Goal: Task Accomplishment & Management: Manage account settings

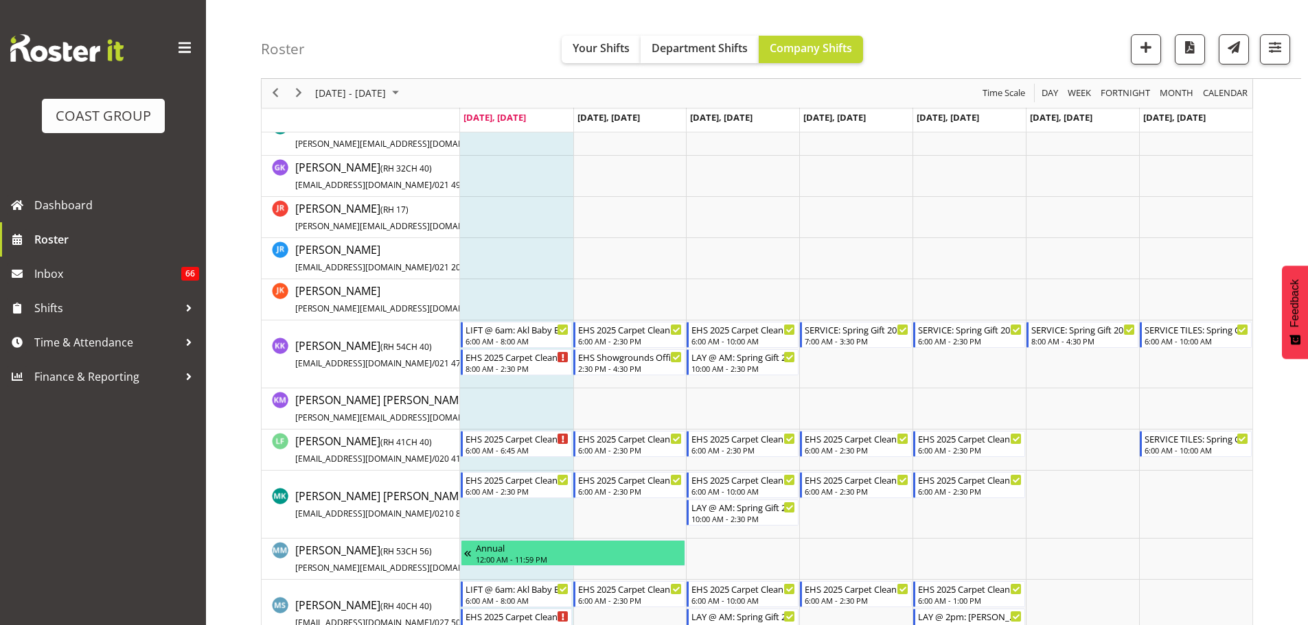
scroll to position [412, 0]
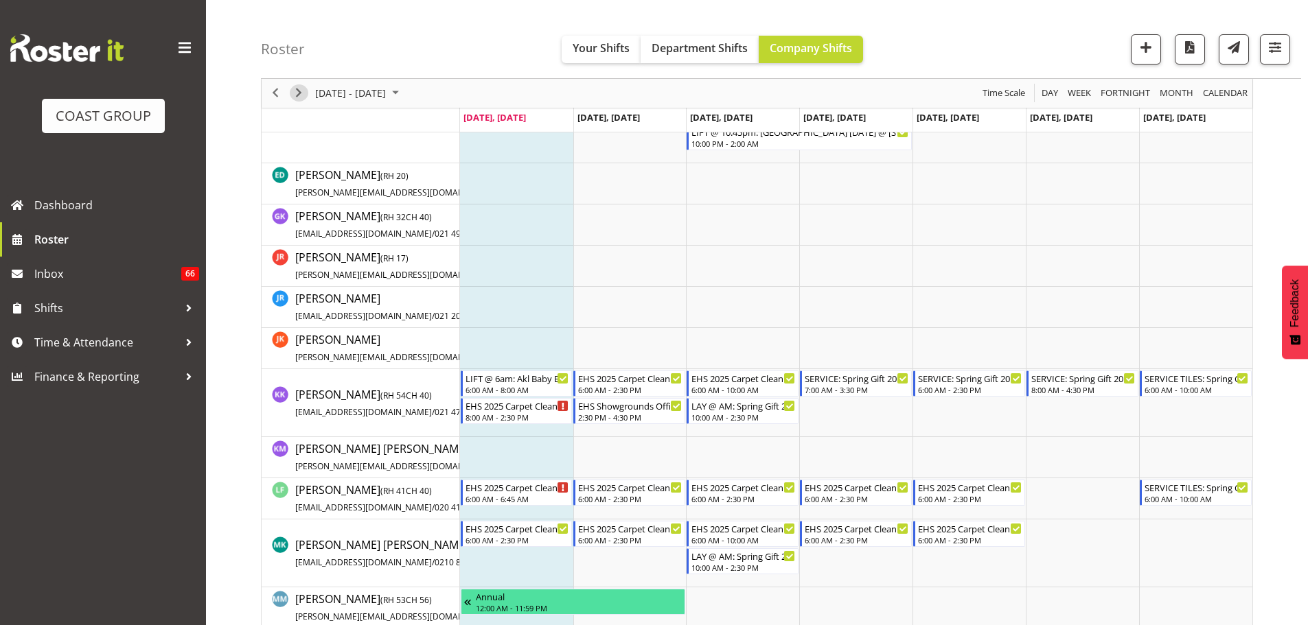
click at [296, 91] on span "Next" at bounding box center [298, 93] width 16 height 17
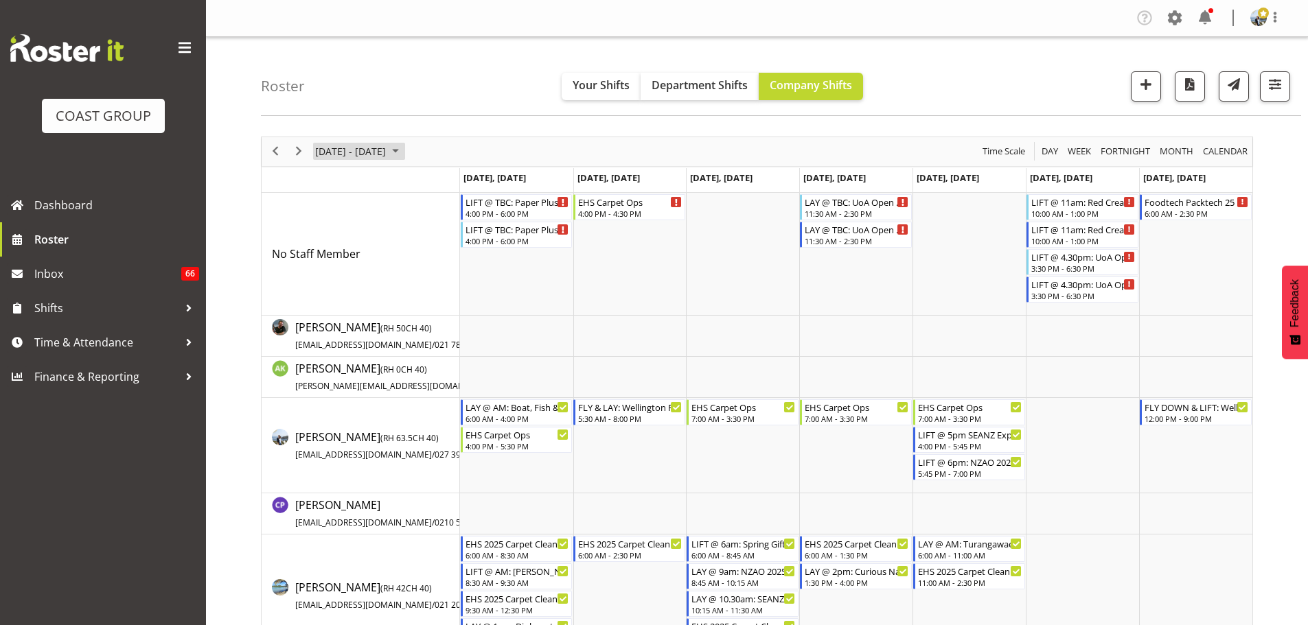
click at [360, 146] on span "August 25 - 31, 2025" at bounding box center [350, 151] width 73 height 17
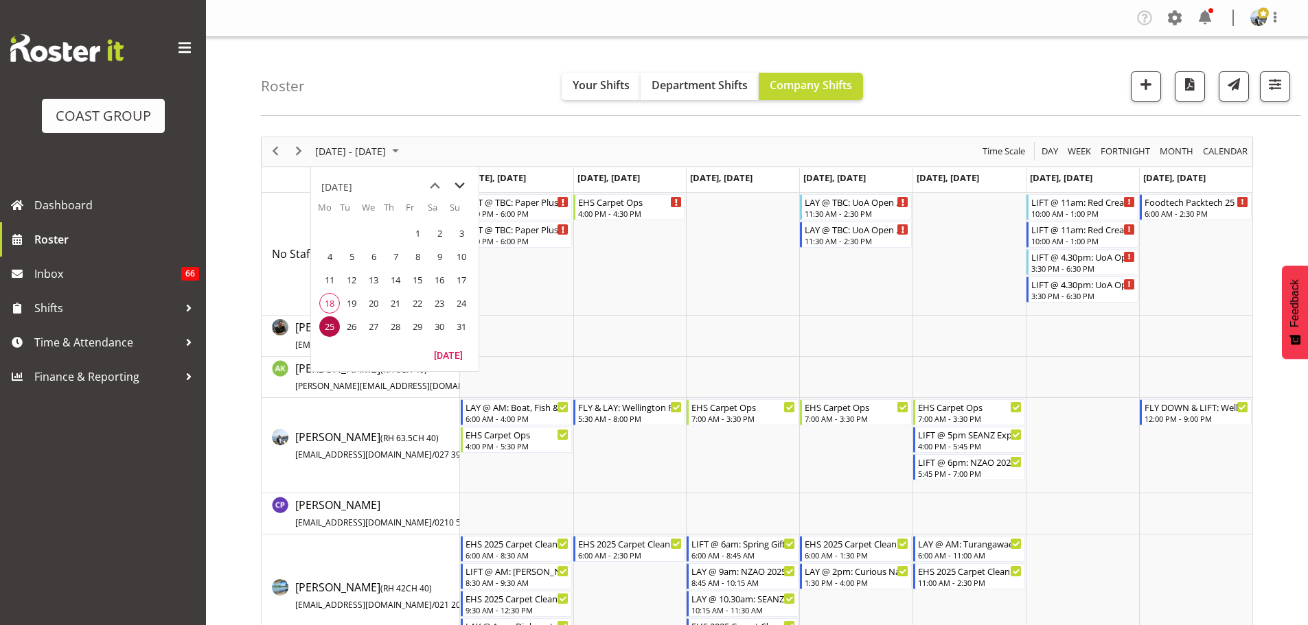
click at [459, 185] on span "next month" at bounding box center [460, 186] width 24 height 25
click at [465, 240] on span "7" at bounding box center [461, 233] width 21 height 21
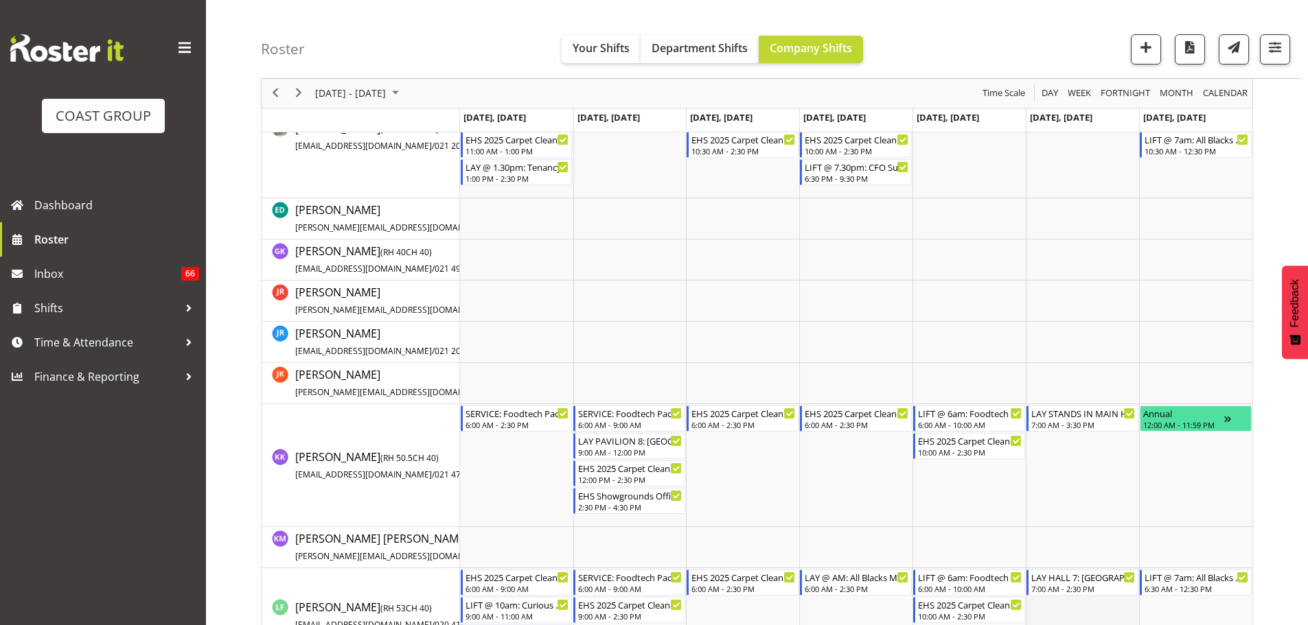
scroll to position [549, 0]
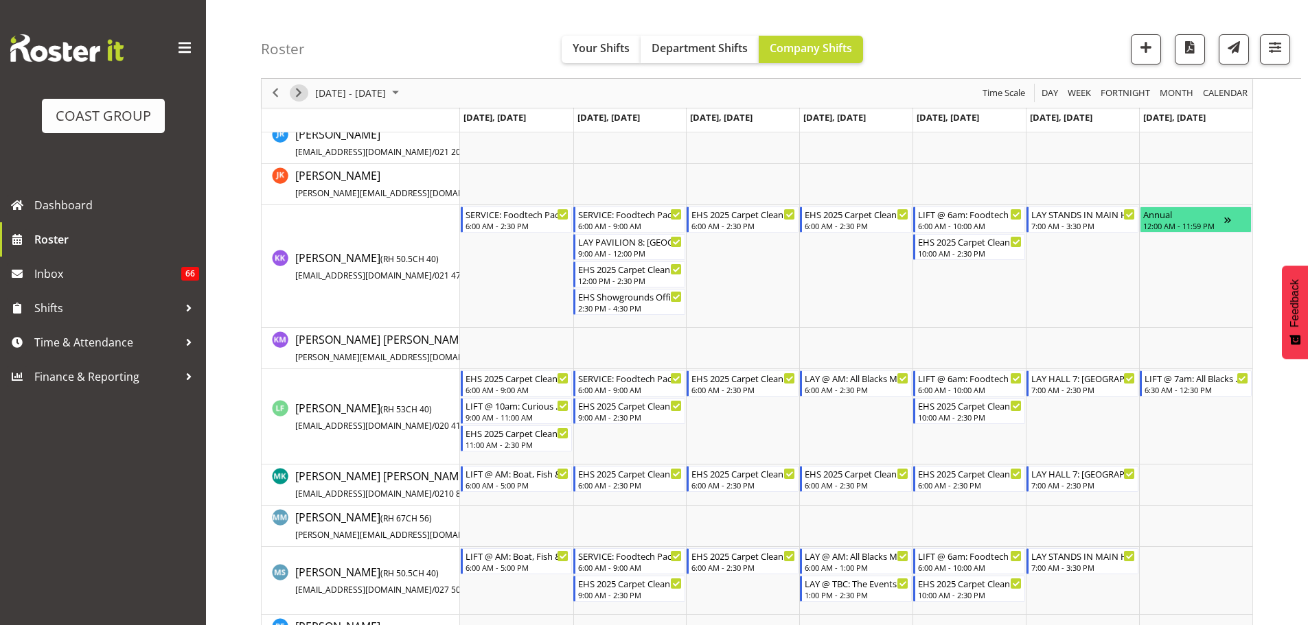
click at [294, 89] on span "Next" at bounding box center [298, 93] width 16 height 17
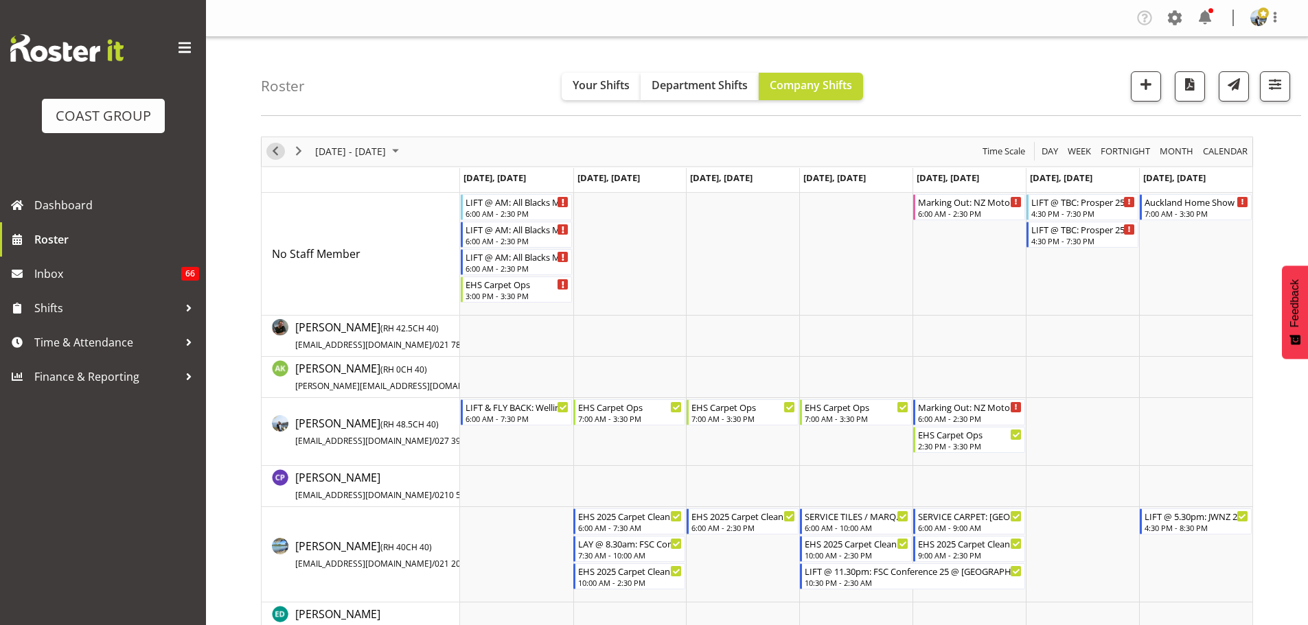
click at [277, 151] on span "Previous" at bounding box center [275, 151] width 16 height 17
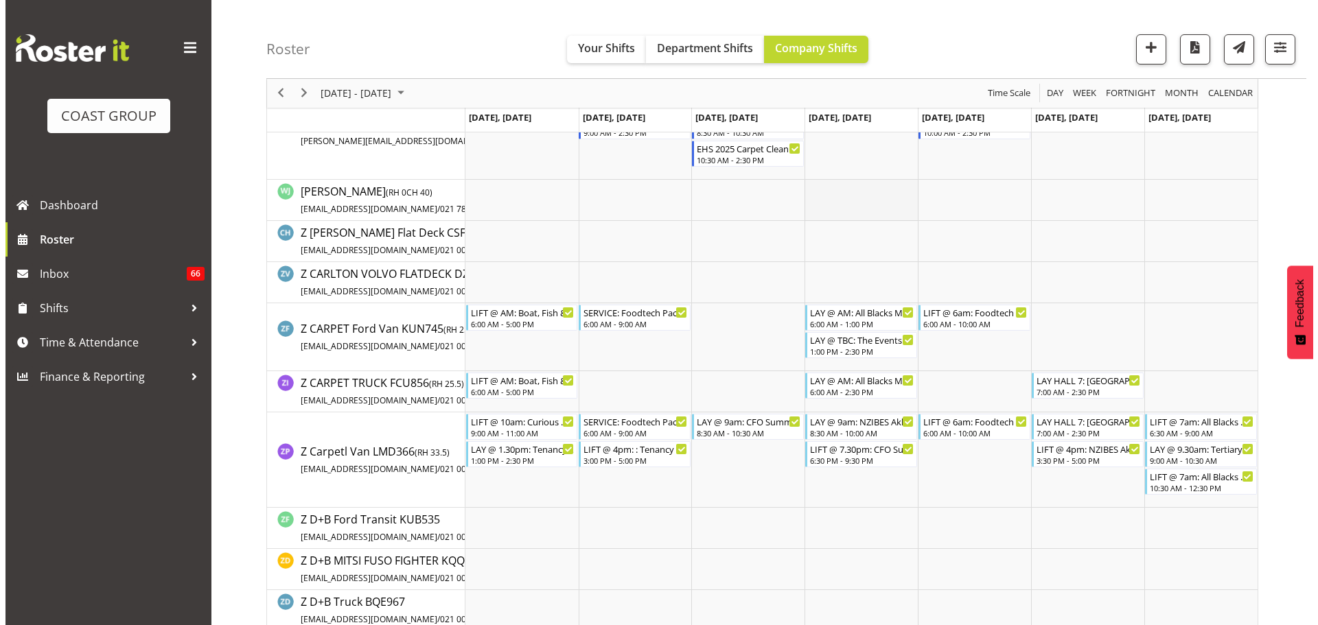
scroll to position [1373, 0]
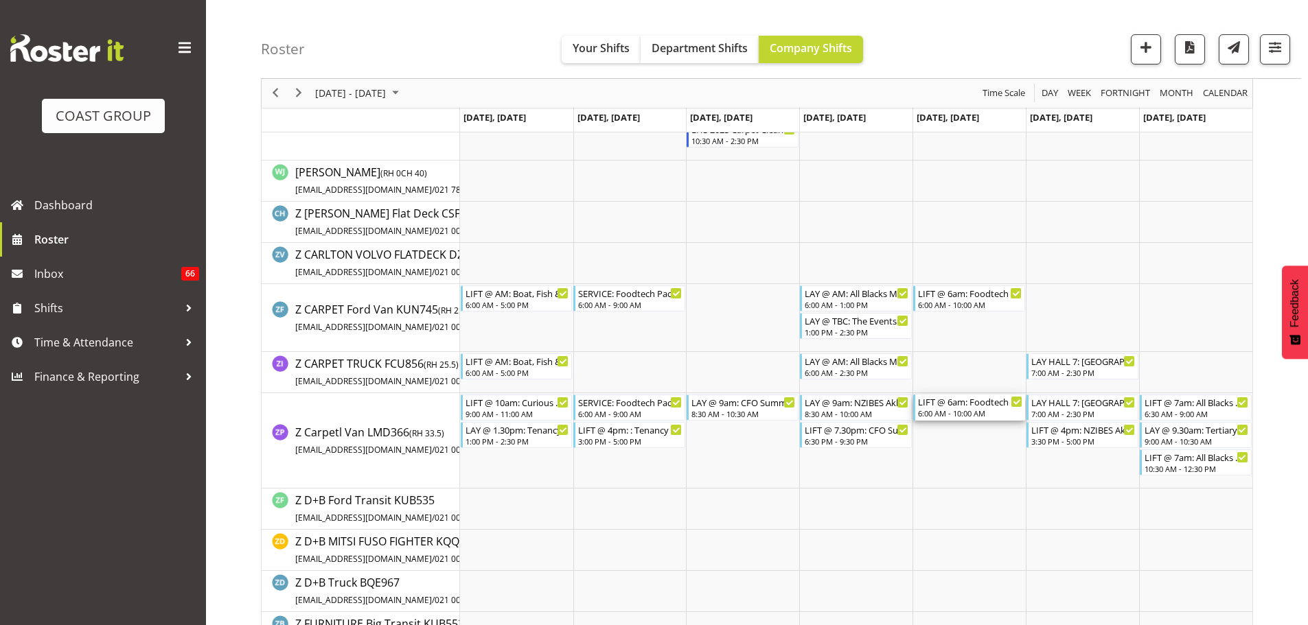
click at [994, 410] on div "6:00 AM - 10:00 AM" at bounding box center [970, 413] width 104 height 11
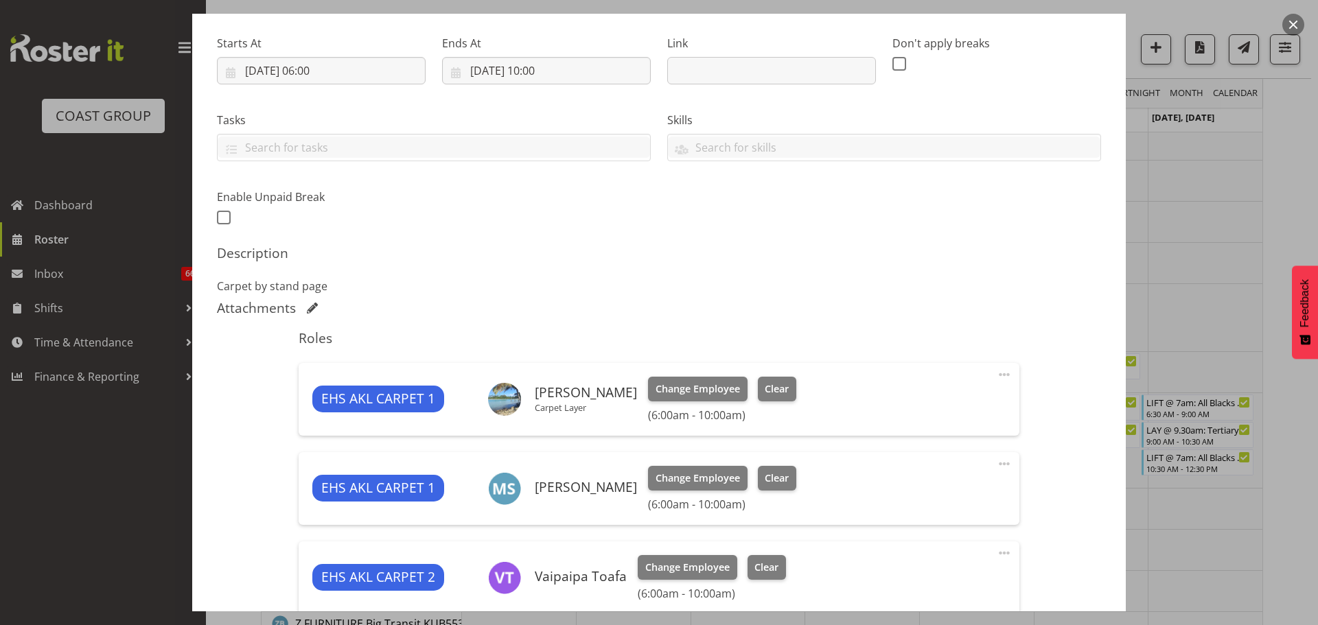
select select "9630"
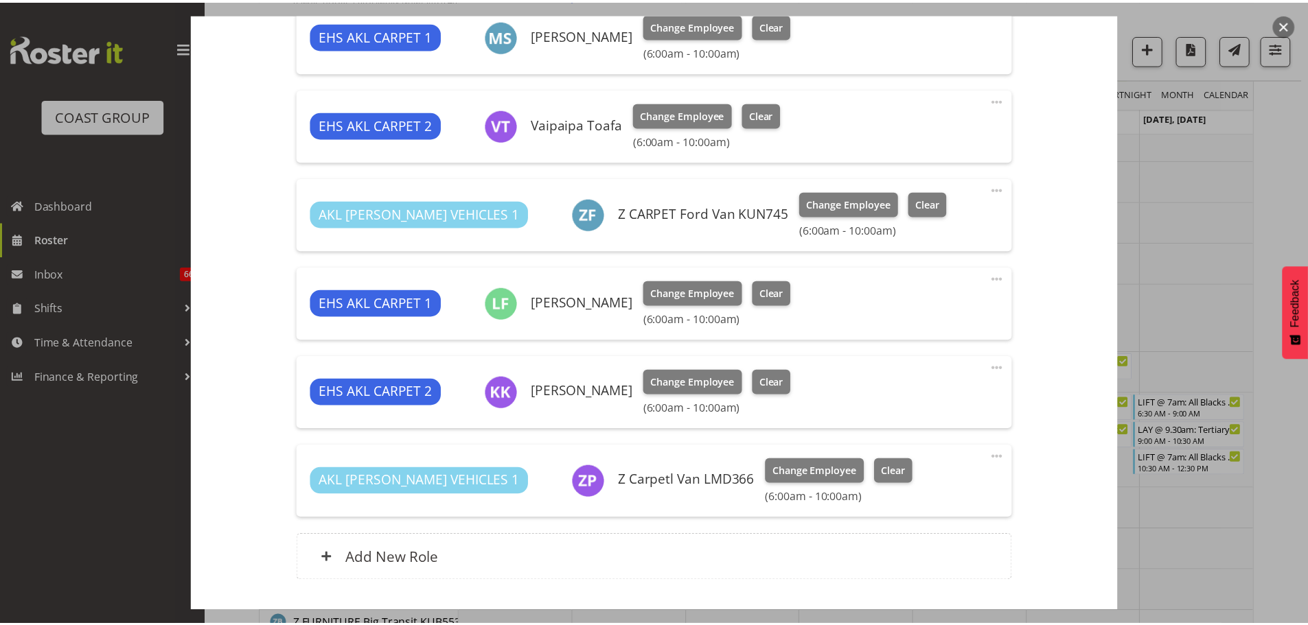
scroll to position [544, 0]
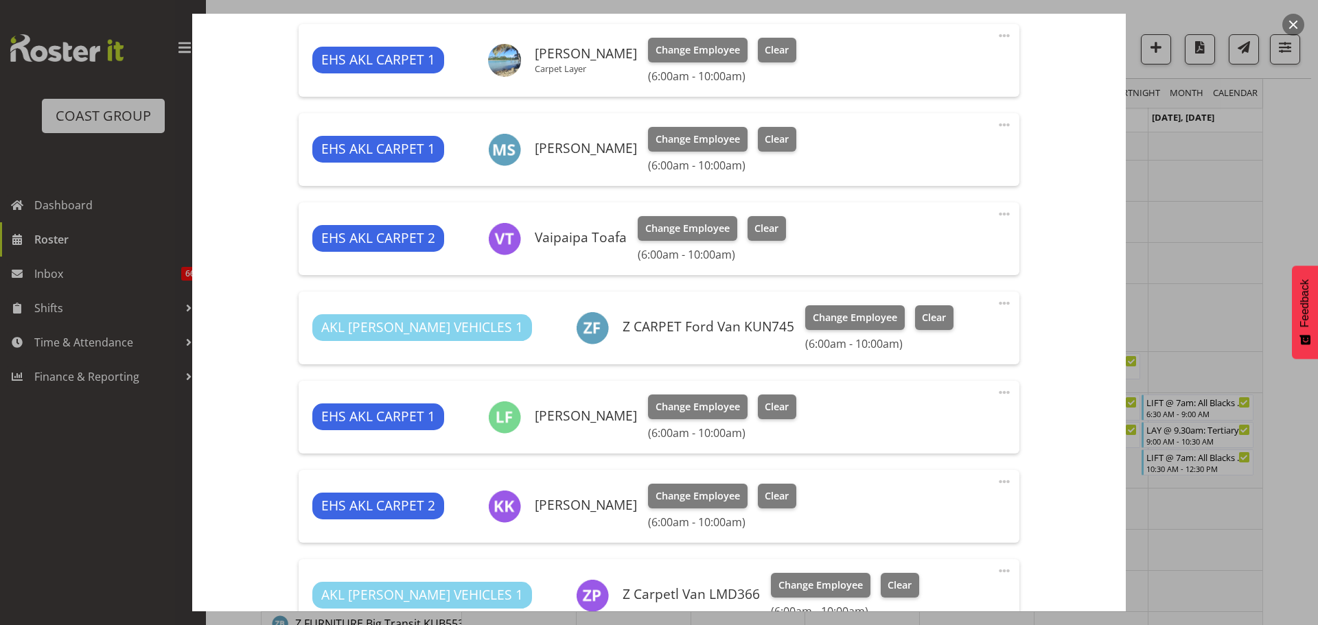
click at [1280, 237] on div at bounding box center [659, 312] width 1318 height 625
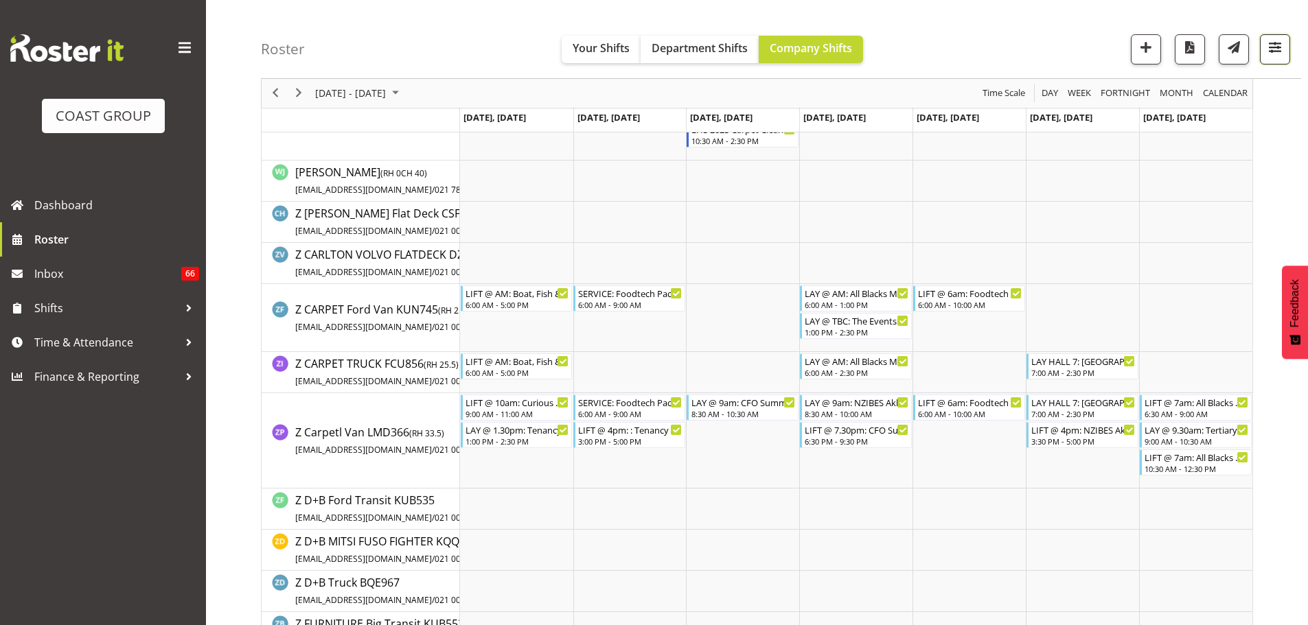
click at [1272, 41] on span "button" at bounding box center [1275, 47] width 18 height 18
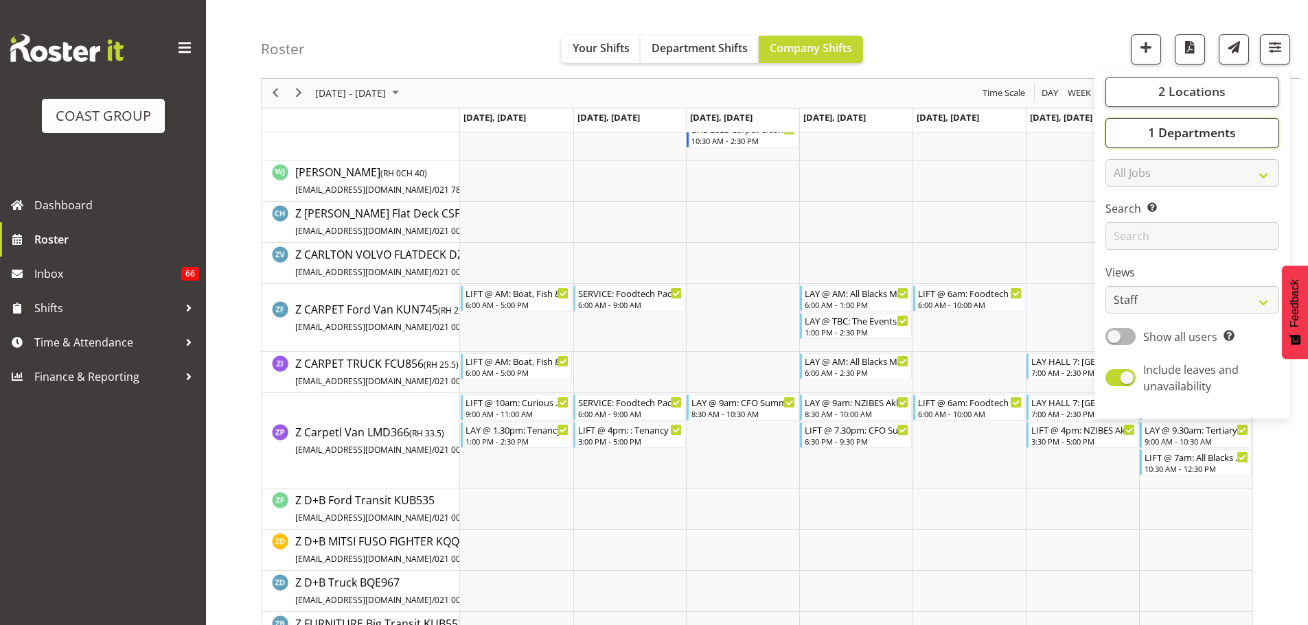
click at [1231, 129] on span "1 Departments" at bounding box center [1192, 133] width 88 height 16
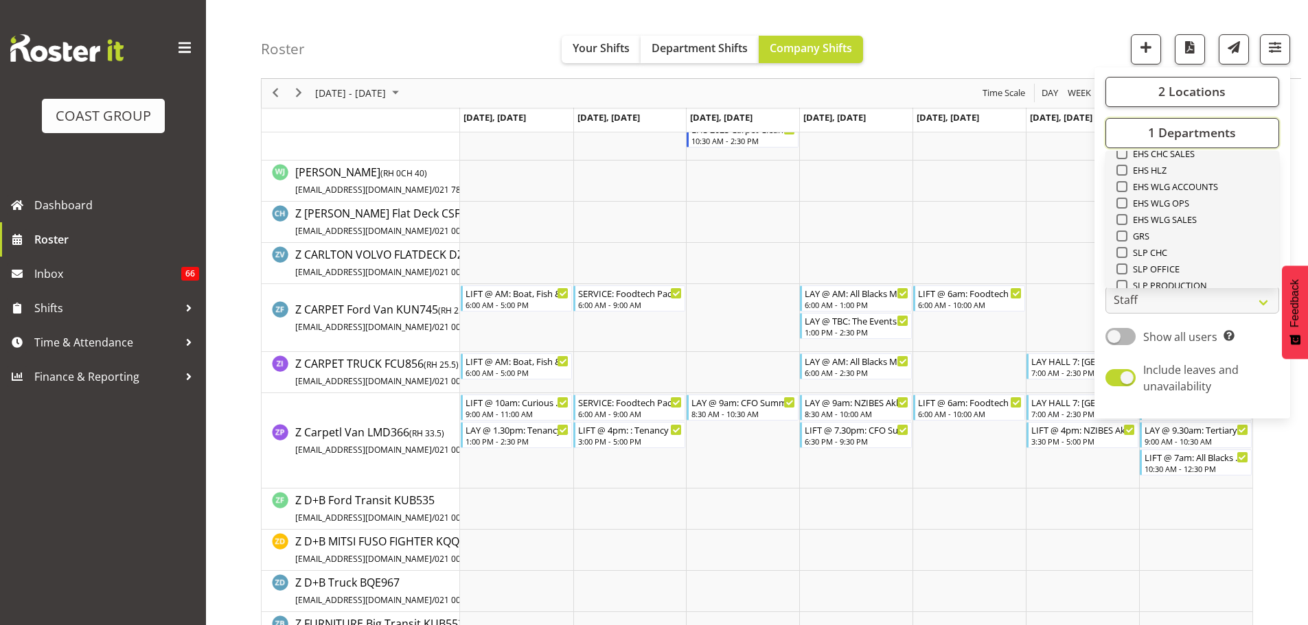
scroll to position [527, 0]
click at [1164, 234] on span "SLP TRADE" at bounding box center [1152, 233] width 50 height 11
click at [1125, 234] on input "SLP TRADE" at bounding box center [1120, 233] width 9 height 9
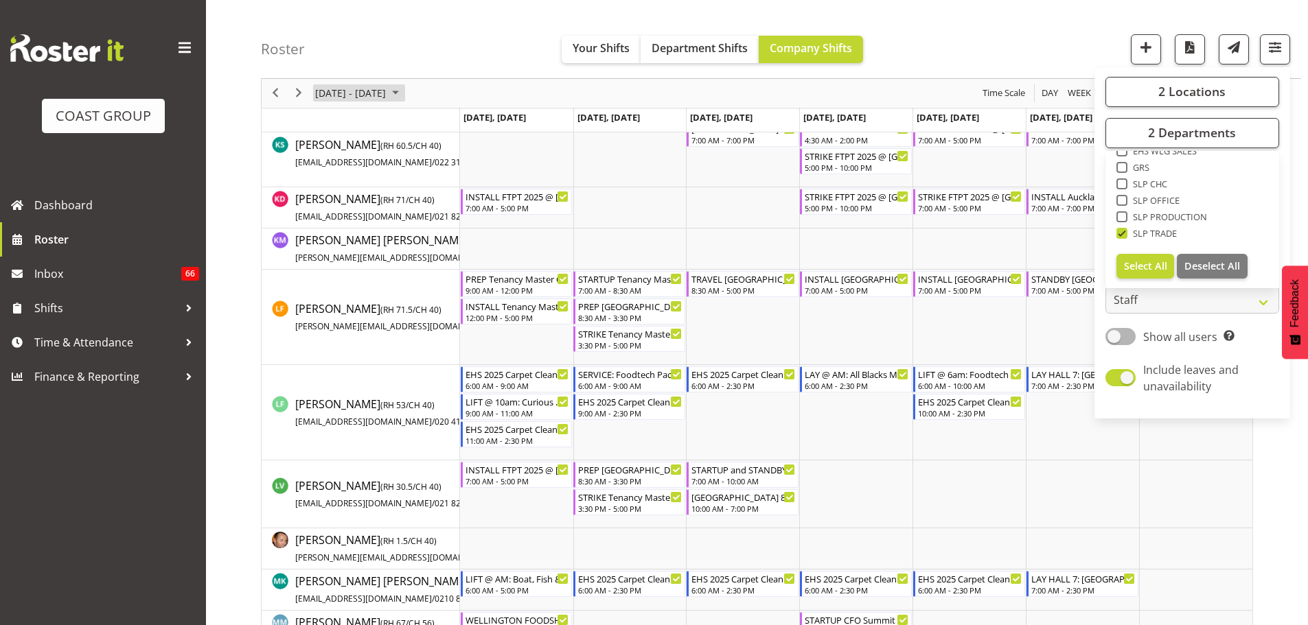
click at [387, 93] on span "September 01 - 07, 2025" at bounding box center [350, 93] width 73 height 17
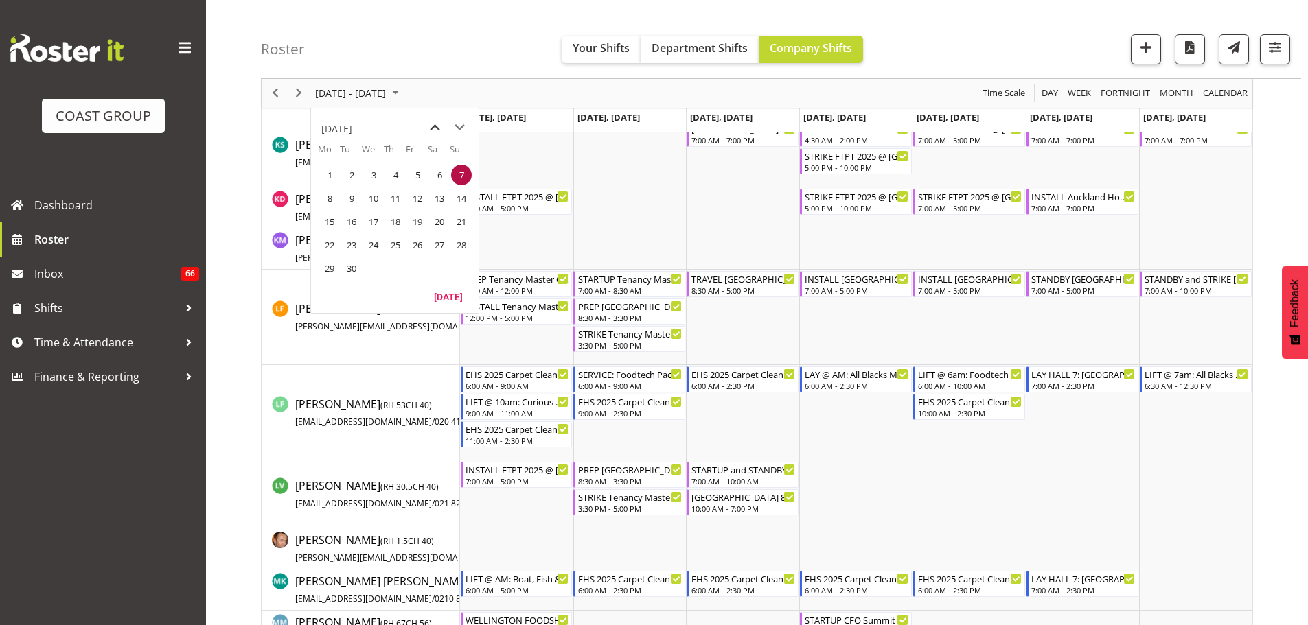
click at [439, 128] on span "previous month" at bounding box center [435, 127] width 24 height 25
click at [406, 222] on td "15" at bounding box center [417, 221] width 22 height 23
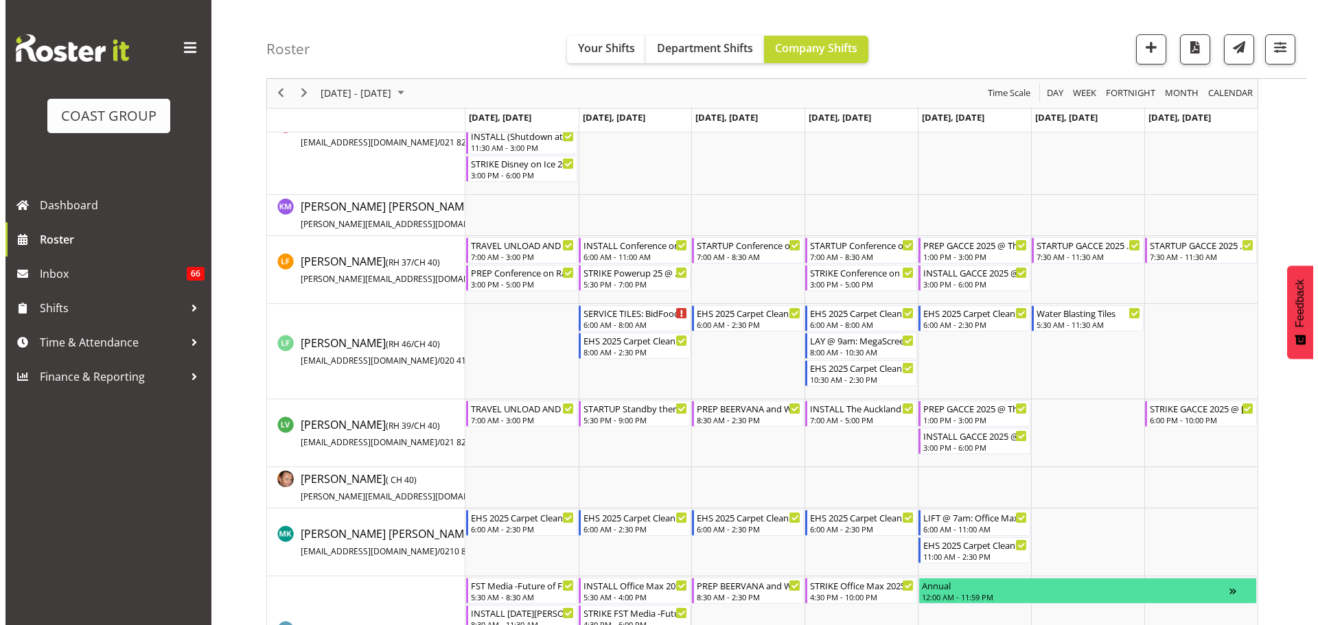
scroll to position [1510, 0]
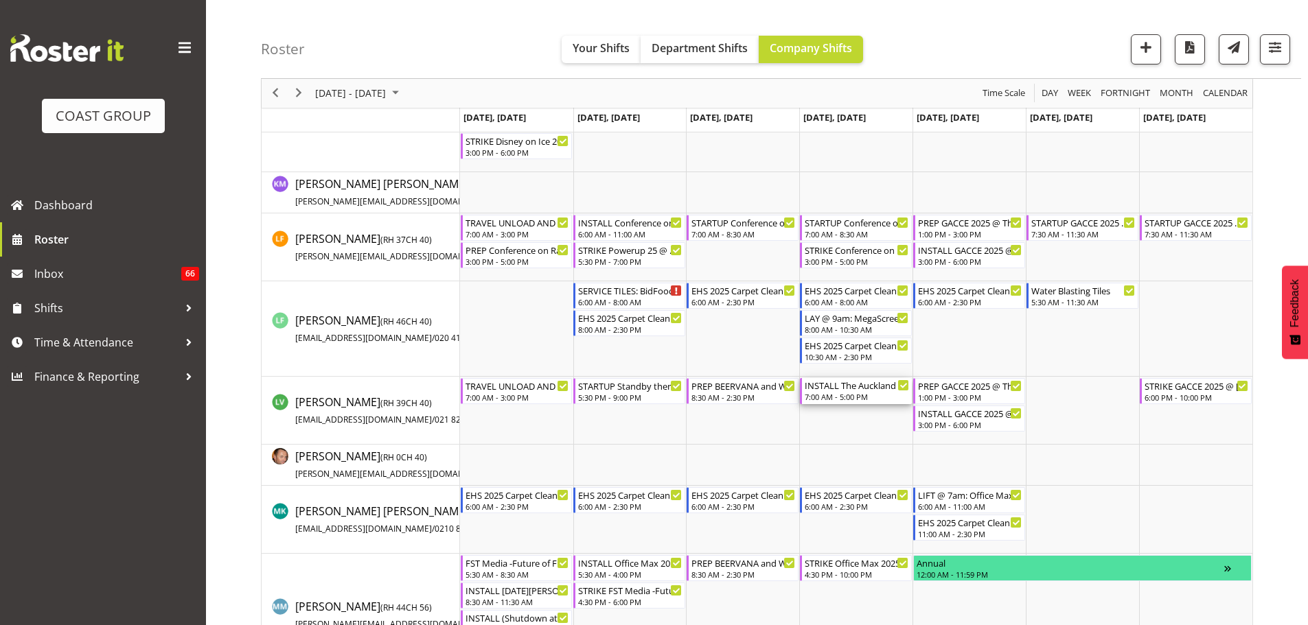
click at [855, 389] on div "INSTALL The Auckland Baby Show 2025 @ Auckland Showgrounds" at bounding box center [857, 385] width 104 height 14
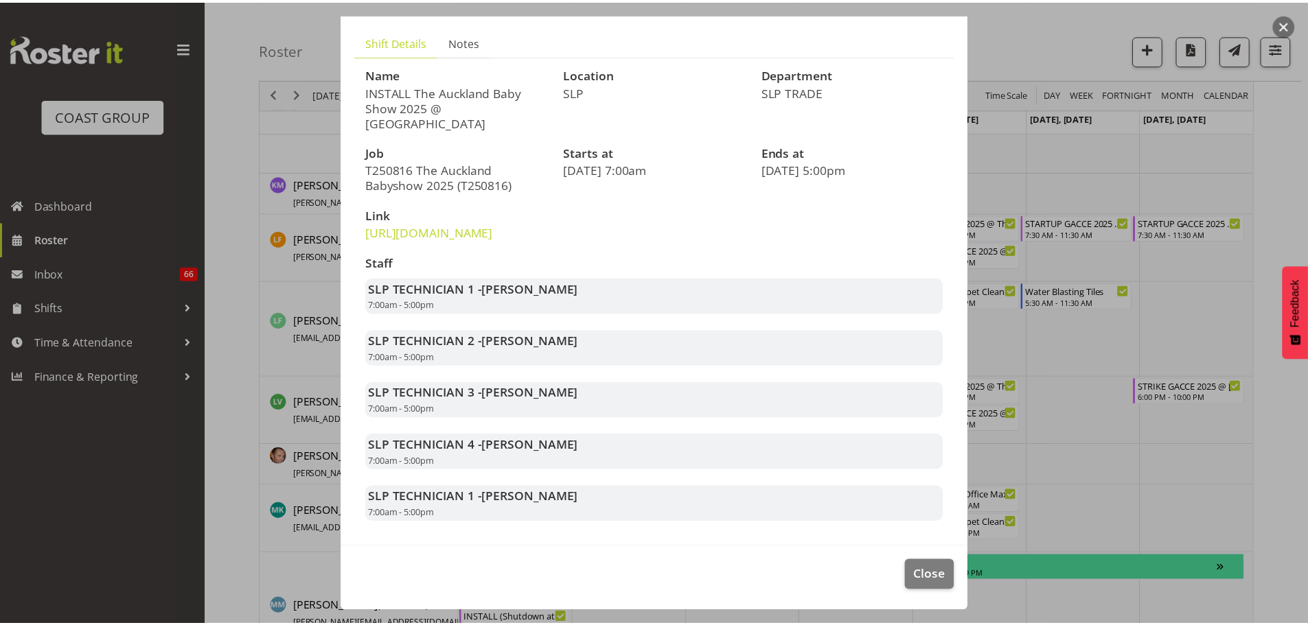
scroll to position [113, 0]
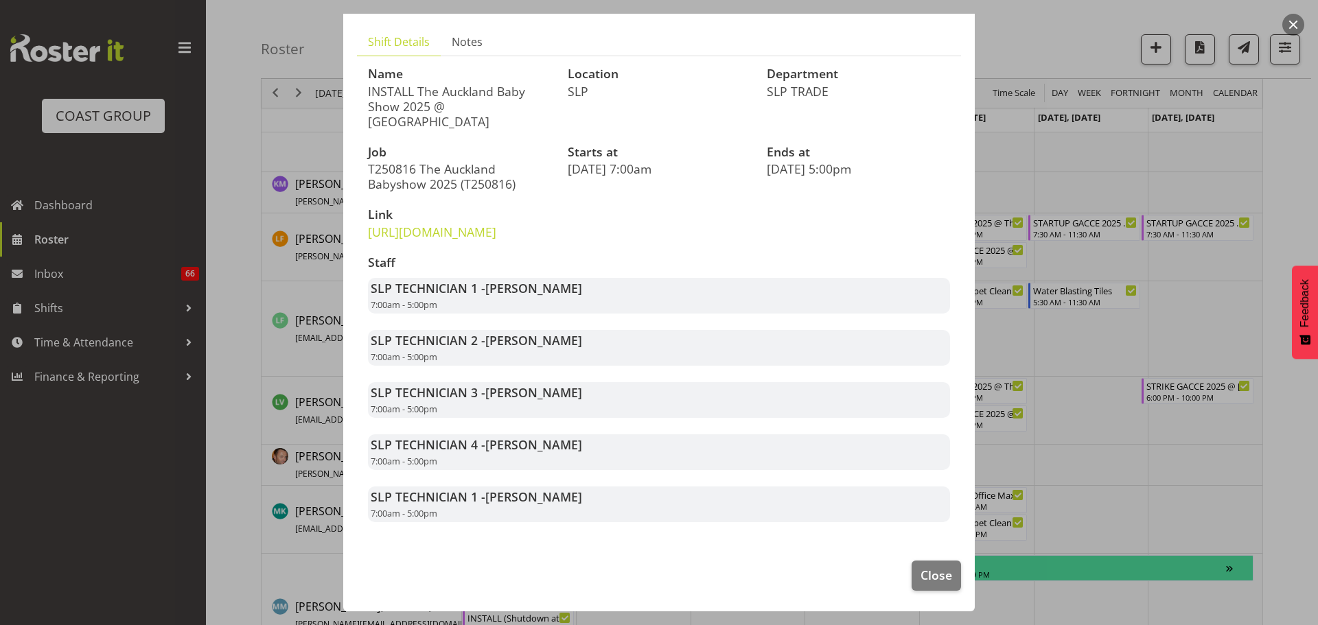
click at [1284, 448] on div at bounding box center [659, 312] width 1318 height 625
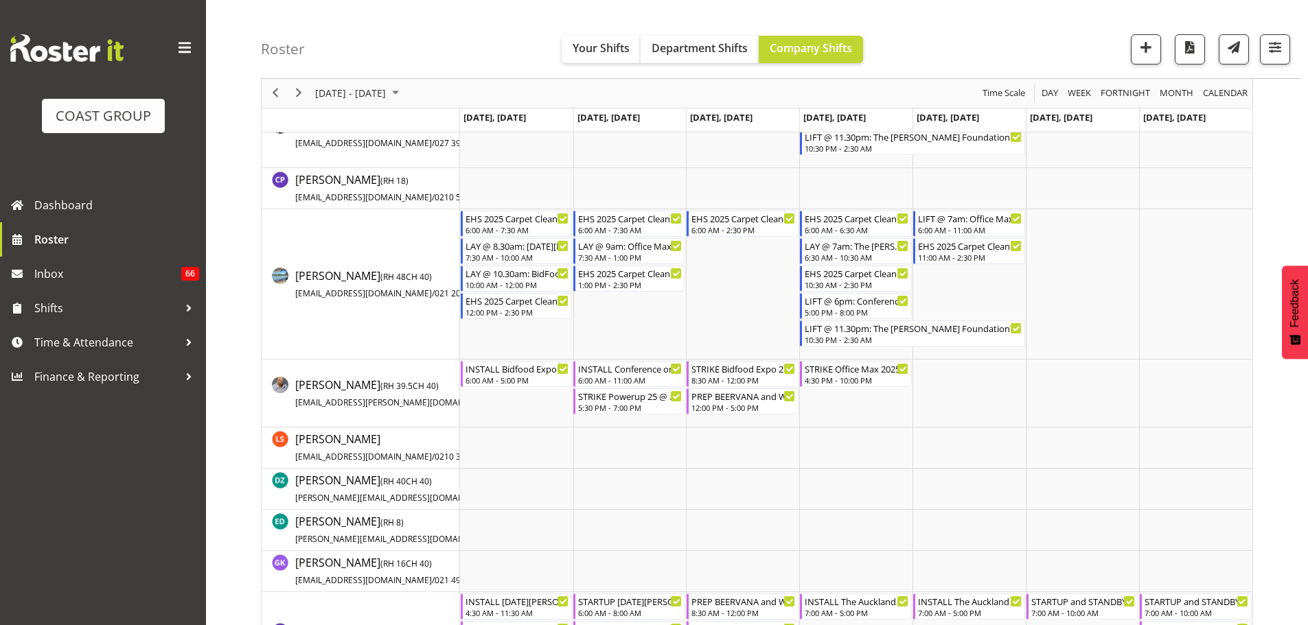
scroll to position [343, 0]
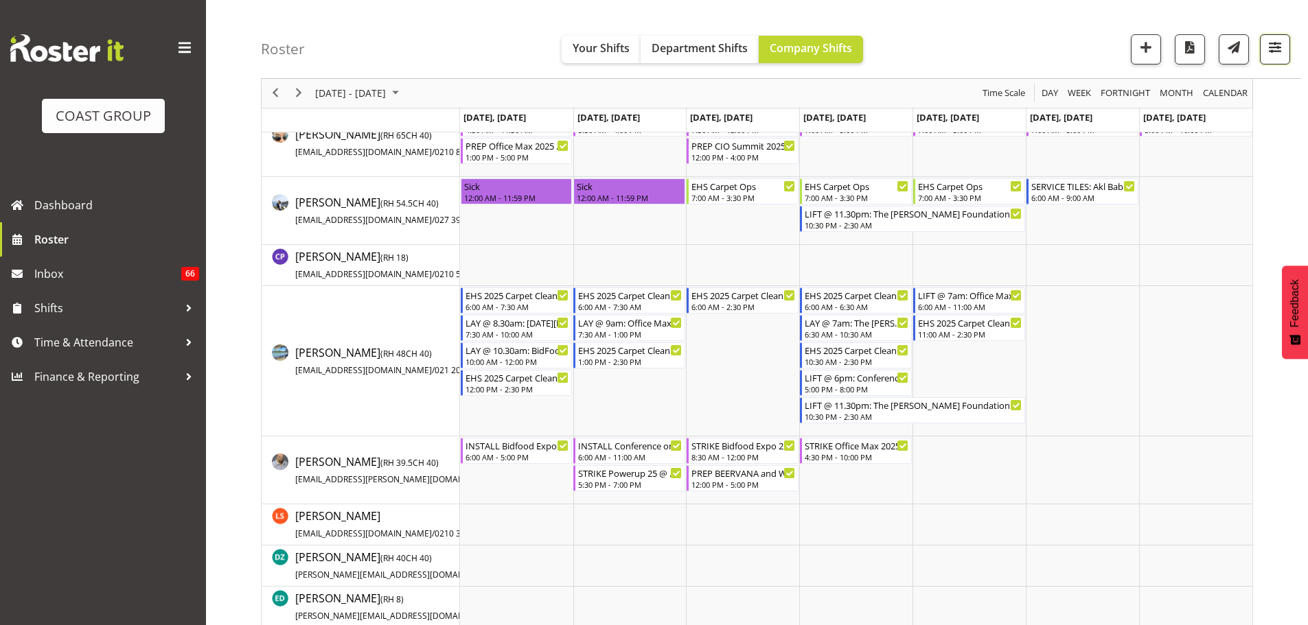
click at [1283, 55] on span "button" at bounding box center [1275, 47] width 18 height 18
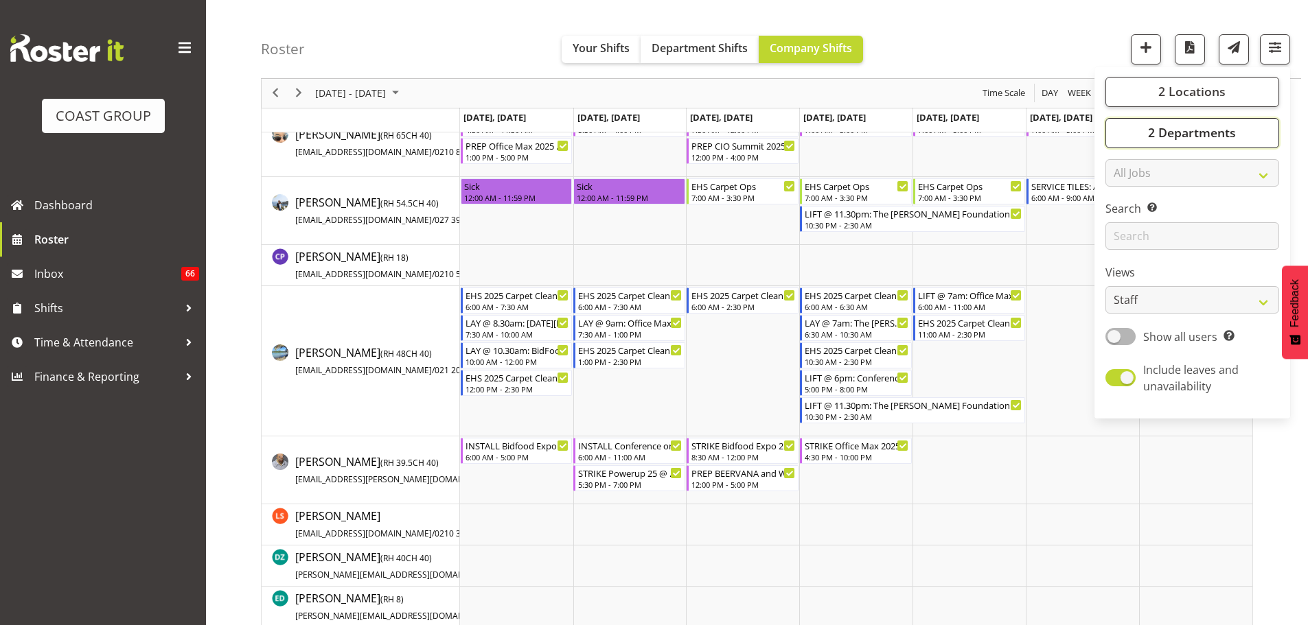
click at [1216, 145] on button "2 Departments" at bounding box center [1192, 133] width 174 height 30
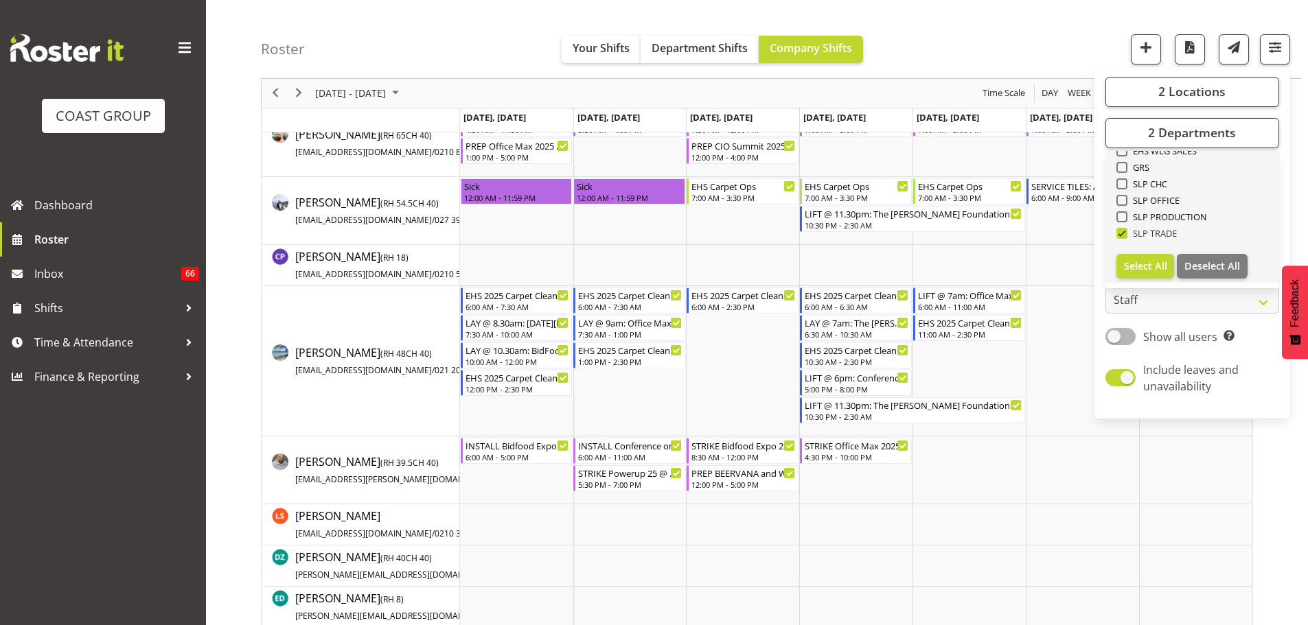
click at [1166, 228] on span "SLP TRADE" at bounding box center [1152, 233] width 50 height 11
click at [1125, 229] on input "SLP TRADE" at bounding box center [1120, 233] width 9 height 9
checkbox input "false"
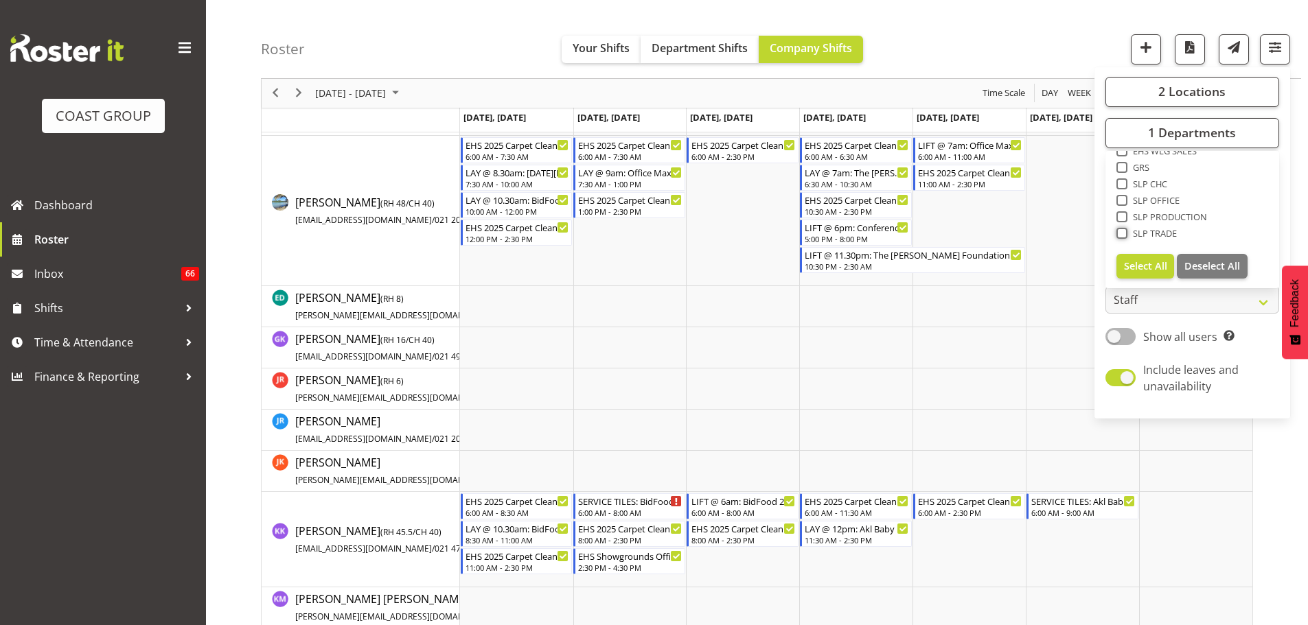
scroll to position [397, 0]
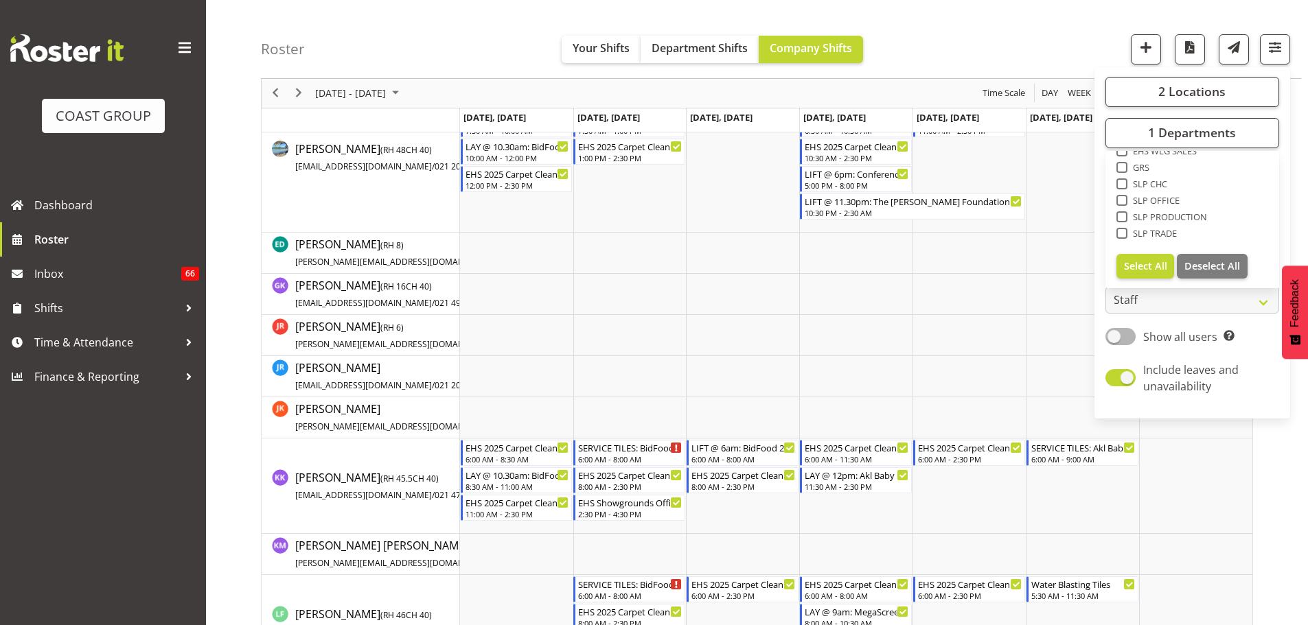
click at [1042, 45] on div "Roster Your Shifts Department Shifts Company Shifts 2 Locations Clear CARLTON E…" at bounding box center [781, 39] width 1040 height 79
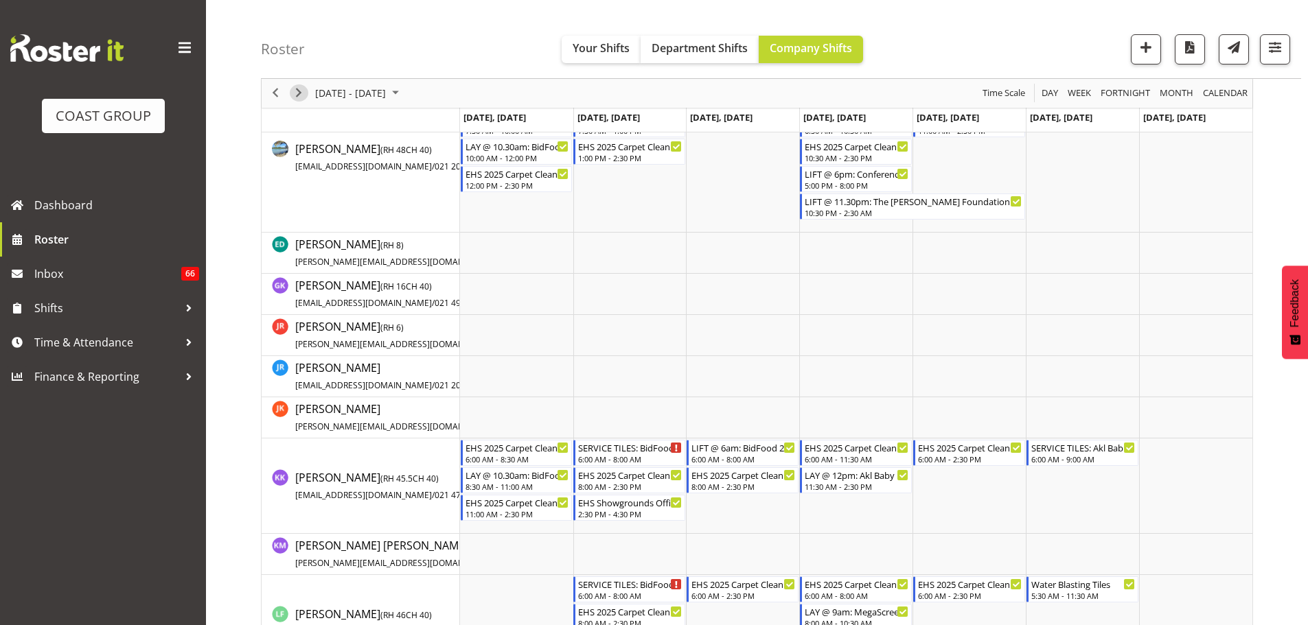
click at [302, 91] on span "Next" at bounding box center [298, 93] width 16 height 17
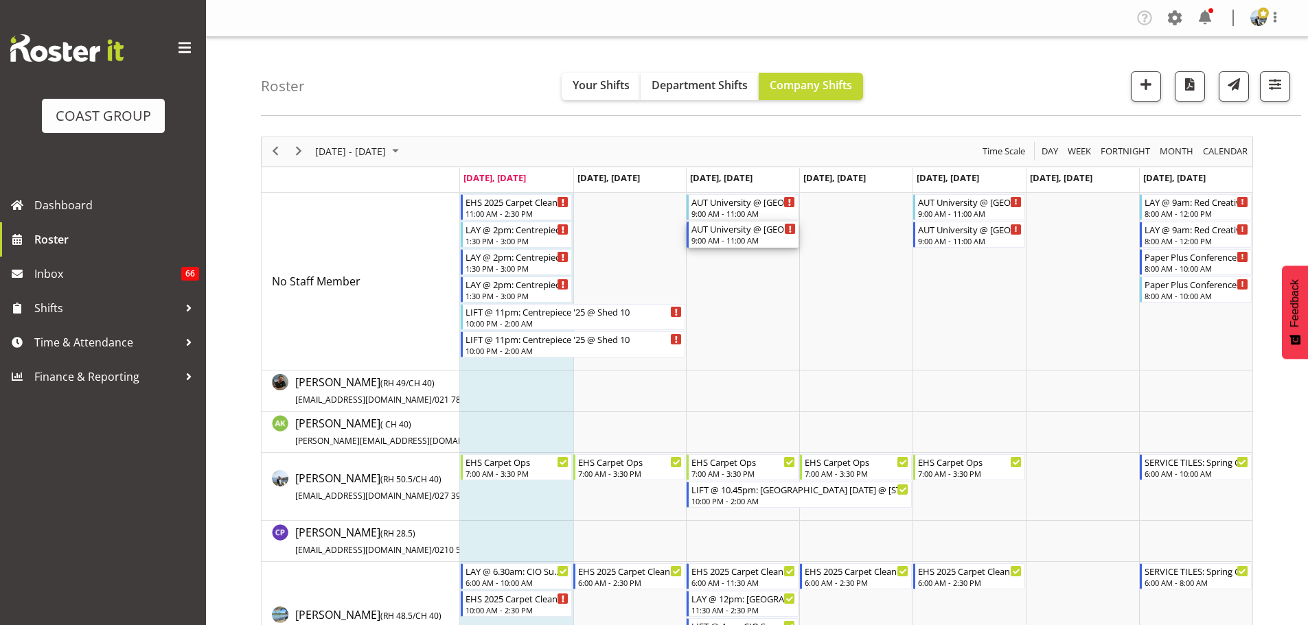
click at [732, 237] on div "9:00 AM - 11:00 AM" at bounding box center [743, 240] width 104 height 11
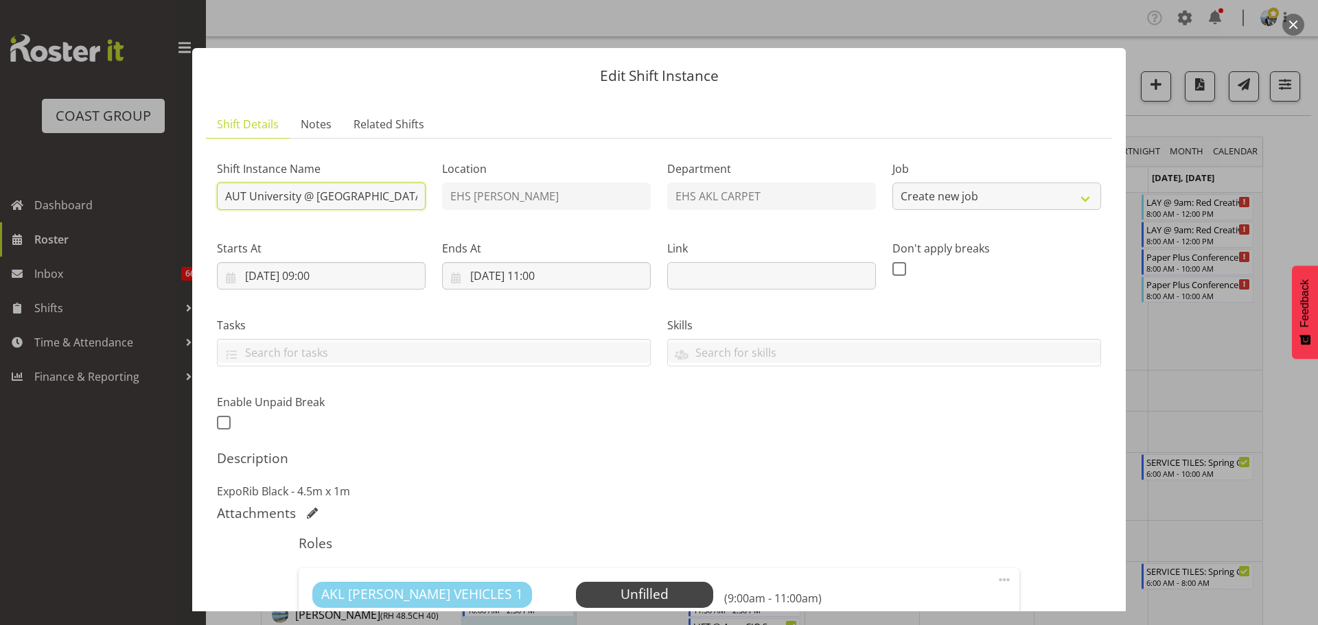
select select "8574"
click at [229, 192] on input "AUT University @ Mayoral Drive, Akl CBD" at bounding box center [321, 196] width 209 height 27
click at [224, 196] on input "AUT University @ Mayoral Drive, Akl CBD" at bounding box center [321, 196] width 209 height 27
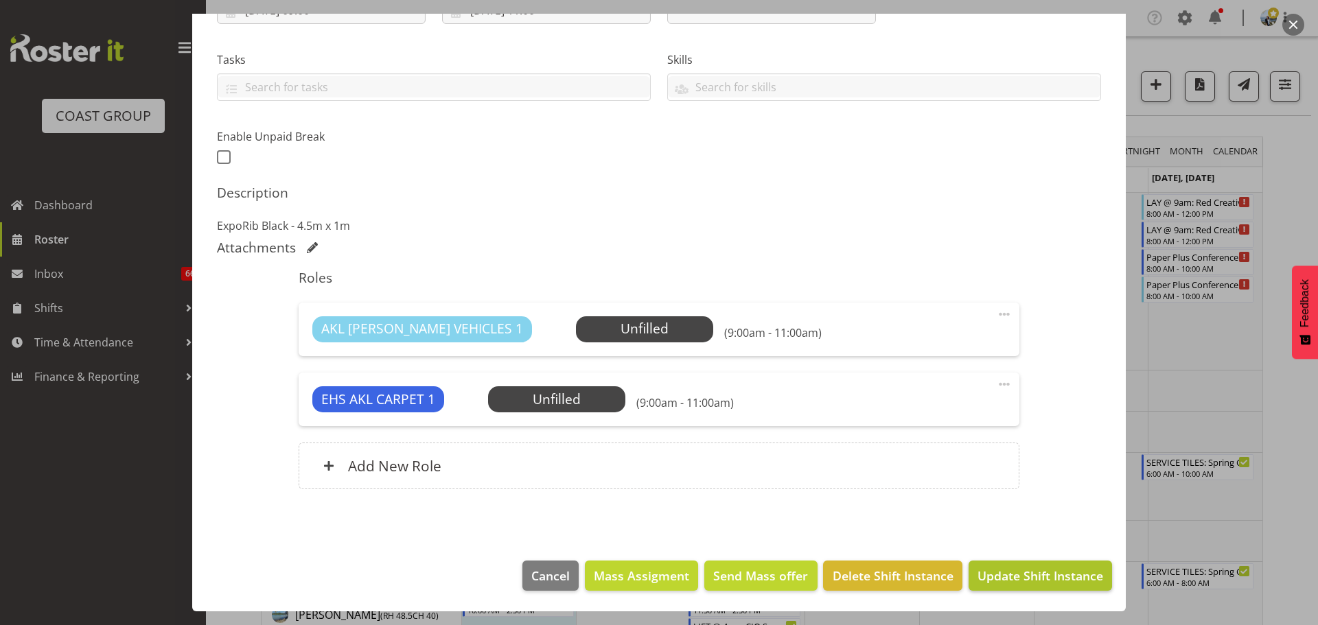
type input "LAY @ 10am: AUT University @ Mayoral Drive, Akl CBD"
click at [1003, 577] on span "Update Shift Instance" at bounding box center [1041, 576] width 126 height 18
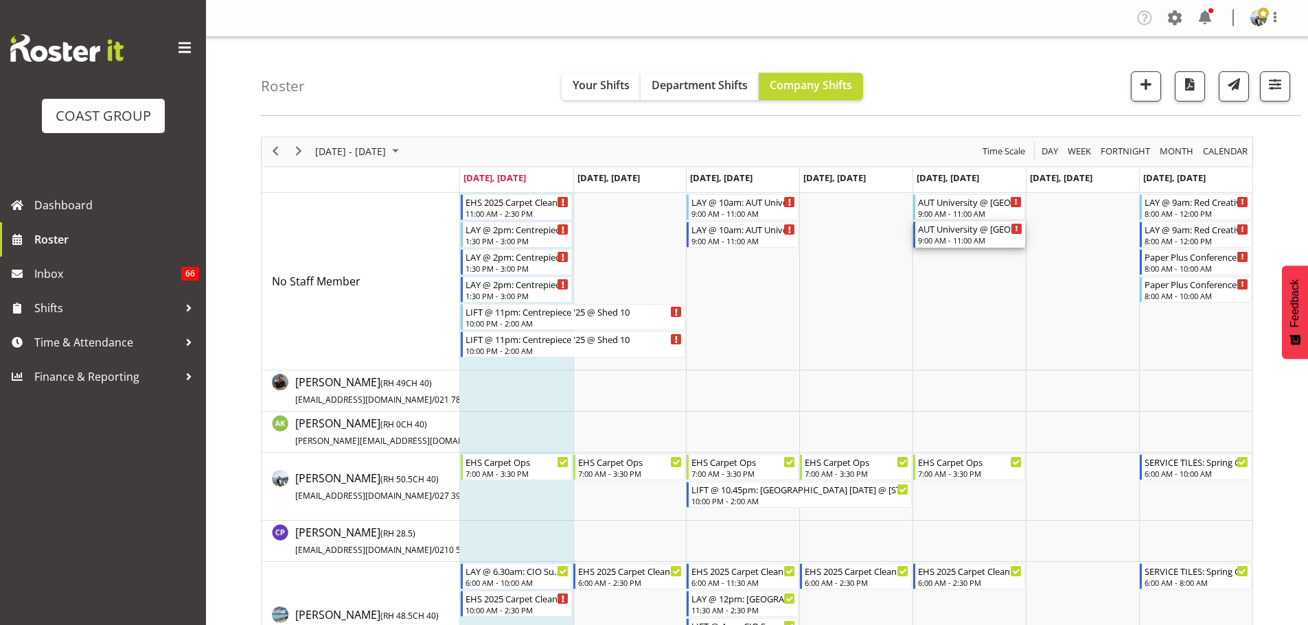
click at [965, 238] on div "9:00 AM - 11:00 AM" at bounding box center [970, 240] width 104 height 11
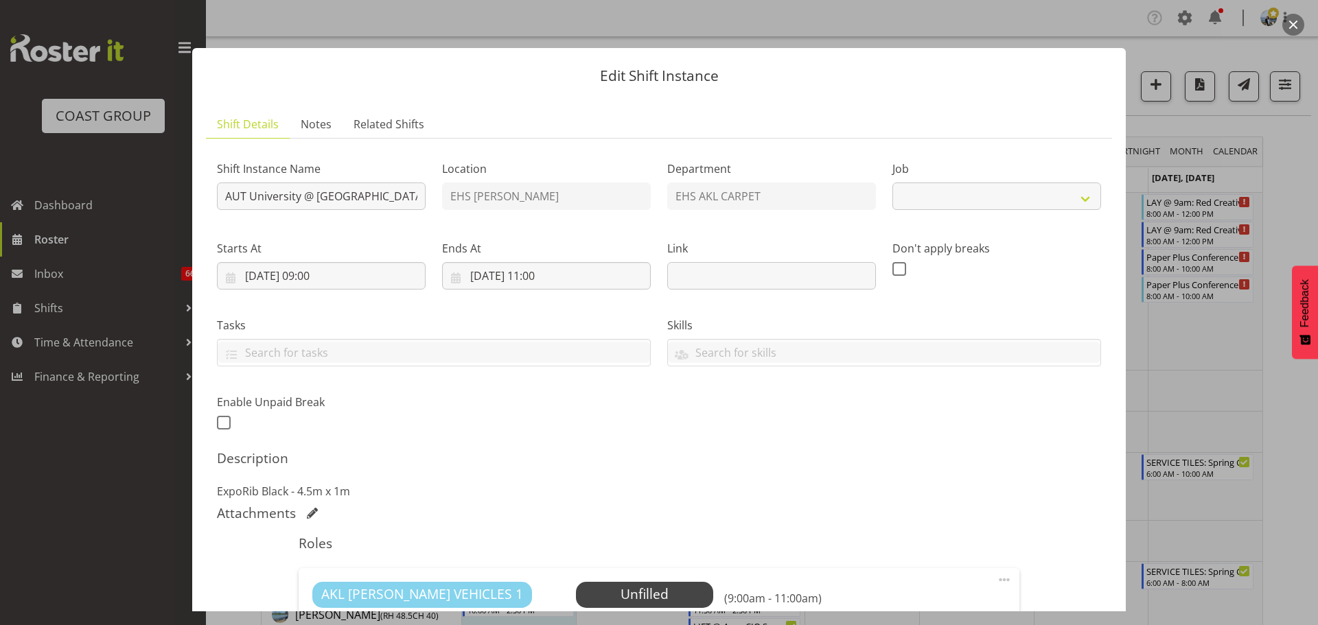
select select "8574"
click at [336, 274] on input "22/08/2025, 09:00" at bounding box center [321, 275] width 209 height 27
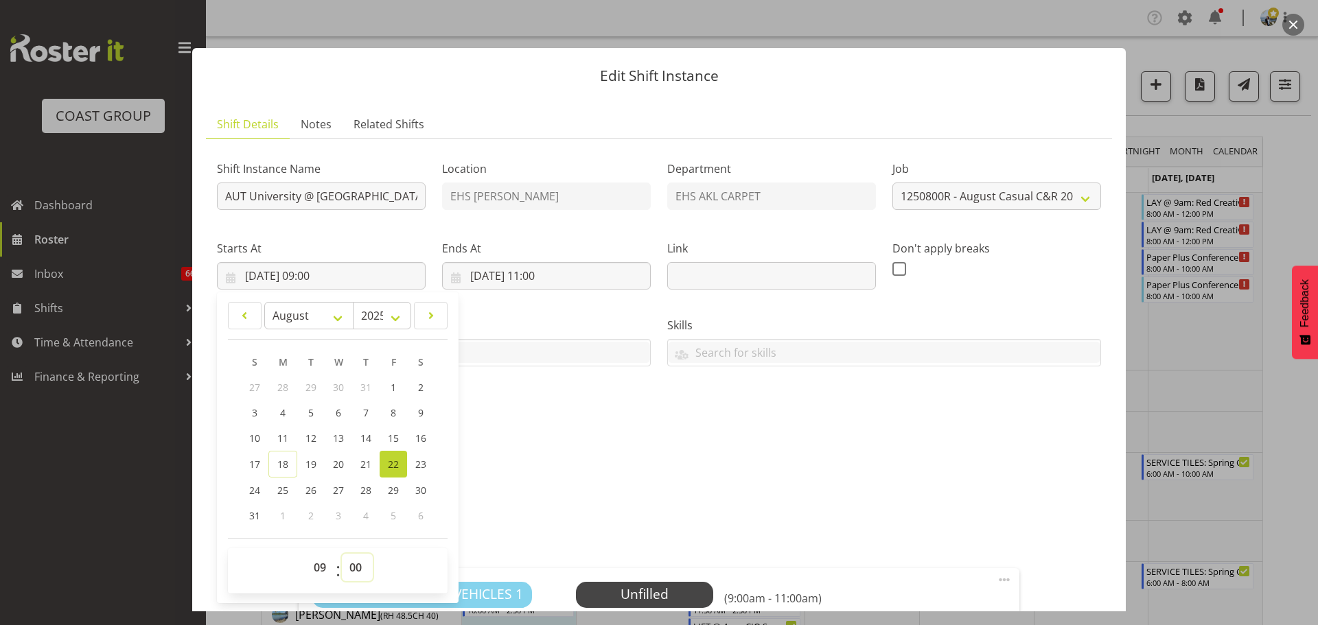
click at [362, 563] on select "00 01 02 03 04 05 06 07 08 09 10 11 12 13 14 15 16 17 18 19 20 21 22 23 24 25 2…" at bounding box center [357, 567] width 31 height 27
select select "30"
type input "22/08/2025, 09:30"
drag, startPoint x: 564, startPoint y: 433, endPoint x: 481, endPoint y: 369, distance: 105.3
click at [564, 433] on div "Shift Instance Name AUT University @ Mayoral Drive, Akl CBD Location EHS RYMER …" at bounding box center [659, 291] width 901 height 301
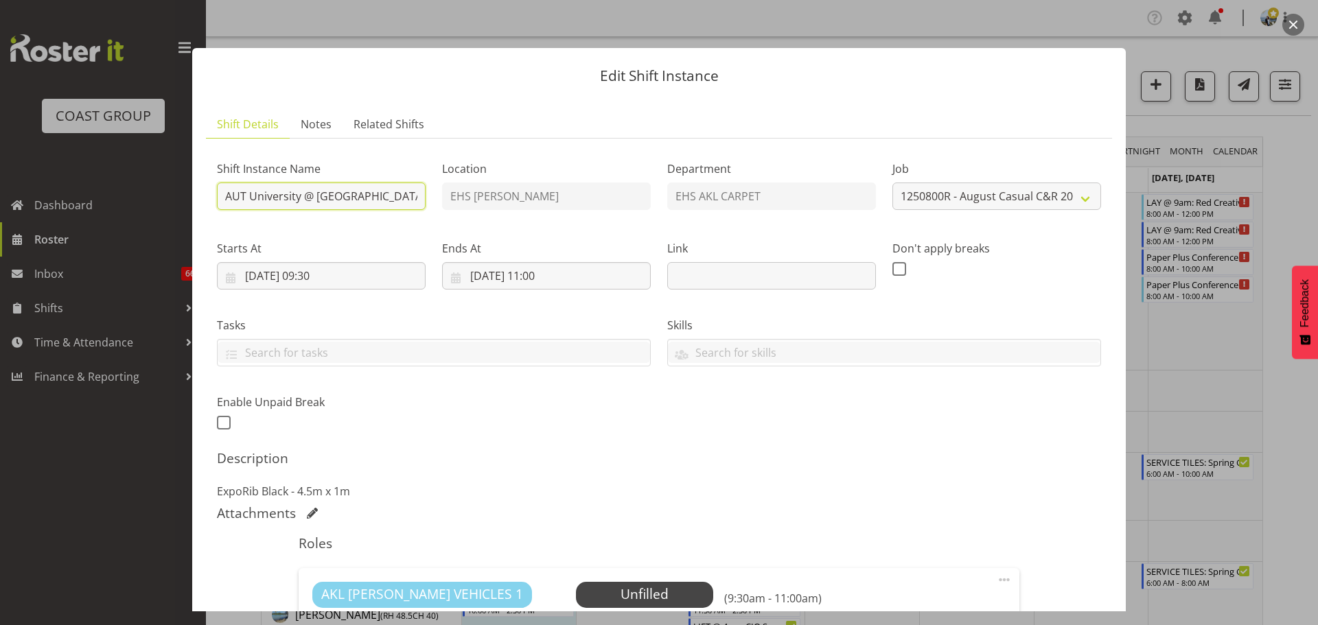
click at [221, 196] on input "AUT University @ Mayoral Drive, Akl CBD" at bounding box center [321, 196] width 209 height 27
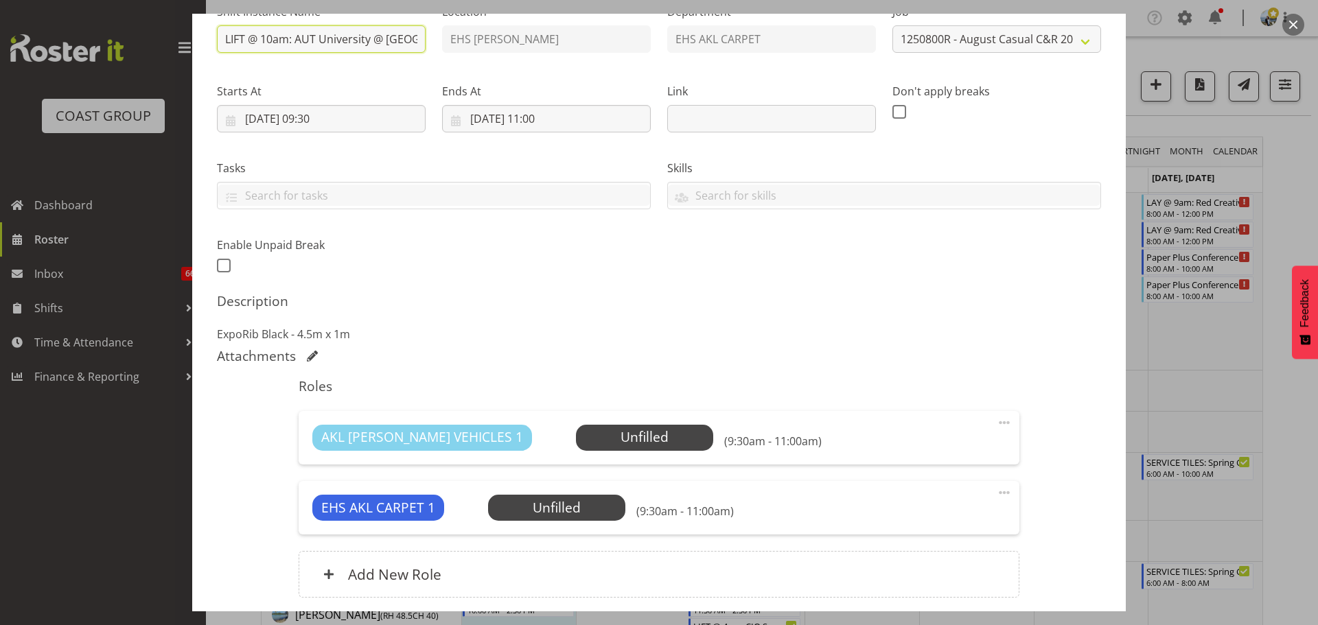
scroll to position [266, 0]
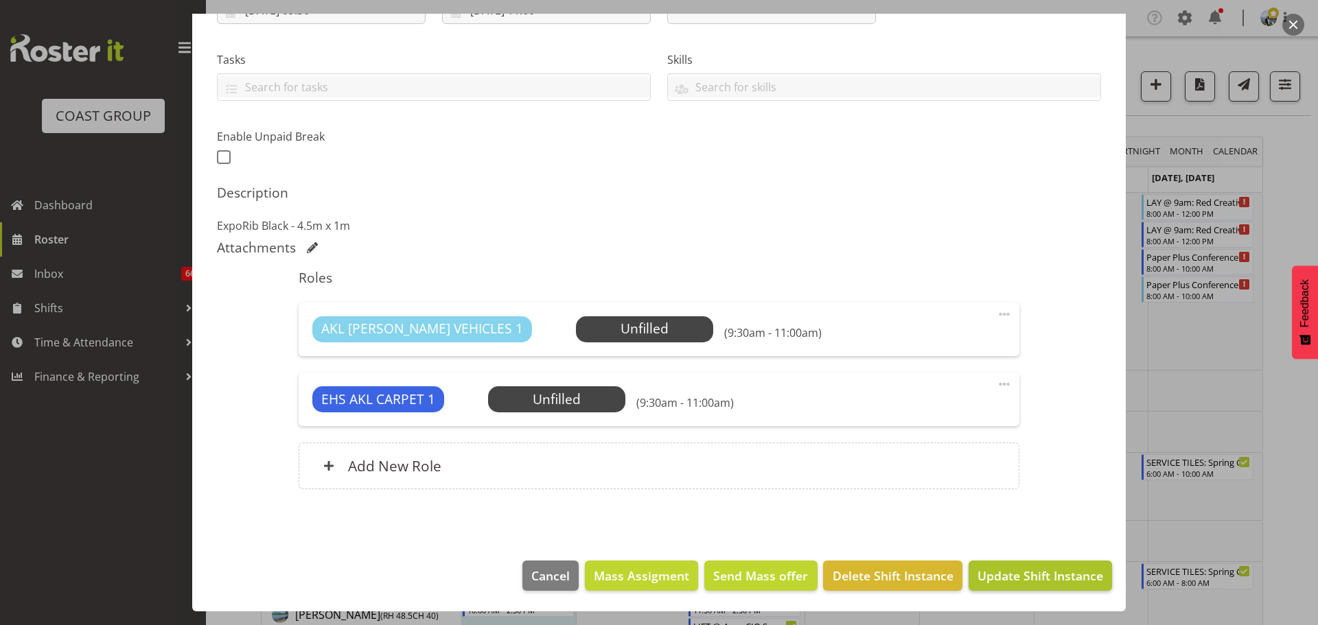
type input "LIFT @ 10am: AUT University @ Mayoral Drive, Akl CBD"
click at [1030, 583] on span "Update Shift Instance" at bounding box center [1041, 576] width 126 height 18
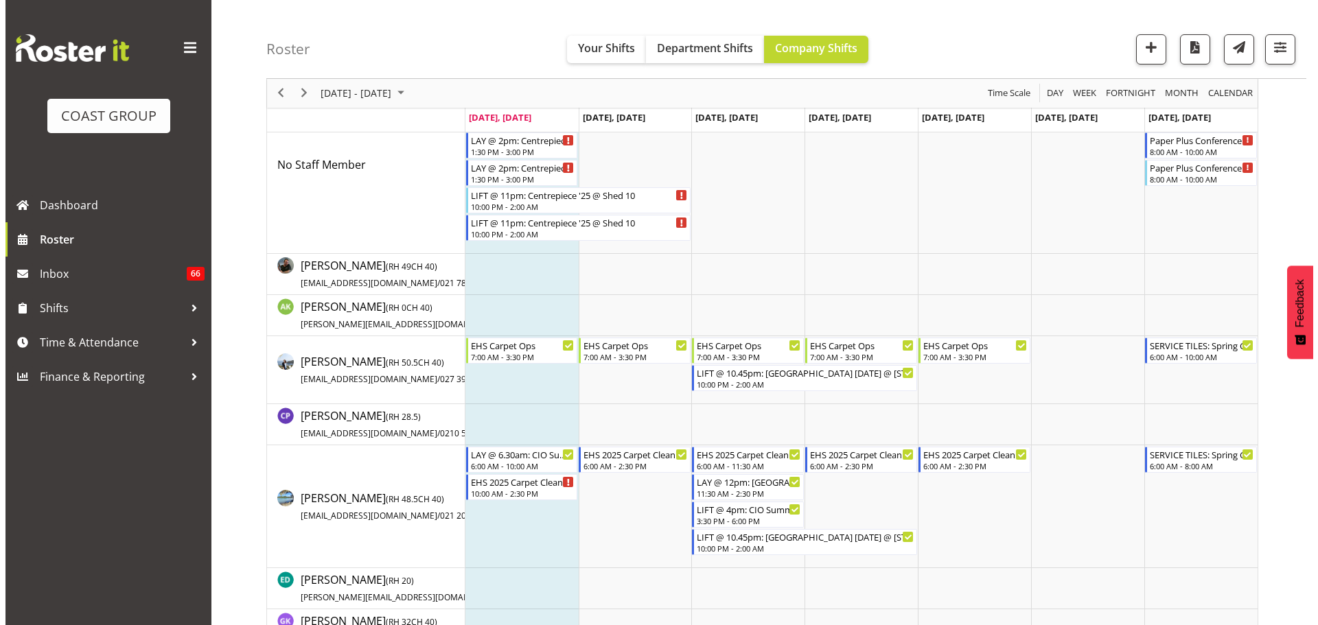
scroll to position [137, 0]
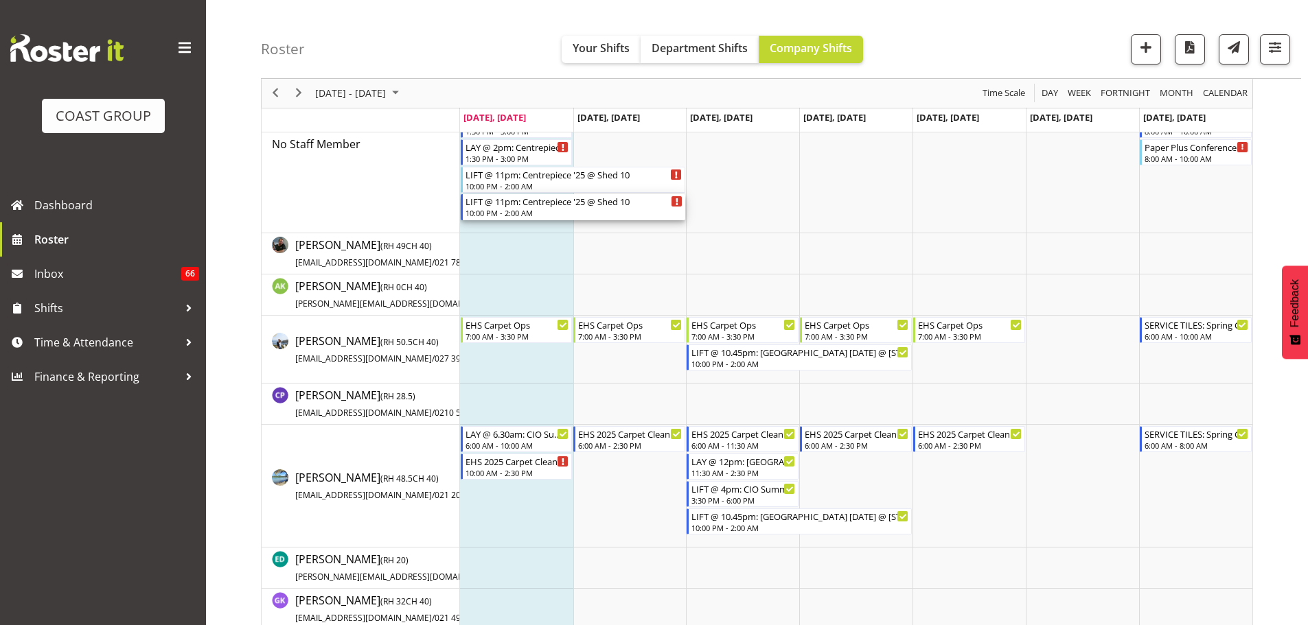
click at [545, 215] on div "10:00 PM - 2:00 AM" at bounding box center [574, 212] width 218 height 11
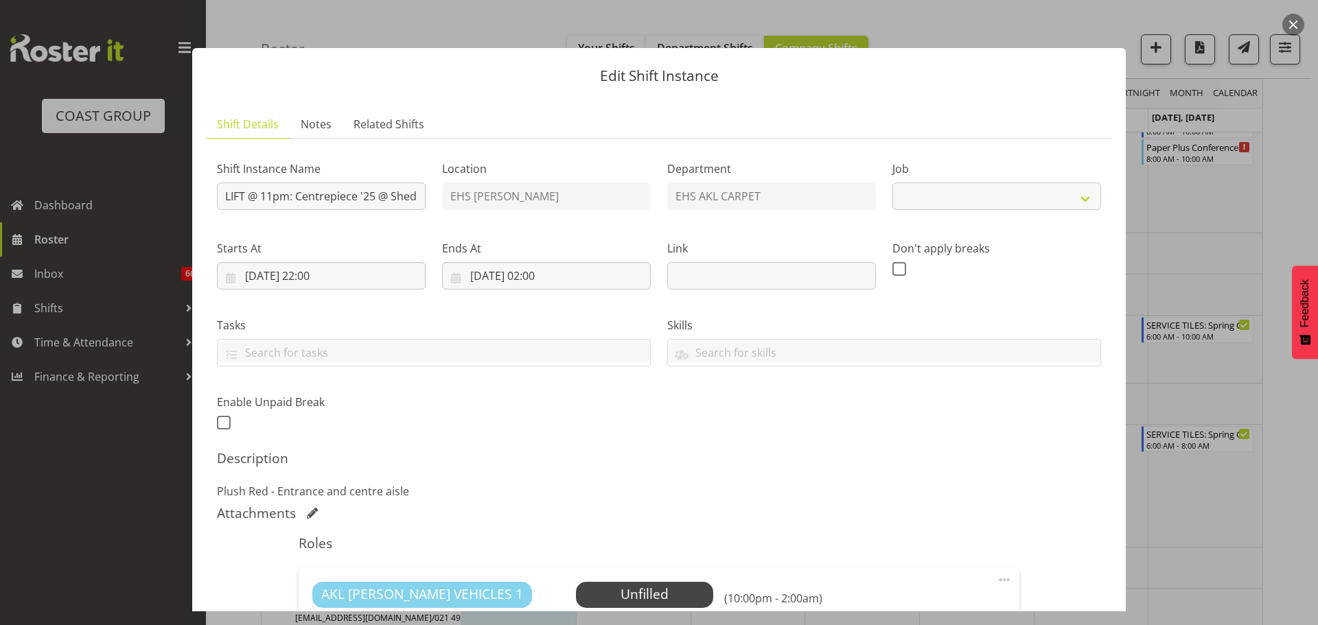
select select "8574"
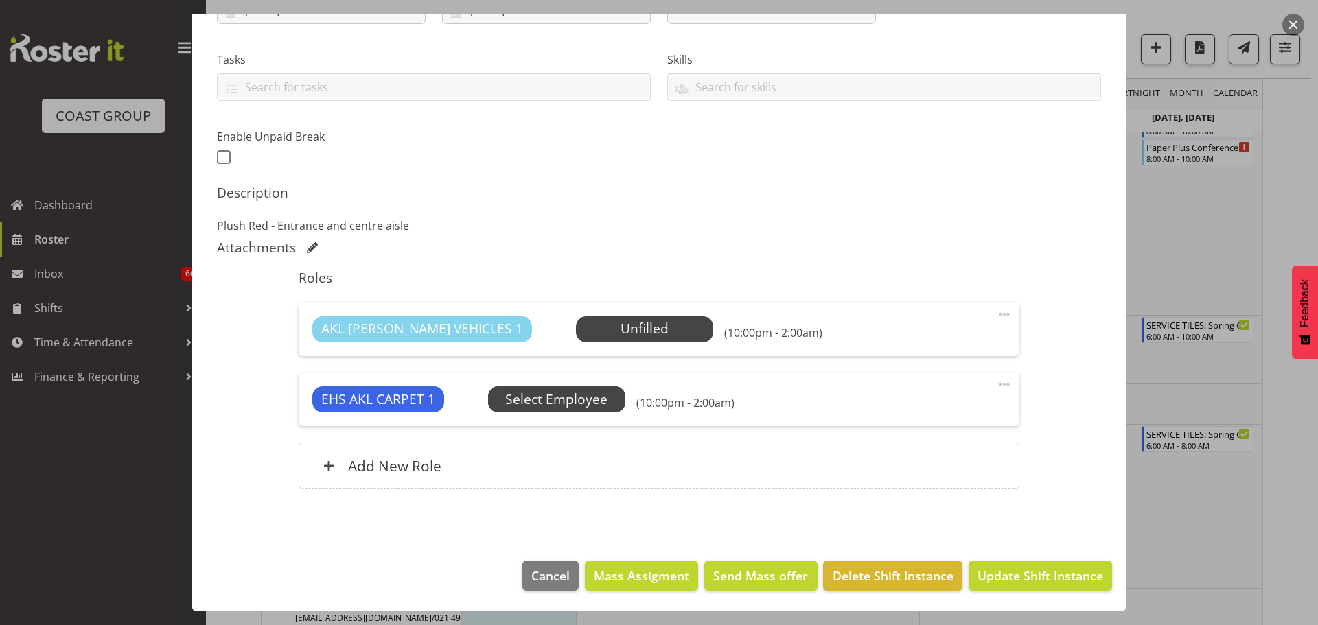
click at [0, 0] on span "Select Employee" at bounding box center [0, 0] width 0 height 0
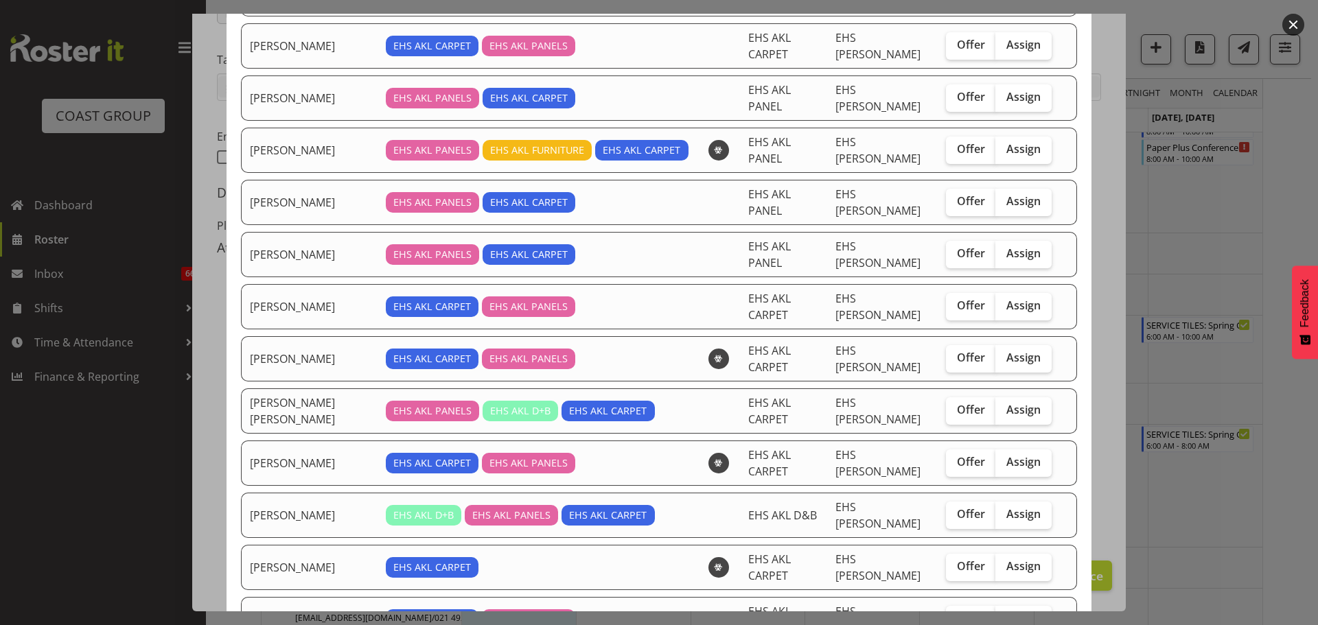
scroll to position [343, 0]
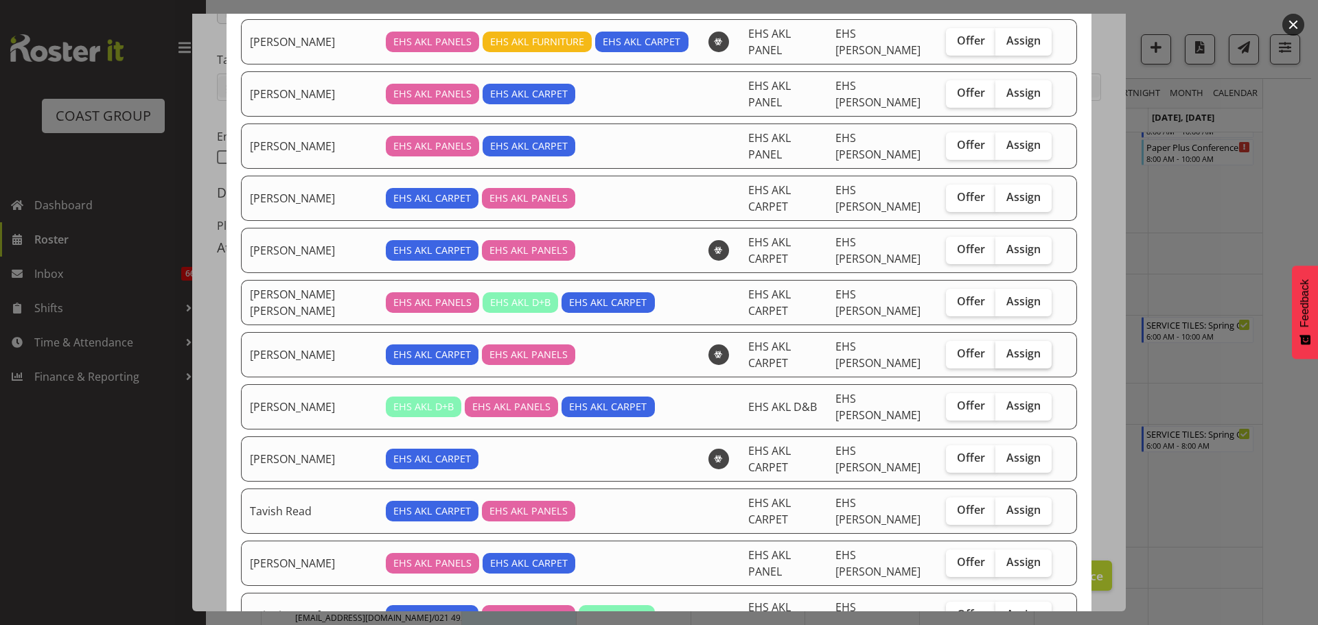
click at [1006, 347] on span "Assign" at bounding box center [1023, 354] width 34 height 14
click at [1001, 349] on input "Assign" at bounding box center [999, 353] width 9 height 9
checkbox input "true"
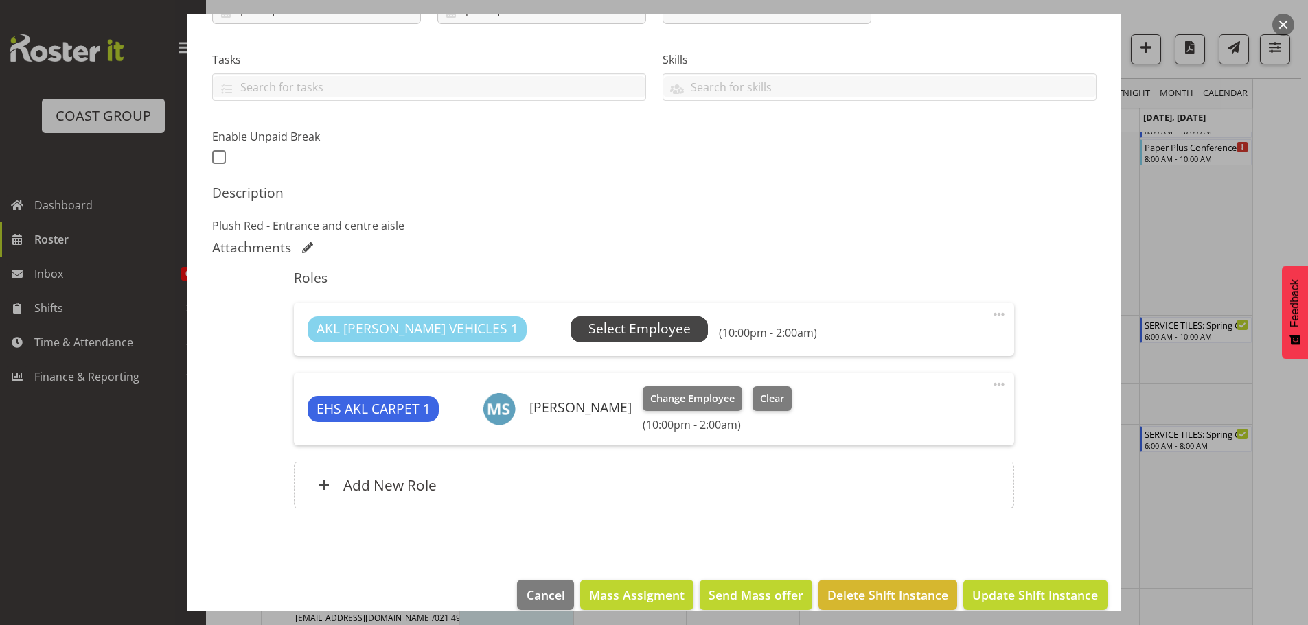
click at [594, 330] on span "Select Employee" at bounding box center [639, 329] width 102 height 20
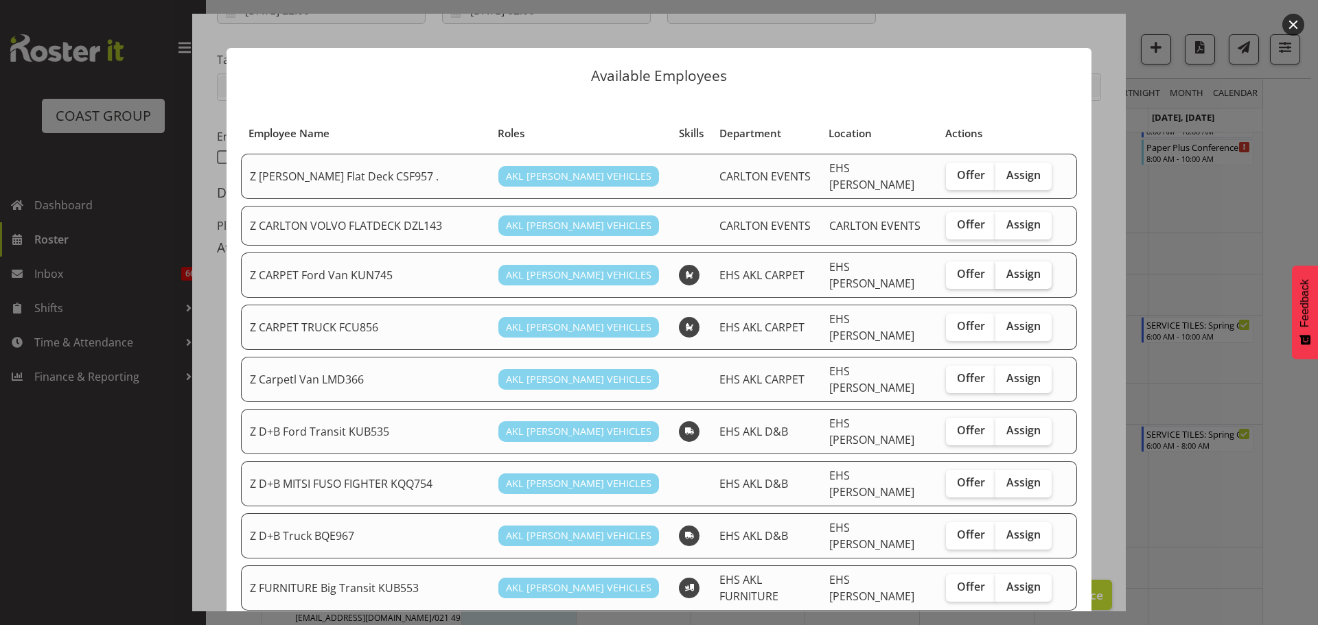
click at [1023, 262] on label "Assign" at bounding box center [1023, 275] width 56 height 27
click at [1004, 270] on input "Assign" at bounding box center [999, 274] width 9 height 9
checkbox input "true"
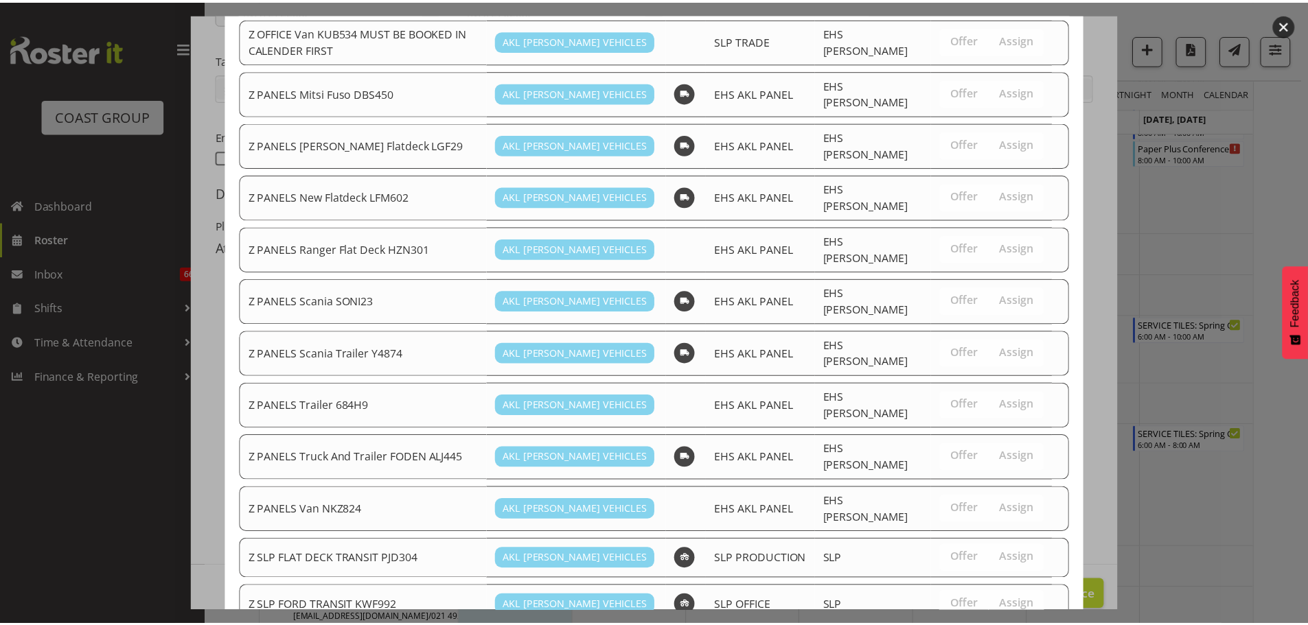
scroll to position [1096, 0]
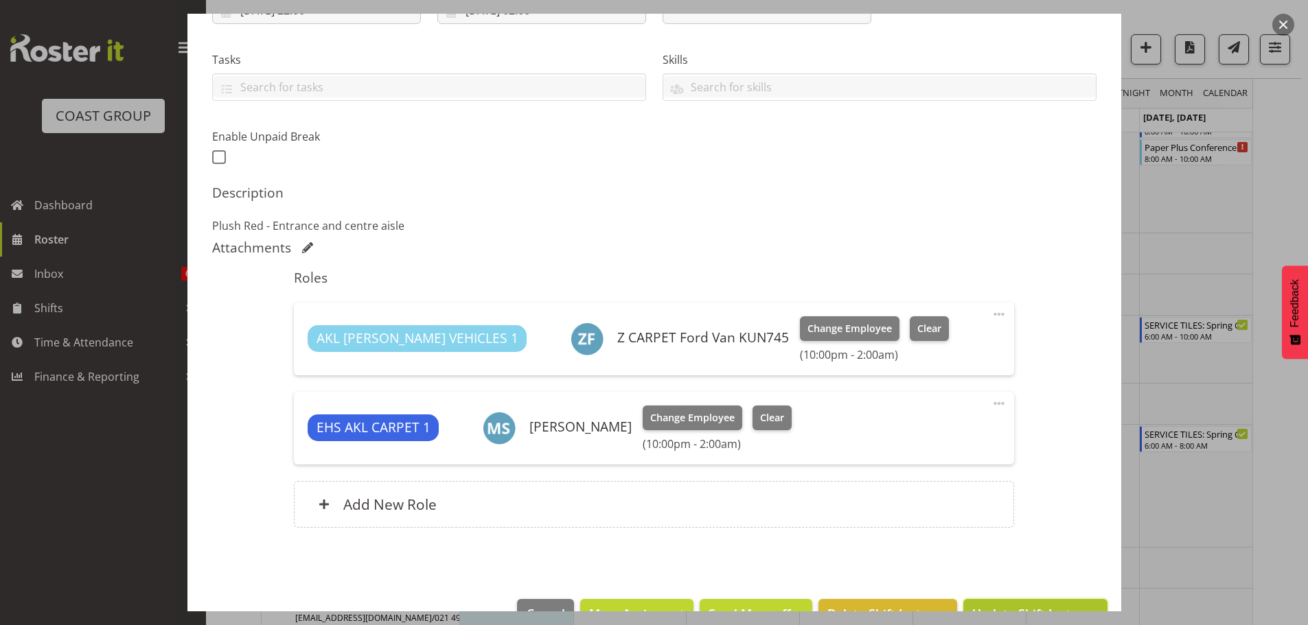
click at [1041, 601] on button "Update Shift Instance" at bounding box center [1034, 614] width 143 height 30
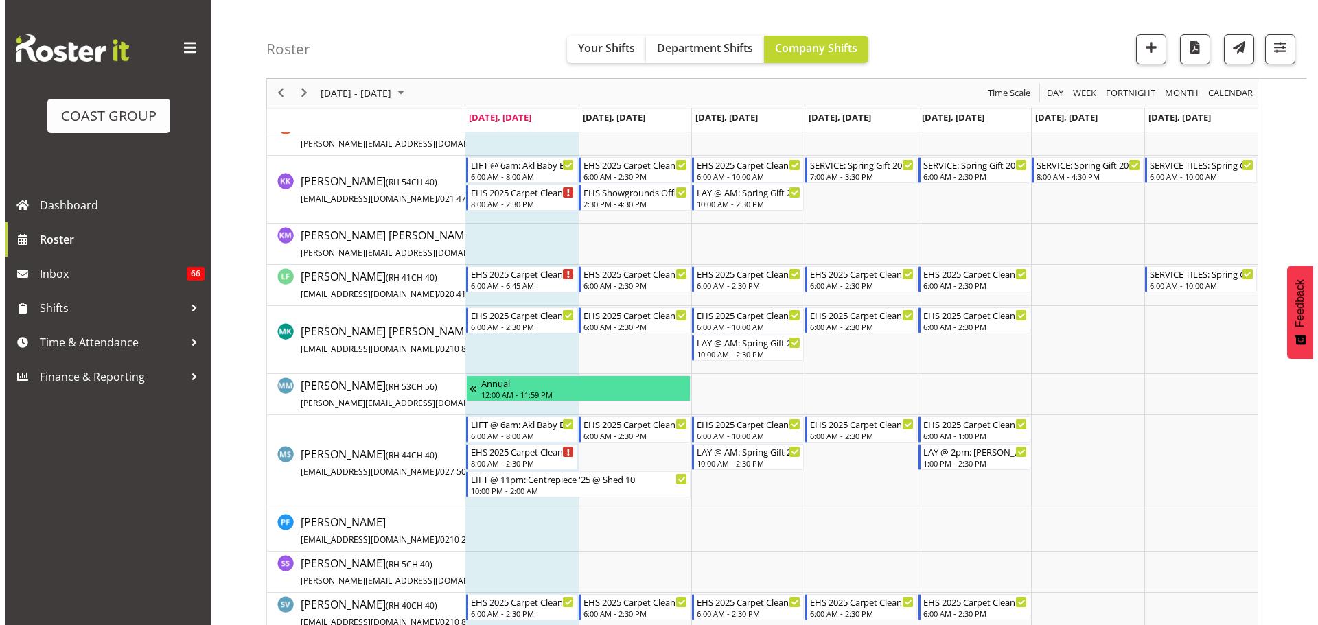
scroll to position [686, 0]
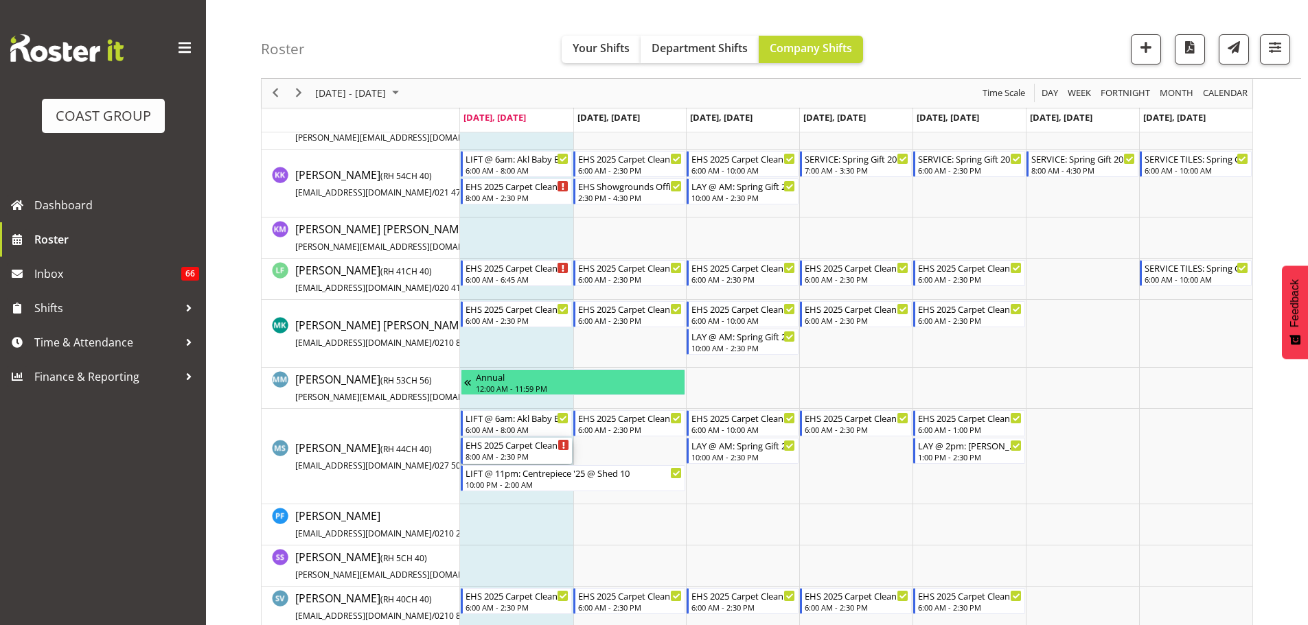
click at [535, 458] on div "8:00 AM - 2:30 PM" at bounding box center [517, 456] width 104 height 11
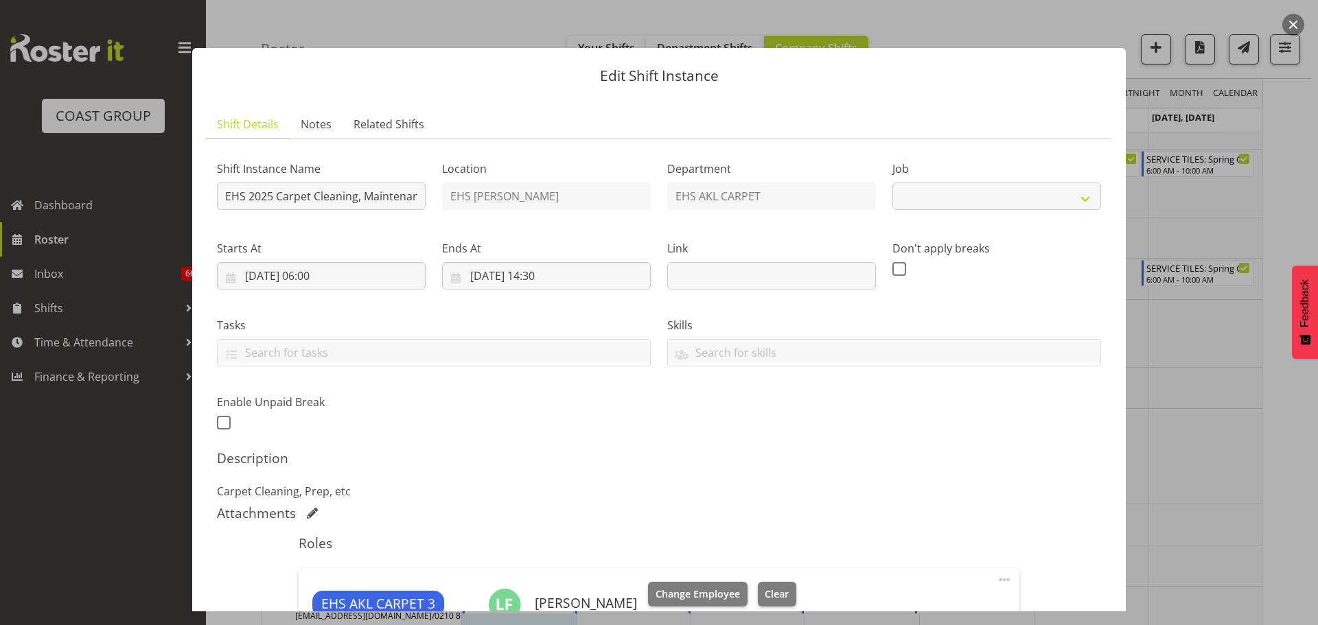
select select "69"
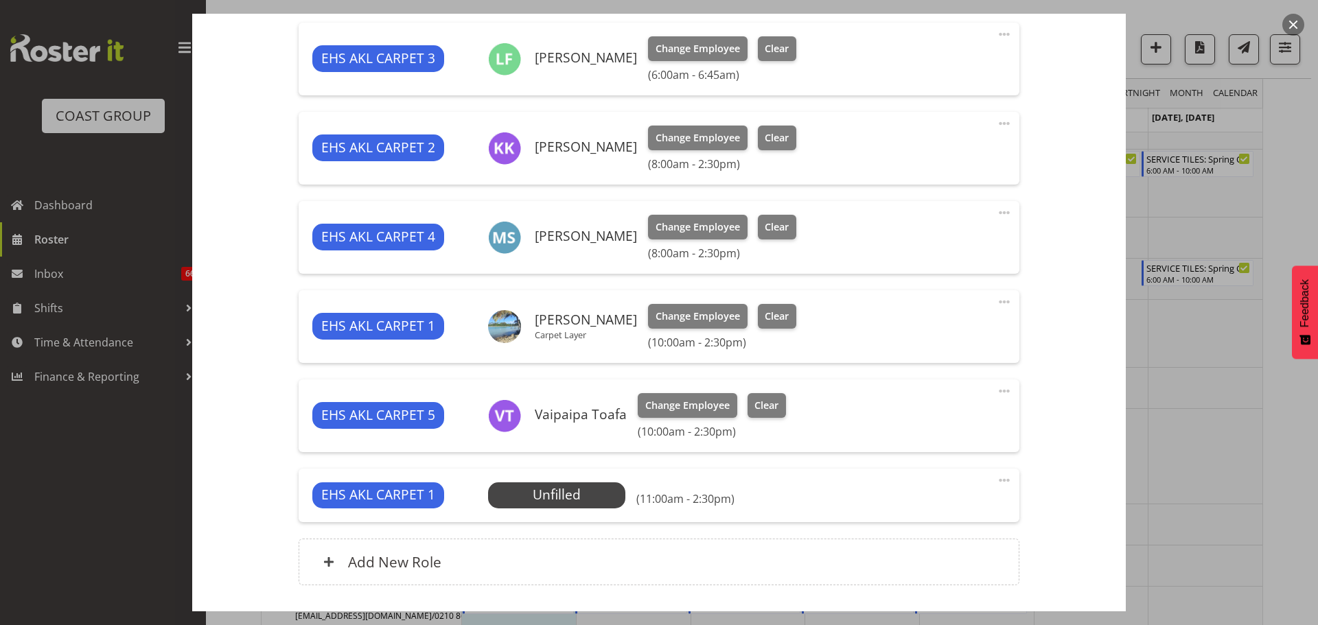
scroll to position [549, 0]
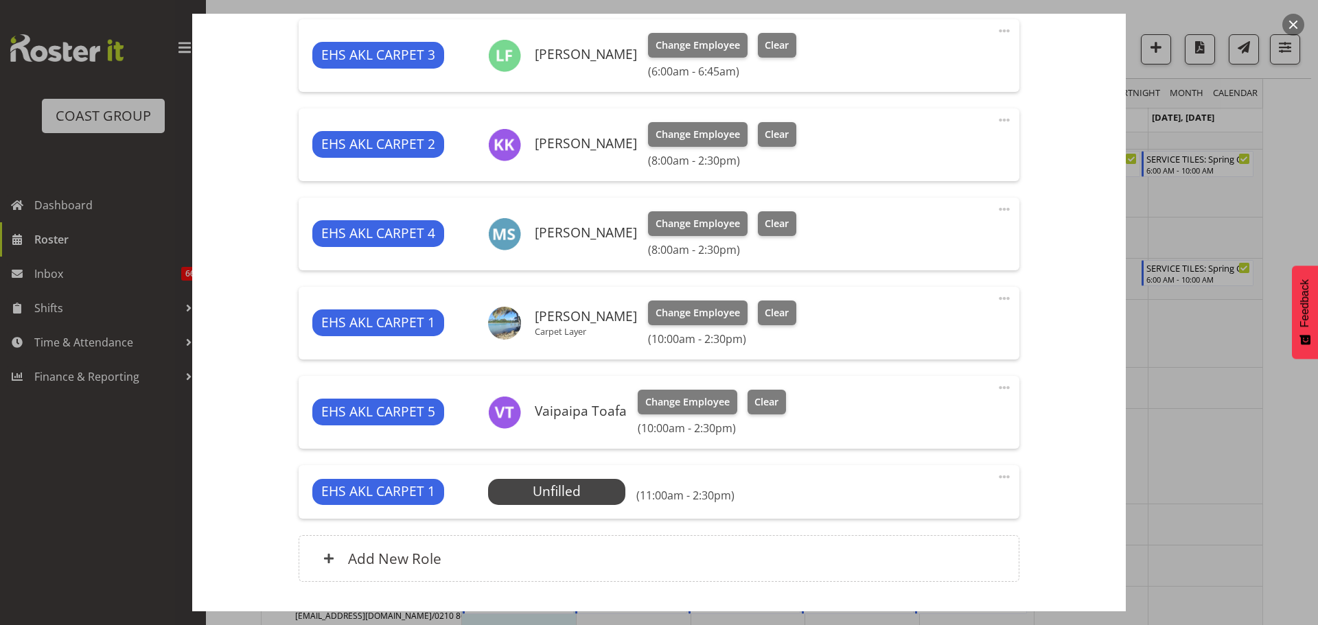
click at [996, 474] on span at bounding box center [1004, 477] width 16 height 16
click at [905, 551] on link "Delete" at bounding box center [947, 556] width 132 height 25
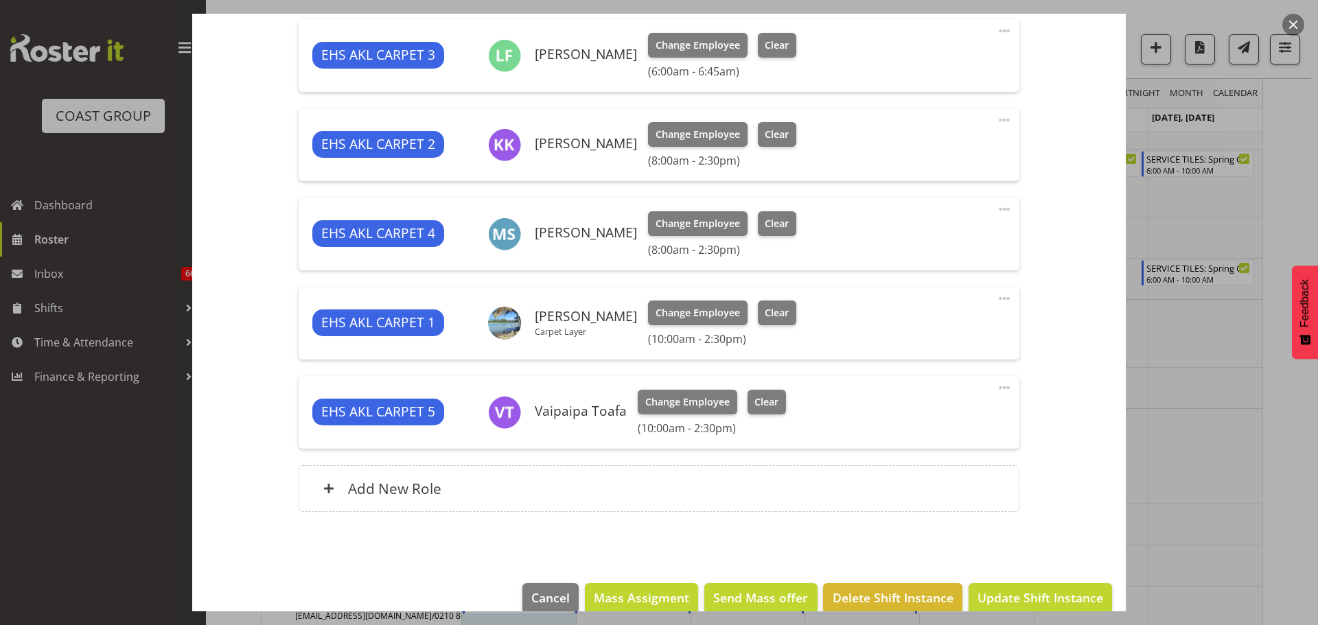
click at [996, 206] on span at bounding box center [1004, 209] width 16 height 16
click at [932, 231] on link "Edit" at bounding box center [947, 239] width 132 height 25
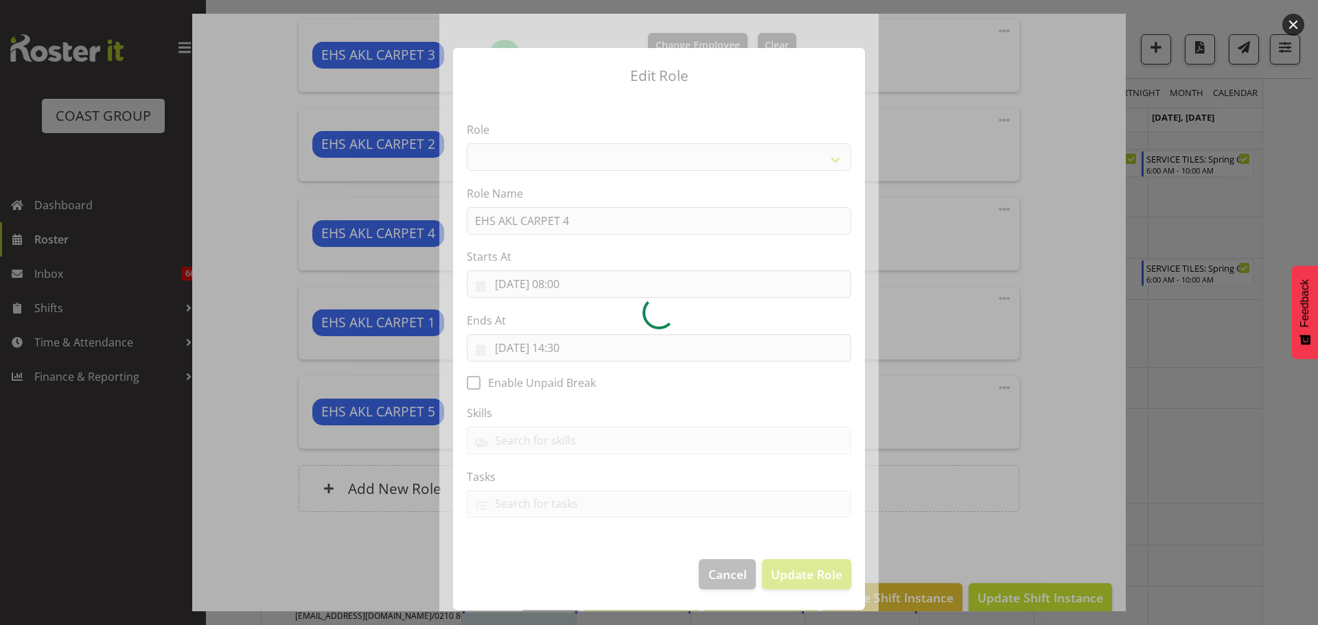
select select "190"
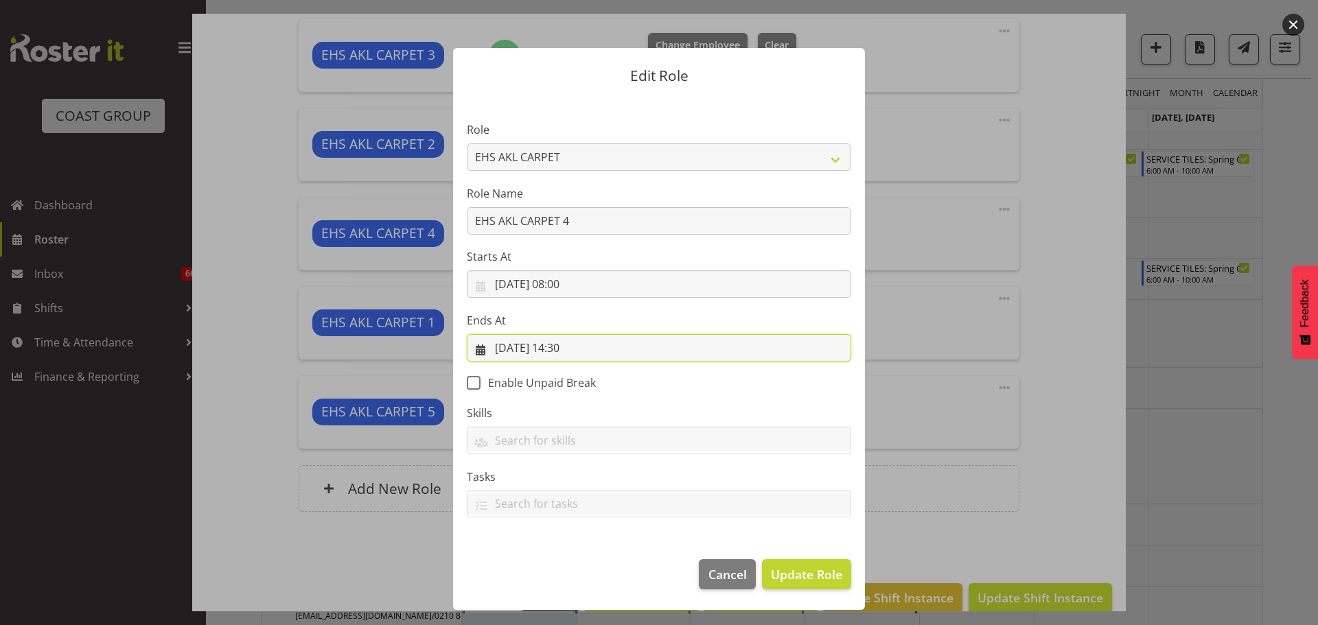
click at [569, 351] on input "18/08/2025, 14:30" at bounding box center [659, 347] width 384 height 27
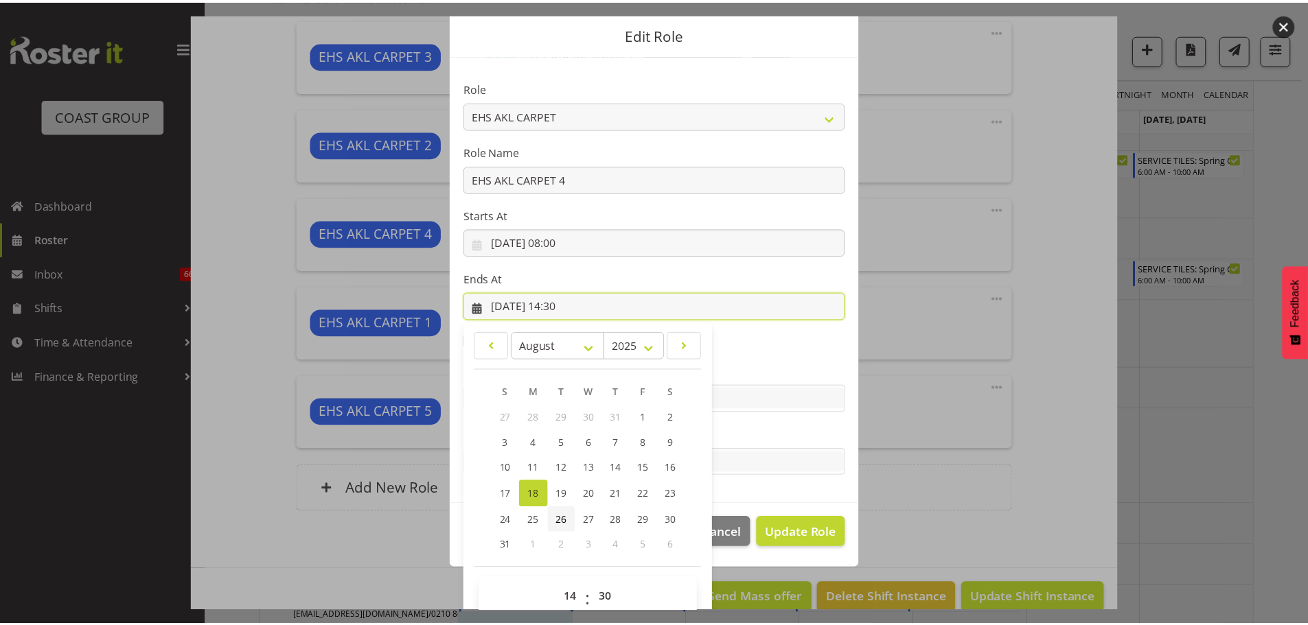
scroll to position [64, 0]
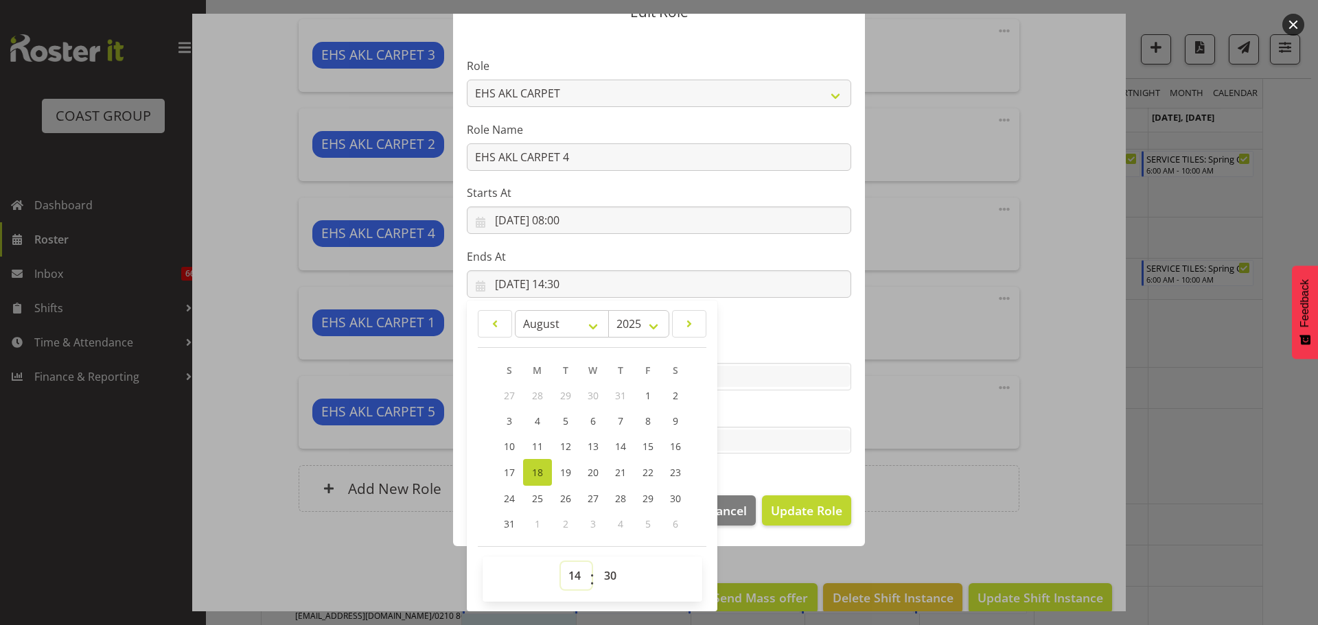
click at [569, 571] on select "00 01 02 03 04 05 06 07 08 09 10 11 12 13 14 15 16 17 18 19 20 21 22 23" at bounding box center [576, 575] width 31 height 27
click at [573, 570] on select "00 01 02 03 04 05 06 07 08 09 10 11 12 13 14 15 16 17 18 19 20 21 22 23" at bounding box center [576, 575] width 31 height 27
select select "13"
click at [561, 562] on select "00 01 02 03 04 05 06 07 08 09 10 11 12 13 14 15 16 17 18 19 20 21 22 23" at bounding box center [576, 575] width 31 height 27
type input "18/08/2025, 13:30"
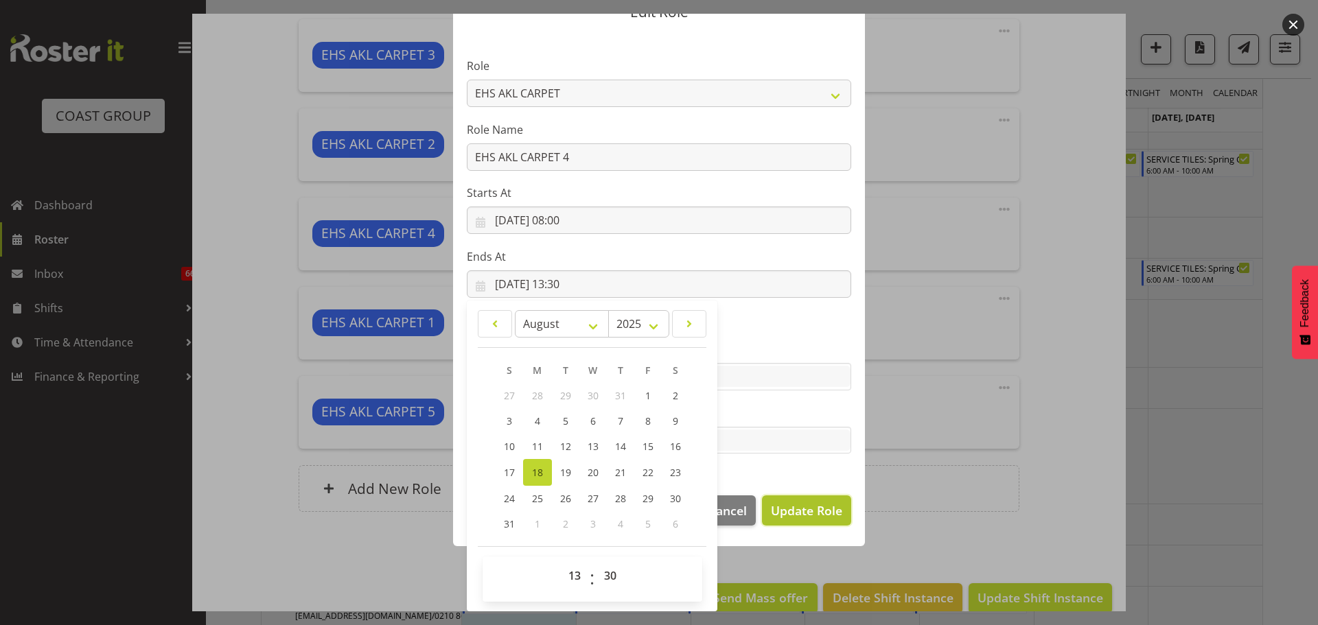
click at [788, 499] on button "Update Role" at bounding box center [806, 511] width 89 height 30
select select
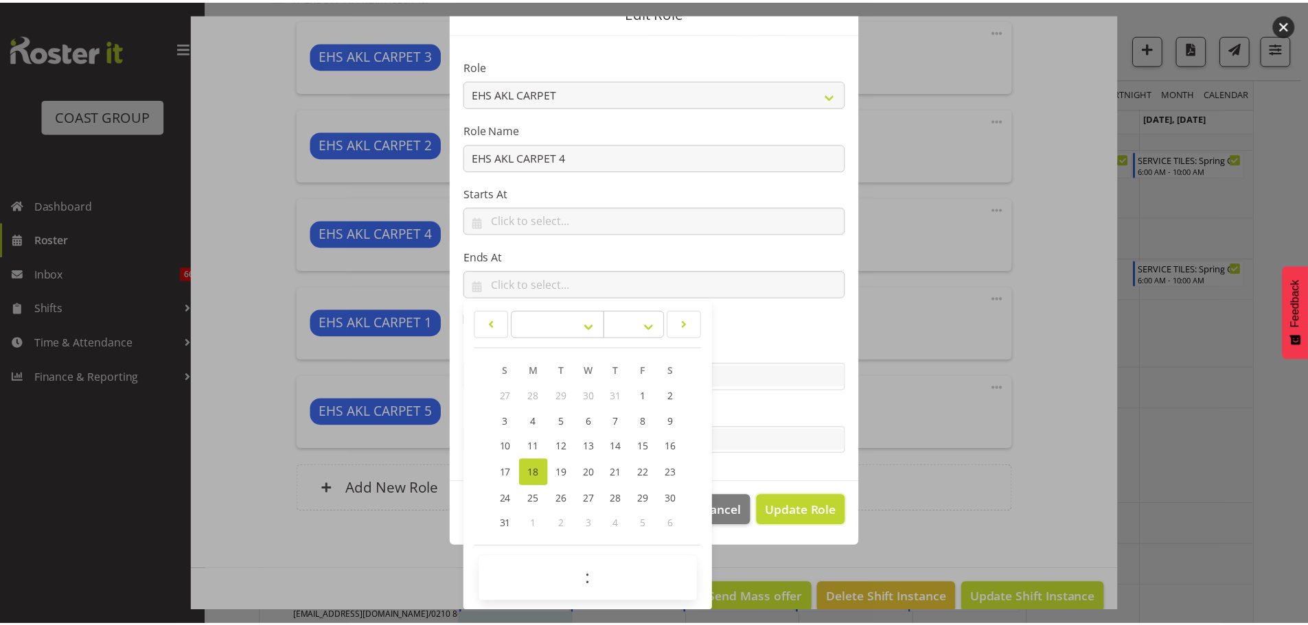
scroll to position [62, 0]
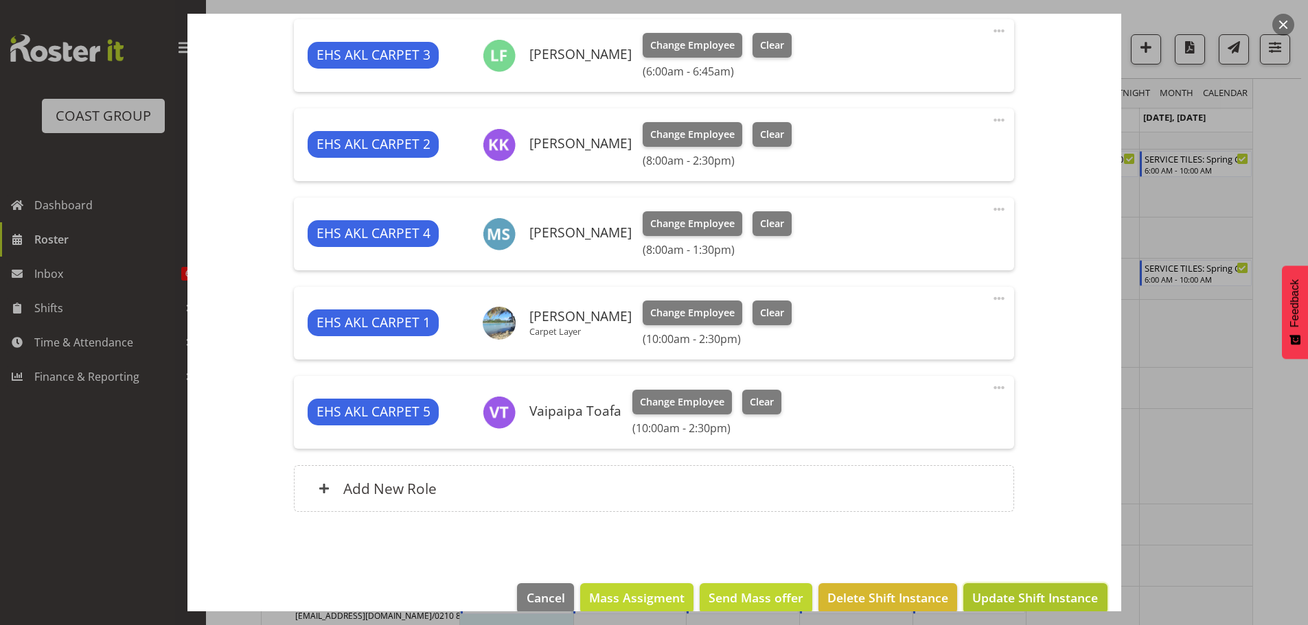
click at [1049, 594] on span "Update Shift Instance" at bounding box center [1035, 598] width 126 height 18
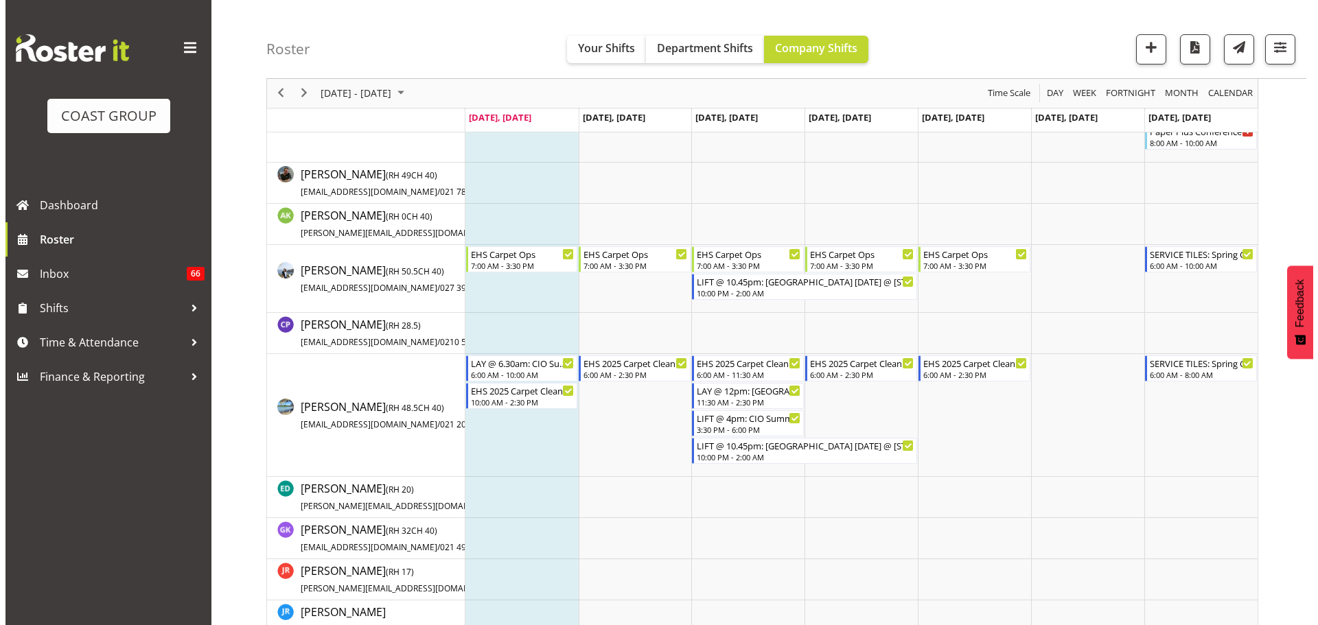
scroll to position [0, 0]
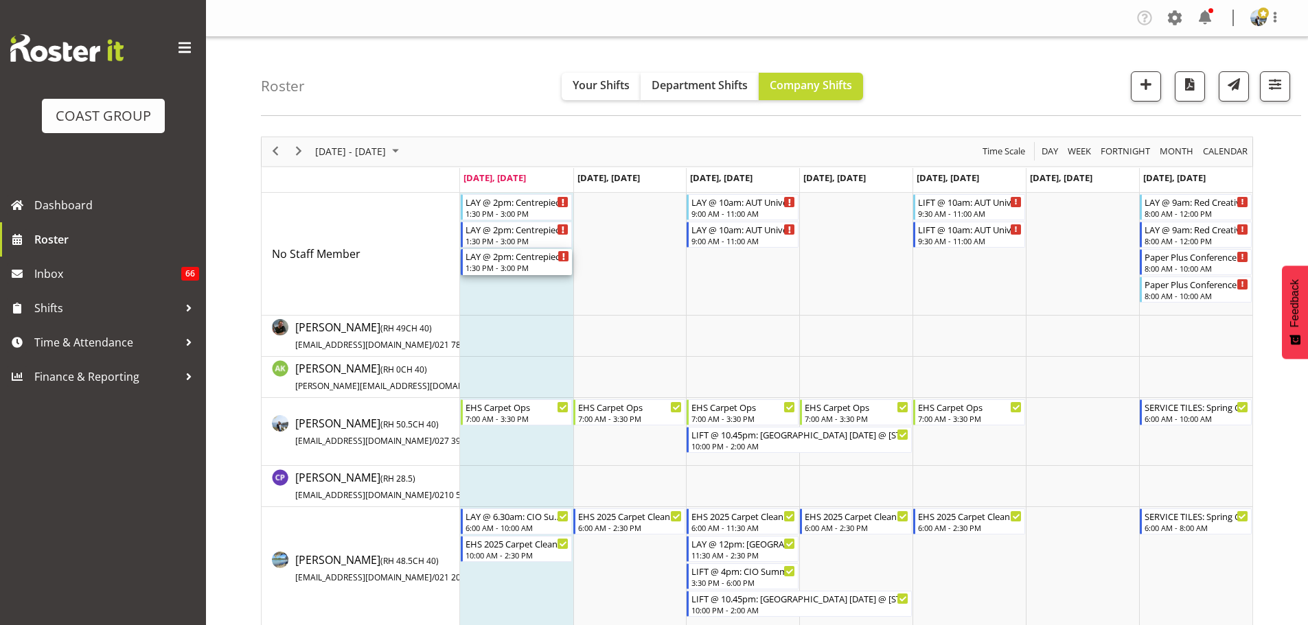
click at [517, 260] on div "LAY @ 2pm: Centrepiece '25 @ Shed 10" at bounding box center [517, 256] width 104 height 14
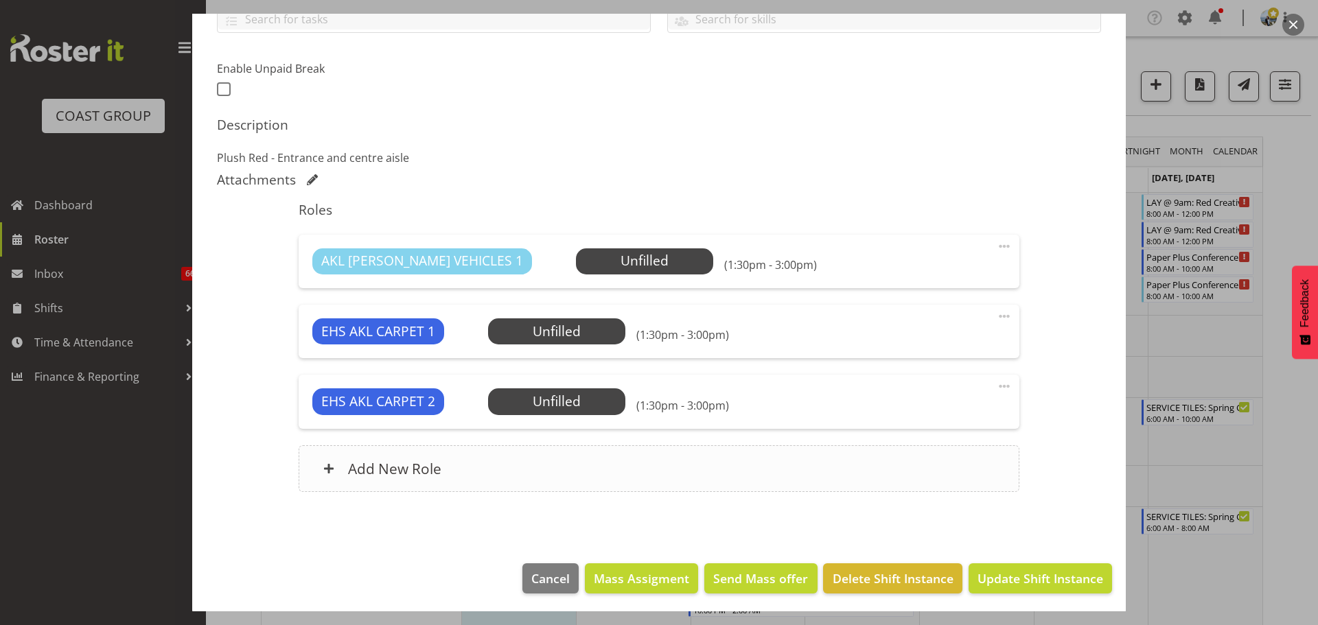
scroll to position [336, 0]
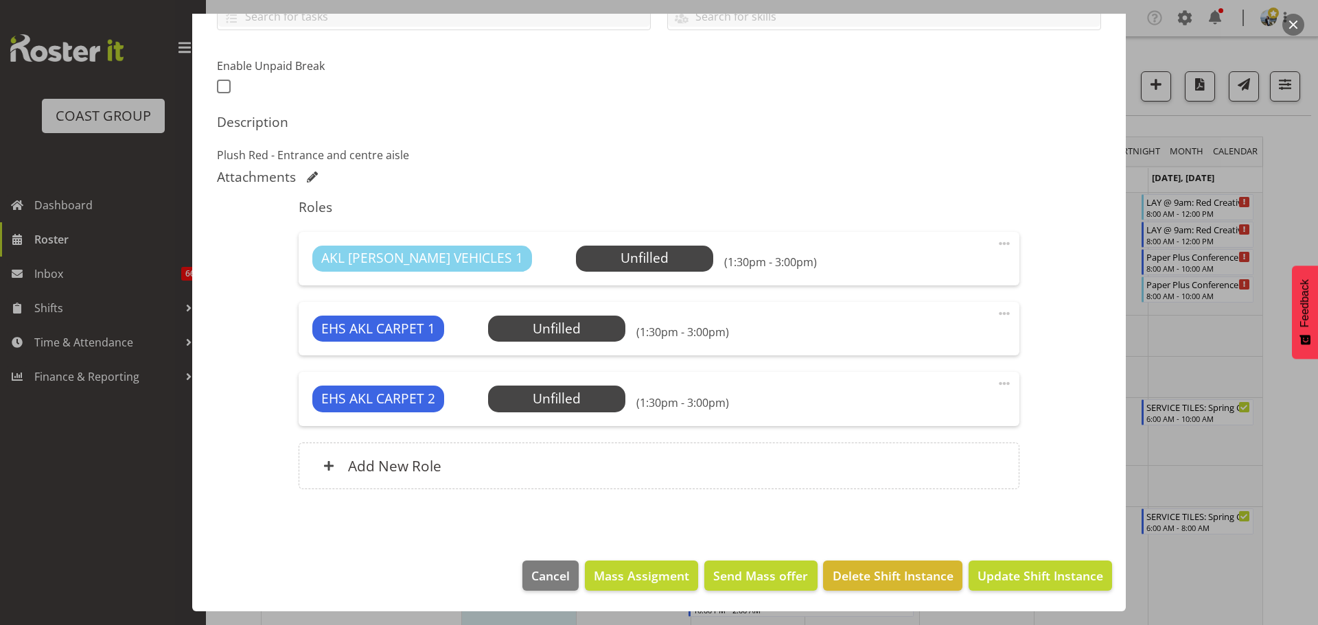
select select "8574"
click at [996, 382] on span at bounding box center [1004, 383] width 16 height 16
click at [911, 457] on link "Delete" at bounding box center [947, 463] width 132 height 25
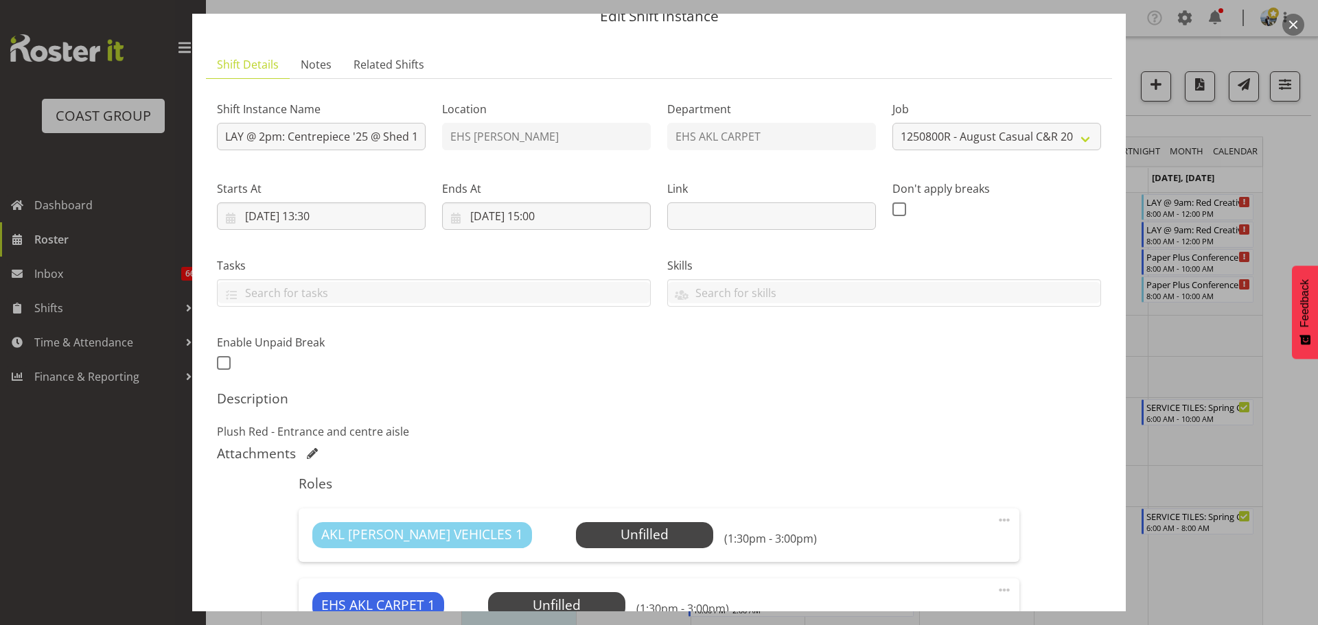
scroll to position [197, 0]
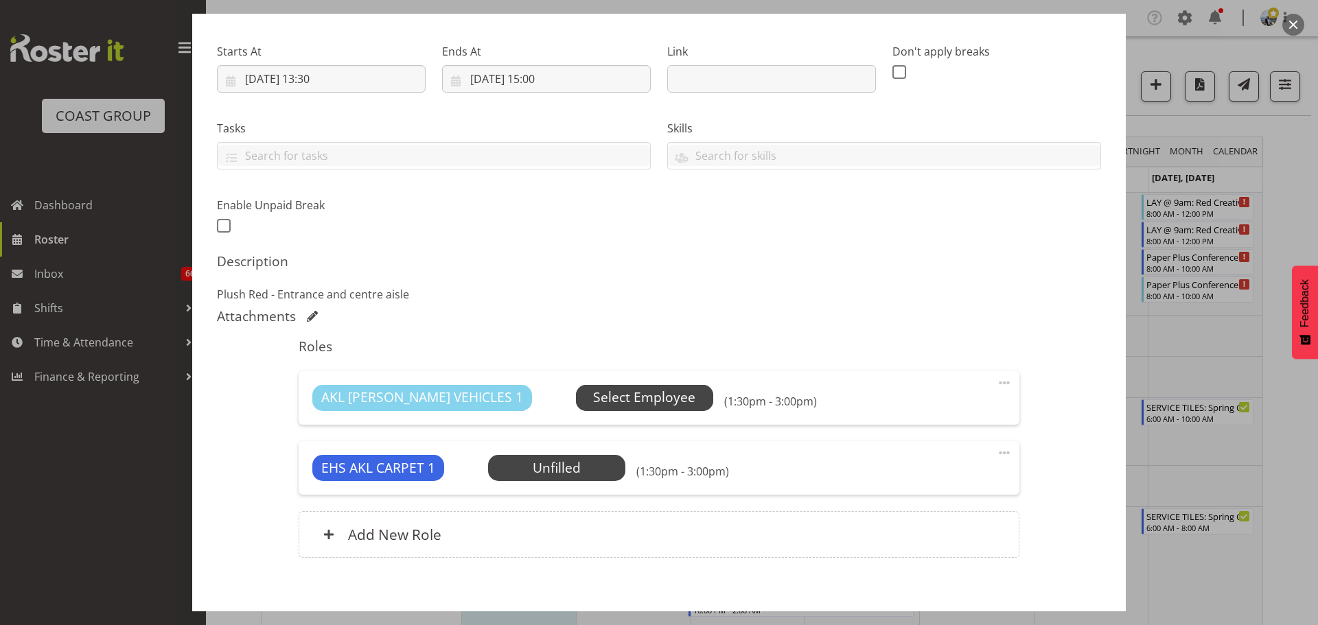
click at [597, 404] on span "Select Employee" at bounding box center [644, 398] width 102 height 20
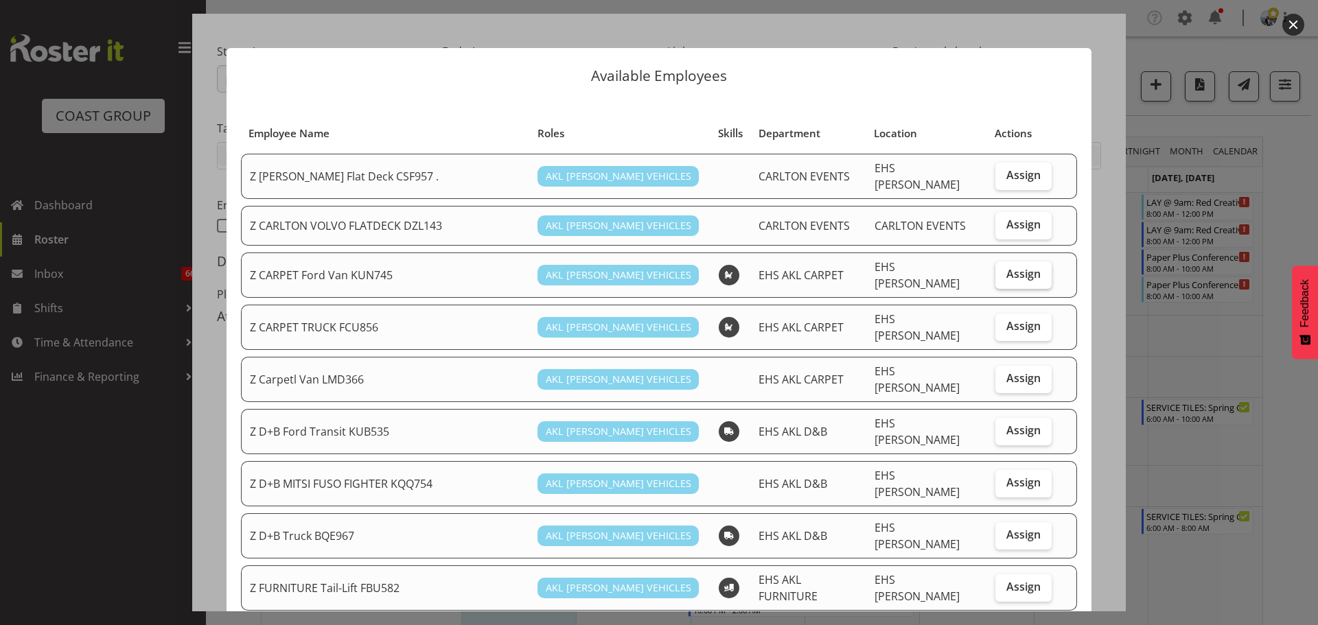
click at [1016, 268] on span "Assign" at bounding box center [1023, 274] width 34 height 14
click at [1004, 270] on input "Assign" at bounding box center [999, 274] width 9 height 9
checkbox input "true"
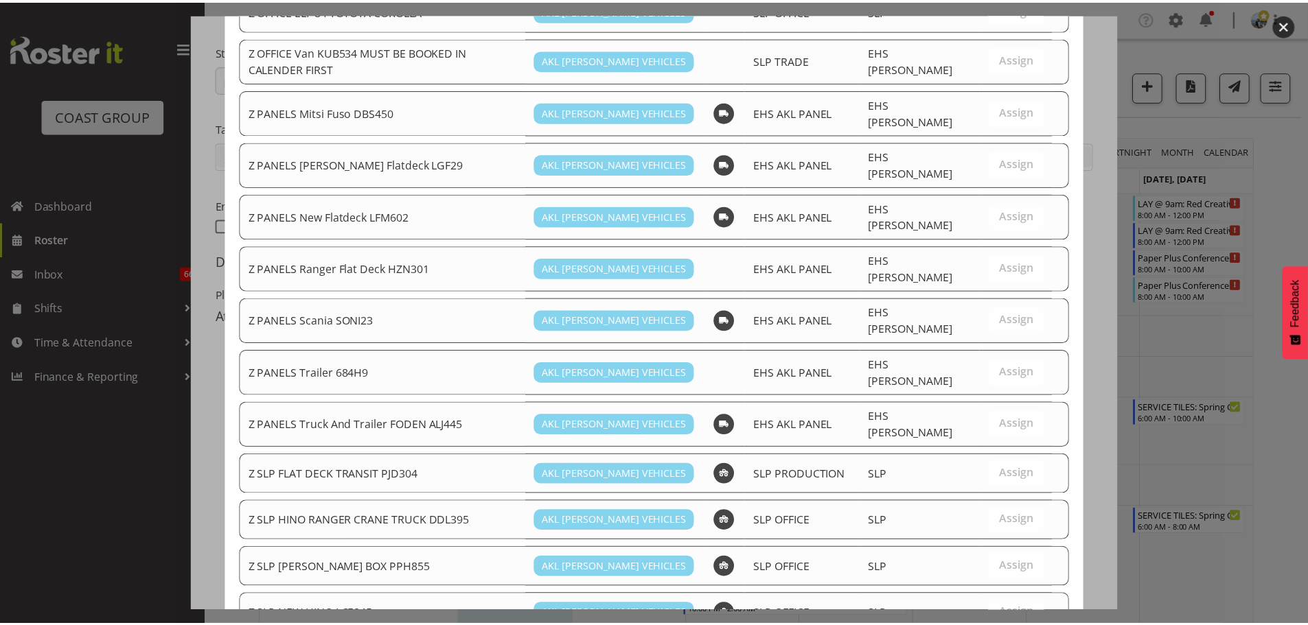
scroll to position [788, 0]
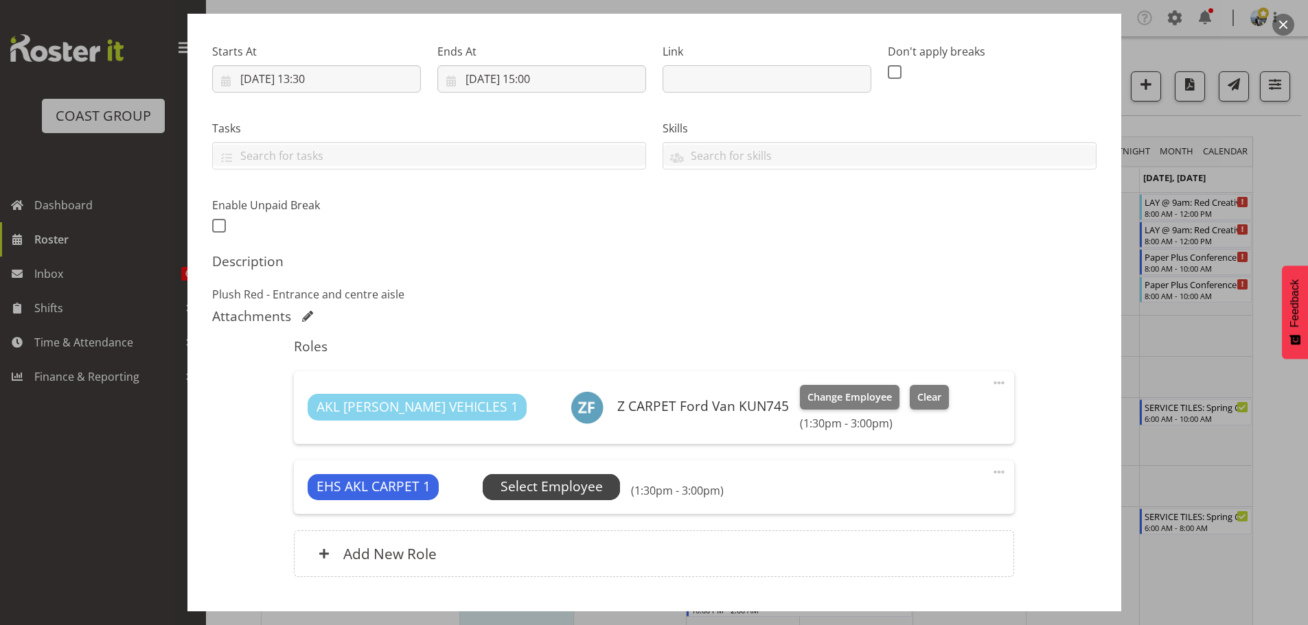
click at [541, 489] on span "Select Employee" at bounding box center [551, 487] width 102 height 20
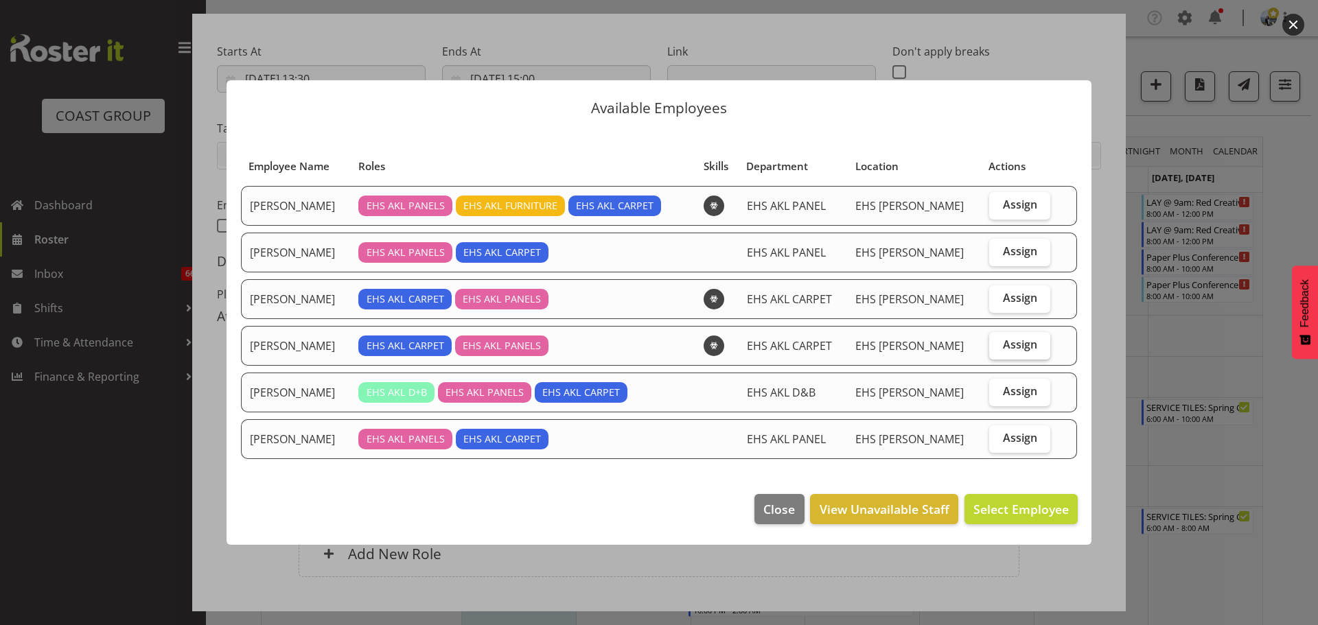
click at [1019, 343] on span "Assign" at bounding box center [1020, 345] width 34 height 14
click at [998, 343] on input "Assign" at bounding box center [993, 344] width 9 height 9
checkbox input "true"
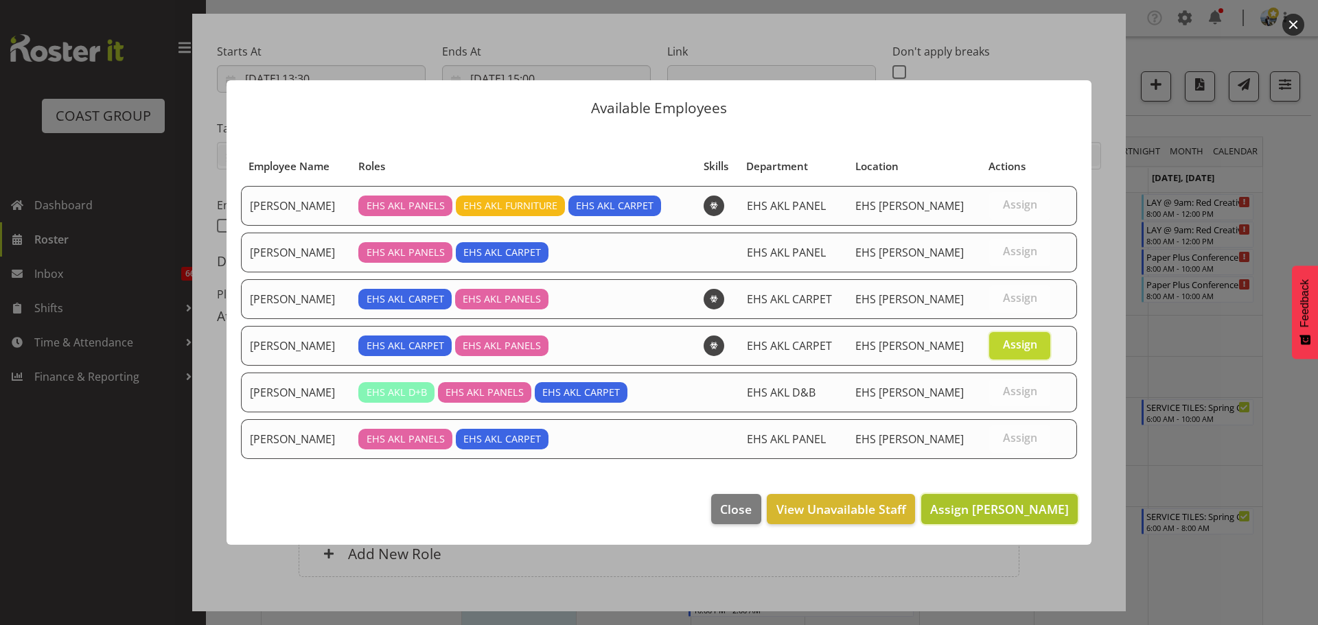
click at [1015, 507] on span "Assign Mike Schaumkell" at bounding box center [999, 509] width 139 height 16
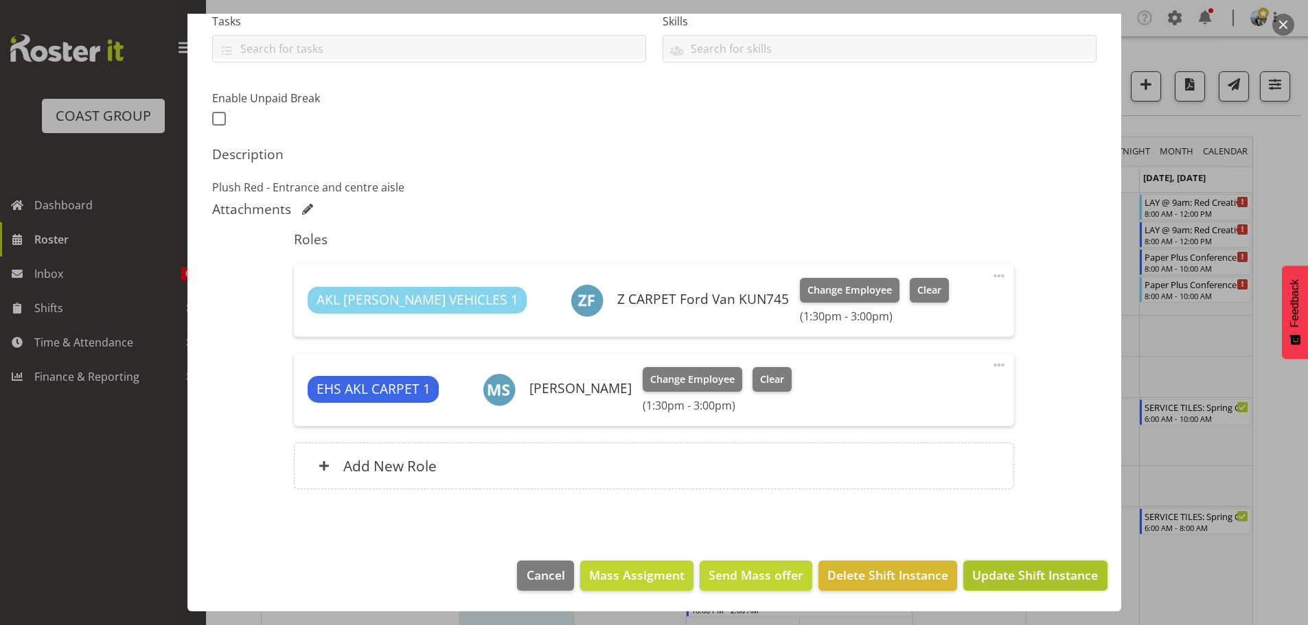
click at [1043, 580] on span "Update Shift Instance" at bounding box center [1035, 575] width 126 height 18
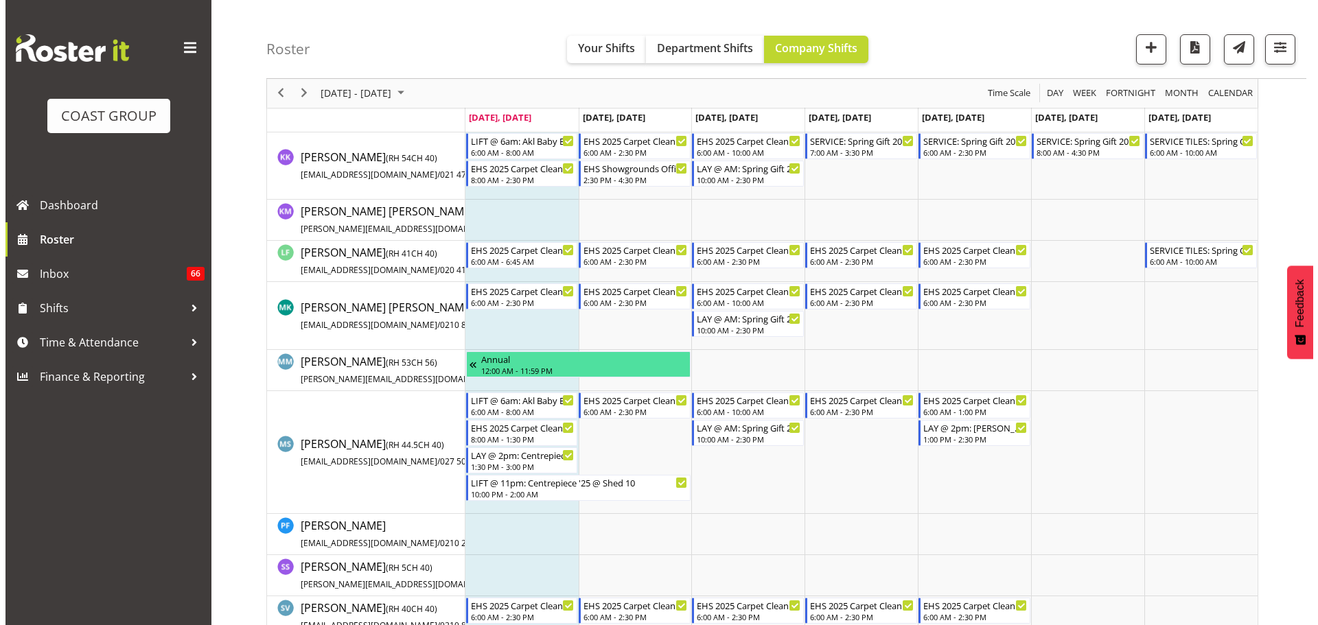
scroll to position [686, 0]
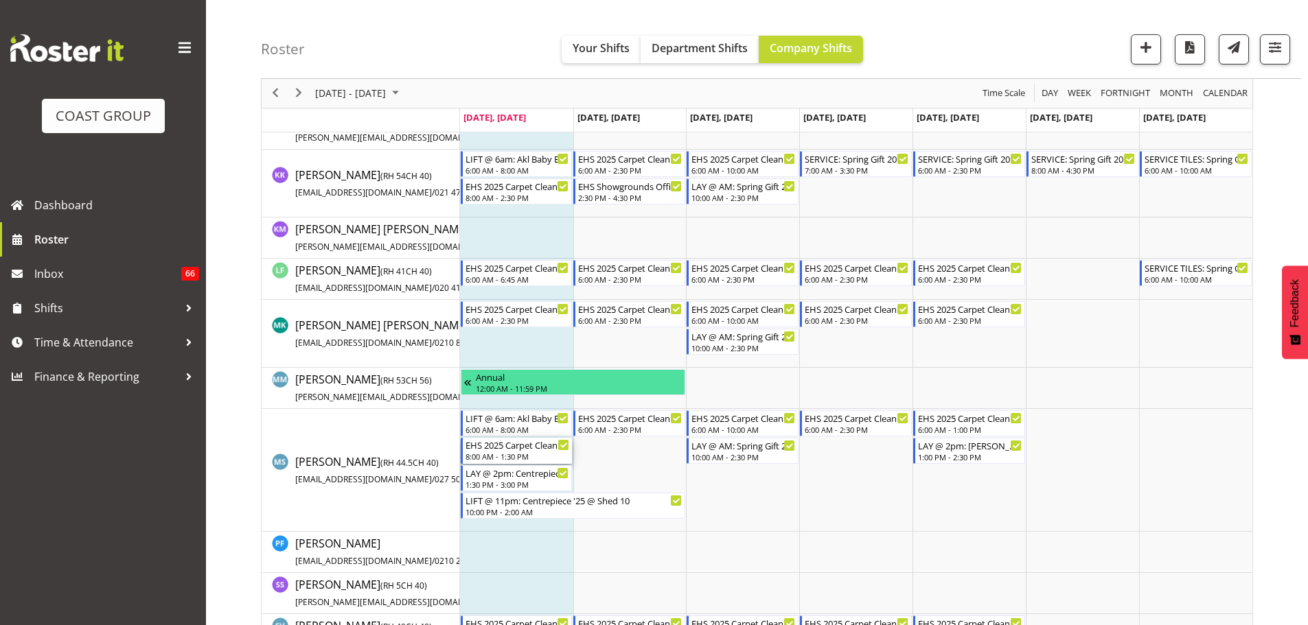
click at [511, 459] on div "8:00 AM - 1:30 PM" at bounding box center [517, 456] width 104 height 11
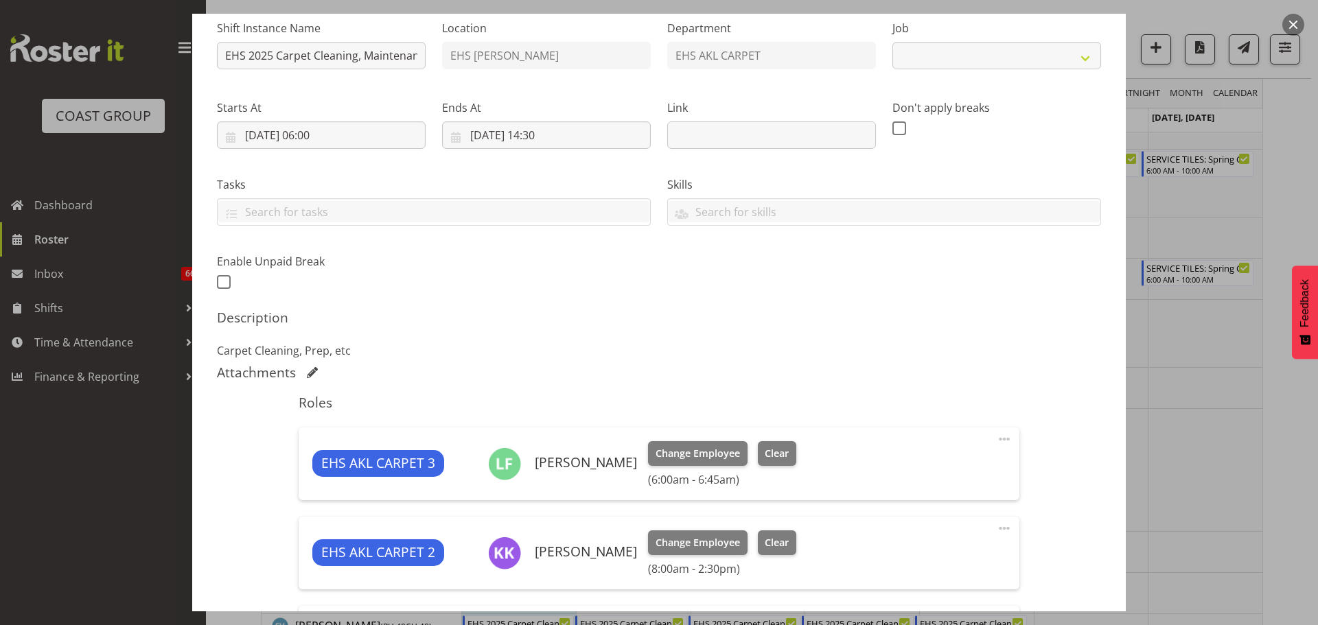
select select "69"
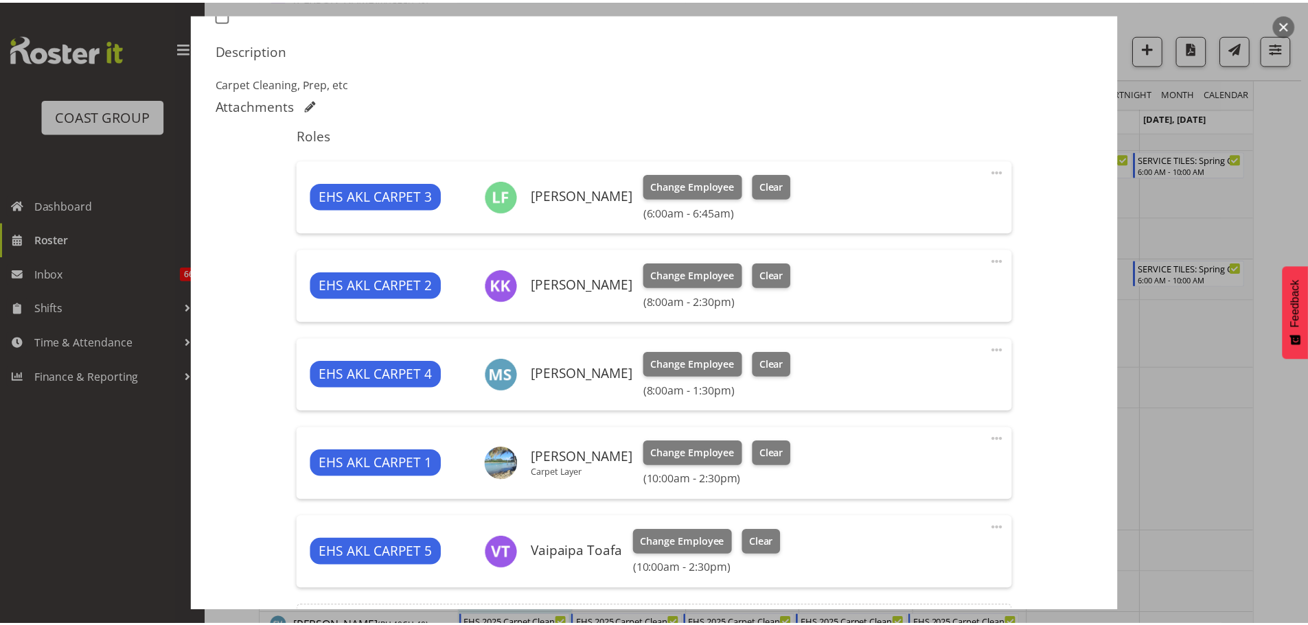
scroll to position [572, 0]
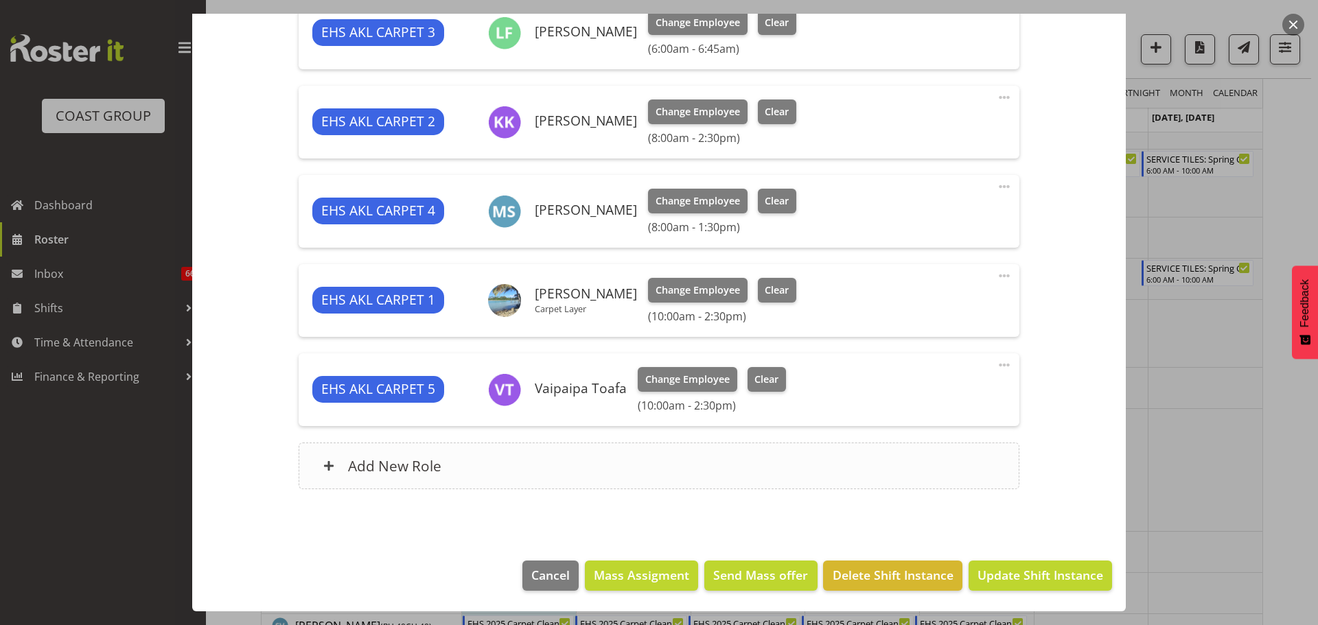
click at [552, 449] on div "Add New Role" at bounding box center [659, 466] width 720 height 47
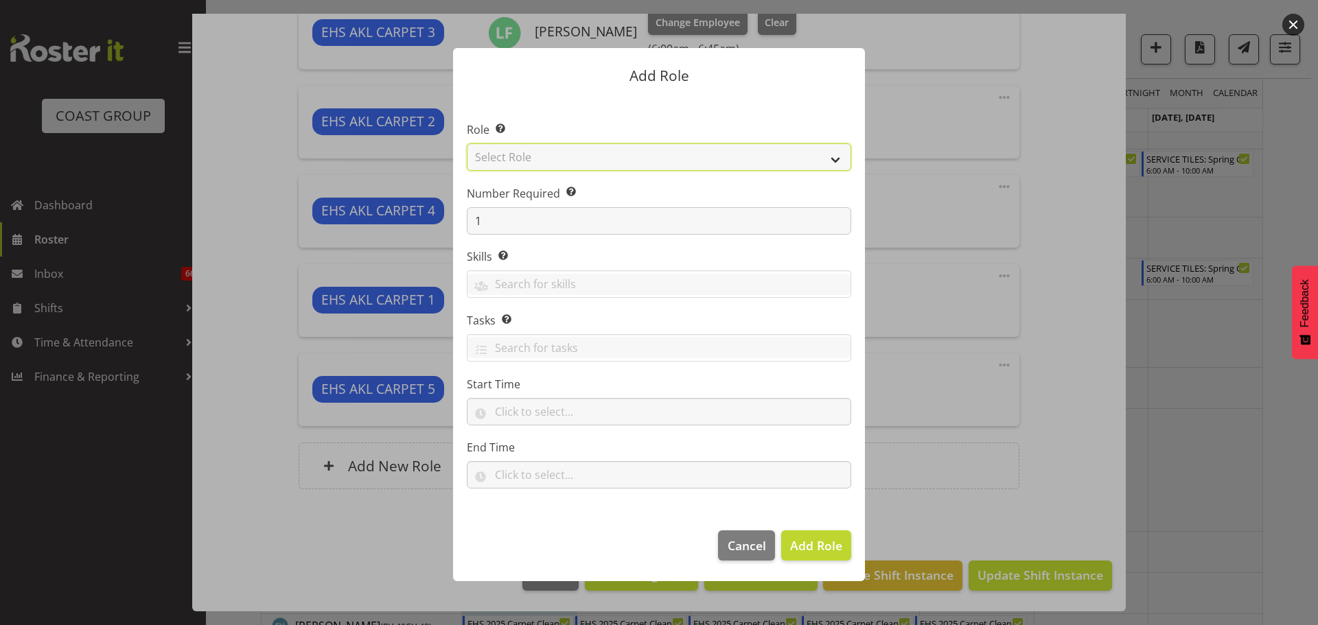
click at [563, 161] on select "Select Role ACCOUNT MANAGER ACCOUNT MANAGER DW ACCOUNTS AKL DIANNA VEHICLES AKL…" at bounding box center [659, 156] width 384 height 27
select select "190"
click at [467, 143] on select "Select Role ACCOUNT MANAGER ACCOUNT MANAGER DW ACCOUNTS AKL DIANNA VEHICLES AKL…" at bounding box center [659, 156] width 384 height 27
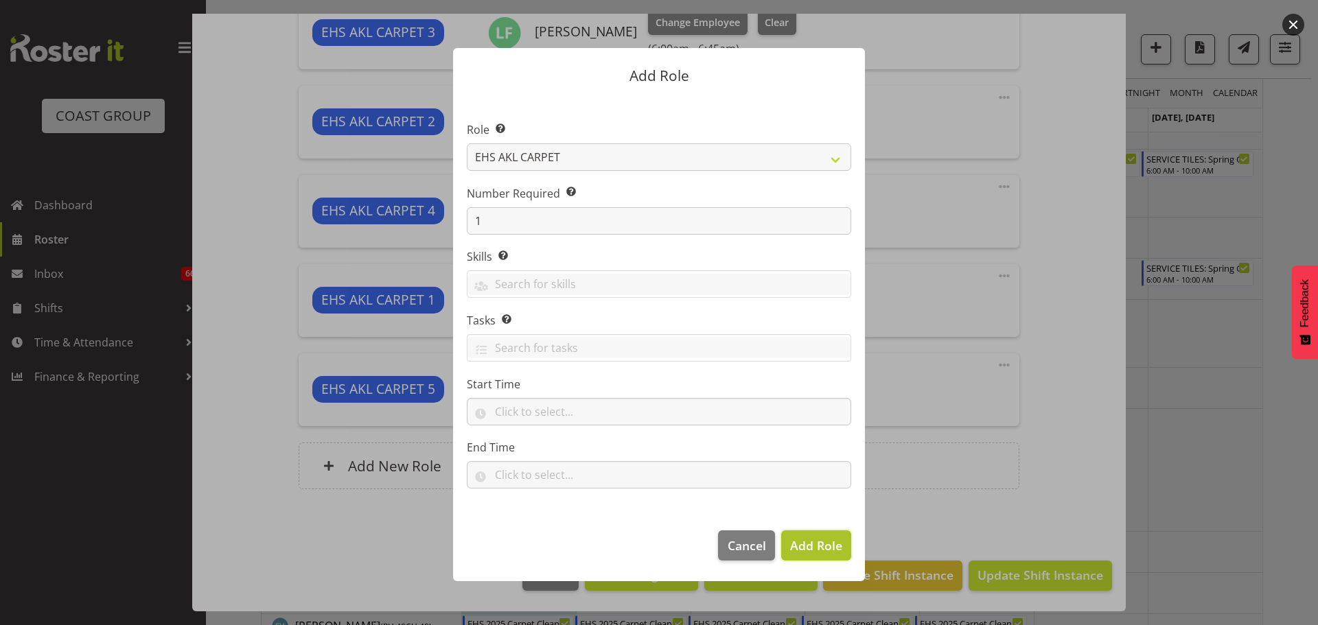
click at [834, 555] on span "Add Role" at bounding box center [816, 546] width 52 height 18
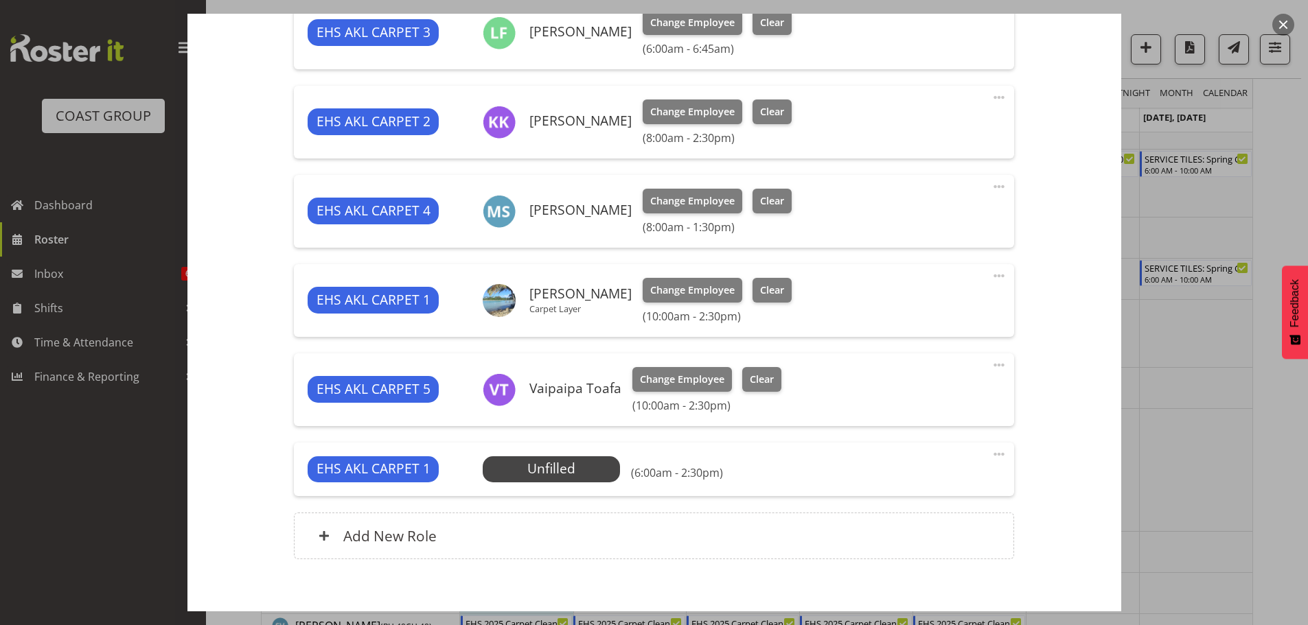
click at [993, 457] on span at bounding box center [999, 454] width 16 height 16
click at [953, 476] on link "Edit" at bounding box center [941, 484] width 132 height 25
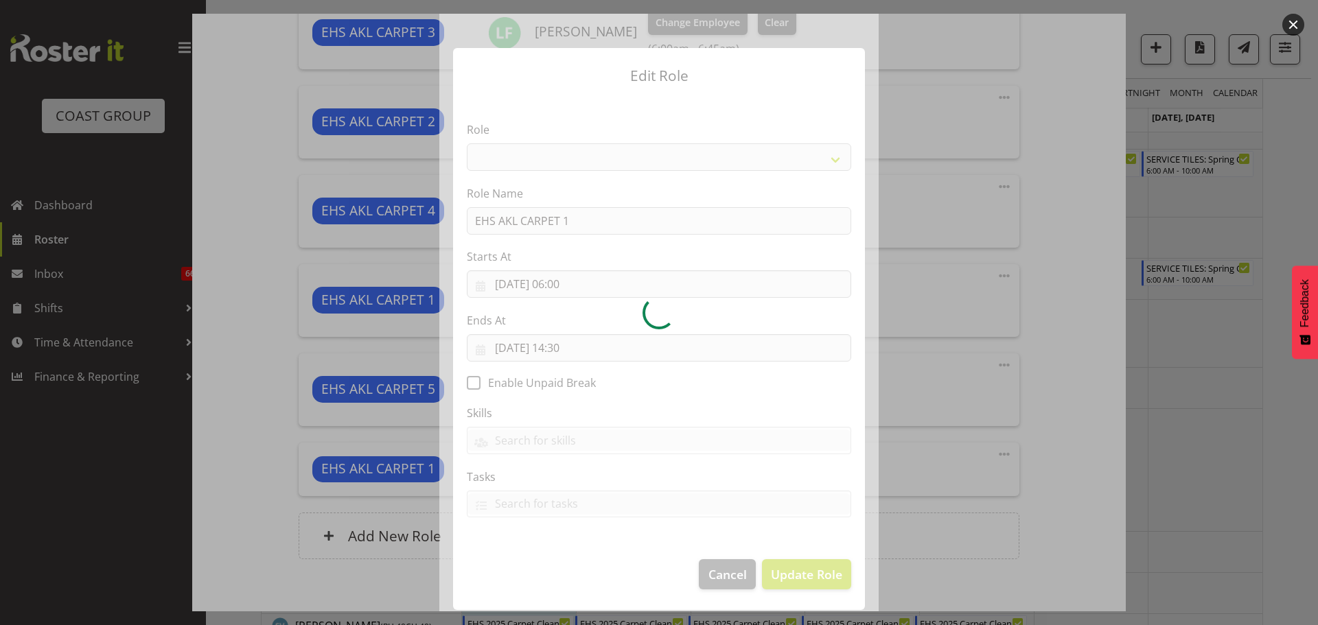
select select "190"
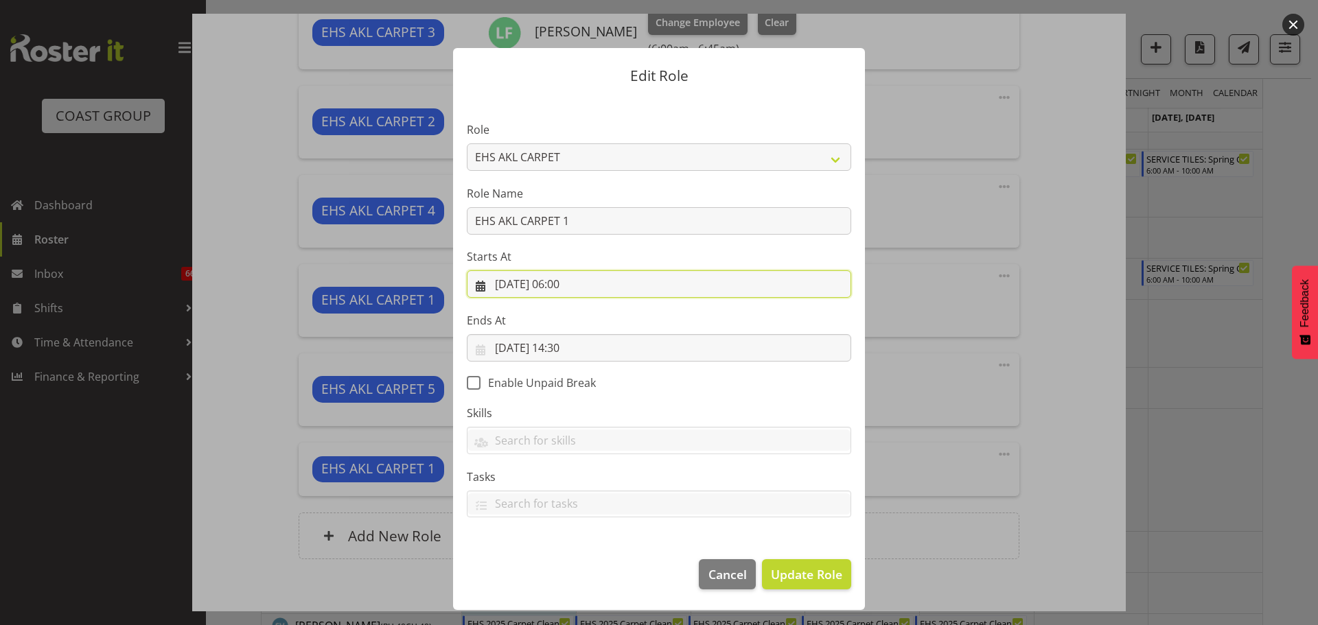
click at [569, 287] on input "18/08/2025, 06:00" at bounding box center [659, 283] width 384 height 27
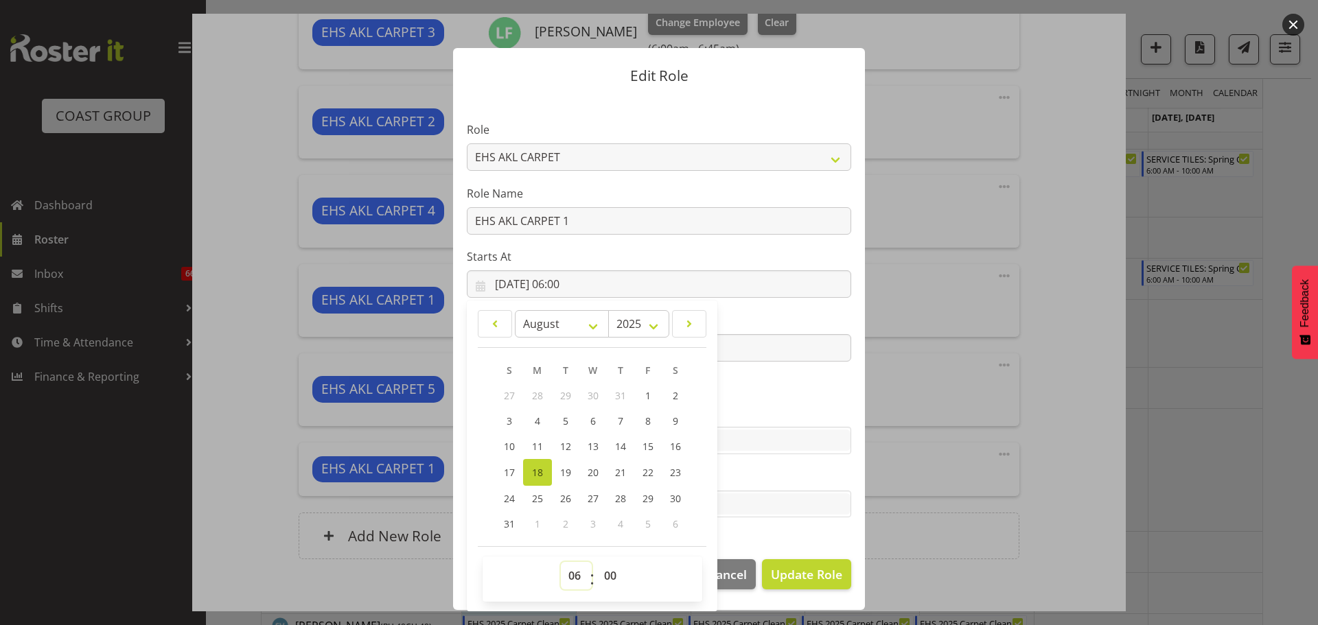
click at [572, 581] on select "00 01 02 03 04 05 06 07 08 09 10 11 12 13 14 15 16 17 18 19 20 21 22 23" at bounding box center [576, 575] width 31 height 27
select select "11"
click at [561, 562] on select "00 01 02 03 04 05 06 07 08 09 10 11 12 13 14 15 16 17 18 19 20 21 22 23" at bounding box center [576, 575] width 31 height 27
type input "18/08/2025, 11:00"
click at [784, 578] on span "Update Role" at bounding box center [806, 575] width 71 height 18
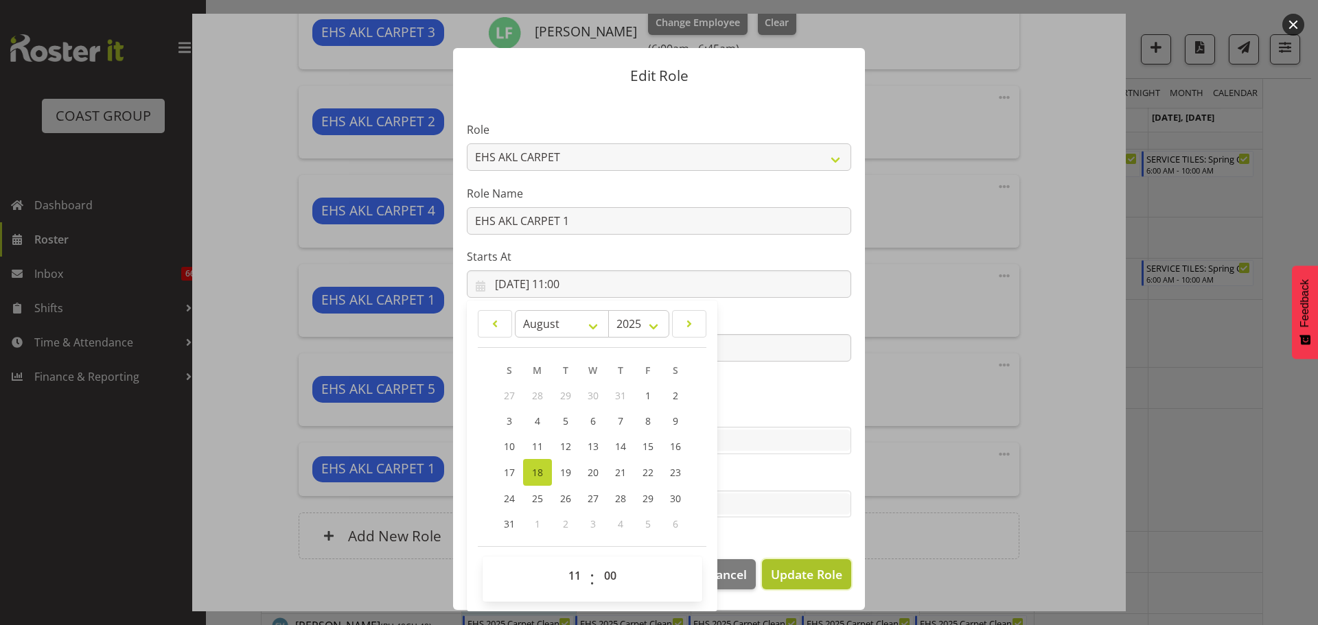
select select
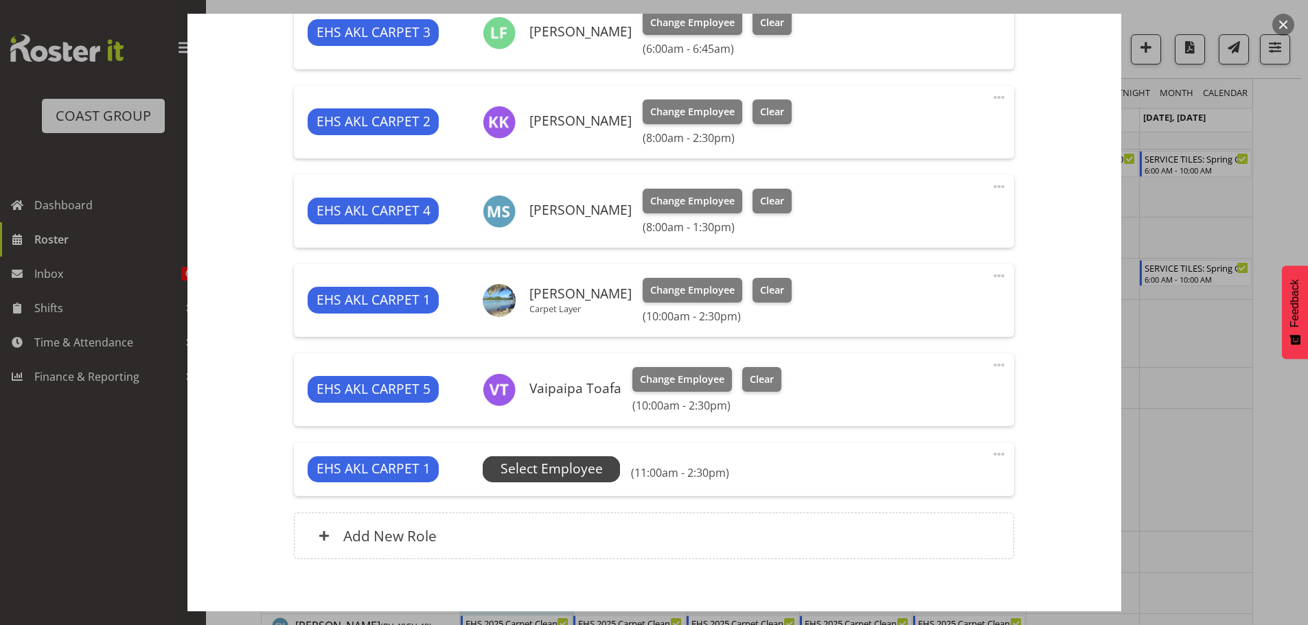
click at [602, 470] on span "Select Employee" at bounding box center [551, 469] width 137 height 26
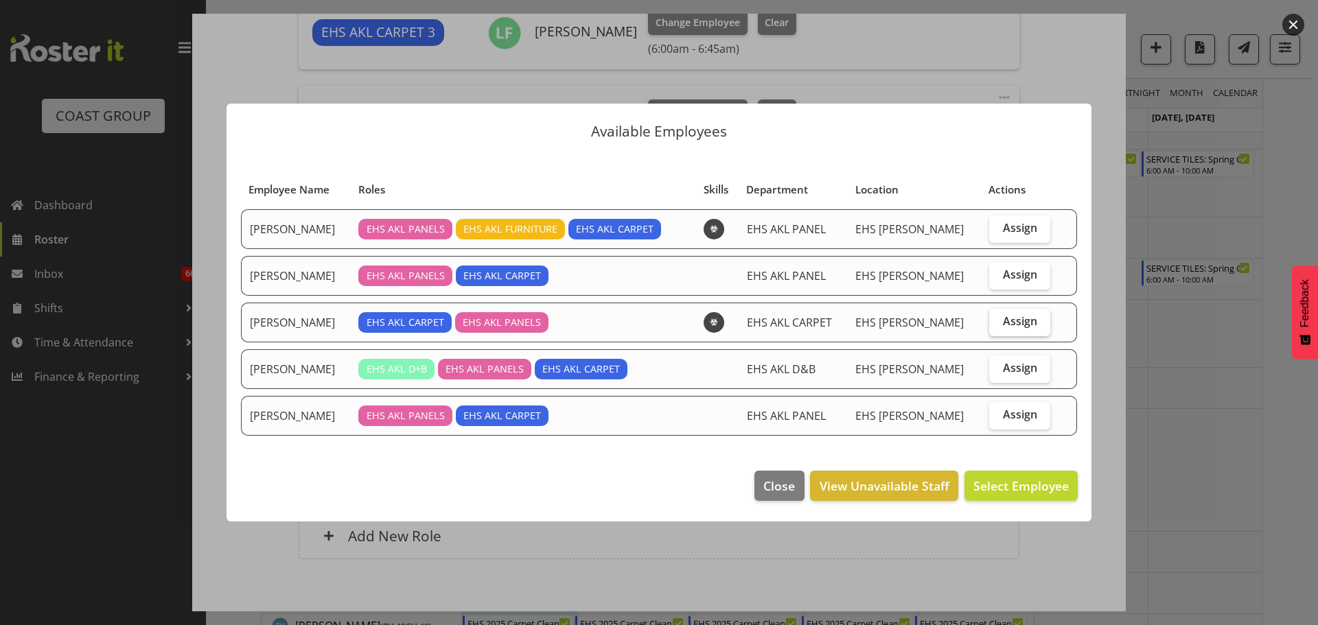
click at [1019, 332] on label "Assign" at bounding box center [1019, 322] width 61 height 27
click at [998, 326] on input "Assign" at bounding box center [993, 321] width 9 height 9
checkbox input "true"
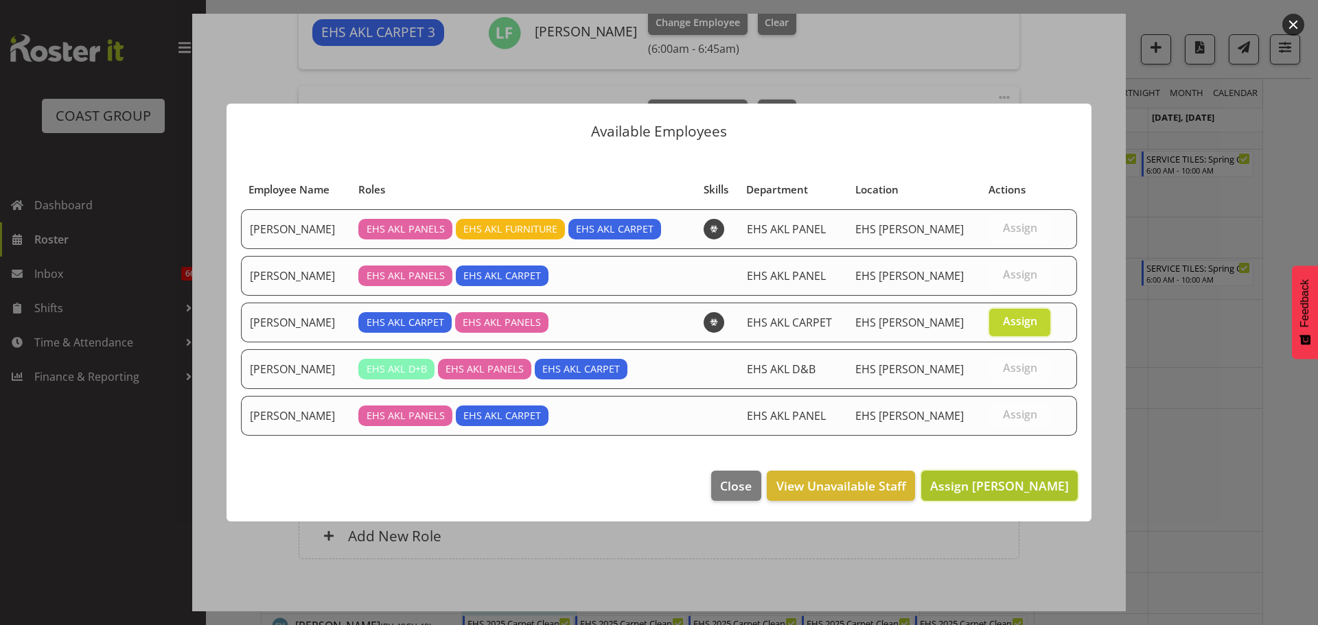
click at [1019, 485] on span "Assign Leo Faalogo" at bounding box center [999, 486] width 139 height 16
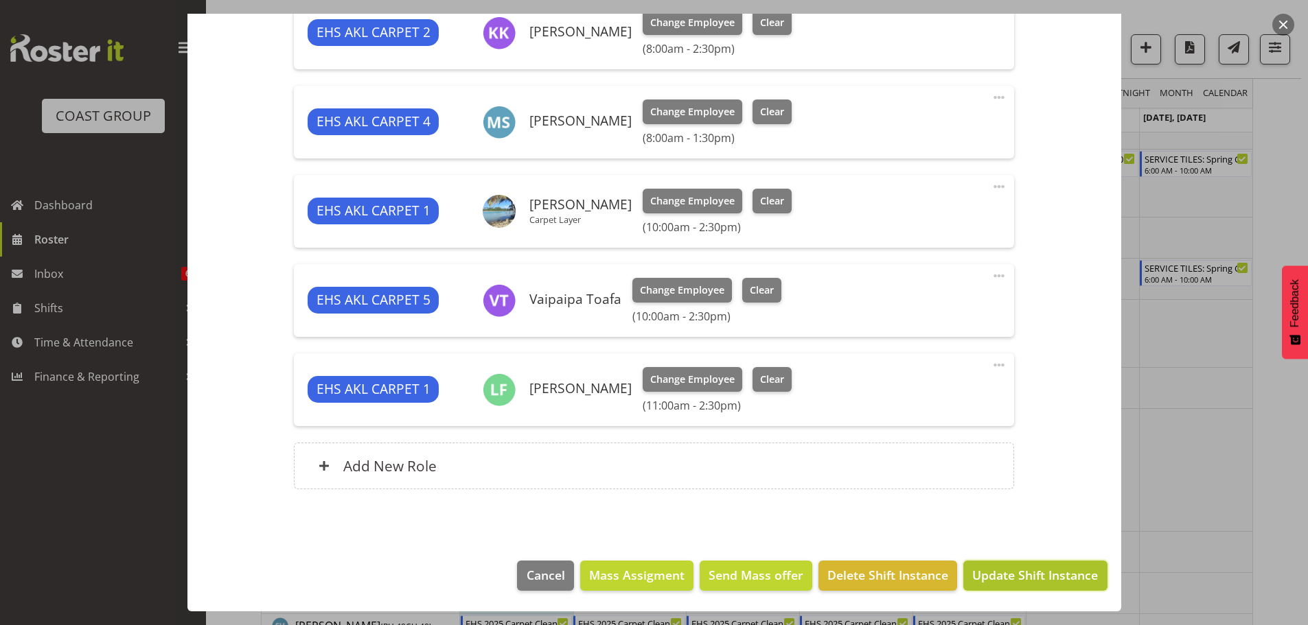
click at [1048, 576] on span "Update Shift Instance" at bounding box center [1035, 575] width 126 height 18
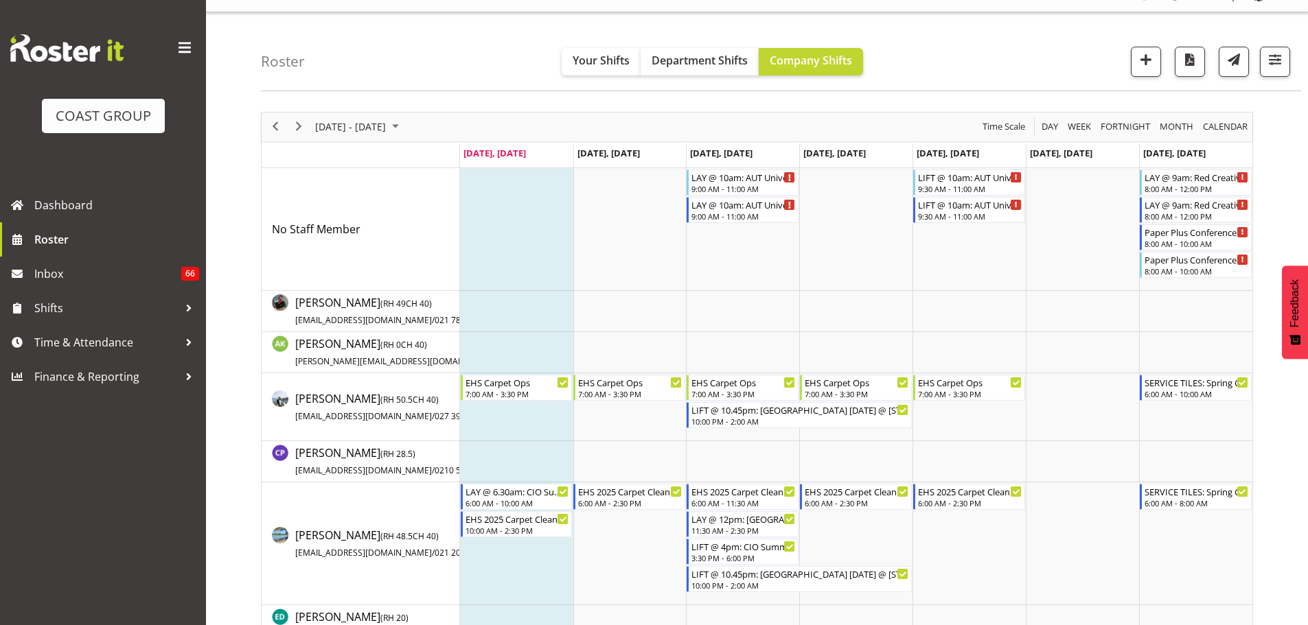
scroll to position [0, 0]
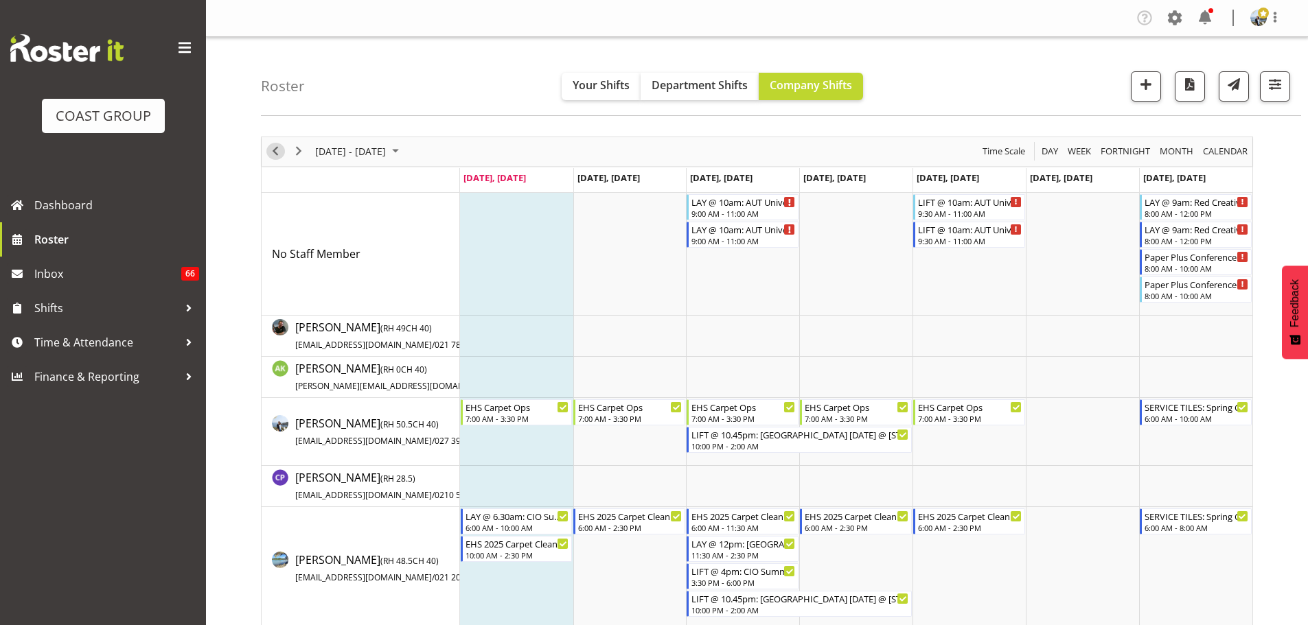
click at [279, 153] on span "Previous" at bounding box center [275, 151] width 16 height 17
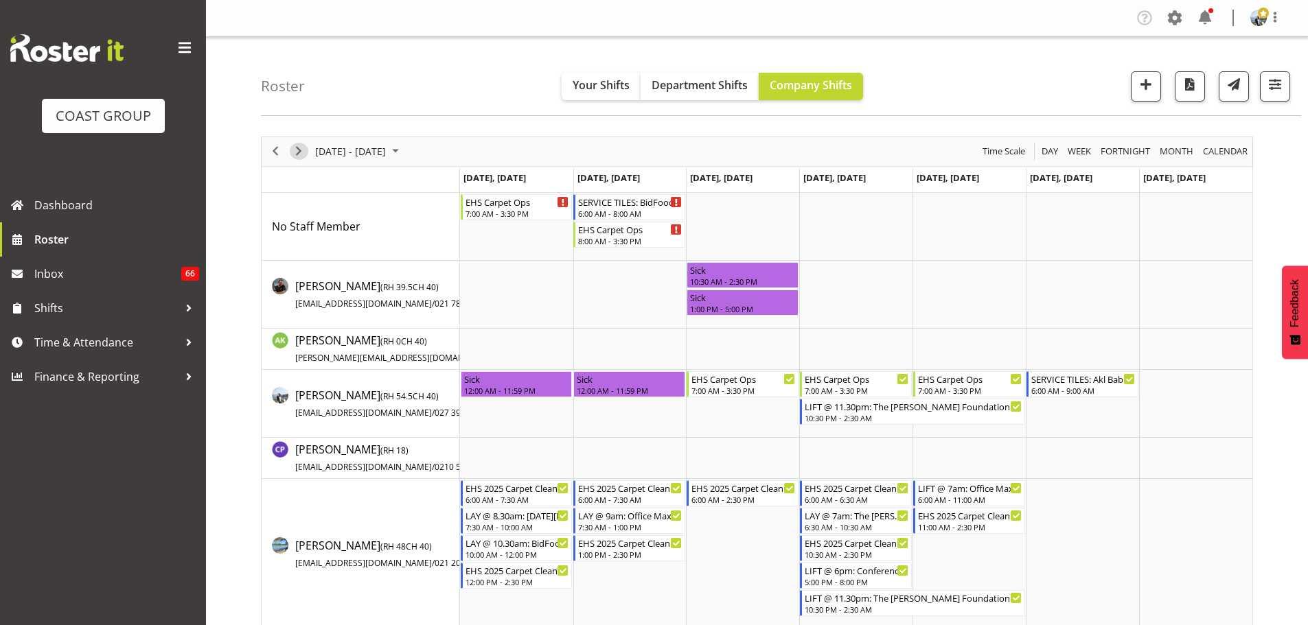
click at [294, 154] on span "Next" at bounding box center [298, 151] width 16 height 17
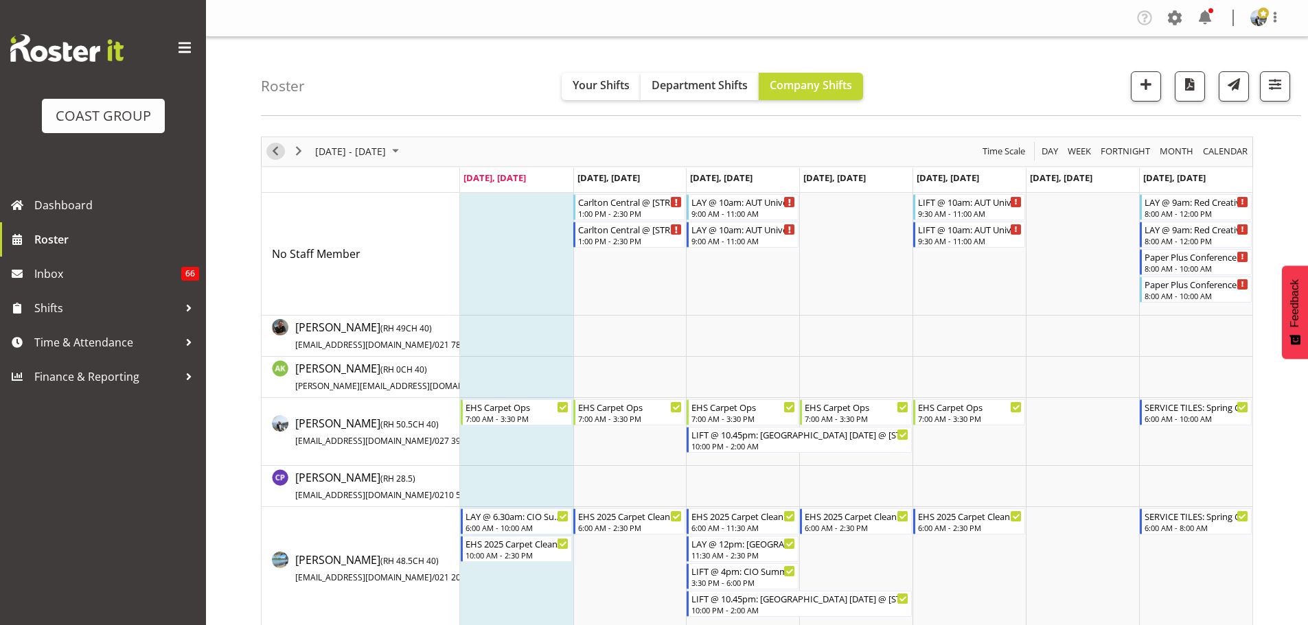
click at [276, 152] on span "Previous" at bounding box center [275, 151] width 16 height 17
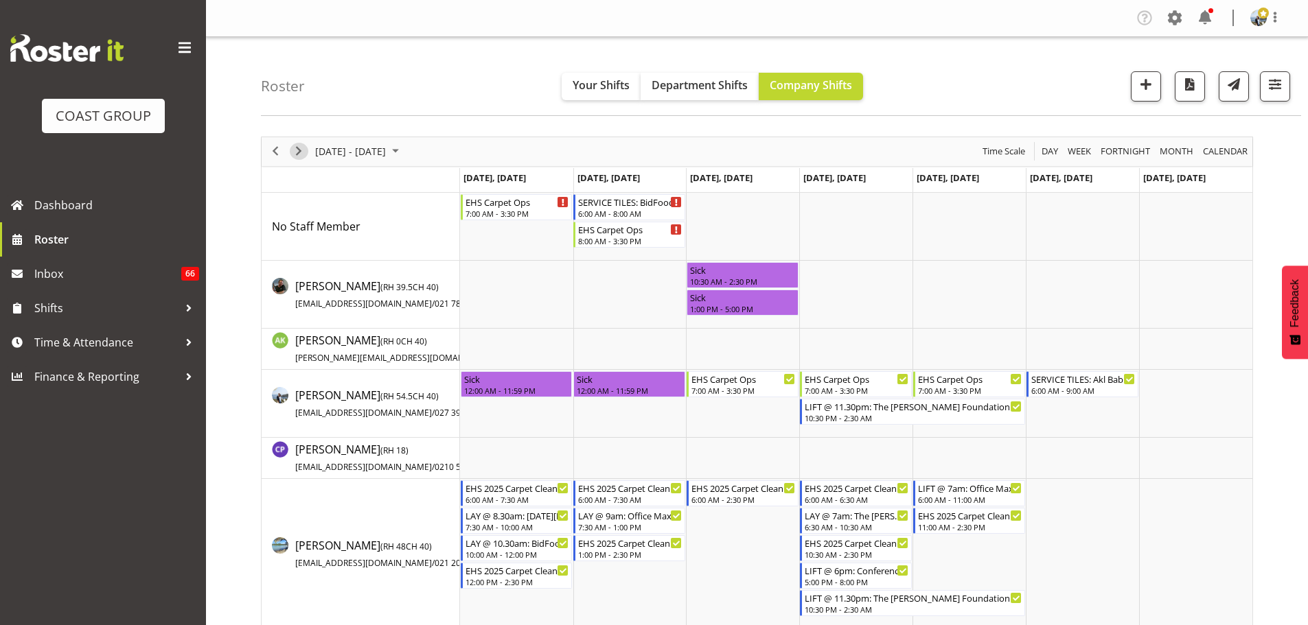
click at [299, 150] on span "Next" at bounding box center [298, 151] width 16 height 17
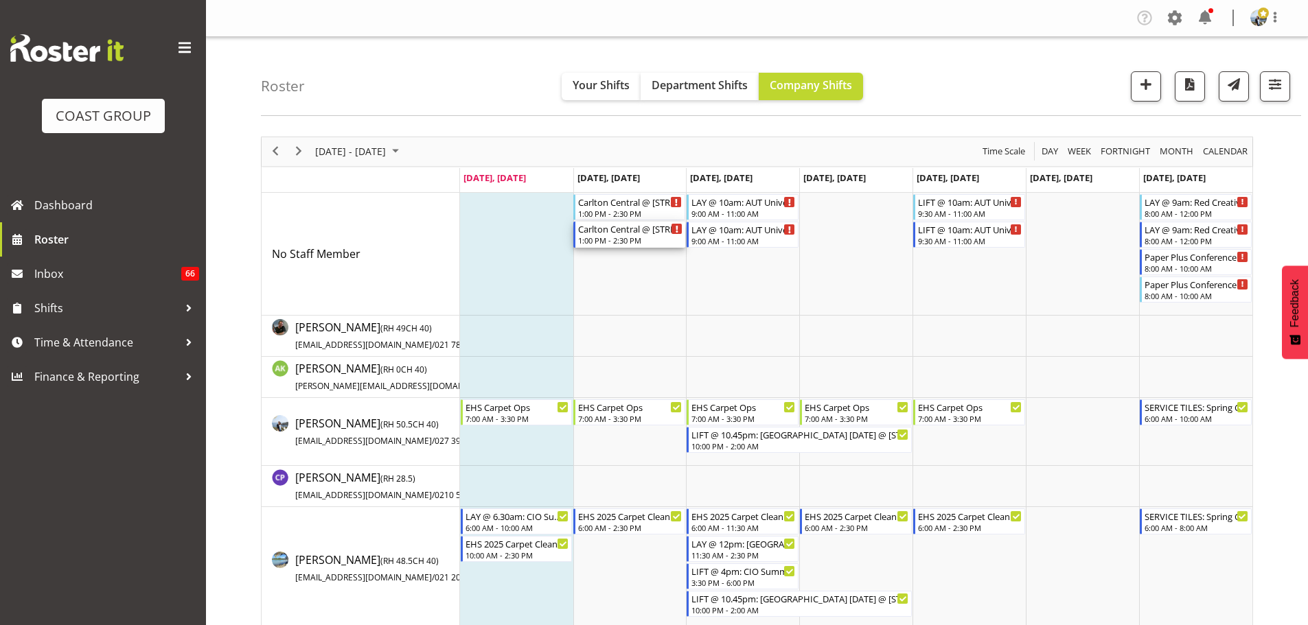
click at [636, 237] on div "1:00 PM - 2:30 PM" at bounding box center [630, 240] width 104 height 11
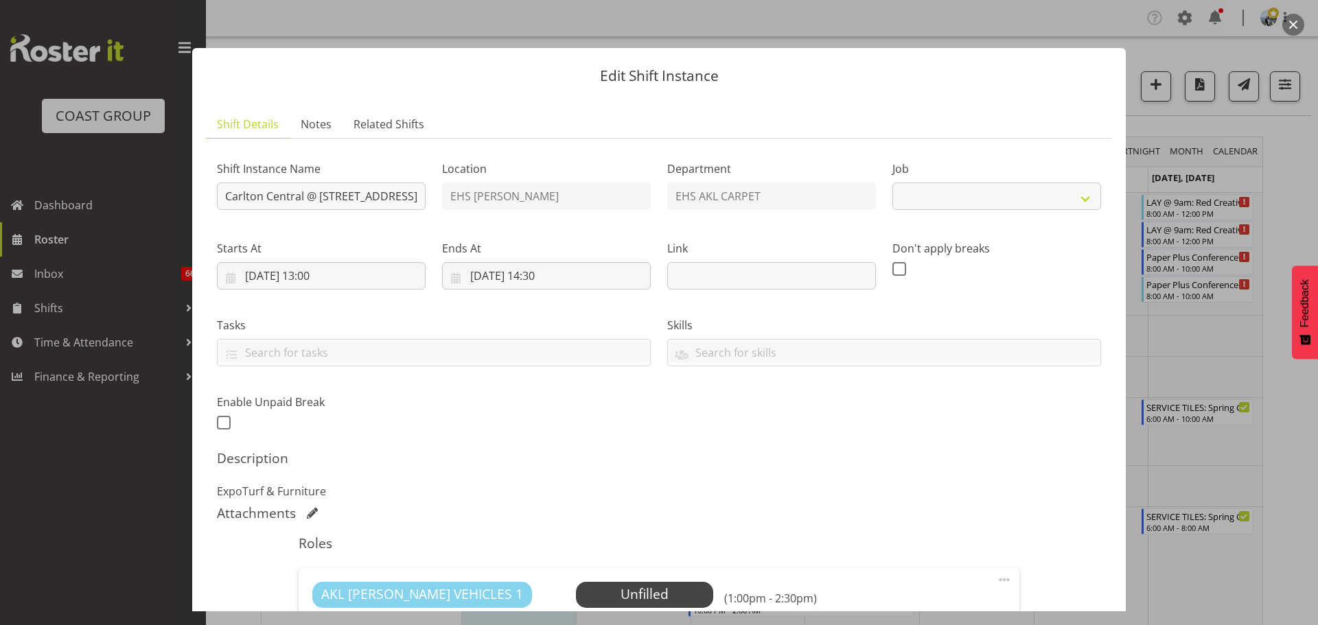
select select "8652"
click at [1286, 421] on div at bounding box center [659, 312] width 1318 height 625
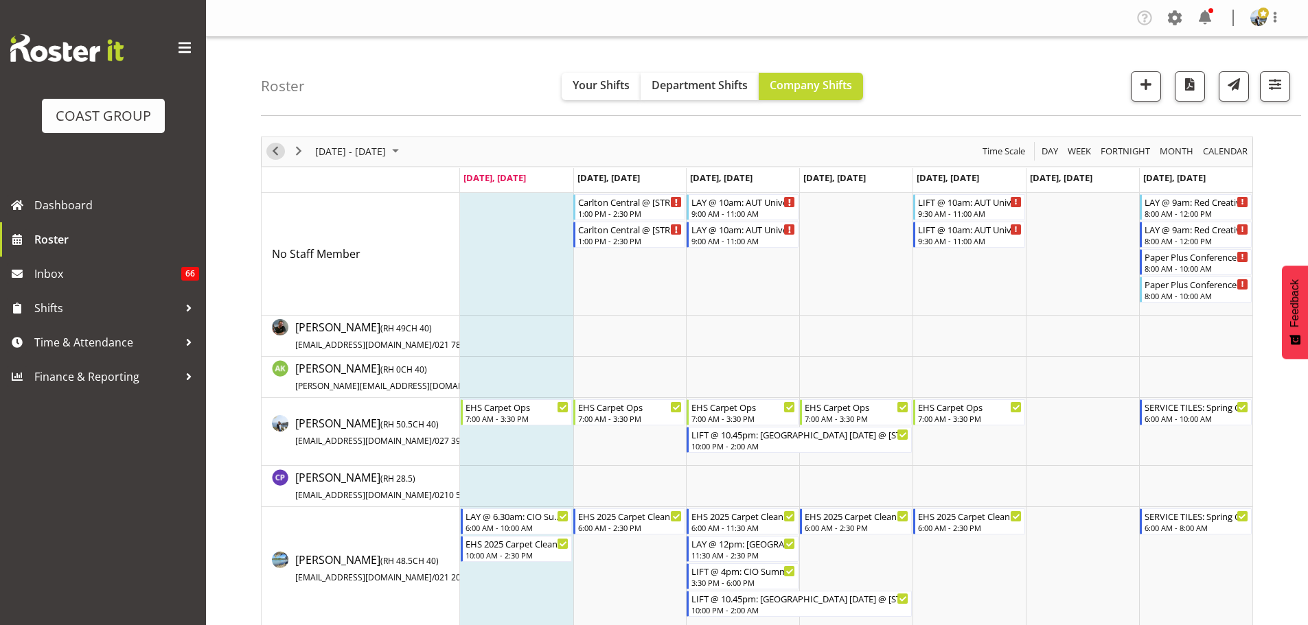
drag, startPoint x: 268, startPoint y: 155, endPoint x: 34, endPoint y: 175, distance: 234.2
click at [268, 154] on span "Previous" at bounding box center [275, 151] width 16 height 17
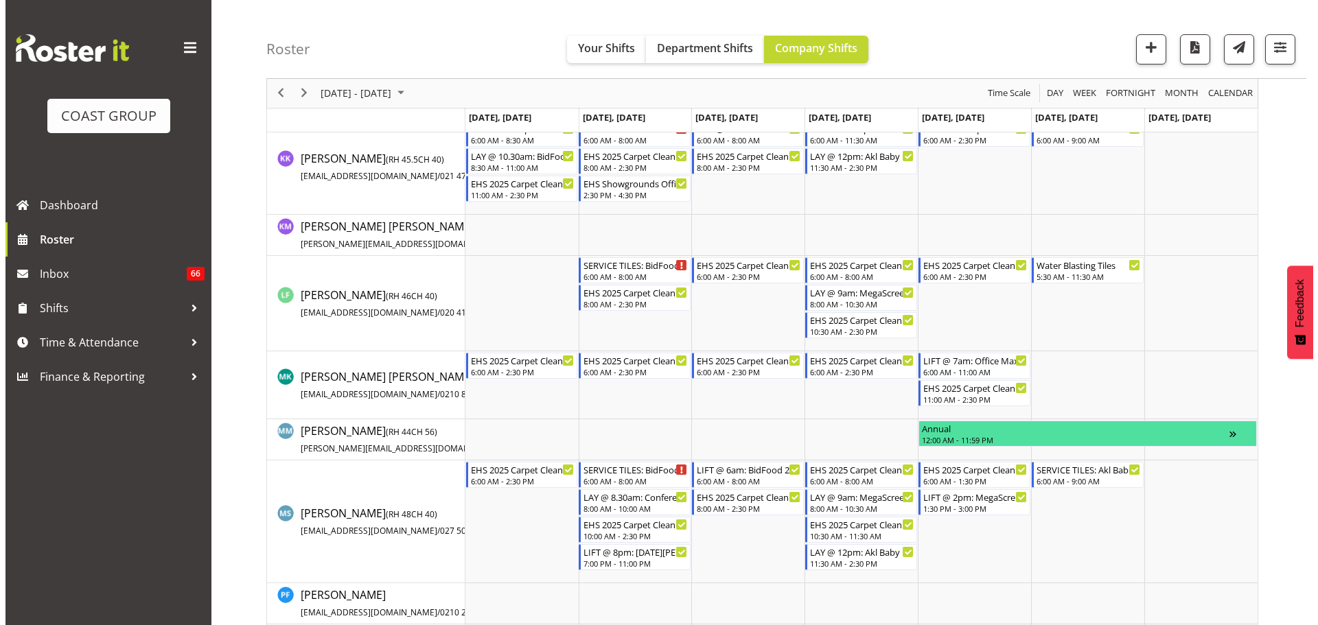
scroll to position [755, 0]
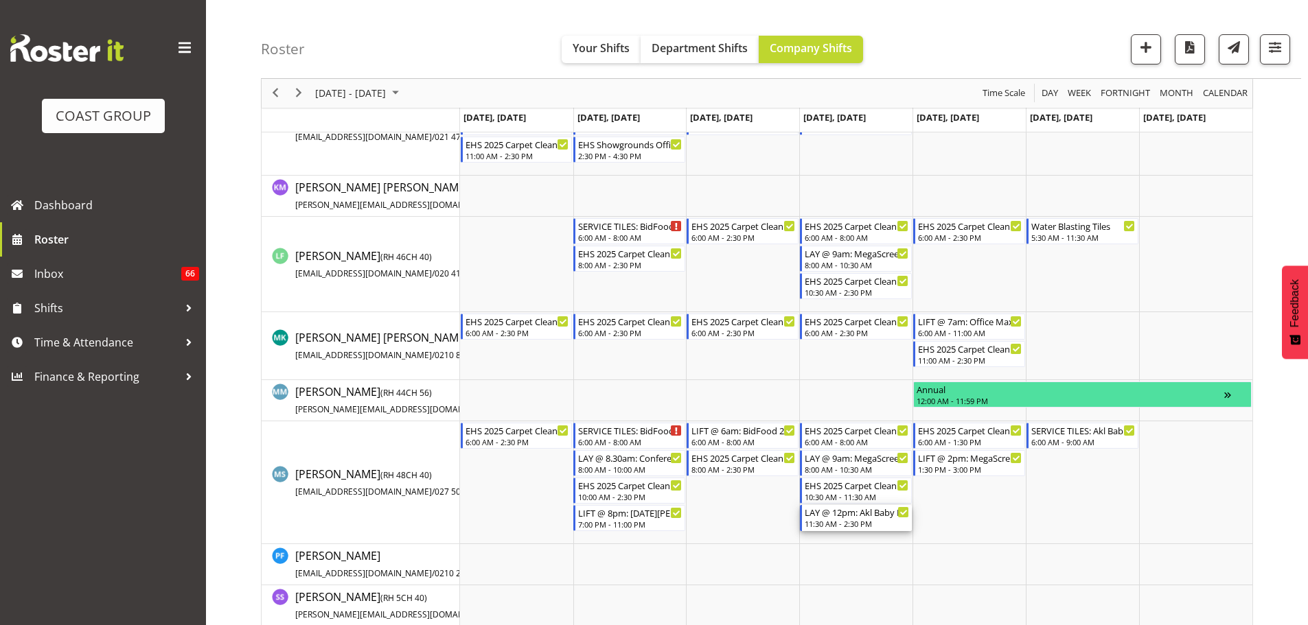
click at [842, 520] on div "11:30 AM - 2:30 PM" at bounding box center [857, 523] width 104 height 11
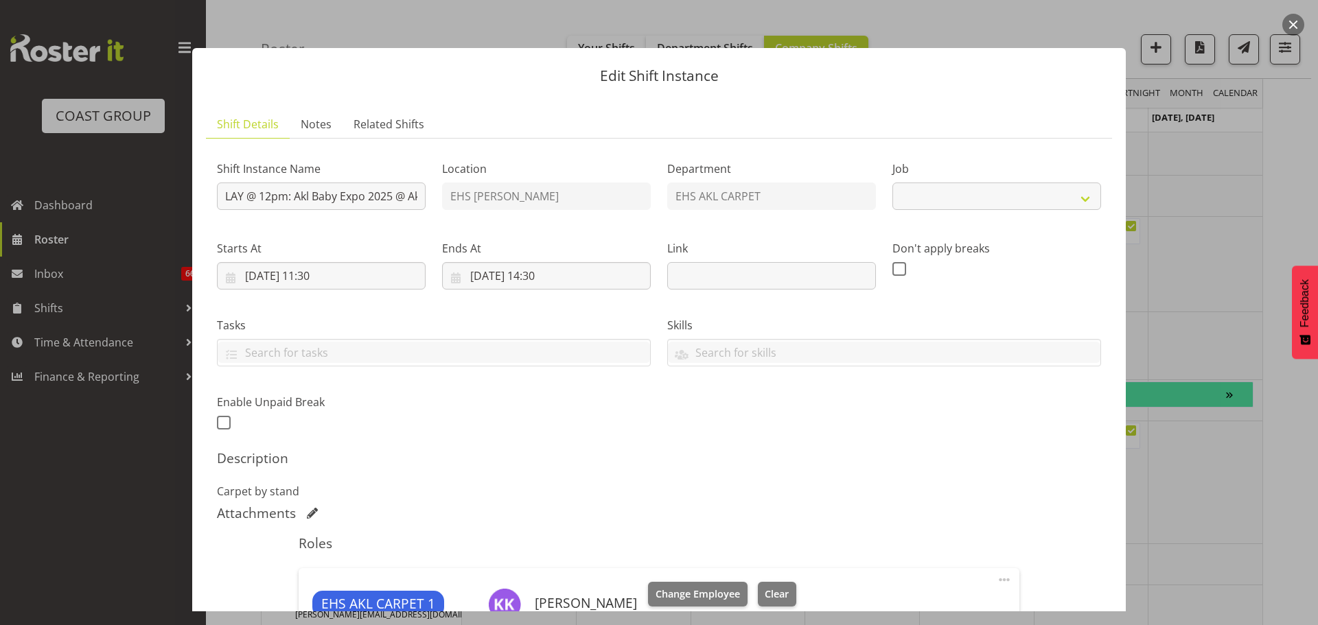
select select "9032"
click at [1257, 525] on div at bounding box center [659, 312] width 1318 height 625
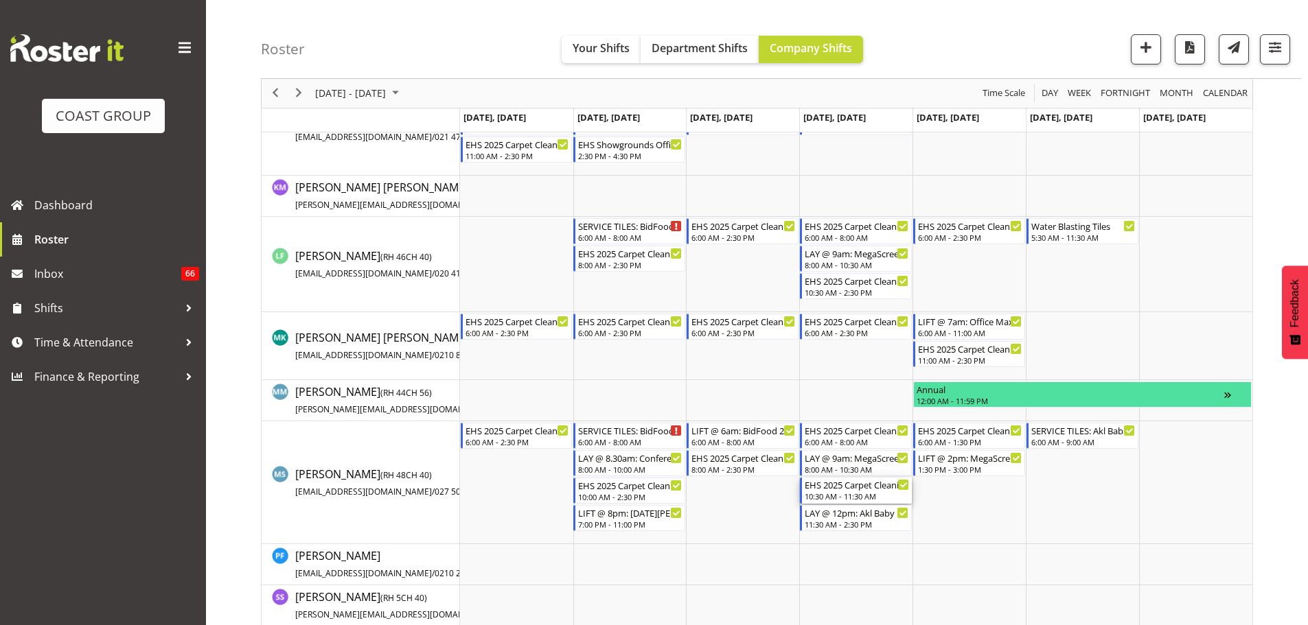
click at [848, 494] on div "10:30 AM - 11:30 AM" at bounding box center [857, 496] width 104 height 11
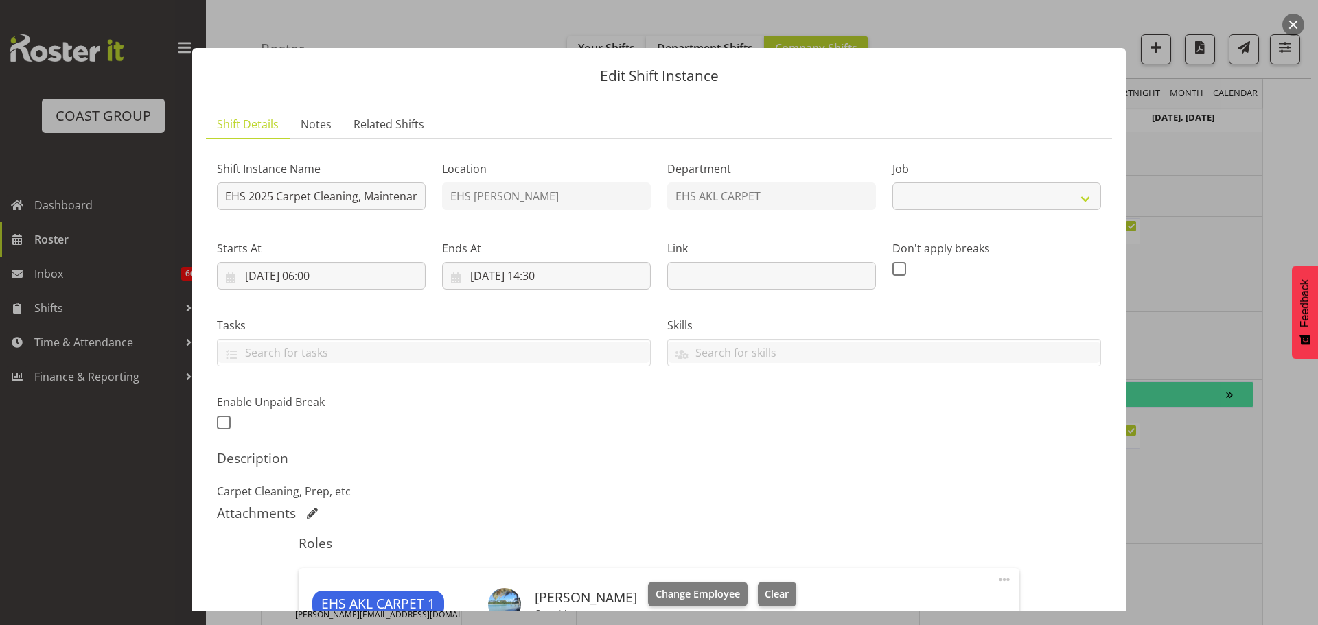
select select "69"
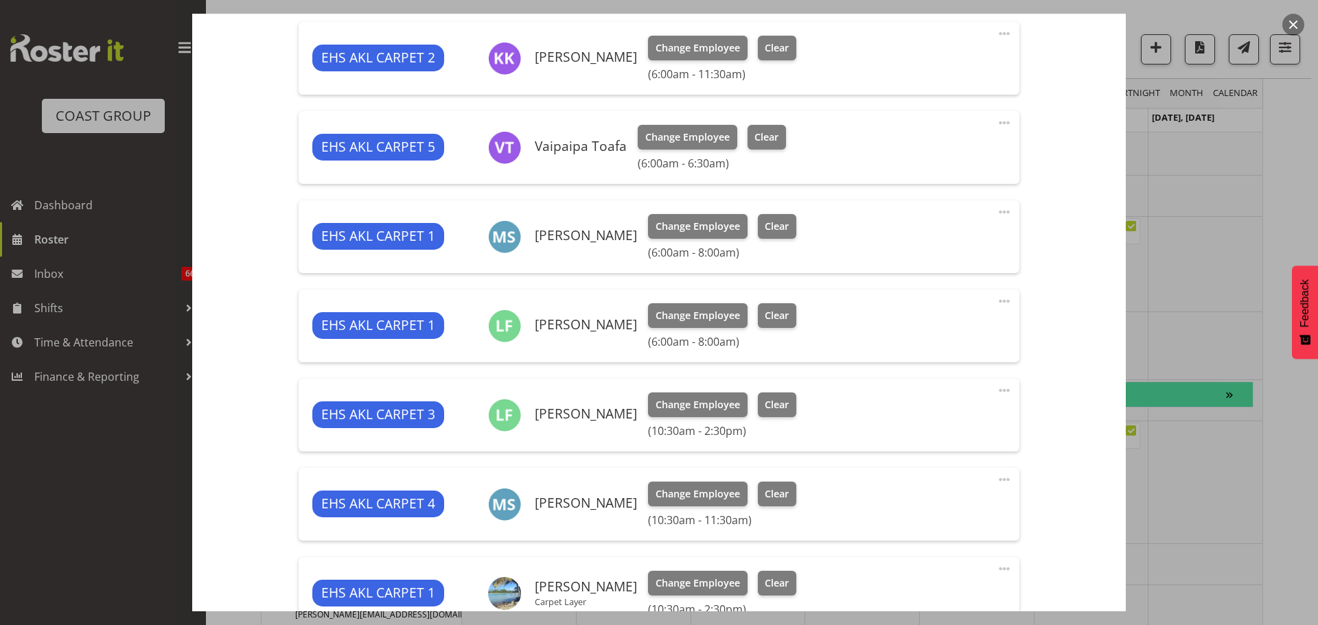
scroll to position [686, 0]
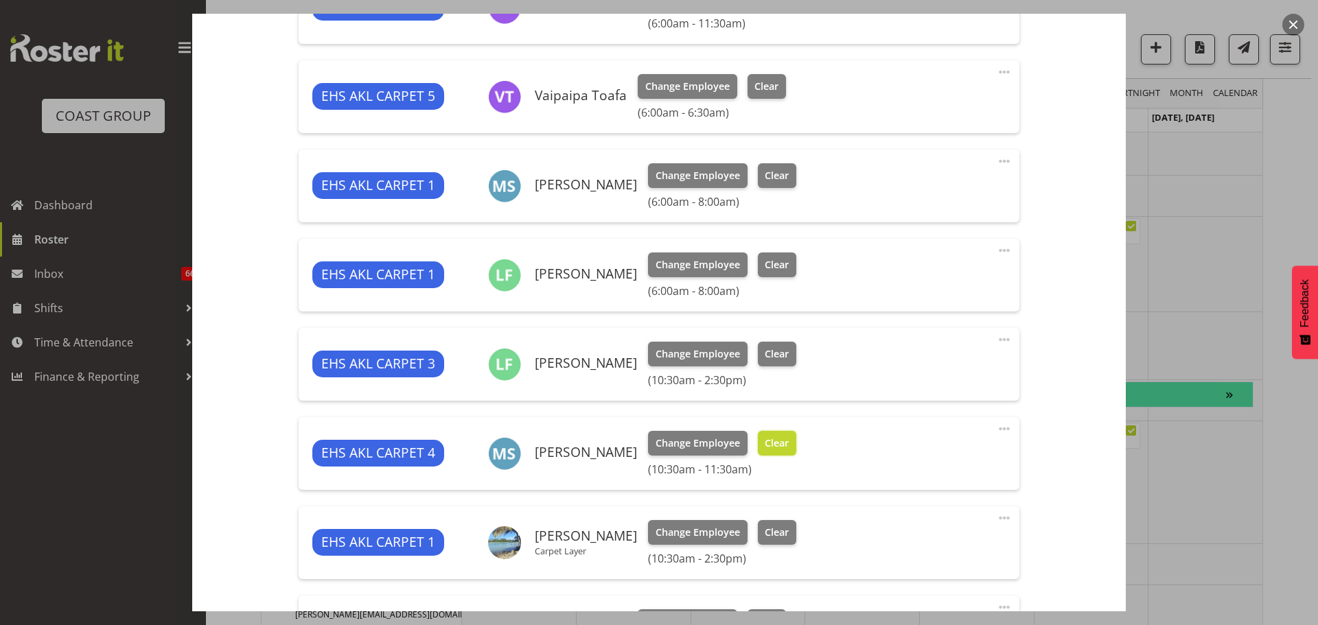
click at [774, 448] on span "Clear" at bounding box center [777, 443] width 24 height 15
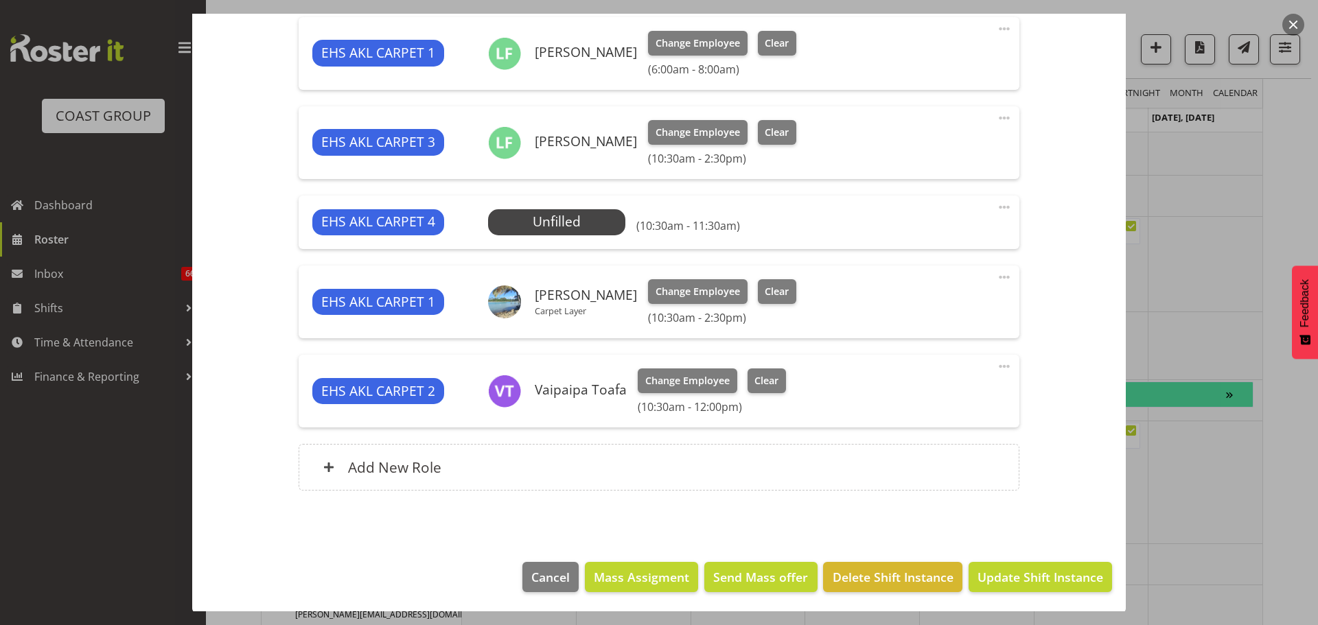
scroll to position [910, 0]
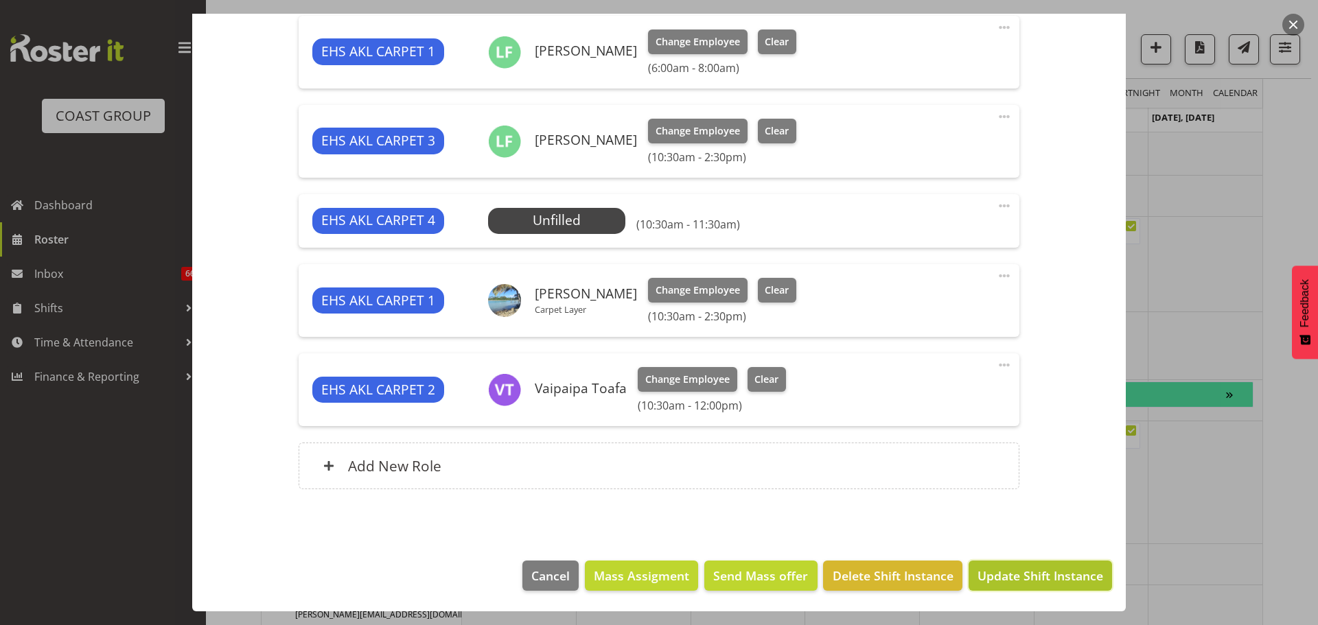
click at [1010, 574] on span "Update Shift Instance" at bounding box center [1041, 576] width 126 height 18
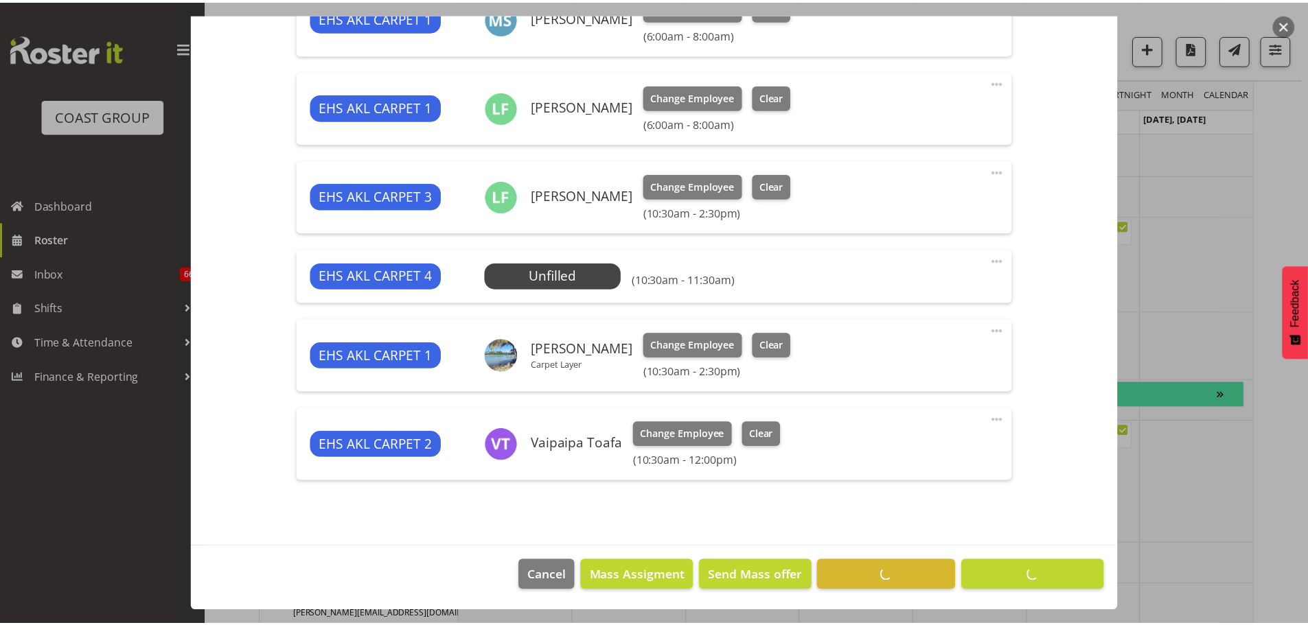
scroll to position [566, 0]
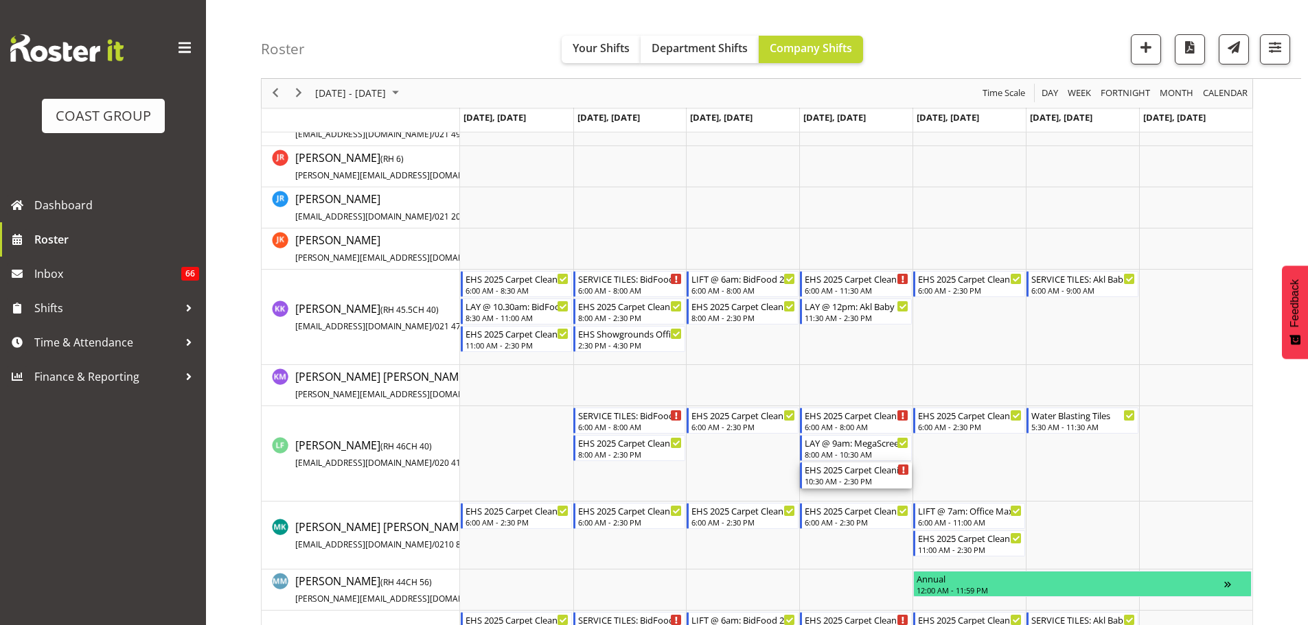
click at [847, 471] on div "EHS 2025 Carpet Cleaning, Maintenance, etc" at bounding box center [857, 470] width 104 height 14
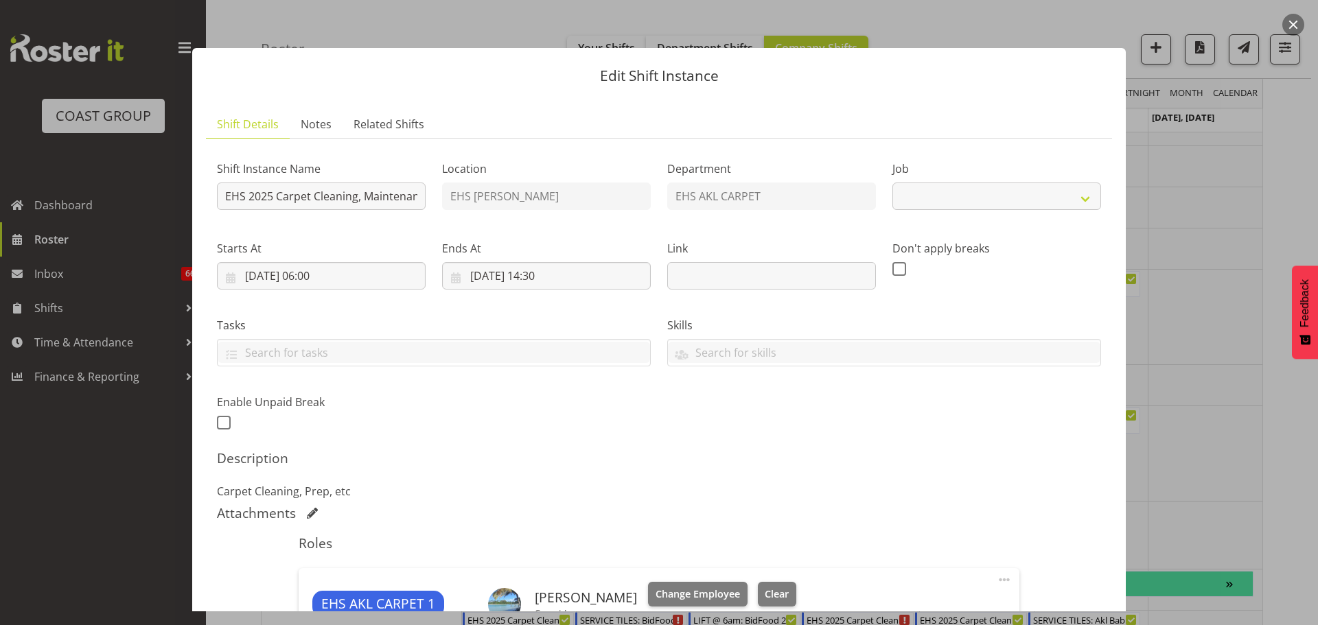
select select "69"
click at [1236, 495] on div at bounding box center [659, 312] width 1318 height 625
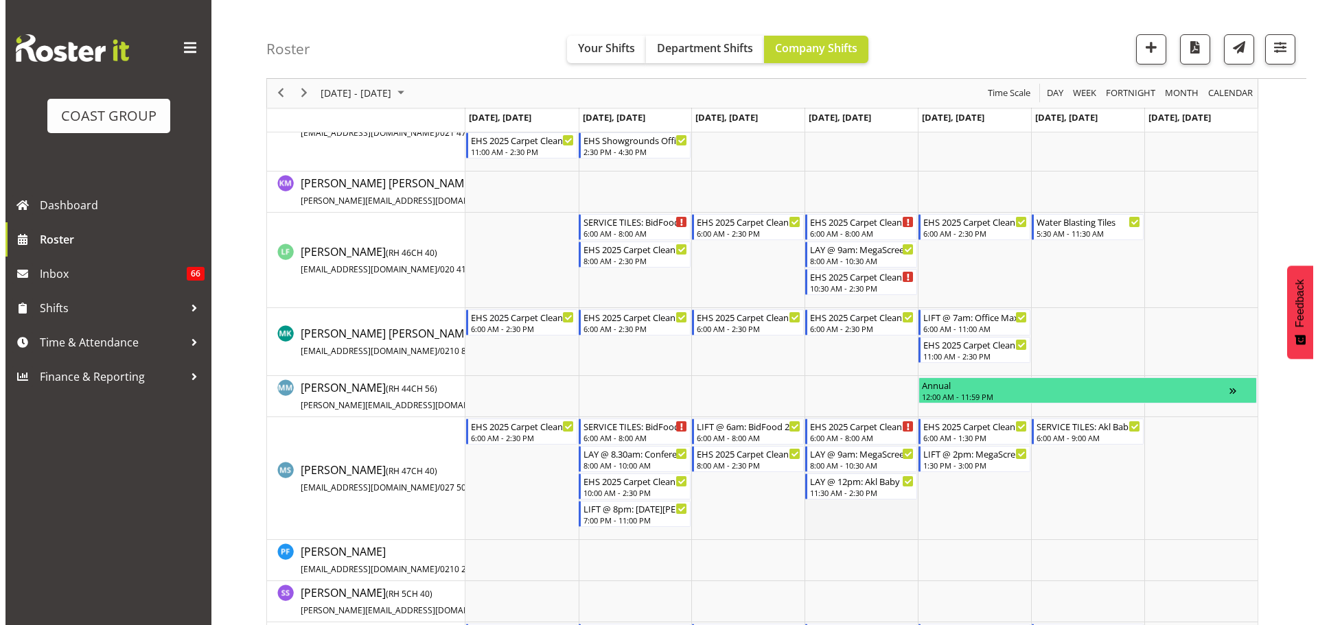
scroll to position [772, 0]
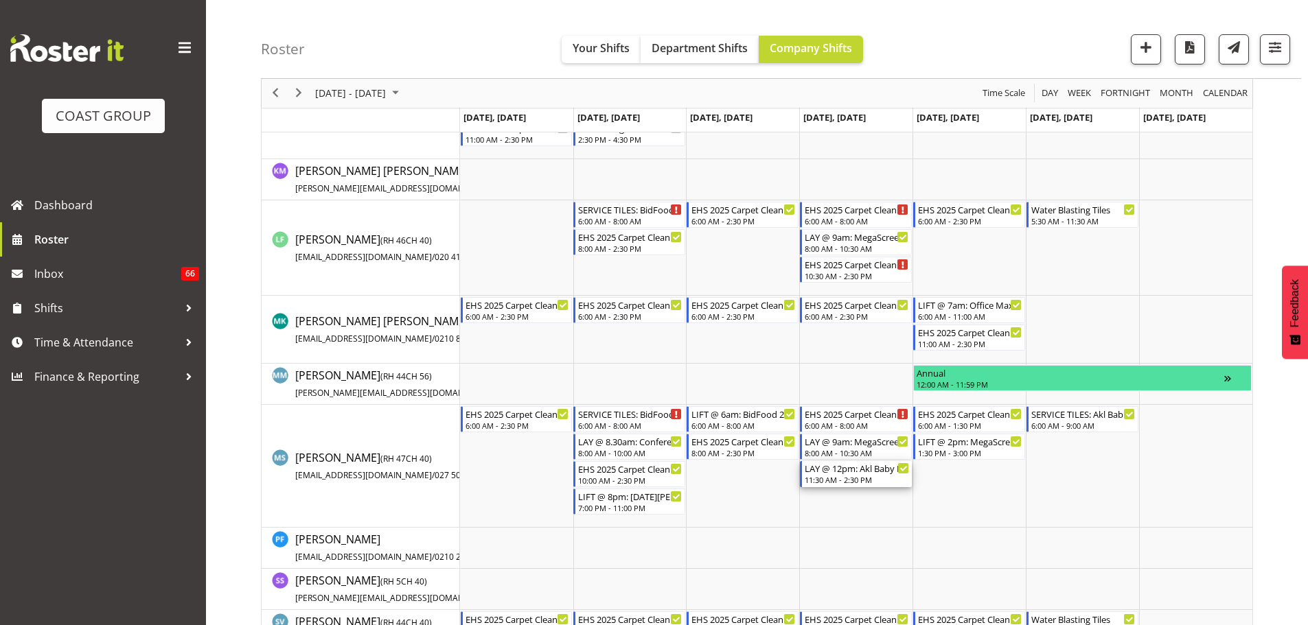
click at [850, 481] on div "11:30 AM - 2:30 PM" at bounding box center [857, 479] width 104 height 11
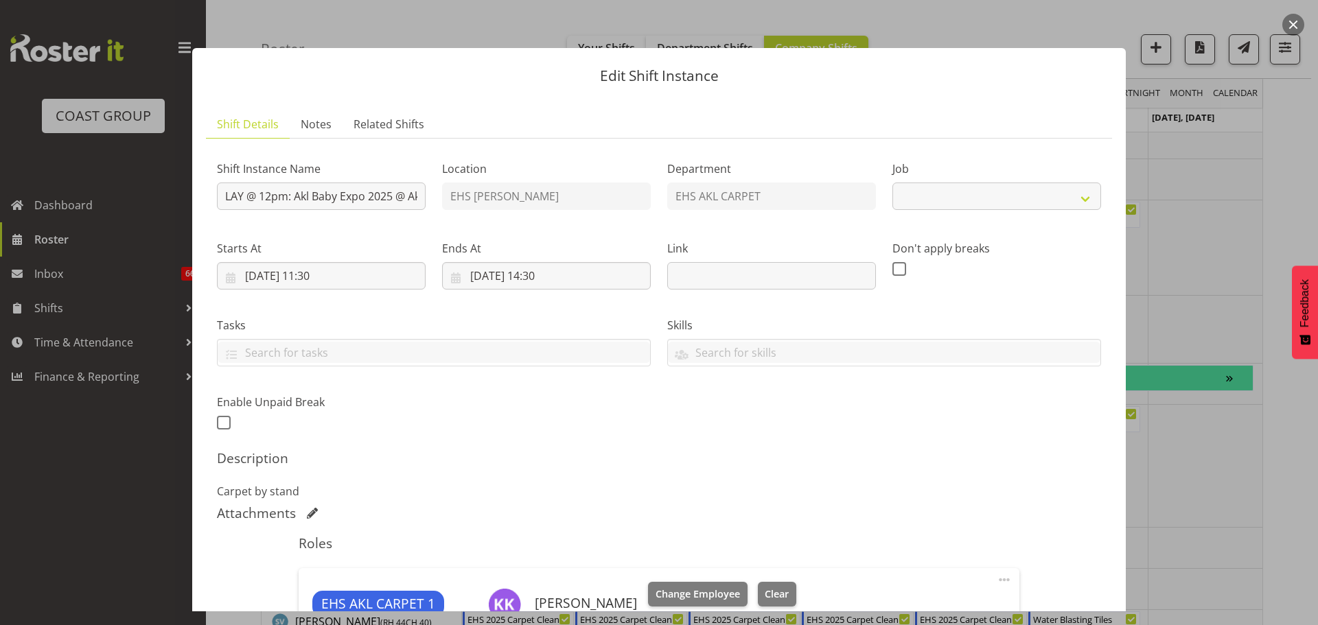
select select "9032"
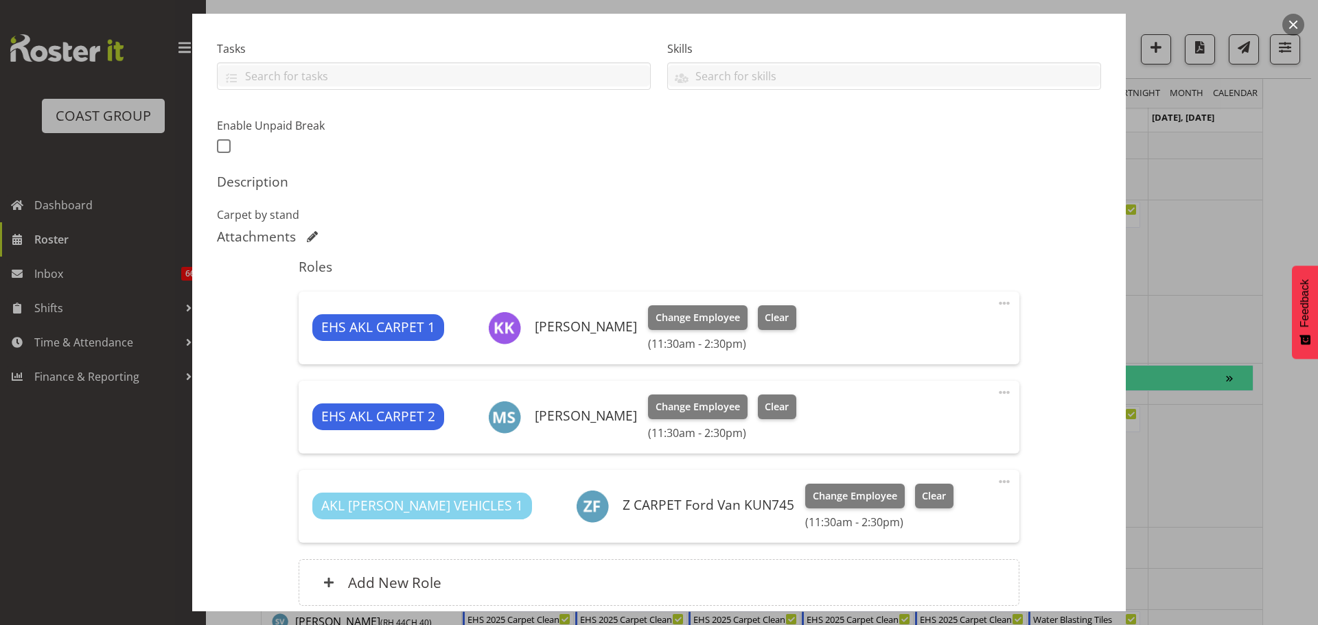
scroll to position [343, 0]
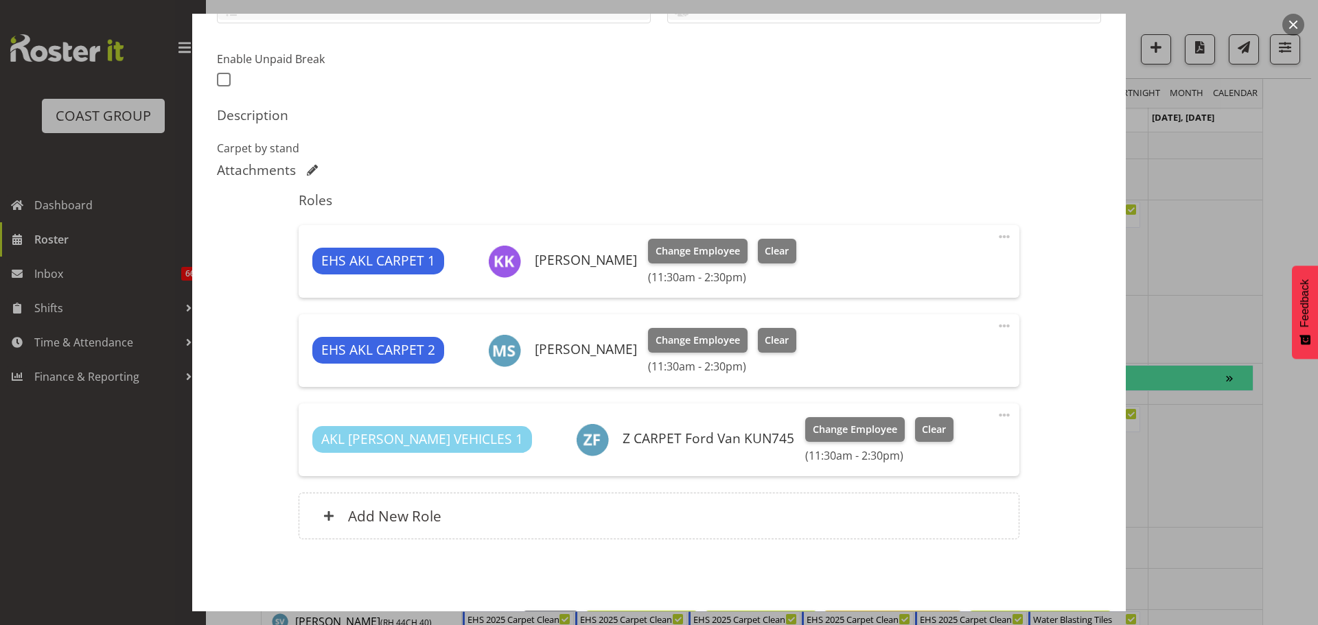
click at [996, 240] on span at bounding box center [1004, 237] width 16 height 16
click at [884, 268] on link "Edit" at bounding box center [947, 267] width 132 height 25
select select "7"
select select "2025"
select select "11"
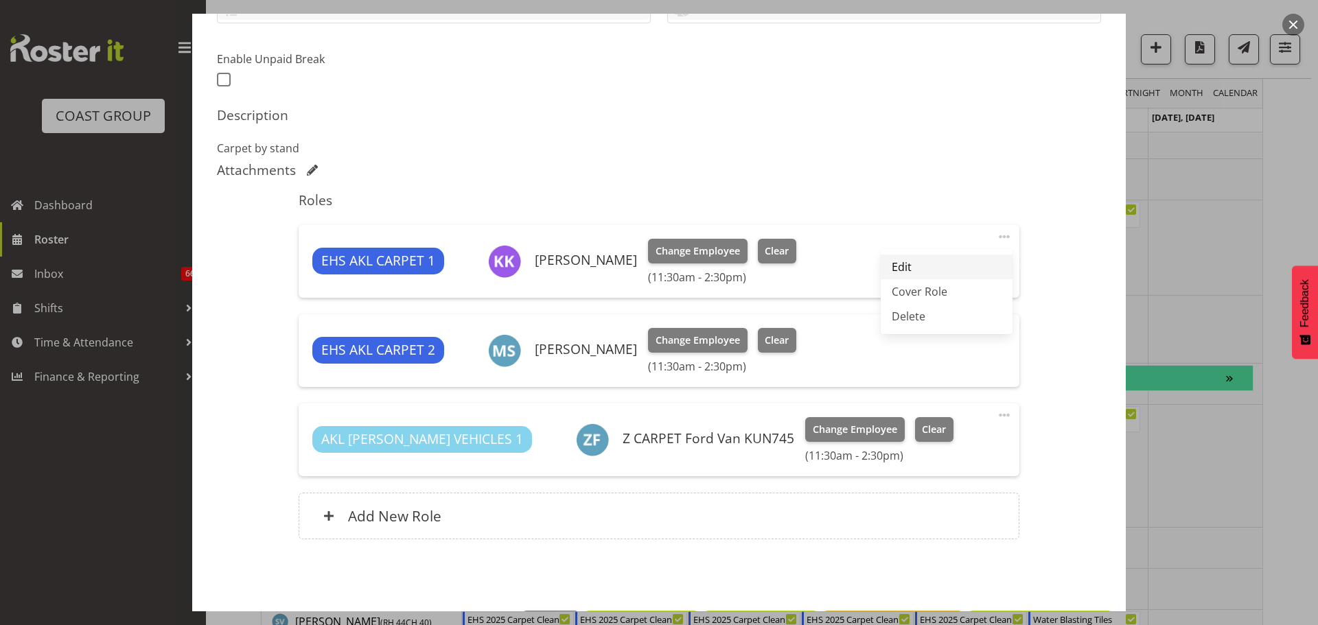
select select "30"
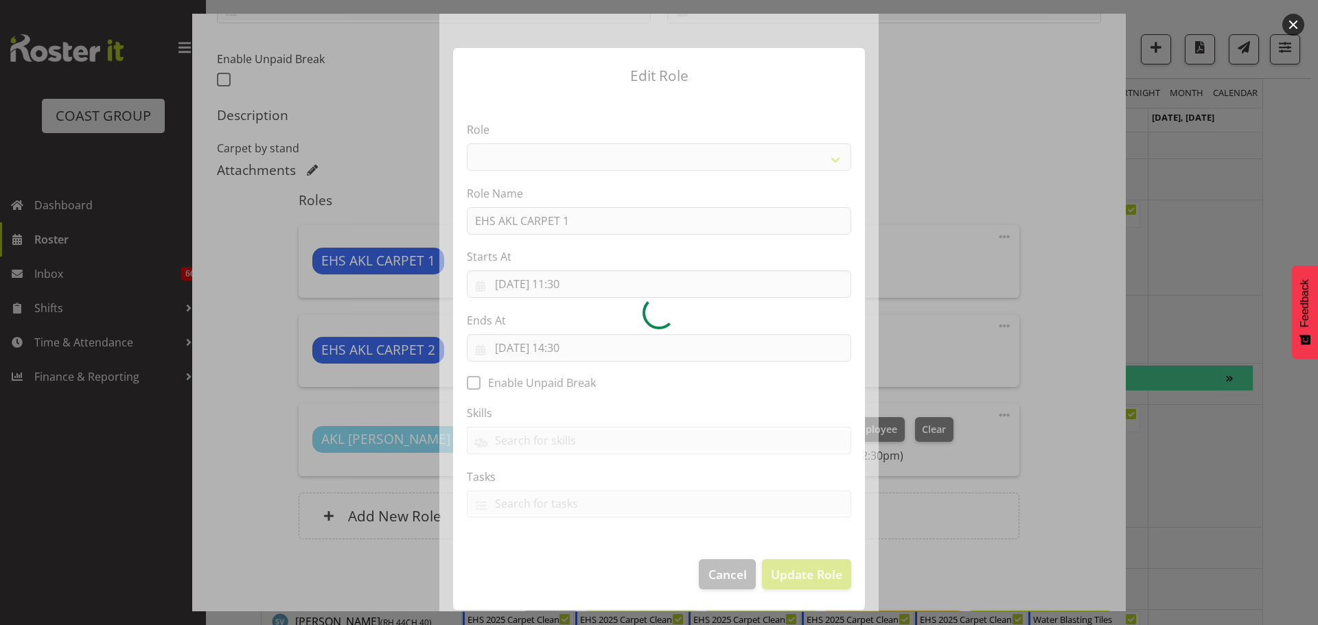
select select "190"
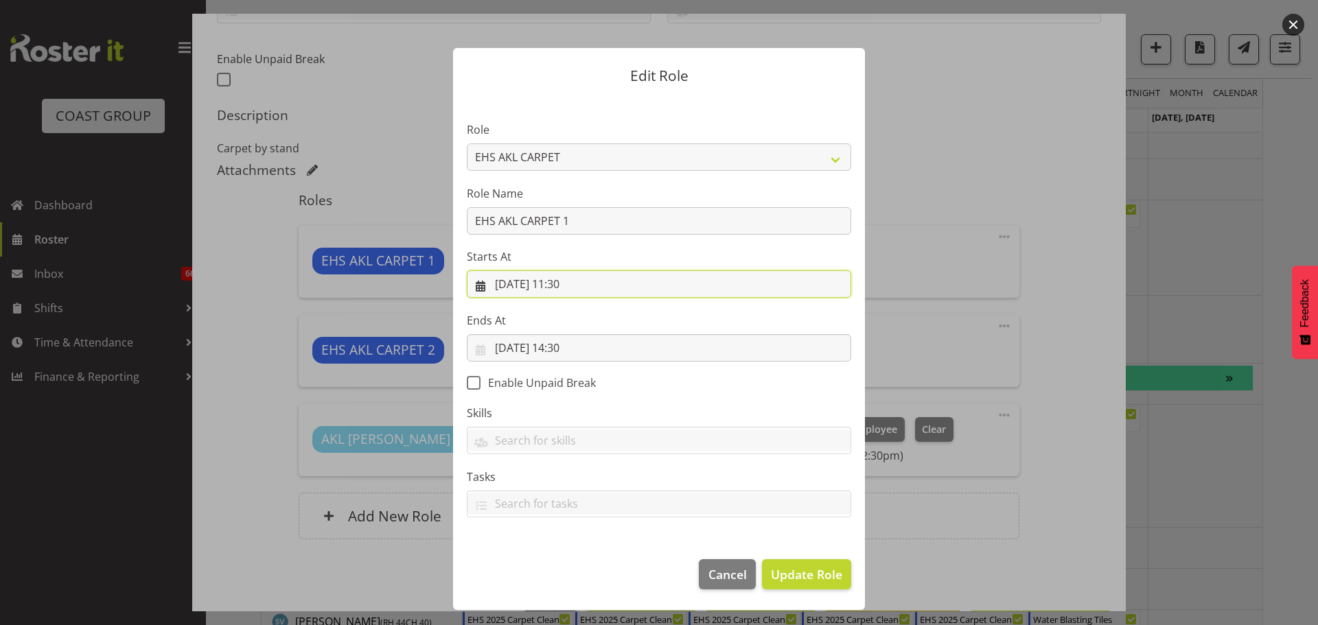
drag, startPoint x: 577, startPoint y: 281, endPoint x: 590, endPoint y: 378, distance: 98.3
click at [577, 281] on input "14/08/2025, 11:30" at bounding box center [659, 283] width 384 height 27
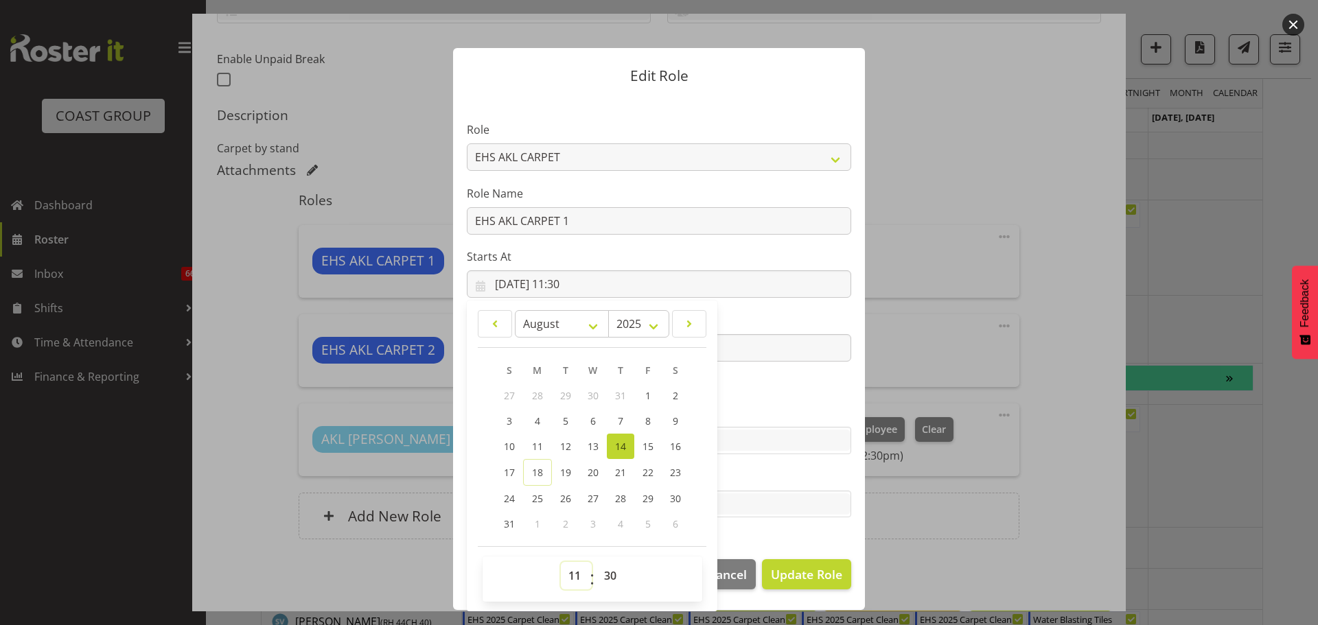
click at [577, 570] on select "00 01 02 03 04 05 06 07 08 09 10 11 12 13 14 15 16 17 18 19 20 21 22 23" at bounding box center [576, 575] width 31 height 27
select select "10"
click at [561, 562] on select "00 01 02 03 04 05 06 07 08 09 10 11 12 13 14 15 16 17 18 19 20 21 22 23" at bounding box center [576, 575] width 31 height 27
type input "14/08/2025, 10:30"
click at [779, 397] on section "Role ACCOUNT MANAGER ACCOUNT MANAGER DW ACCOUNTS AKL DIANNA VEHICLES AKL RYMER …" at bounding box center [659, 321] width 412 height 449
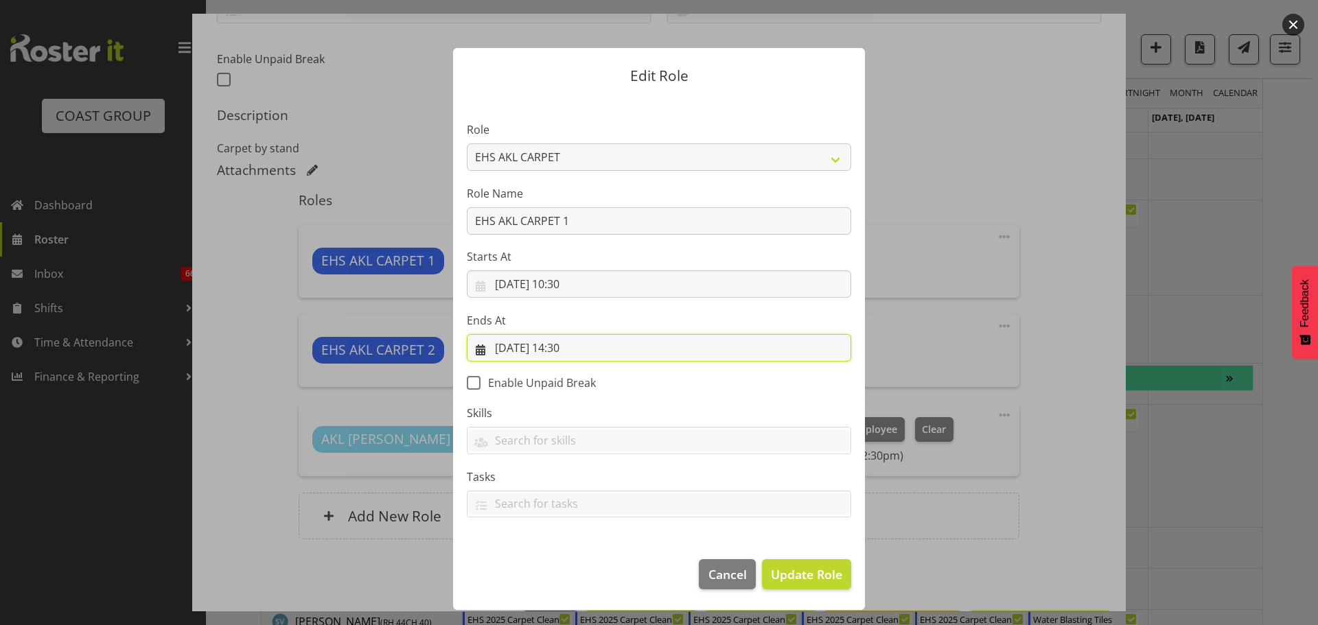
click at [579, 349] on input "14/08/2025, 14:30" at bounding box center [659, 347] width 384 height 27
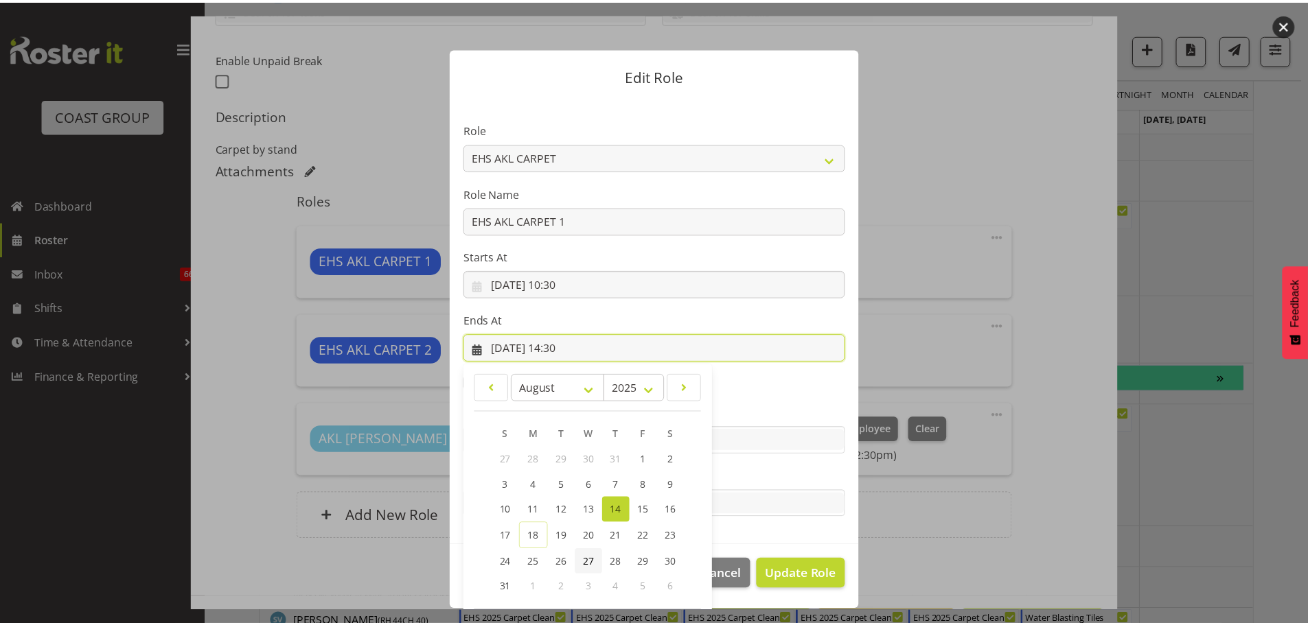
scroll to position [64, 0]
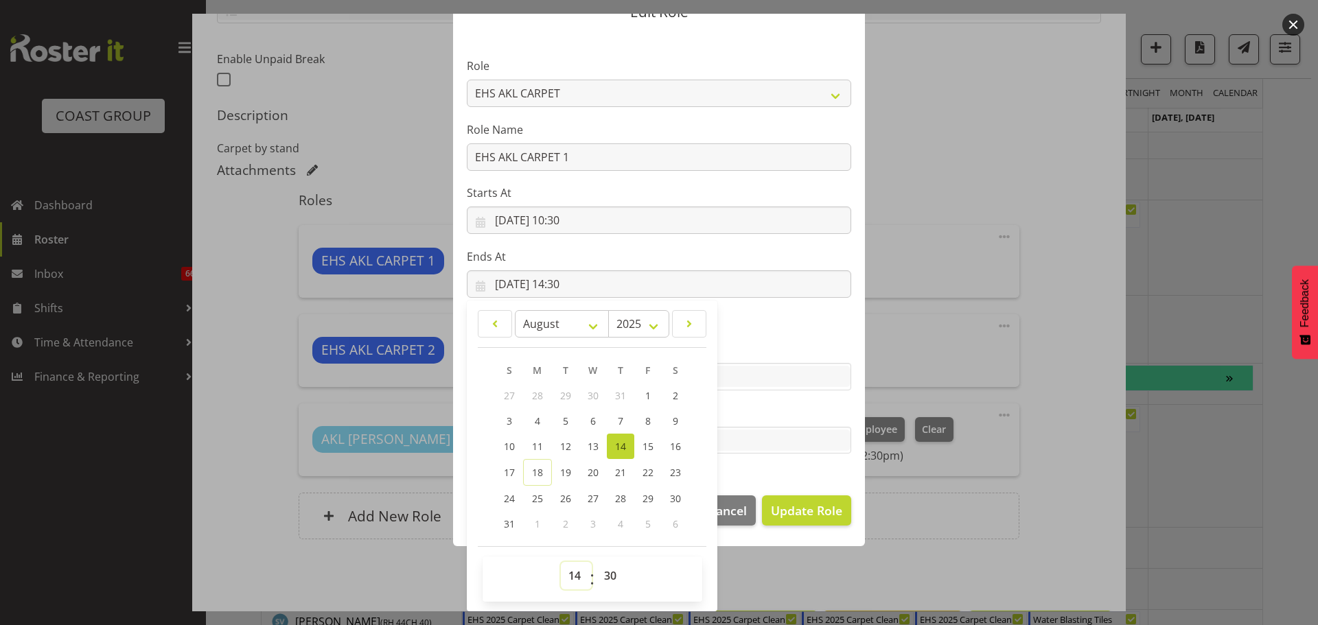
click at [574, 578] on select "00 01 02 03 04 05 06 07 08 09 10 11 12 13 14 15 16 17 18 19 20 21 22 23" at bounding box center [576, 575] width 31 height 27
drag, startPoint x: 570, startPoint y: 587, endPoint x: 572, endPoint y: 564, distance: 22.7
click at [570, 586] on select "00 01 02 03 04 05 06 07 08 09 10 11 12 13 14 15 16 17 18 19 20 21 22 23" at bounding box center [576, 575] width 31 height 27
select select "12"
click at [561, 562] on select "00 01 02 03 04 05 06 07 08 09 10 11 12 13 14 15 16 17 18 19 20 21 22 23" at bounding box center [576, 575] width 31 height 27
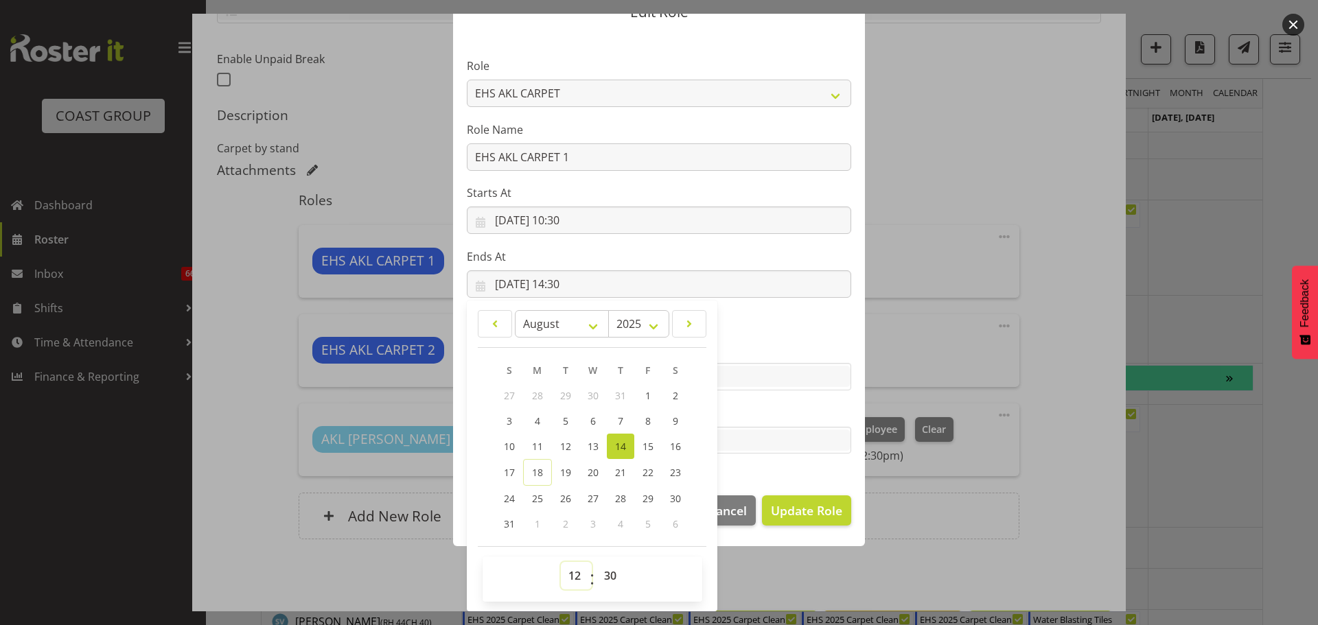
type input "14/08/2025, 12:30"
click at [824, 513] on span "Update Role" at bounding box center [806, 511] width 71 height 18
select select
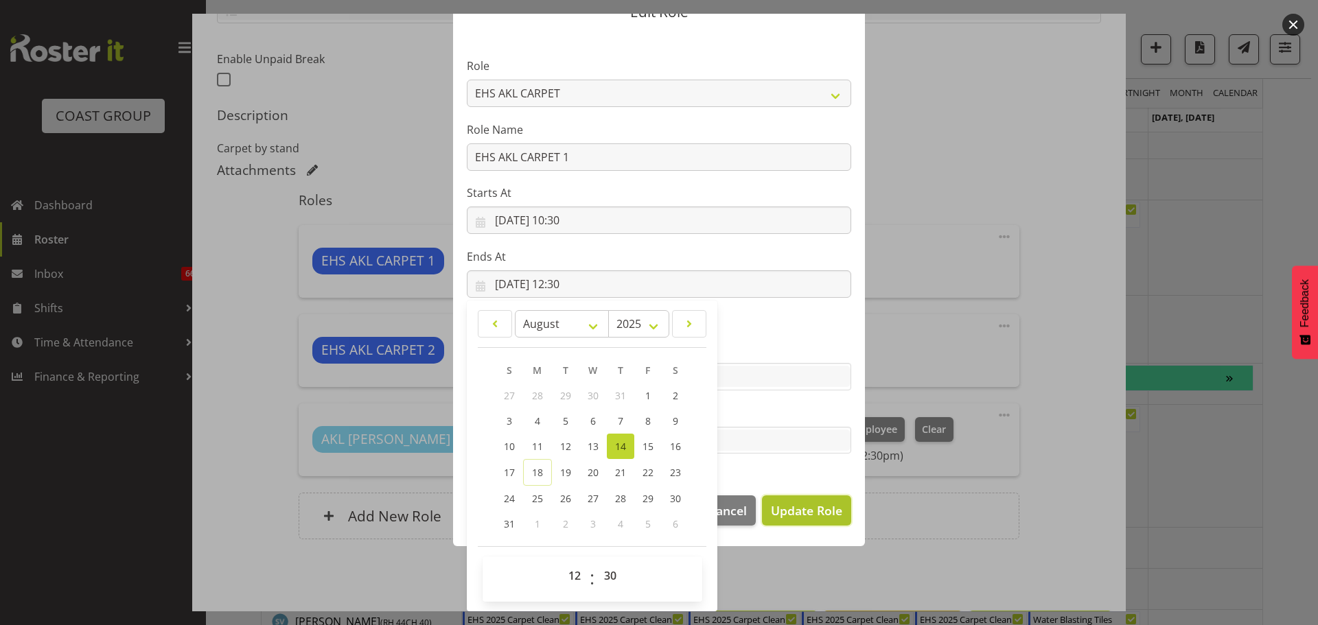
select select
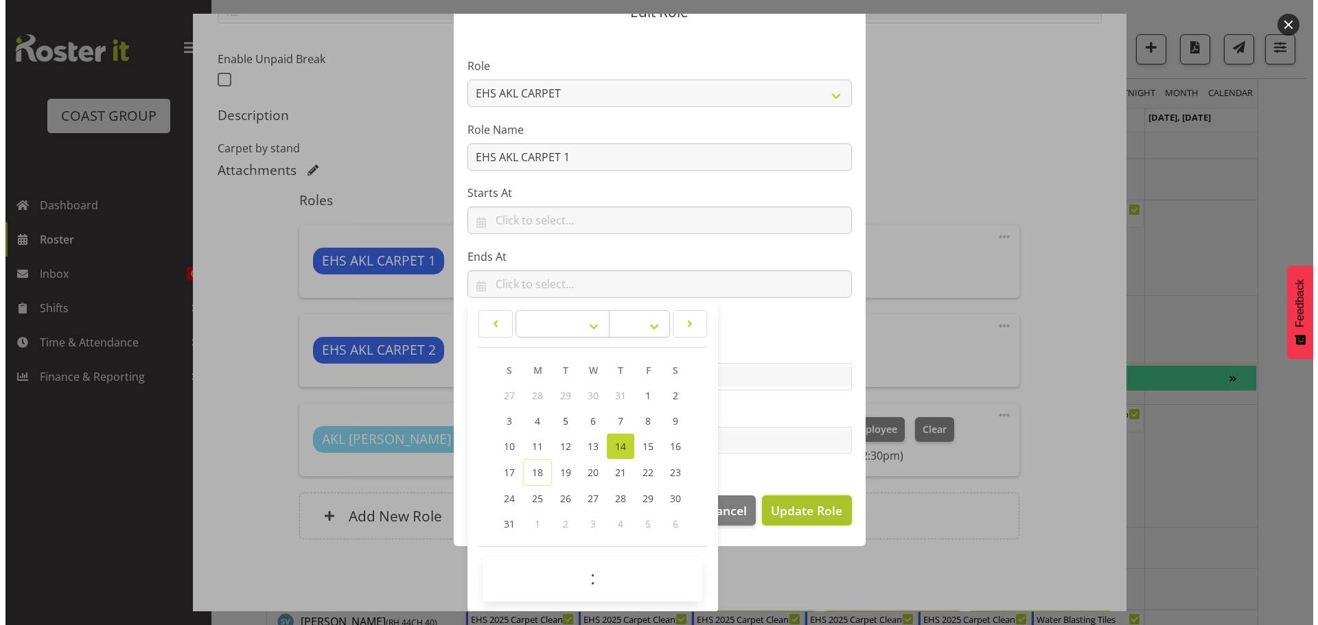
scroll to position [62, 0]
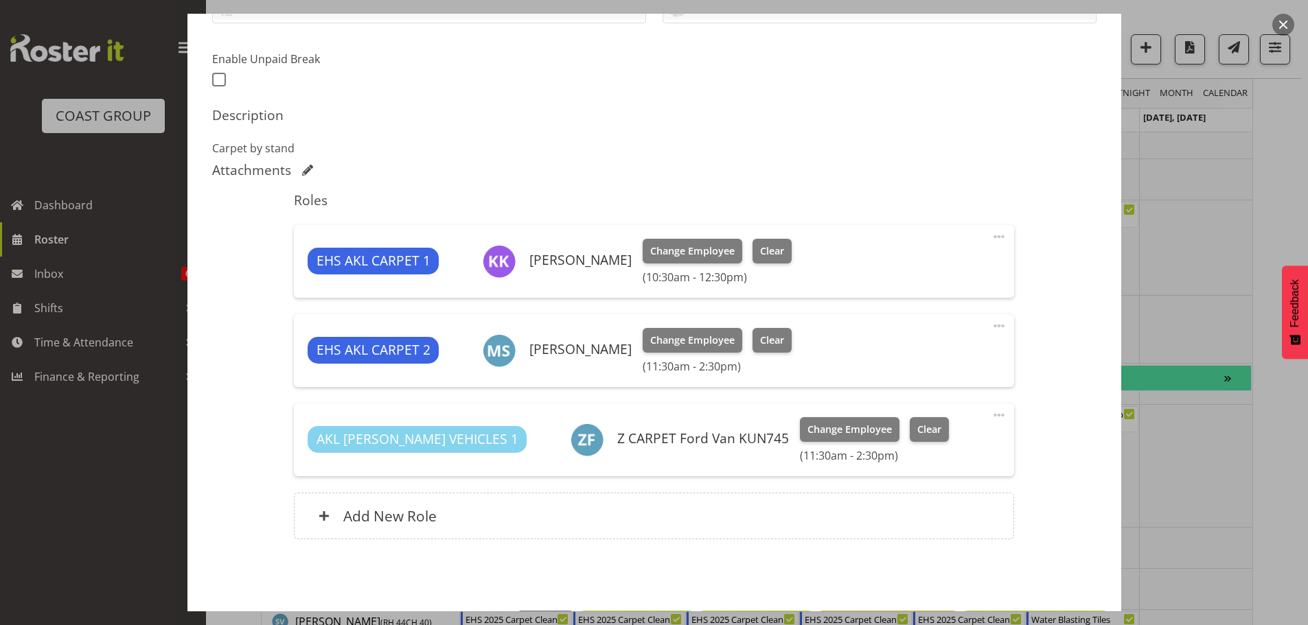
click at [991, 416] on span at bounding box center [999, 415] width 16 height 16
click at [942, 446] on link "Edit" at bounding box center [941, 445] width 132 height 25
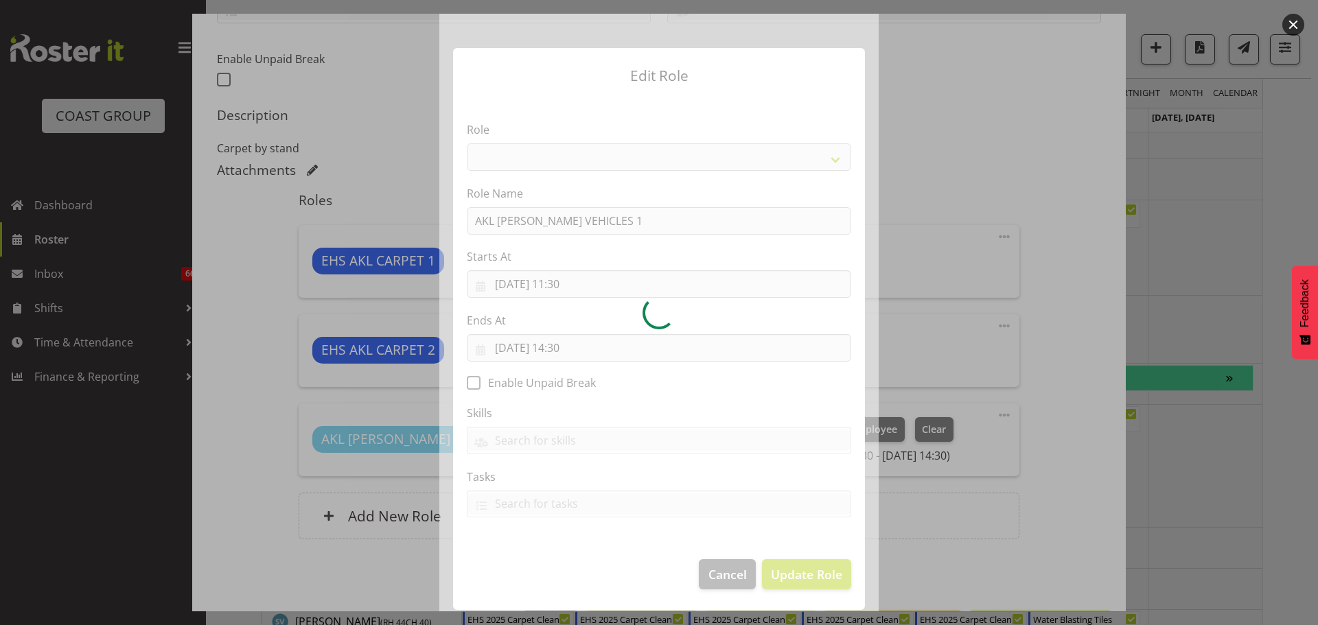
select select "81"
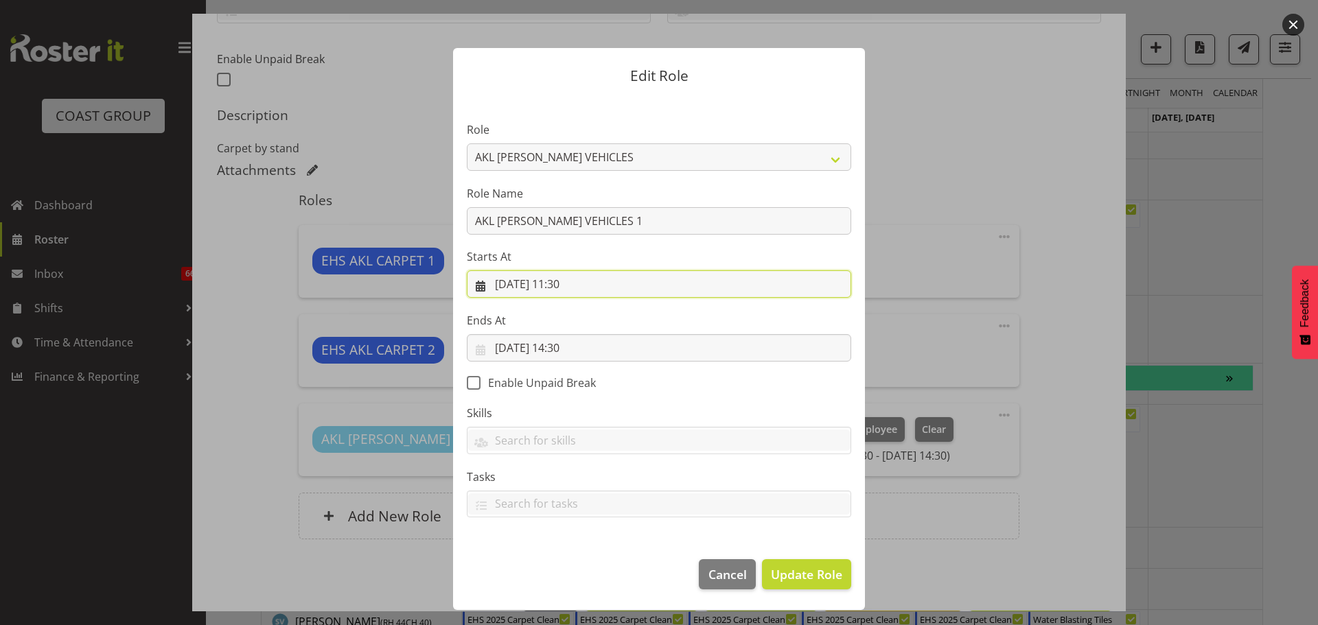
drag, startPoint x: 580, startPoint y: 285, endPoint x: 588, endPoint y: 323, distance: 39.3
click at [581, 285] on input "14/08/2025, 11:30" at bounding box center [659, 283] width 384 height 27
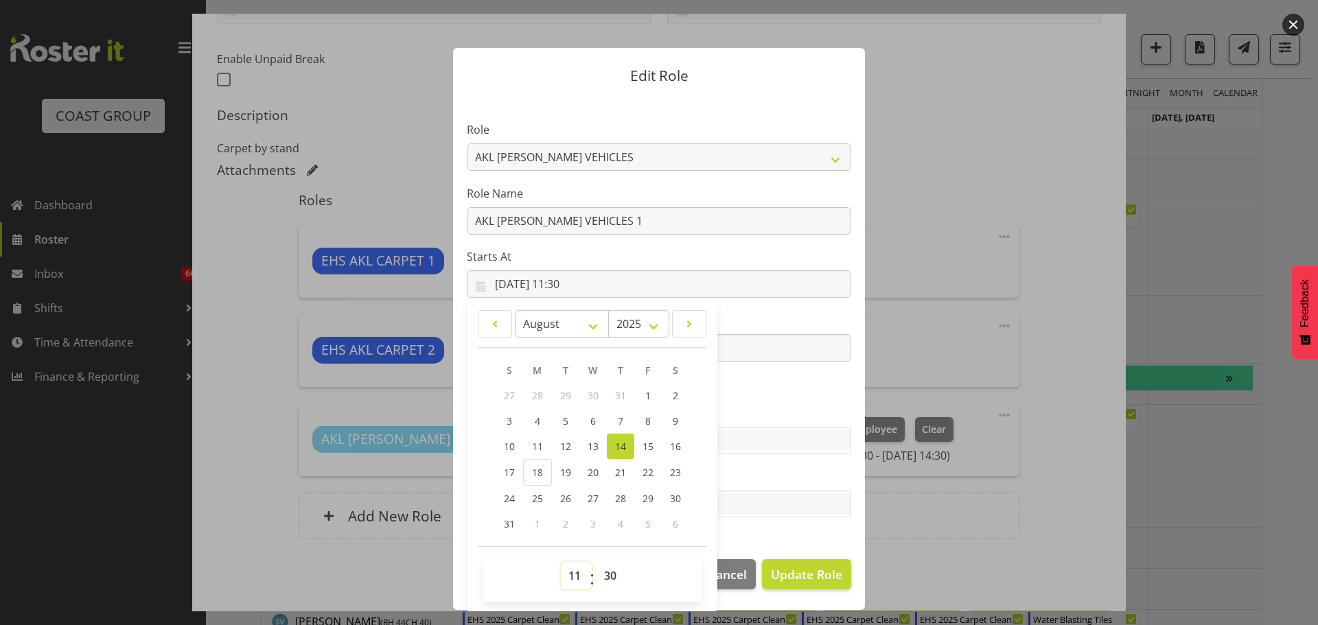
click at [572, 566] on select "00 01 02 03 04 05 06 07 08 09 10 11 12 13 14 15 16 17 18 19 20 21 22 23" at bounding box center [576, 575] width 31 height 27
select select "10"
click at [561, 562] on select "00 01 02 03 04 05 06 07 08 09 10 11 12 13 14 15 16 17 18 19 20 21 22 23" at bounding box center [576, 575] width 31 height 27
type input "14/08/2025, 10:30"
click at [742, 399] on section "Role ACCOUNT MANAGER ACCOUNT MANAGER DW ACCOUNTS AKL DIANNA VEHICLES AKL RYMER …" at bounding box center [659, 321] width 412 height 449
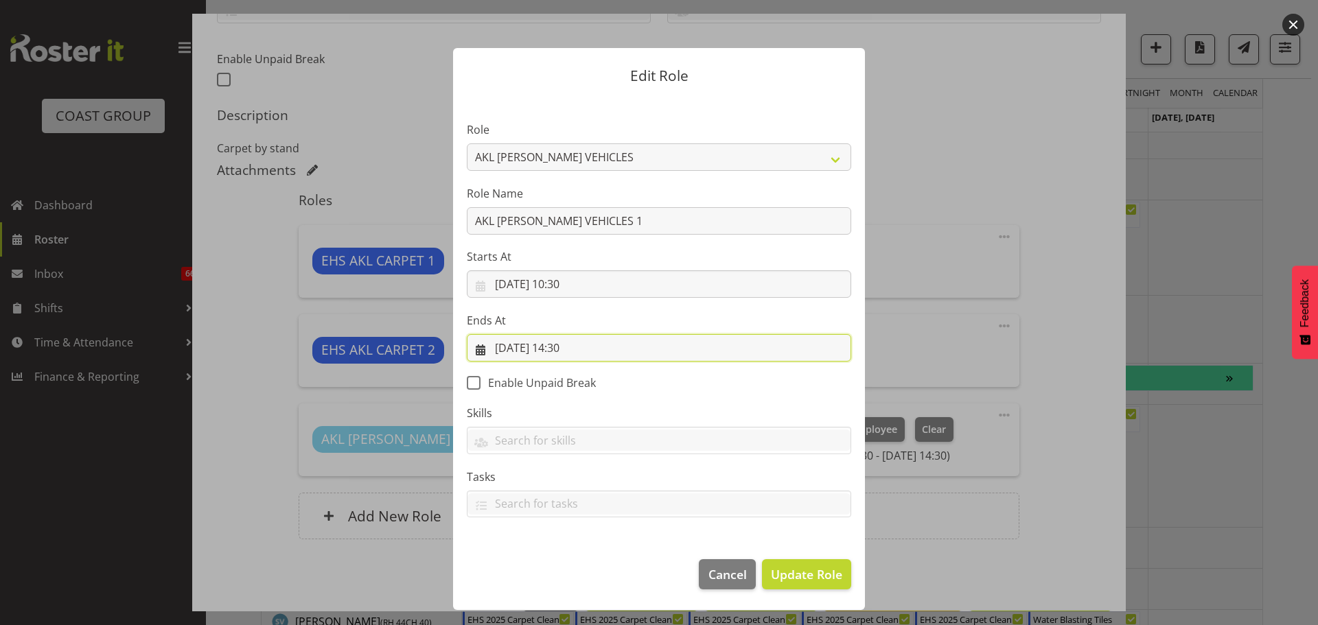
click at [564, 349] on input "14/08/2025, 14:30" at bounding box center [659, 347] width 384 height 27
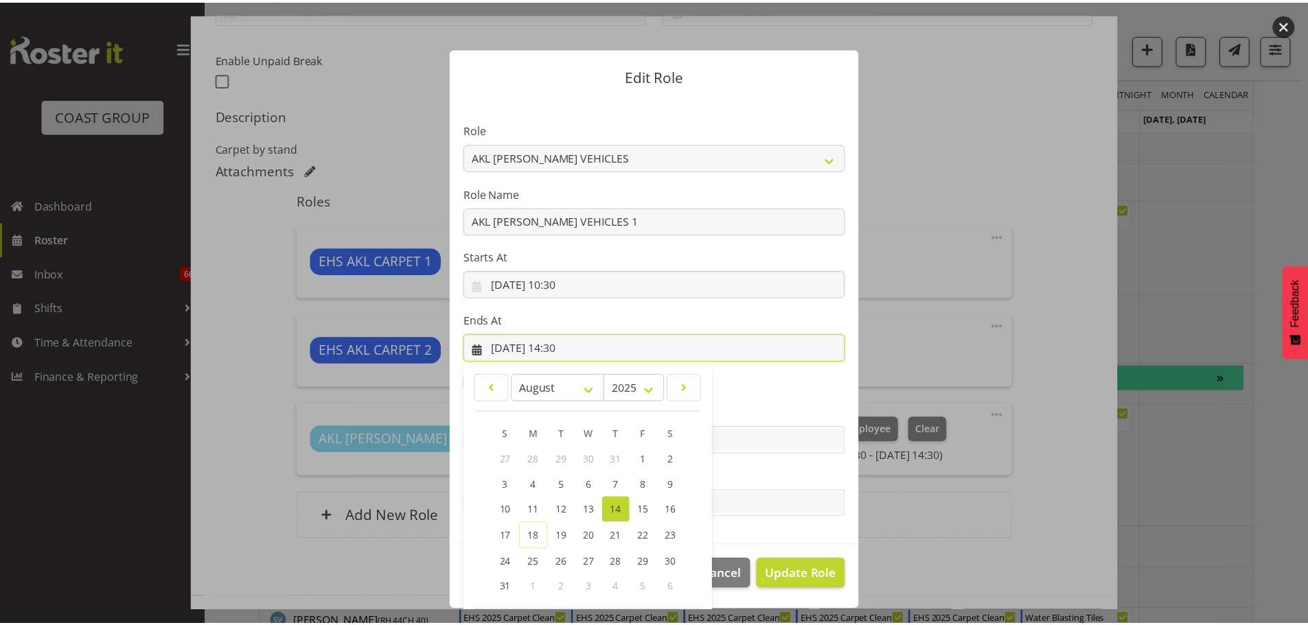
scroll to position [64, 0]
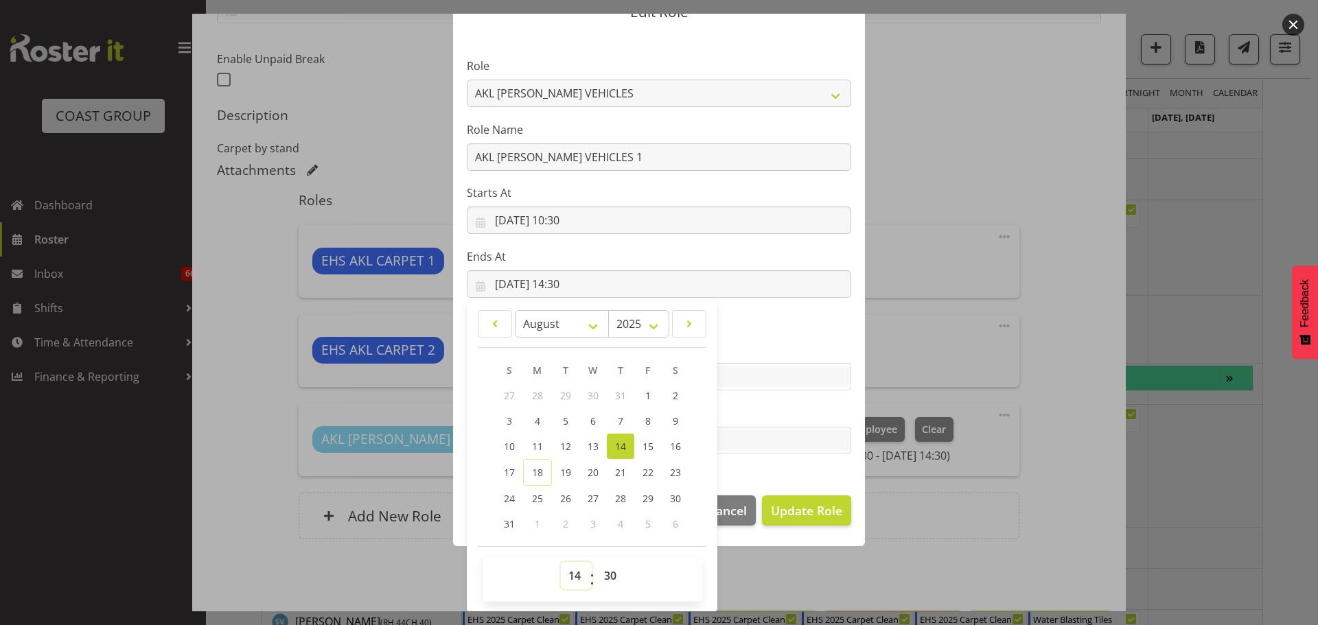
click at [570, 576] on select "00 01 02 03 04 05 06 07 08 09 10 11 12 13 14 15 16 17 18 19 20 21 22 23" at bounding box center [576, 575] width 31 height 27
click at [572, 571] on select "00 01 02 03 04 05 06 07 08 09 10 11 12 13 14 15 16 17 18 19 20 21 22 23" at bounding box center [576, 575] width 31 height 27
select select "12"
click at [561, 562] on select "00 01 02 03 04 05 06 07 08 09 10 11 12 13 14 15 16 17 18 19 20 21 22 23" at bounding box center [576, 575] width 31 height 27
type input "14/08/2025, 12:30"
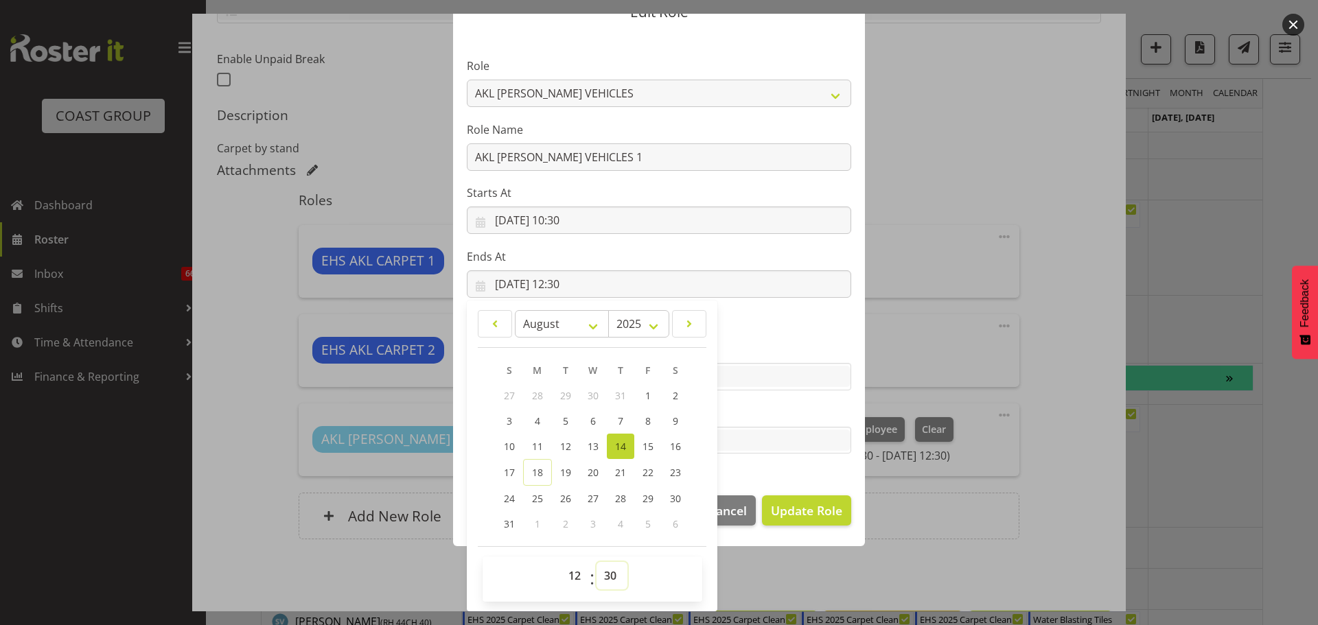
click at [617, 581] on select "00 01 02 03 04 05 06 07 08 09 10 11 12 13 14 15 16 17 18 19 20 21 22 23 24 25 2…" at bounding box center [612, 575] width 31 height 27
select select "0"
type input "14/08/2025, 12:00"
click at [811, 504] on span "Update Role" at bounding box center [806, 511] width 71 height 18
select select
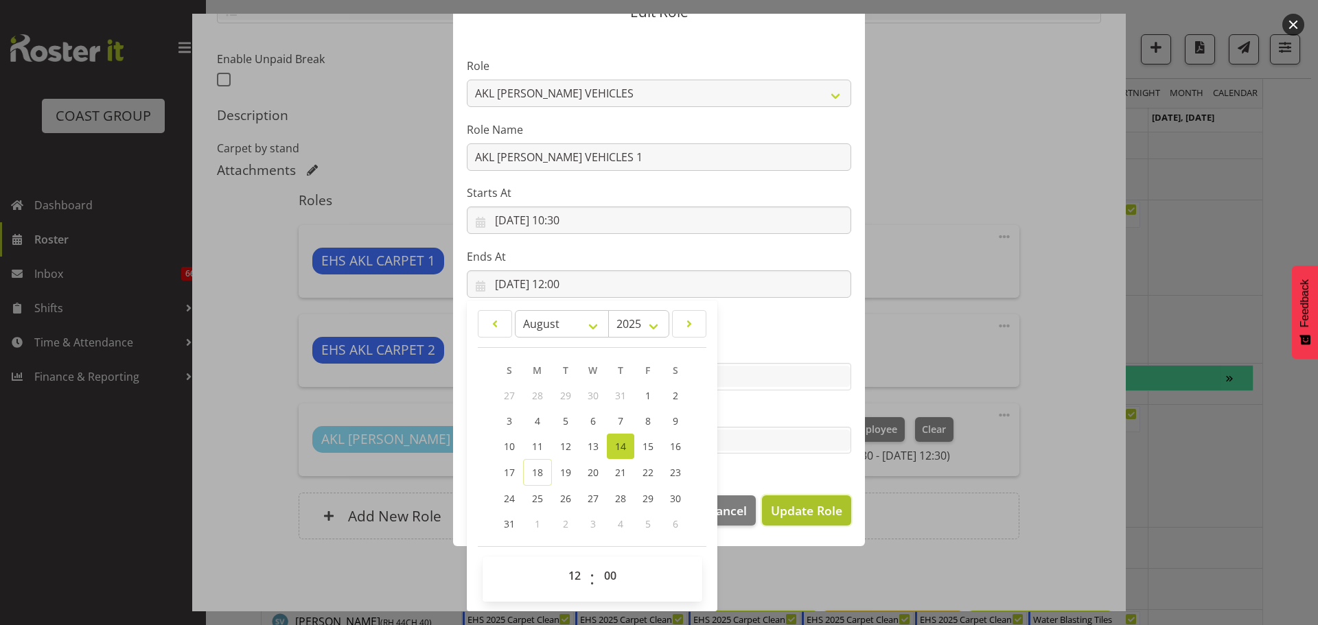
select select
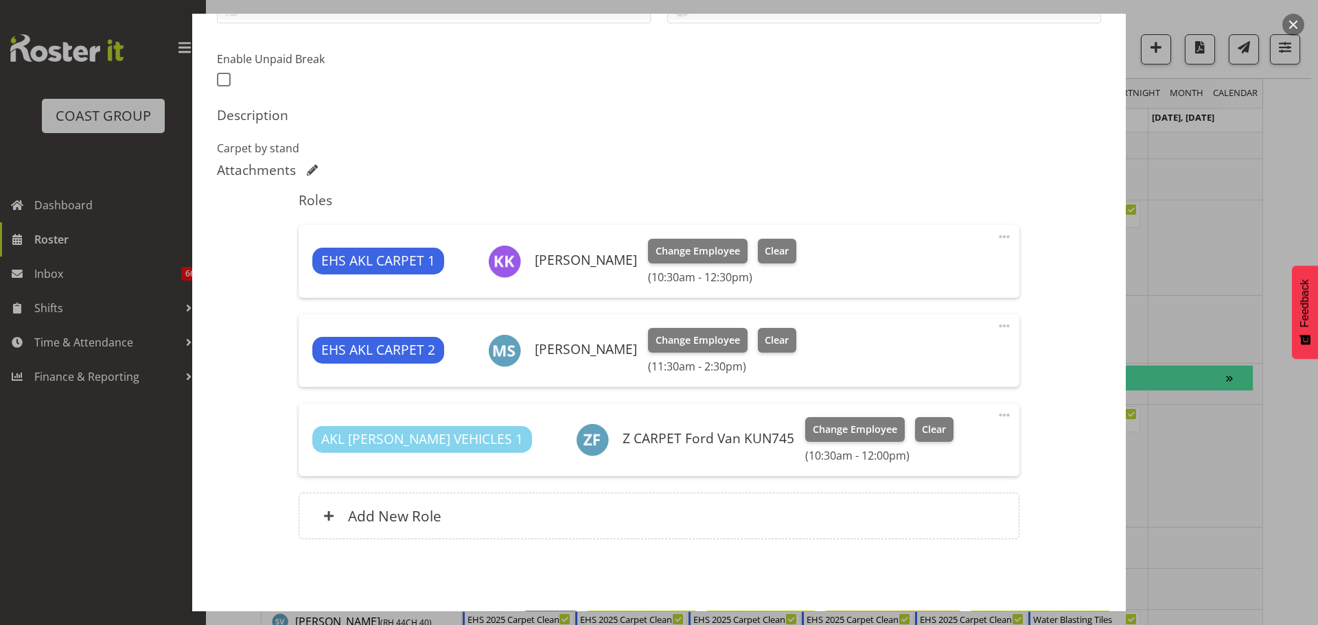
scroll to position [62, 0]
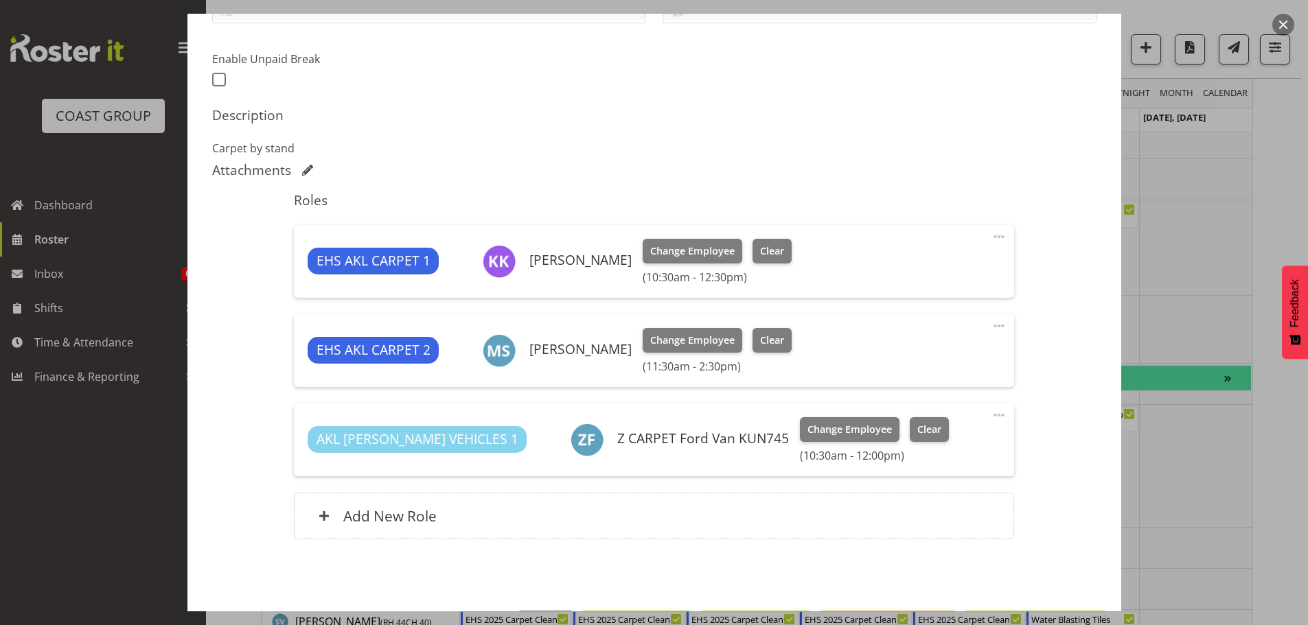
click at [991, 327] on span at bounding box center [999, 326] width 16 height 16
click at [930, 353] on link "Edit" at bounding box center [941, 356] width 132 height 25
select select "7"
select select "2025"
select select "14"
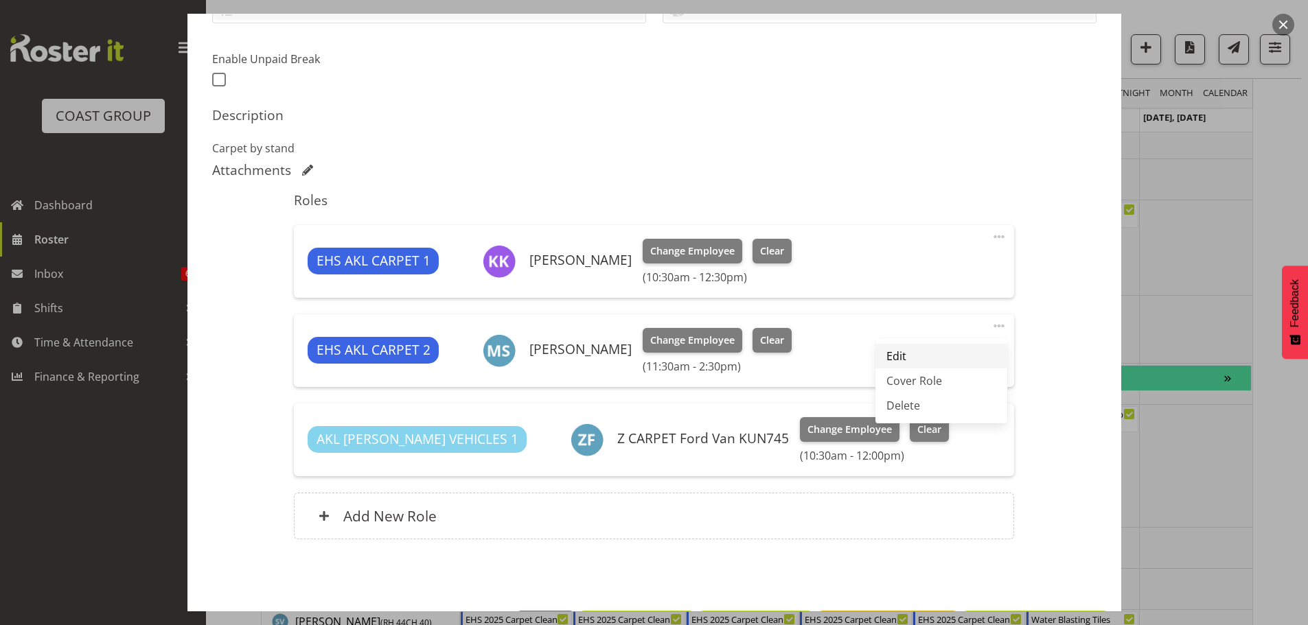
select select "30"
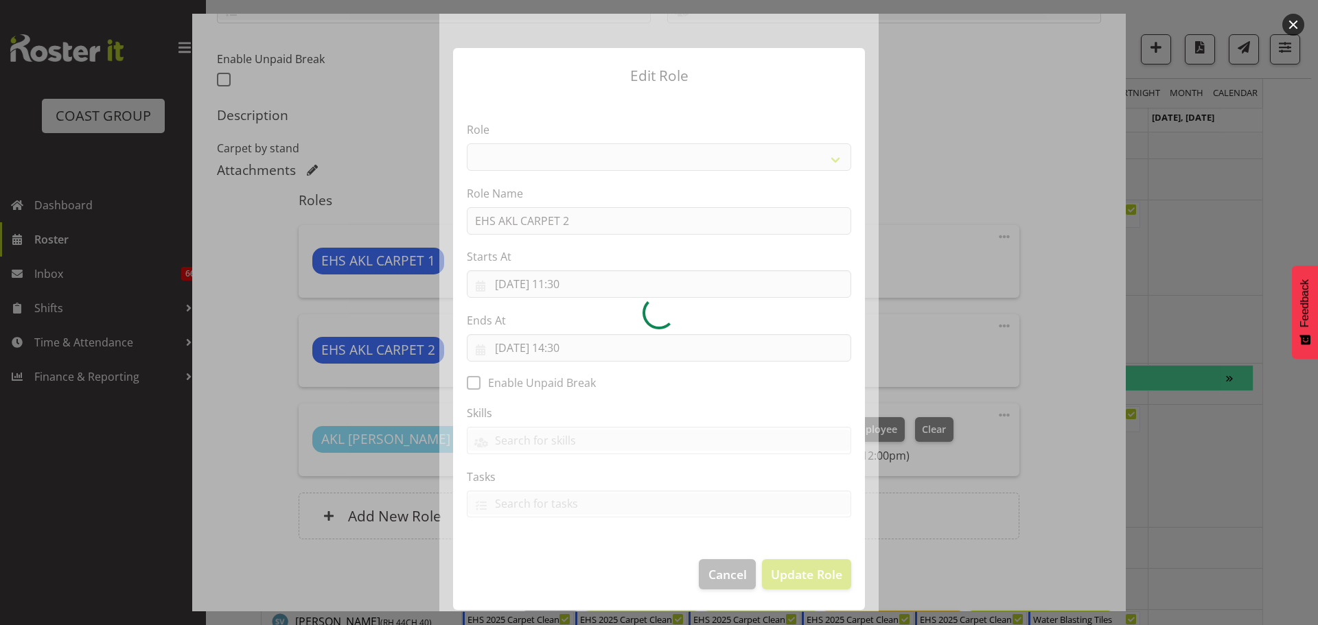
select select "190"
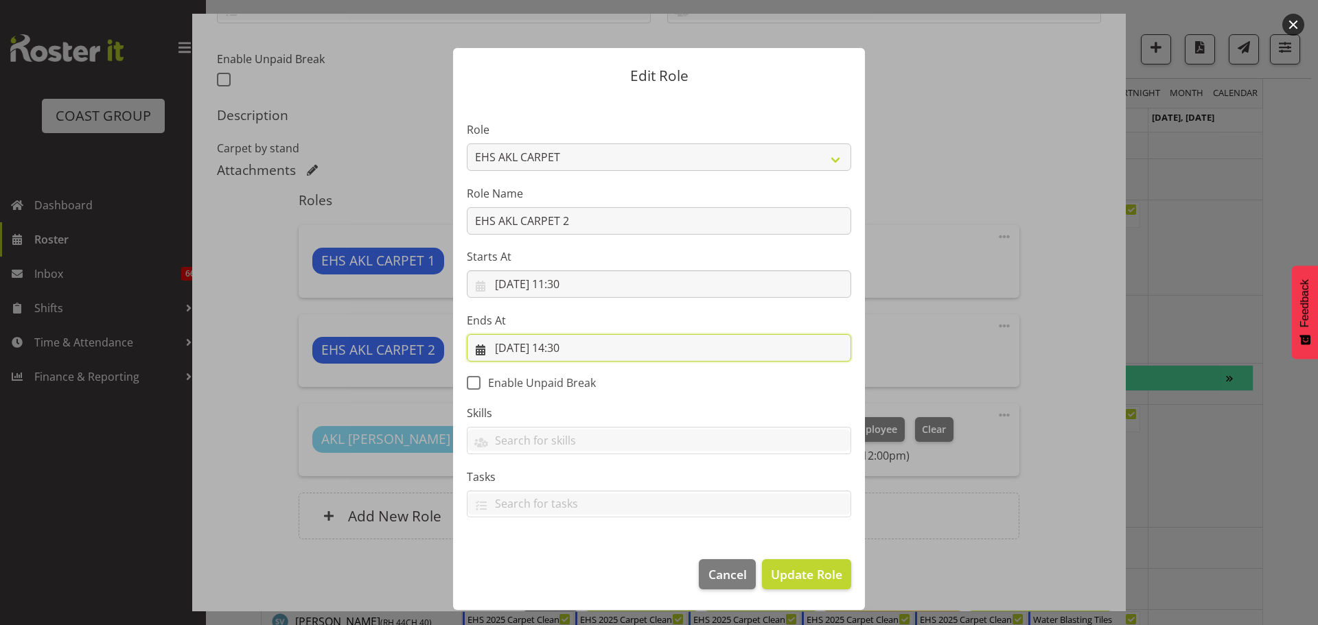
click at [575, 349] on input "14/08/2025, 14:30" at bounding box center [659, 347] width 384 height 27
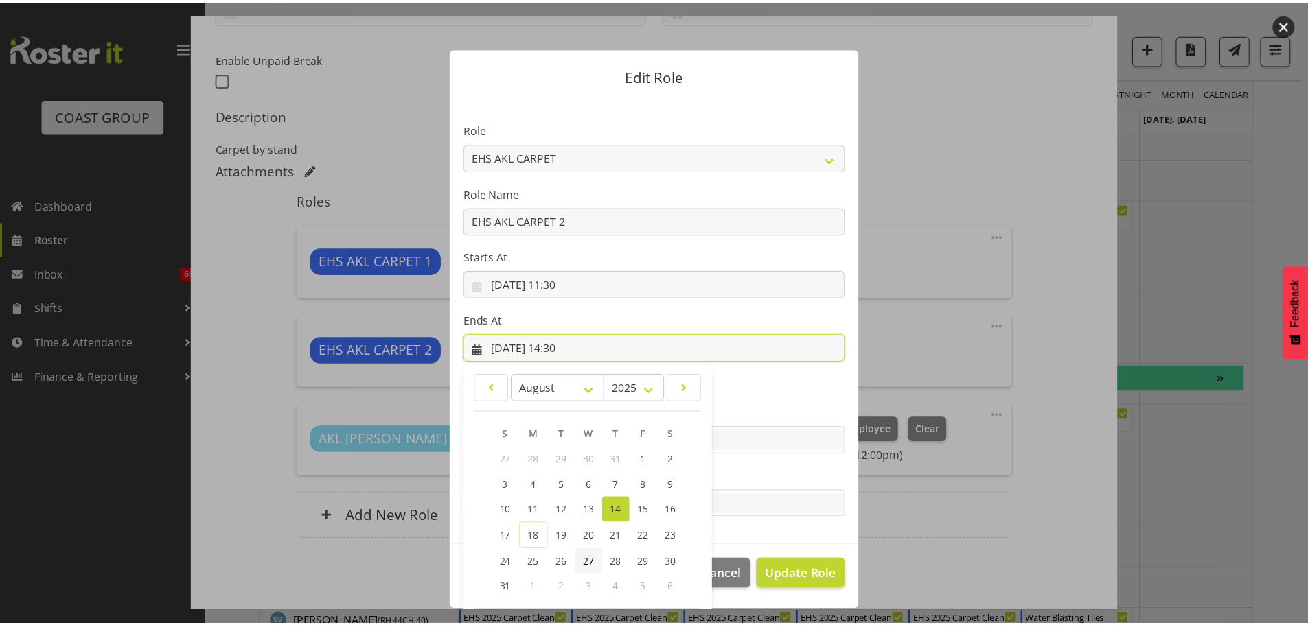
scroll to position [64, 0]
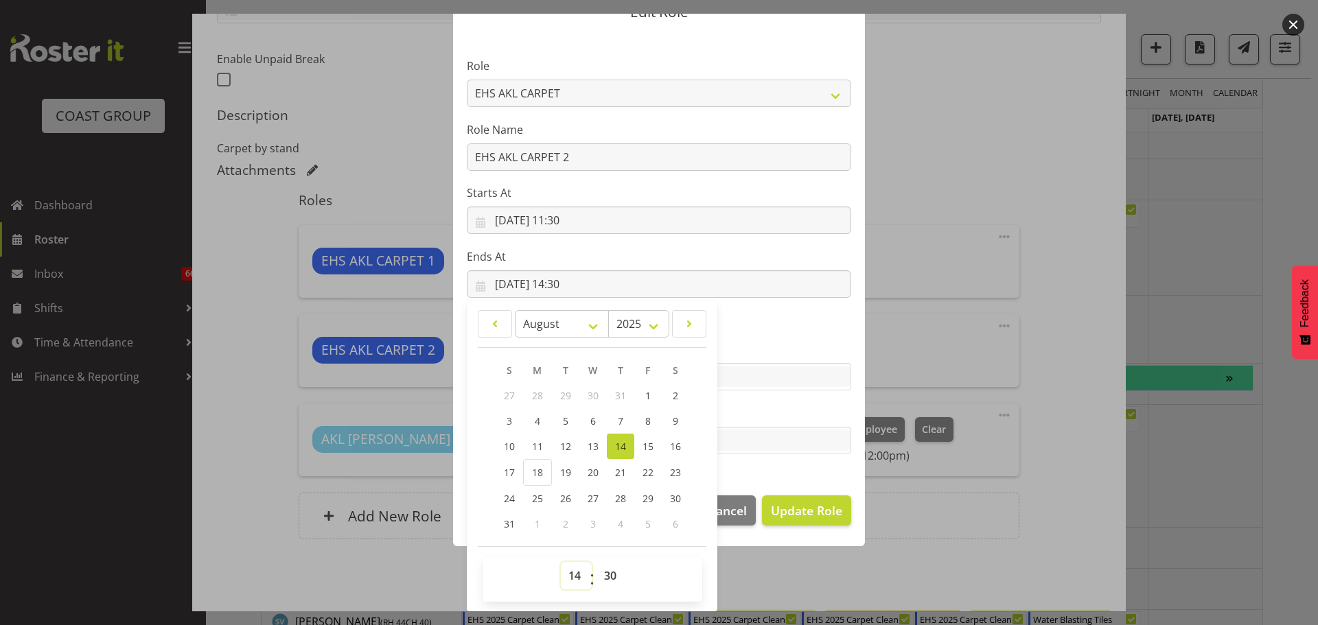
click at [574, 584] on select "00 01 02 03 04 05 06 07 08 09 10 11 12 13 14 15 16 17 18 19 20 21 22 23" at bounding box center [576, 575] width 31 height 27
select select "12"
click at [561, 562] on select "00 01 02 03 04 05 06 07 08 09 10 11 12 13 14 15 16 17 18 19 20 21 22 23" at bounding box center [576, 575] width 31 height 27
type input "14/08/2025, 12:30"
click at [784, 505] on span "Update Role" at bounding box center [806, 511] width 71 height 18
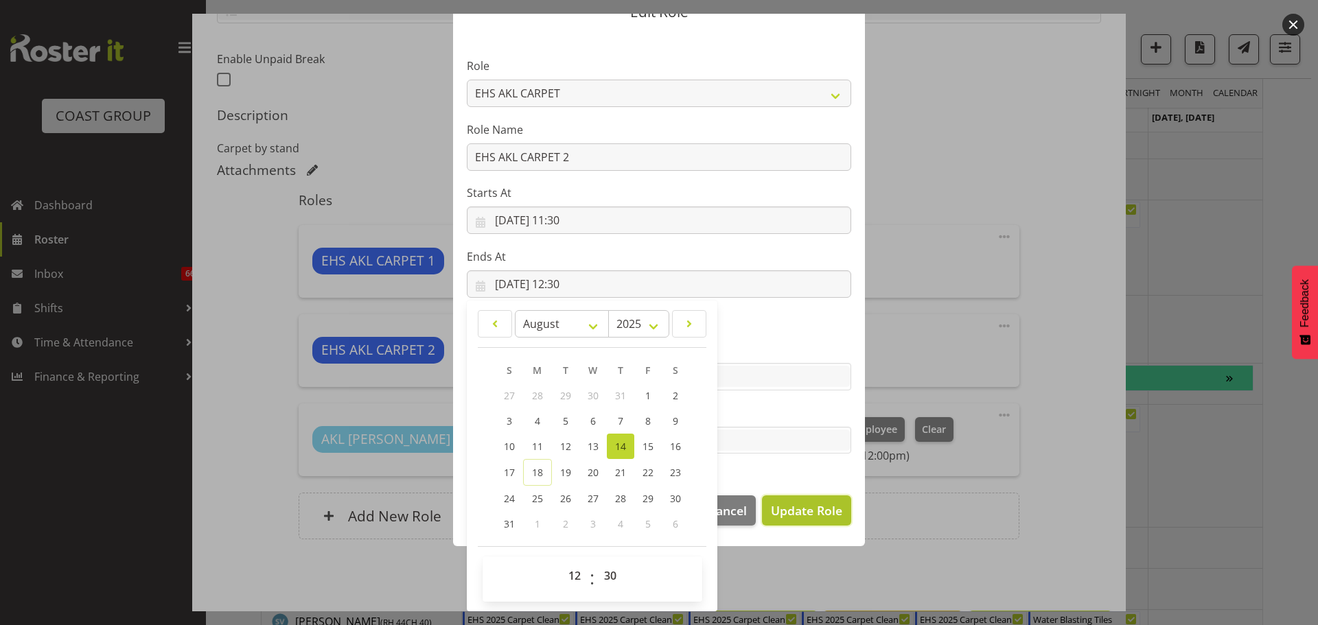
select select
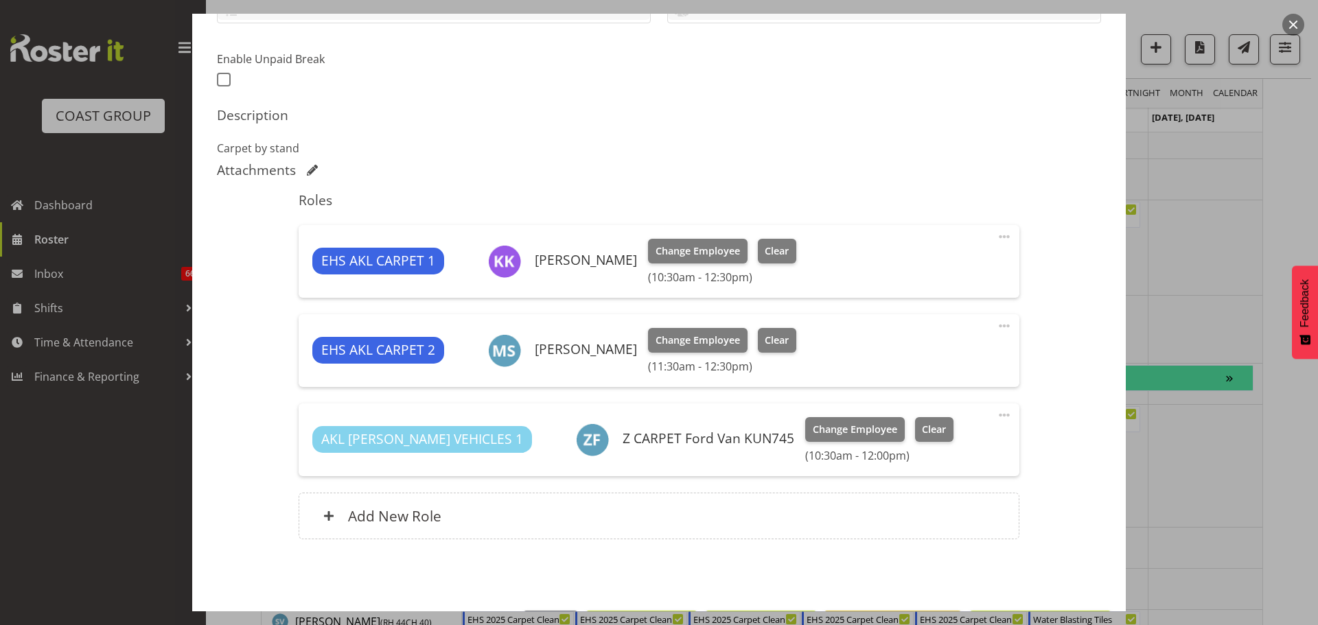
scroll to position [62, 0]
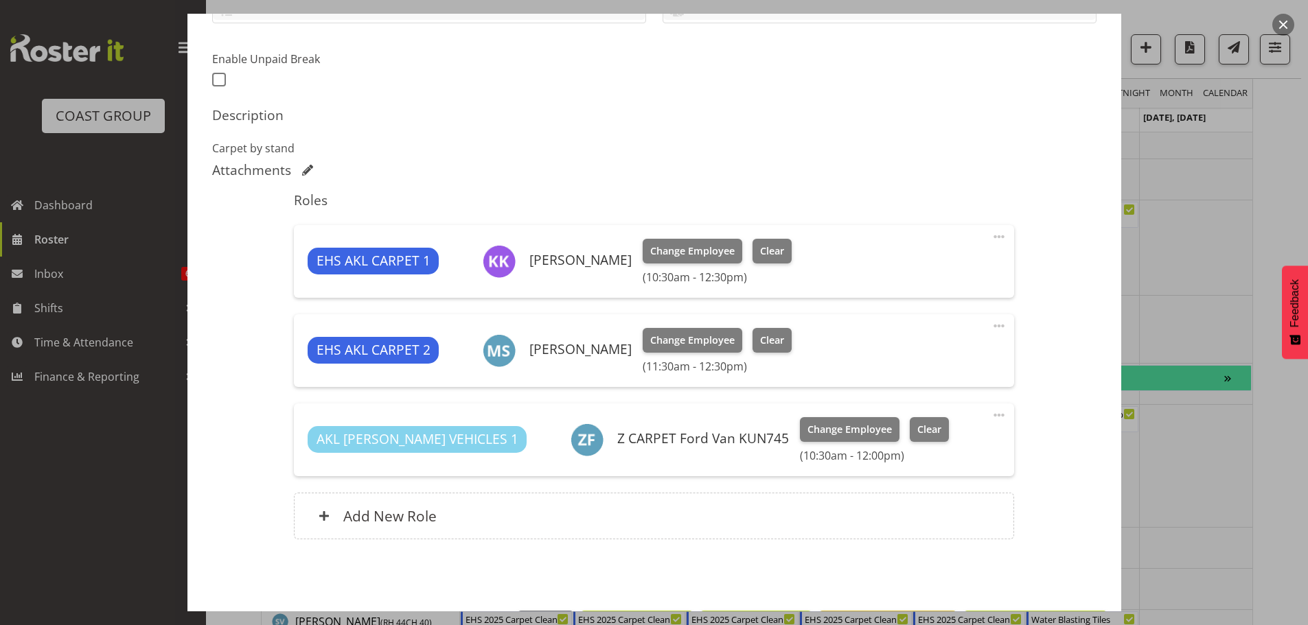
click at [992, 322] on span at bounding box center [999, 326] width 16 height 16
click at [914, 356] on link "Edit" at bounding box center [941, 356] width 132 height 25
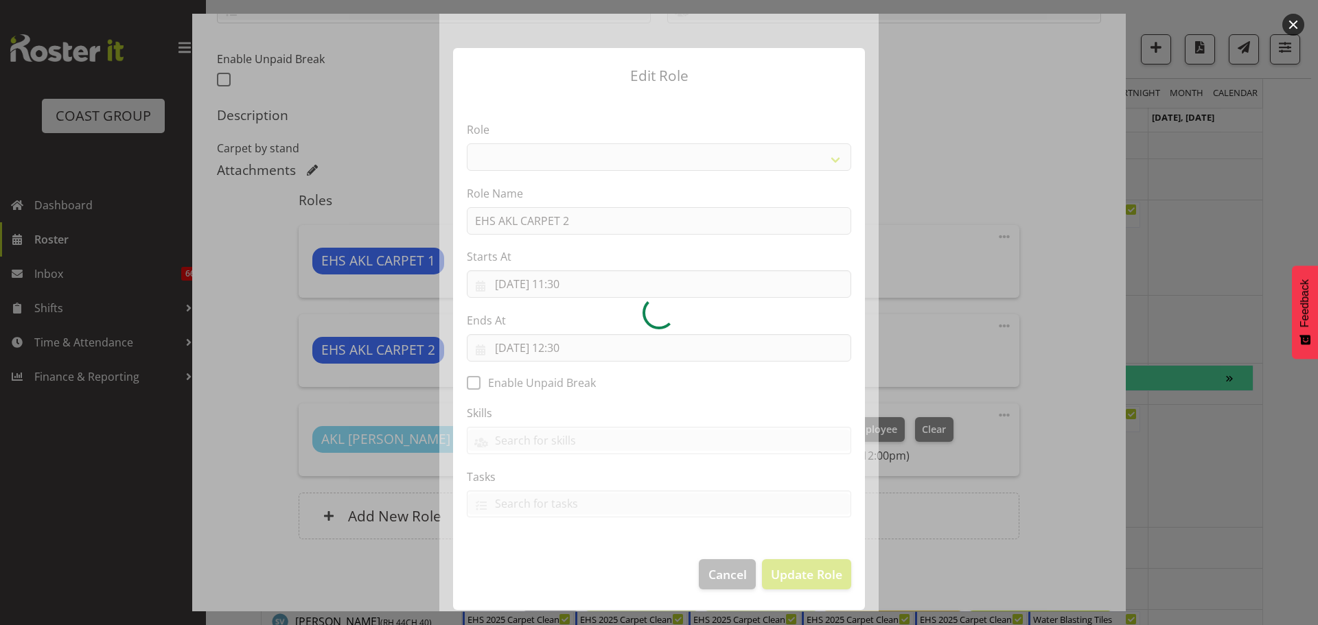
select select "190"
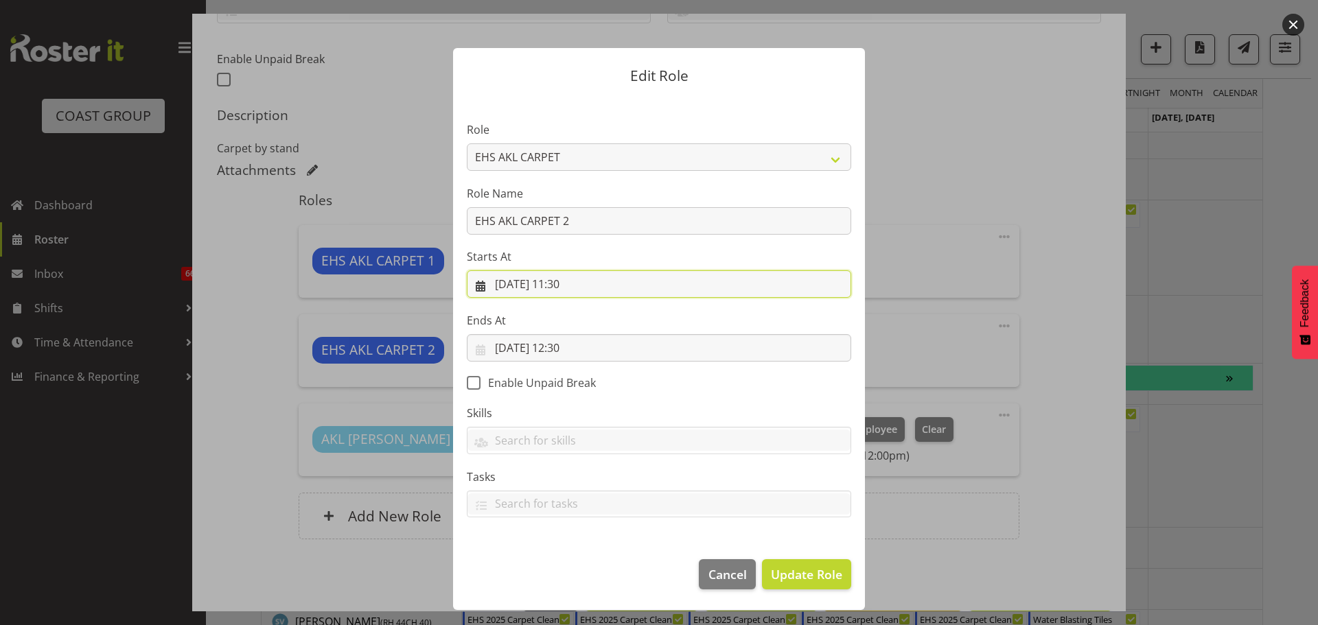
click at [572, 285] on input "14/08/2025, 11:30" at bounding box center [659, 283] width 384 height 27
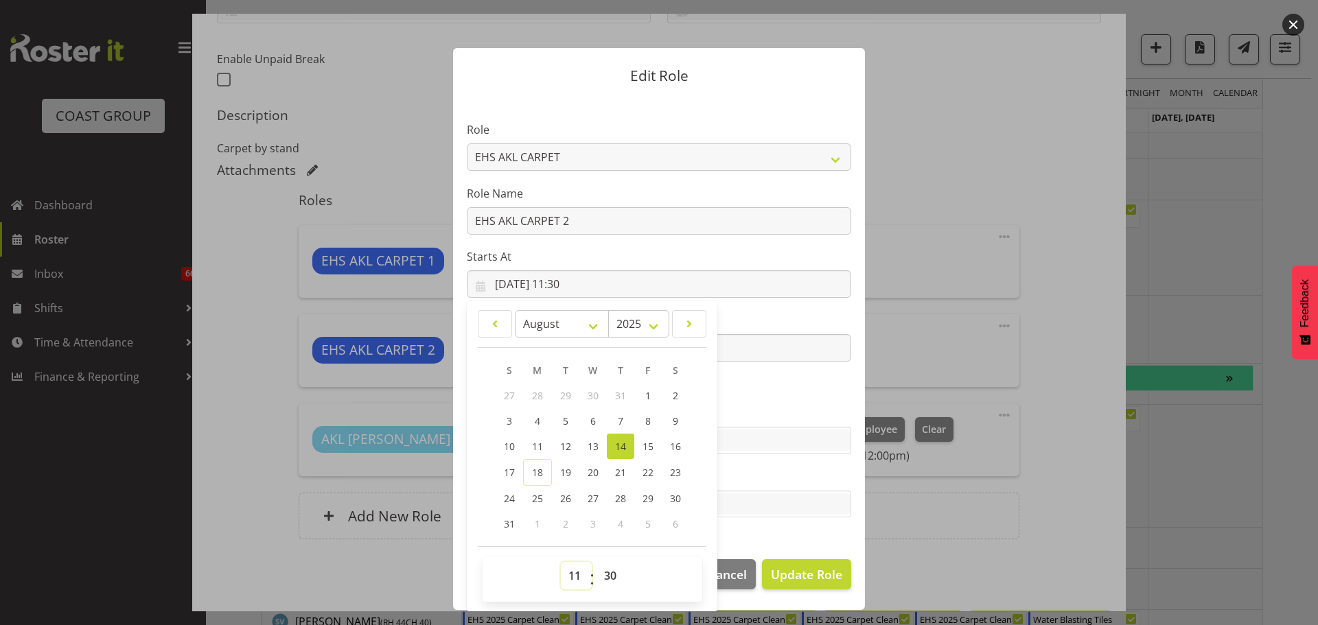
click at [583, 586] on select "00 01 02 03 04 05 06 07 08 09 10 11 12 13 14 15 16 17 18 19 20 21 22 23" at bounding box center [576, 575] width 31 height 27
select select "10"
click at [561, 562] on select "00 01 02 03 04 05 06 07 08 09 10 11 12 13 14 15 16 17 18 19 20 21 22 23" at bounding box center [576, 575] width 31 height 27
type input "14/08/2025, 10:30"
click at [785, 576] on span "Update Role" at bounding box center [806, 575] width 71 height 18
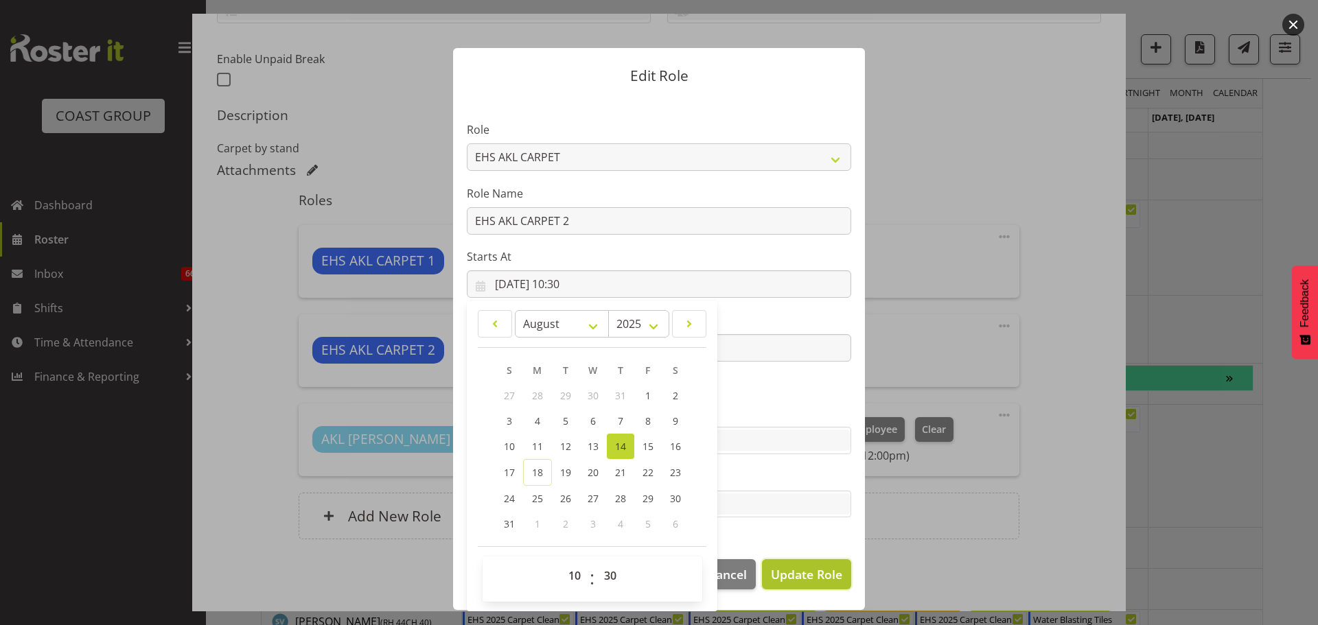
select select
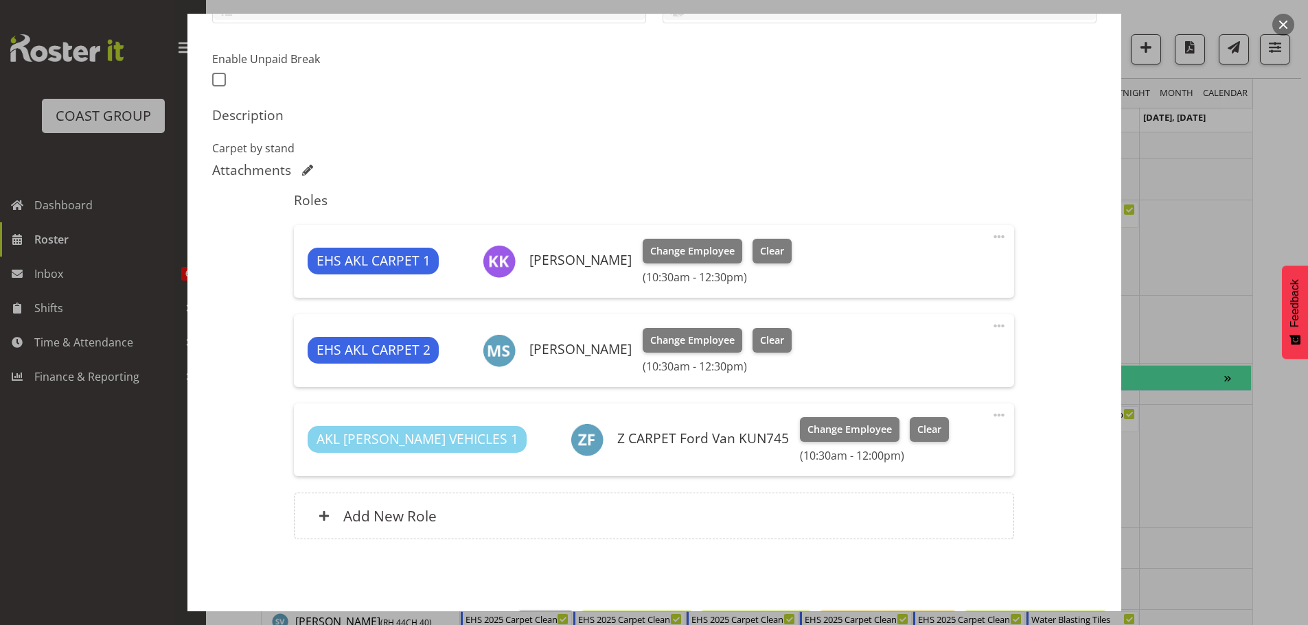
click at [991, 328] on span at bounding box center [999, 326] width 16 height 16
click at [913, 347] on link "Edit" at bounding box center [941, 356] width 132 height 25
select select "7"
select select "2025"
select select "12"
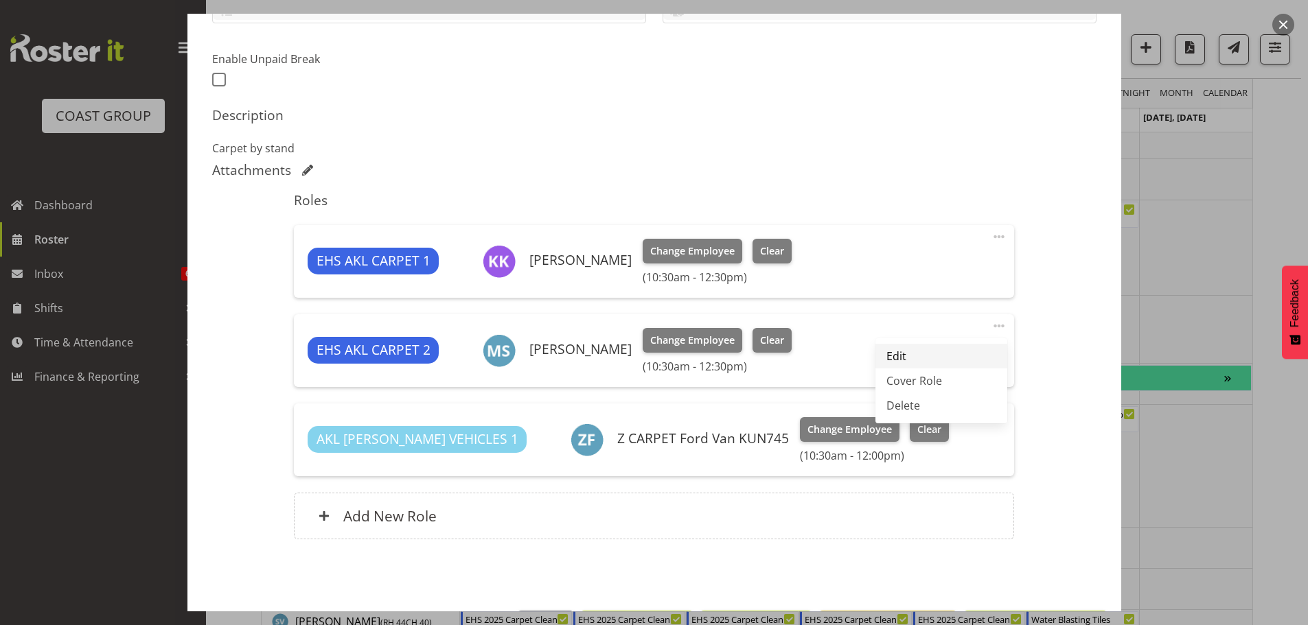
select select "30"
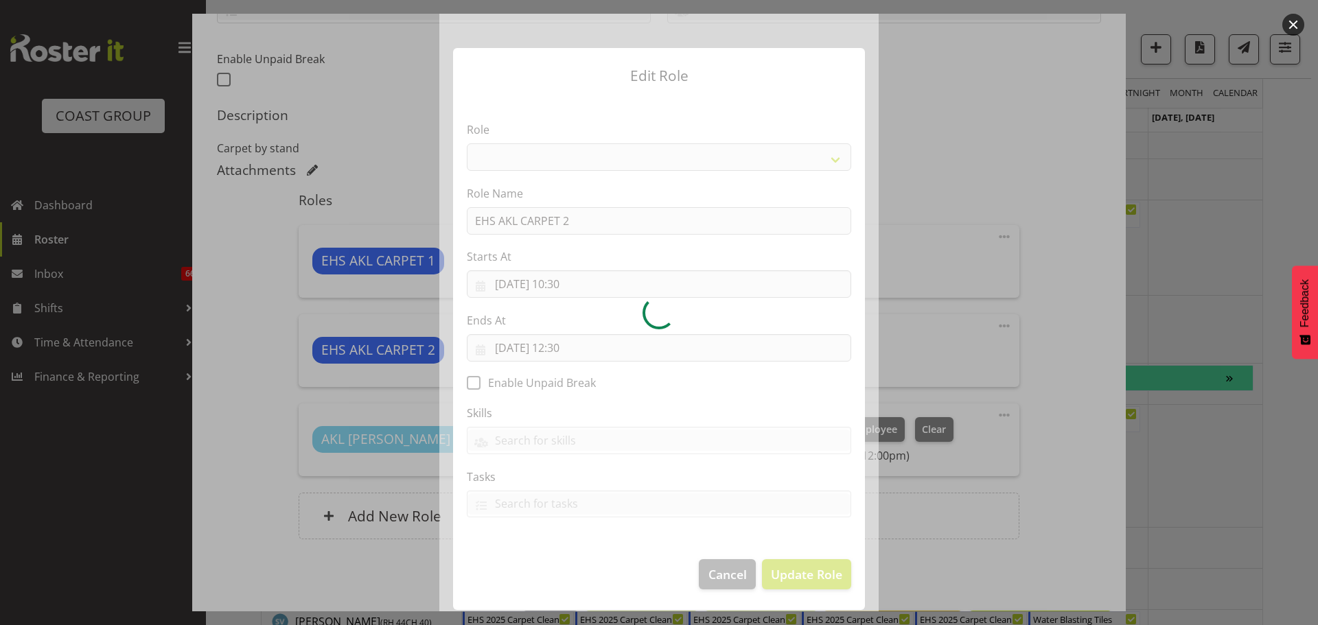
select select "190"
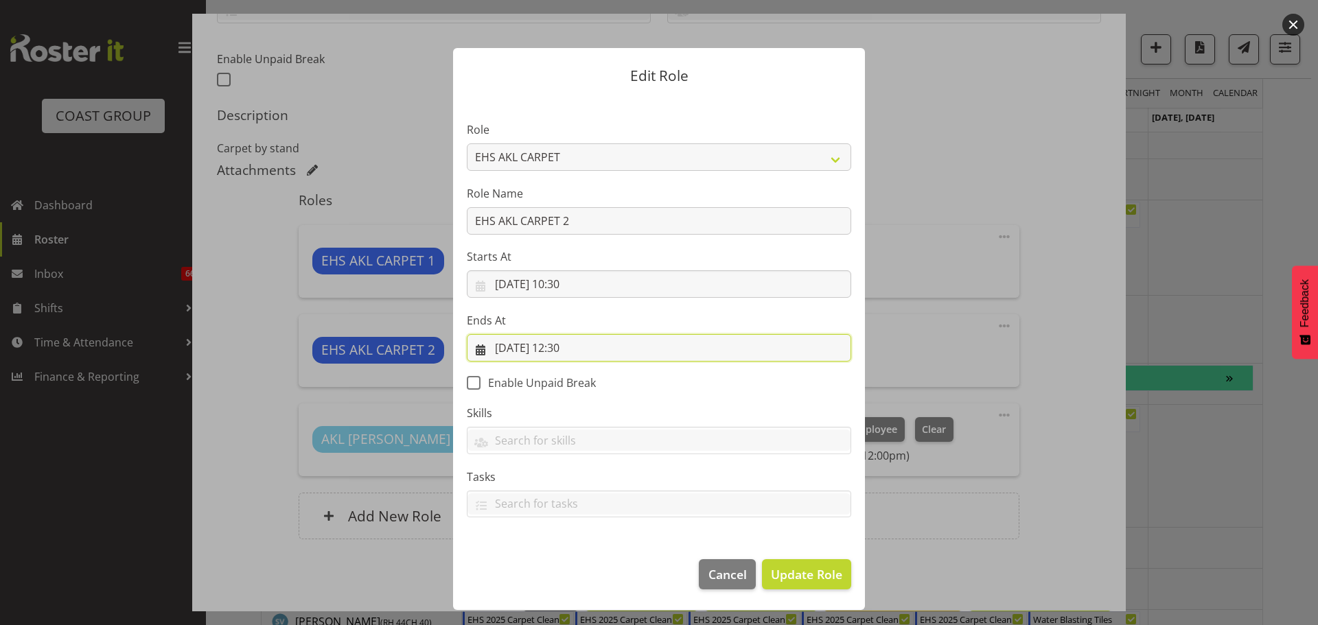
click at [582, 351] on input "14/08/2025, 12:30" at bounding box center [659, 347] width 384 height 27
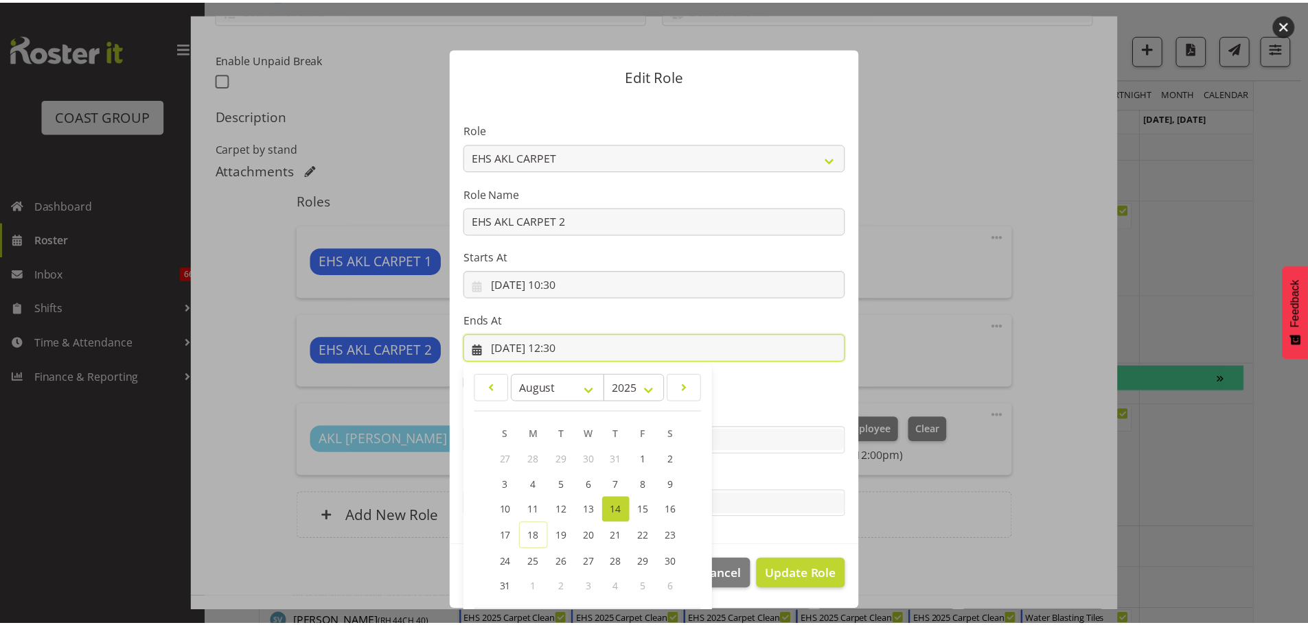
scroll to position [64, 0]
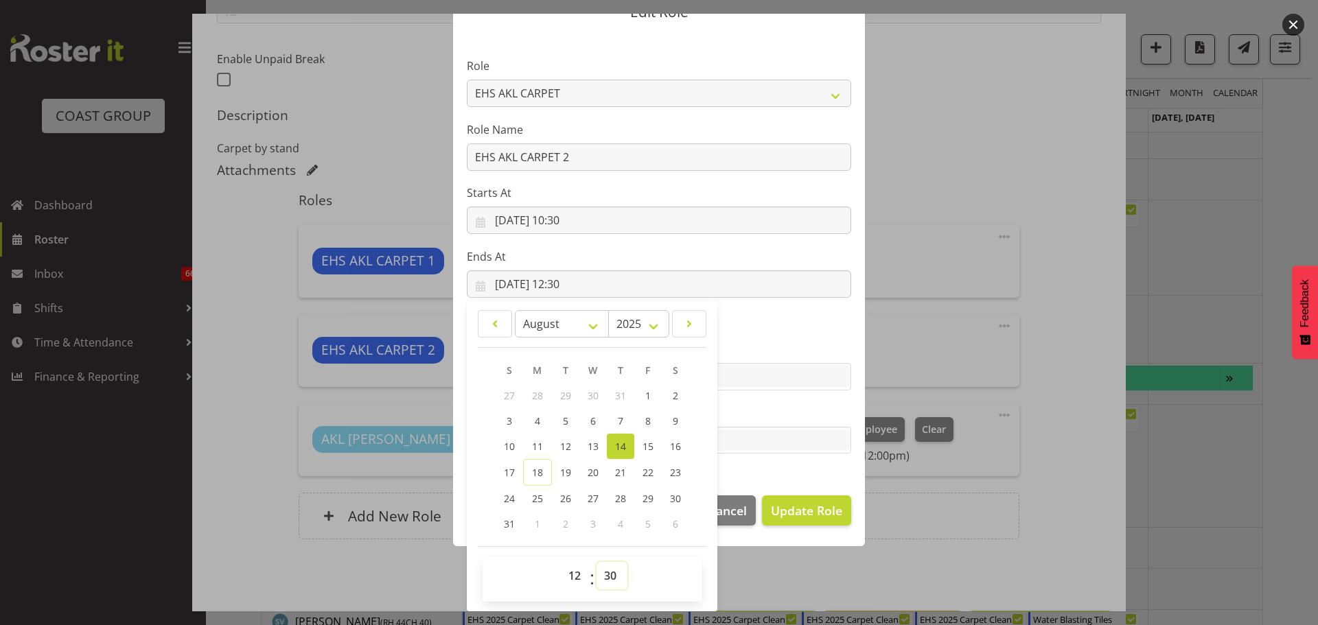
click at [605, 575] on select "00 01 02 03 04 05 06 07 08 09 10 11 12 13 14 15 16 17 18 19 20 21 22 23 24 25 2…" at bounding box center [612, 575] width 31 height 27
select select "0"
type input "14/08/2025, 12:00"
click at [783, 499] on button "Update Role" at bounding box center [806, 511] width 89 height 30
select select
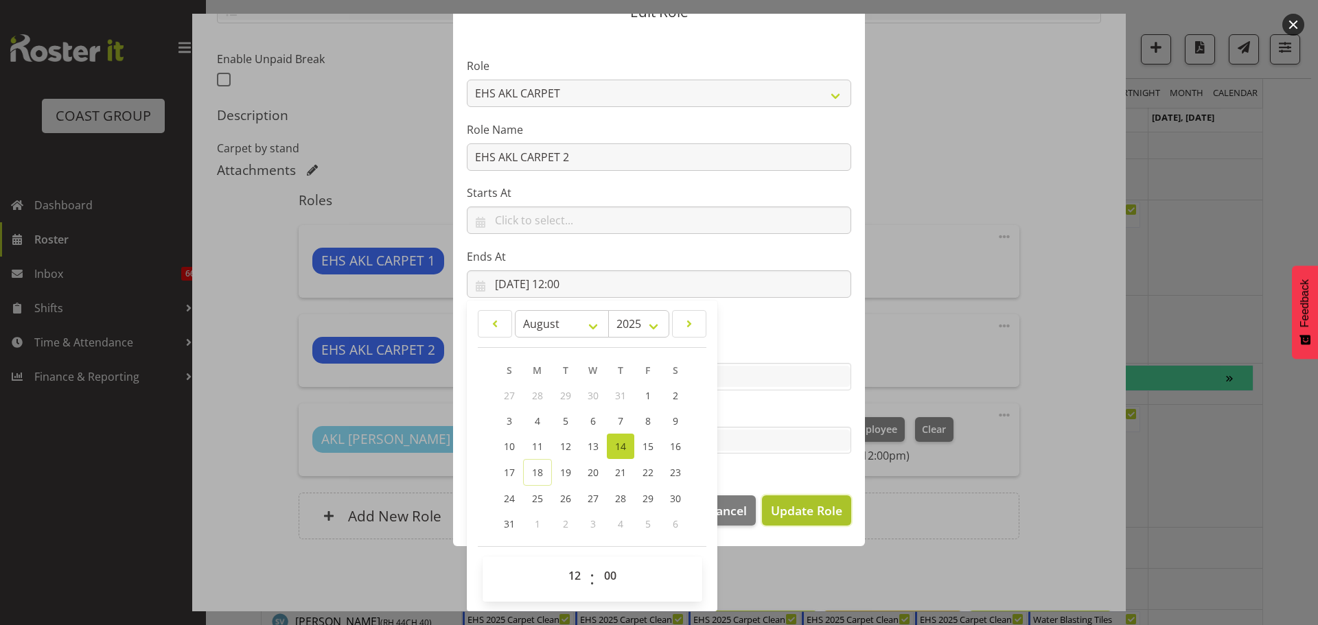
select select
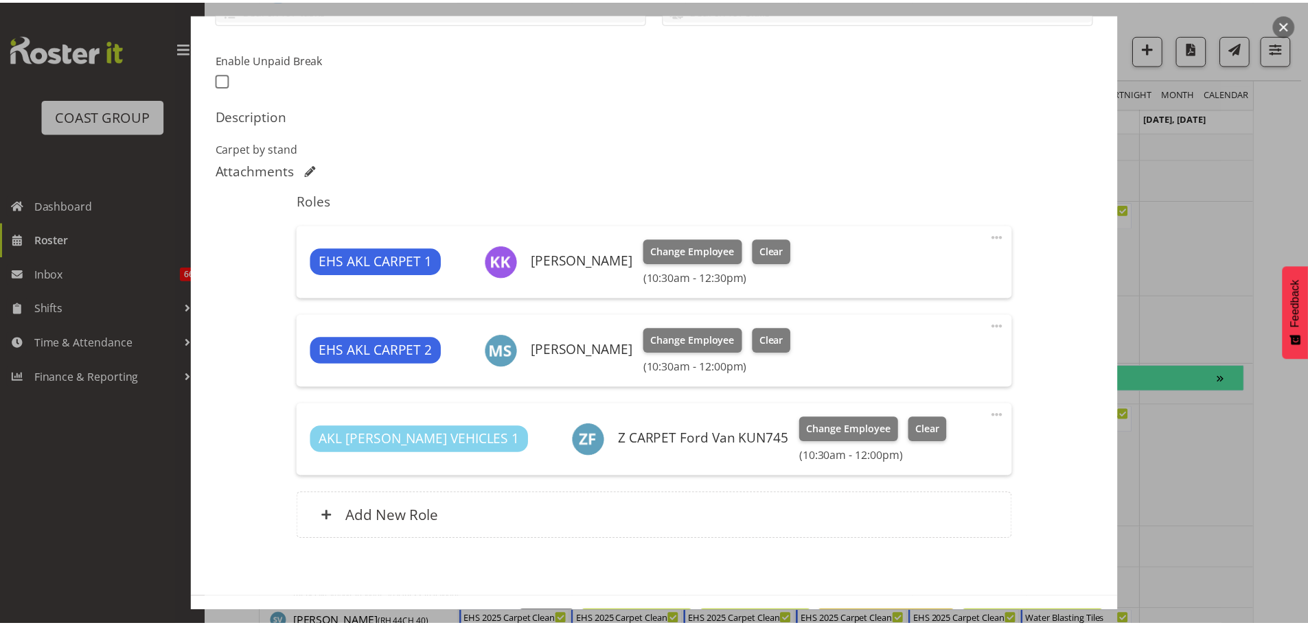
scroll to position [62, 0]
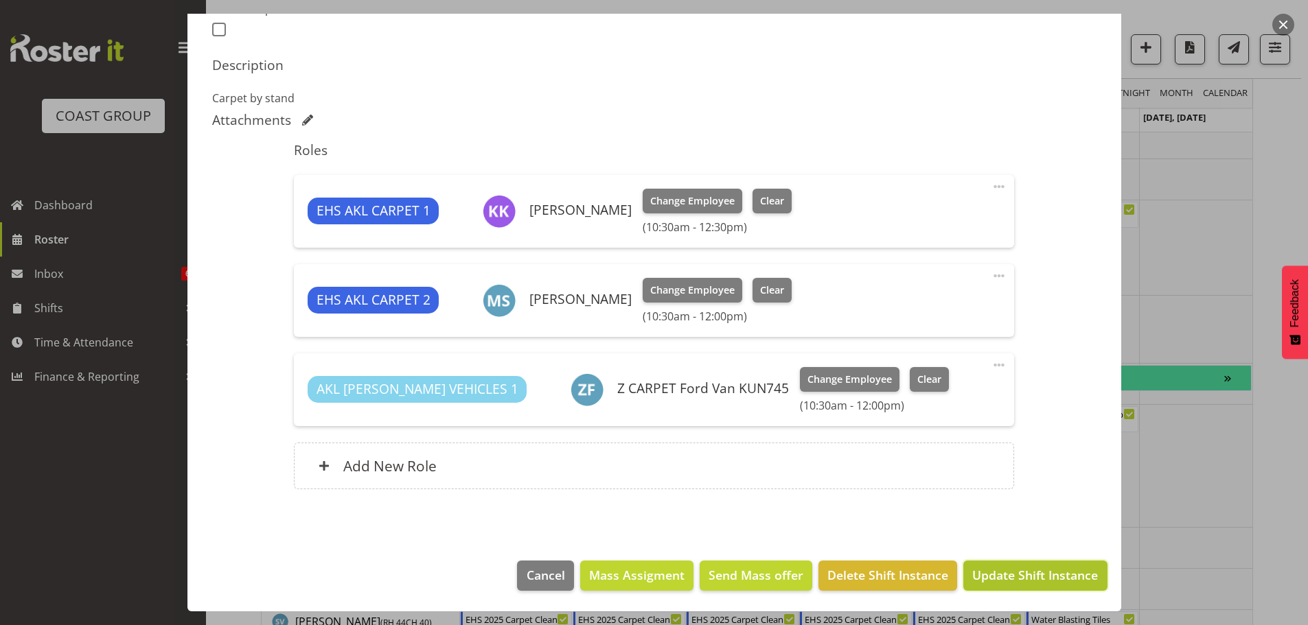
click at [1013, 581] on span "Update Shift Instance" at bounding box center [1035, 575] width 126 height 18
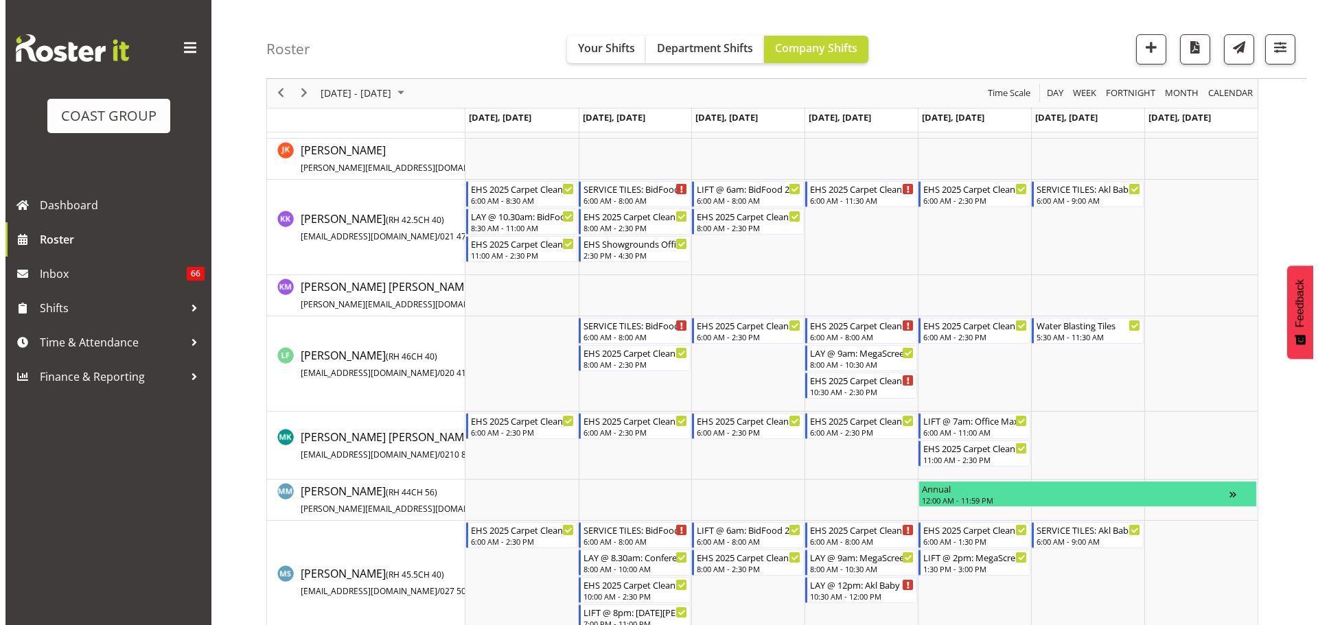
scroll to position [719, 0]
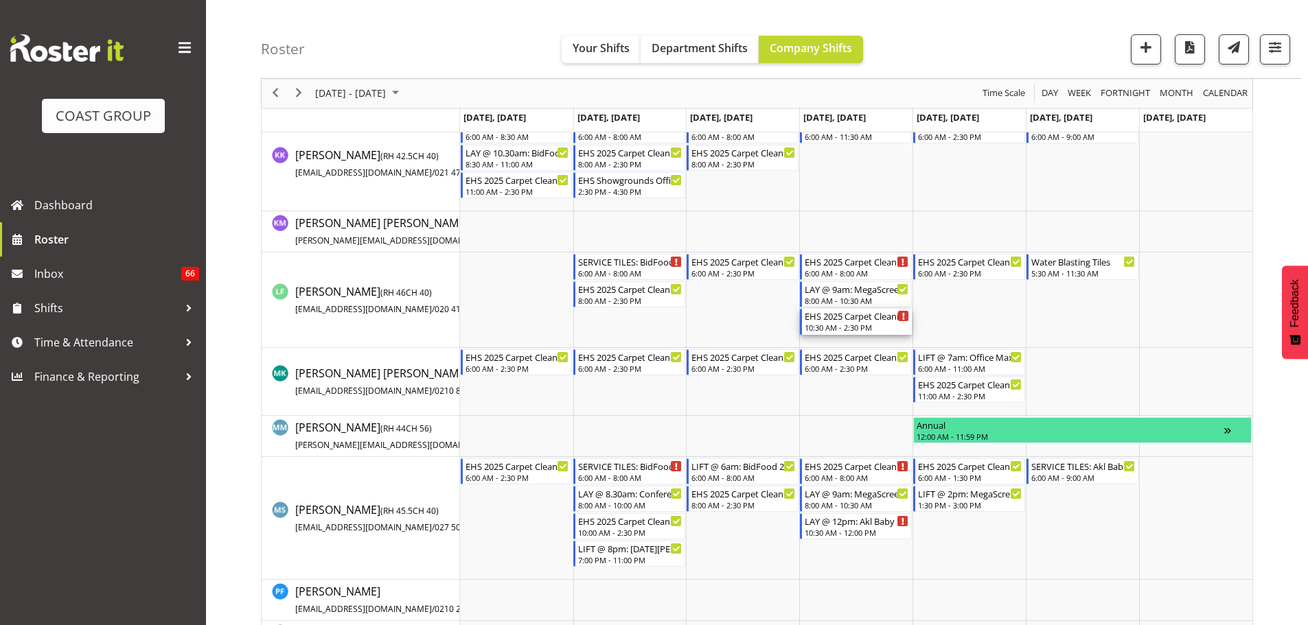
click at [870, 320] on div "EHS 2025 Carpet Cleaning, Maintenance, etc" at bounding box center [857, 316] width 104 height 14
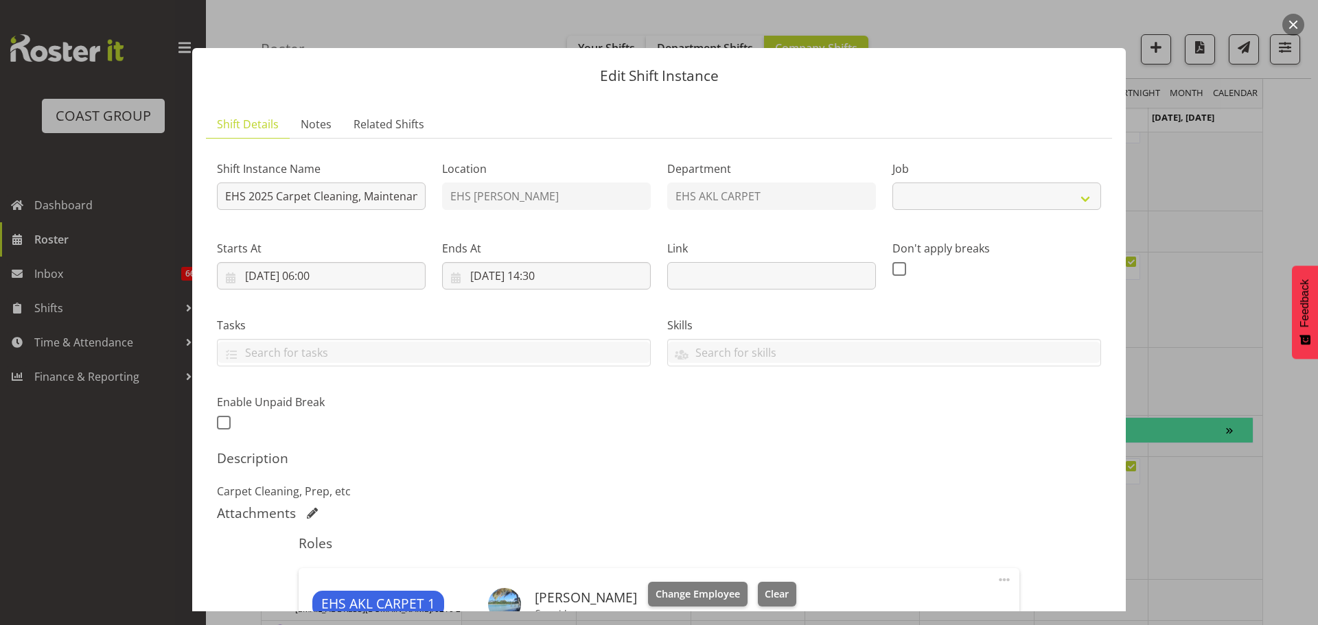
select select "69"
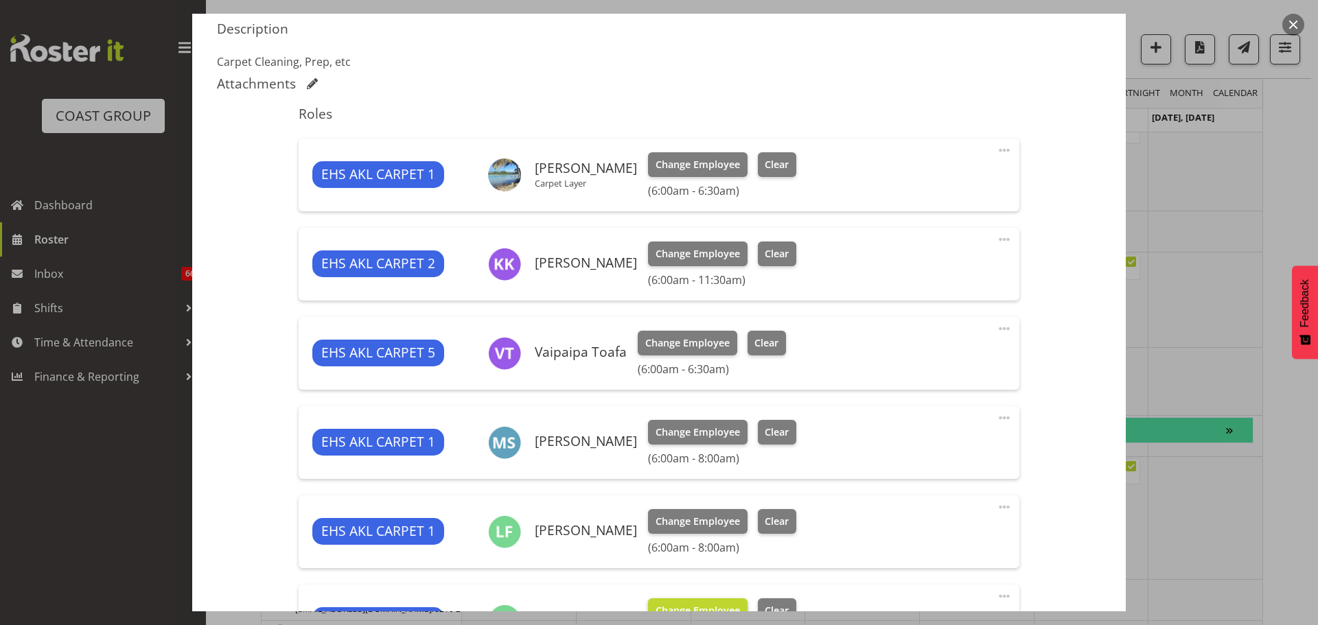
scroll to position [549, 0]
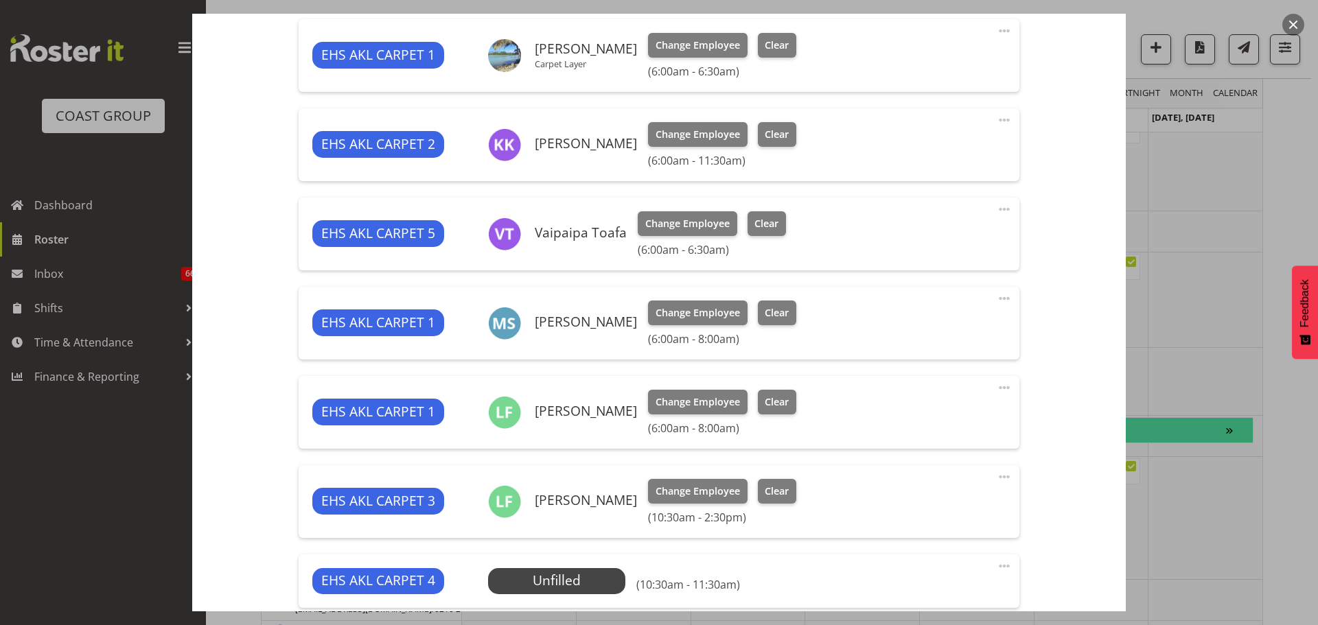
click at [998, 566] on span at bounding box center [1004, 566] width 16 height 16
click at [936, 586] on link "Edit" at bounding box center [947, 596] width 132 height 25
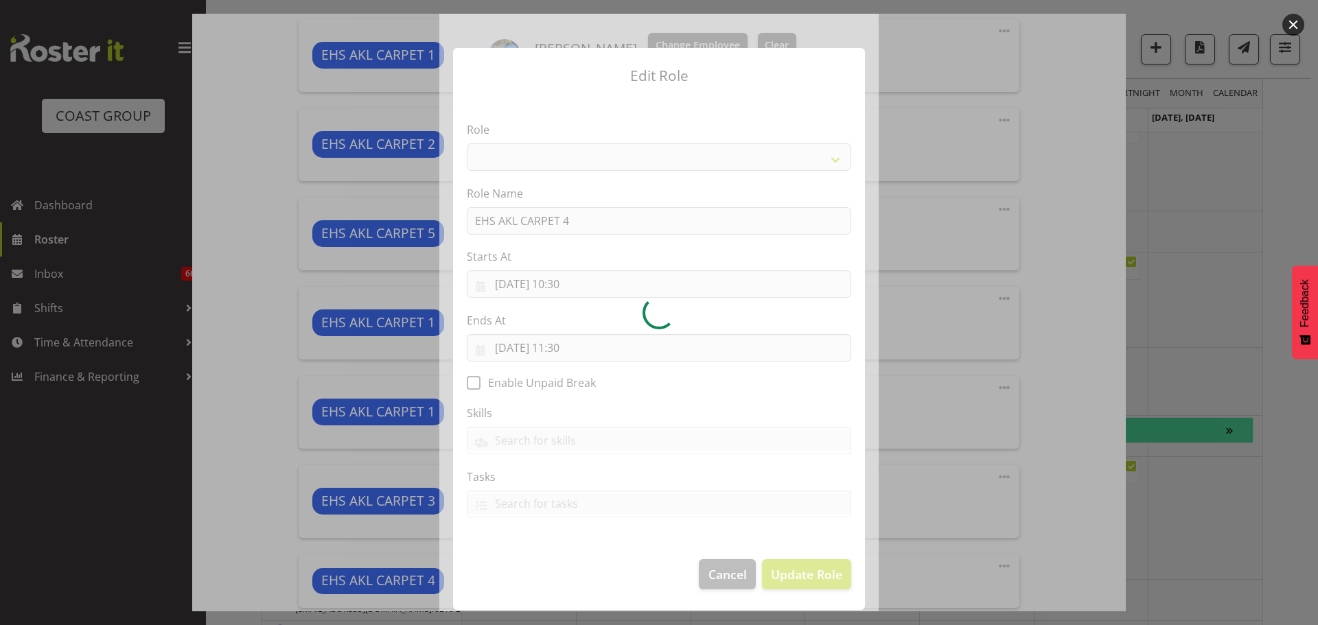
select select "190"
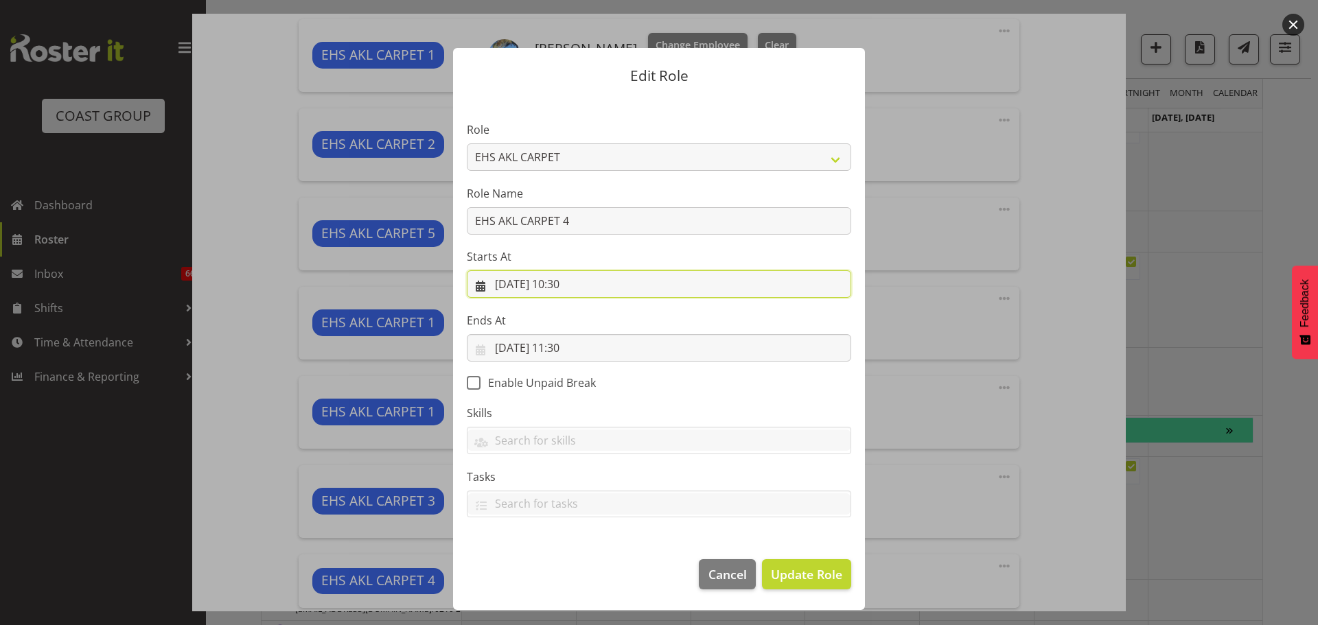
click at [570, 281] on input "14/08/2025, 10:30" at bounding box center [659, 283] width 384 height 27
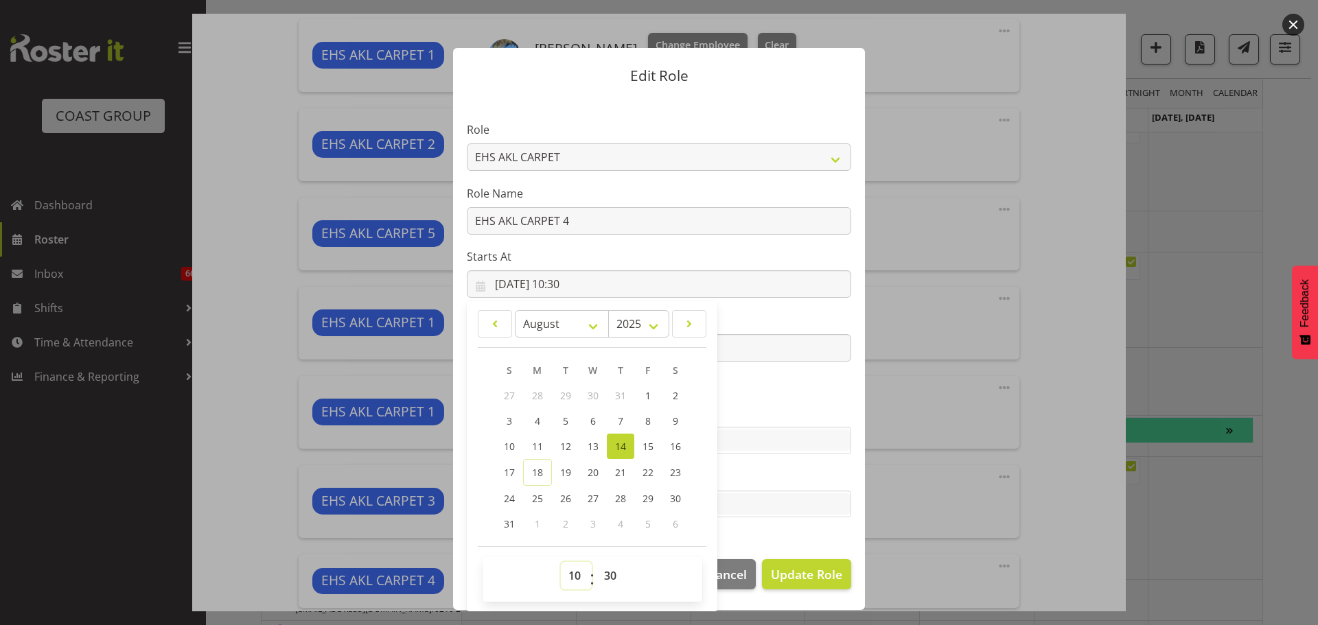
click at [571, 564] on select "00 01 02 03 04 05 06 07 08 09 10 11 12 13 14 15 16 17 18 19 20 21 22 23" at bounding box center [576, 575] width 31 height 27
click at [578, 568] on select "00 01 02 03 04 05 06 07 08 09 10 11 12 13 14 15 16 17 18 19 20 21 22 23" at bounding box center [576, 575] width 31 height 27
select select "12"
click at [561, 562] on select "00 01 02 03 04 05 06 07 08 09 10 11 12 13 14 15 16 17 18 19 20 21 22 23" at bounding box center [576, 575] width 31 height 27
type input "14/08/2025, 12:30"
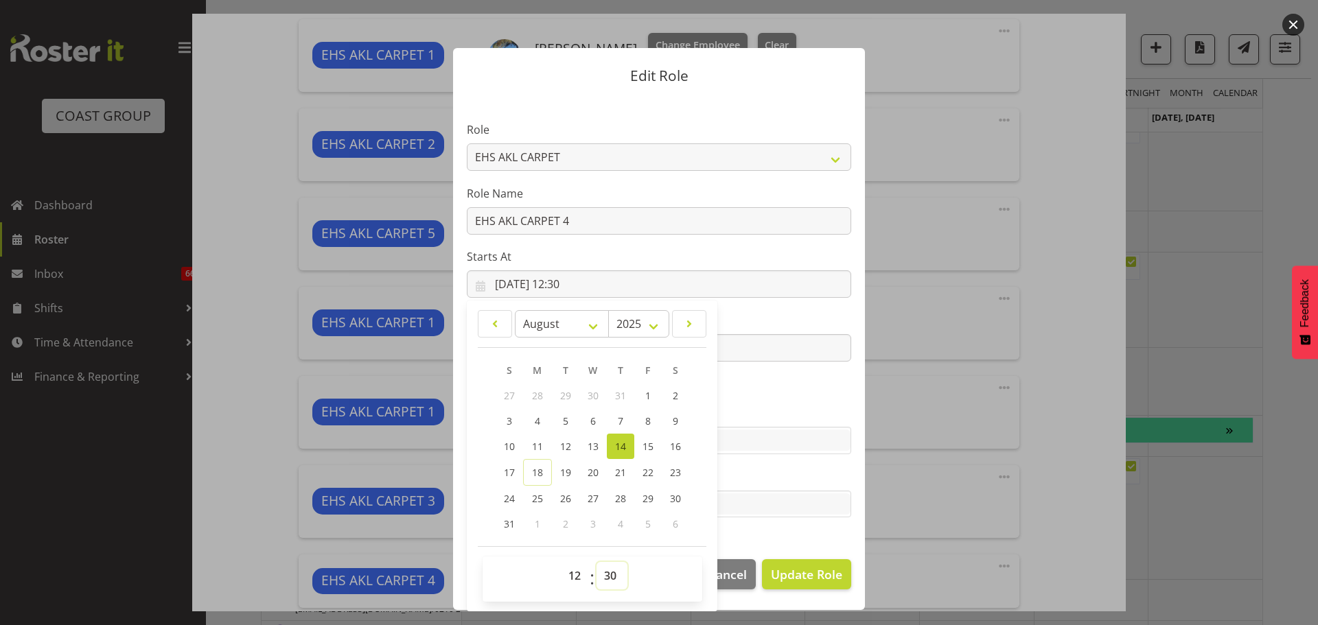
click at [613, 568] on select "00 01 02 03 04 05 06 07 08 09 10 11 12 13 14 15 16 17 18 19 20 21 22 23 24 25 2…" at bounding box center [612, 575] width 31 height 27
select select "0"
type input "14/08/2025, 12:00"
click at [813, 390] on section "Role ACCOUNT MANAGER ACCOUNT MANAGER DW ACCOUNTS AKL DIANNA VEHICLES AKL RYMER …" at bounding box center [659, 321] width 412 height 449
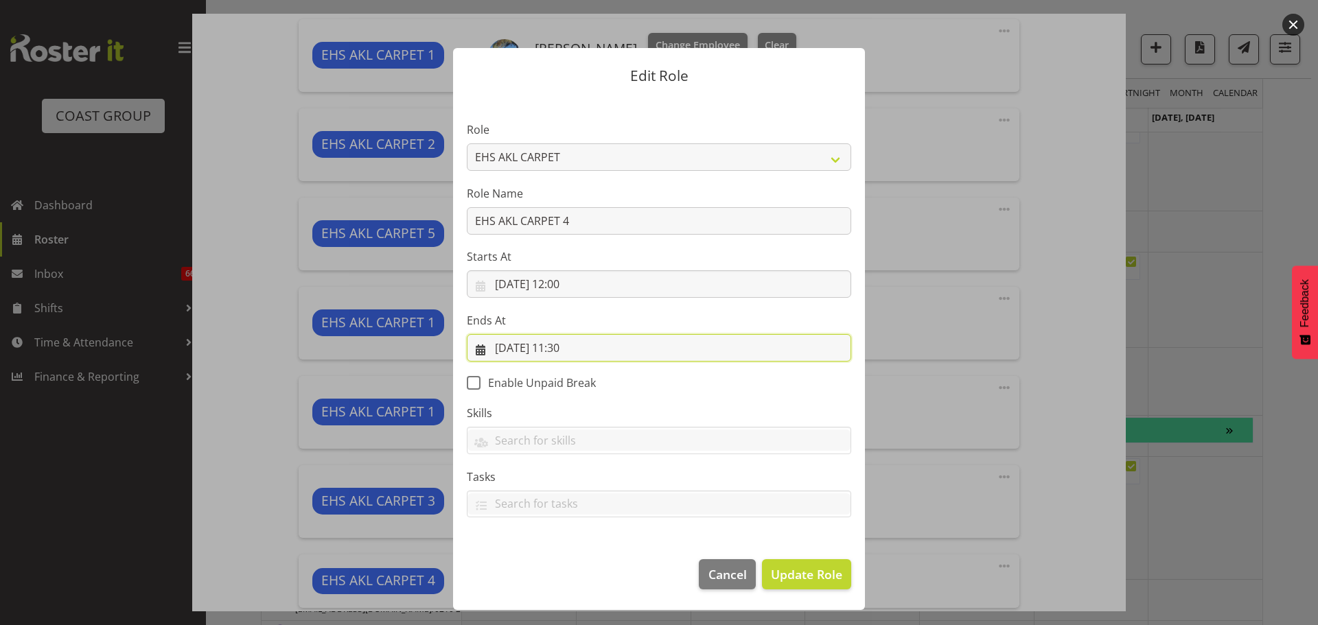
click at [568, 351] on input "14/08/2025, 11:30" at bounding box center [659, 347] width 384 height 27
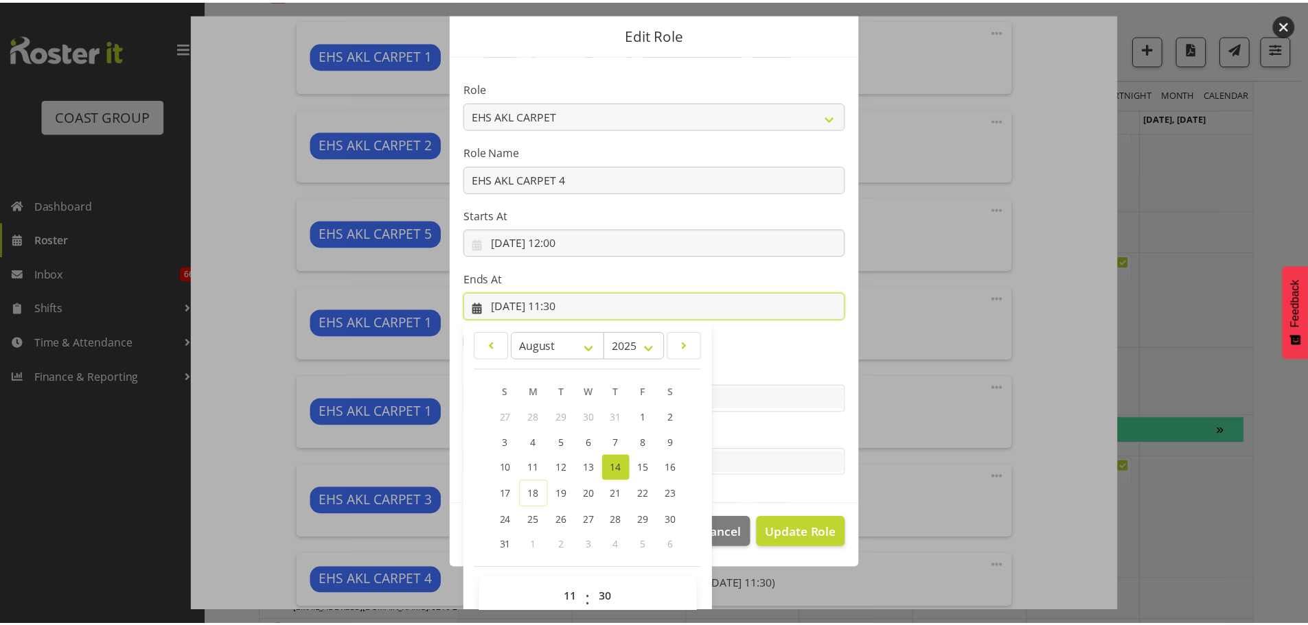
scroll to position [64, 0]
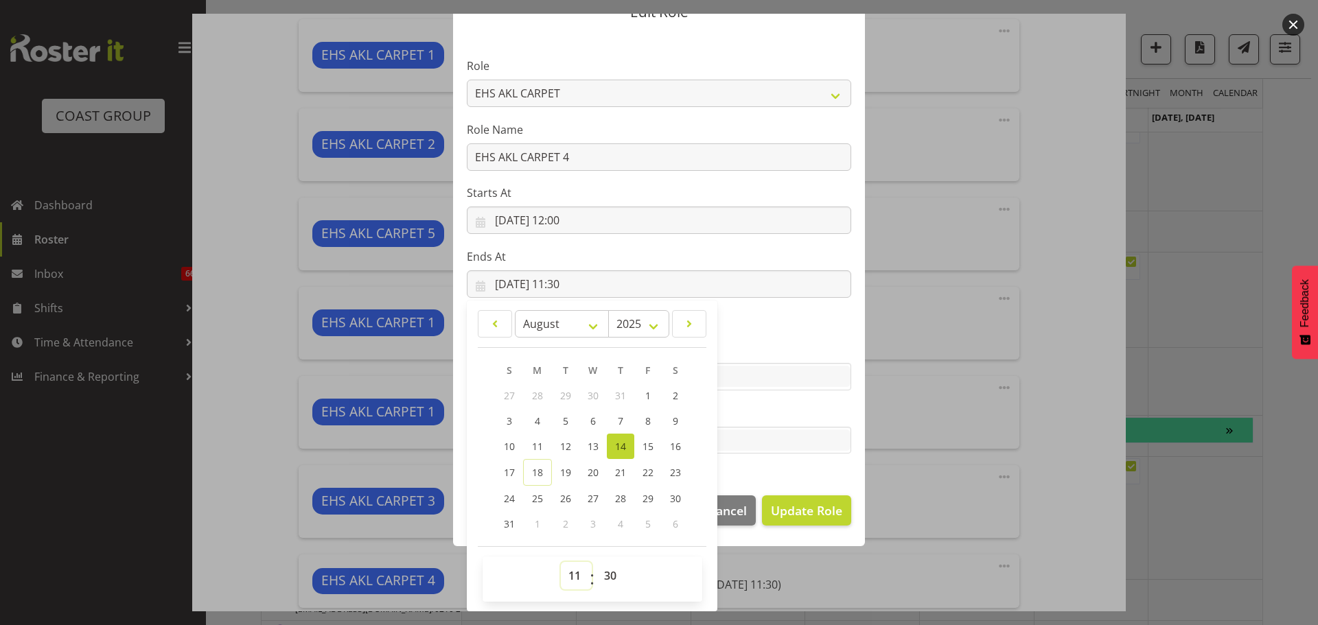
click at [571, 572] on select "00 01 02 03 04 05 06 07 08 09 10 11 12 13 14 15 16 17 18 19 20 21 22 23" at bounding box center [576, 575] width 31 height 27
click at [573, 579] on select "00 01 02 03 04 05 06 07 08 09 10 11 12 13 14 15 16 17 18 19 20 21 22 23" at bounding box center [576, 575] width 31 height 27
select select "13"
click at [561, 562] on select "00 01 02 03 04 05 06 07 08 09 10 11 12 13 14 15 16 17 18 19 20 21 22 23" at bounding box center [576, 575] width 31 height 27
type input "14/08/2025, 13:30"
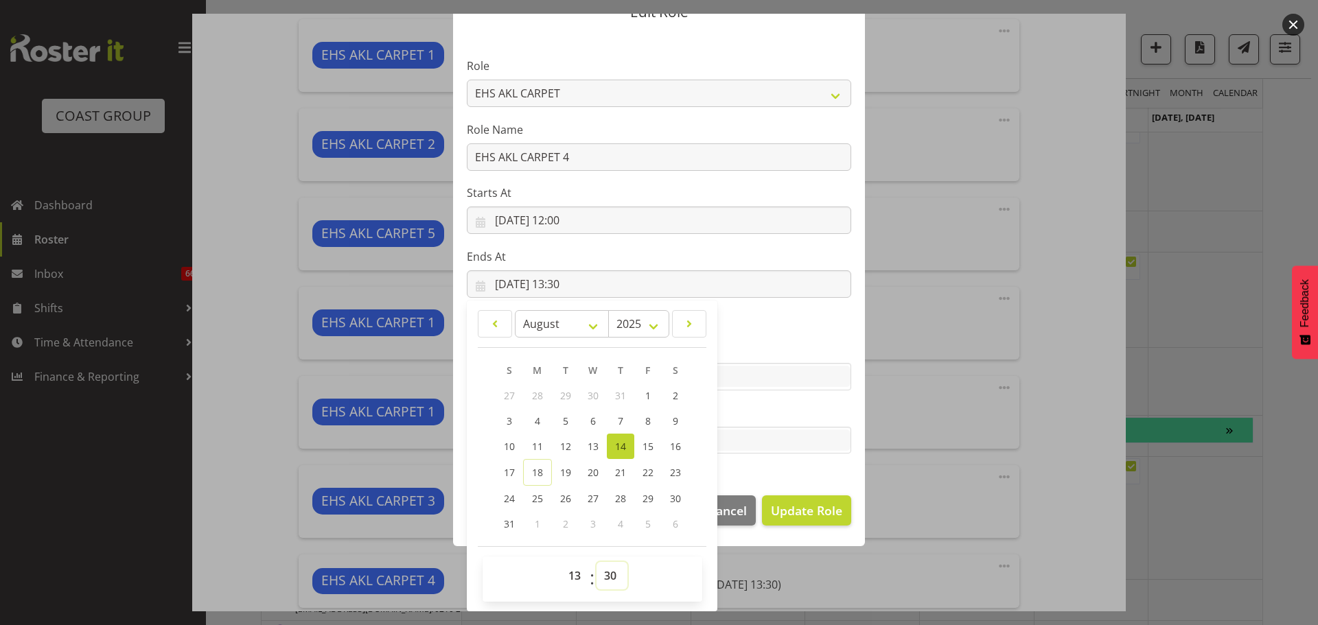
click at [597, 576] on select "00 01 02 03 04 05 06 07 08 09 10 11 12 13 14 15 16 17 18 19 20 21 22 23 24 25 2…" at bounding box center [612, 575] width 31 height 27
select select "0"
type input "14/08/2025, 13:00"
click at [797, 507] on span "Update Role" at bounding box center [806, 511] width 71 height 18
select select
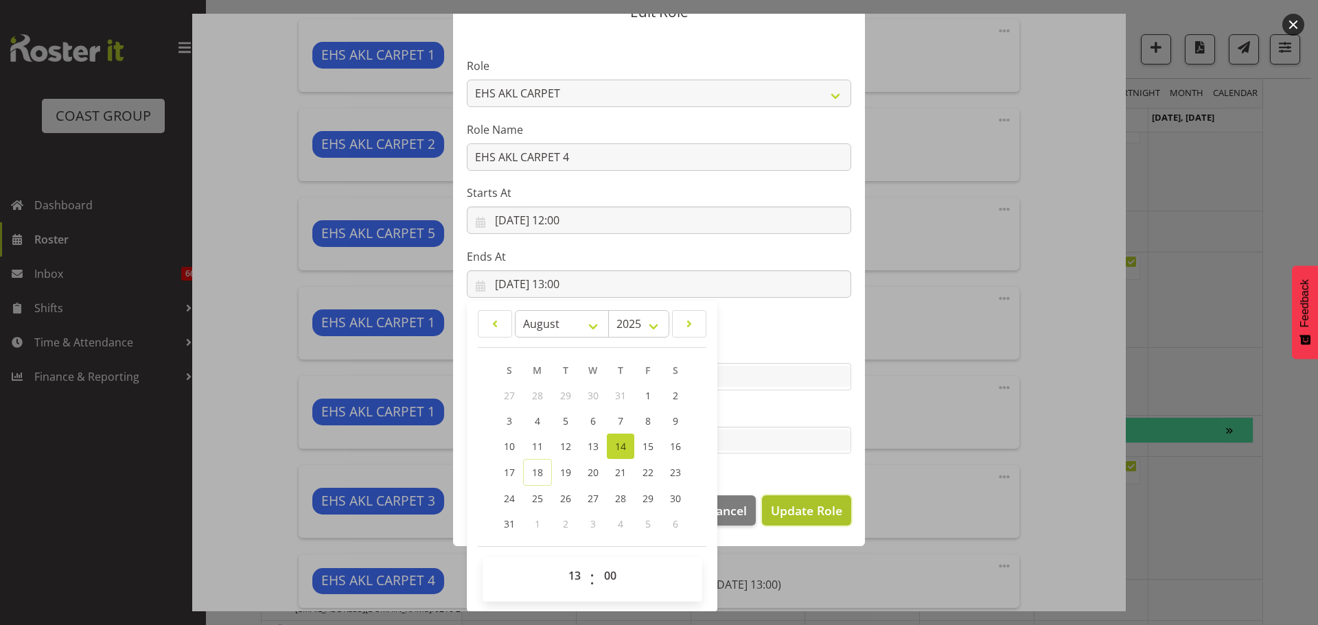
select select
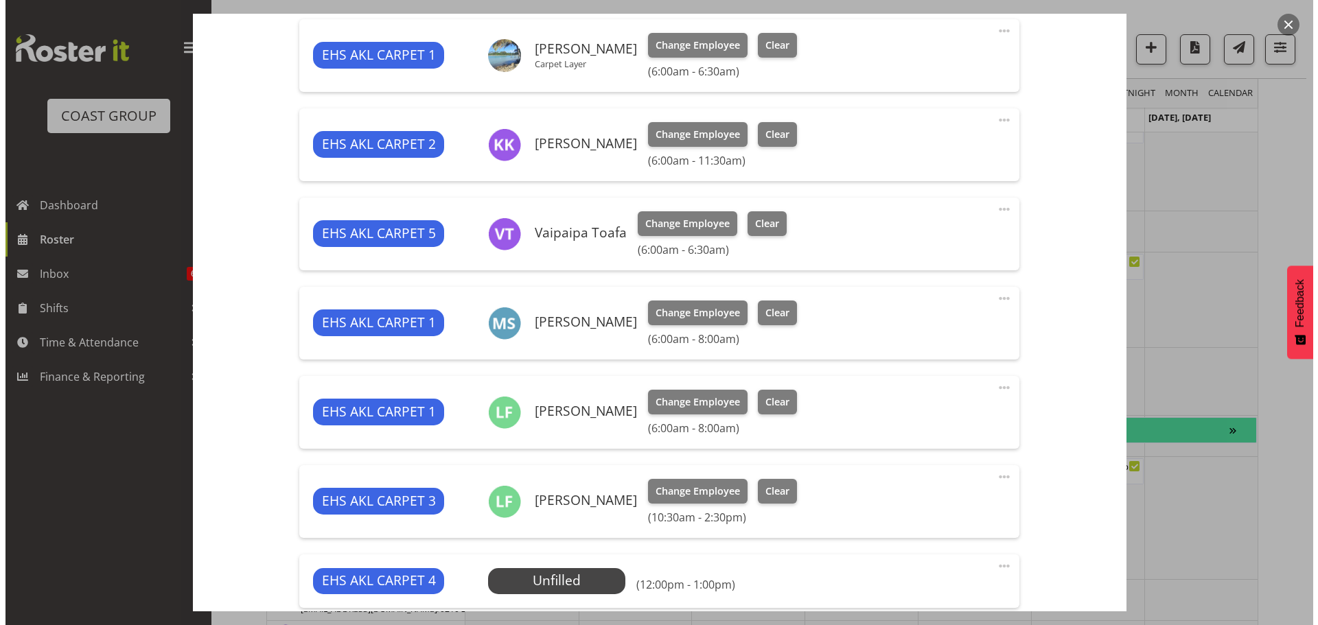
scroll to position [910, 0]
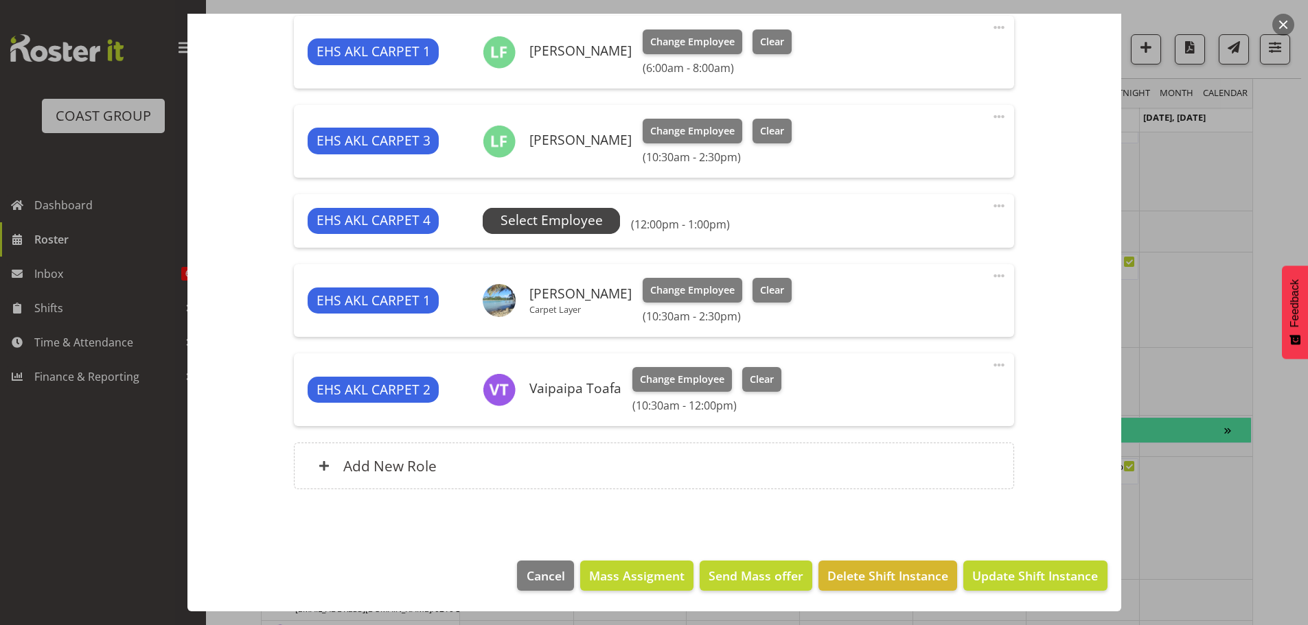
click at [527, 220] on span "Select Employee" at bounding box center [551, 221] width 102 height 20
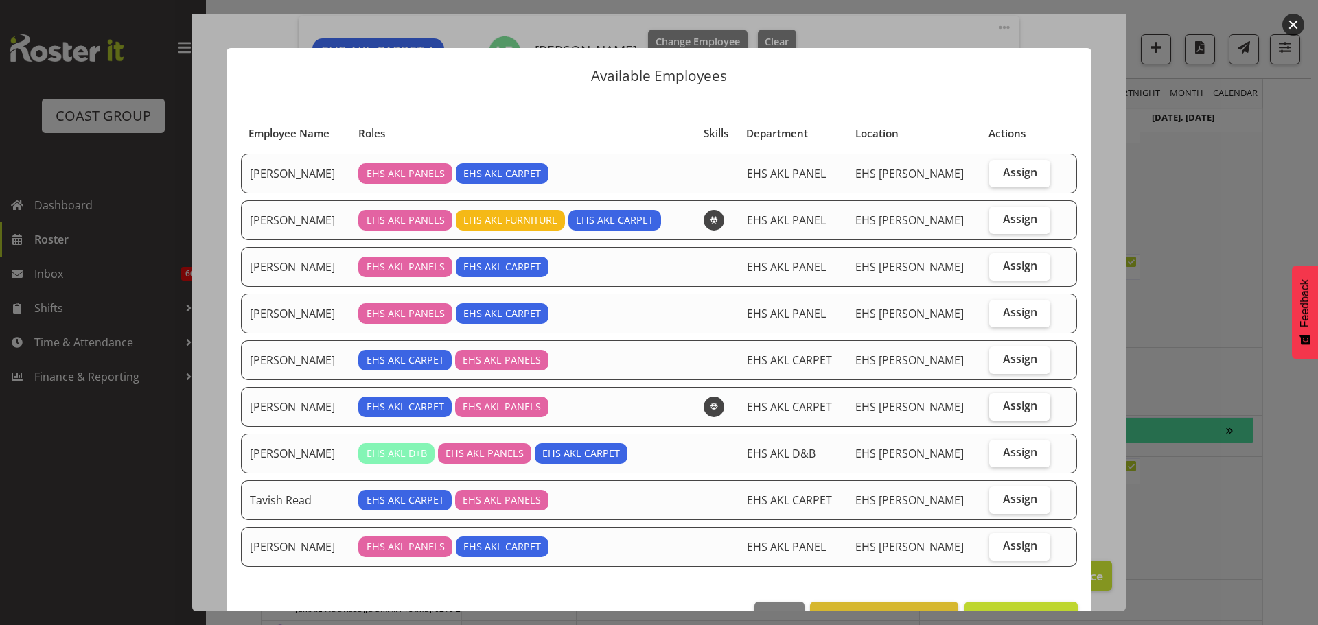
click at [1003, 407] on span "Assign" at bounding box center [1020, 406] width 34 height 14
click at [993, 407] on input "Assign" at bounding box center [993, 406] width 9 height 9
checkbox input "true"
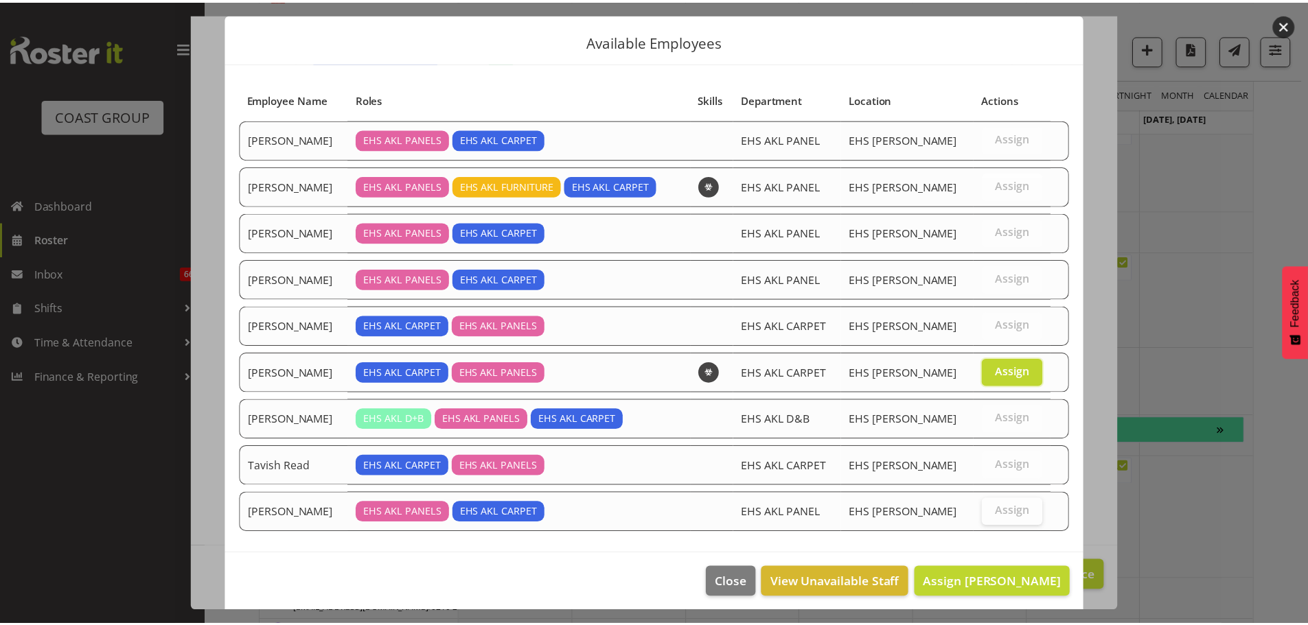
scroll to position [41, 0]
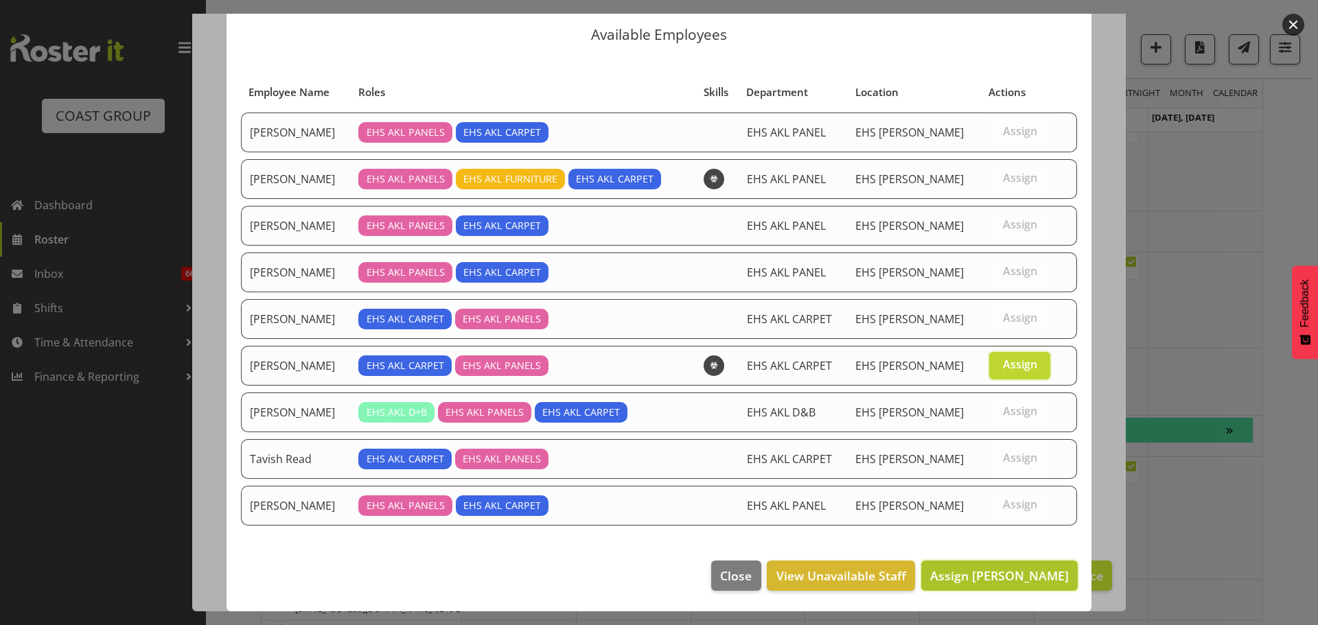
click at [997, 578] on span "Assign Mike Schaumkell" at bounding box center [999, 576] width 139 height 16
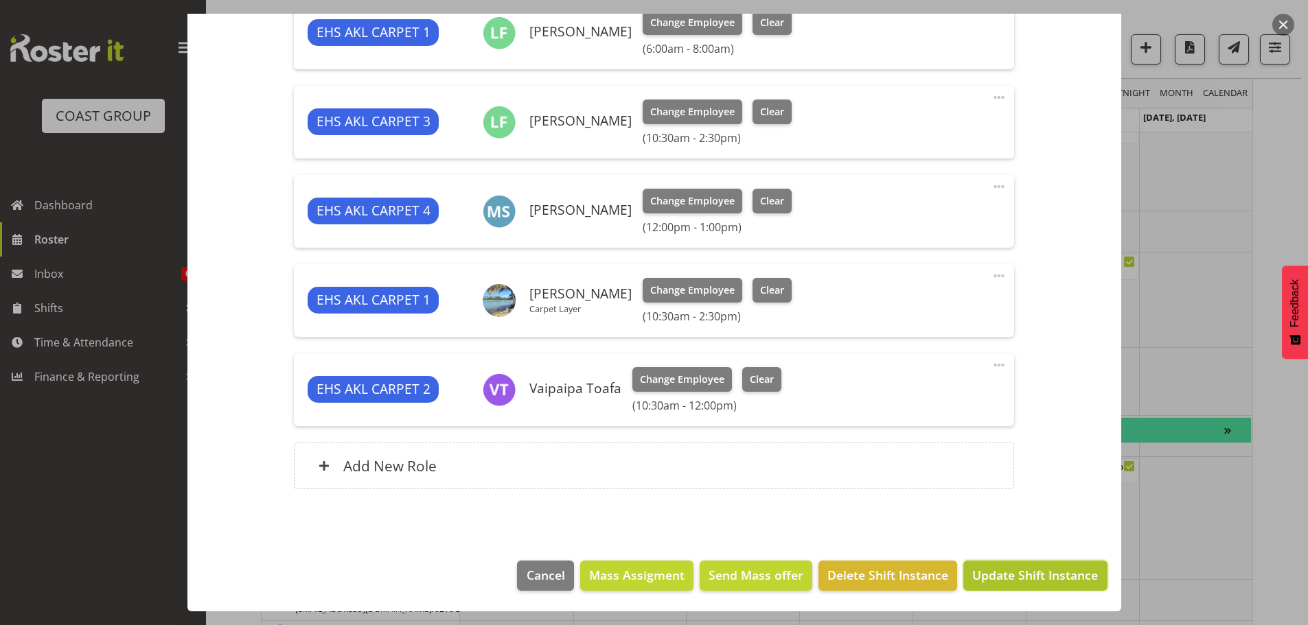
click at [1036, 569] on span "Update Shift Instance" at bounding box center [1035, 575] width 126 height 18
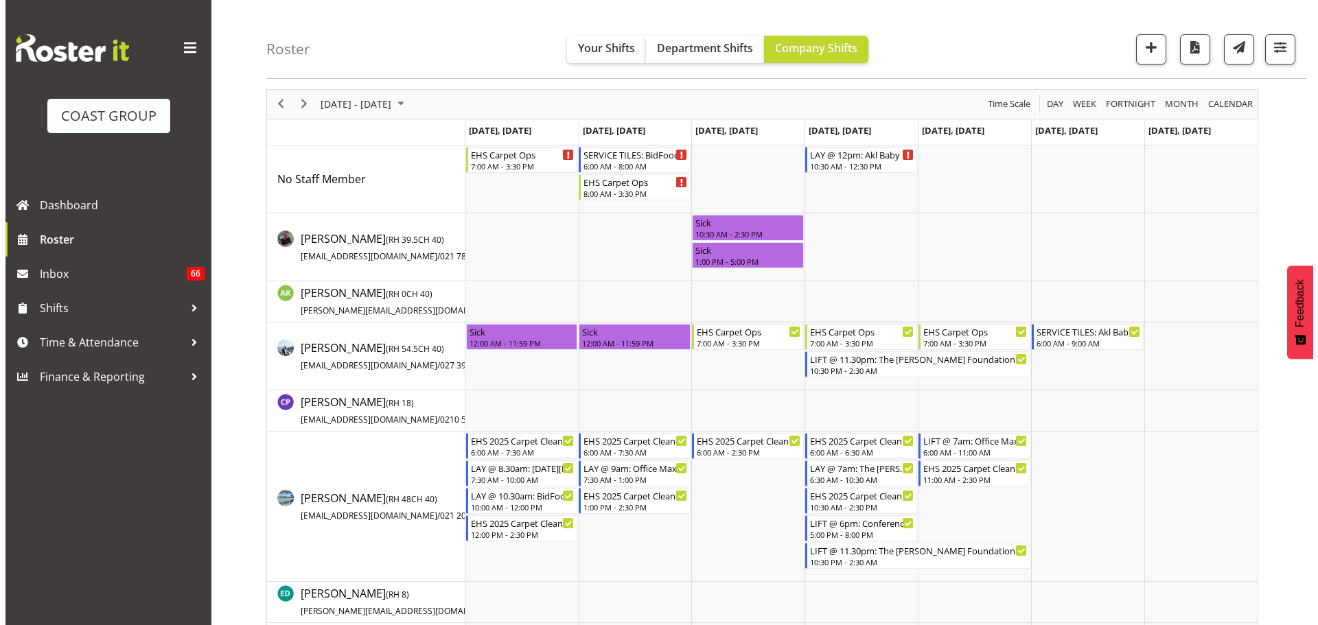
scroll to position [0, 0]
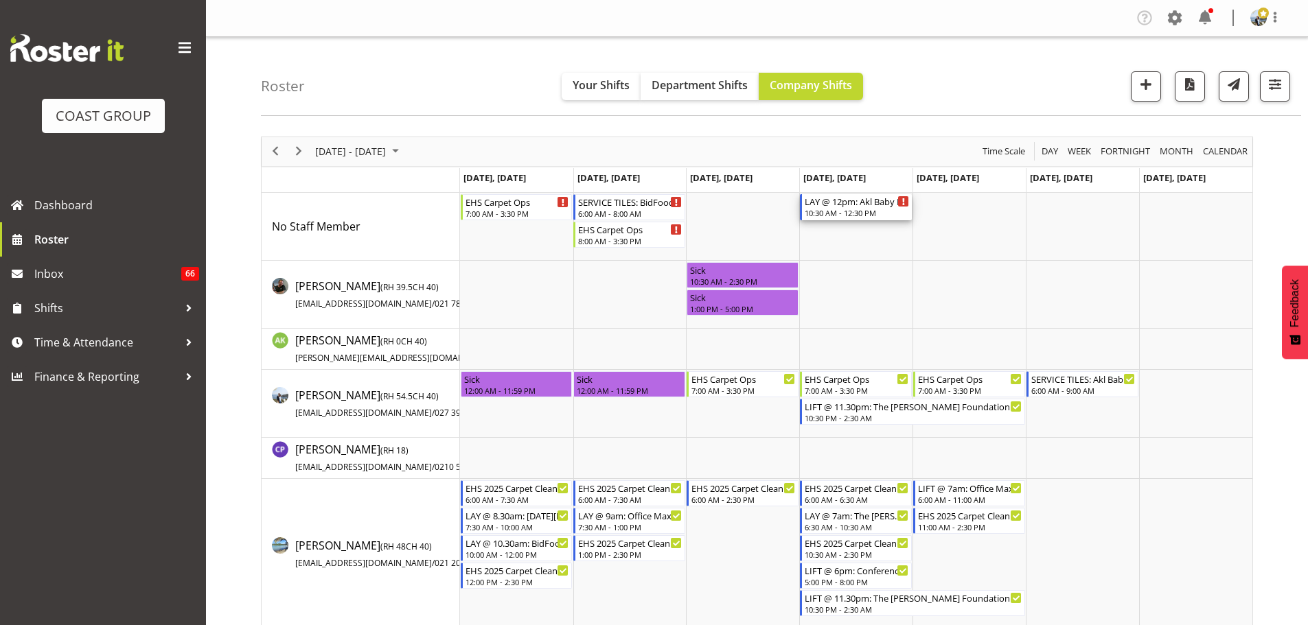
click at [850, 209] on div "10:30 AM - 12:30 PM" at bounding box center [857, 212] width 104 height 11
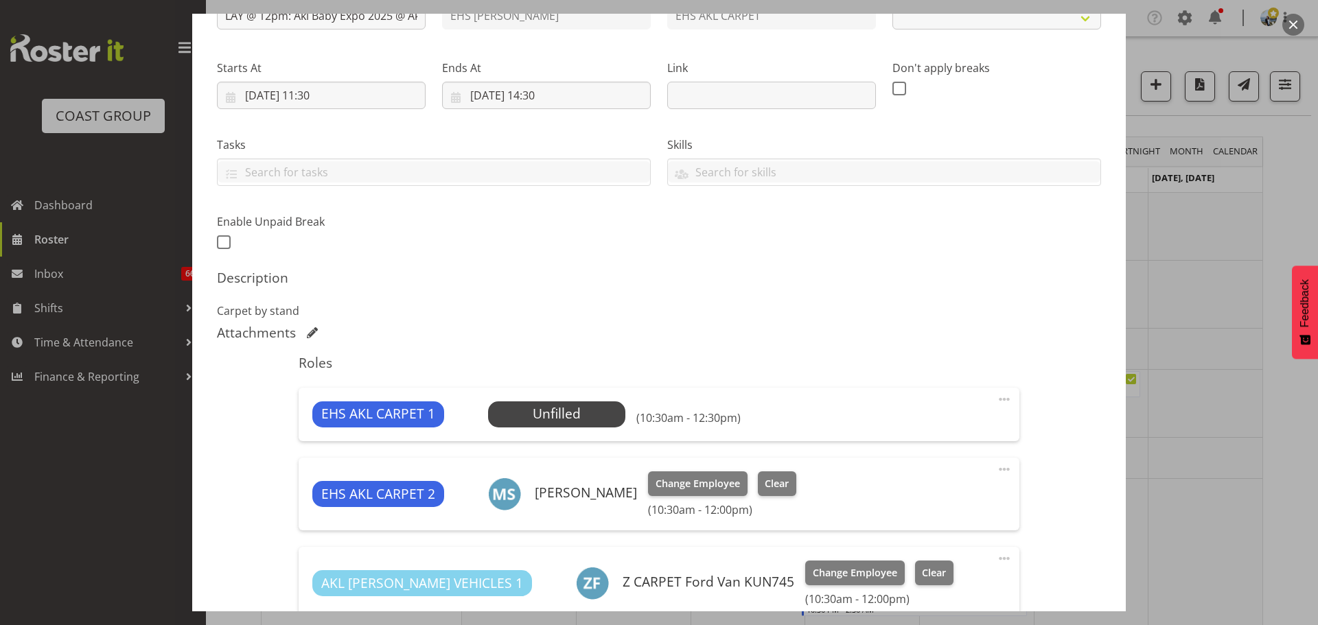
scroll to position [343, 0]
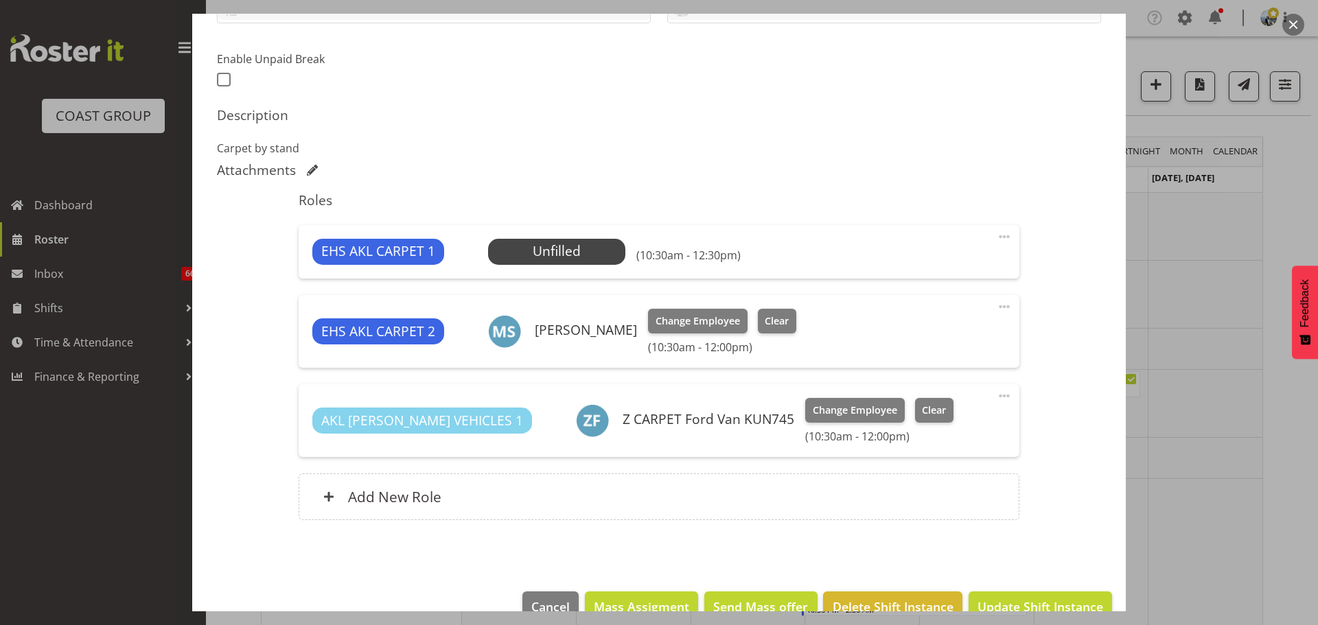
select select "9032"
click at [996, 237] on span at bounding box center [1004, 237] width 16 height 16
click at [951, 268] on link "Edit" at bounding box center [947, 267] width 132 height 25
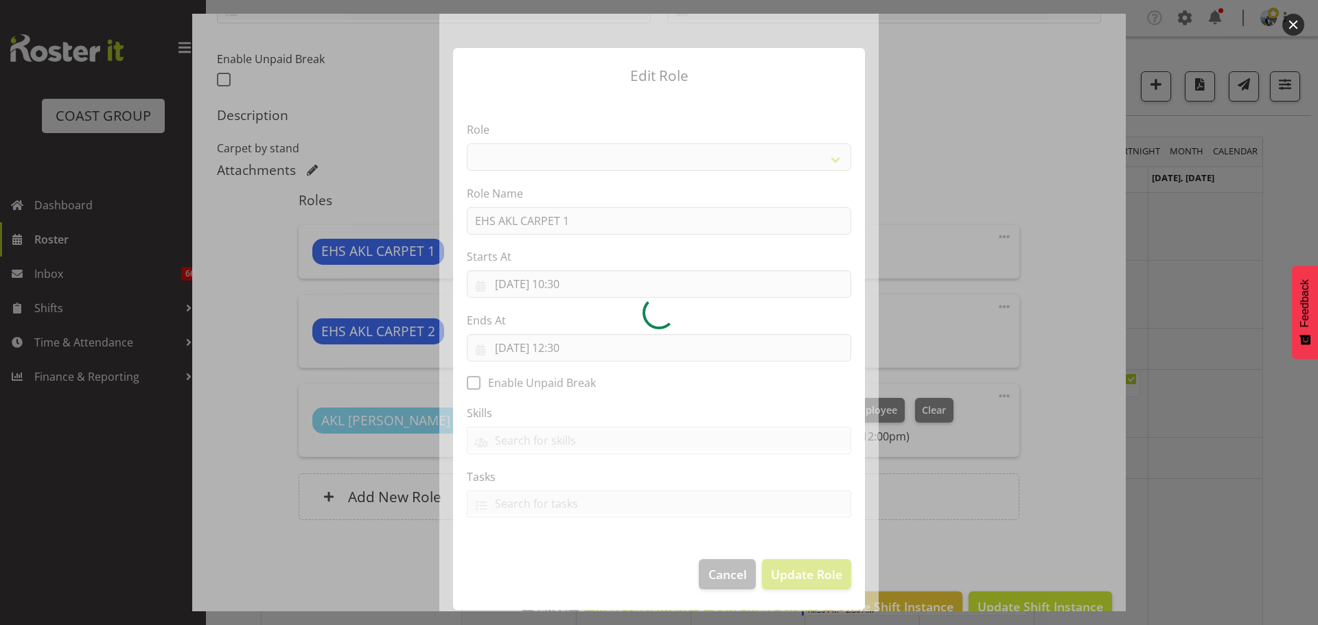
select select "190"
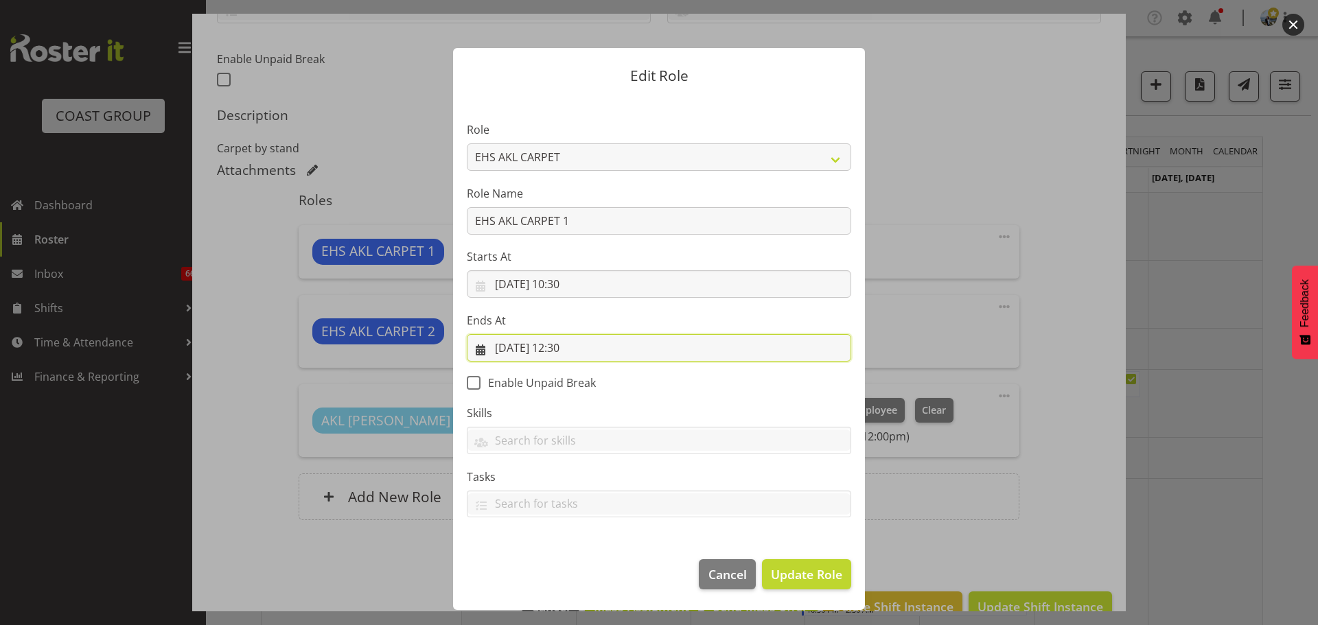
click at [581, 349] on input "14/08/2025, 12:30" at bounding box center [659, 347] width 384 height 27
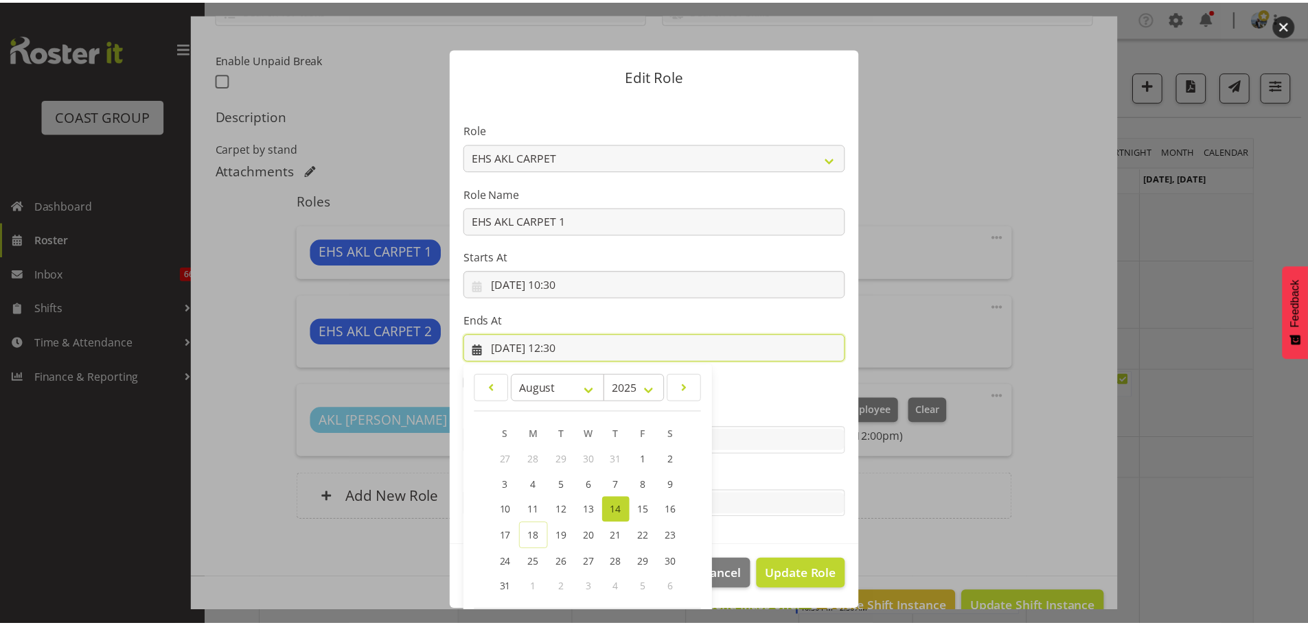
scroll to position [64, 0]
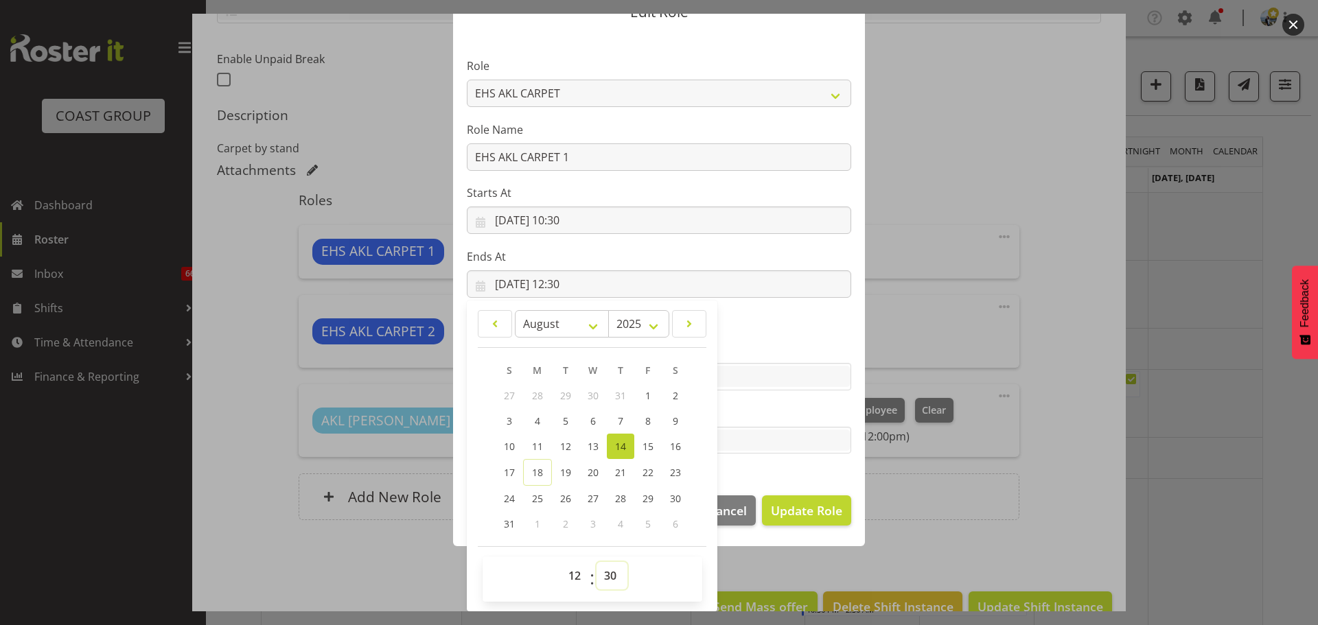
click at [614, 568] on select "00 01 02 03 04 05 06 07 08 09 10 11 12 13 14 15 16 17 18 19 20 21 22 23 24 25 2…" at bounding box center [612, 575] width 31 height 27
select select "0"
type input "14/08/2025, 12:00"
click at [811, 507] on span "Update Role" at bounding box center [806, 511] width 71 height 18
select select
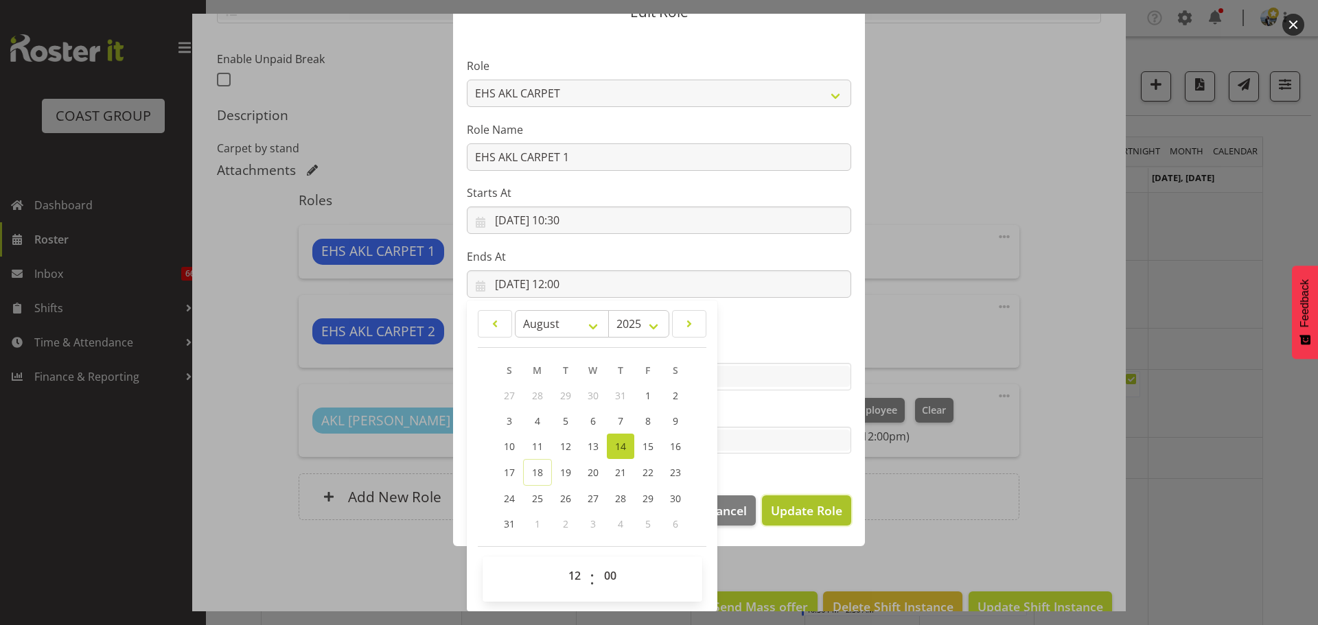
select select
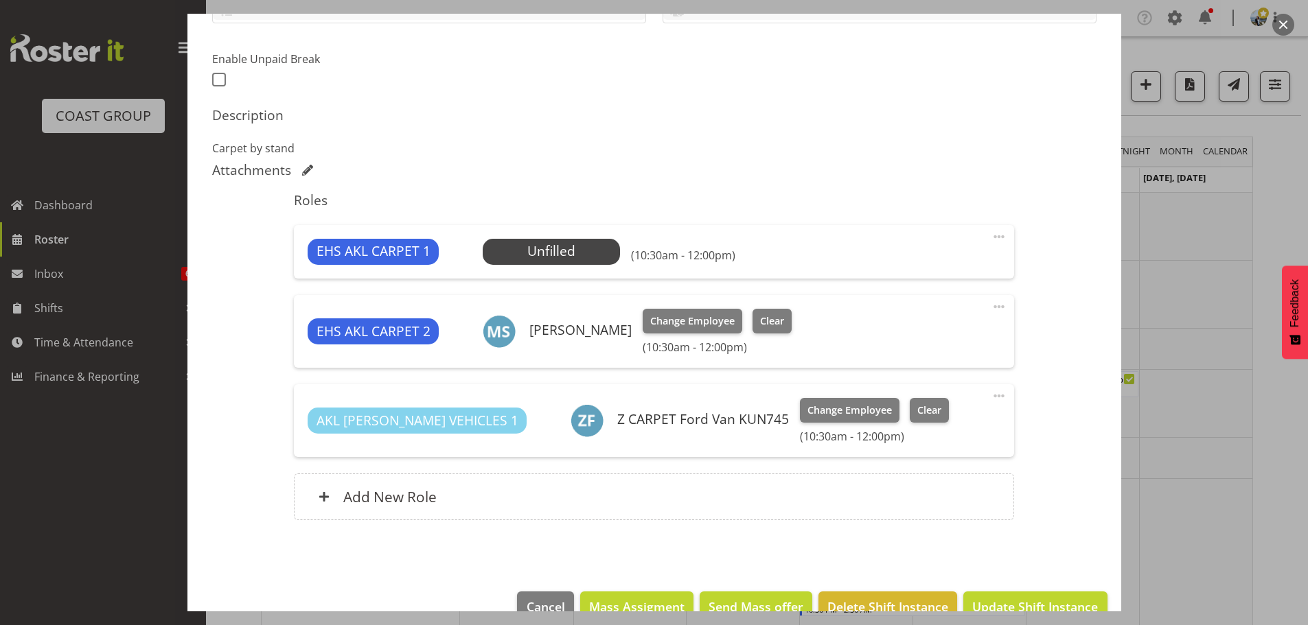
scroll to position [62, 0]
click at [571, 246] on span "Select Employee" at bounding box center [551, 252] width 102 height 20
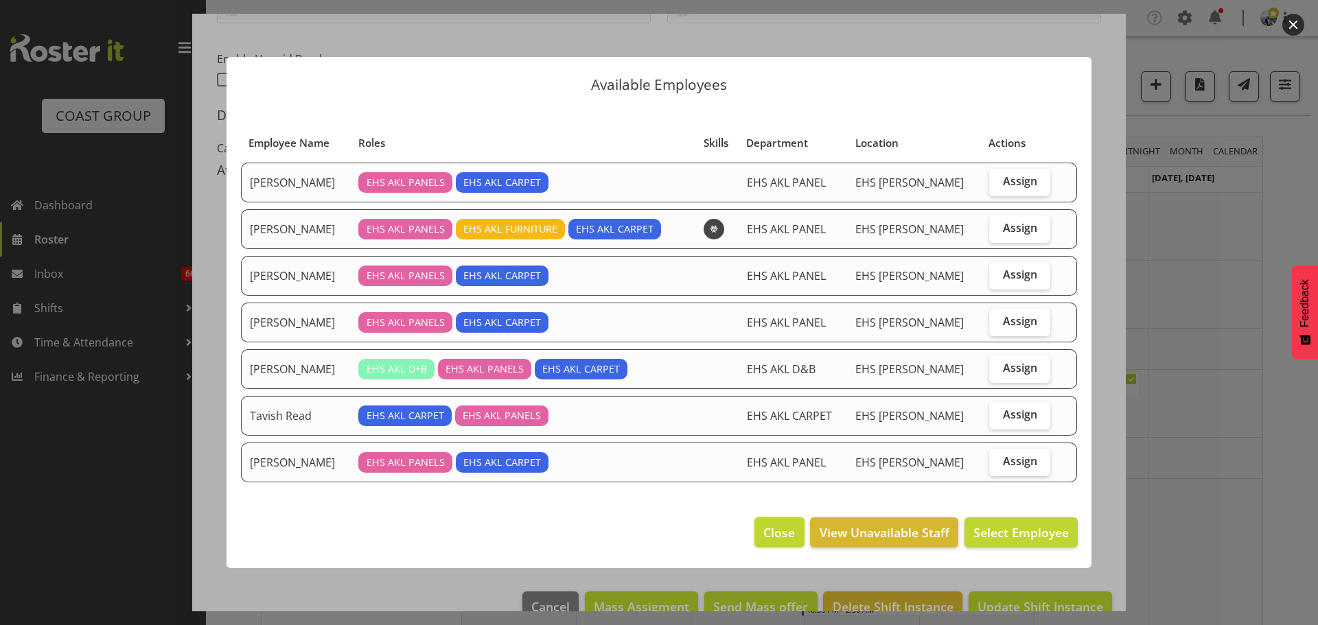
click at [783, 529] on span "Close" at bounding box center [779, 533] width 32 height 18
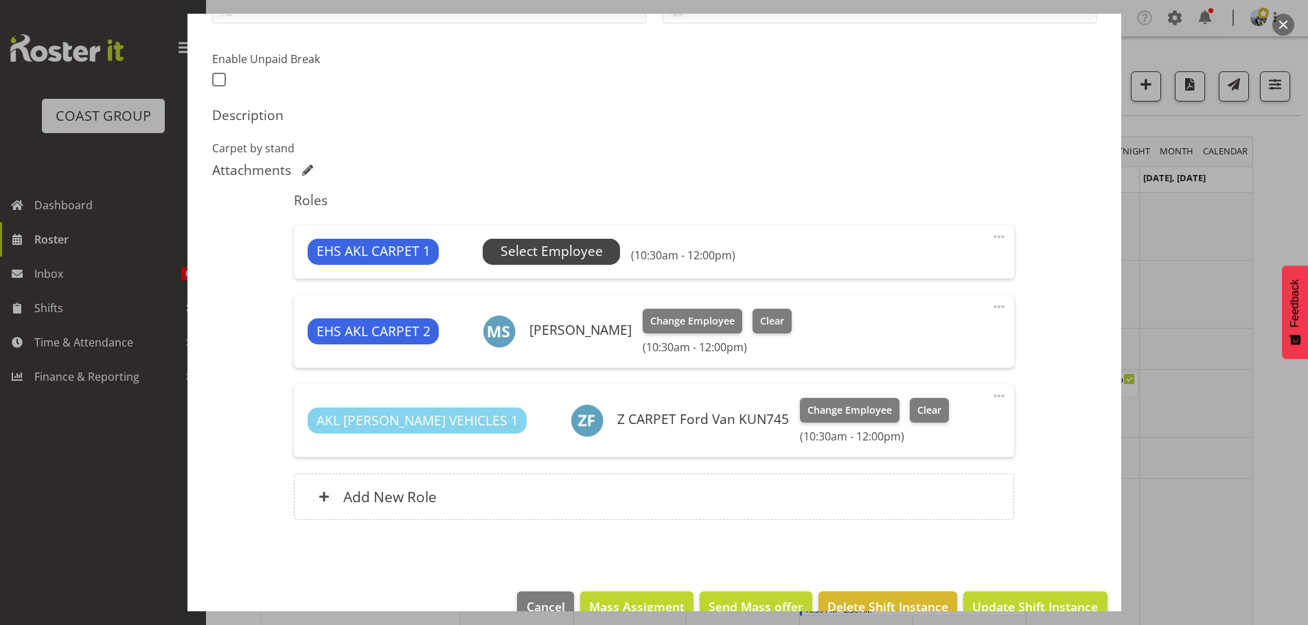
click at [584, 253] on span "Select Employee" at bounding box center [551, 252] width 102 height 20
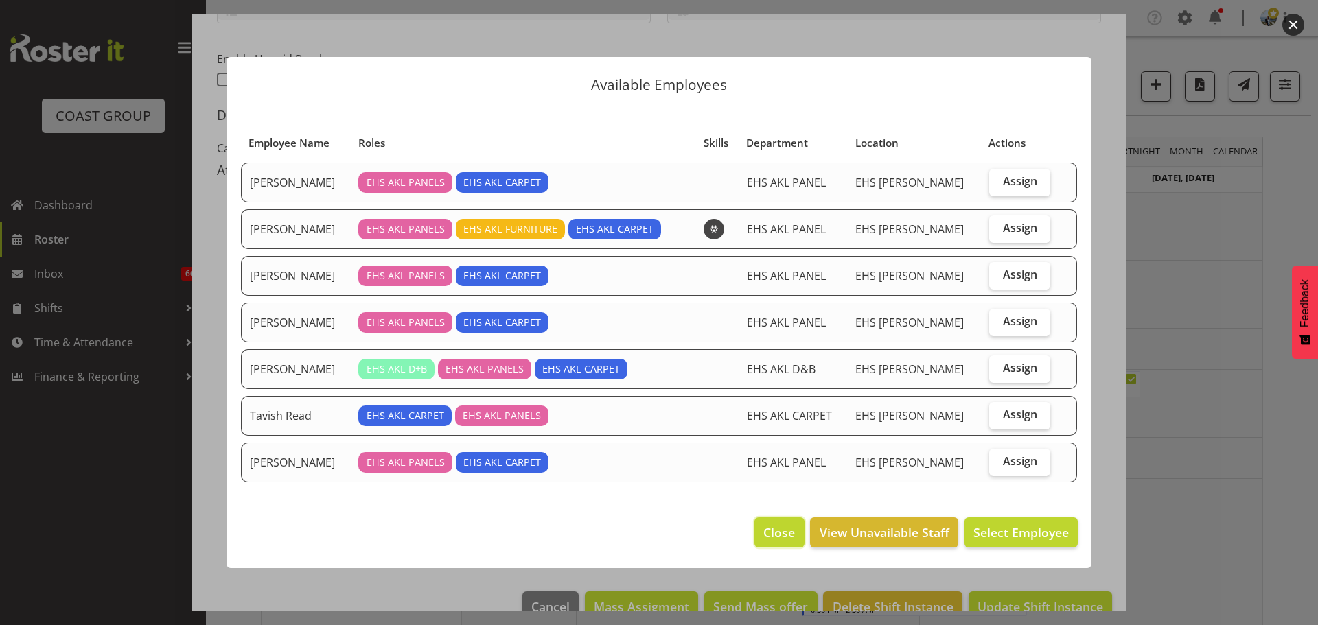
click at [791, 525] on span "Close" at bounding box center [779, 533] width 32 height 18
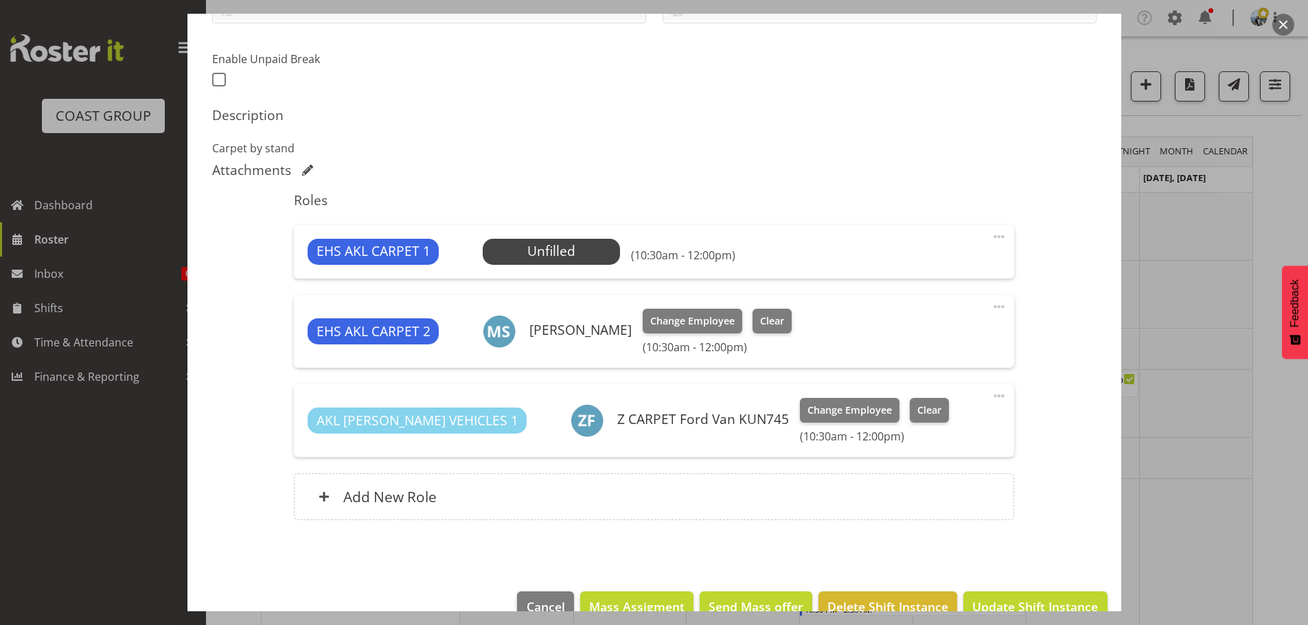
click at [1175, 546] on div at bounding box center [654, 312] width 1308 height 625
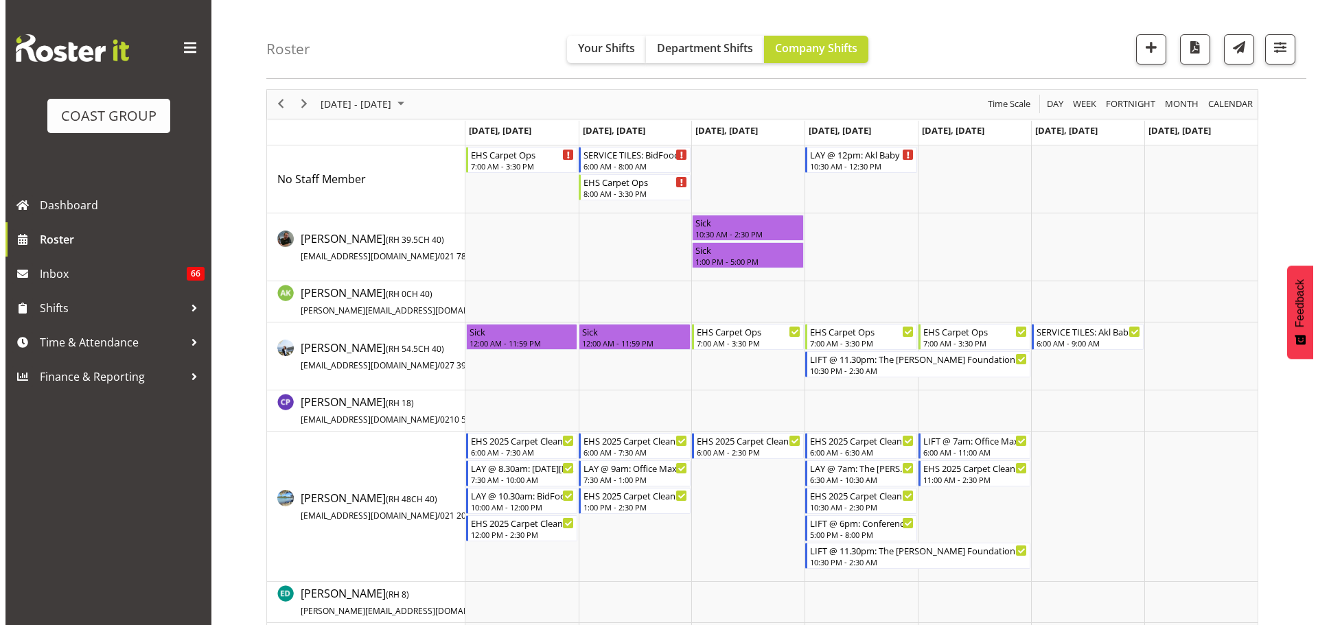
scroll to position [0, 0]
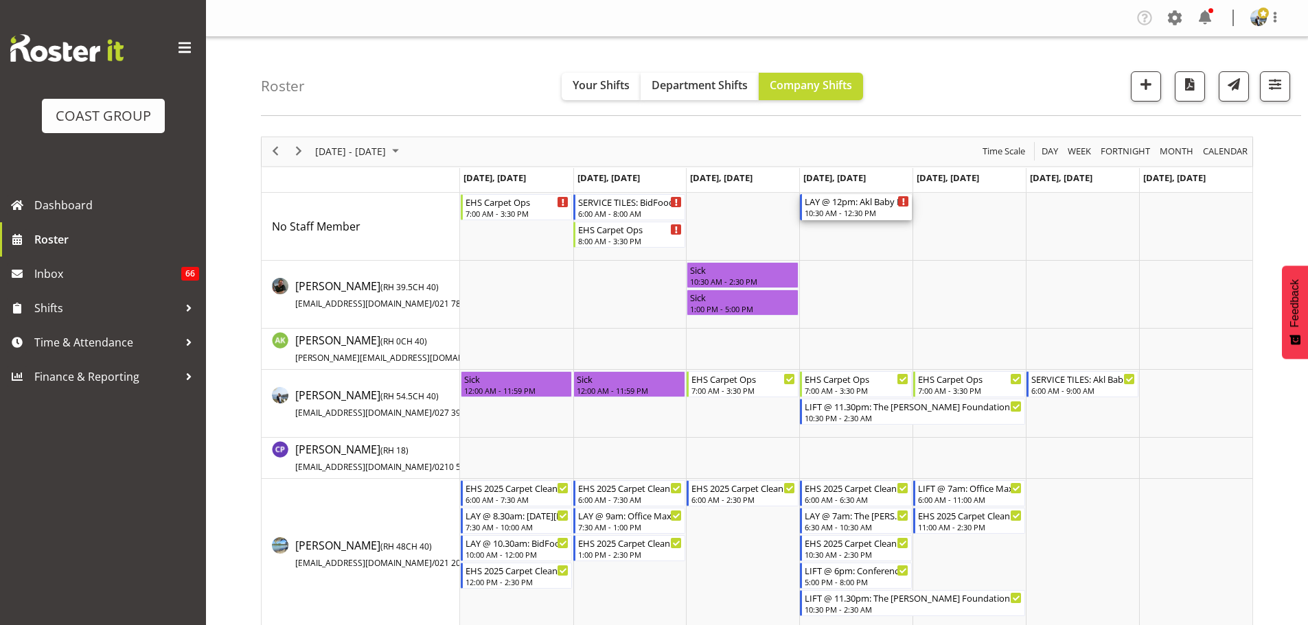
click at [843, 207] on div "LAY @ 12pm: Akl Baby Expo 2025 @ Akl Showgrounds" at bounding box center [857, 201] width 104 height 14
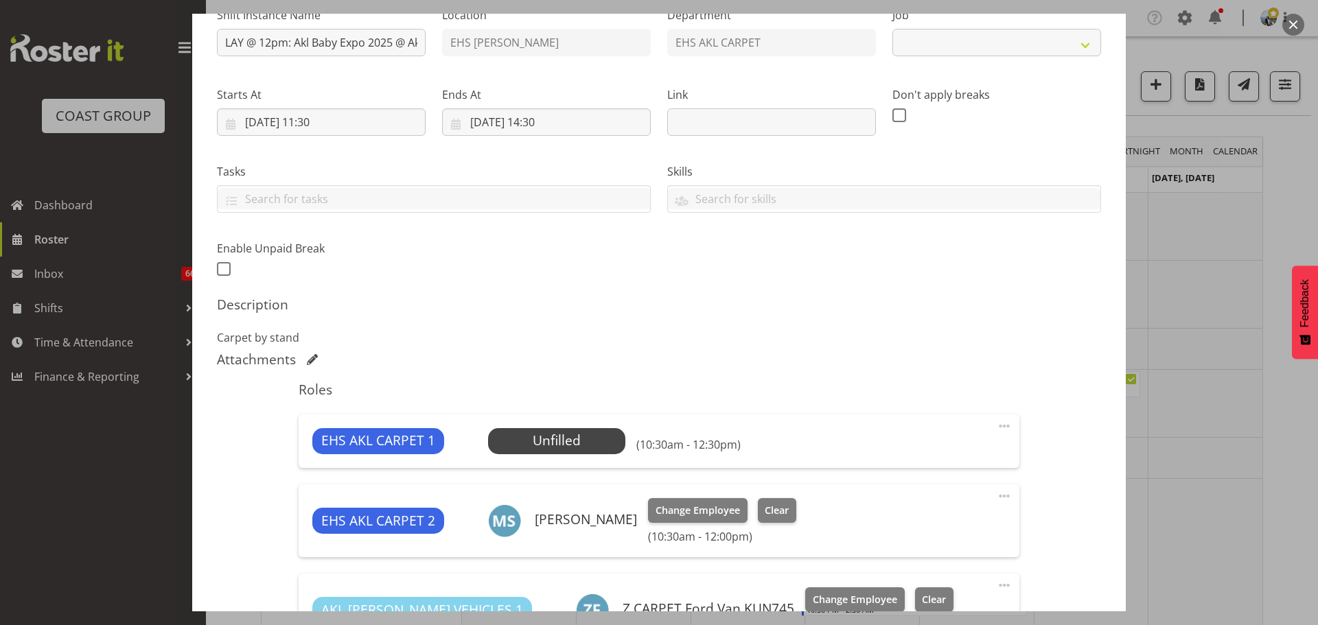
scroll to position [343, 0]
select select "9032"
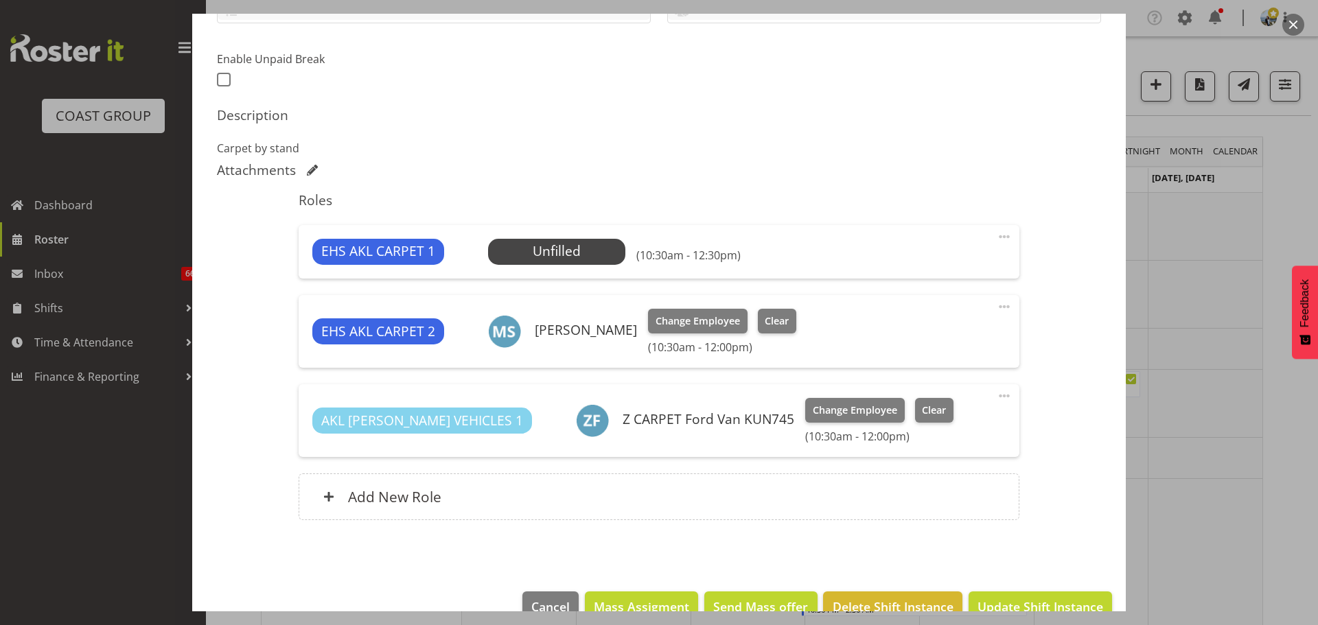
click at [1011, 233] on div "Roles EHS AKL CARPET 1 Unfilled Select Employee (10:30am - 12:30pm) Edit Cover …" at bounding box center [658, 360] width 737 height 353
click at [996, 239] on span at bounding box center [1004, 237] width 16 height 16
click at [914, 273] on link "Edit" at bounding box center [947, 267] width 132 height 25
select select "7"
select select "2025"
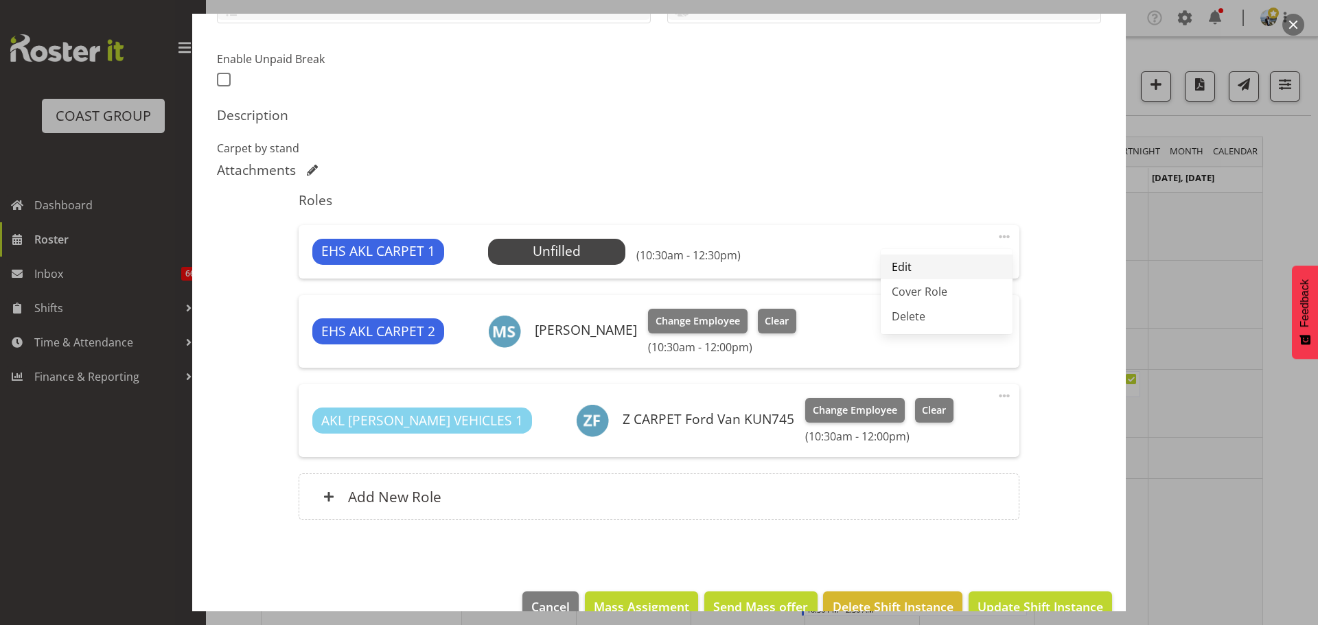
select select "10"
select select "30"
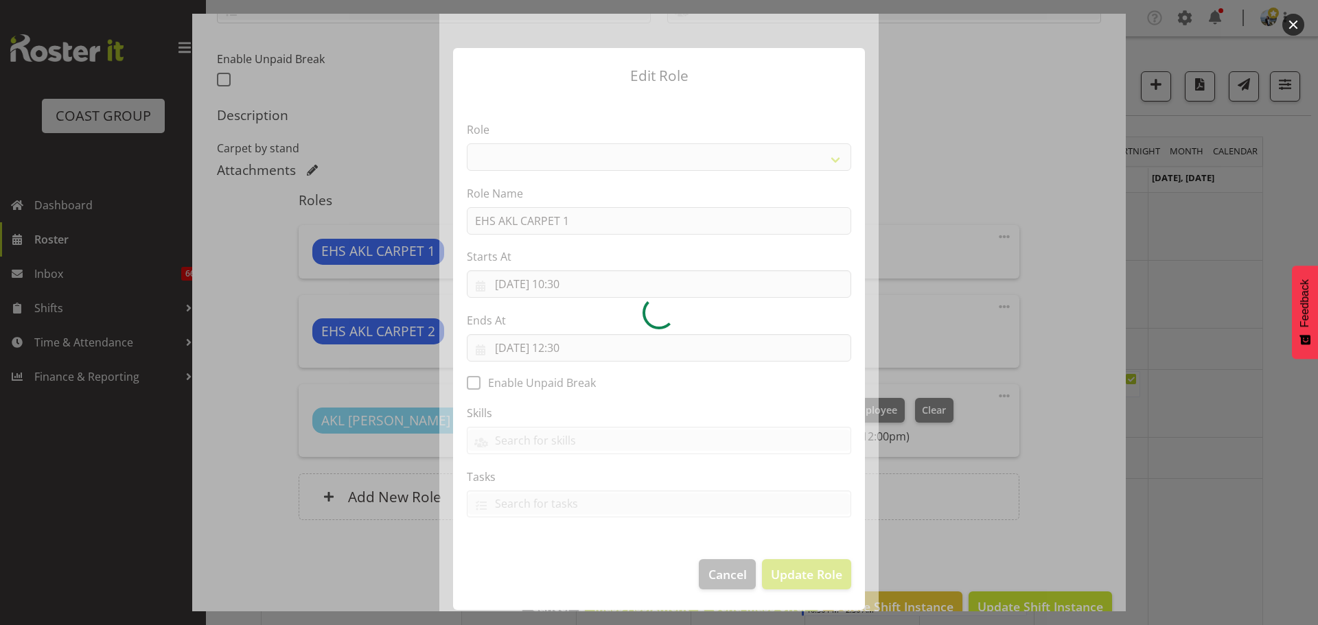
select select "190"
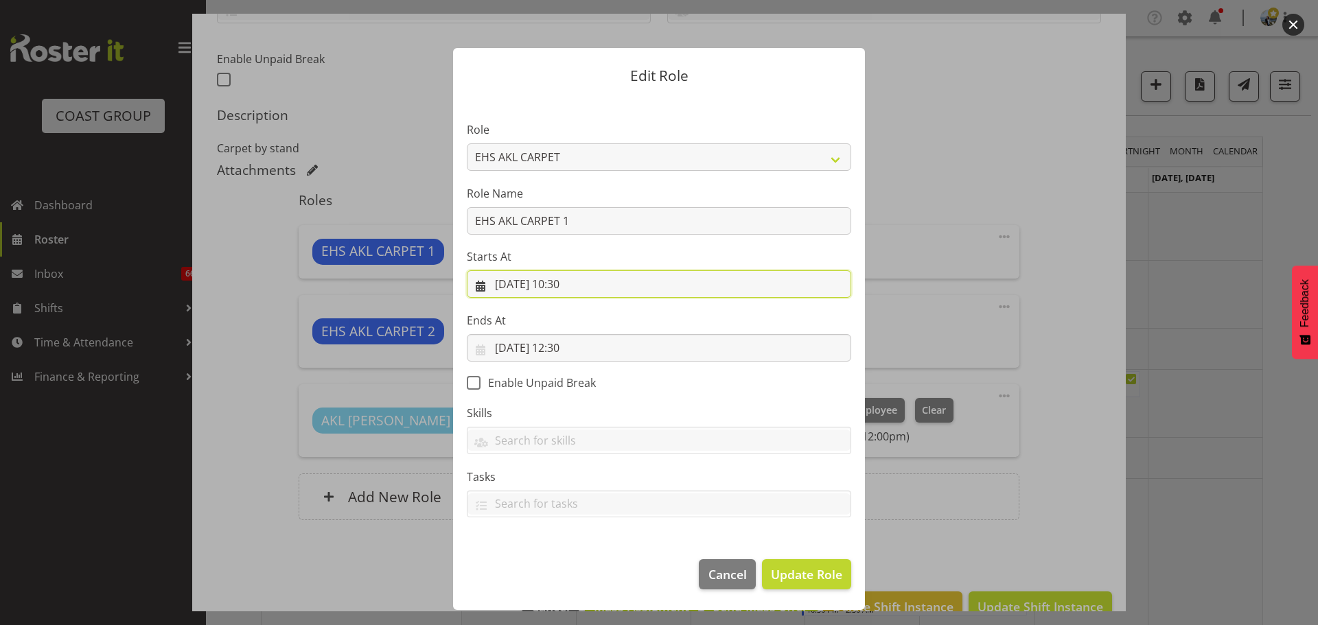
click at [583, 280] on input "14/08/2025, 10:30" at bounding box center [659, 283] width 384 height 27
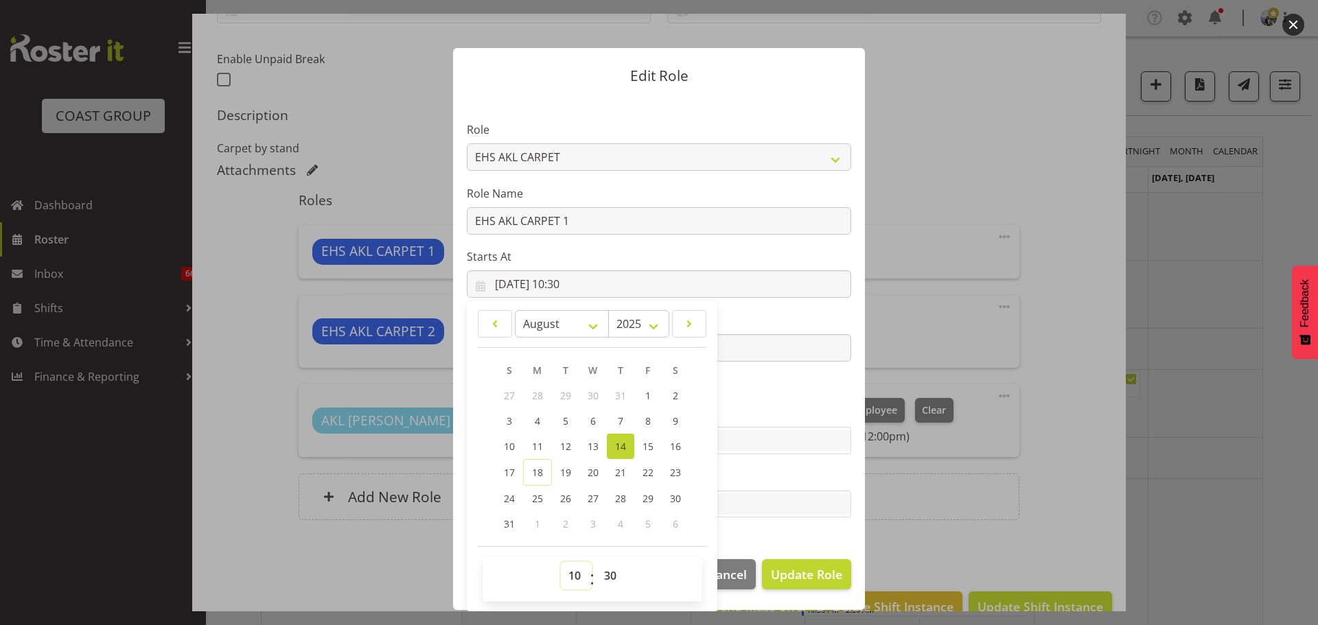
click at [583, 575] on select "00 01 02 03 04 05 06 07 08 09 10 11 12 13 14 15 16 17 18 19 20 21 22 23" at bounding box center [576, 575] width 31 height 27
select select "11"
click at [561, 562] on select "00 01 02 03 04 05 06 07 08 09 10 11 12 13 14 15 16 17 18 19 20 21 22 23" at bounding box center [576, 575] width 31 height 27
type input "14/08/2025, 11:30"
click at [789, 387] on section "Role ACCOUNT MANAGER ACCOUNT MANAGER DW ACCOUNTS AKL DIANNA VEHICLES AKL RYMER …" at bounding box center [659, 321] width 412 height 449
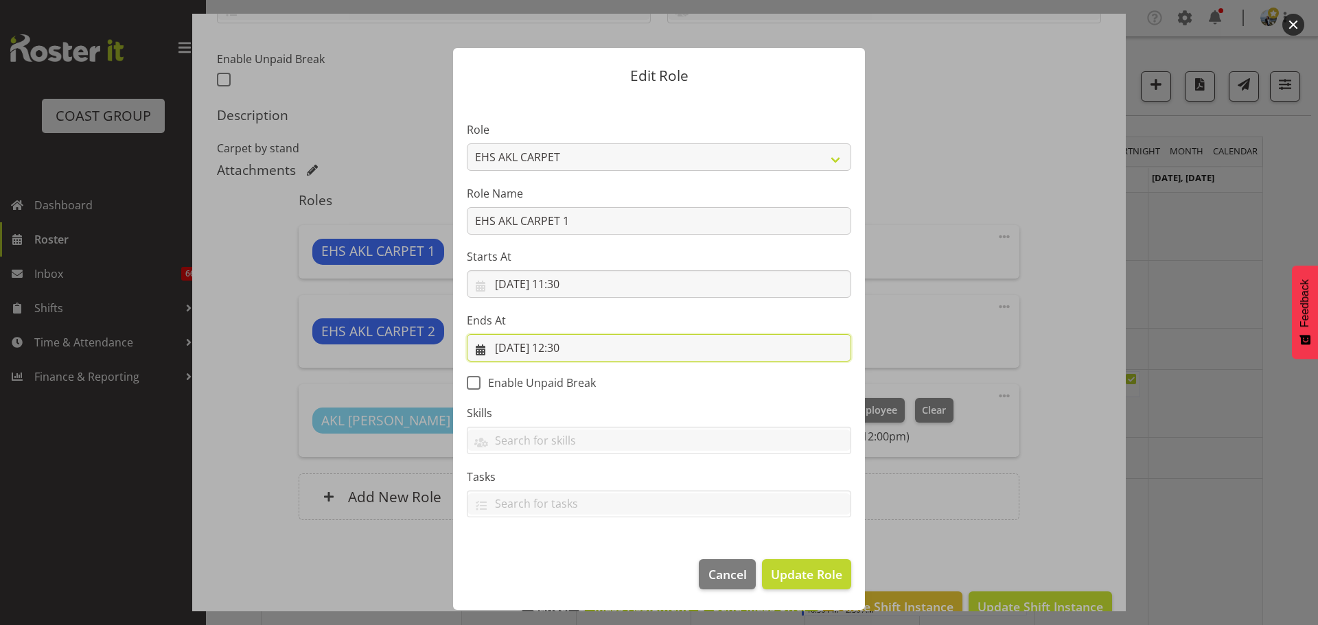
click at [582, 345] on input "14/08/2025, 12:30" at bounding box center [659, 347] width 384 height 27
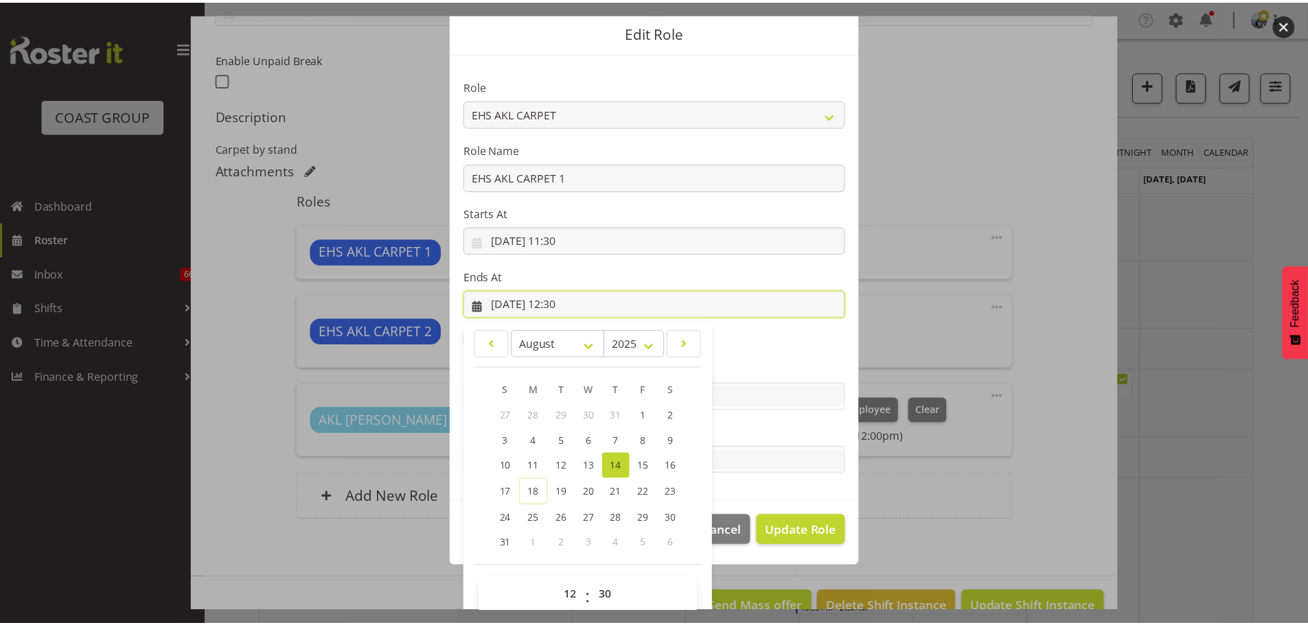
scroll to position [64, 0]
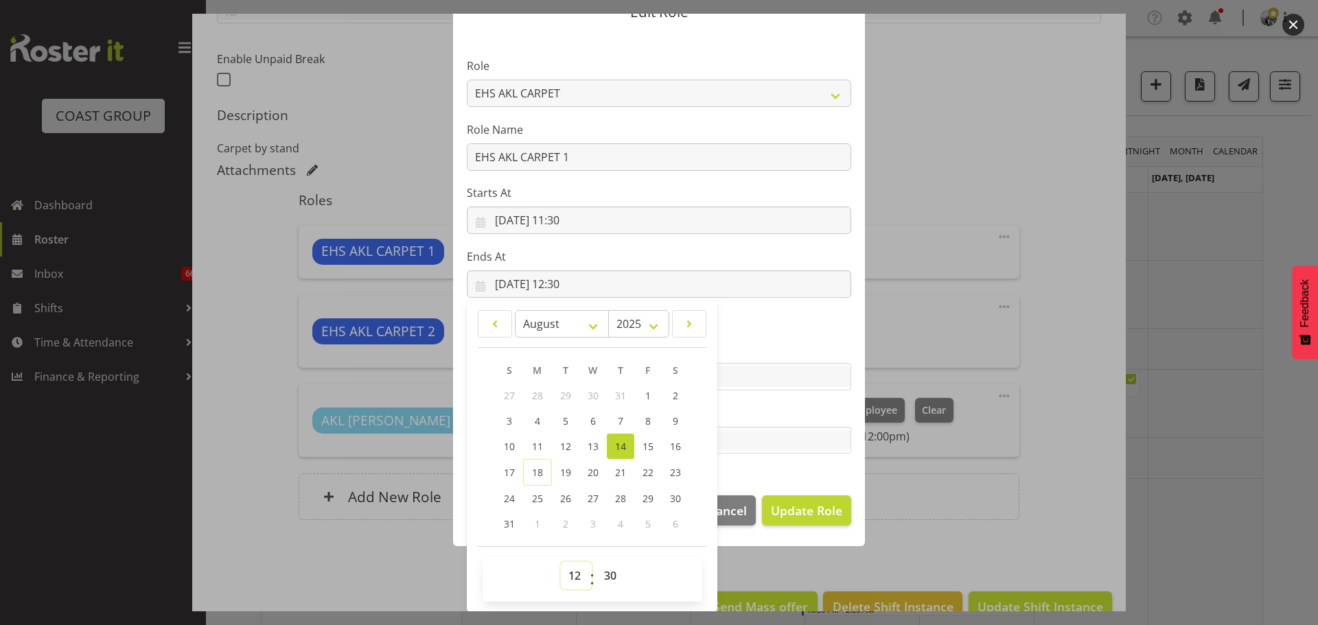
click at [568, 587] on select "00 01 02 03 04 05 06 07 08 09 10 11 12 13 14 15 16 17 18 19 20 21 22 23" at bounding box center [576, 575] width 31 height 27
select select "14"
click at [561, 562] on select "00 01 02 03 04 05 06 07 08 09 10 11 12 13 14 15 16 17 18 19 20 21 22 23" at bounding box center [576, 575] width 31 height 27
type input "14/08/2025, 14:30"
click at [822, 505] on span "Update Role" at bounding box center [806, 511] width 71 height 18
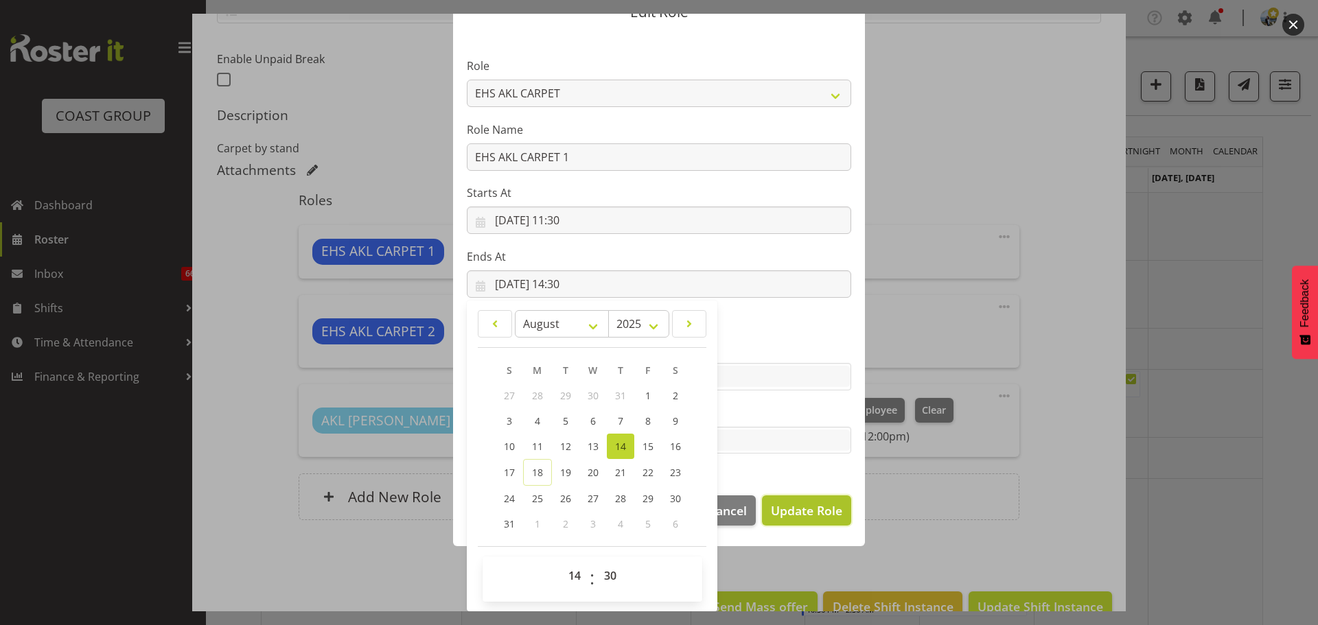
select select
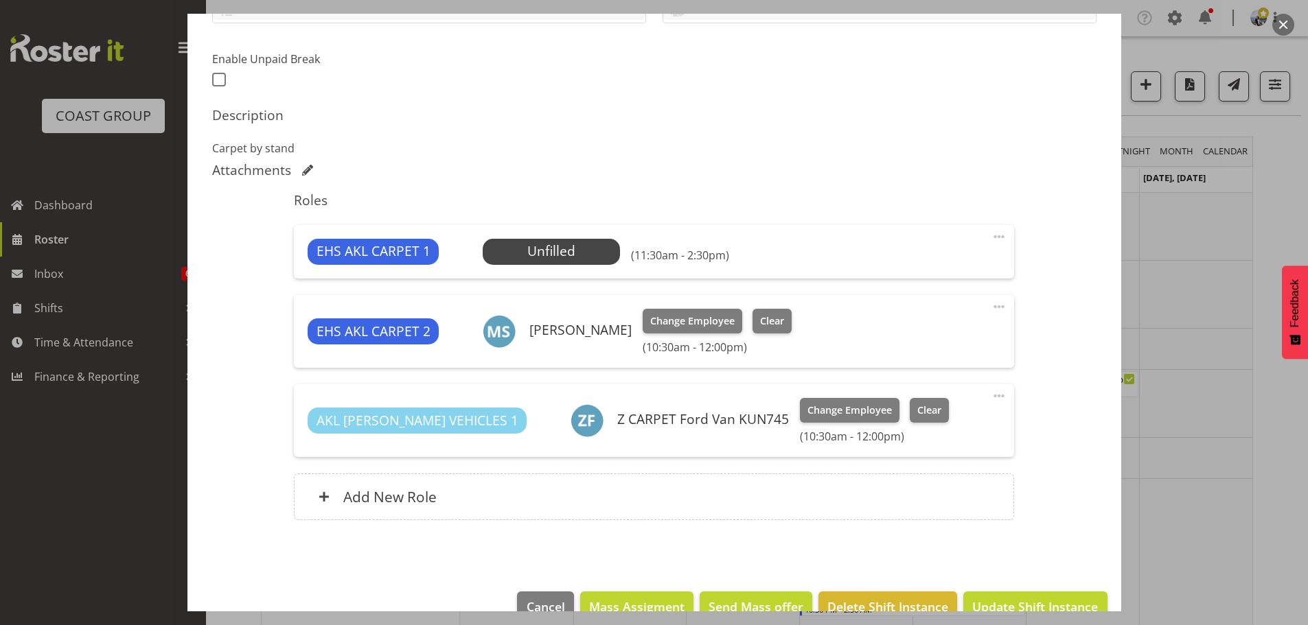
scroll to position [62, 0]
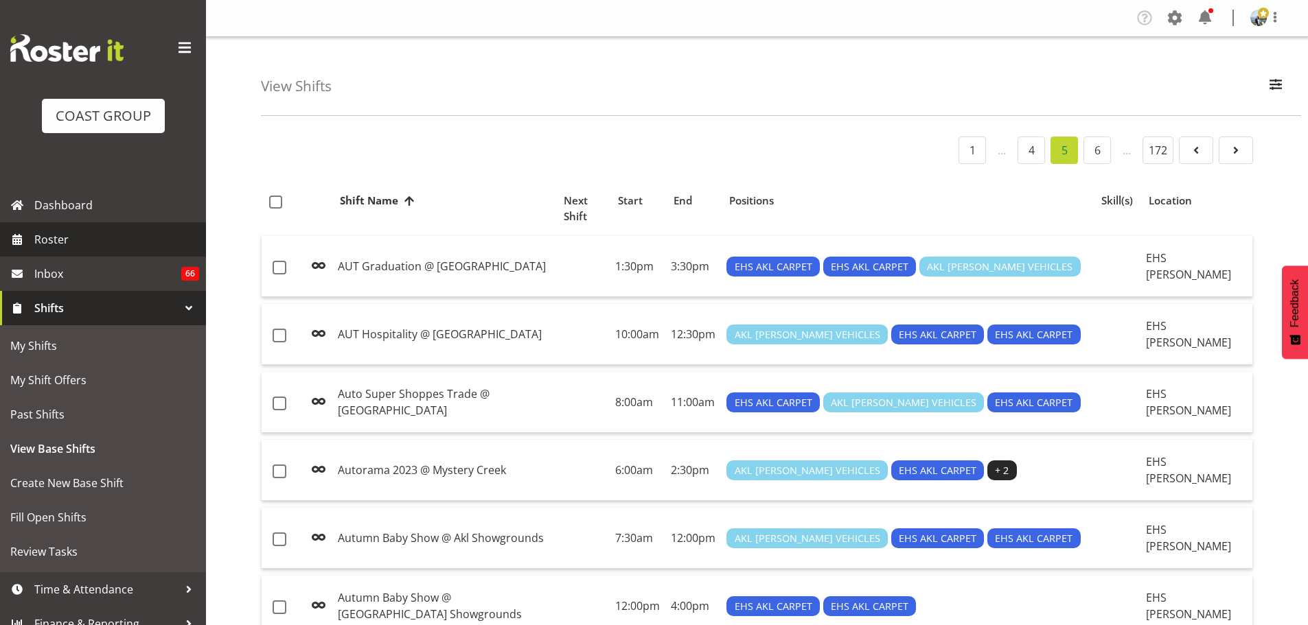
click at [76, 249] on span "Roster" at bounding box center [116, 239] width 165 height 21
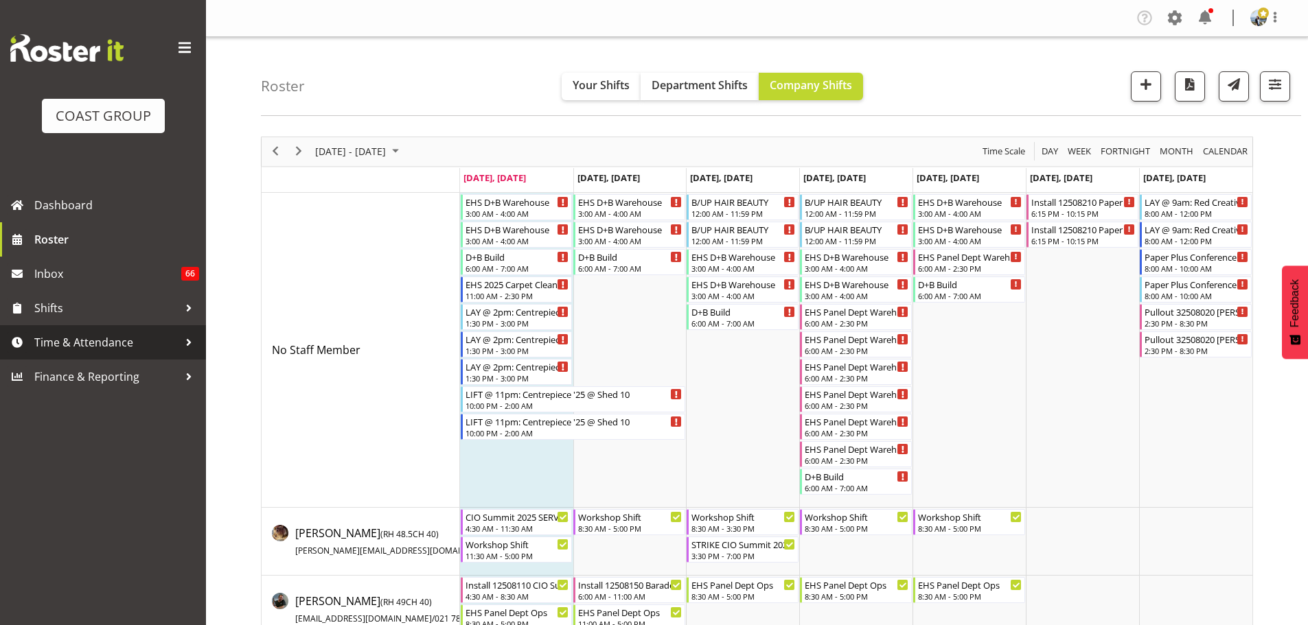
click at [74, 326] on link "Time & Attendance" at bounding box center [103, 342] width 206 height 34
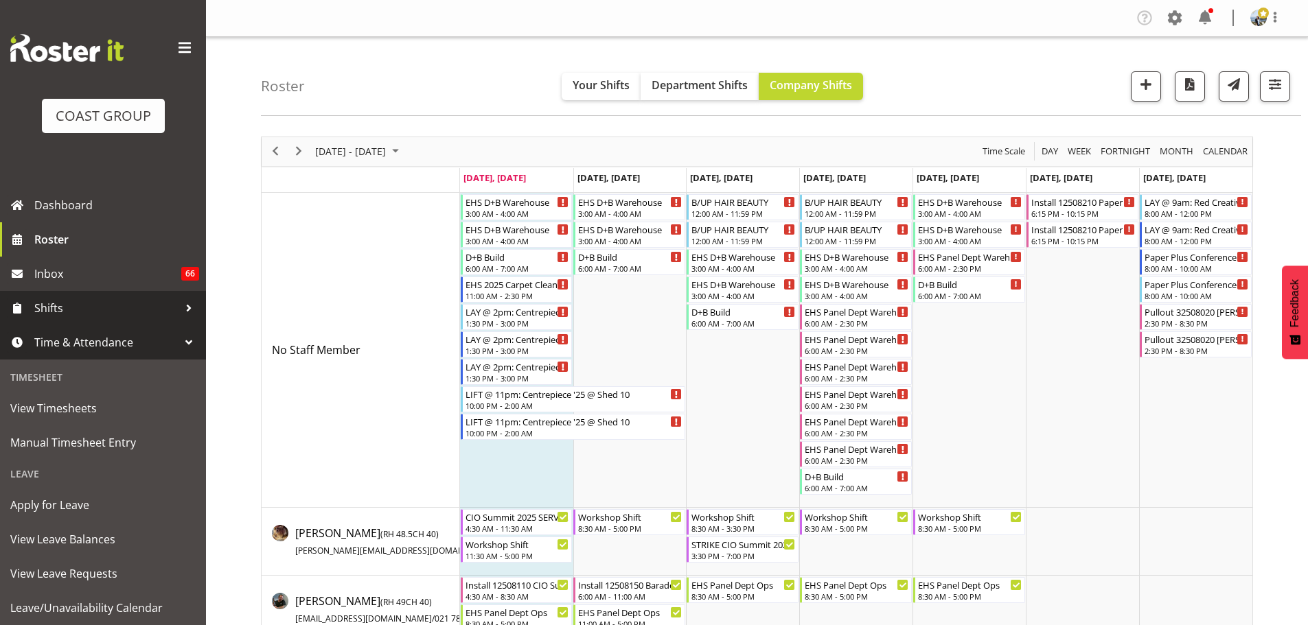
click at [76, 314] on span "Shifts" at bounding box center [106, 308] width 144 height 21
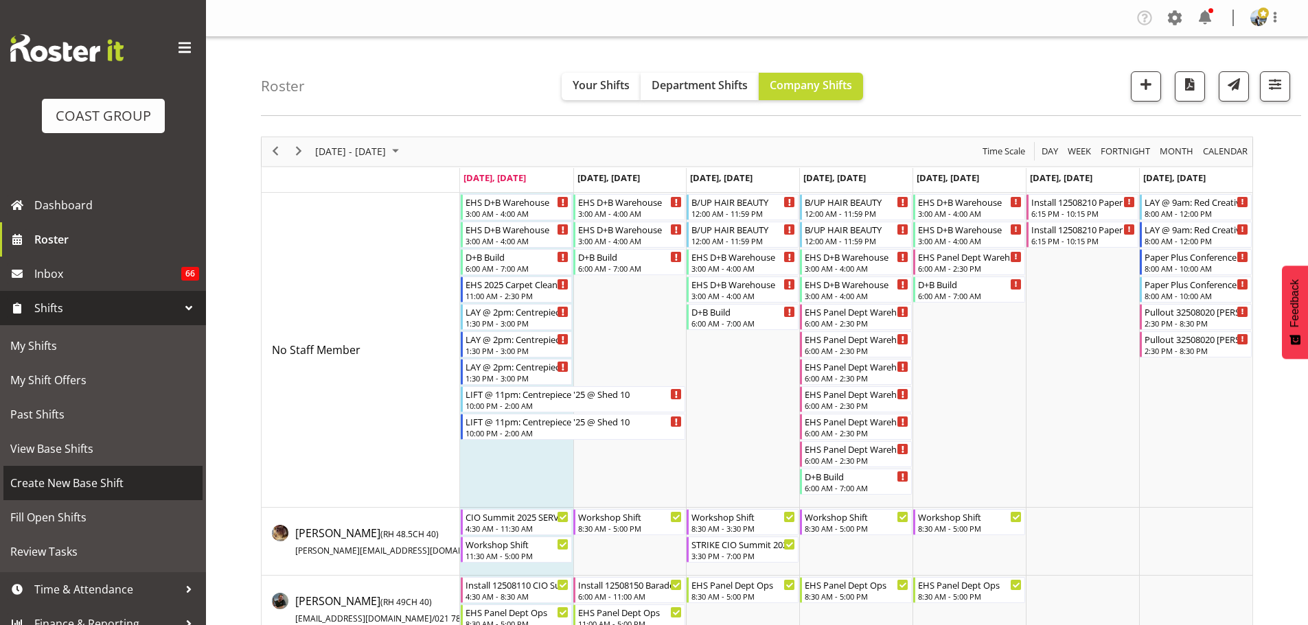
click at [67, 474] on span "Create New Base Shift" at bounding box center [102, 483] width 185 height 21
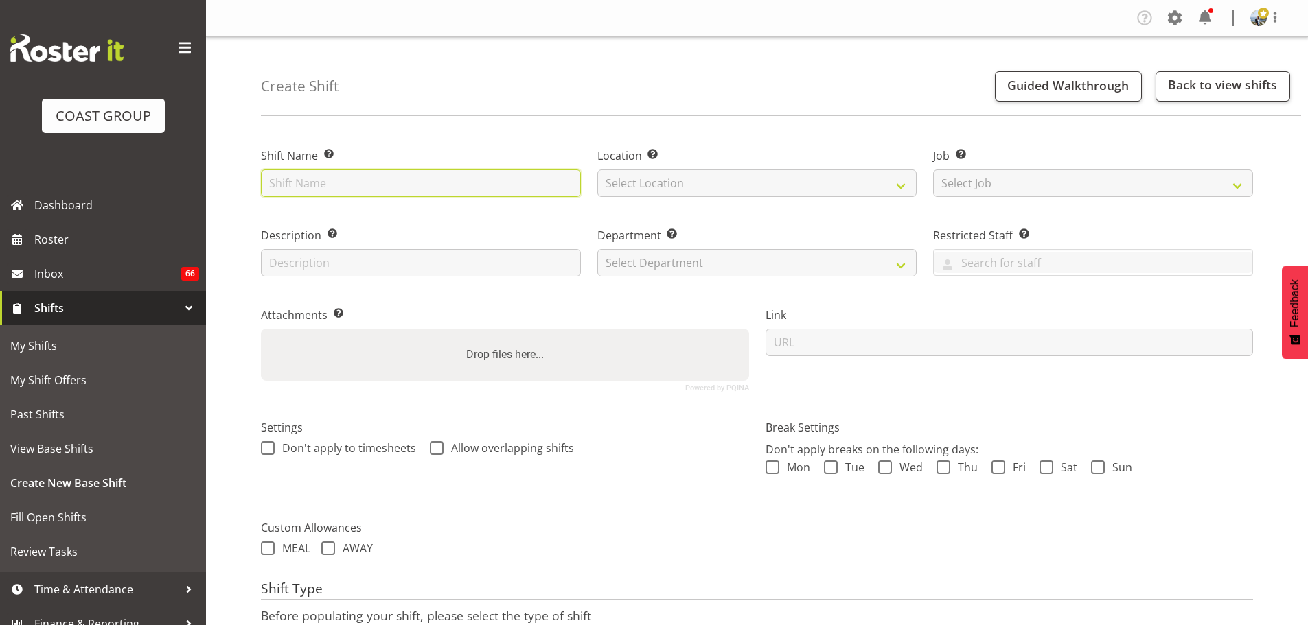
click at [371, 174] on input "text" at bounding box center [421, 183] width 320 height 27
type input "U"
click at [494, 180] on input "AUT University @ Mayoral Drive," at bounding box center [421, 183] width 320 height 27
type input "AUT University @ Mayoral Drive, Akl CBD"
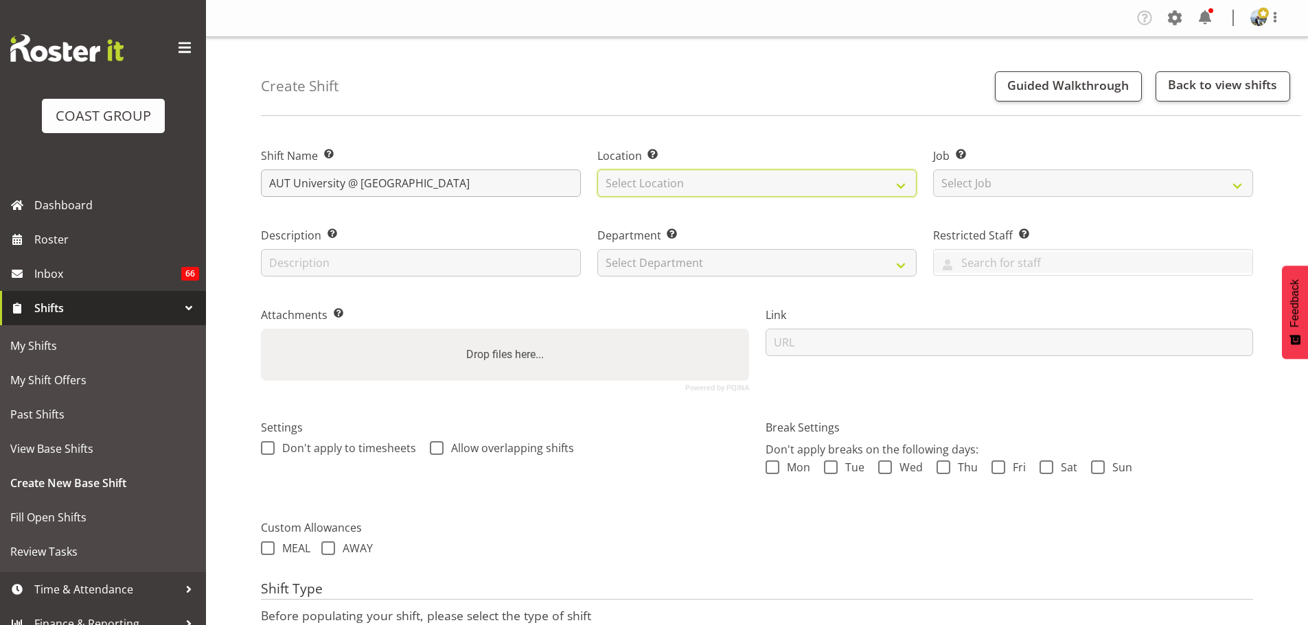
select select "35"
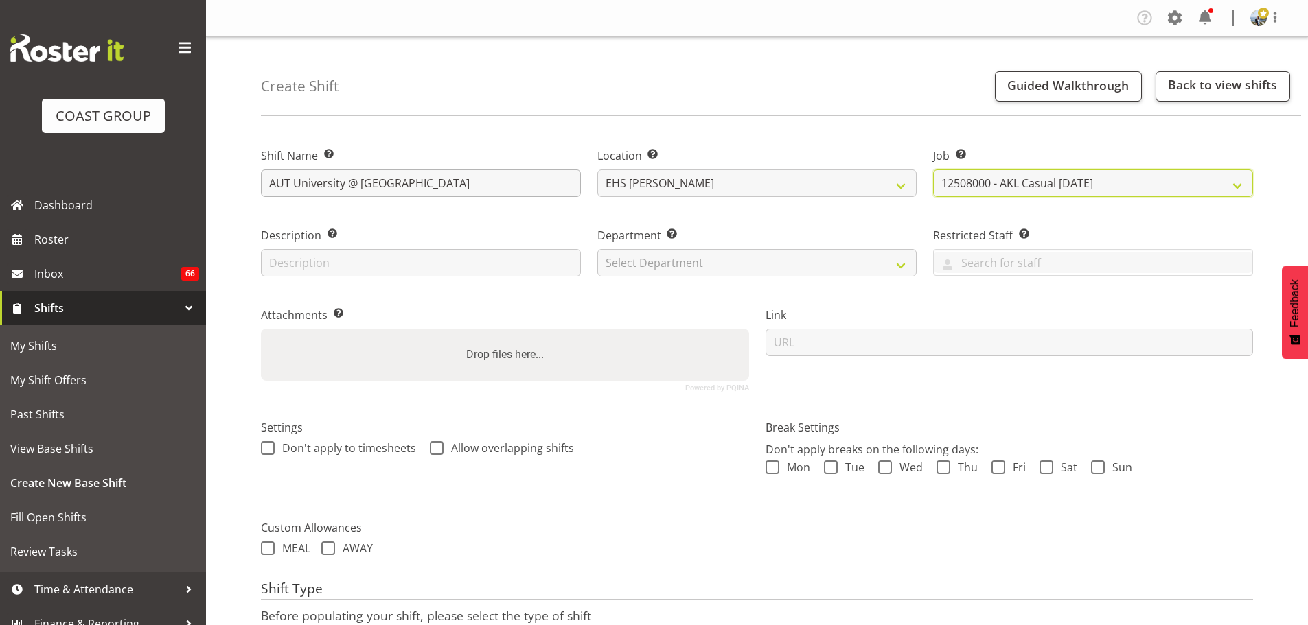
select select "8574"
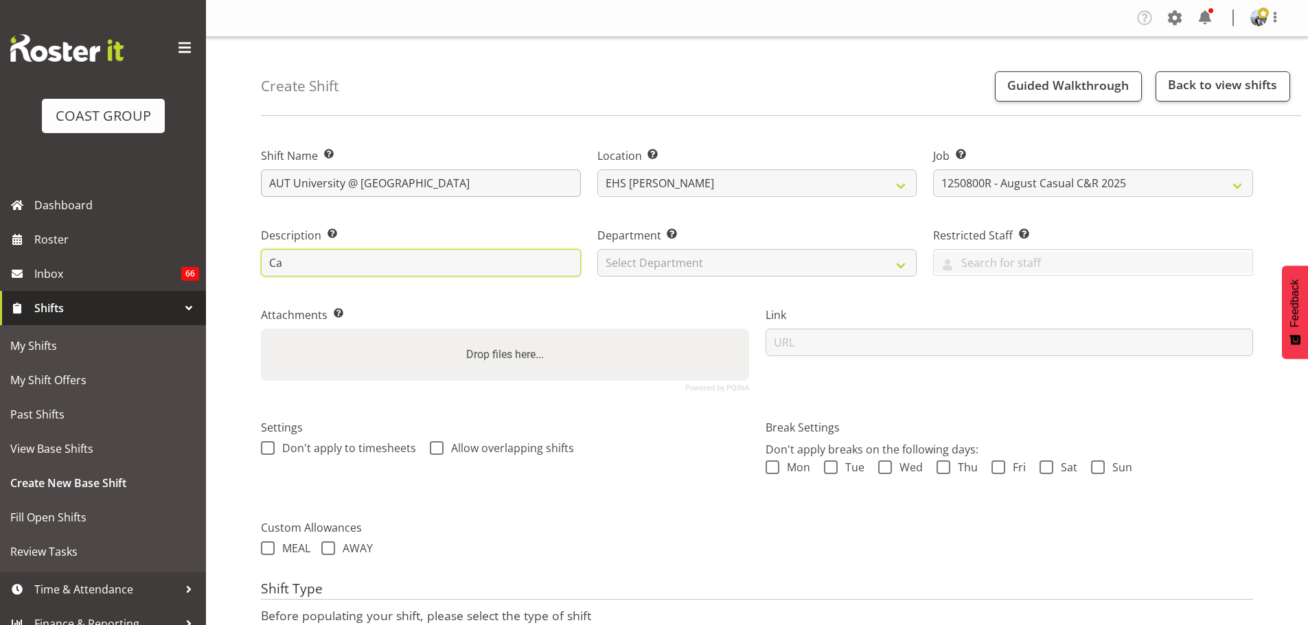
type input "C"
type input "ExpoRib Black - 4.5m x 1m"
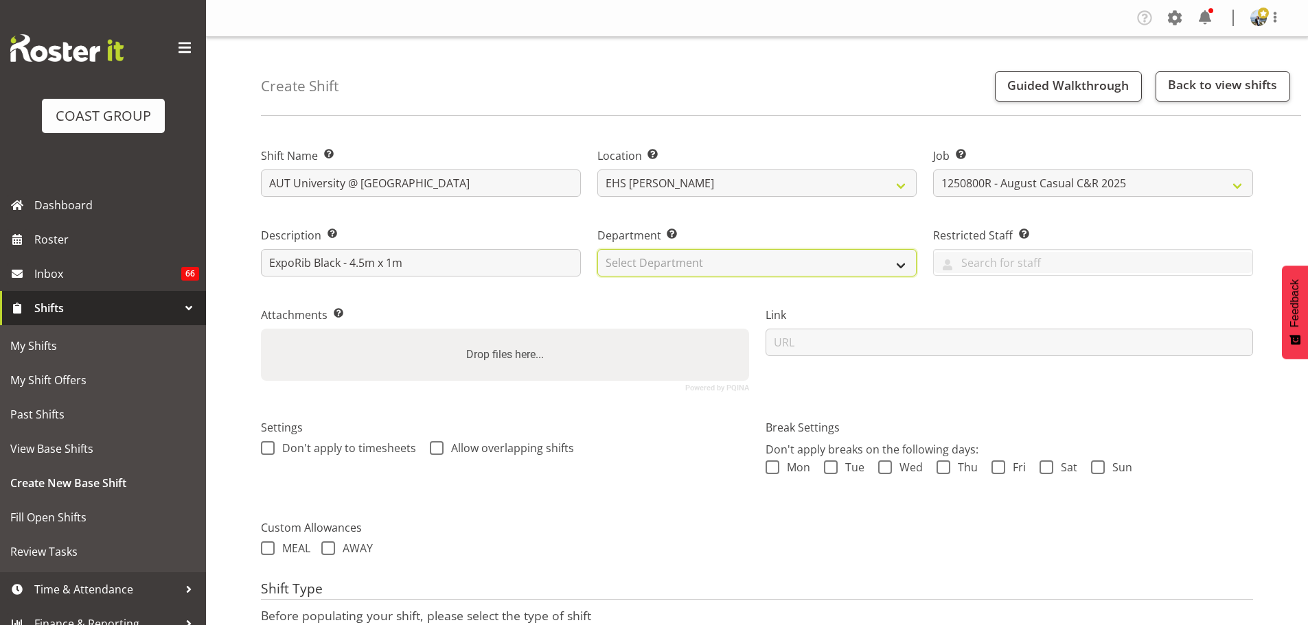
click at [685, 268] on select "Select Department EHS AKL CARPET EHS AKL PANEL EHS AKL CARPET EHS AKL SALES EHS…" at bounding box center [757, 262] width 320 height 27
select select "35"
click at [597, 249] on select "Select Department EHS AKL CARPET EHS AKL PANEL EHS AKL CARPET EHS AKL SALES EHS…" at bounding box center [757, 262] width 320 height 27
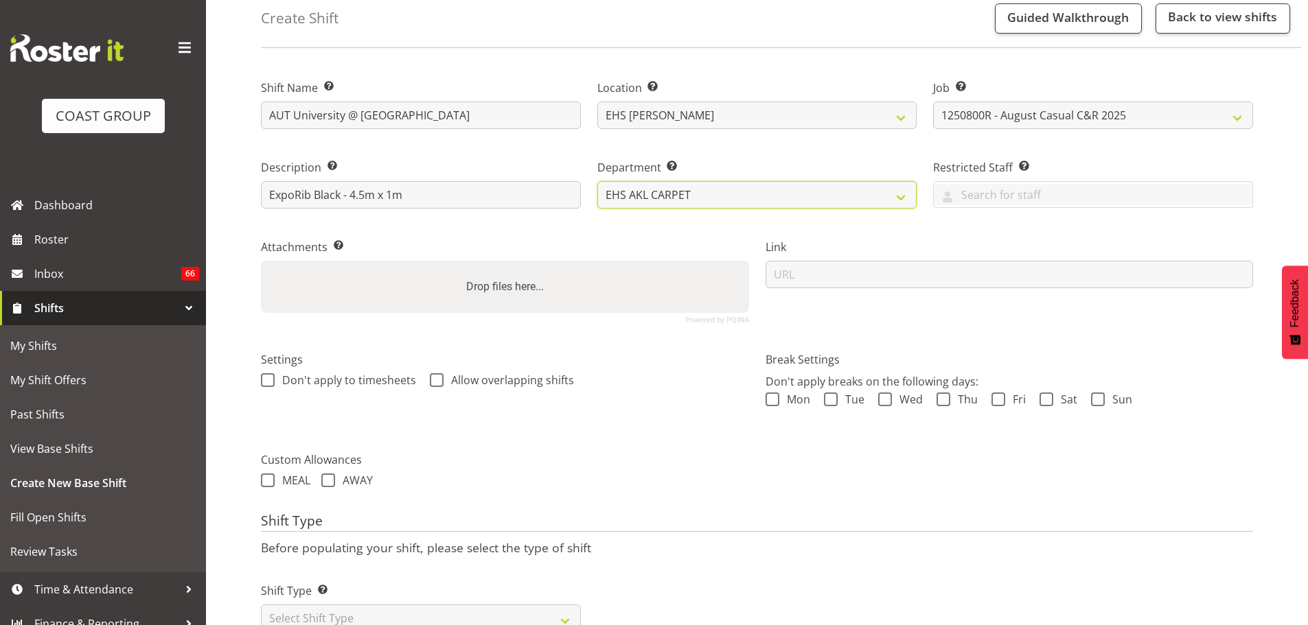
scroll to position [117, 0]
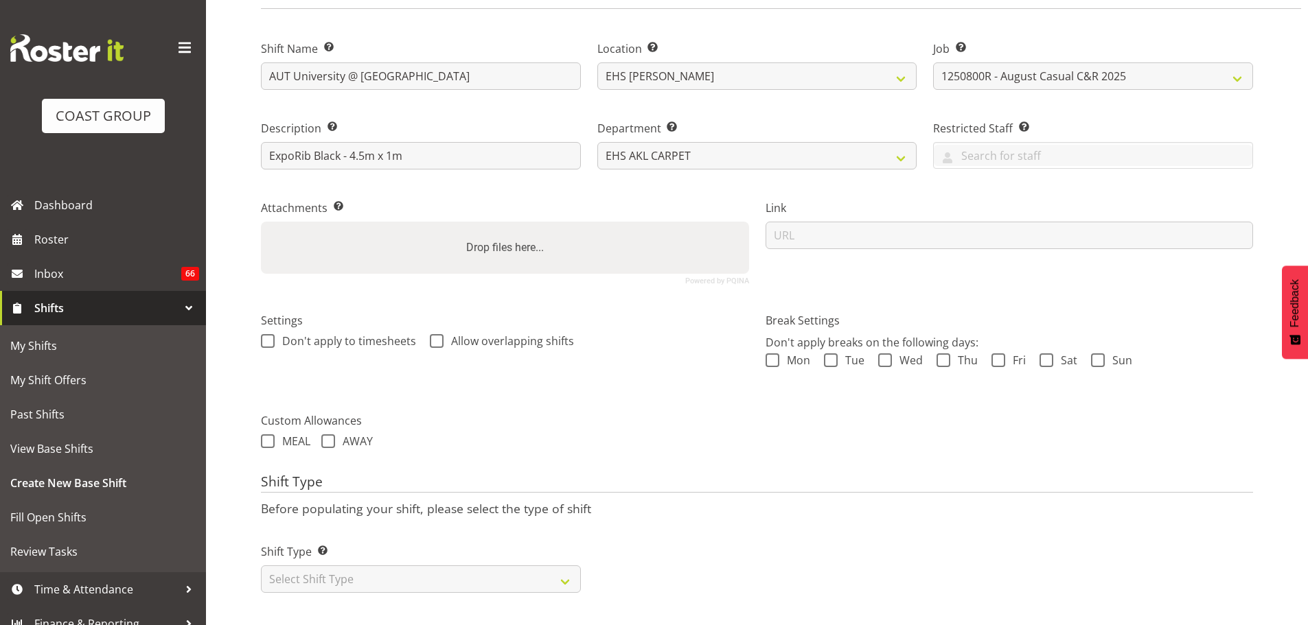
click at [470, 587] on div "Shift Type Shift Types: One Off – Select this if you would like a single shift …" at bounding box center [421, 562] width 336 height 77
click at [469, 580] on select "Select Shift Type One Off Shift Recurring Shift Rotating Shift" at bounding box center [421, 579] width 320 height 27
select select "recurring"
click at [261, 566] on select "Select Shift Type One Off Shift Recurring Shift Rotating Shift" at bounding box center [421, 579] width 320 height 27
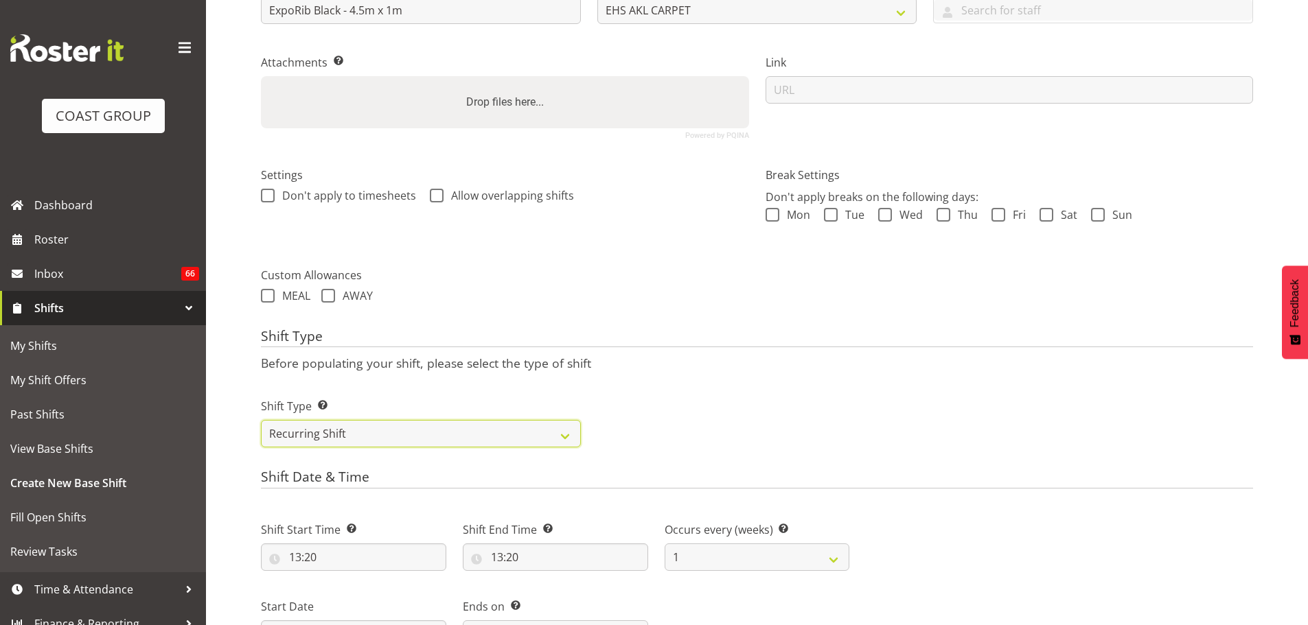
scroll to position [392, 0]
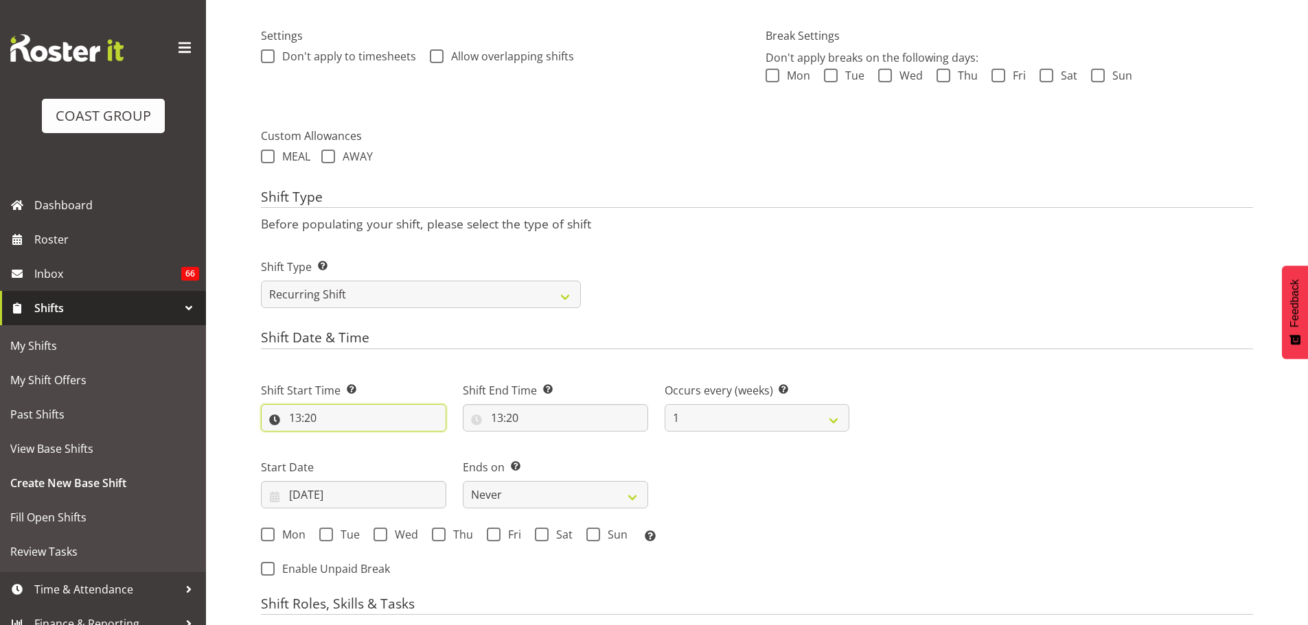
click at [313, 419] on input "13:20" at bounding box center [353, 417] width 185 height 27
click at [351, 461] on select "00 01 02 03 04 05 06 07 08 09 10 11 12 13 14 15 16 17 18 19 20 21 22 23" at bounding box center [354, 453] width 31 height 27
select select "9"
click at [339, 440] on select "00 01 02 03 04 05 06 07 08 09 10 11 12 13 14 15 16 17 18 19 20 21 22 23" at bounding box center [354, 453] width 31 height 27
type input "09:20"
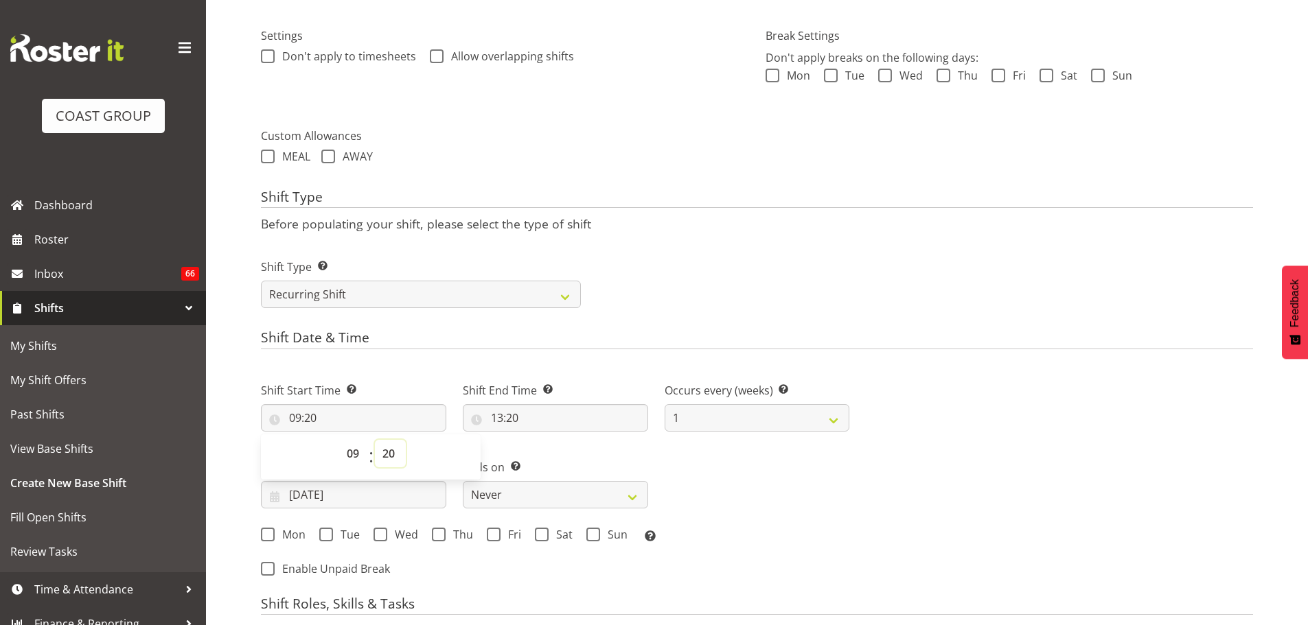
click at [390, 454] on select "00 01 02 03 04 05 06 07 08 09 10 11 12 13 14 15 16 17 18 19 20 21 22 23 24 25 2…" at bounding box center [390, 453] width 31 height 27
select select "0"
type input "09:00"
click at [505, 418] on input "13:20" at bounding box center [555, 417] width 185 height 27
click at [544, 458] on select "00 01 02 03 04 05 06 07 08 09 10 11 12 13 14 15 16 17 18 19 20 21 22 23" at bounding box center [556, 453] width 31 height 27
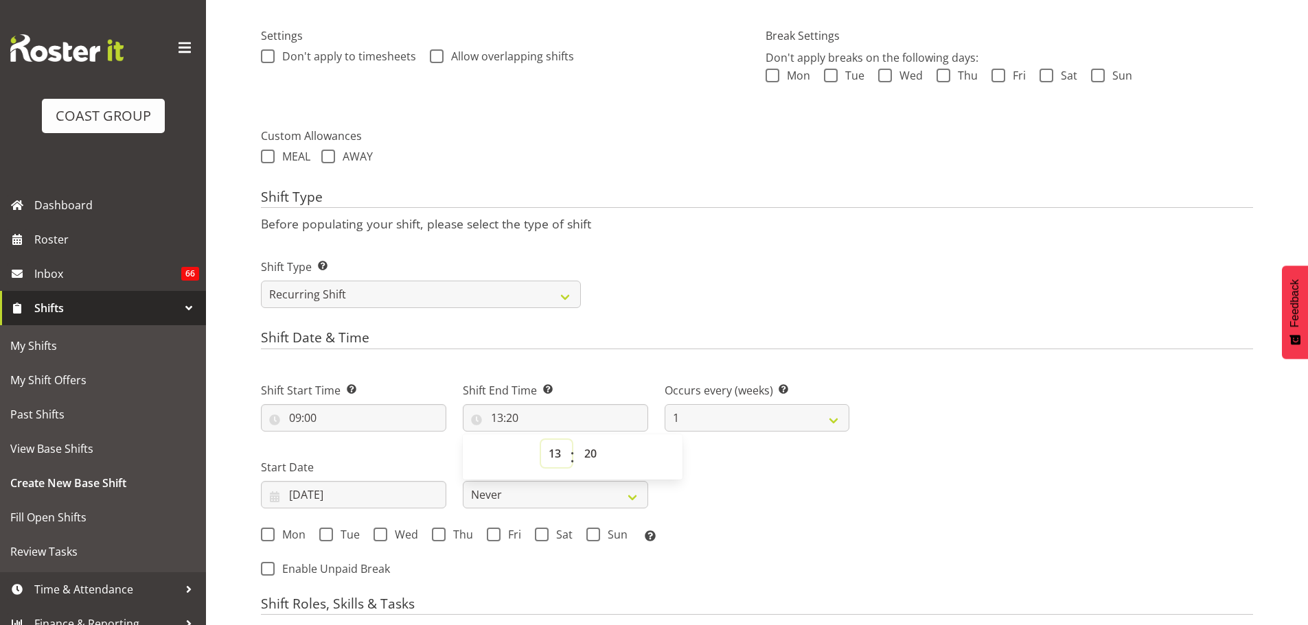
select select "11"
click at [541, 440] on select "00 01 02 03 04 05 06 07 08 09 10 11 12 13 14 15 16 17 18 19 20 21 22 23" at bounding box center [556, 453] width 31 height 27
type input "11:20"
click at [590, 451] on select "00 01 02 03 04 05 06 07 08 09 10 11 12 13 14 15 16 17 18 19 20 21 22 23 24 25 2…" at bounding box center [592, 453] width 31 height 27
select select "0"
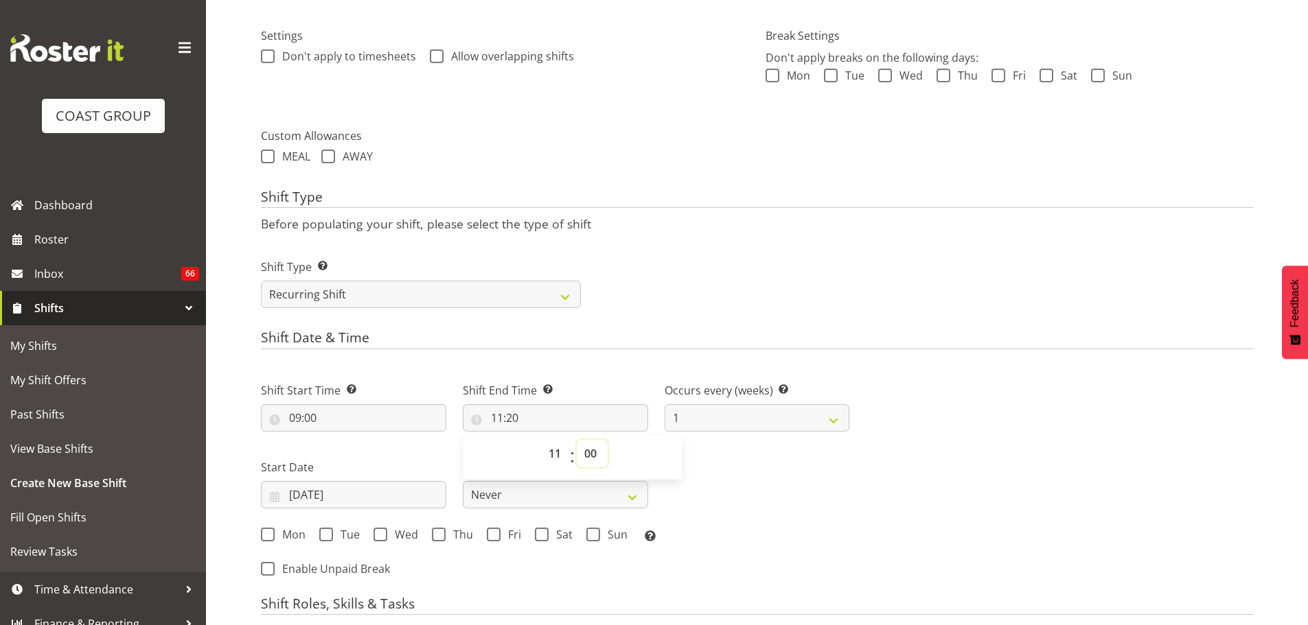
click at [577, 440] on select "00 01 02 03 04 05 06 07 08 09 10 11 12 13 14 15 16 17 18 19 20 21 22 23 24 25 2…" at bounding box center [592, 453] width 31 height 27
type input "11:00"
click at [778, 511] on div "Shift Start Time Set the time of the day you wish this shift to start 09:00 00 …" at bounding box center [555, 458] width 605 height 191
click at [311, 497] on input "18/08/2025" at bounding box center [353, 494] width 185 height 27
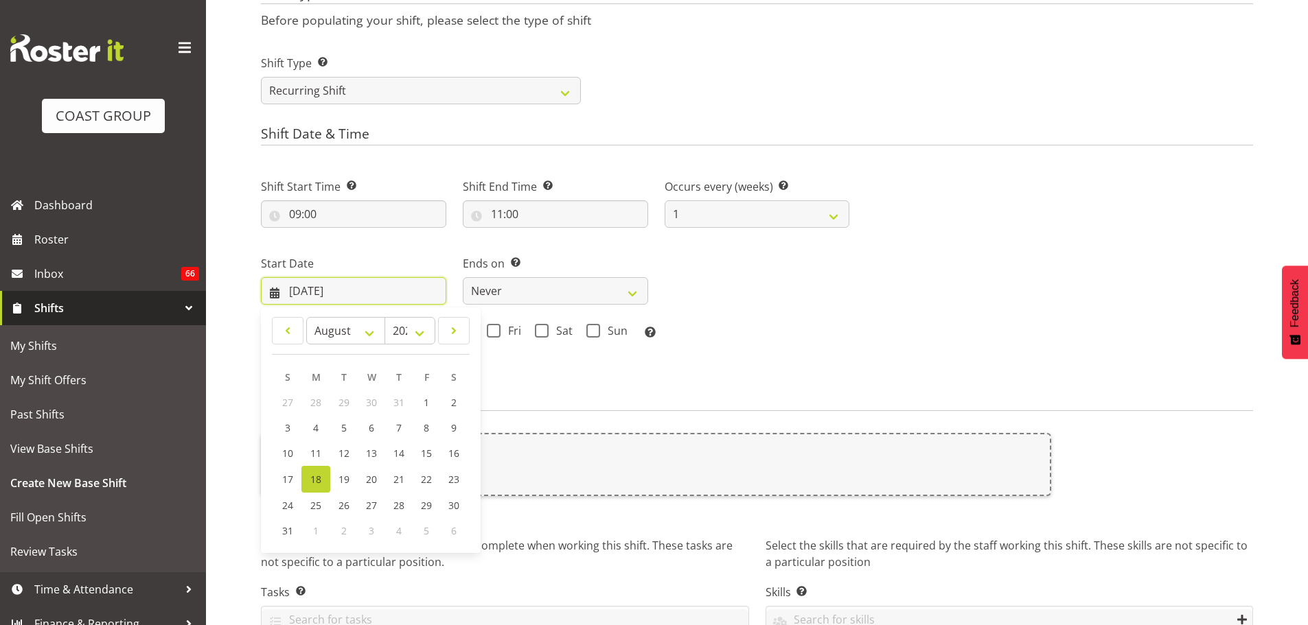
scroll to position [598, 0]
click at [349, 479] on link "19" at bounding box center [343, 477] width 27 height 27
type input "19/08/2025"
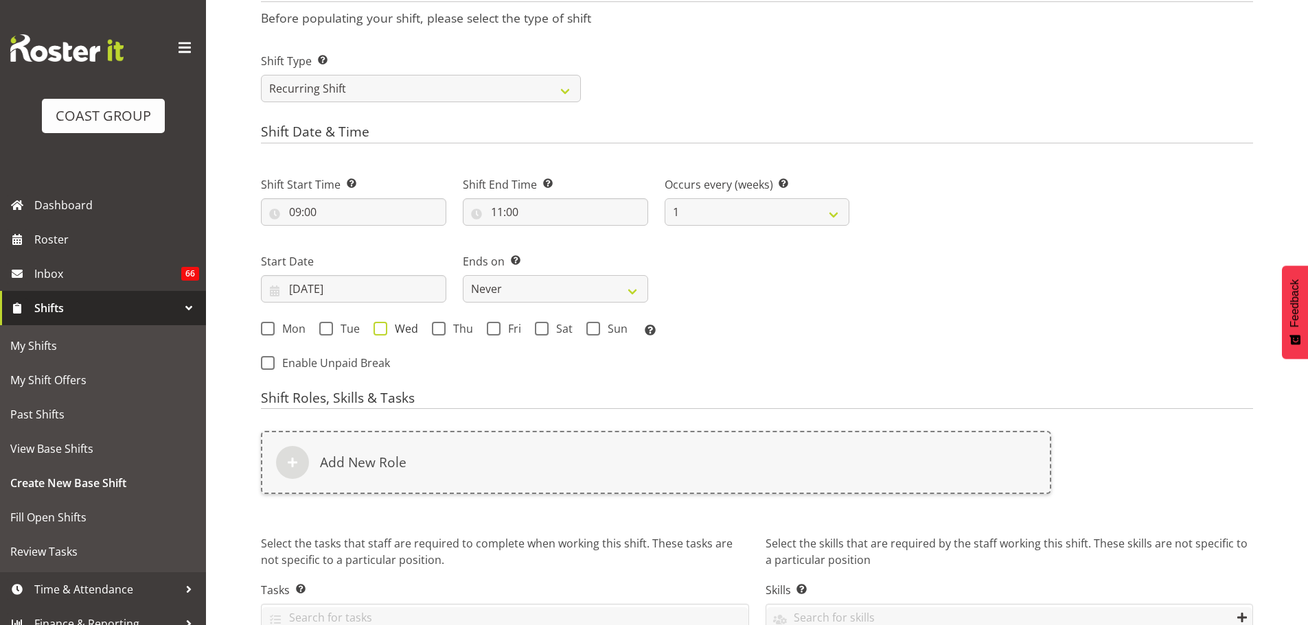
click at [377, 326] on span at bounding box center [380, 329] width 14 height 14
click at [377, 326] on input "Wed" at bounding box center [377, 328] width 9 height 9
checkbox input "true"
click at [494, 326] on span at bounding box center [494, 329] width 14 height 14
click at [494, 326] on input "Fri" at bounding box center [491, 328] width 9 height 9
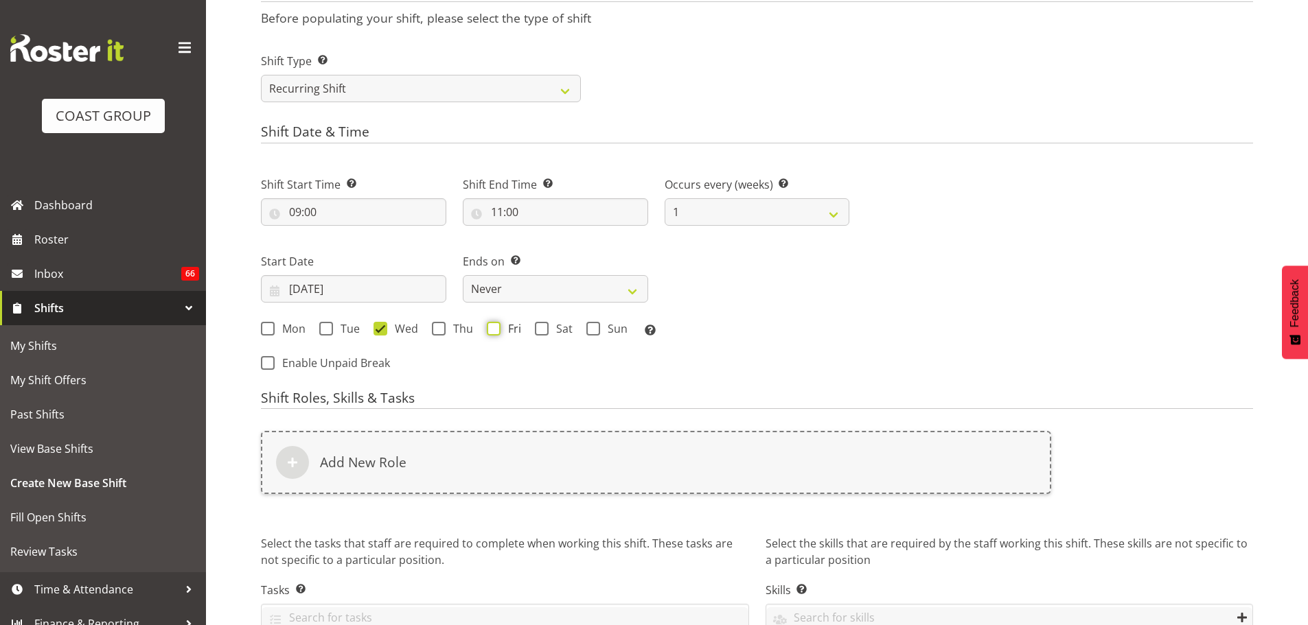
checkbox input "true"
click at [509, 291] on select "Never On Date" at bounding box center [555, 288] width 185 height 27
select select "date"
click at [463, 275] on select "Never On Date" at bounding box center [555, 288] width 185 height 27
select select "7"
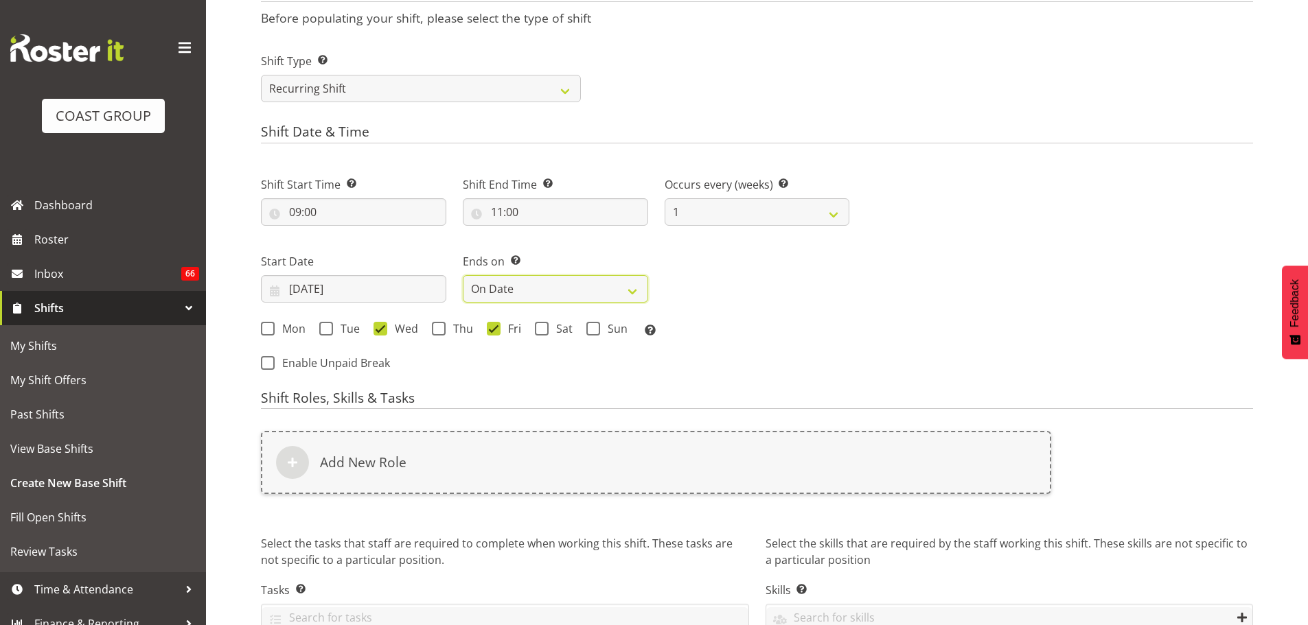
select select "2025"
click at [725, 303] on div "End Date 18/08/2025 January February March April May June July August September…" at bounding box center [757, 272] width 202 height 77
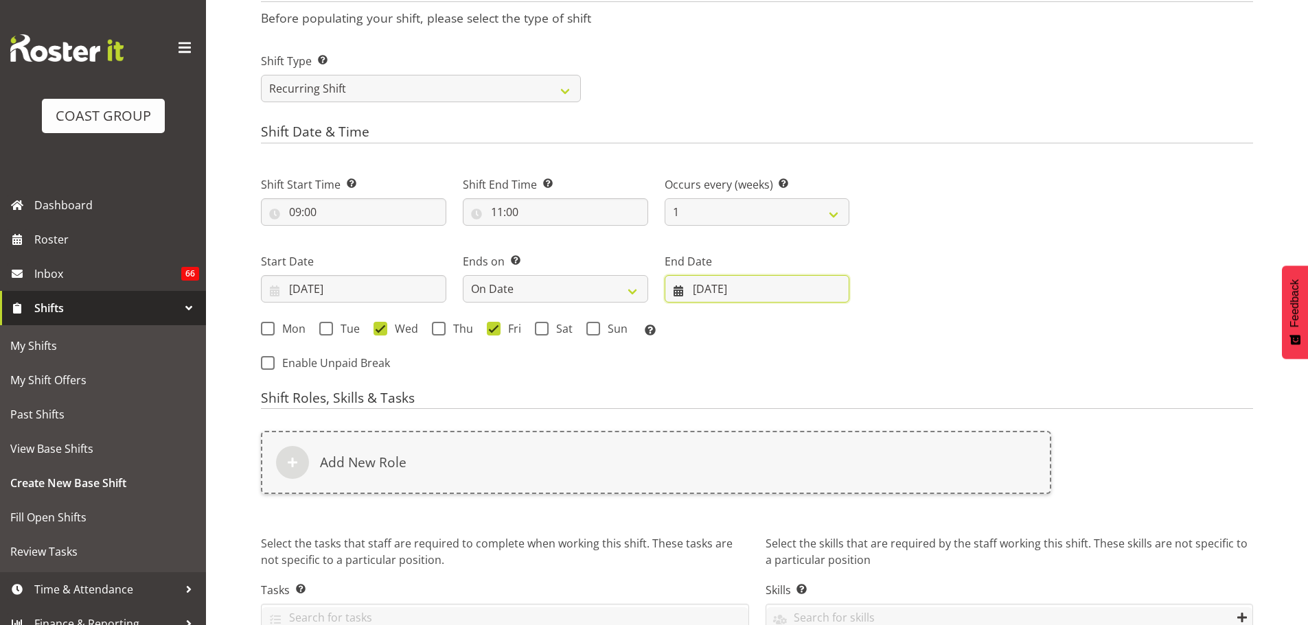
click at [725, 293] on input "18/08/2025" at bounding box center [756, 288] width 185 height 27
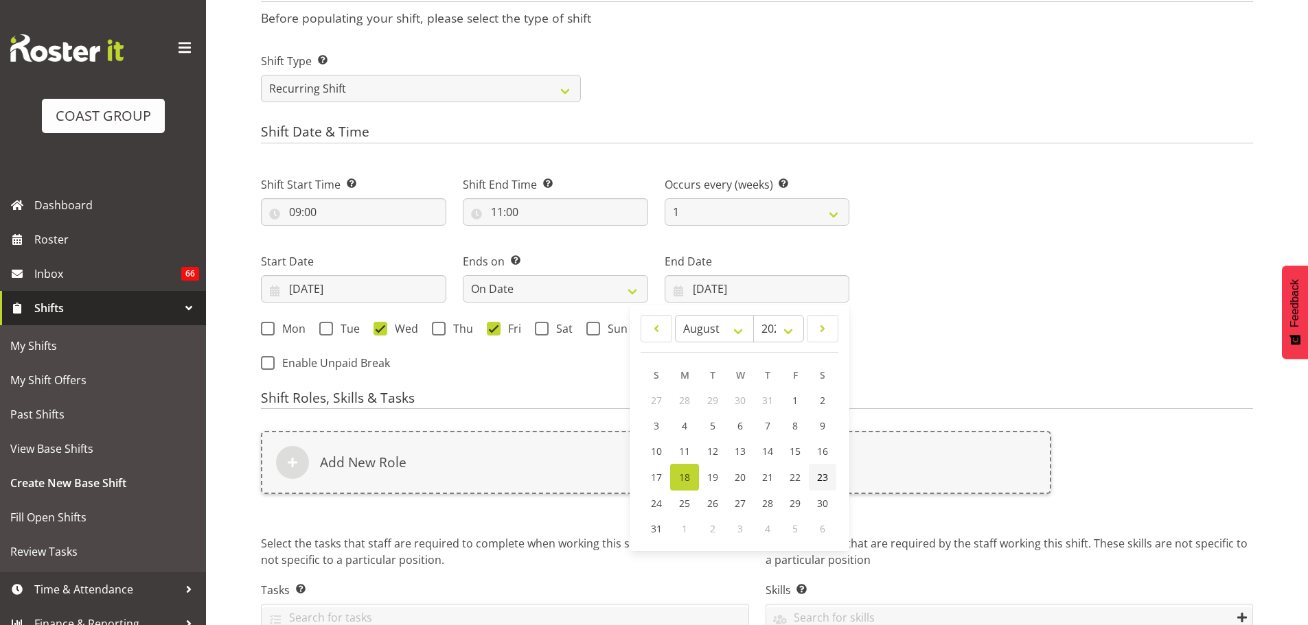
click at [832, 477] on link "23" at bounding box center [822, 477] width 27 height 27
type input "23/08/2025"
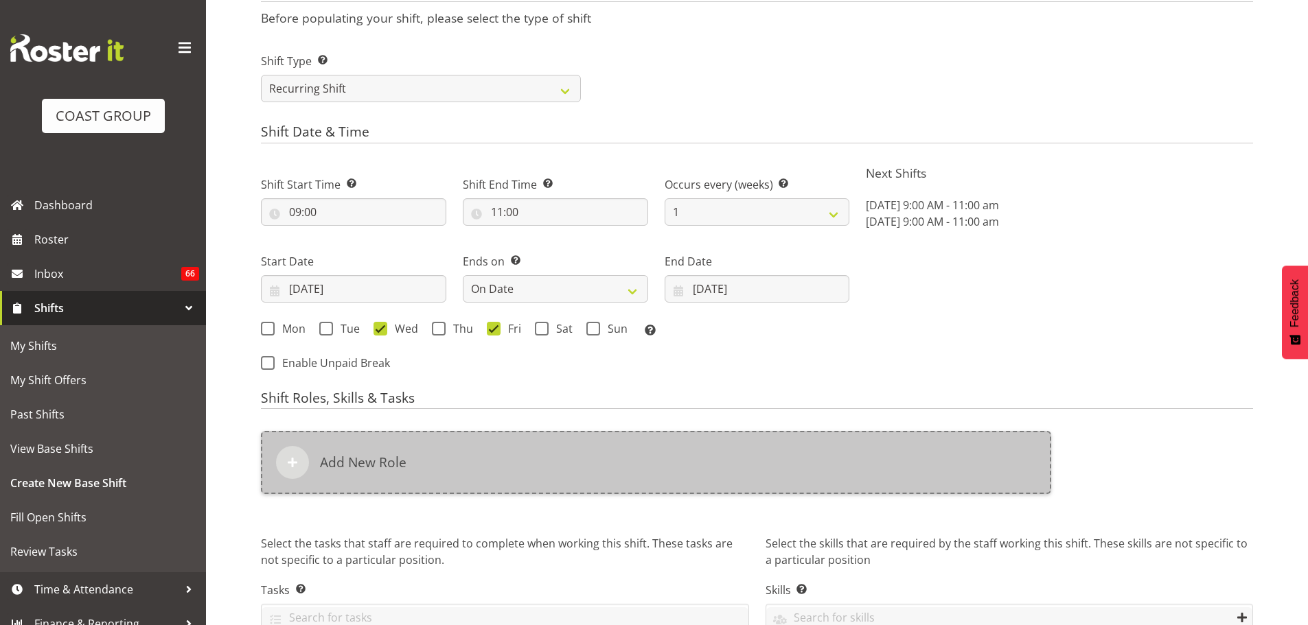
click at [759, 435] on div "Add New Role" at bounding box center [656, 462] width 790 height 63
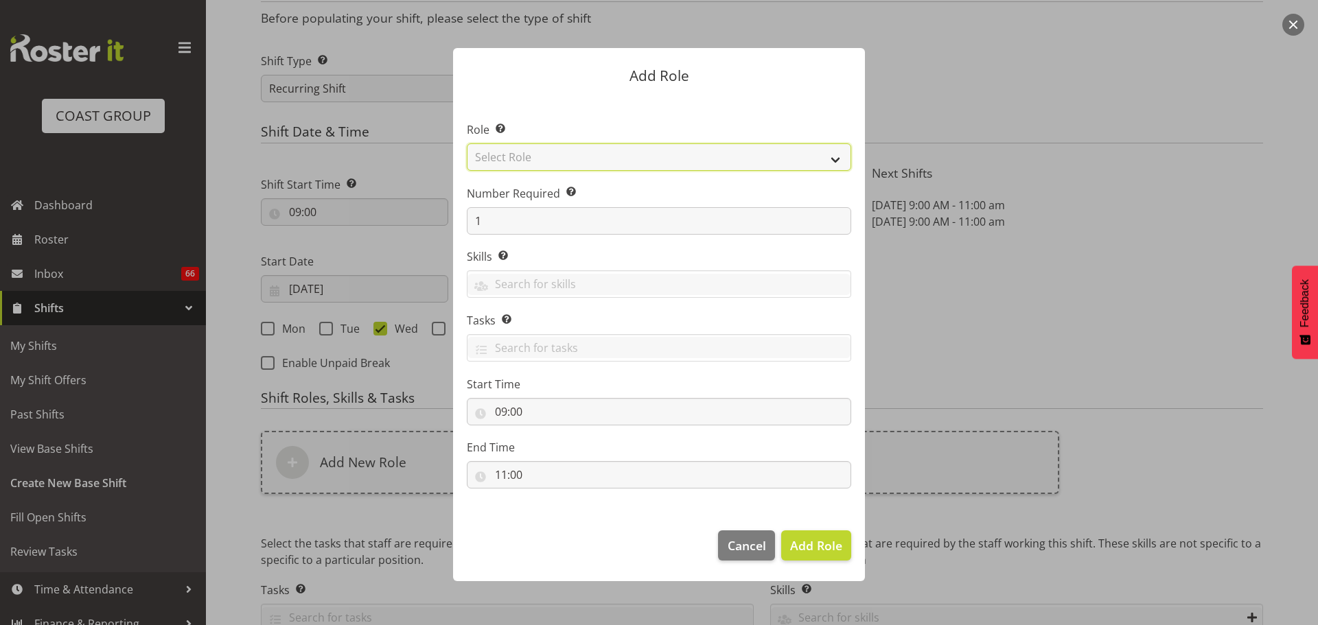
click at [640, 152] on select "Select Role ACCOUNT MANAGER ACCOUNT MANAGER DW ACCOUNTS AKL DIANNA VEHICLES AKL…" at bounding box center [659, 156] width 384 height 27
select select "81"
click at [467, 143] on select "Select Role ACCOUNT MANAGER ACCOUNT MANAGER DW ACCOUNTS AKL DIANNA VEHICLES AKL…" at bounding box center [659, 156] width 384 height 27
click at [822, 549] on span "Add Role" at bounding box center [816, 545] width 52 height 16
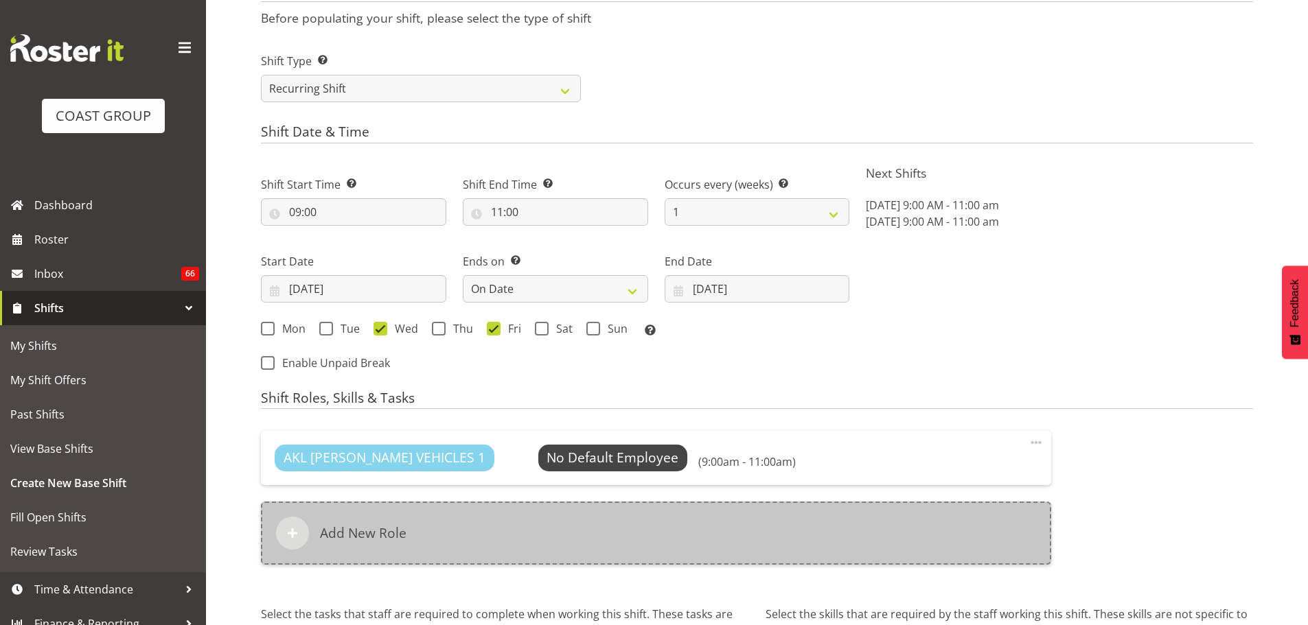
click at [504, 546] on div "Add New Role" at bounding box center [656, 533] width 790 height 63
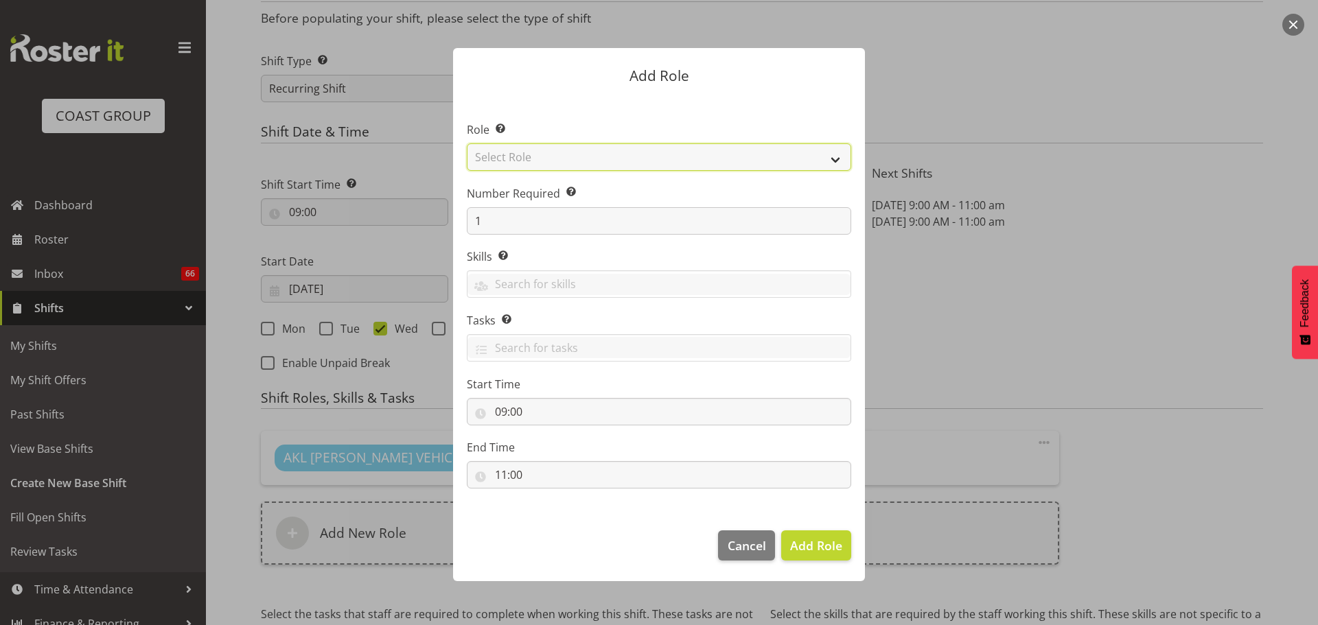
click at [637, 146] on select "Select Role ACCOUNT MANAGER ACCOUNT MANAGER DW ACCOUNTS AKL DIANNA VEHICLES AKL…" at bounding box center [659, 156] width 384 height 27
select select "190"
click at [467, 143] on select "Select Role ACCOUNT MANAGER ACCOUNT MANAGER DW ACCOUNTS AKL DIANNA VEHICLES AKL…" at bounding box center [659, 156] width 384 height 27
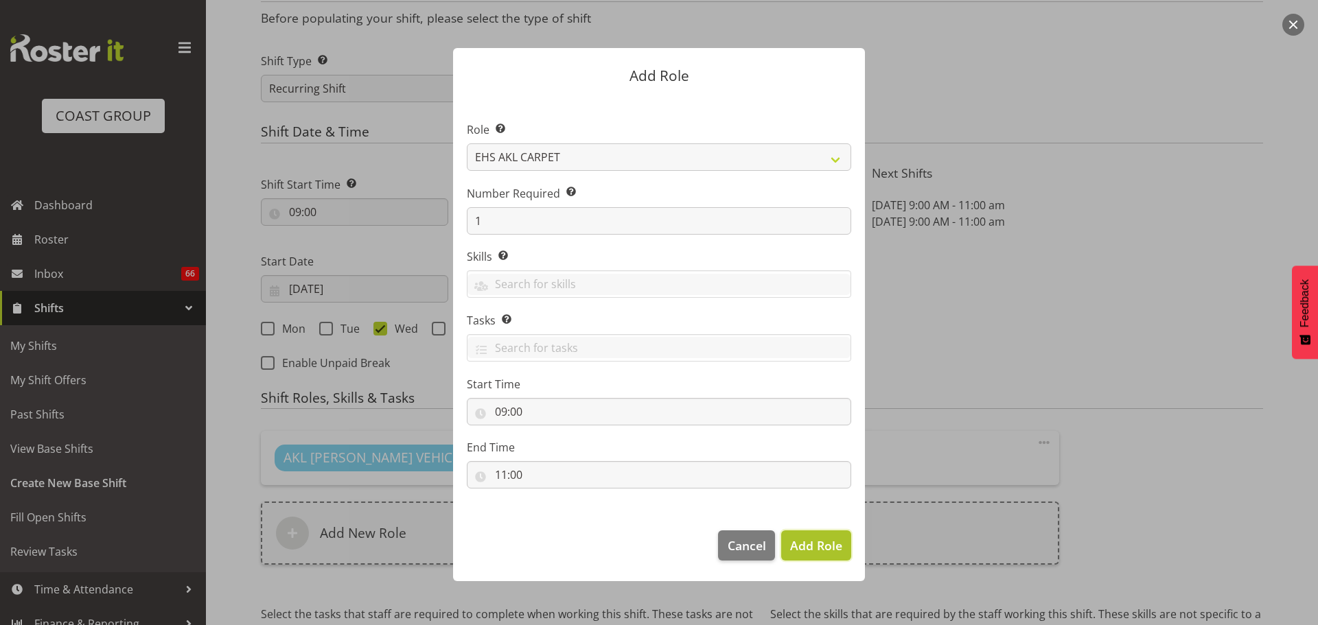
click at [833, 543] on span "Add Role" at bounding box center [816, 545] width 52 height 16
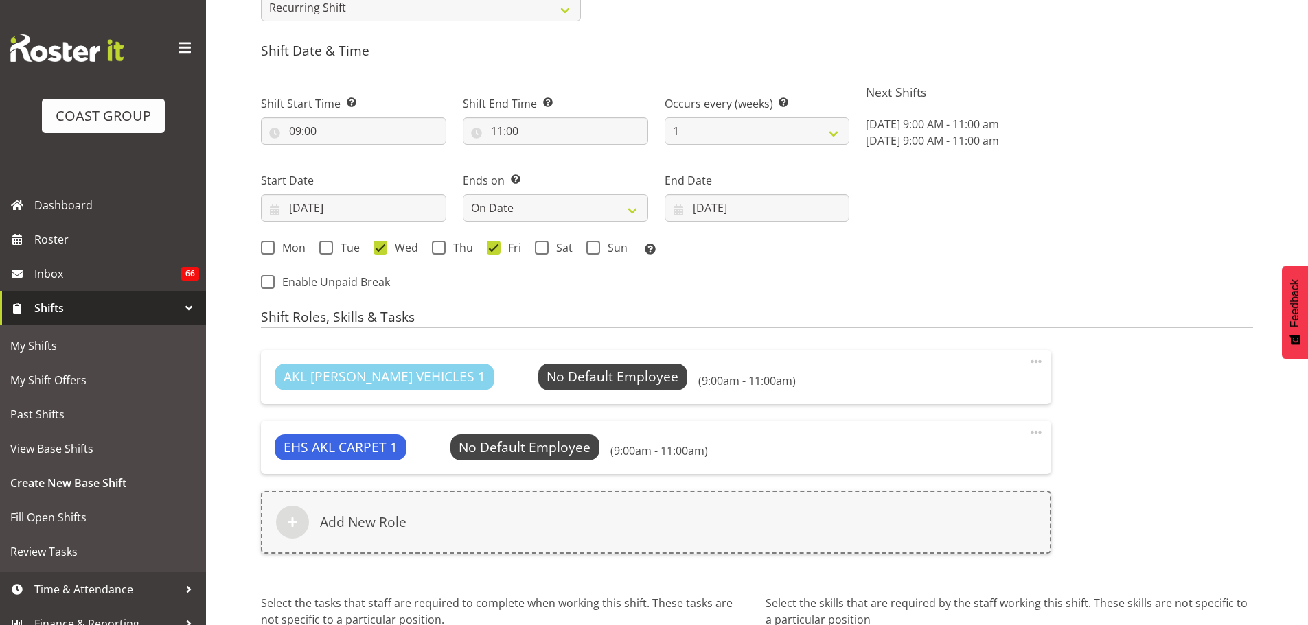
scroll to position [813, 0]
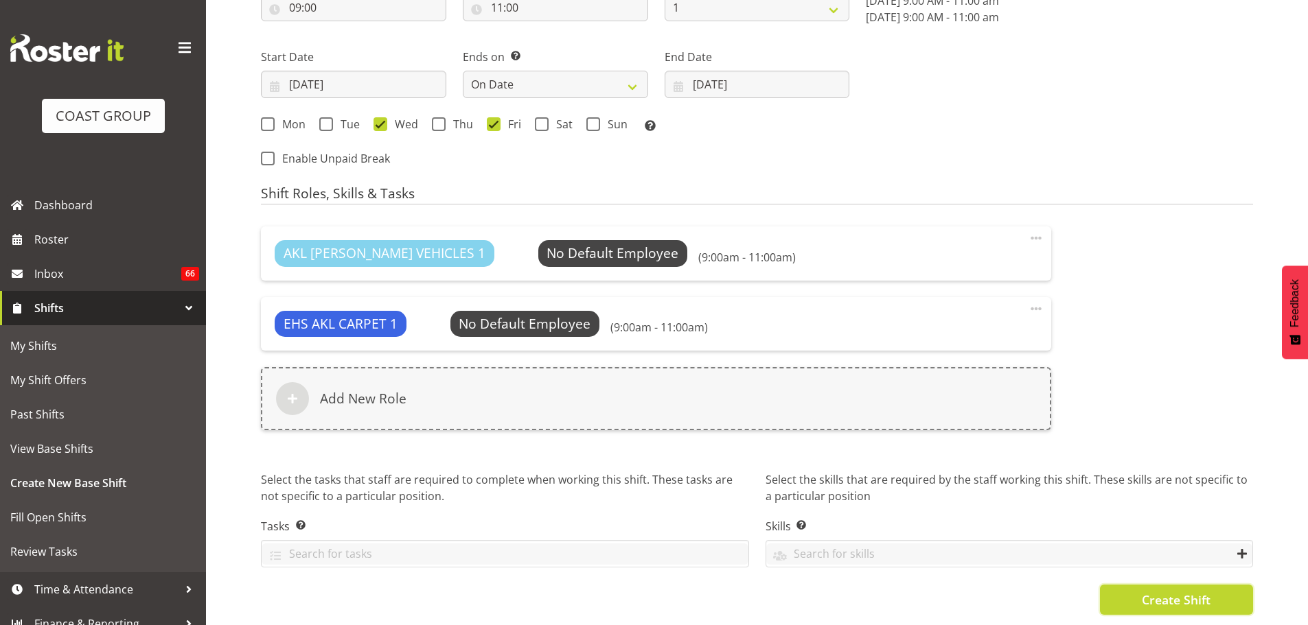
click at [1188, 591] on span "Create Shift" at bounding box center [1176, 600] width 69 height 18
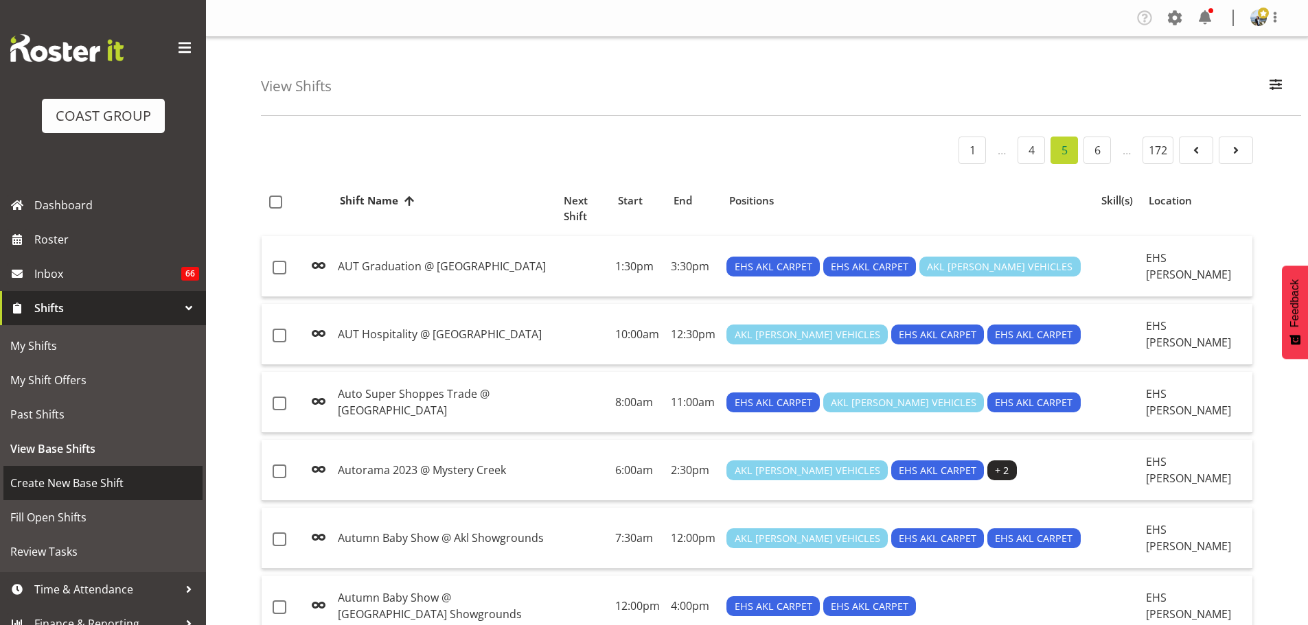
click at [96, 483] on span "Create New Base Shift" at bounding box center [102, 483] width 185 height 21
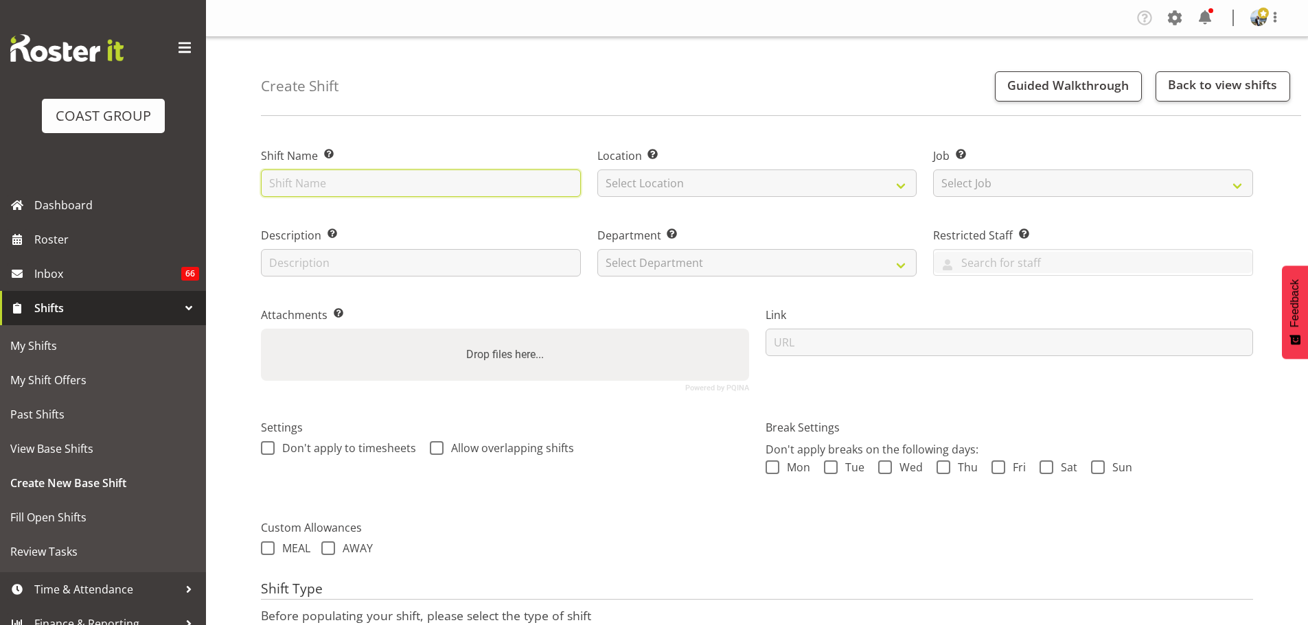
click at [327, 183] on input "text" at bounding box center [421, 183] width 320 height 27
type input "Carlton Central @ [STREET_ADDRESS]"
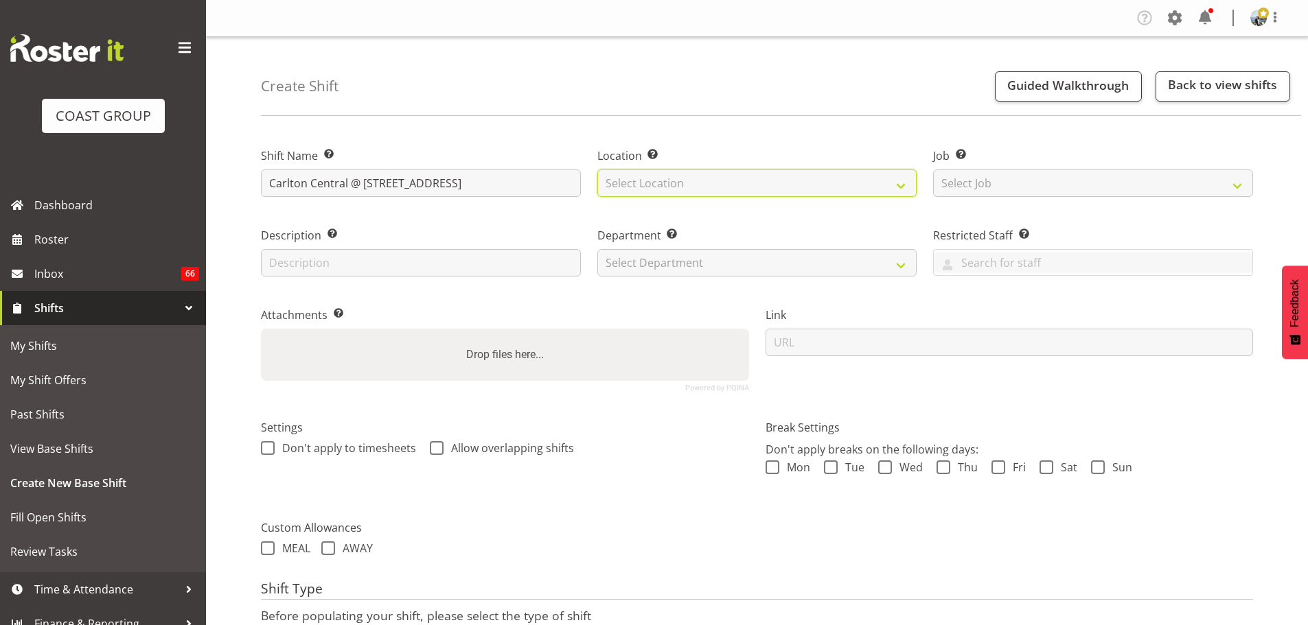
select select "35"
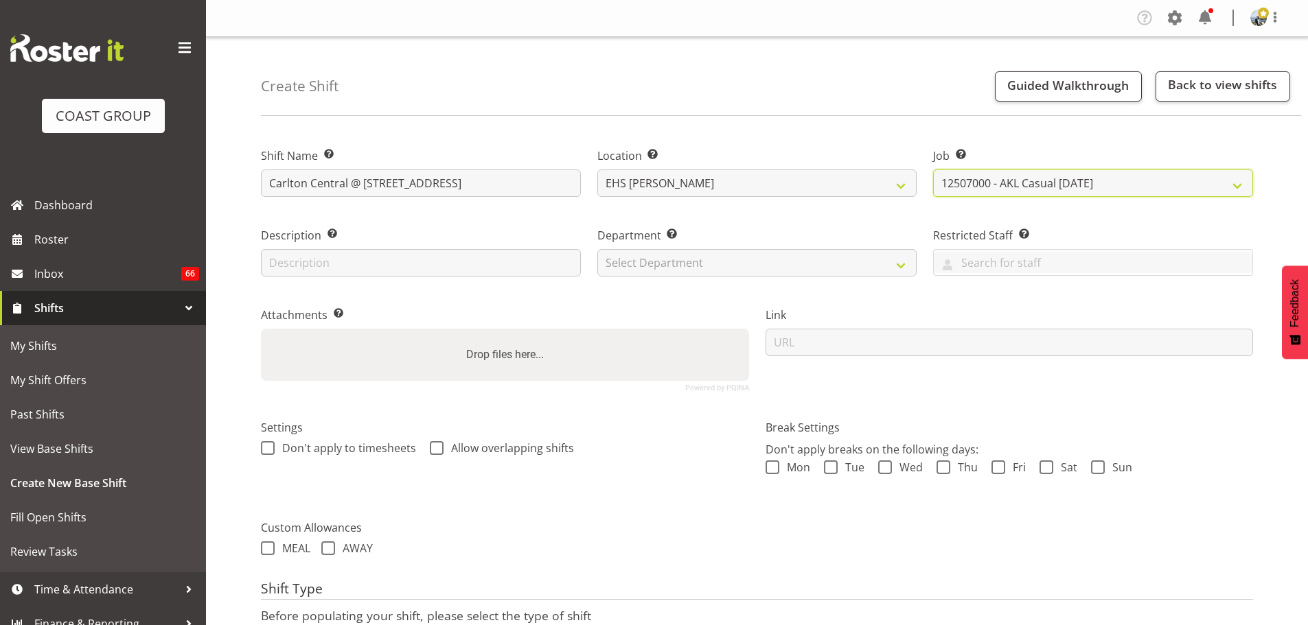
select select "8652"
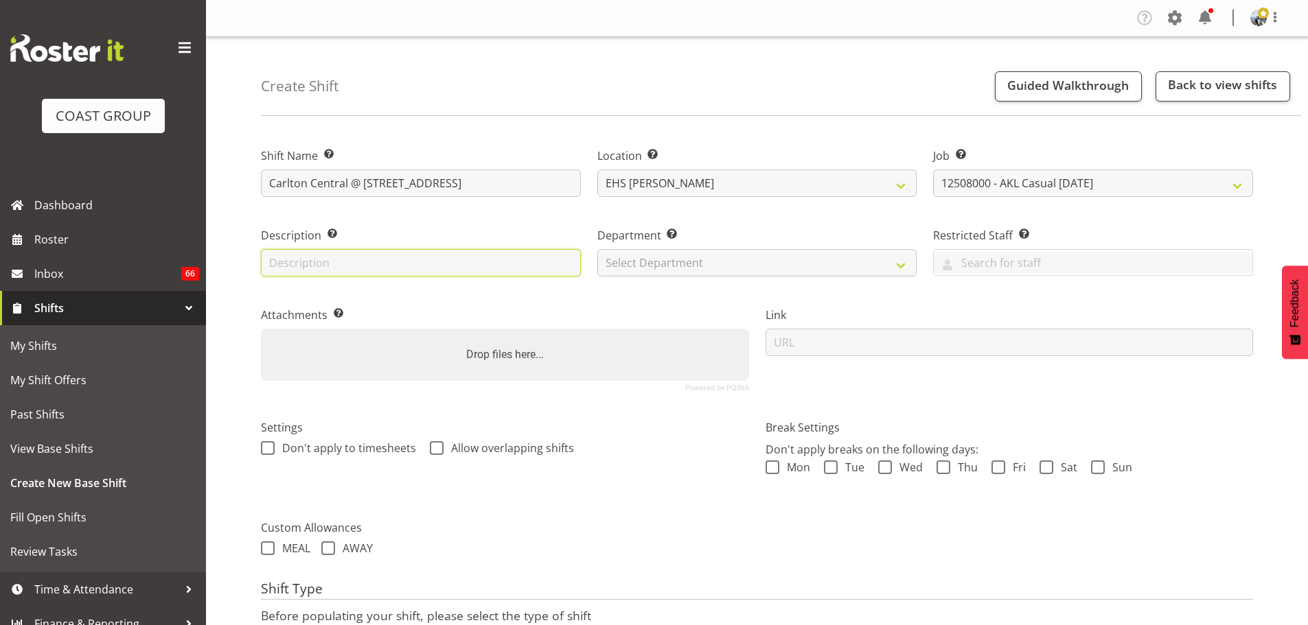
type input "C"
type input "ExpoTurf & Furniture"
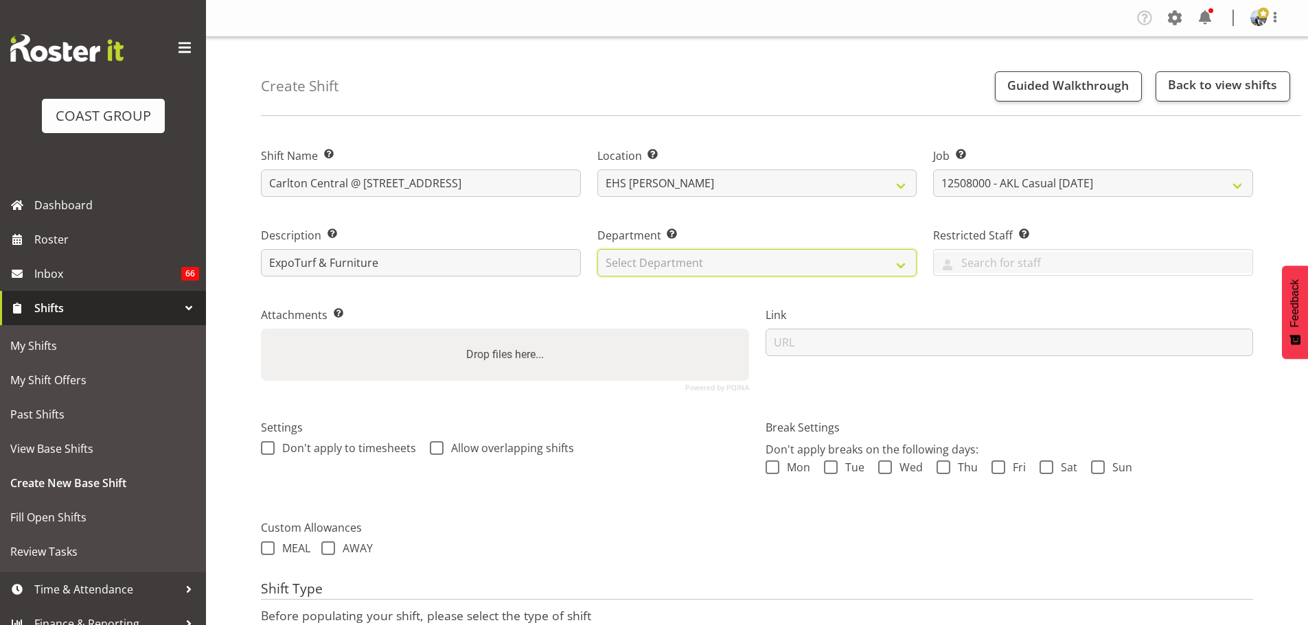
select select "35"
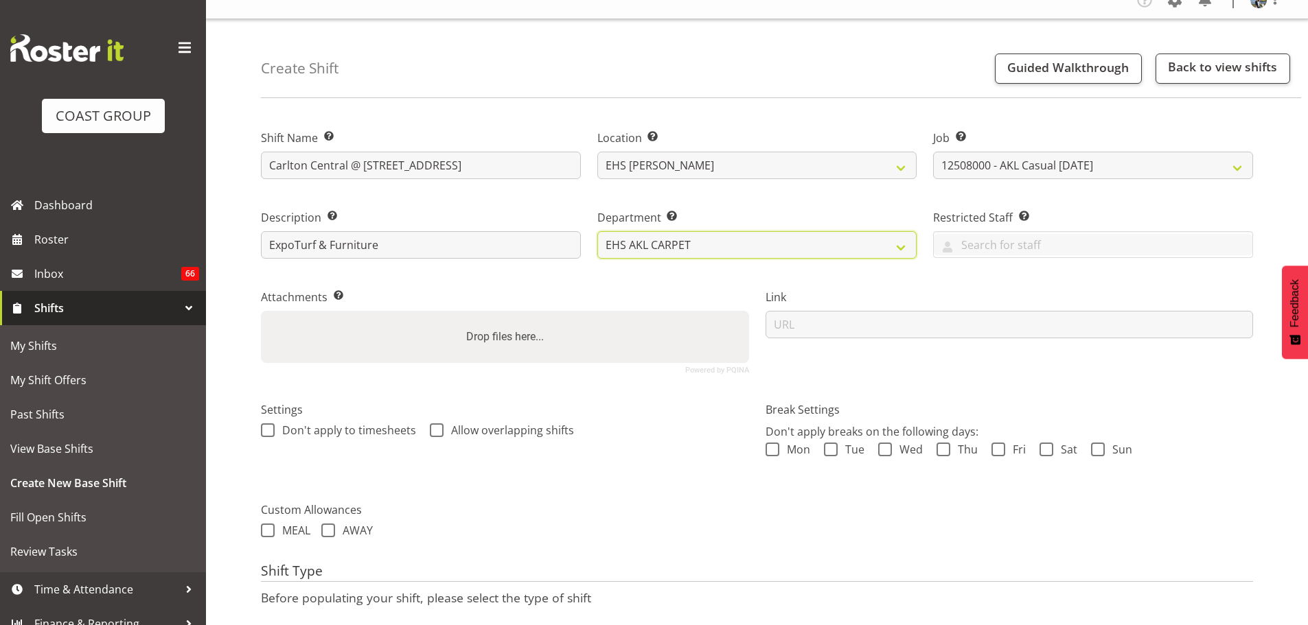
scroll to position [117, 0]
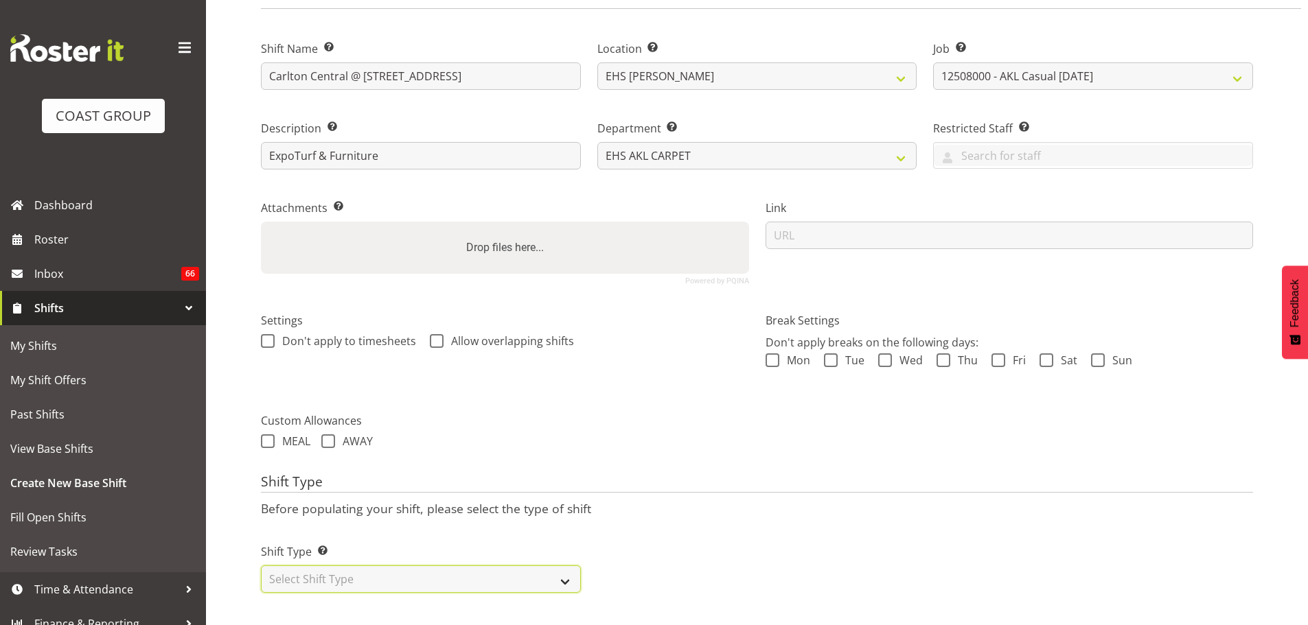
click at [332, 569] on select "Select Shift Type One Off Shift Recurring Shift Rotating Shift" at bounding box center [421, 579] width 320 height 27
select select "recurring"
click at [261, 566] on select "Select Shift Type One Off Shift Recurring Shift Rotating Shift" at bounding box center [421, 579] width 320 height 27
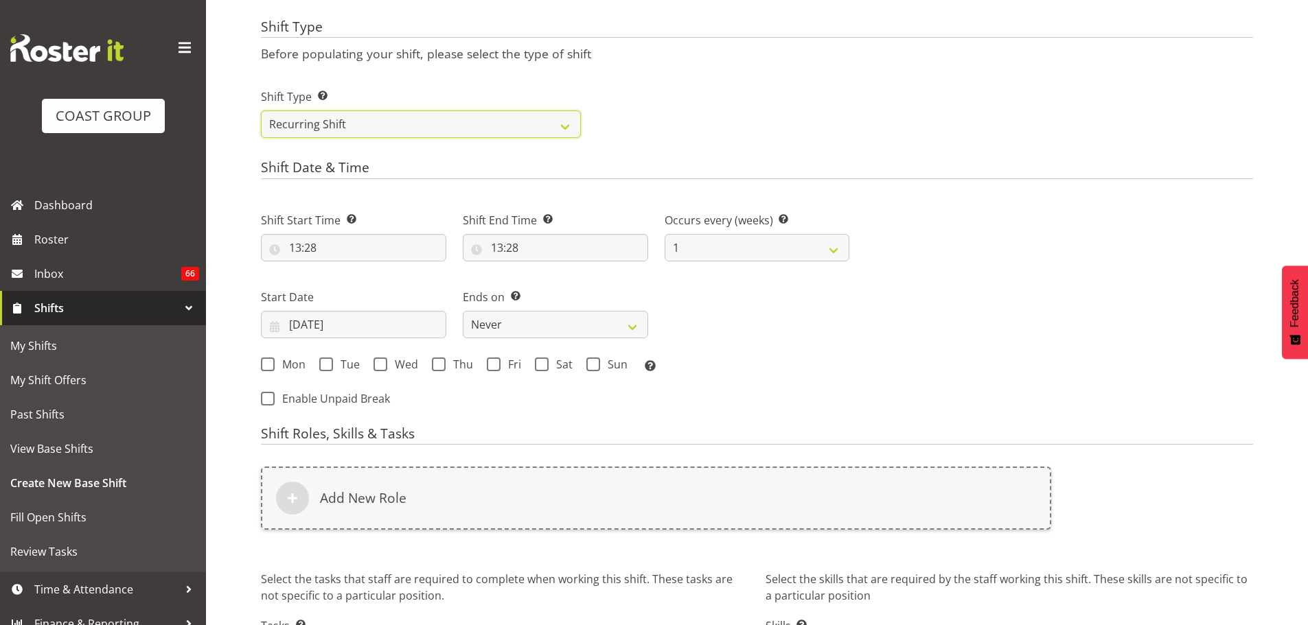
scroll to position [598, 0]
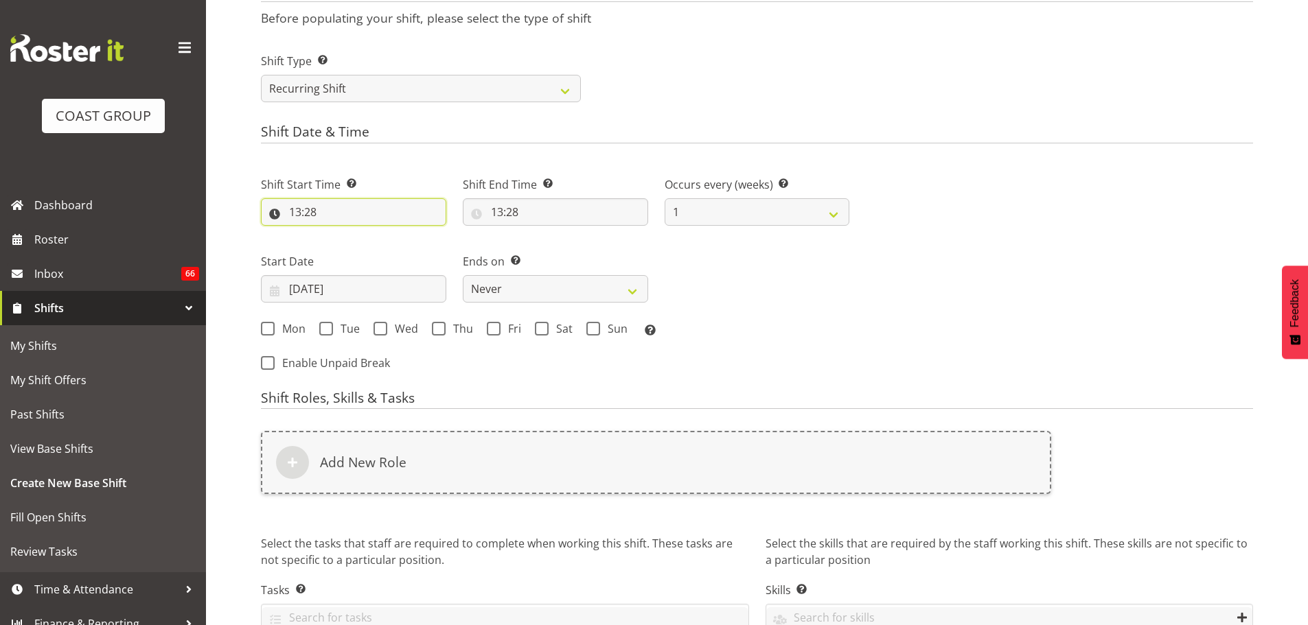
click at [307, 211] on input "13:28" at bounding box center [353, 211] width 185 height 27
click at [380, 244] on select "00 01 02 03 04 05 06 07 08 09 10 11 12 13 14 15 16 17 18 19 20 21 22 23 24 25 2…" at bounding box center [390, 247] width 31 height 27
select select "0"
type input "13:00"
click at [507, 191] on label "Shift End Time Set the time of the day you wish this shift to finish" at bounding box center [555, 184] width 185 height 16
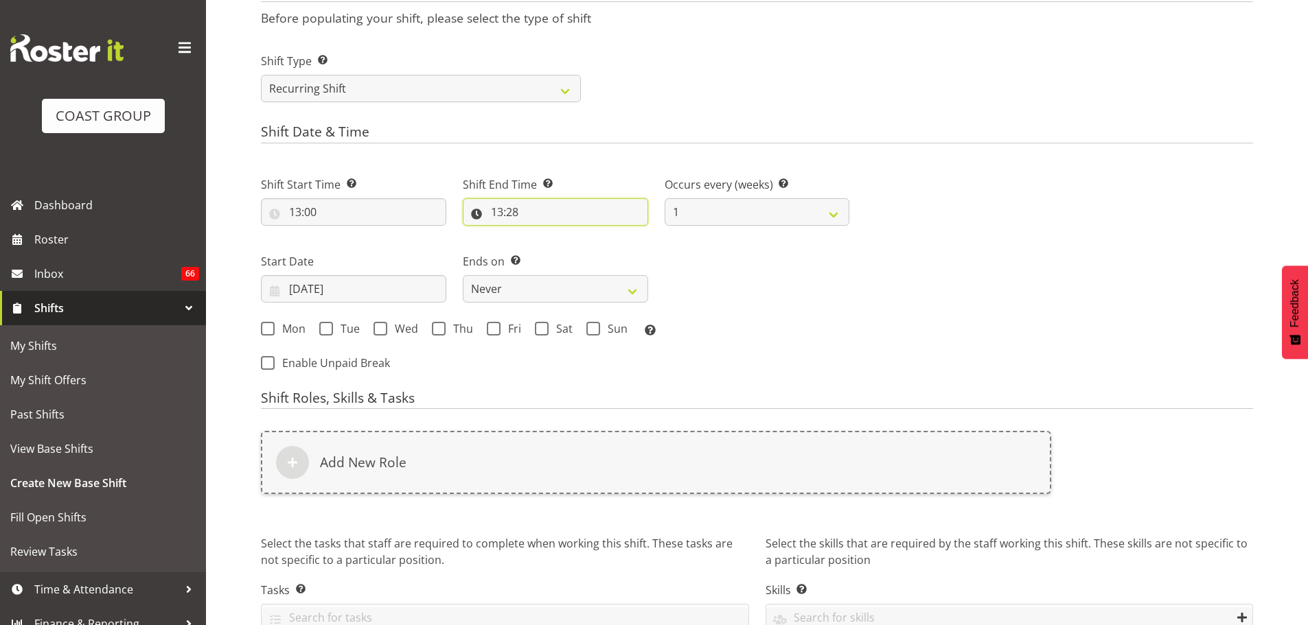
click at [502, 211] on input "13:28" at bounding box center [555, 211] width 185 height 27
click at [557, 250] on select "00 01 02 03 04 05 06 07 08 09 10 11 12 13 14 15 16 17 18 19 20 21 22 23" at bounding box center [556, 247] width 31 height 27
select select "14"
click at [541, 234] on select "00 01 02 03 04 05 06 07 08 09 10 11 12 13 14 15 16 17 18 19 20 21 22 23" at bounding box center [556, 247] width 31 height 27
type input "14:28"
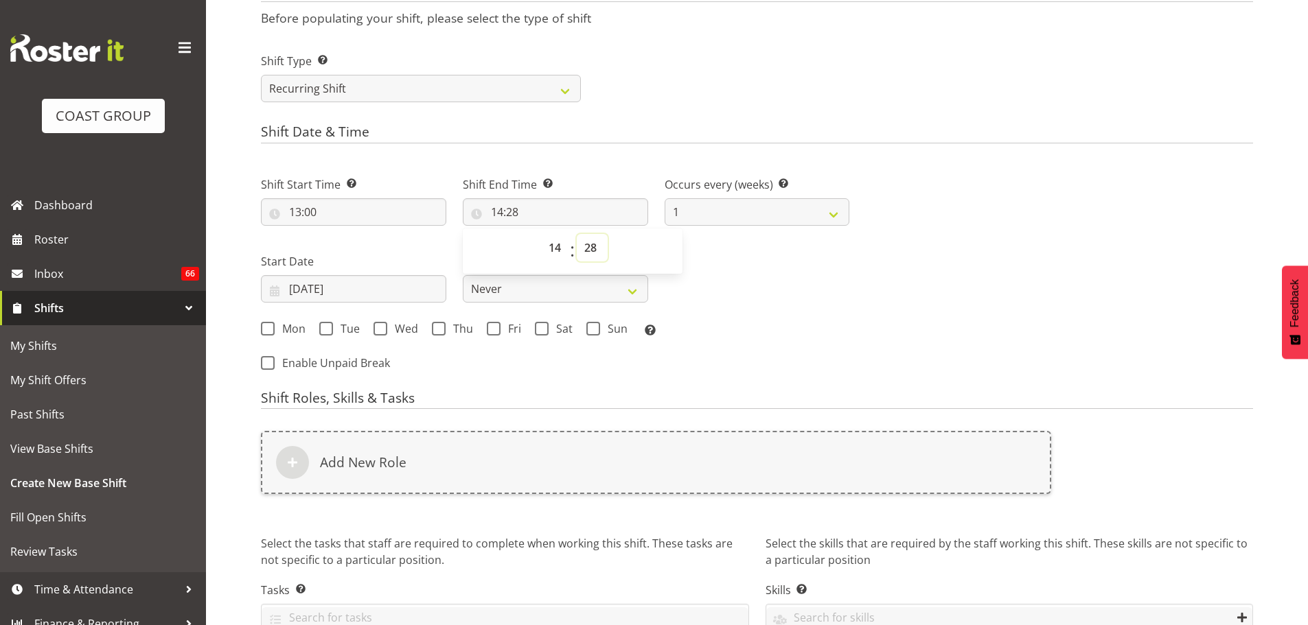
click at [581, 250] on select "00 01 02 03 04 05 06 07 08 09 10 11 12 13 14 15 16 17 18 19 20 21 22 23 24 25 2…" at bounding box center [592, 247] width 31 height 27
select select "30"
type input "14:30"
click at [813, 317] on div "Mon Tue Wed Thu Fri Sat Sun Select the days of the week you wish to create this…" at bounding box center [555, 329] width 605 height 37
click at [443, 334] on span at bounding box center [439, 329] width 14 height 14
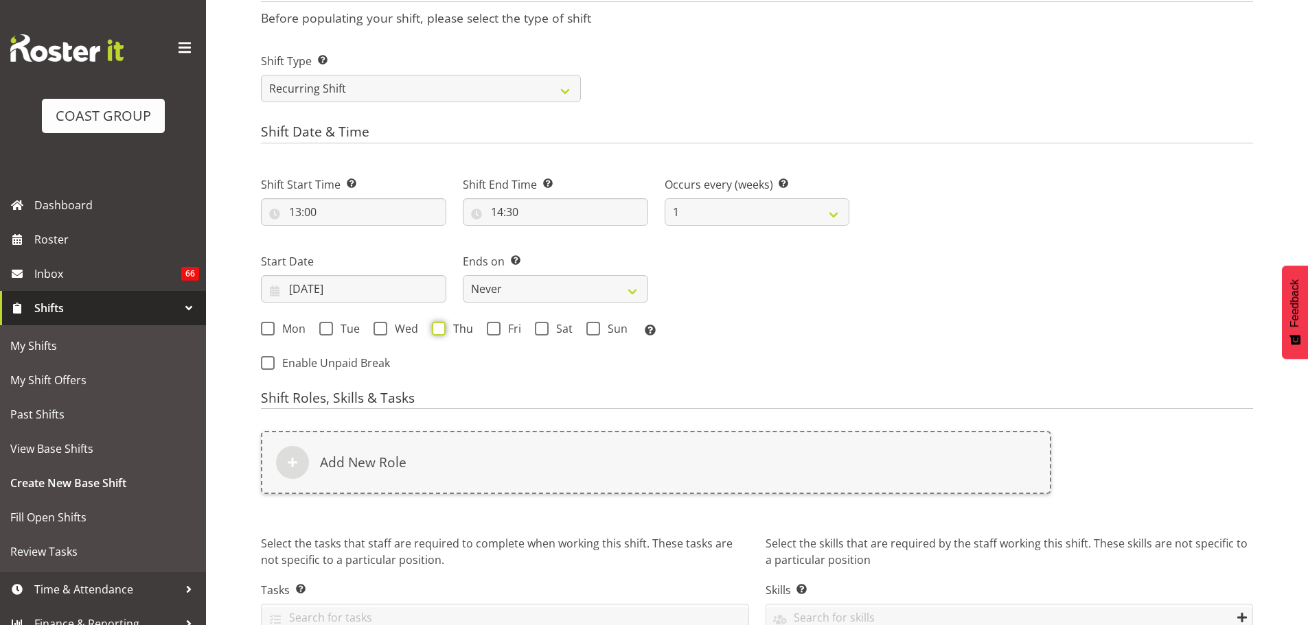
click at [441, 333] on input "Thu" at bounding box center [436, 328] width 9 height 9
checkbox input "true"
click at [330, 329] on span at bounding box center [326, 329] width 14 height 14
click at [328, 329] on input "Tue" at bounding box center [323, 328] width 9 height 9
checkbox input "true"
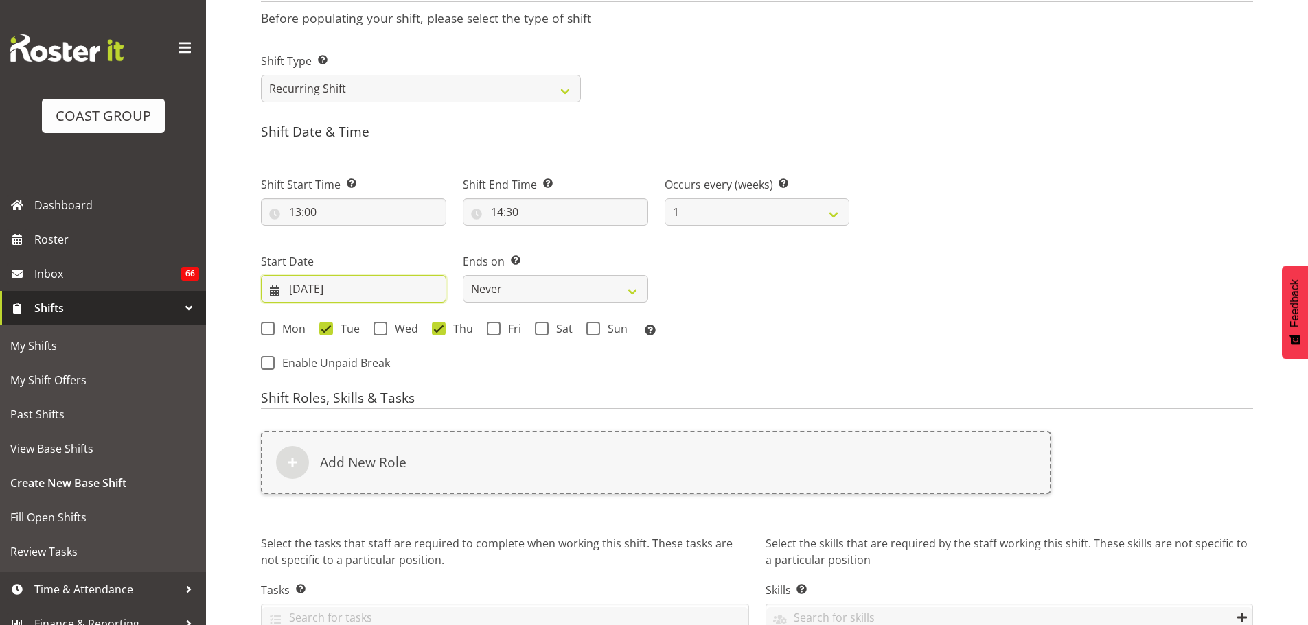
click at [425, 287] on input "18/08/2025" at bounding box center [353, 288] width 185 height 27
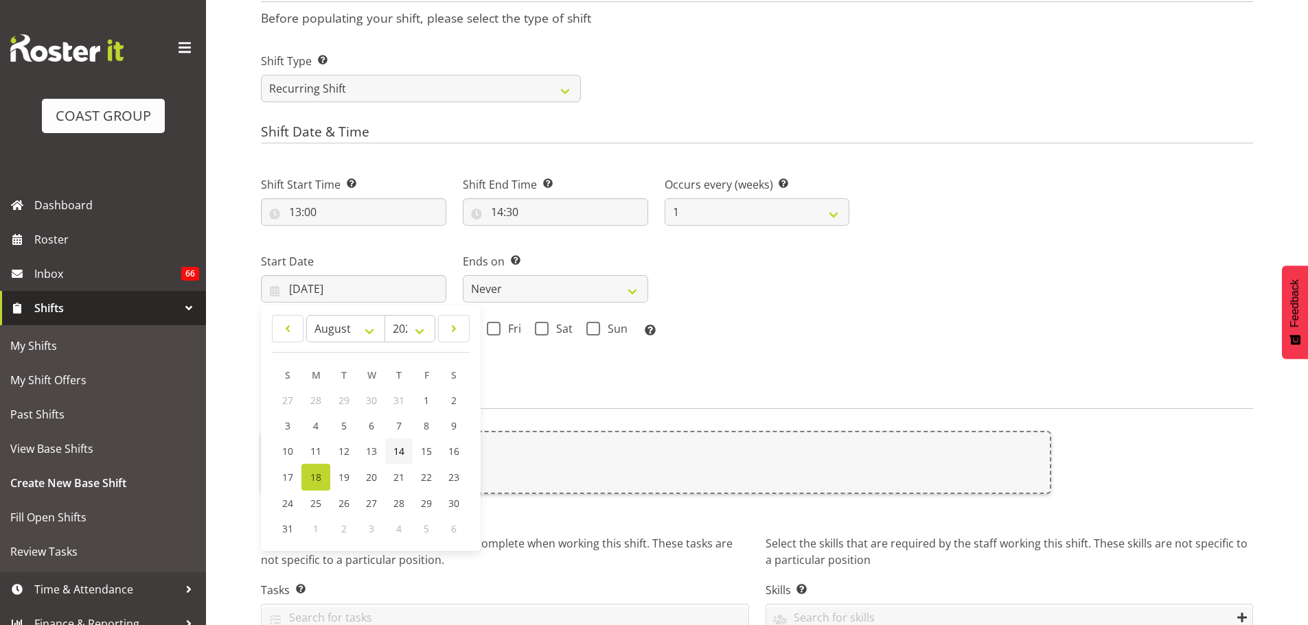
click at [395, 449] on span "14" at bounding box center [398, 451] width 11 height 13
type input "14/08/2025"
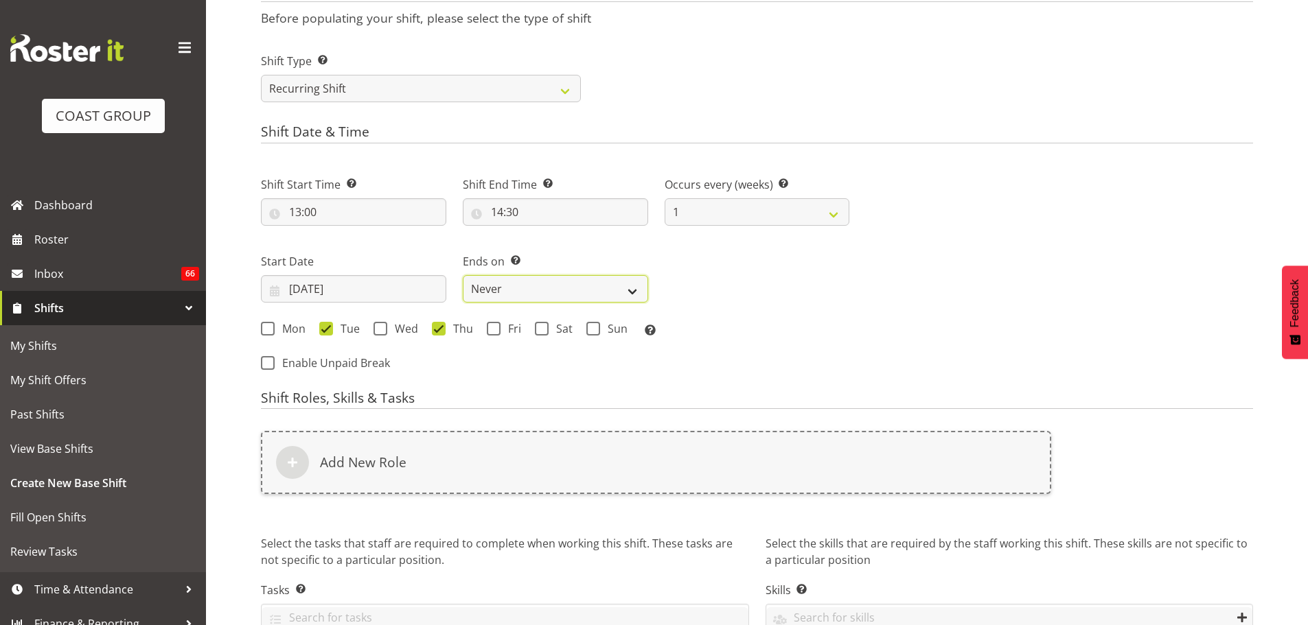
click at [518, 286] on select "Never On Date" at bounding box center [555, 288] width 185 height 27
select select "date"
click at [463, 275] on select "Never On Date" at bounding box center [555, 288] width 185 height 27
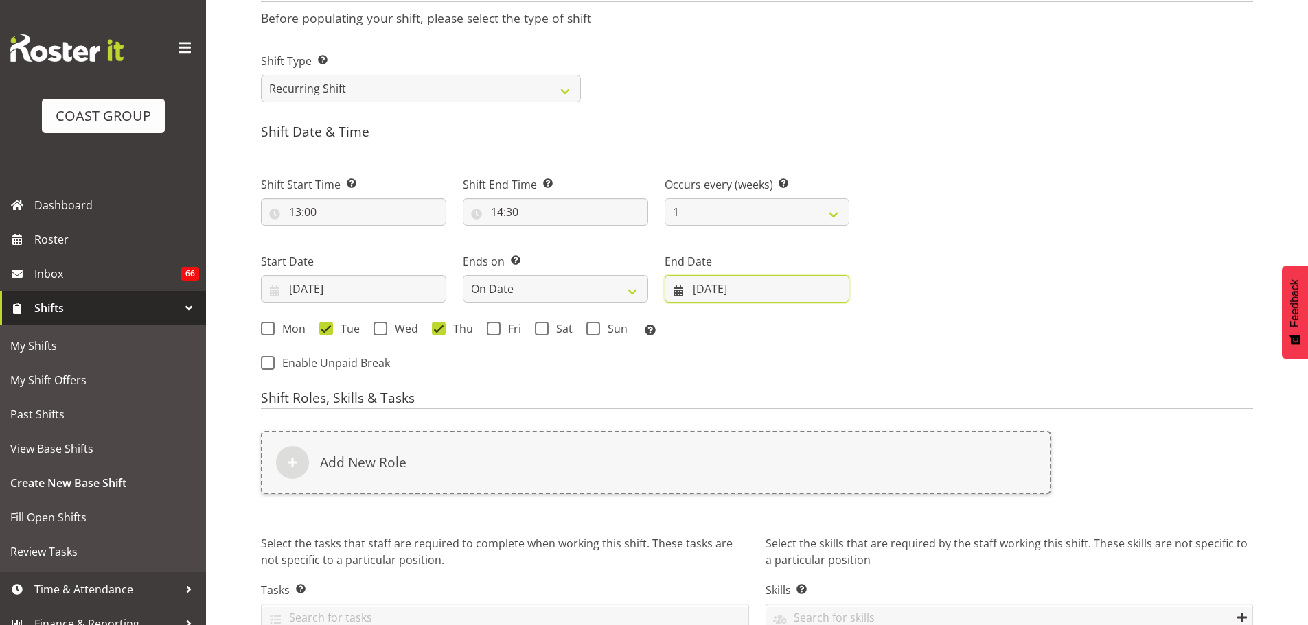
click at [755, 286] on input "18/08/2025" at bounding box center [756, 288] width 185 height 27
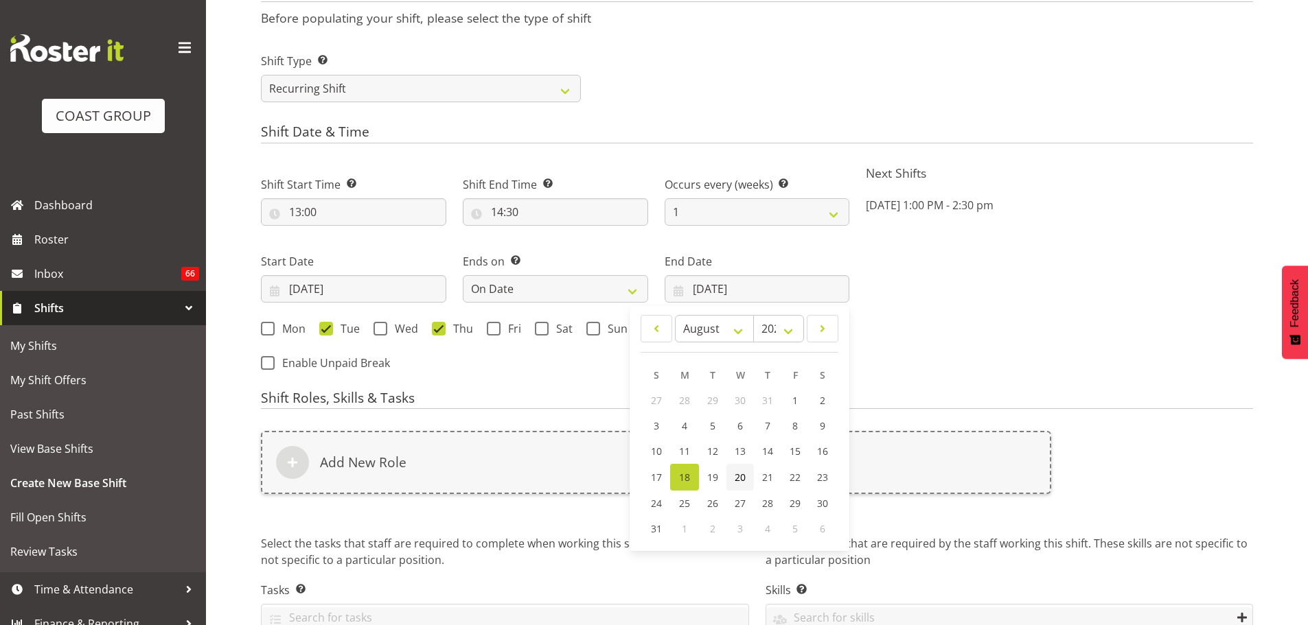
click at [745, 478] on span "20" at bounding box center [740, 477] width 11 height 13
type input "20/08/2025"
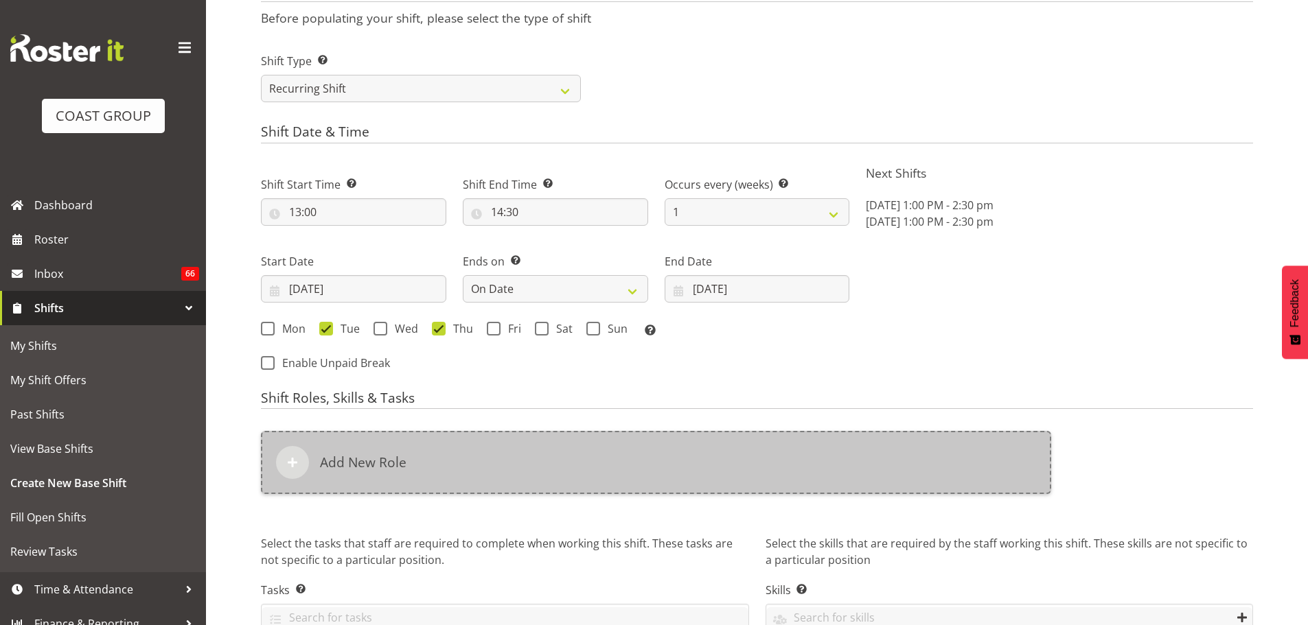
click at [769, 449] on div "Add New Role" at bounding box center [656, 462] width 790 height 63
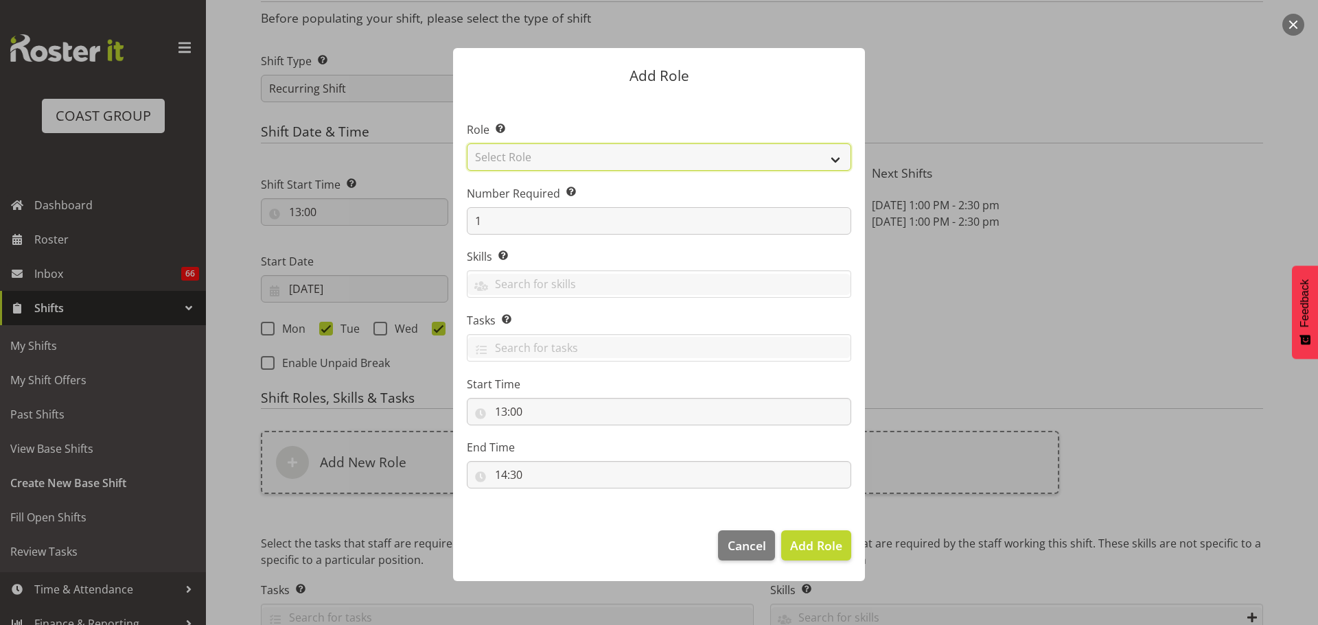
click at [701, 159] on select "Select Role ACCOUNT MANAGER ACCOUNT MANAGER DW ACCOUNTS AKL DIANNA VEHICLES AKL…" at bounding box center [659, 156] width 384 height 27
select select "81"
click at [467, 143] on select "Select Role ACCOUNT MANAGER ACCOUNT MANAGER DW ACCOUNTS AKL DIANNA VEHICLES AKL…" at bounding box center [659, 156] width 384 height 27
click at [834, 548] on span "Add Role" at bounding box center [816, 545] width 52 height 16
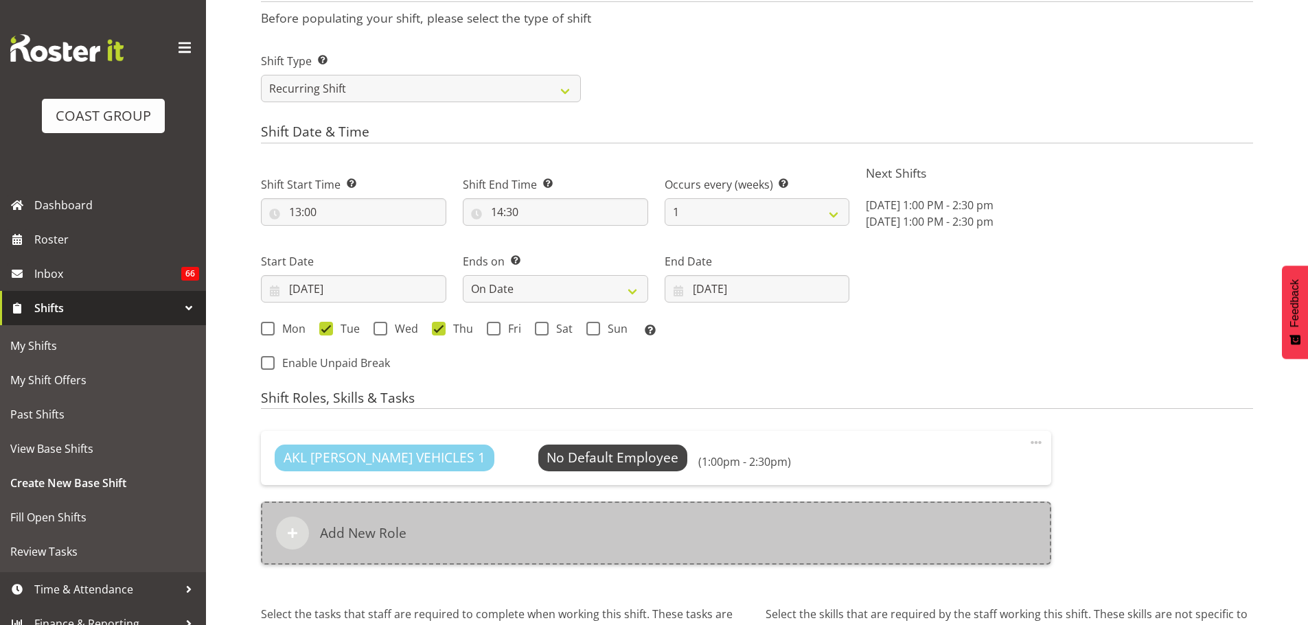
click at [553, 526] on div "Add New Role" at bounding box center [656, 533] width 790 height 63
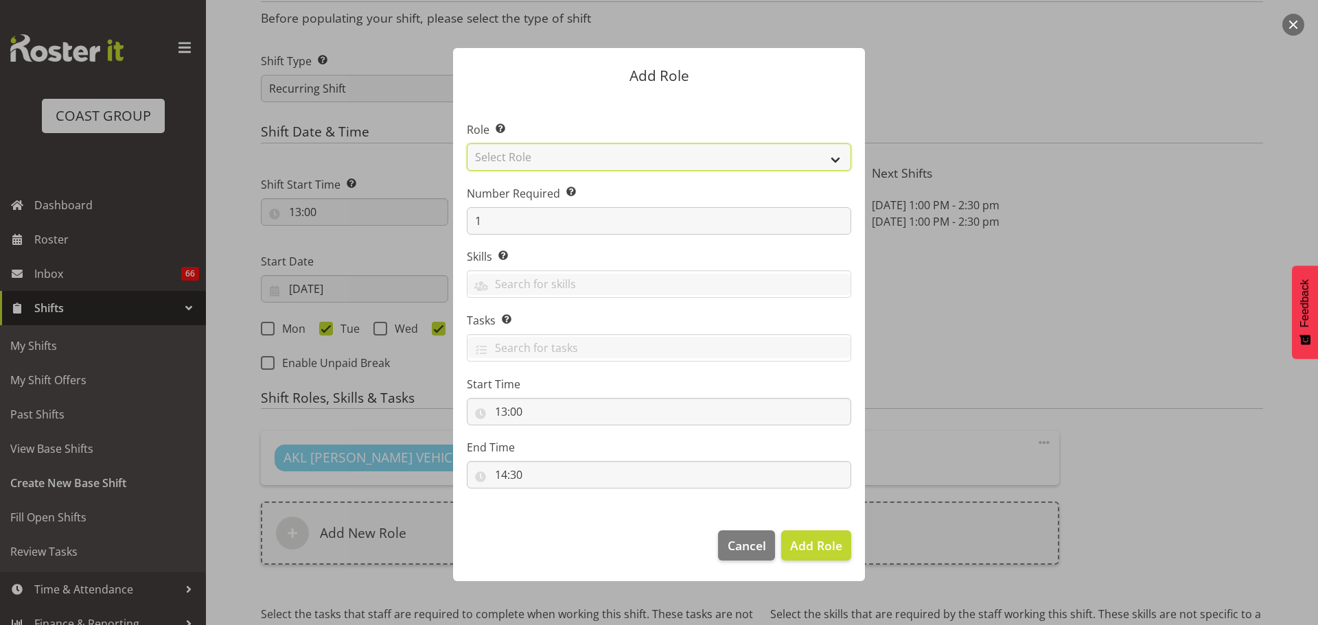
click at [519, 157] on select "Select Role ACCOUNT MANAGER ACCOUNT MANAGER DW ACCOUNTS AKL DIANNA VEHICLES AKL…" at bounding box center [659, 156] width 384 height 27
select select "190"
click at [467, 143] on select "Select Role ACCOUNT MANAGER ACCOUNT MANAGER DW ACCOUNTS AKL DIANNA VEHICLES AKL…" at bounding box center [659, 156] width 384 height 27
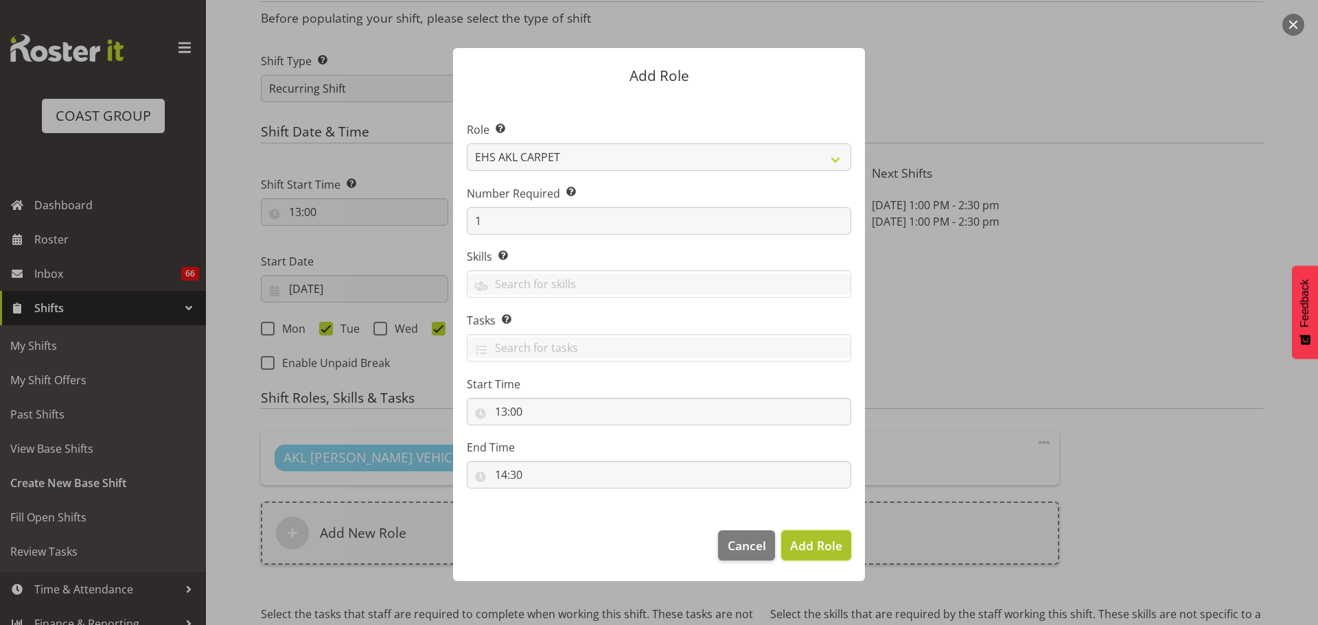
click at [850, 553] on button "Add Role" at bounding box center [816, 546] width 70 height 30
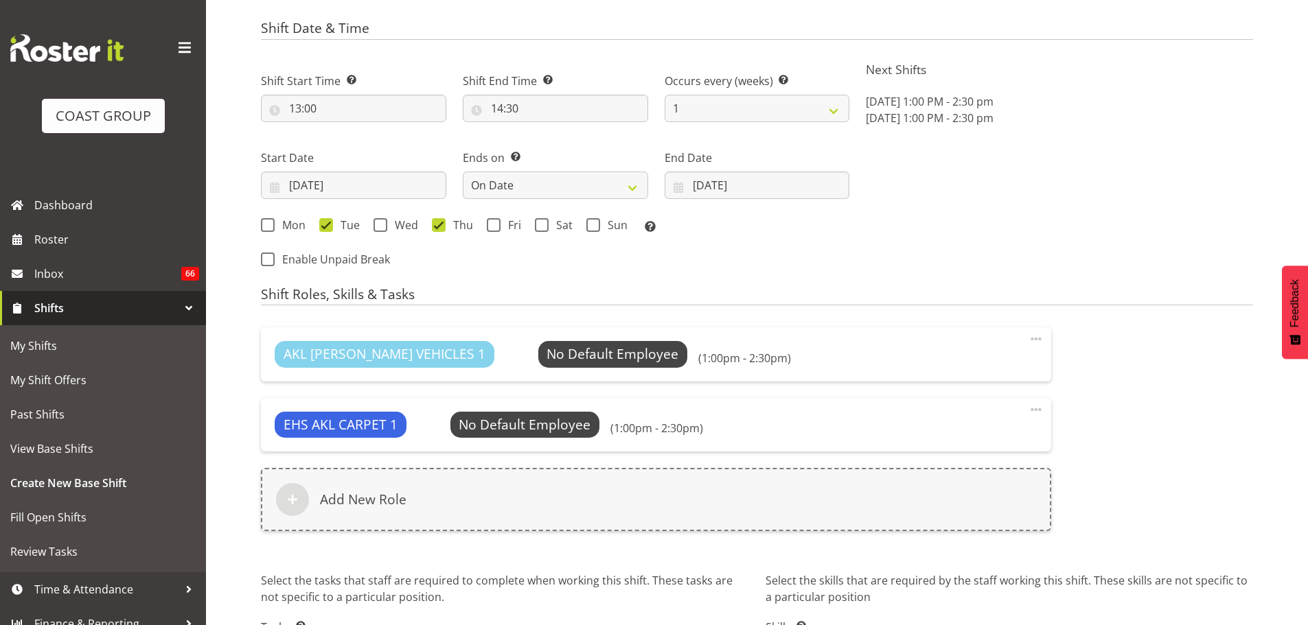
scroll to position [813, 0]
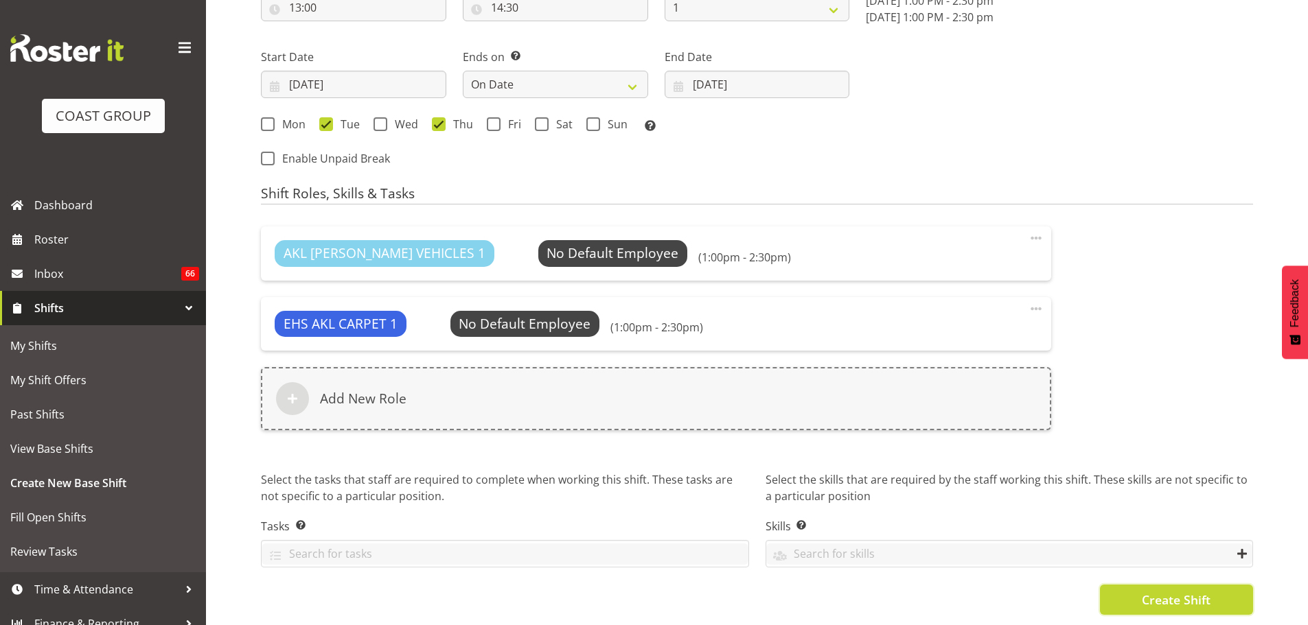
click at [1220, 601] on button "Create Shift" at bounding box center [1176, 600] width 153 height 30
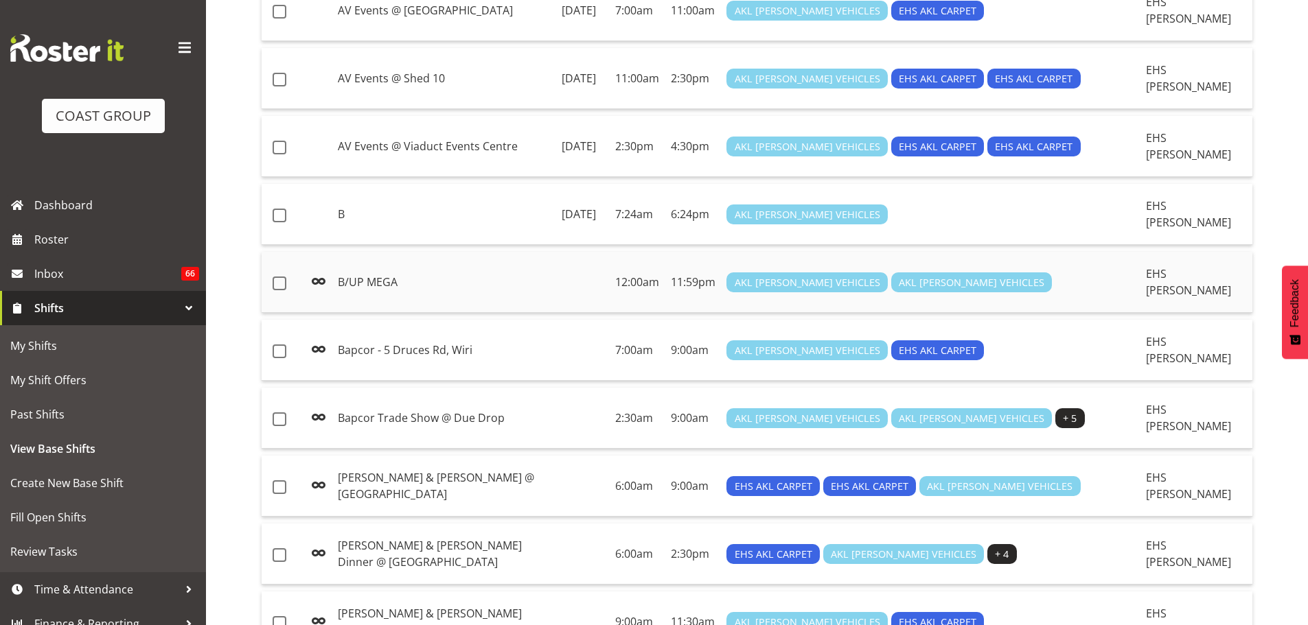
scroll to position [1294, 0]
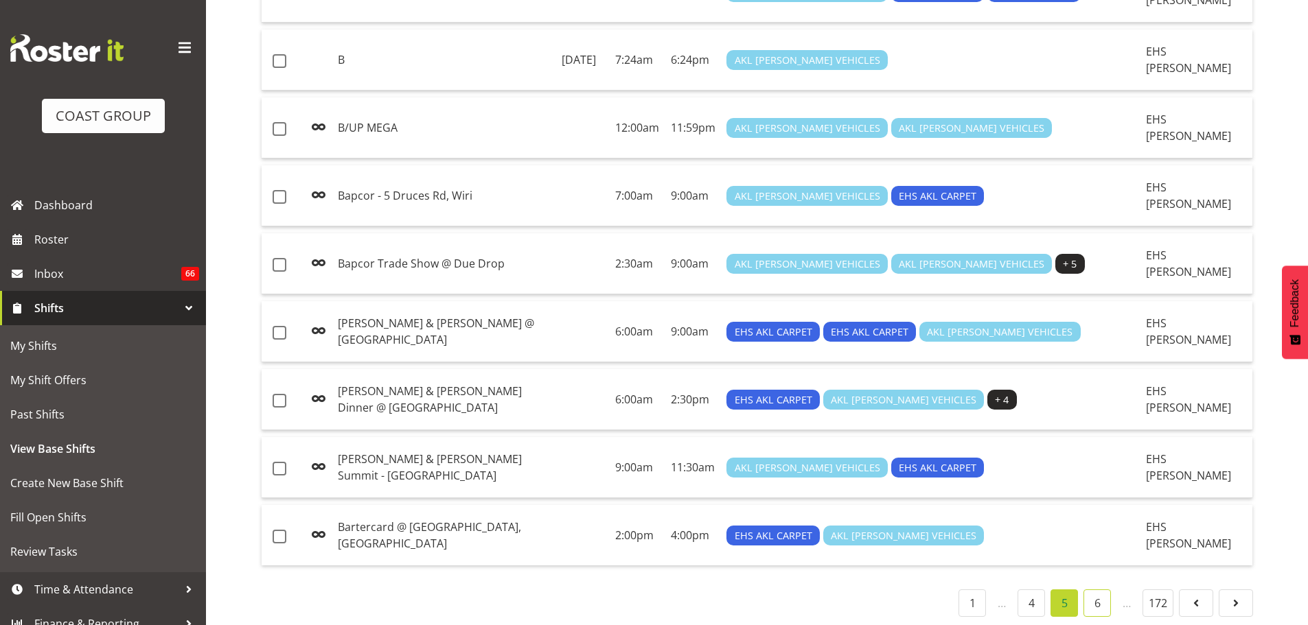
click at [1091, 590] on link "6" at bounding box center [1096, 603] width 27 height 27
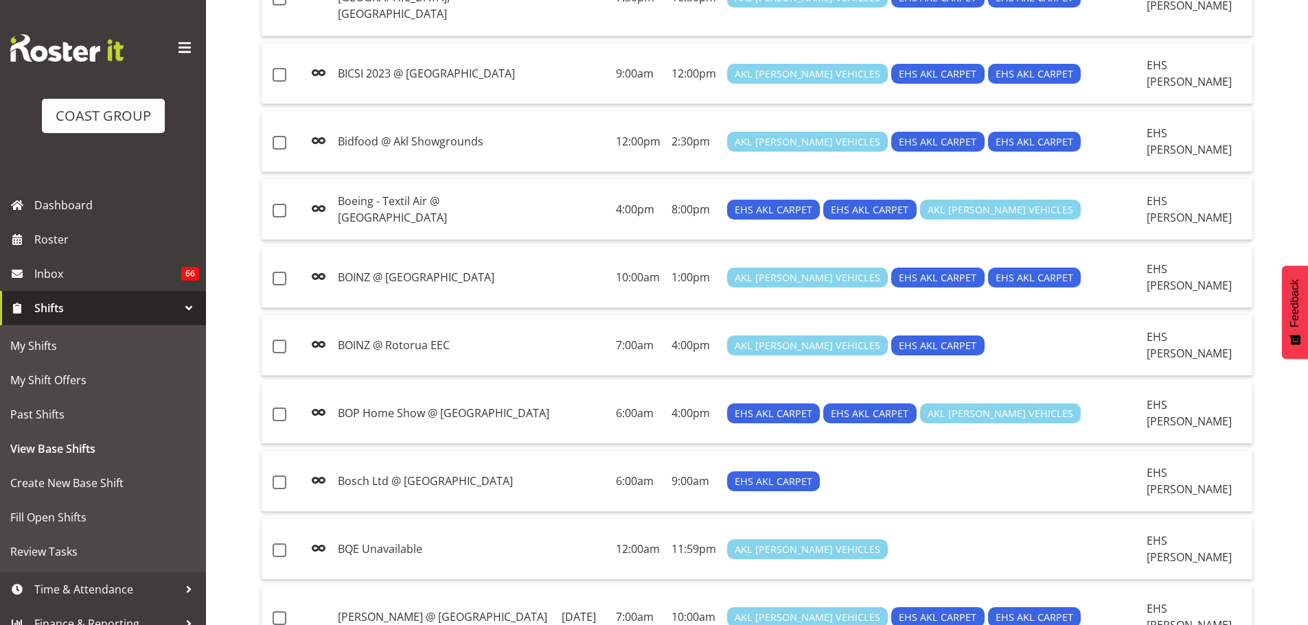
scroll to position [1294, 0]
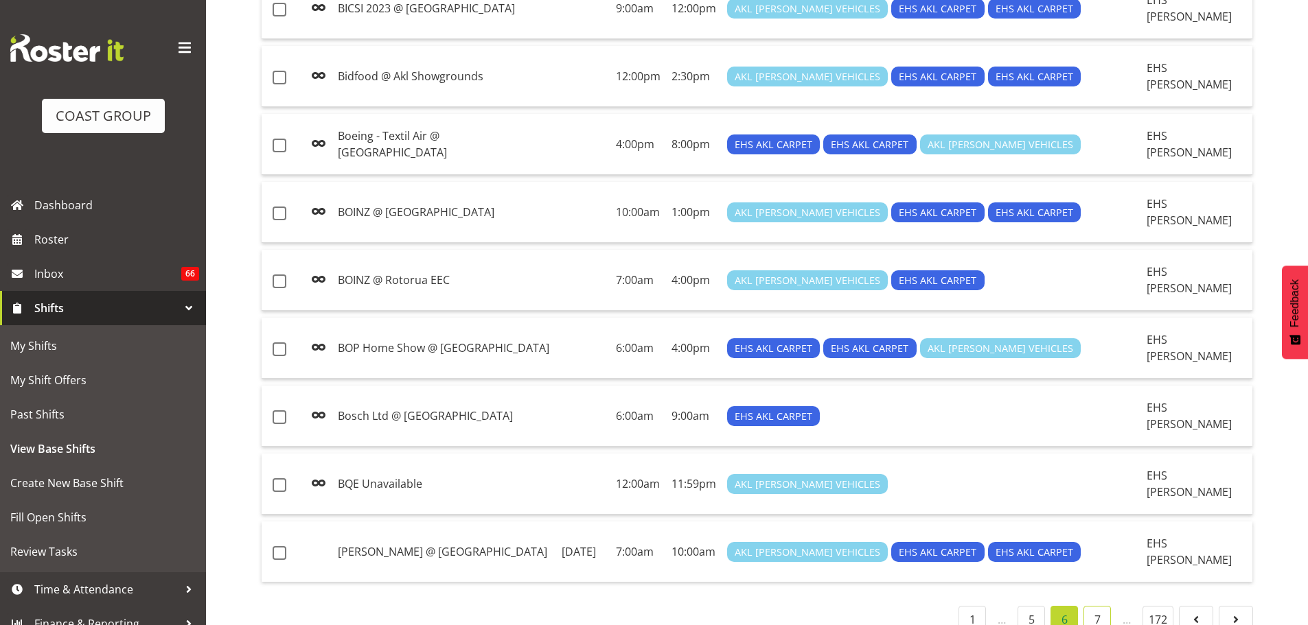
click at [1105, 606] on link "7" at bounding box center [1096, 619] width 27 height 27
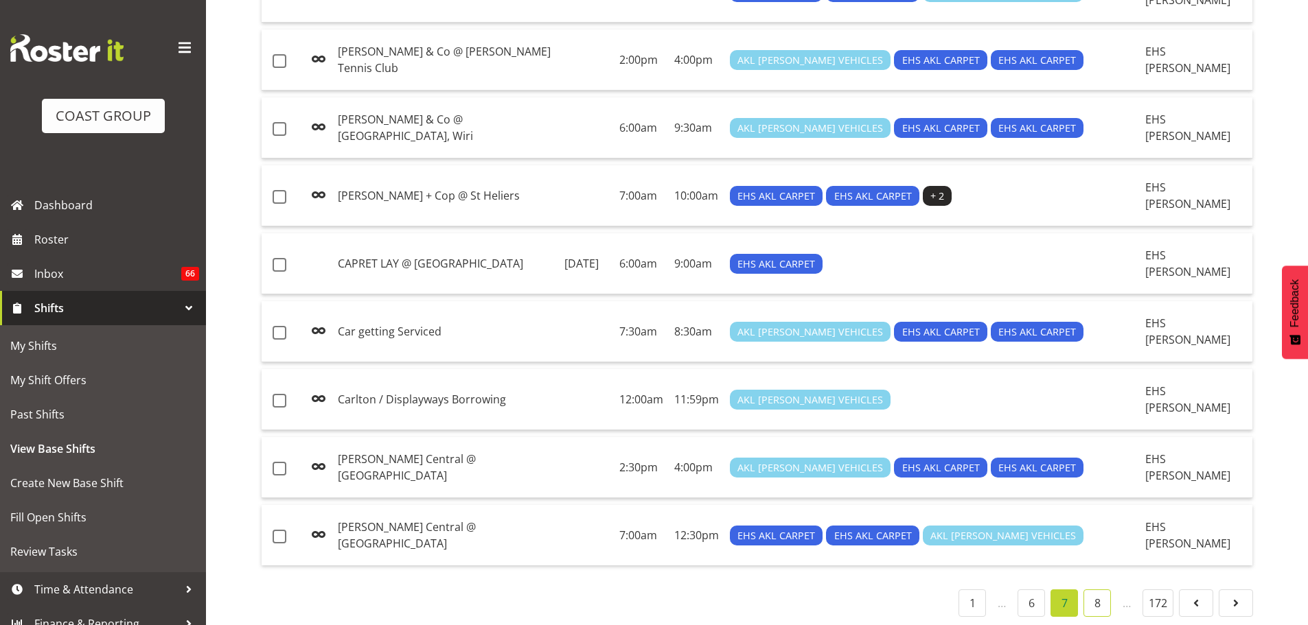
click at [1097, 590] on link "8" at bounding box center [1096, 603] width 27 height 27
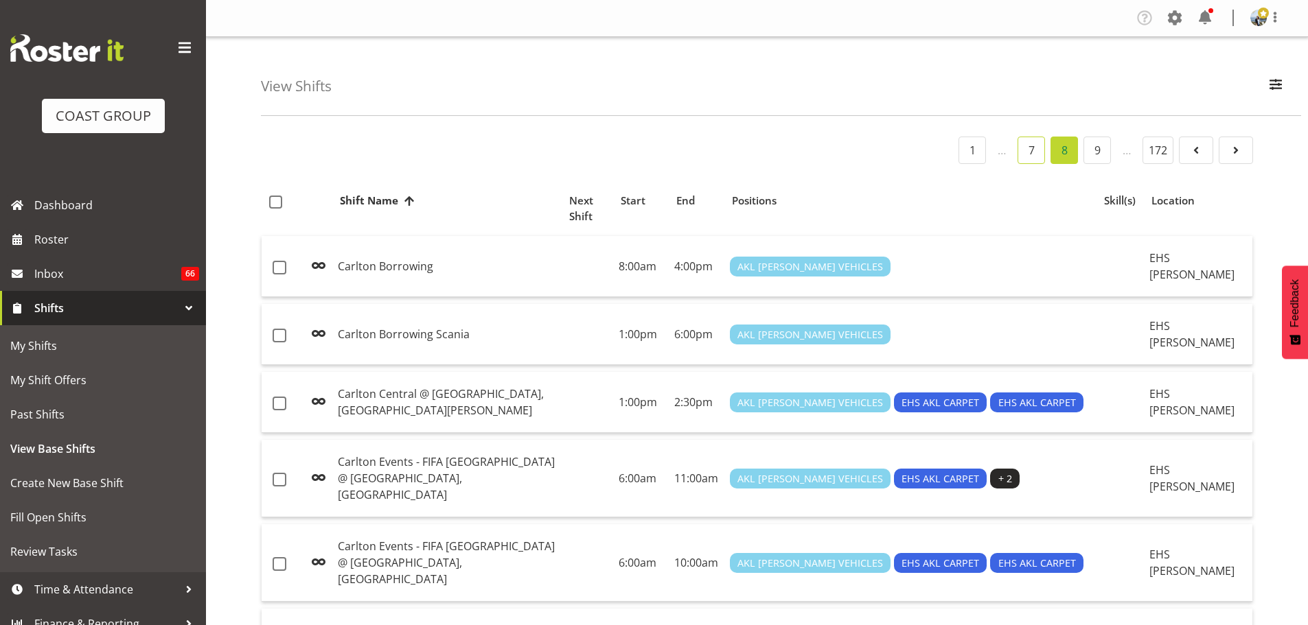
click at [1043, 155] on link "7" at bounding box center [1030, 150] width 27 height 27
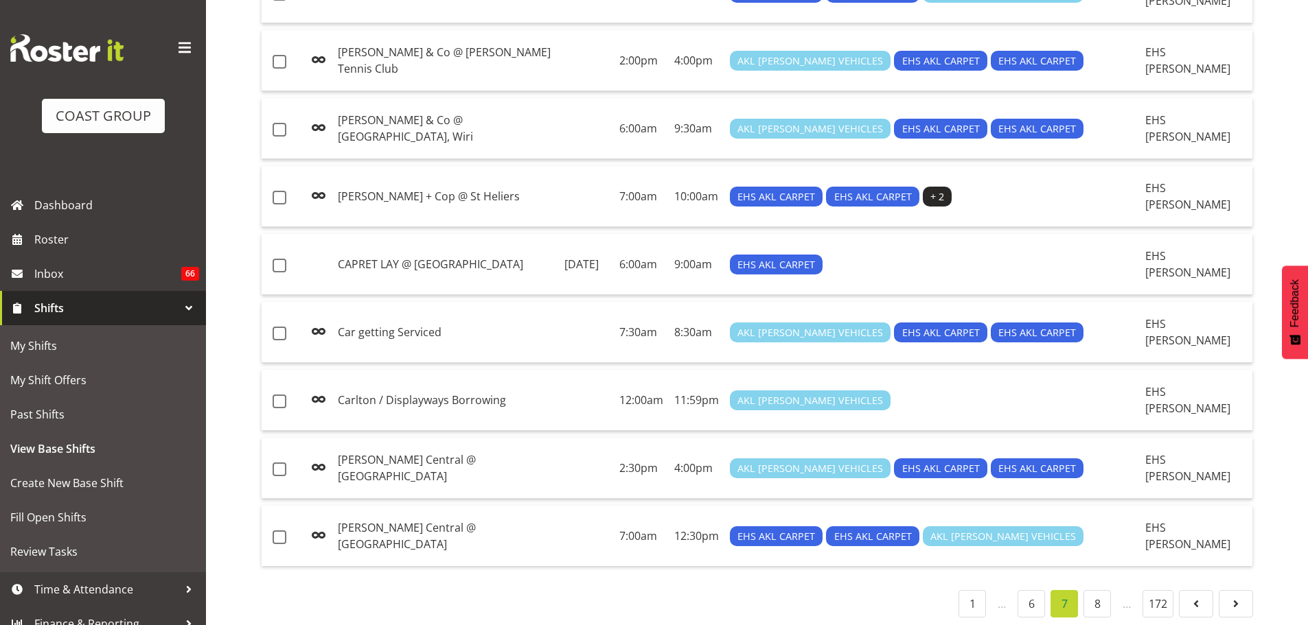
scroll to position [1294, 0]
click at [81, 484] on span "Create New Base Shift" at bounding box center [102, 483] width 185 height 21
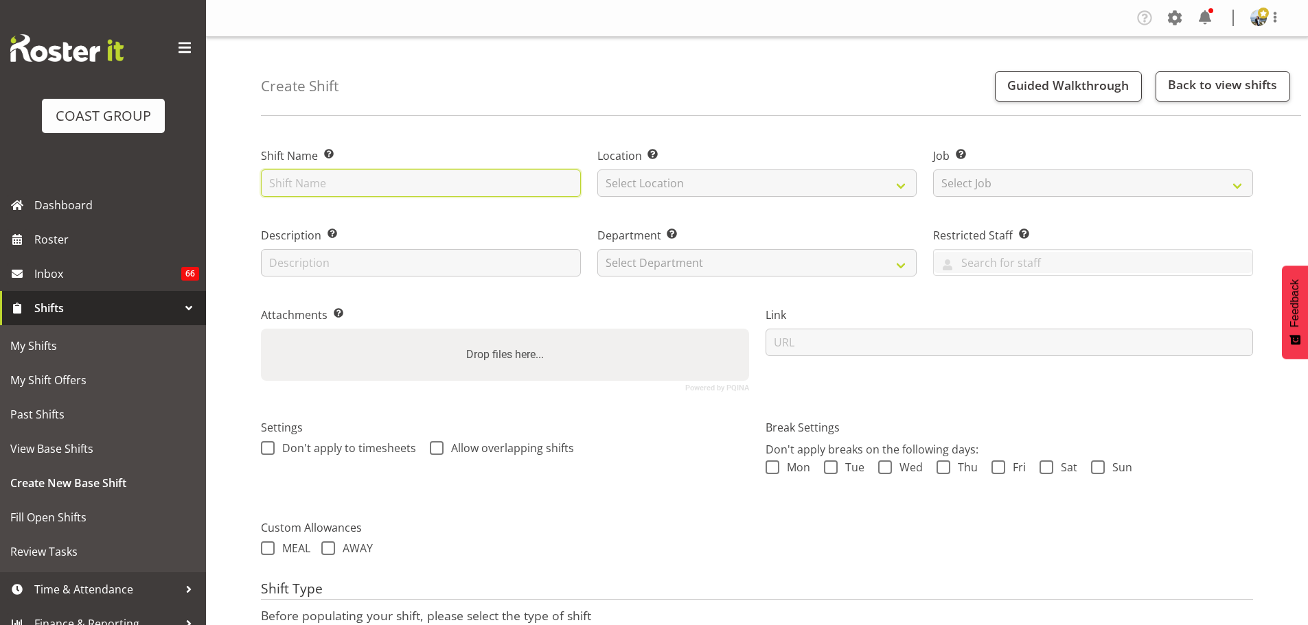
click at [361, 174] on input "text" at bounding box center [421, 183] width 320 height 27
type input "Carlton Central '25 @ [STREET_ADDRESS]"
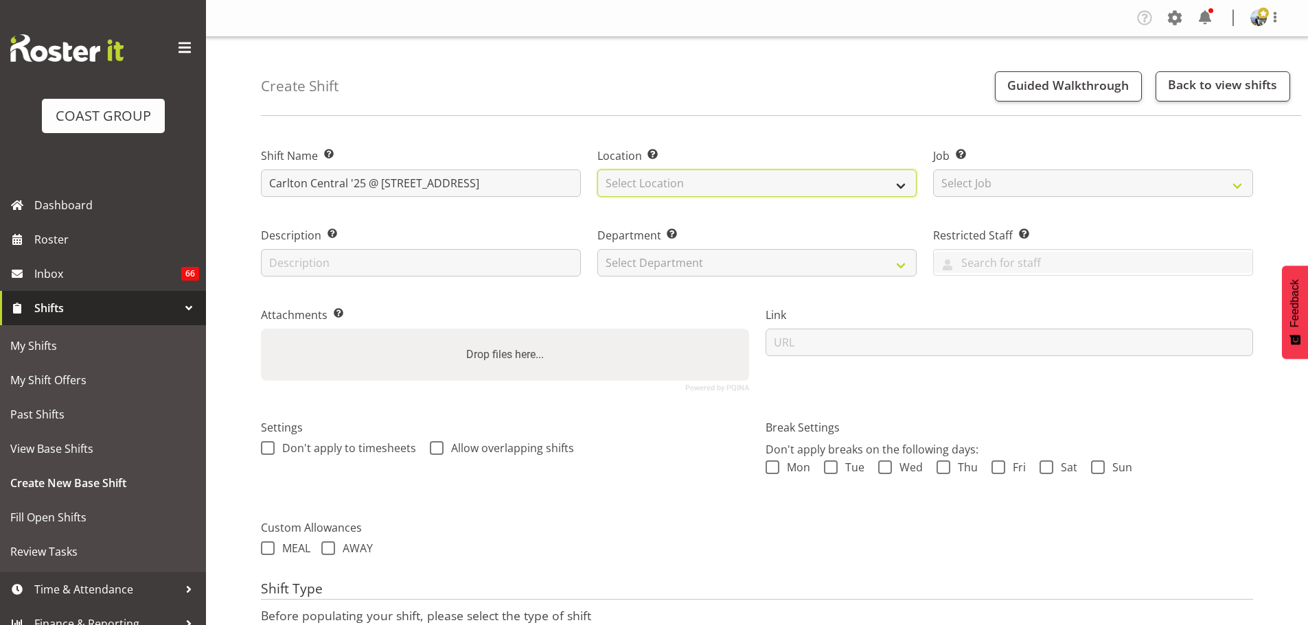
select select "35"
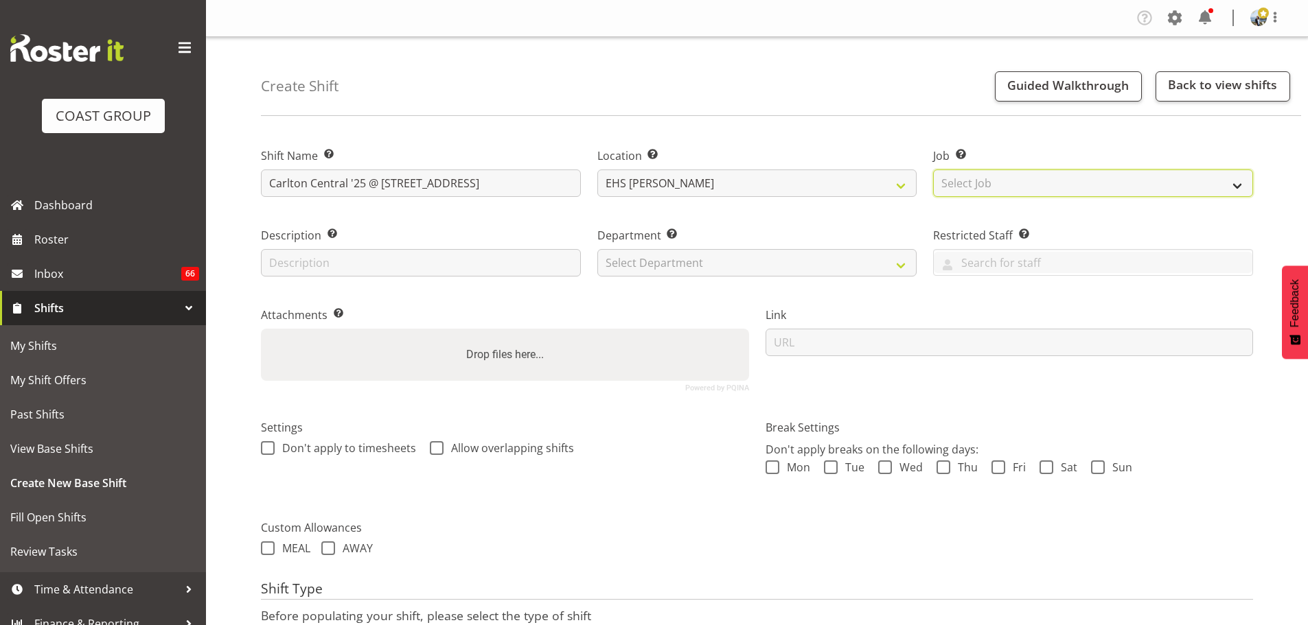
click at [1006, 178] on select "Select Job Create new job 1 Carlton Events 1 [PERSON_NAME][GEOGRAPHIC_DATA] 1 […" at bounding box center [1093, 183] width 320 height 27
select select "8652"
click at [933, 170] on select "Select Job Create new job 1 Carlton Events 1 [PERSON_NAME][GEOGRAPHIC_DATA] 1 […" at bounding box center [1093, 183] width 320 height 27
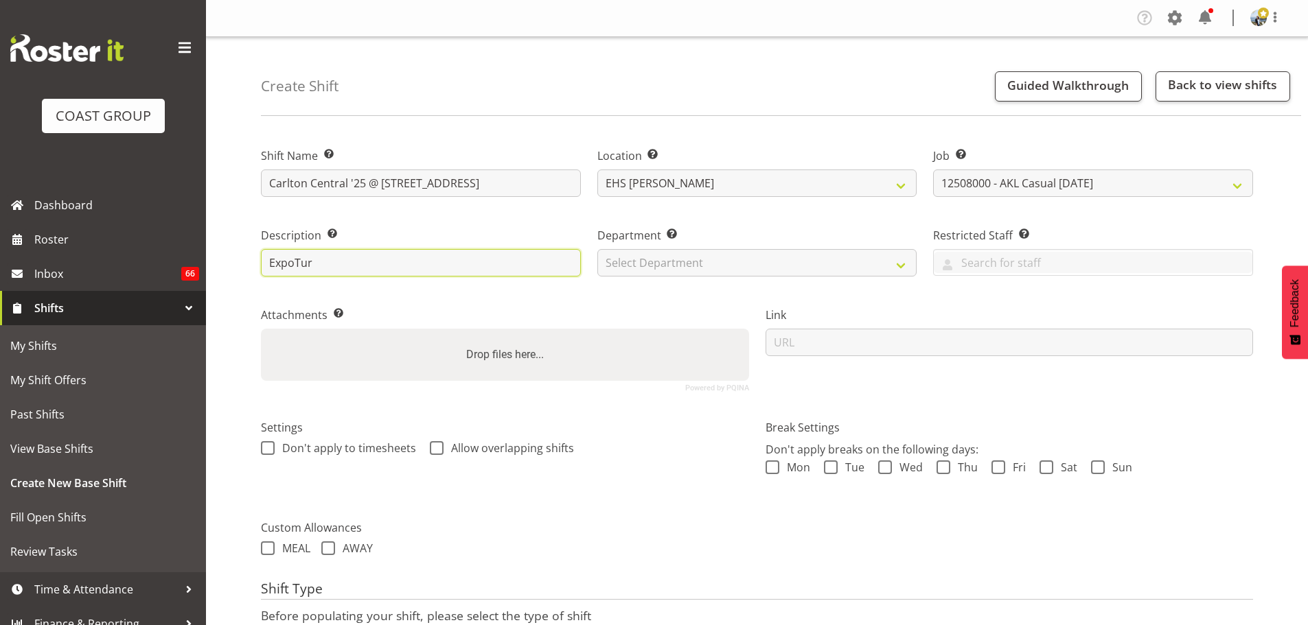
click at [363, 257] on input "ExpoTur" at bounding box center [421, 262] width 320 height 27
type input "ExpoTurf"
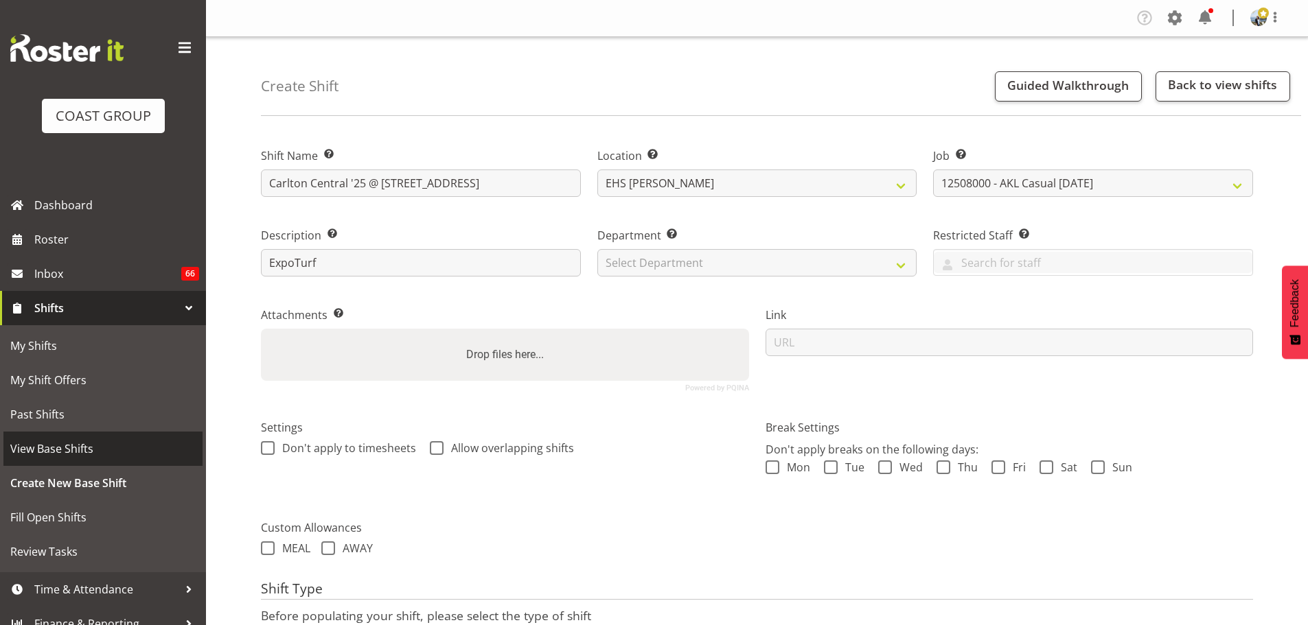
click at [91, 448] on span "View Base Shifts" at bounding box center [102, 449] width 185 height 21
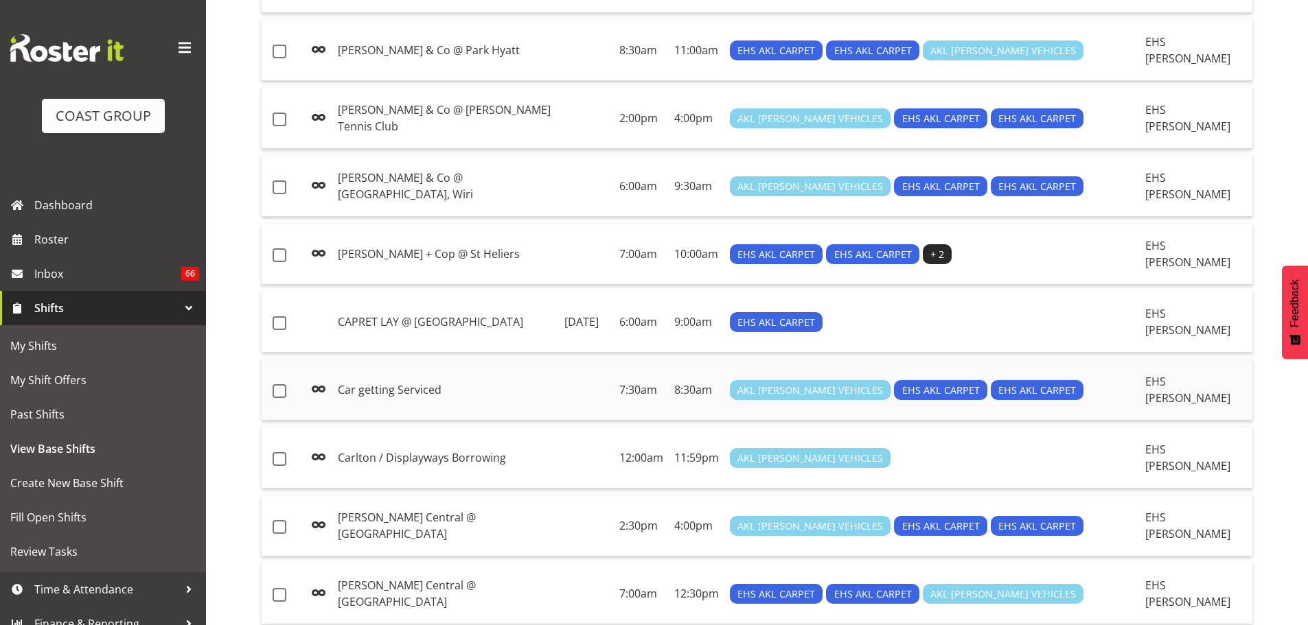
scroll to position [1294, 0]
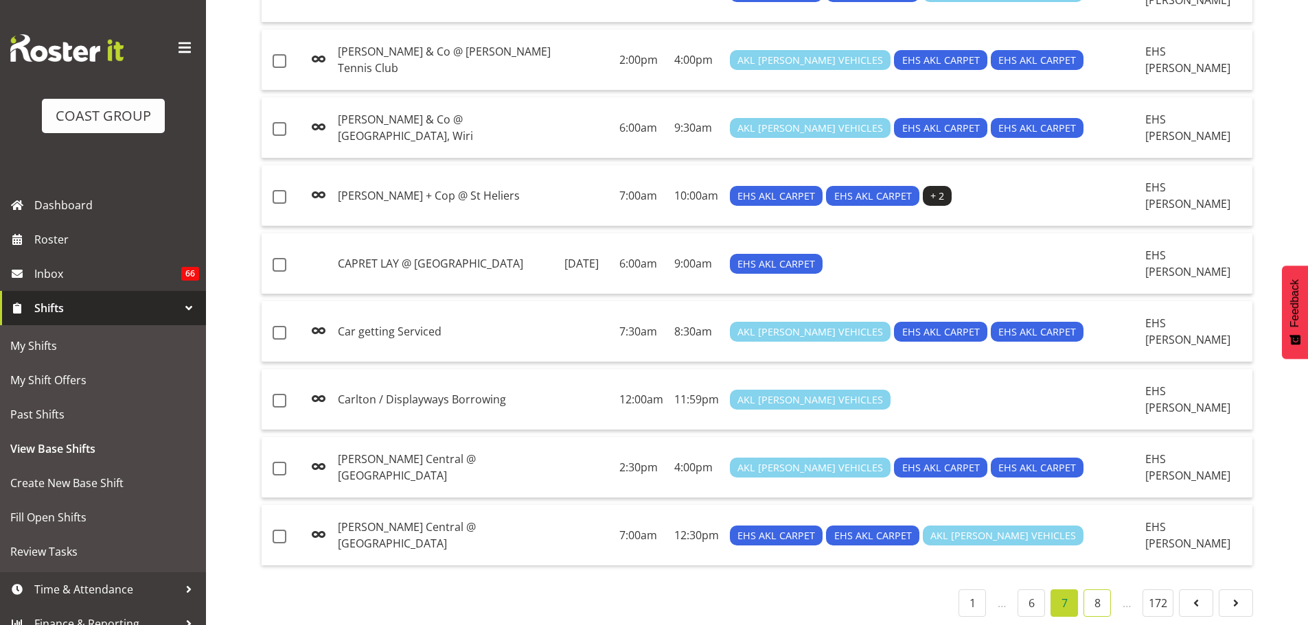
click at [1099, 593] on link "8" at bounding box center [1096, 603] width 27 height 27
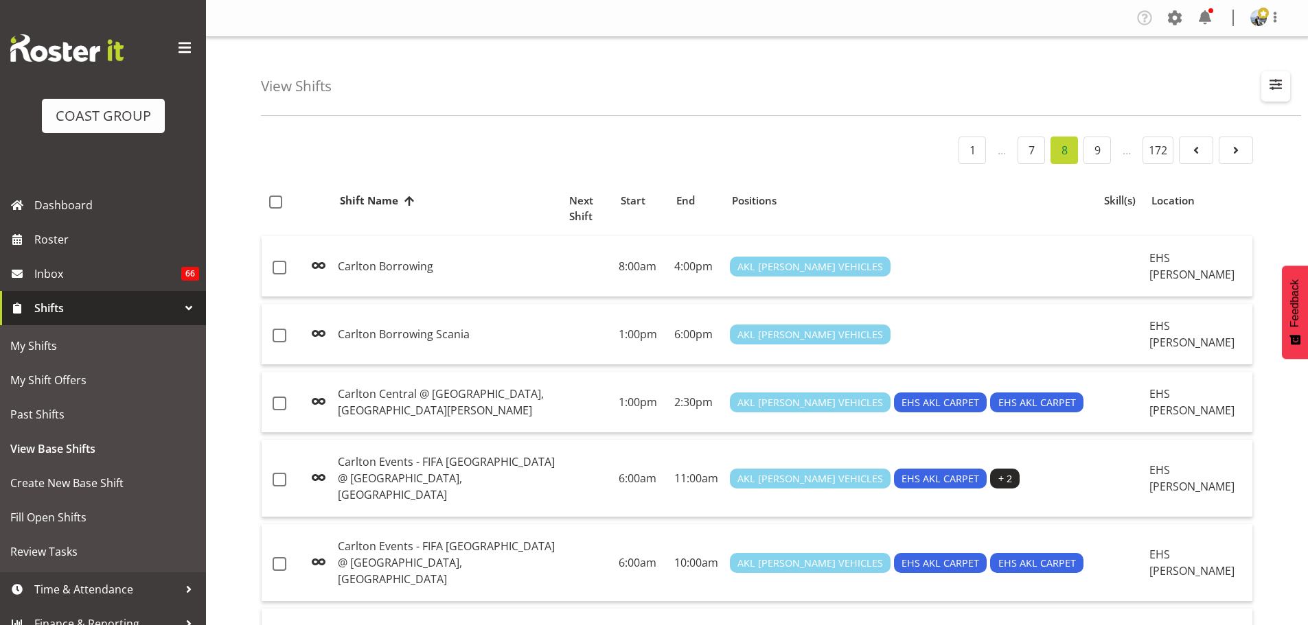
click at [1286, 89] on button "button" at bounding box center [1275, 86] width 29 height 30
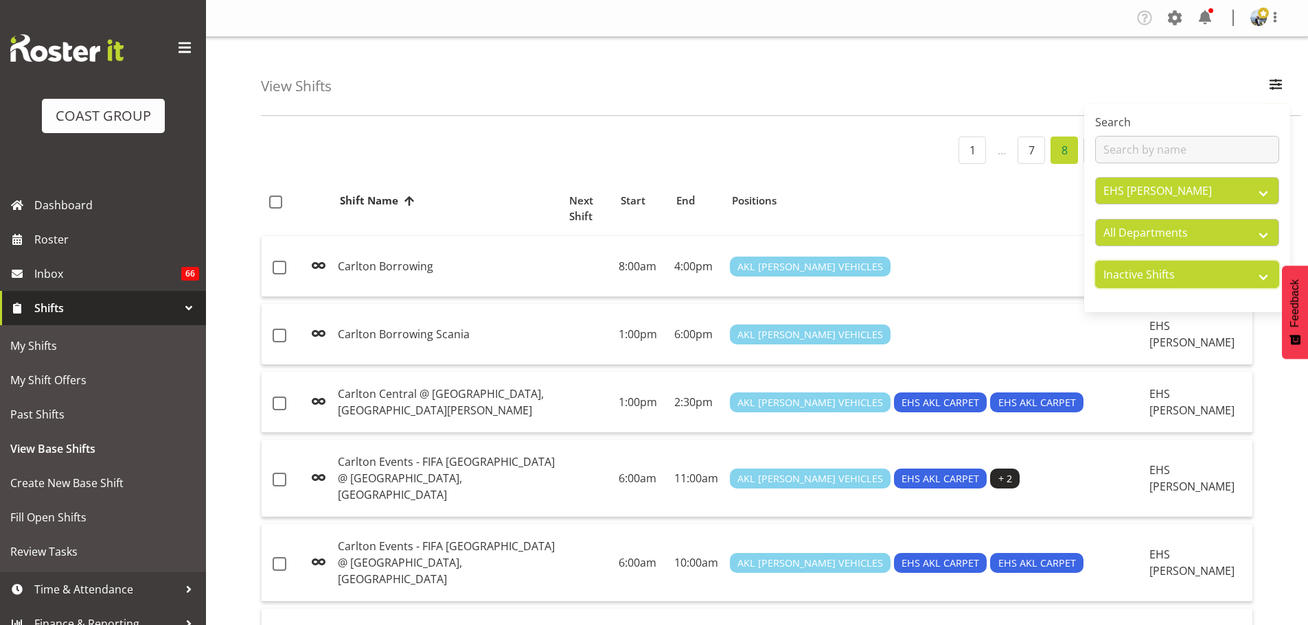
click at [1235, 273] on select "Active Shifts Inactive Shifts" at bounding box center [1187, 274] width 184 height 27
select select "active"
click at [1095, 261] on select "Active Shifts Inactive Shifts" at bounding box center [1187, 274] width 184 height 27
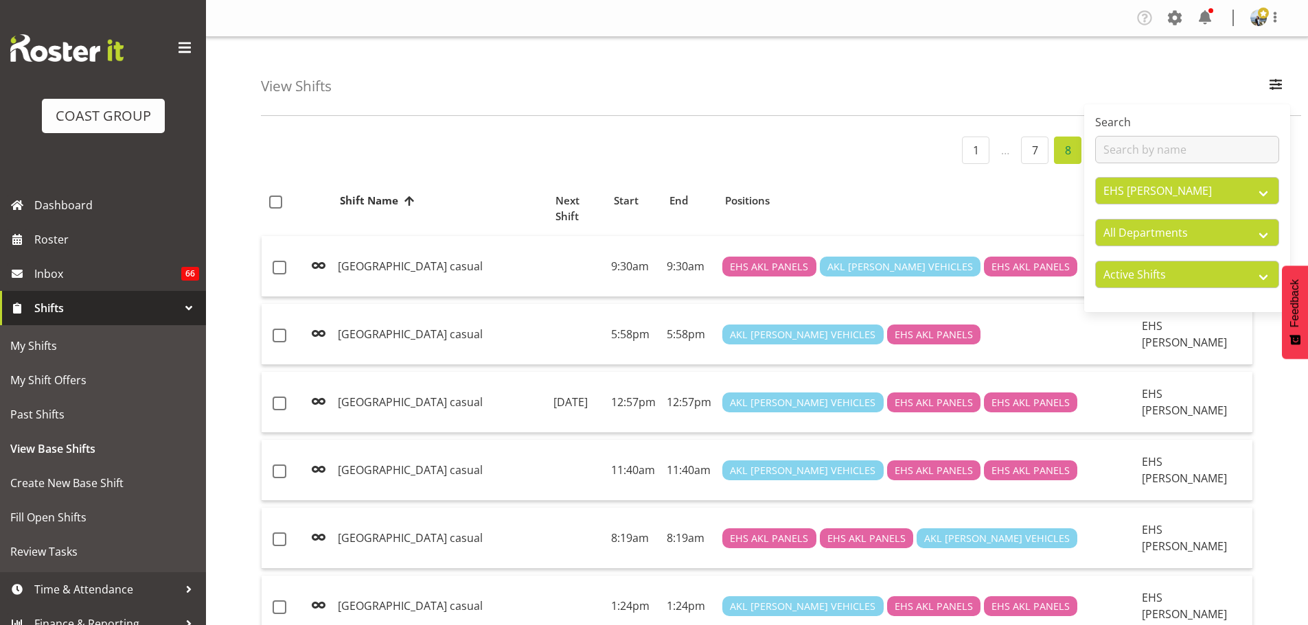
click at [1203, 87] on div "View Shifts Search All Locations CARLTON EVENTS [PERSON_NAME] [PERSON_NAME][GEO…" at bounding box center [781, 76] width 1040 height 79
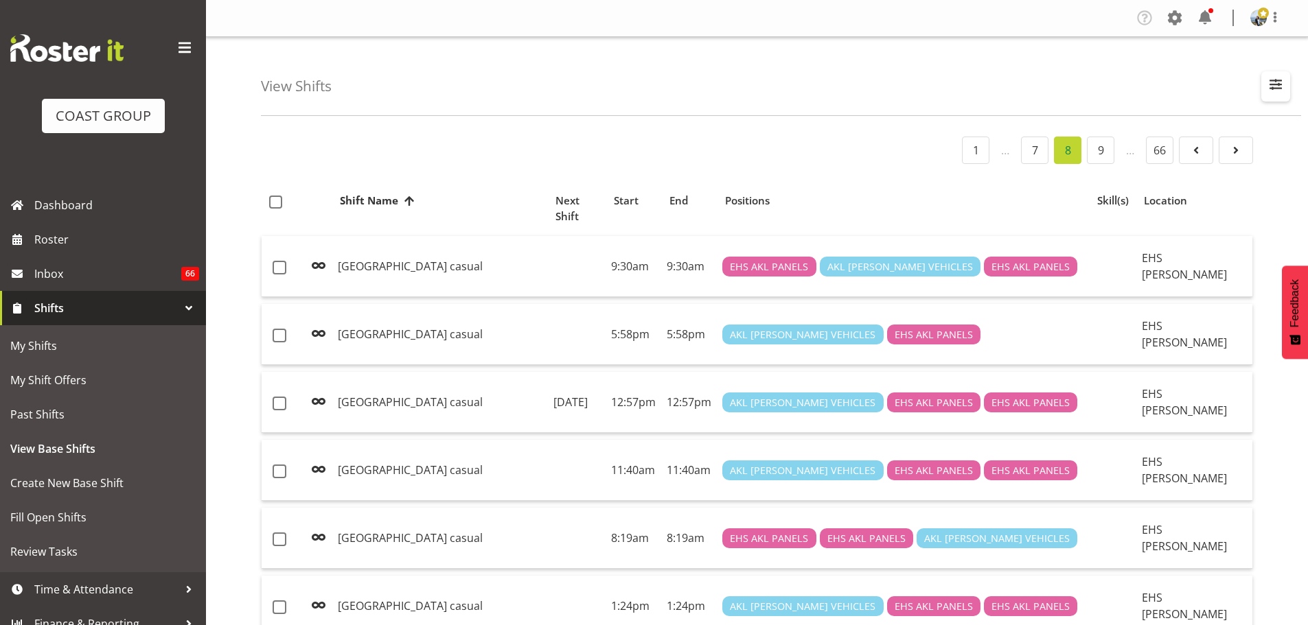
click at [1273, 89] on span "button" at bounding box center [1276, 85] width 18 height 18
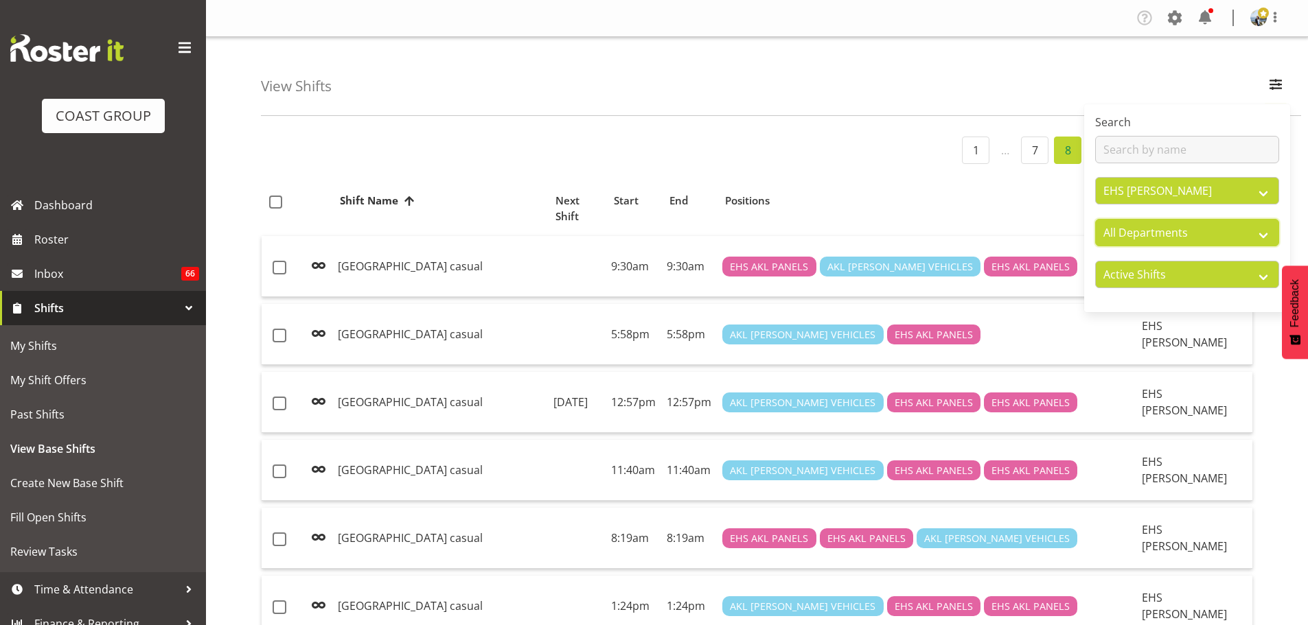
click at [1182, 223] on select "All Departments EHS AKL CARPET EHS AKL PANEL EHS AKL CARPET EHS AKL SALES EHS A…" at bounding box center [1187, 232] width 184 height 27
select select "35"
click at [1095, 219] on select "All Departments EHS AKL CARPET EHS AKL PANEL EHS AKL CARPET EHS AKL SALES EHS A…" at bounding box center [1187, 232] width 184 height 27
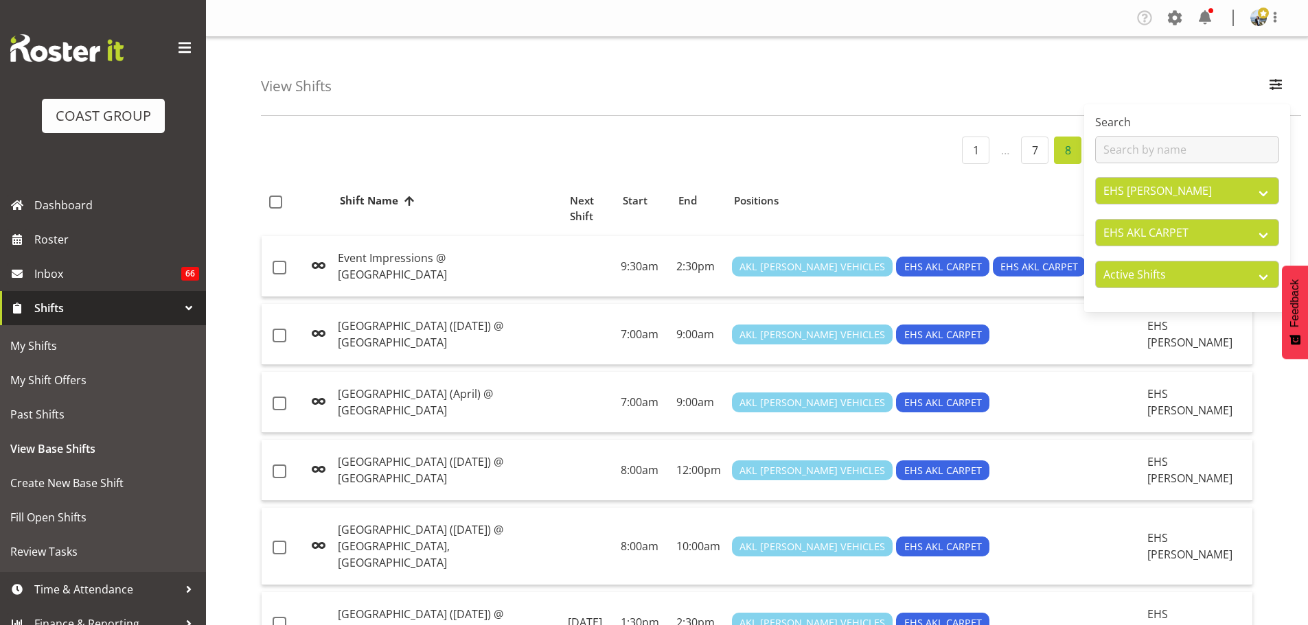
click at [796, 113] on div "View Shifts Search All Locations CARLTON EVENTS [PERSON_NAME] [PERSON_NAME][GEO…" at bounding box center [781, 76] width 1040 height 79
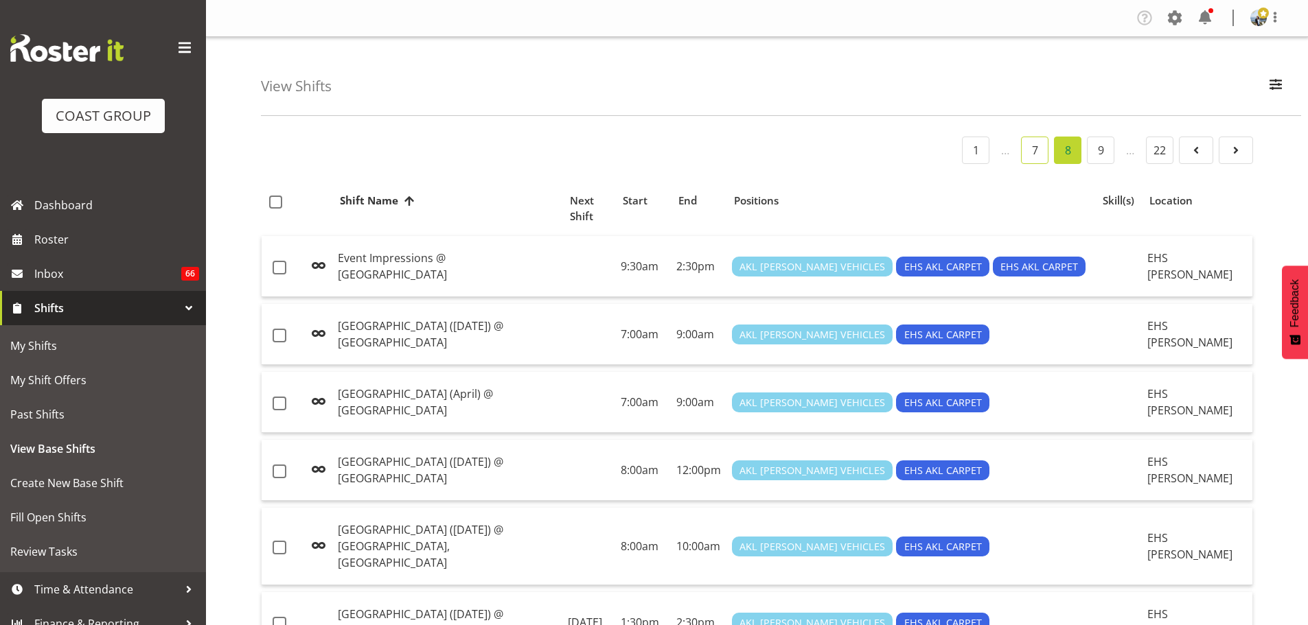
click at [1030, 146] on link "7" at bounding box center [1034, 150] width 27 height 27
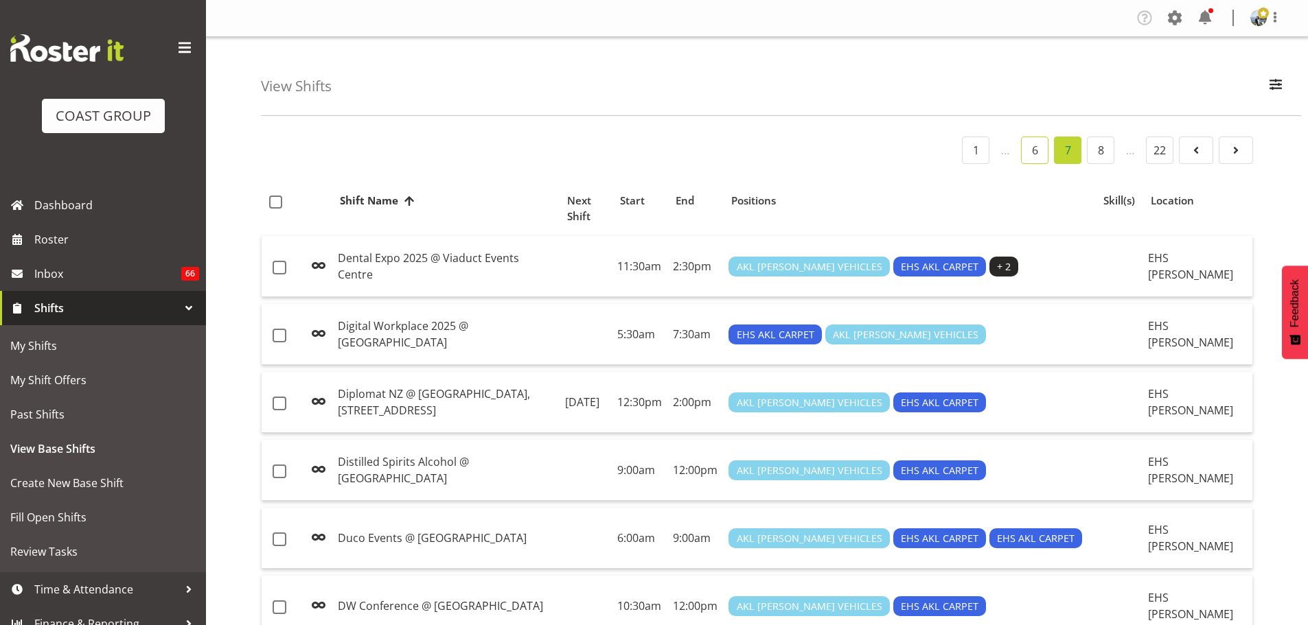
click at [1028, 154] on link "6" at bounding box center [1034, 150] width 27 height 27
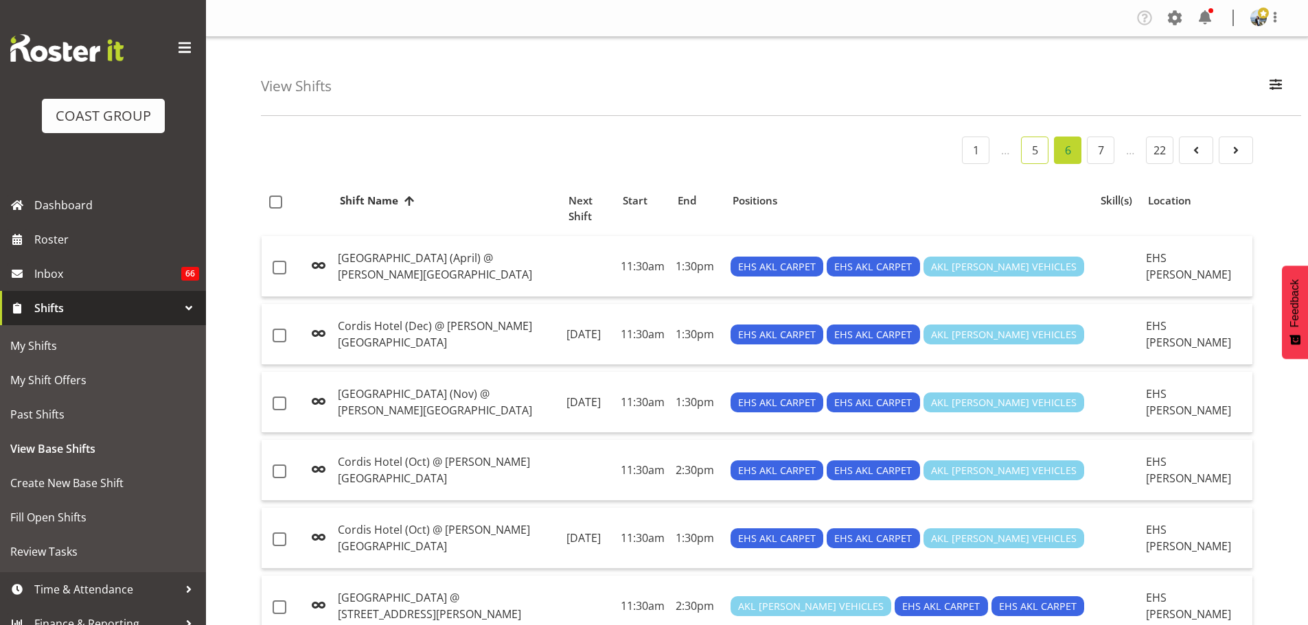
click at [1028, 154] on link "5" at bounding box center [1034, 150] width 27 height 27
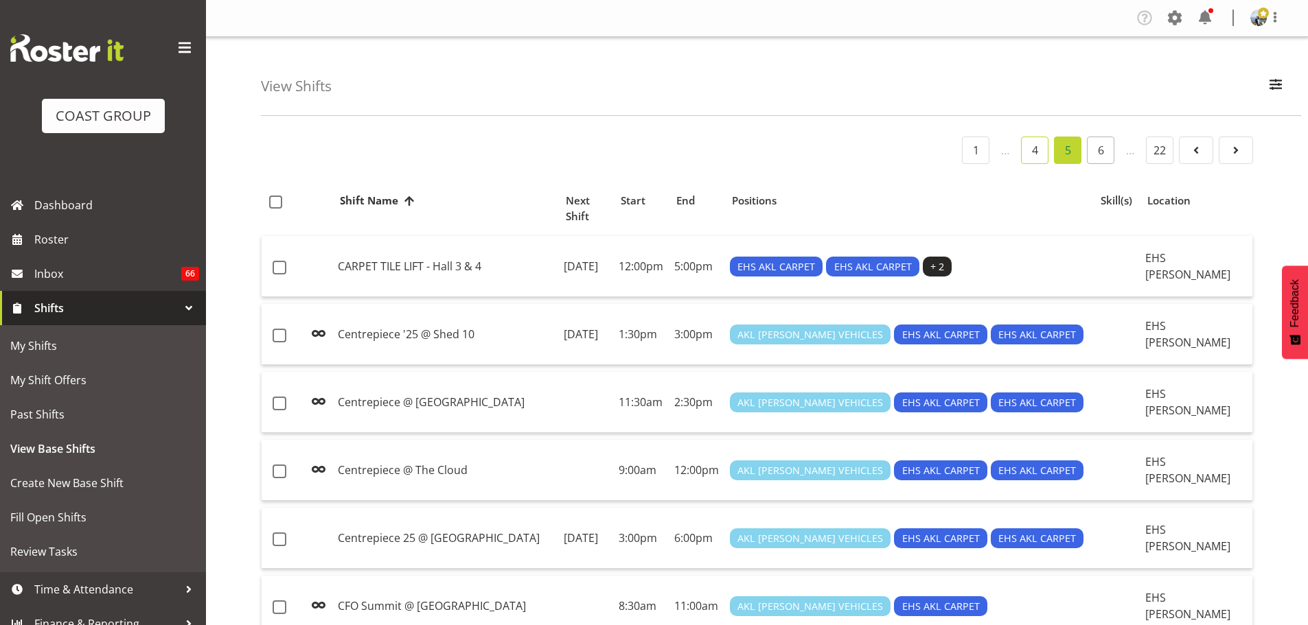
click at [1028, 154] on link "4" at bounding box center [1034, 150] width 27 height 27
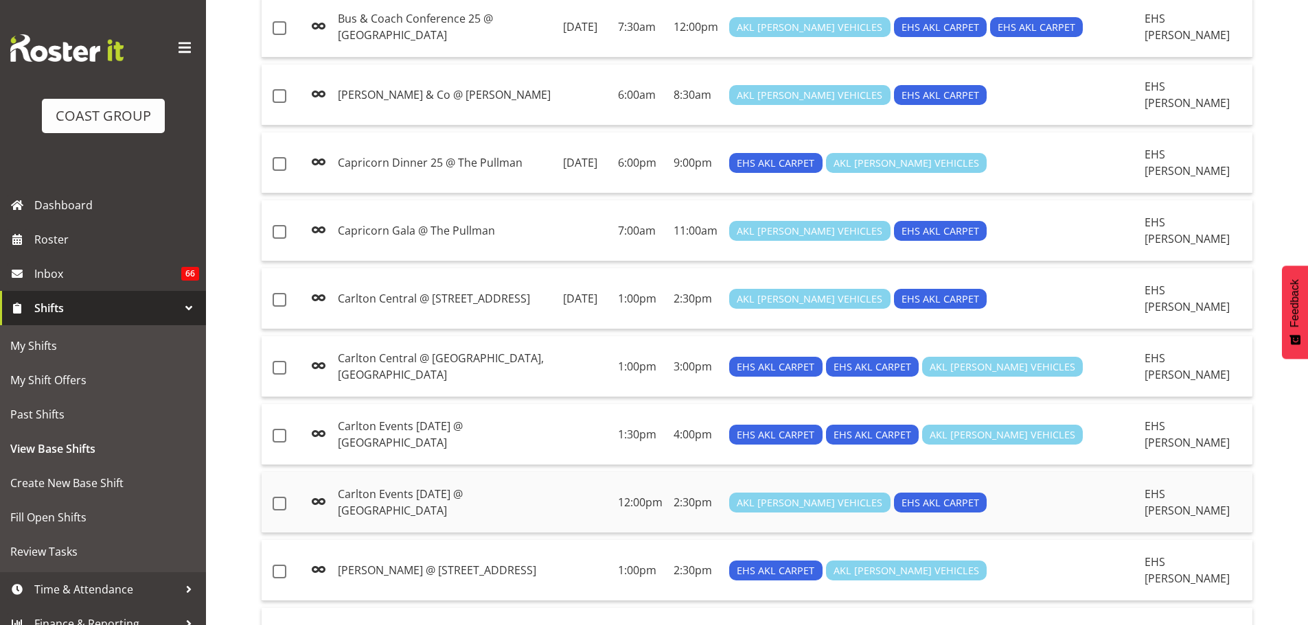
scroll to position [549, 0]
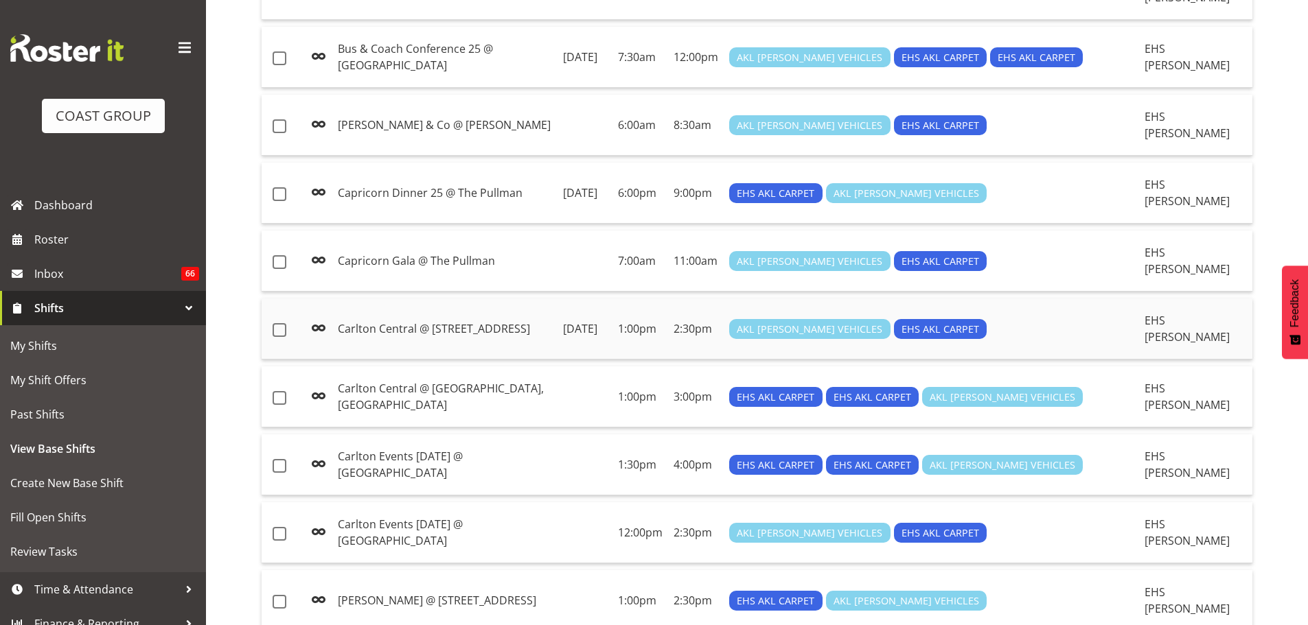
click at [501, 308] on td "Carlton Central @ [STREET_ADDRESS]" at bounding box center [444, 329] width 225 height 61
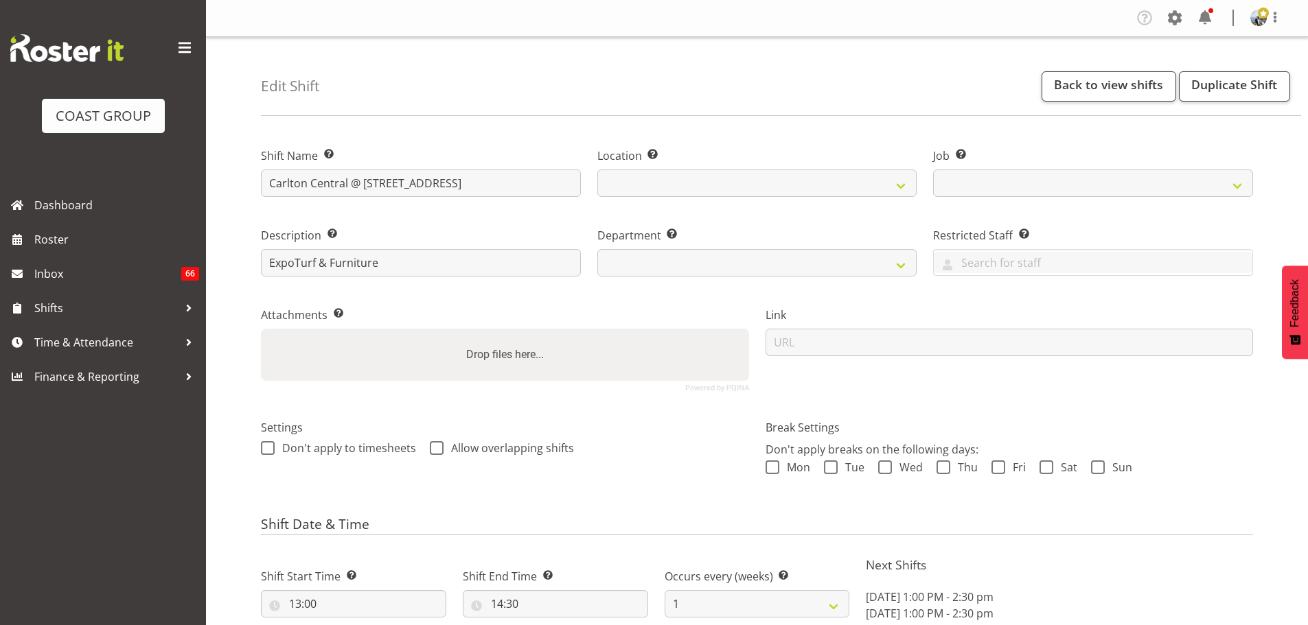
select select
select select "date"
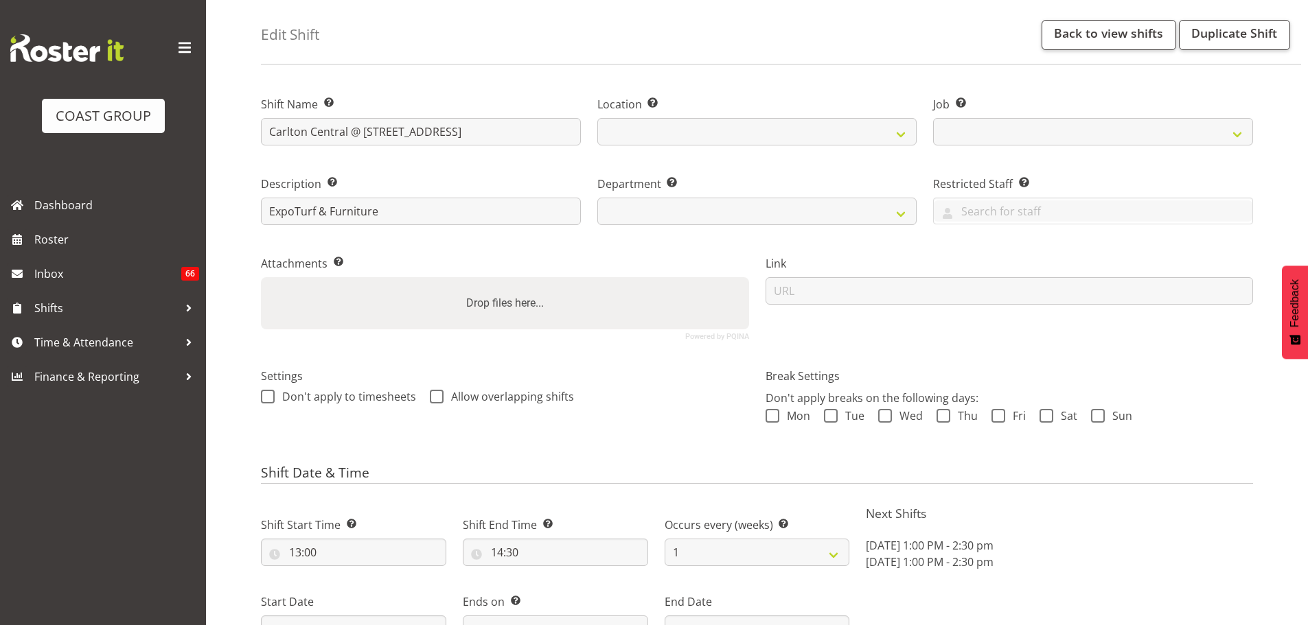
select select
select select "8652"
select select
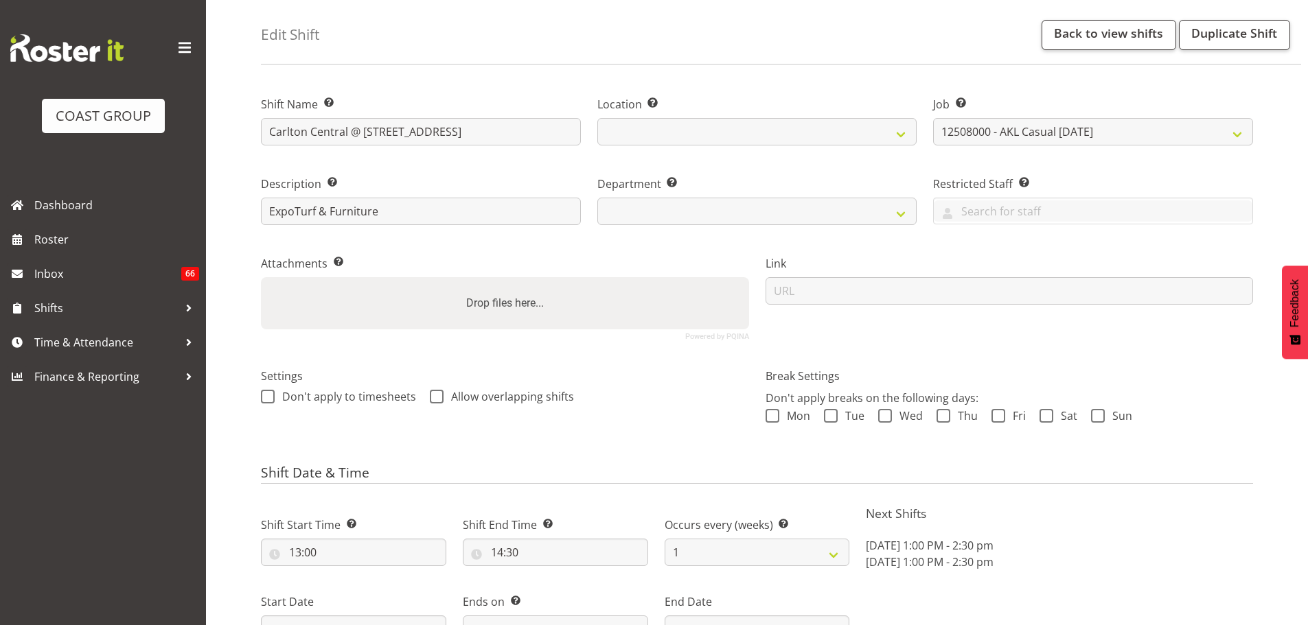
scroll to position [206, 0]
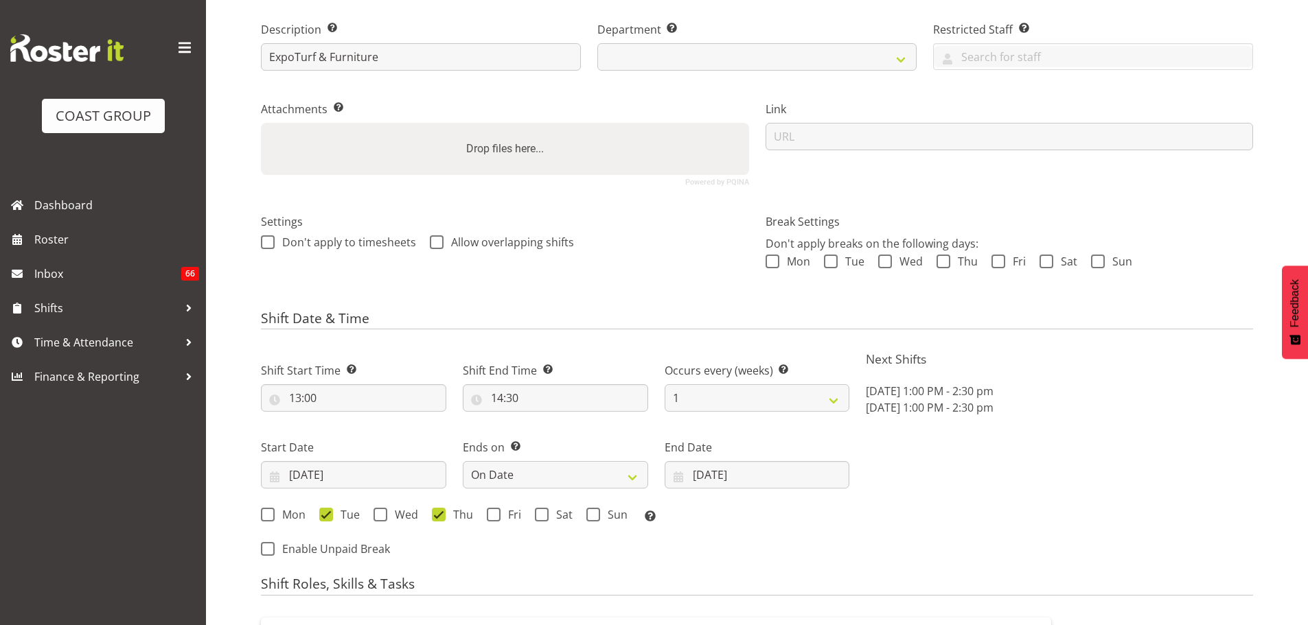
select select
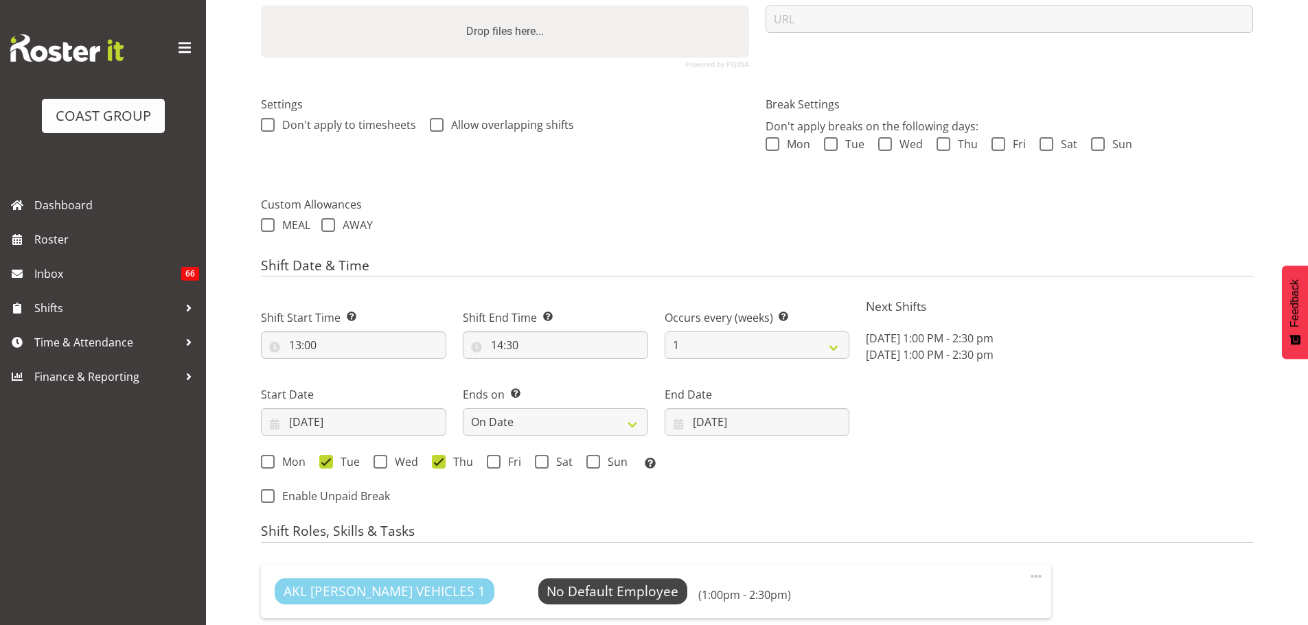
scroll to position [343, 0]
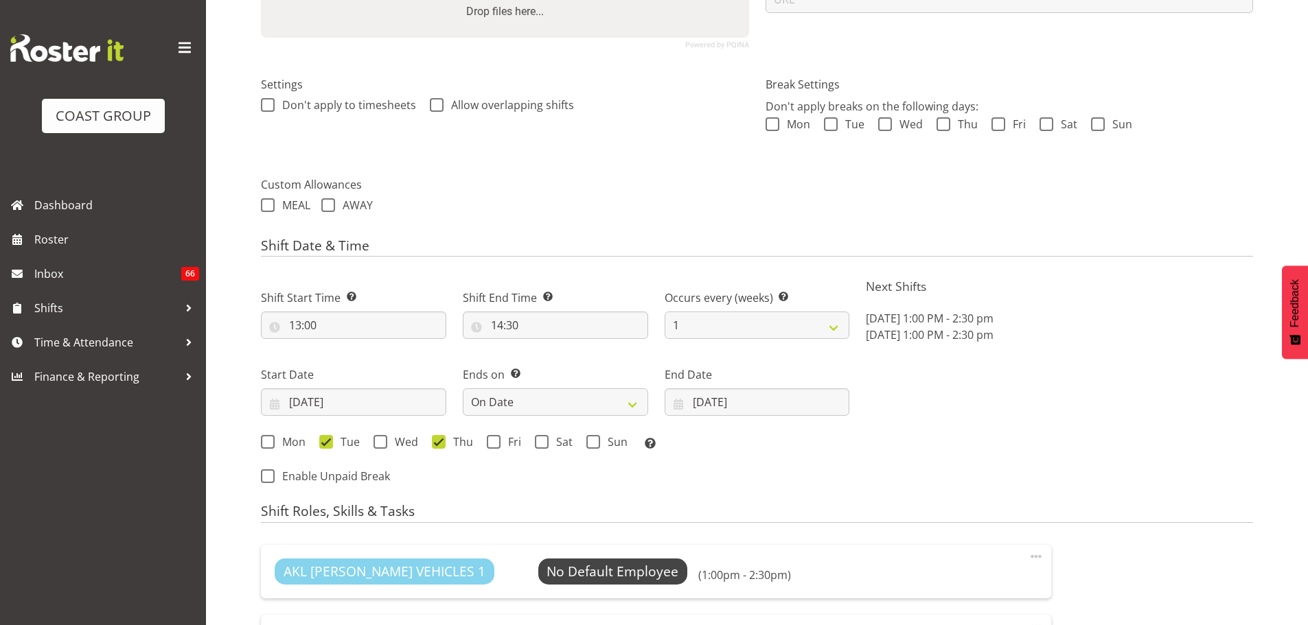
select select
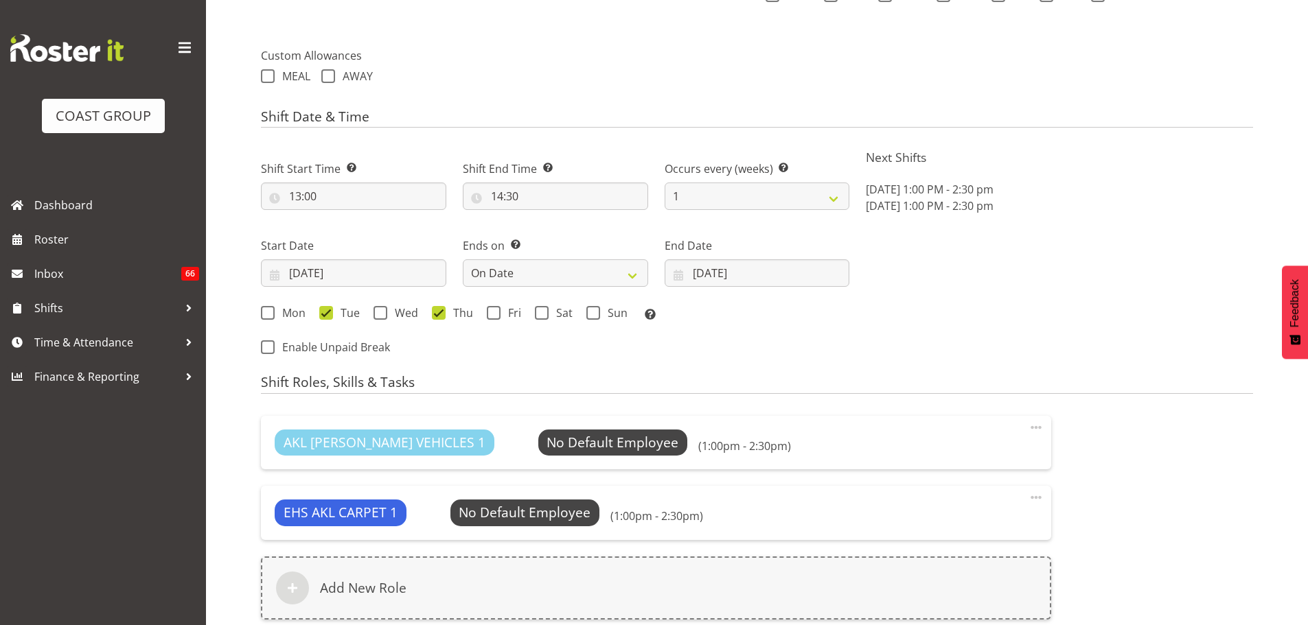
scroll to position [481, 0]
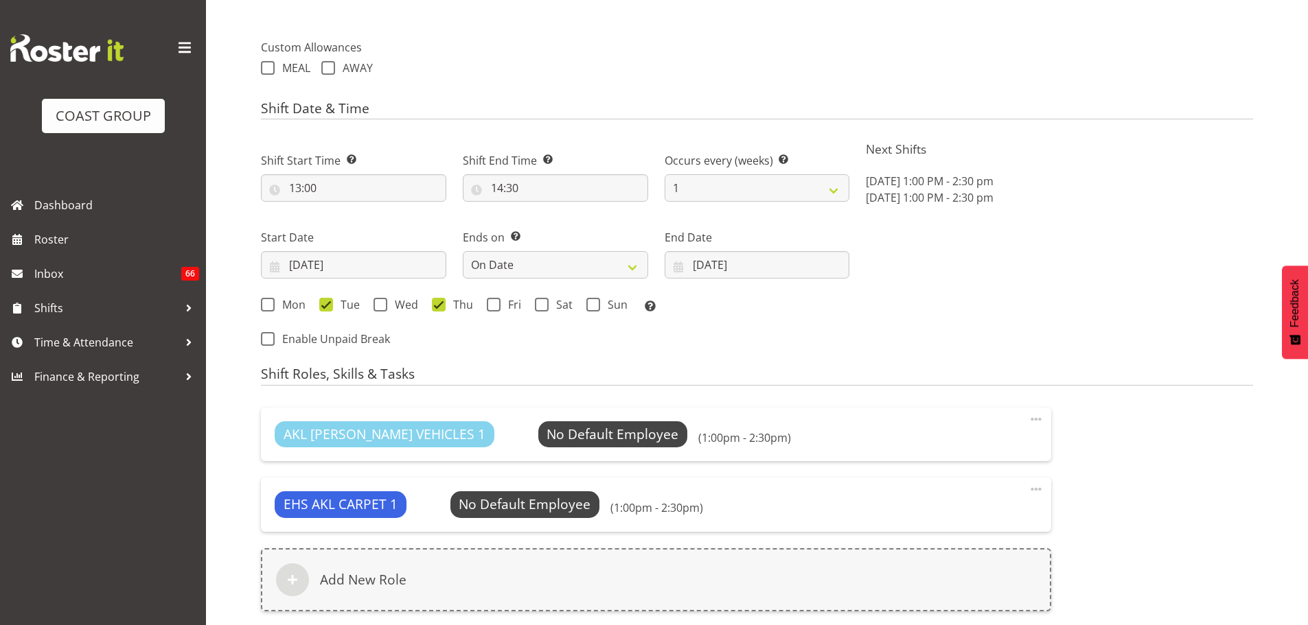
click at [289, 312] on div "Mon Tue Wed Thu Fri Sat Sun Select the days of the week you wish to create this…" at bounding box center [555, 307] width 588 height 18
click at [288, 304] on span "Mon" at bounding box center [290, 305] width 31 height 14
click at [270, 304] on input "Mon" at bounding box center [265, 305] width 9 height 9
checkbox input "true"
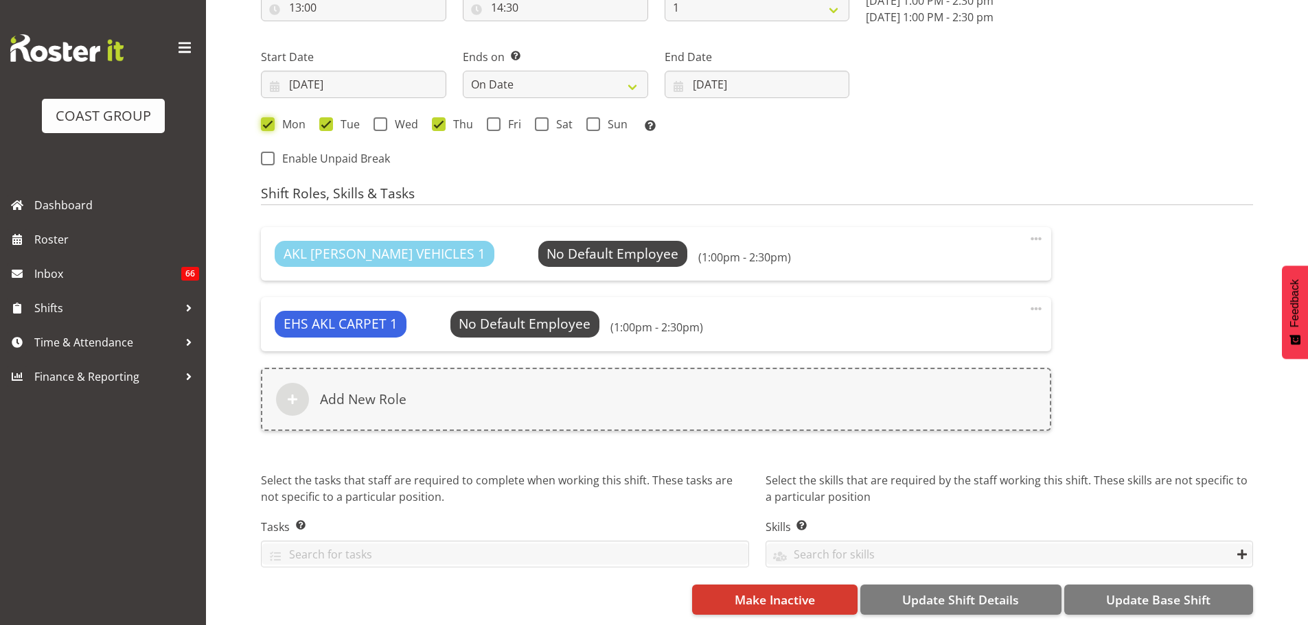
scroll to position [671, 0]
click at [1169, 591] on span "Update Base Shift" at bounding box center [1158, 600] width 104 height 18
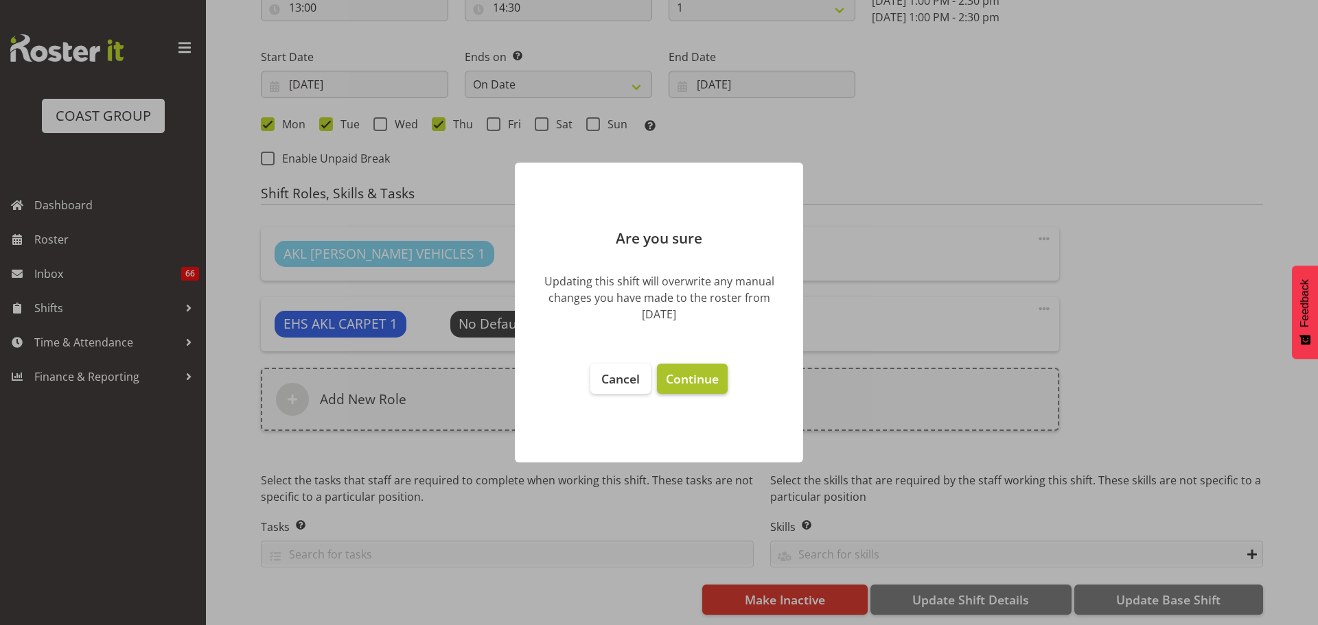
click at [695, 384] on span "Continue" at bounding box center [692, 379] width 53 height 16
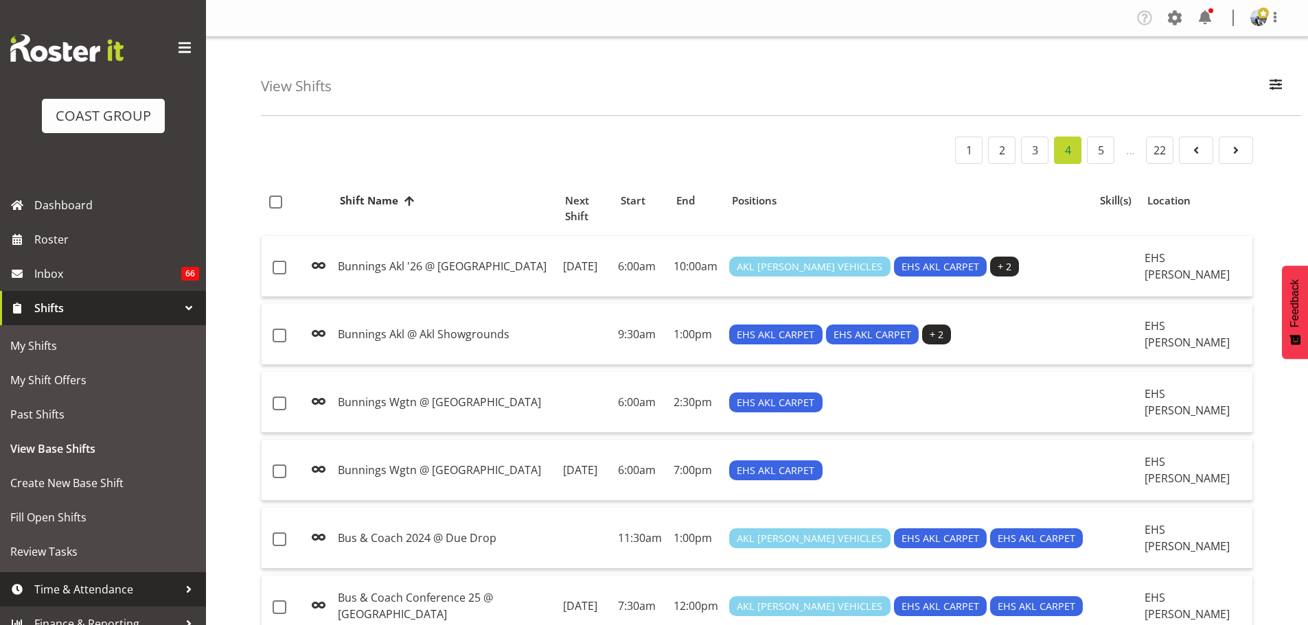
click at [38, 590] on span "Time & Attendance" at bounding box center [106, 589] width 144 height 21
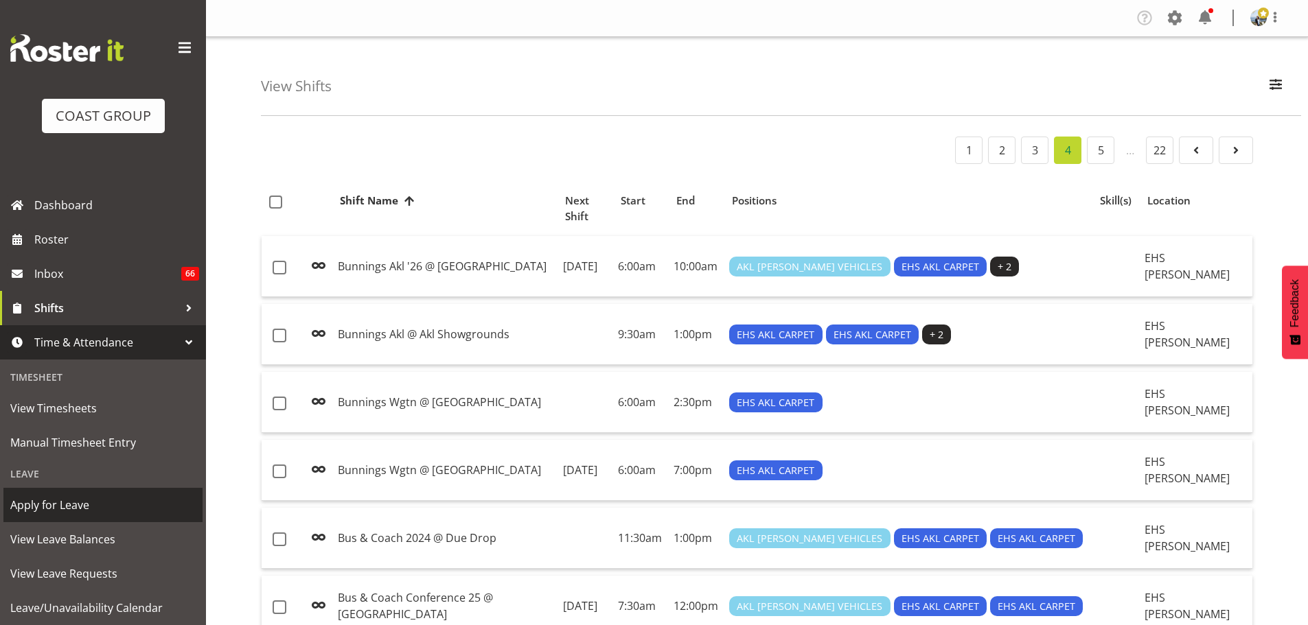
click at [54, 509] on span "Apply for Leave" at bounding box center [102, 505] width 185 height 21
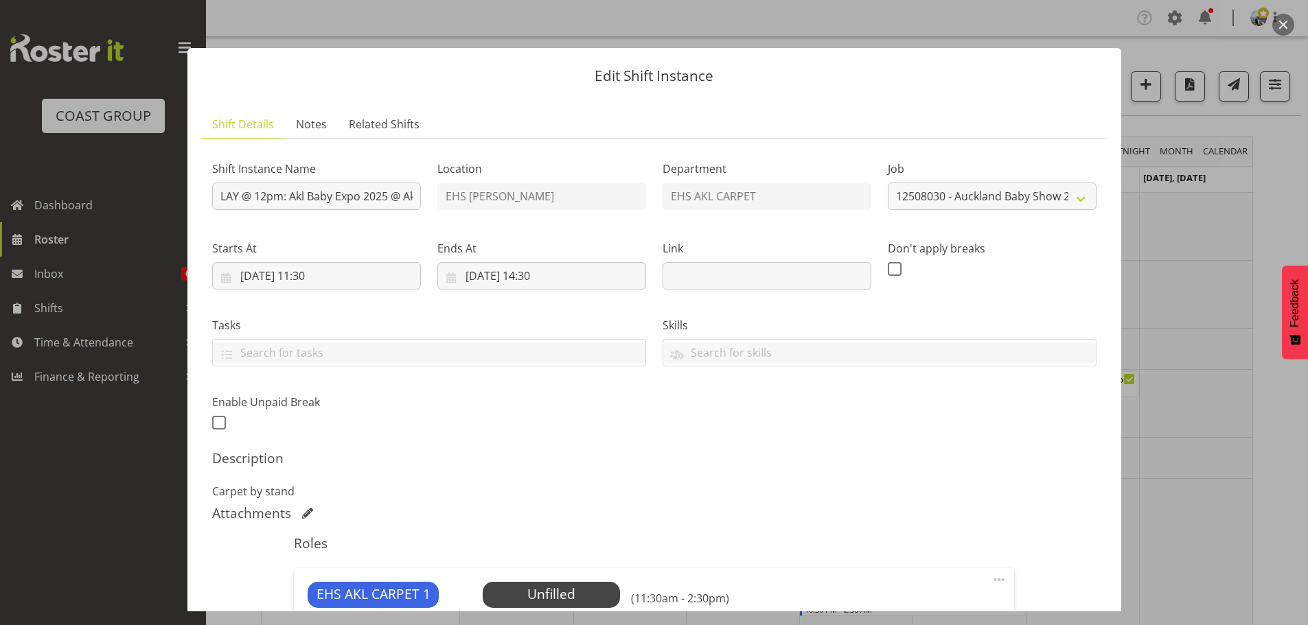
select select "9032"
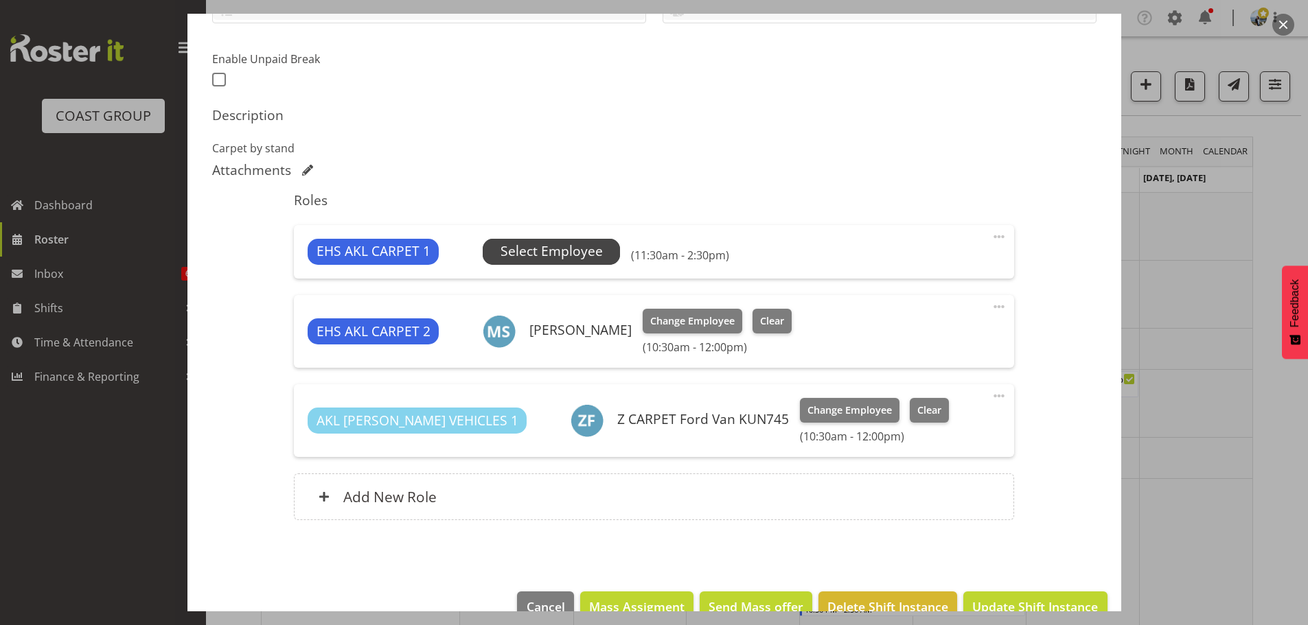
click at [577, 260] on span "Select Employee" at bounding box center [551, 252] width 102 height 20
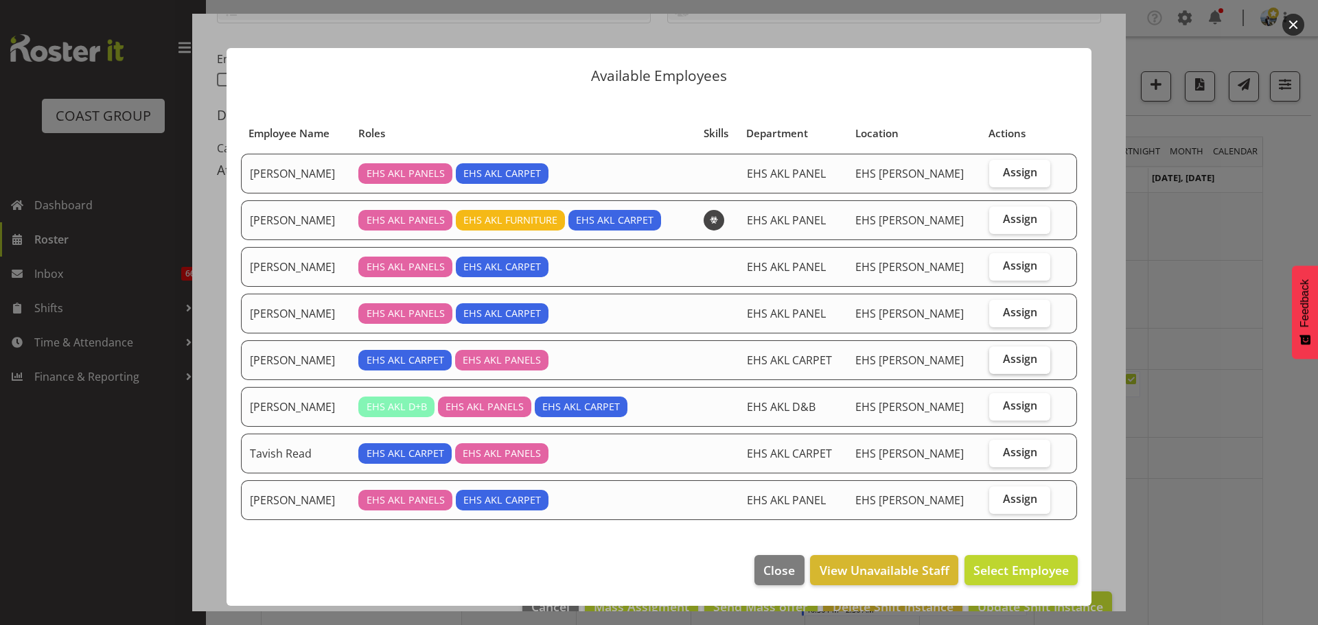
click at [999, 361] on label "Assign" at bounding box center [1019, 360] width 61 height 27
click at [998, 361] on input "Assign" at bounding box center [993, 359] width 9 height 9
checkbox input "true"
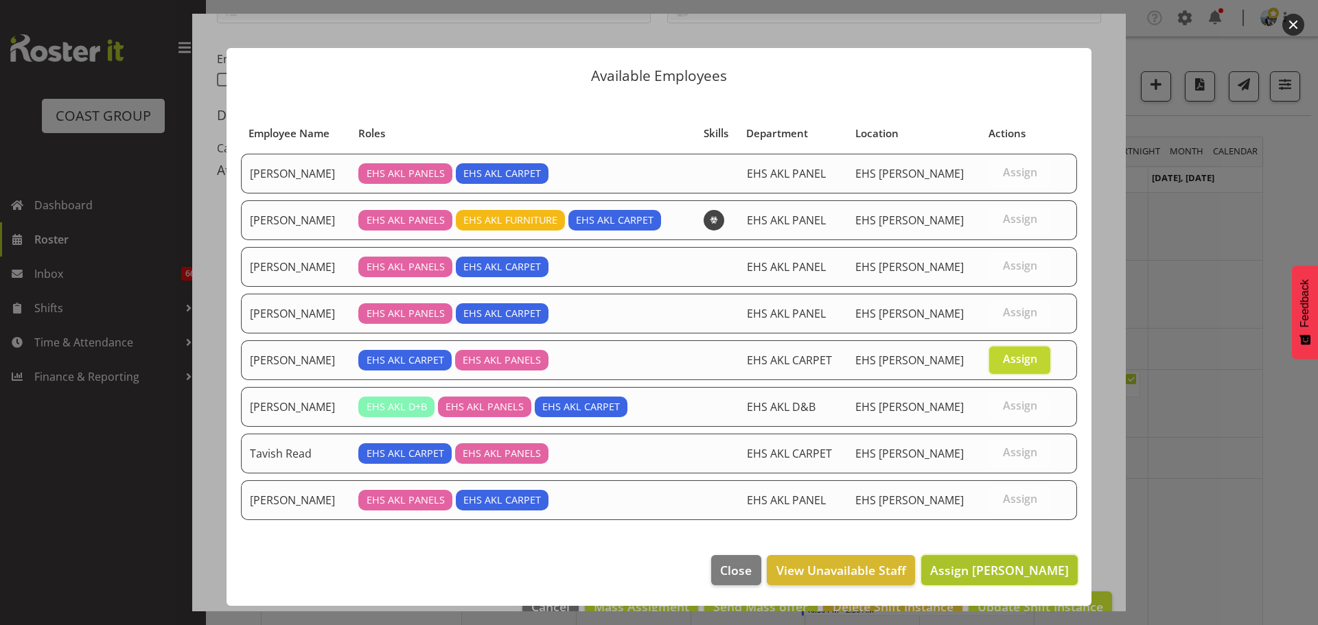
click at [997, 568] on span "Assign Kelsey Keutenius" at bounding box center [999, 570] width 139 height 16
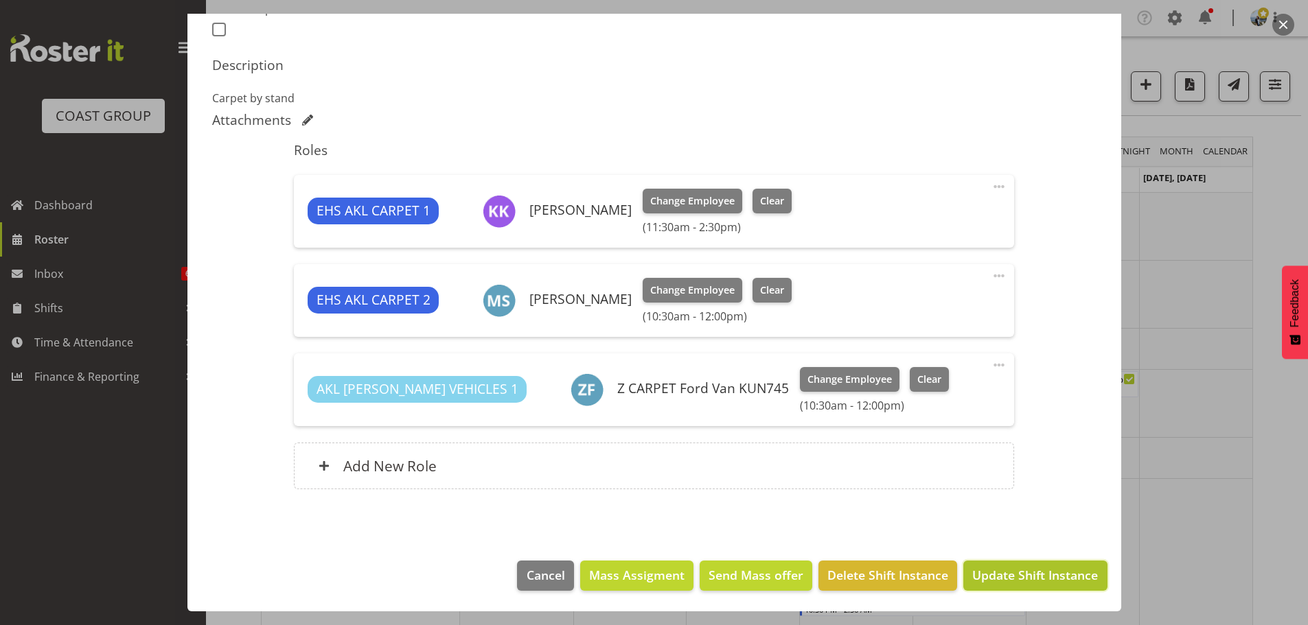
click at [1017, 584] on span "Update Shift Instance" at bounding box center [1035, 575] width 126 height 18
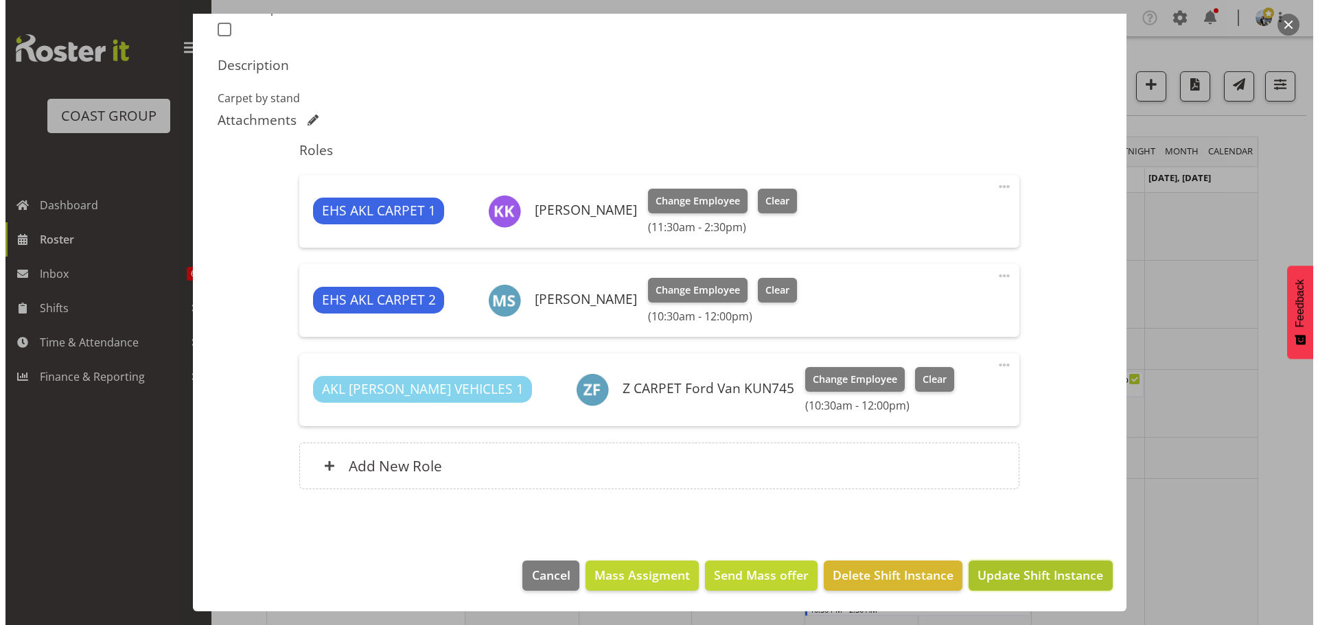
scroll to position [338, 0]
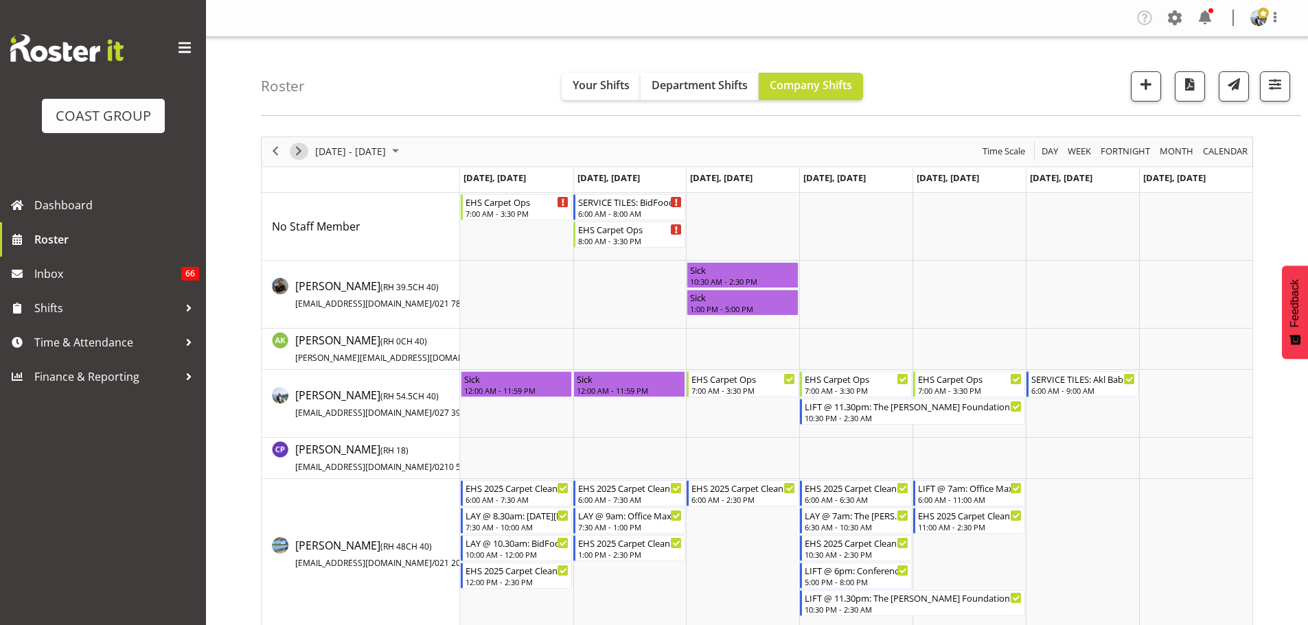
click at [299, 148] on span "Next" at bounding box center [298, 151] width 16 height 17
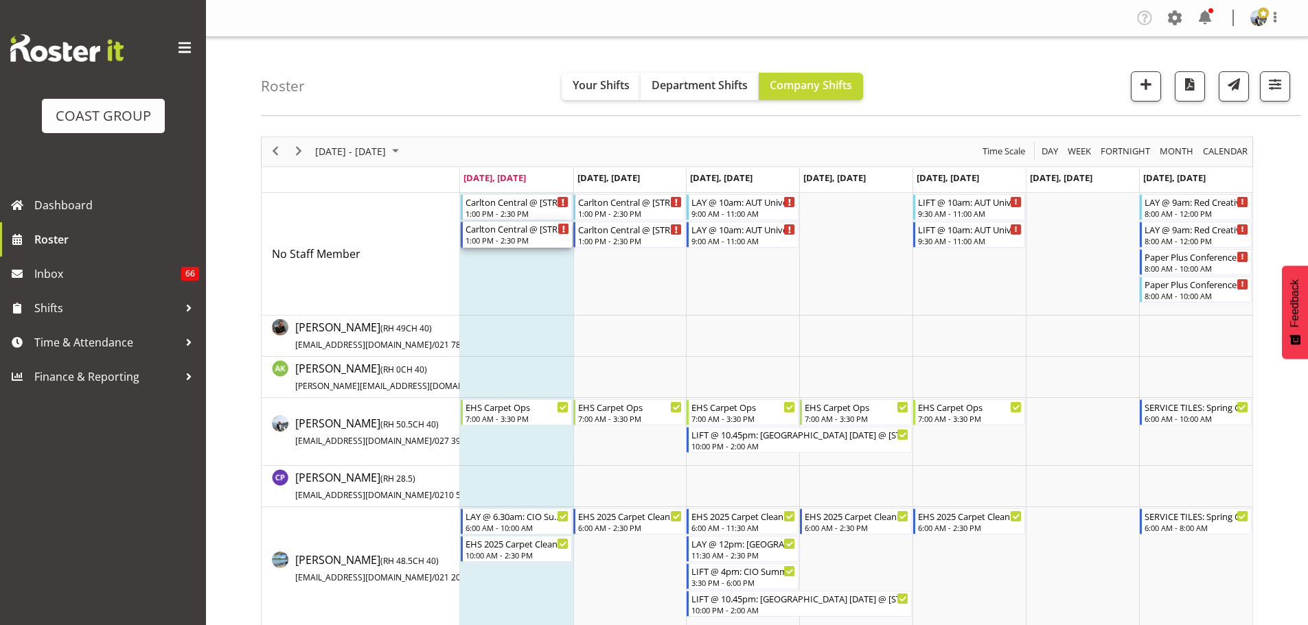
click at [505, 241] on div "1:00 PM - 2:30 PM" at bounding box center [517, 240] width 104 height 11
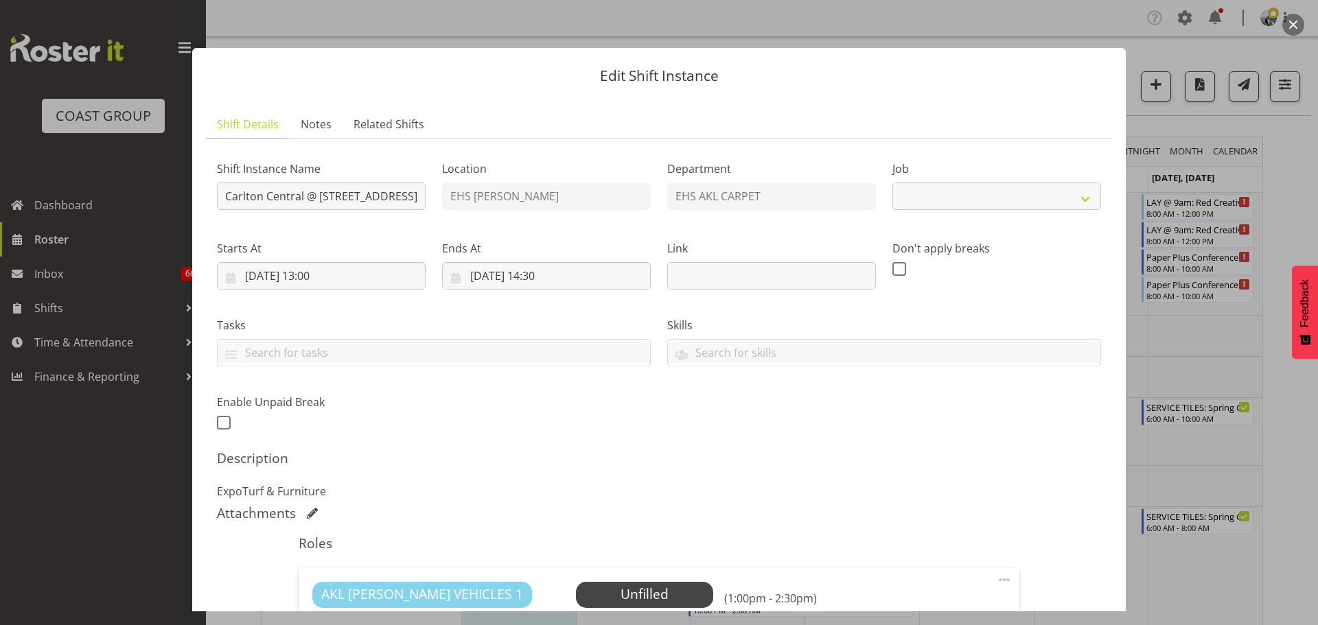
select select "8652"
click at [264, 281] on input "18/08/2025, 13:00" at bounding box center [321, 275] width 209 height 27
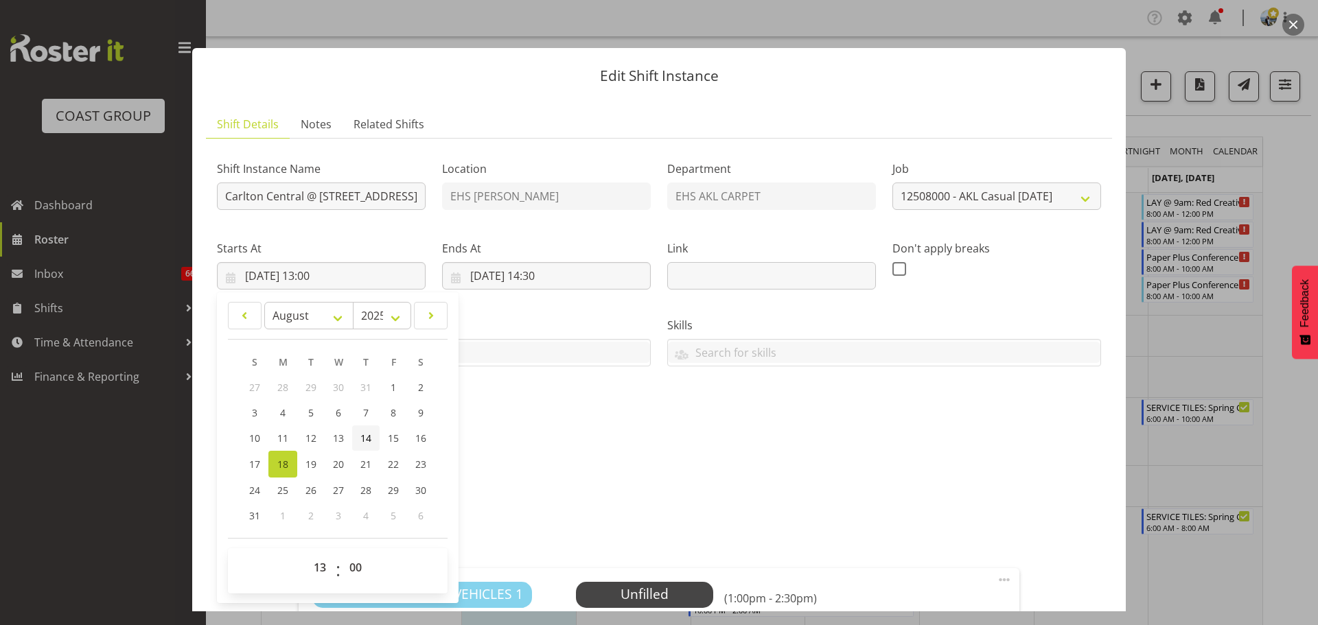
click at [368, 437] on span "14" at bounding box center [365, 438] width 11 height 13
type input "14/08/2025, 13:00"
click at [504, 269] on input "18/08/2025, 14:30" at bounding box center [546, 275] width 209 height 27
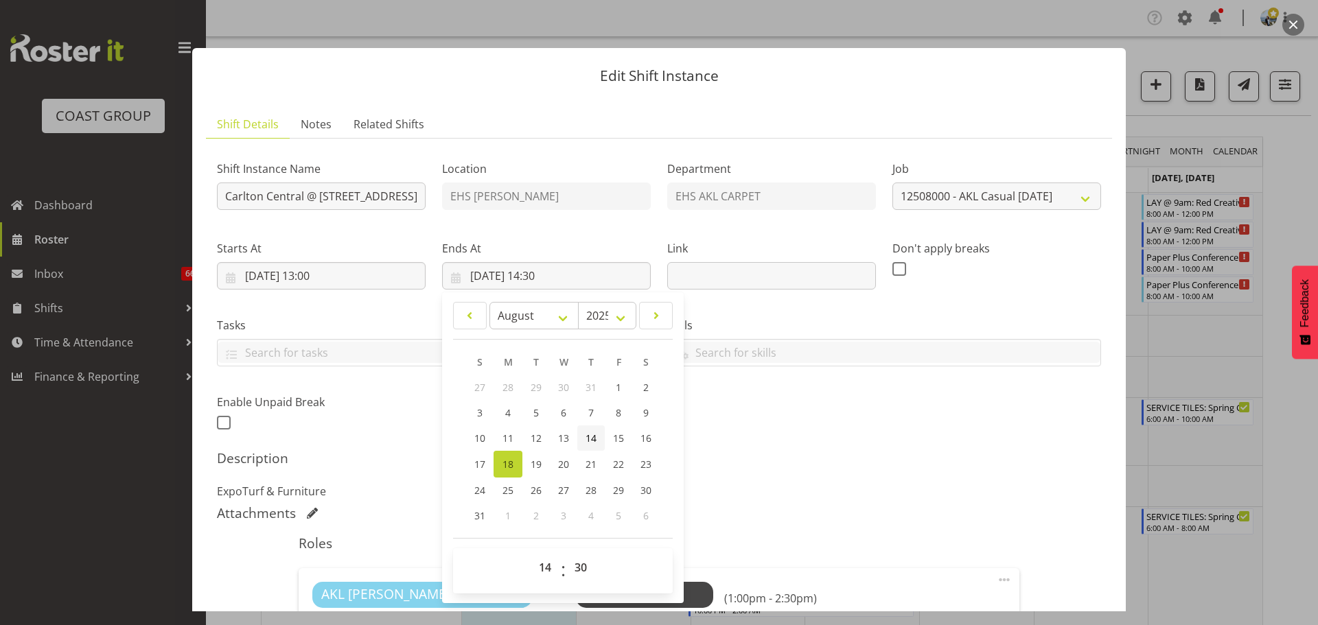
click at [593, 441] on span "14" at bounding box center [591, 438] width 11 height 13
type input "14/08/2025, 14:30"
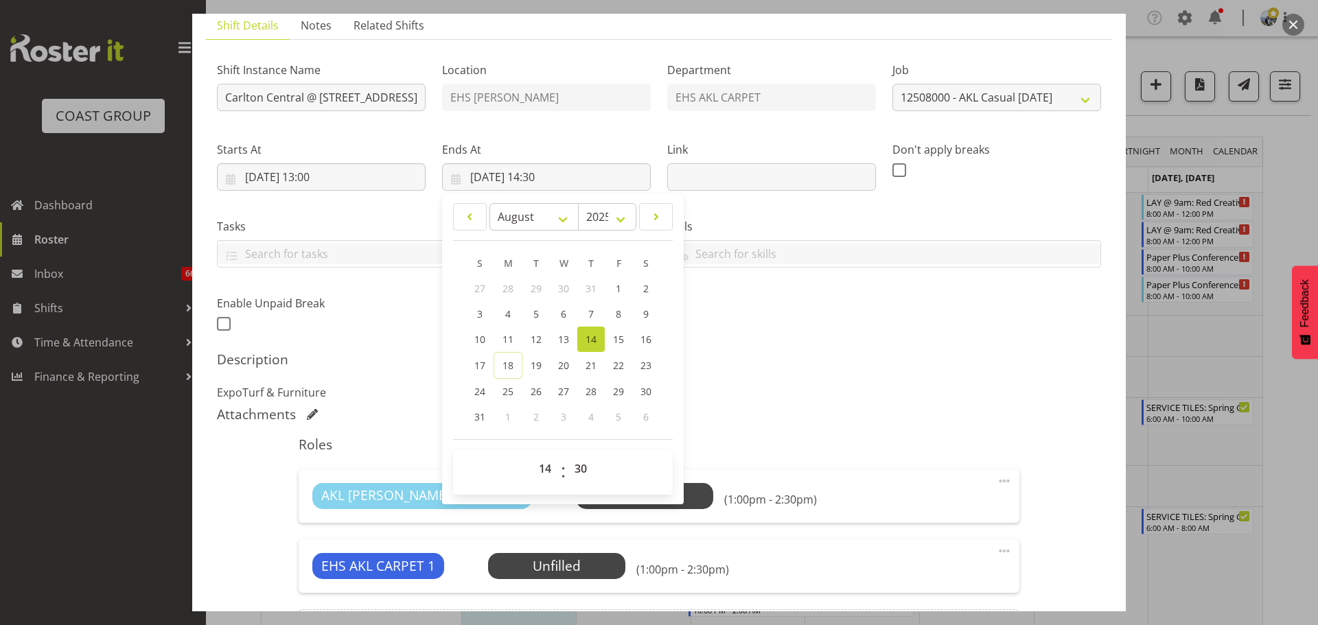
scroll to position [206, 0]
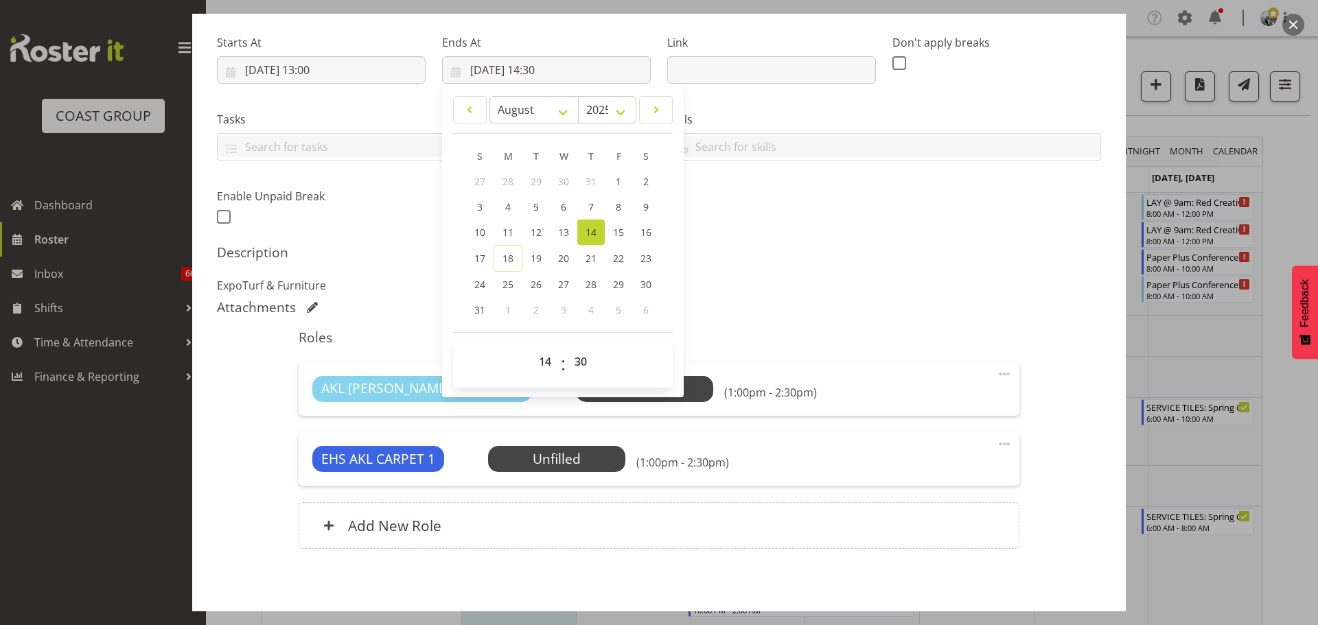
click at [853, 288] on p "ExpoTurf & Furniture" at bounding box center [659, 285] width 884 height 16
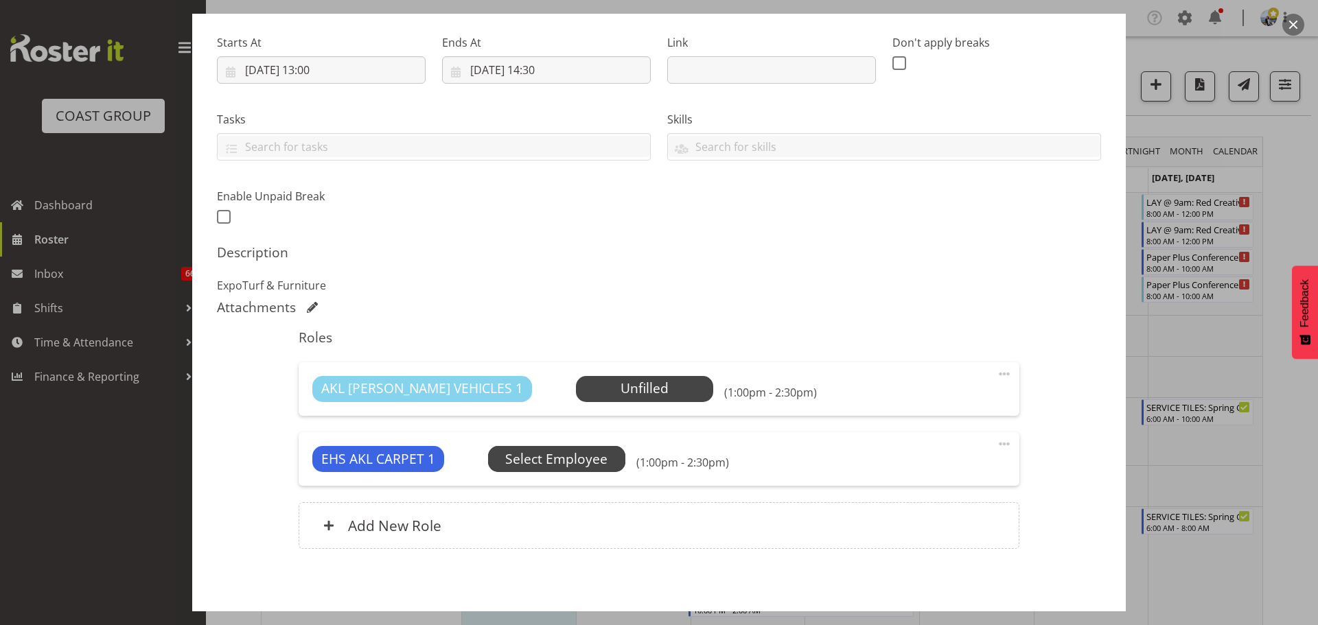
click at [0, 0] on span "Select Employee" at bounding box center [0, 0] width 0 height 0
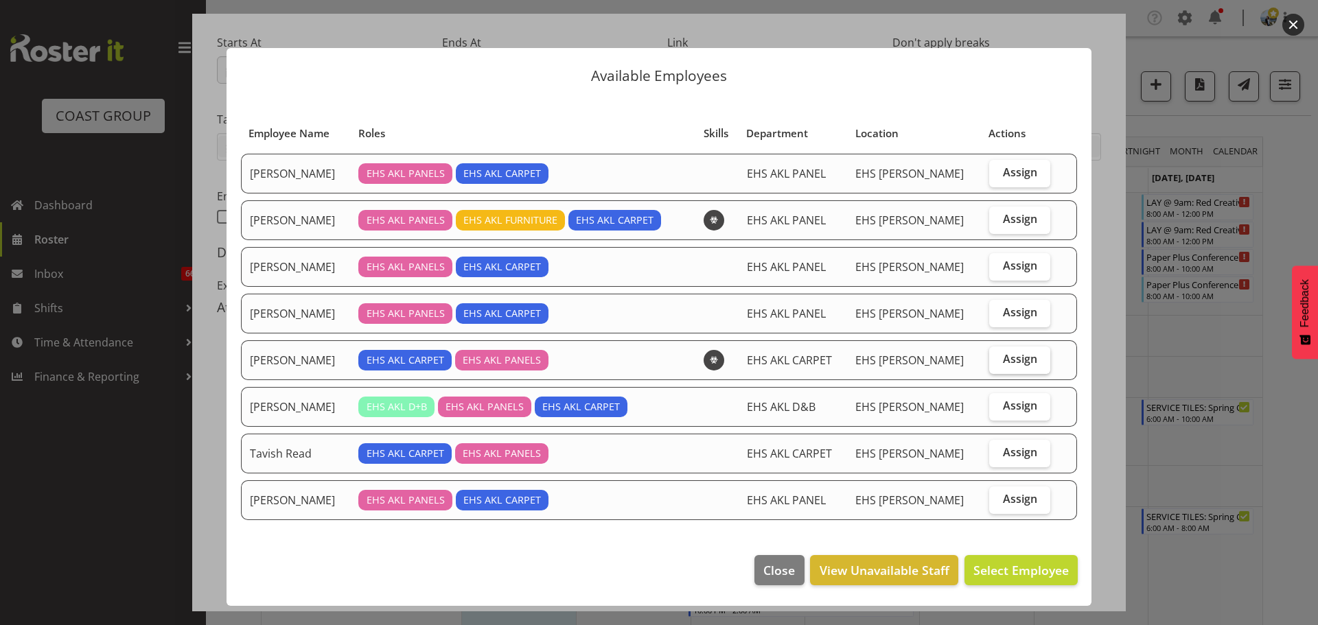
click at [1013, 362] on span "Assign" at bounding box center [1020, 359] width 34 height 14
click at [998, 362] on input "Assign" at bounding box center [993, 359] width 9 height 9
checkbox input "true"
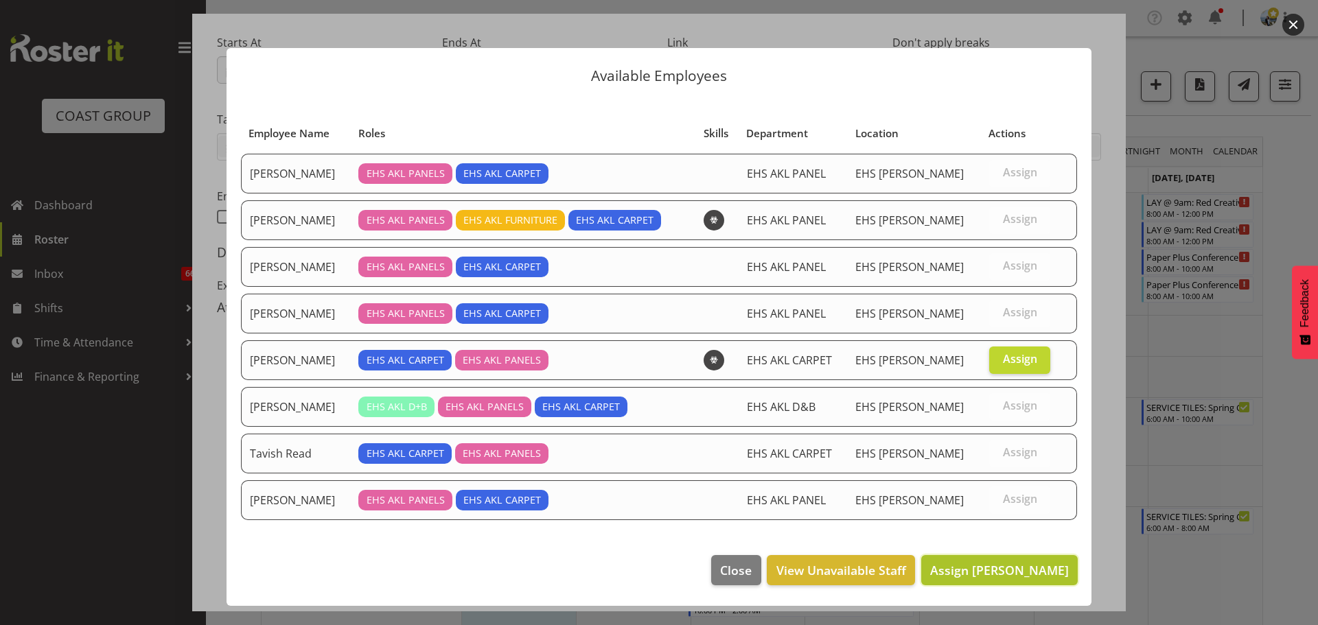
click at [978, 573] on span "Assign Mike Schaumkell" at bounding box center [999, 570] width 139 height 16
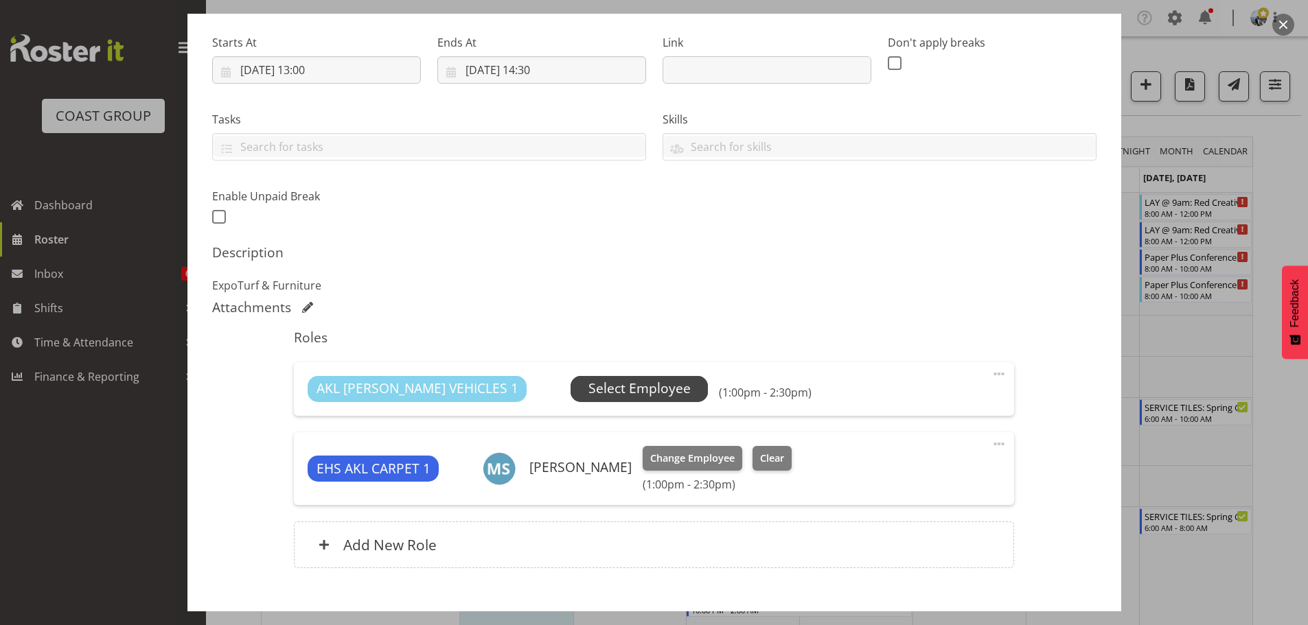
click at [595, 391] on span "Select Employee" at bounding box center [639, 389] width 102 height 20
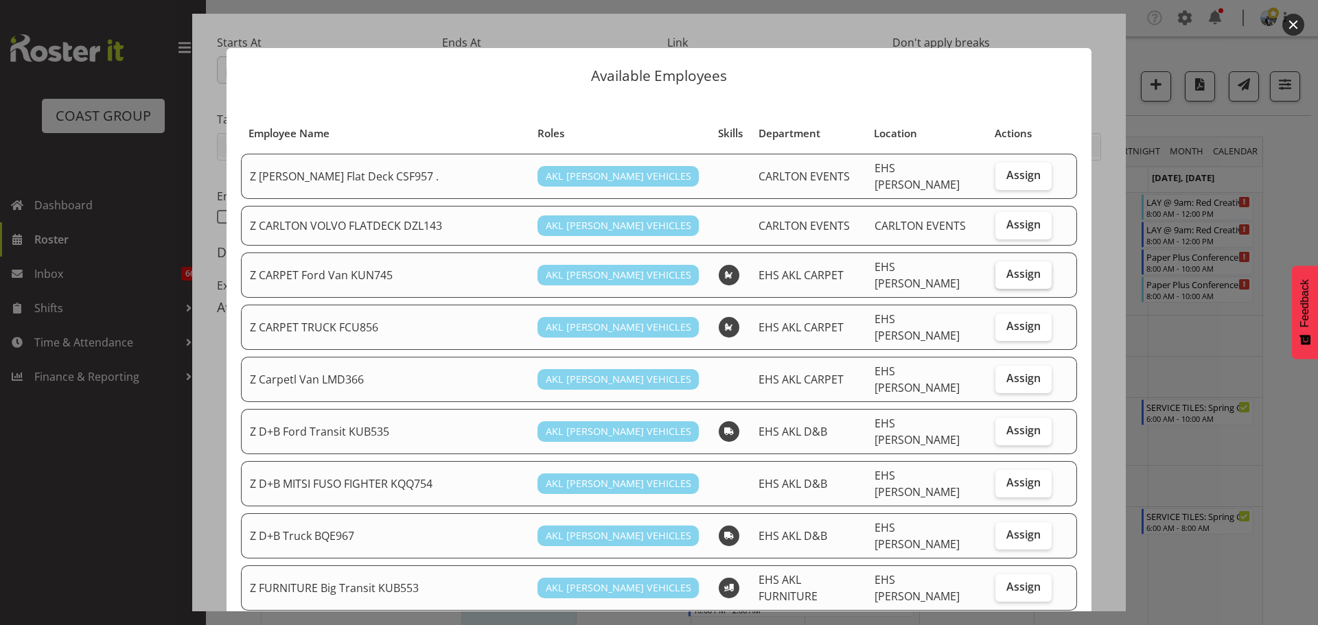
click at [1012, 262] on label "Assign" at bounding box center [1023, 275] width 56 height 27
click at [1004, 270] on input "Assign" at bounding box center [999, 274] width 9 height 9
checkbox input "true"
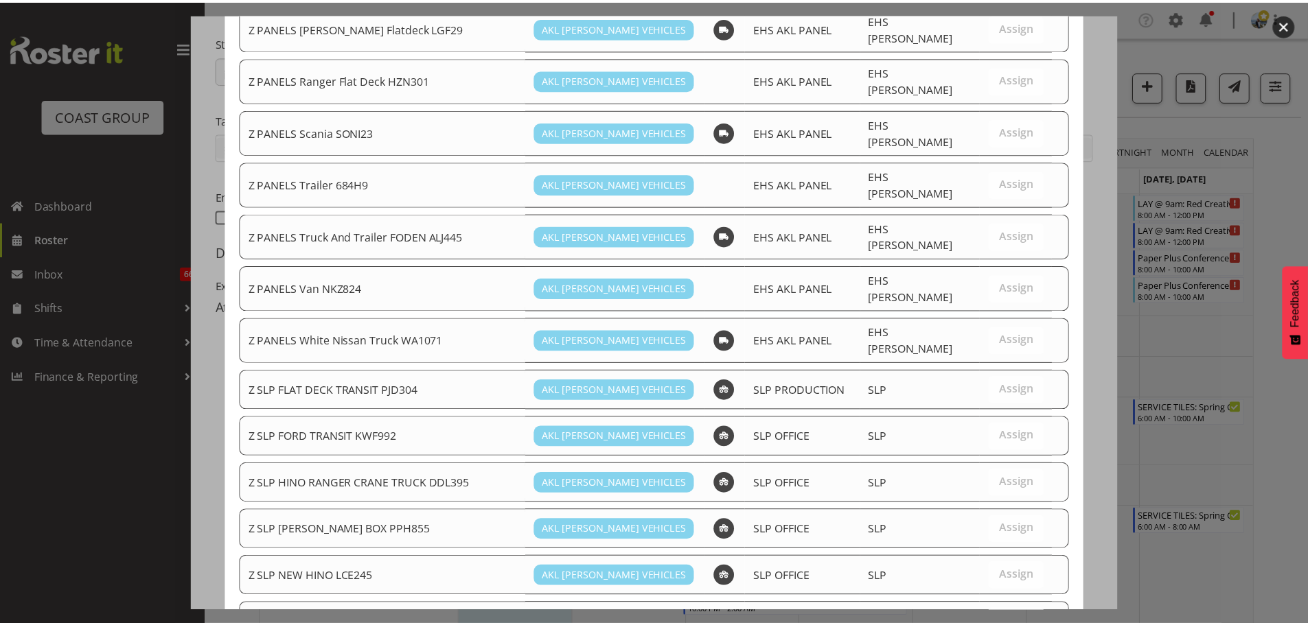
scroll to position [1021, 0]
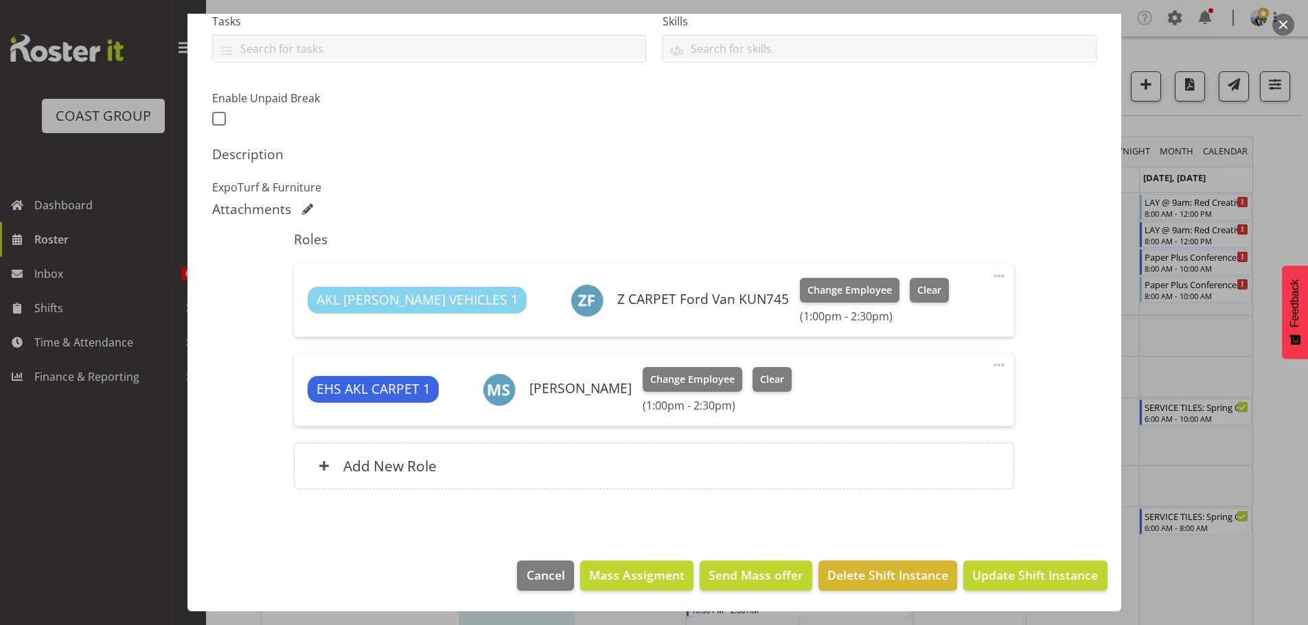
scroll to position [30, 0]
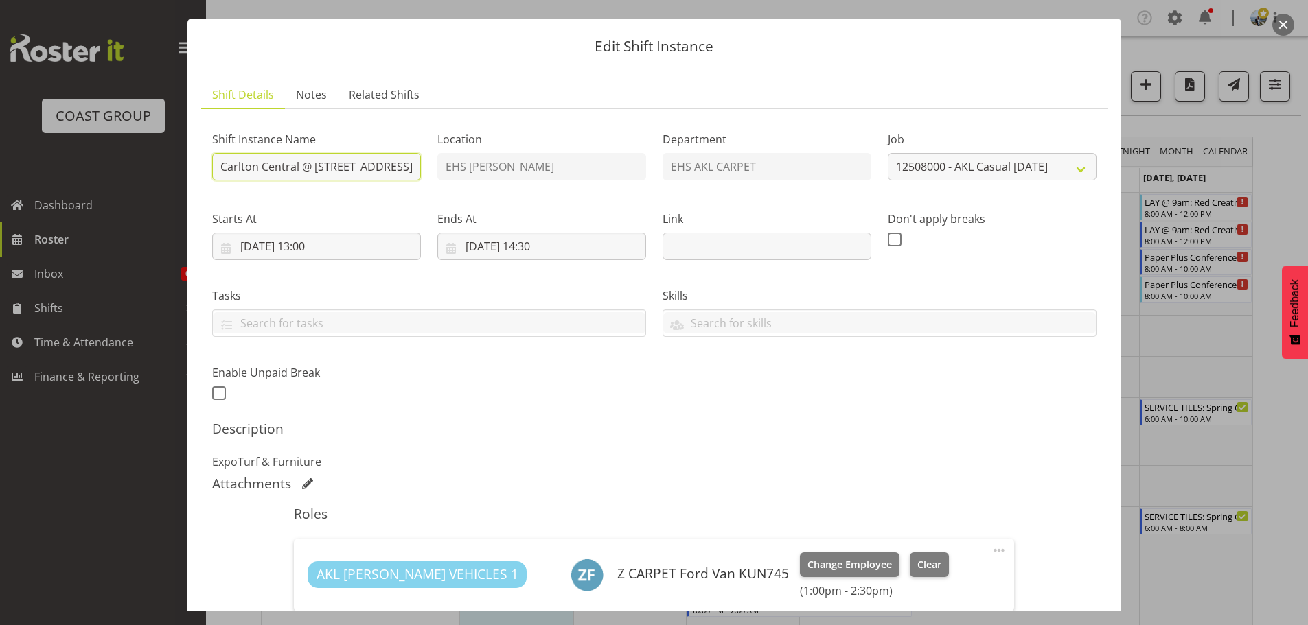
click at [218, 167] on input "Carlton Central @ 12 Morningside Drive" at bounding box center [316, 166] width 209 height 27
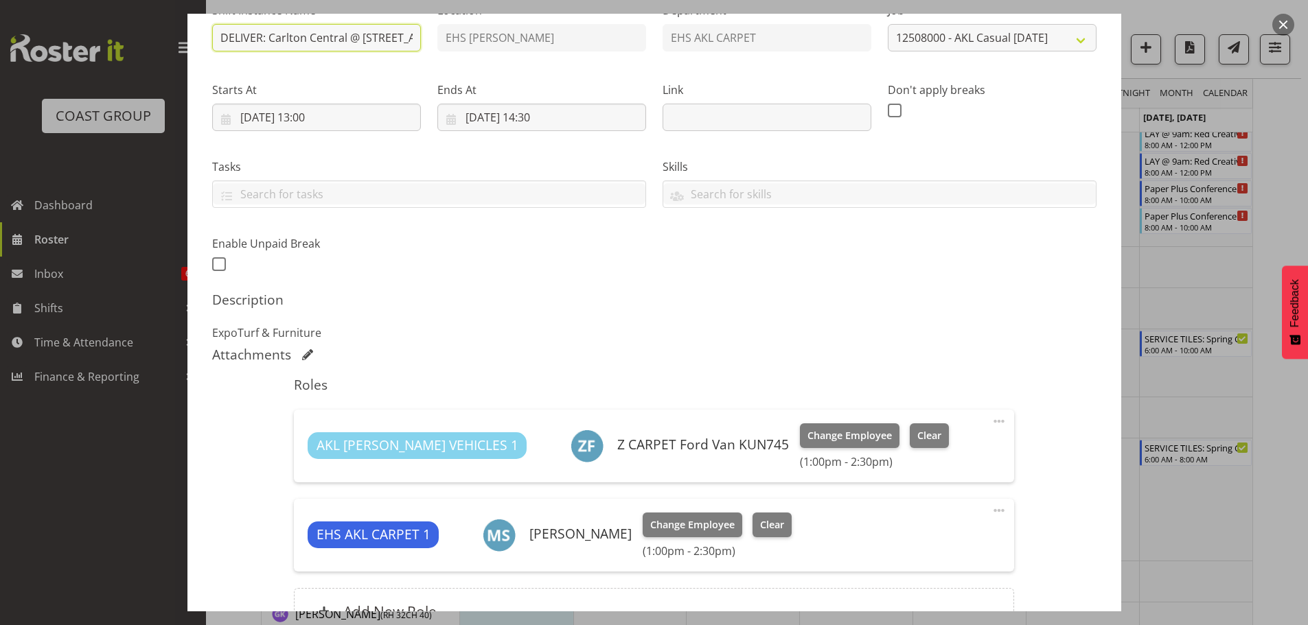
scroll to position [0, 0]
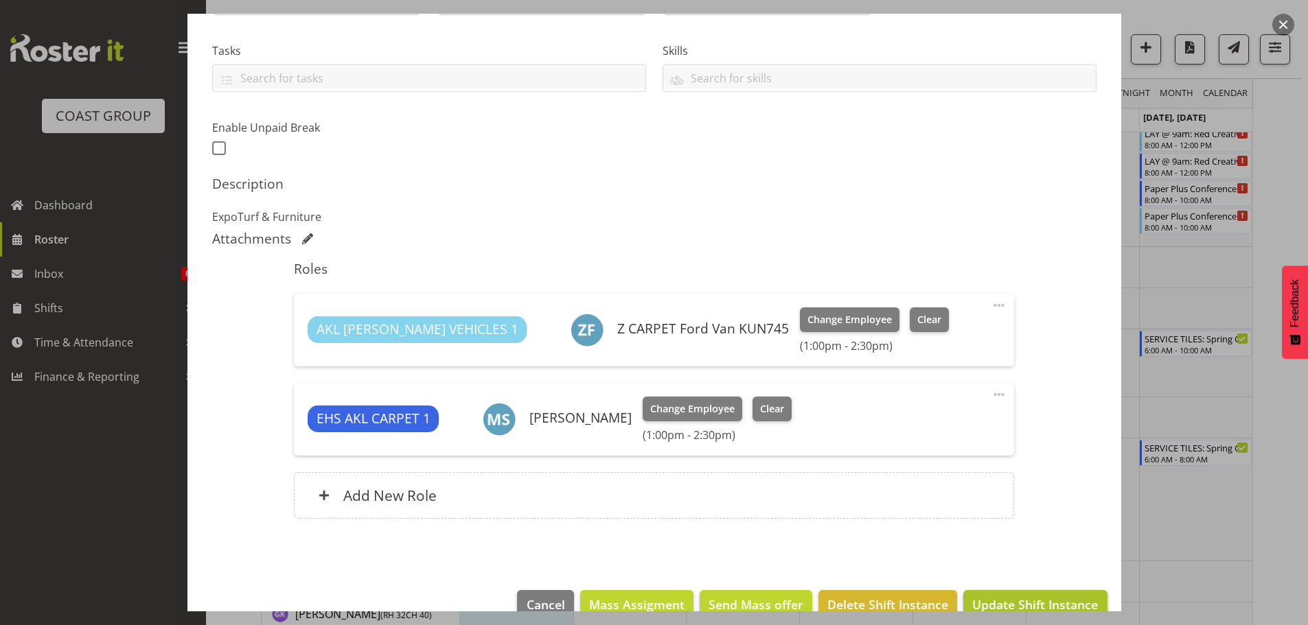
type input "DELIVER: Carlton Central @ 12 Morningside Drive"
click at [1056, 597] on span "Update Shift Instance" at bounding box center [1035, 605] width 126 height 18
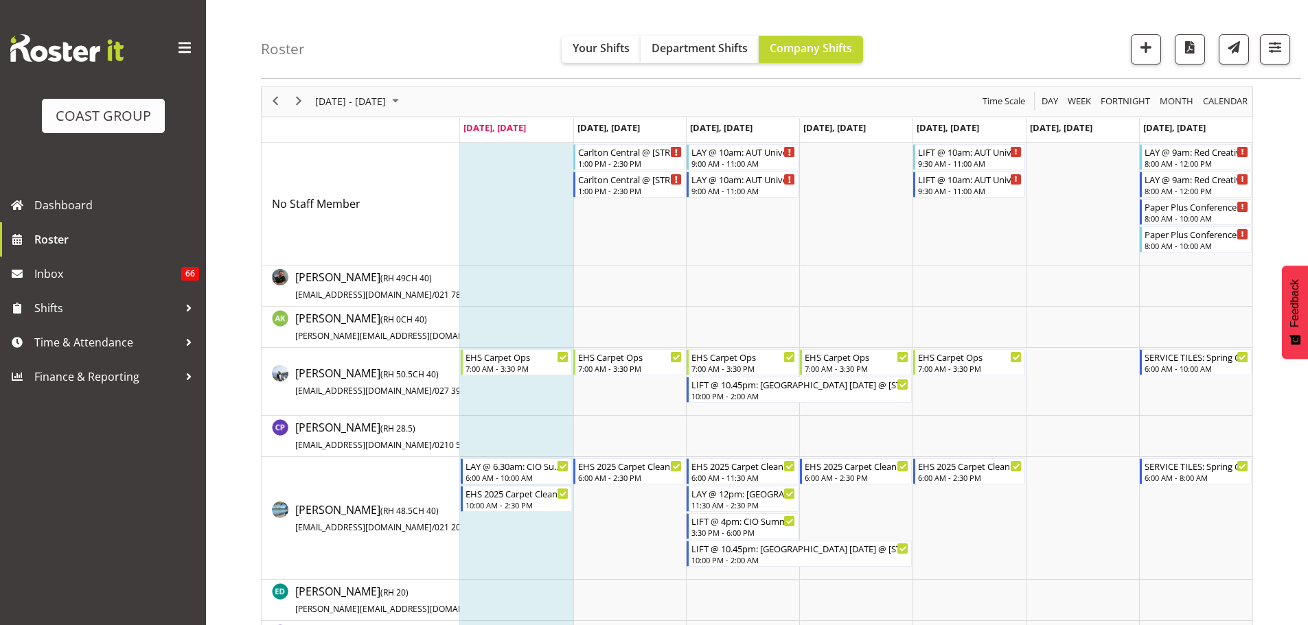
scroll to position [69, 0]
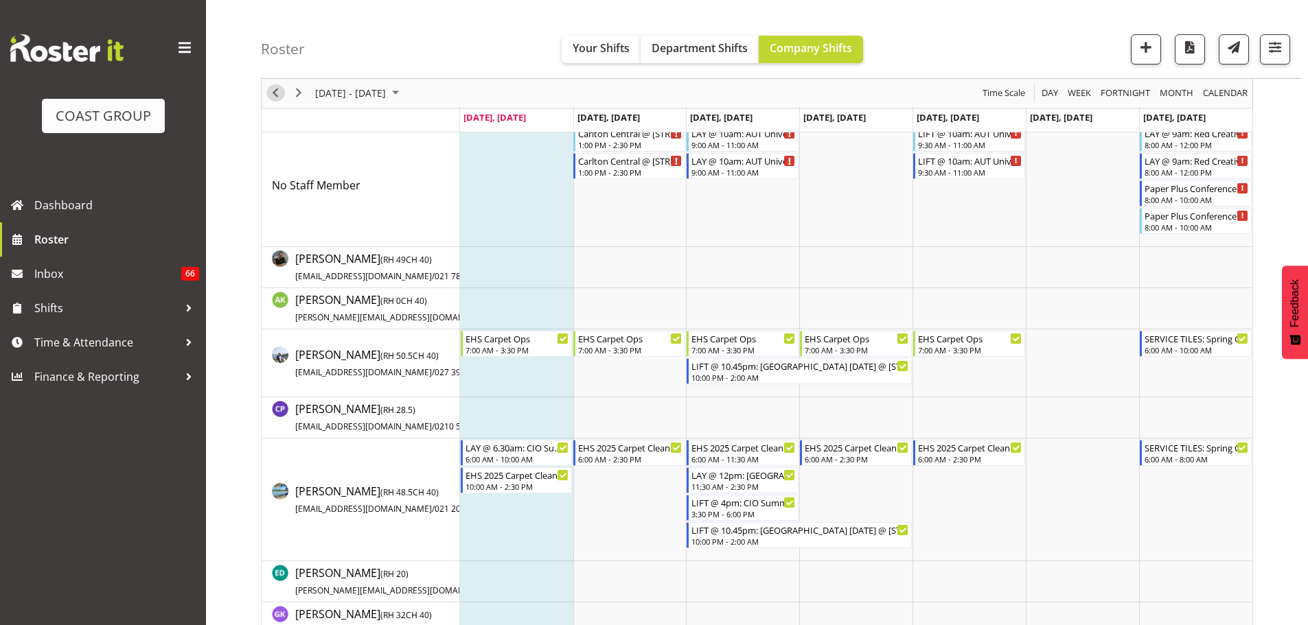
click at [274, 93] on span "Previous" at bounding box center [275, 93] width 16 height 17
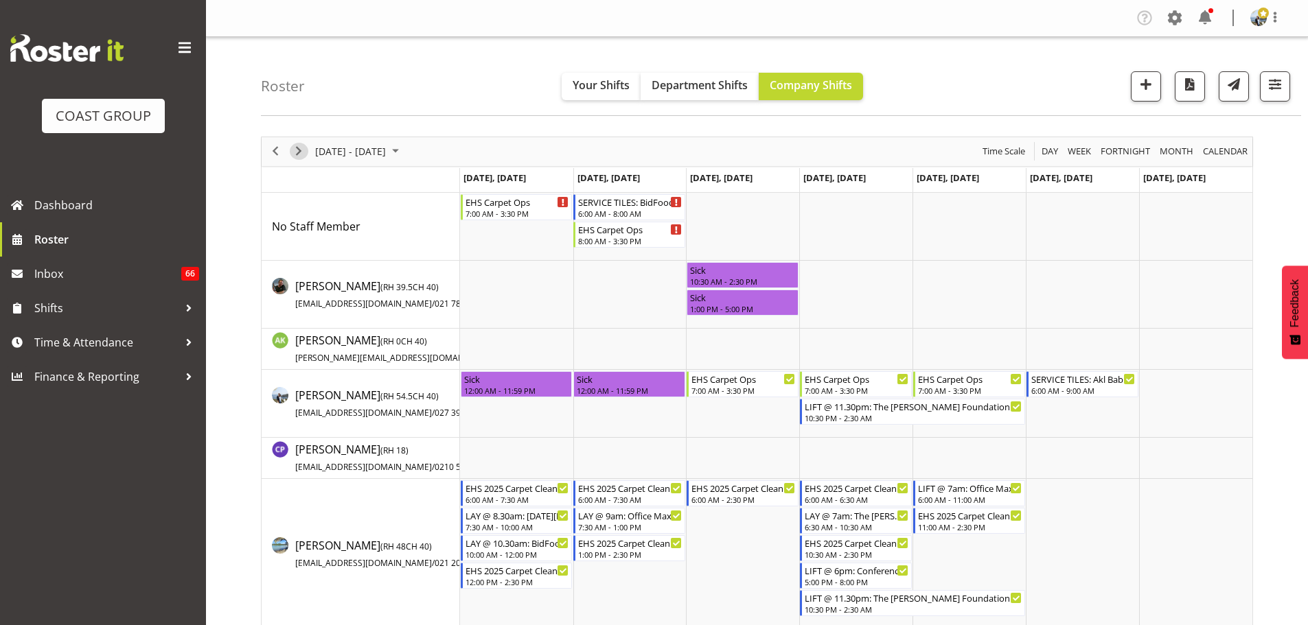
click at [300, 154] on span "Next" at bounding box center [298, 151] width 16 height 17
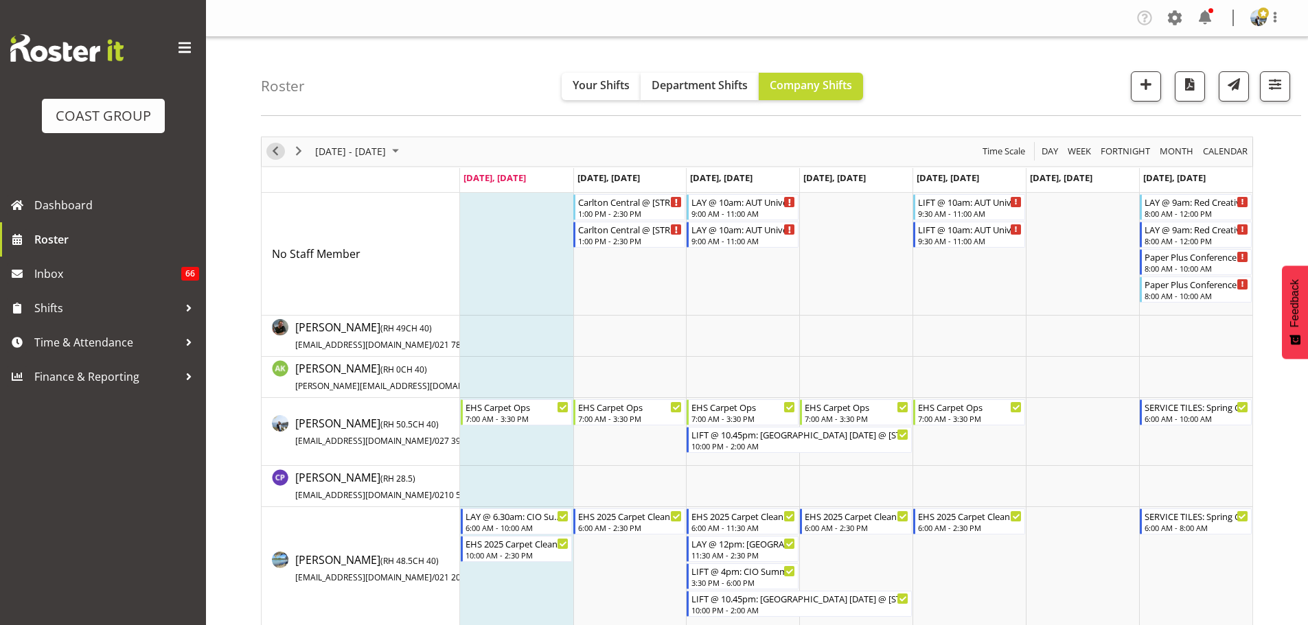
drag, startPoint x: 277, startPoint y: 154, endPoint x: 720, endPoint y: 264, distance: 456.3
click at [277, 154] on span "Previous" at bounding box center [275, 151] width 16 height 17
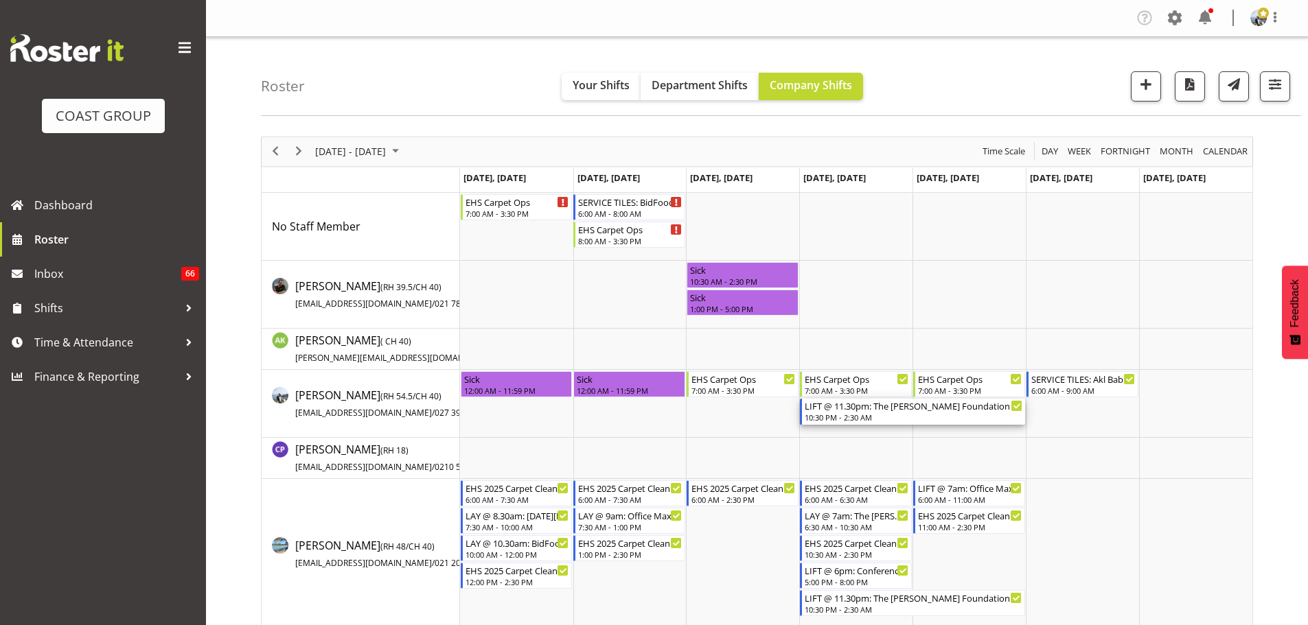
click at [892, 406] on div "LIFT @ 11.30pm: The Tania Dalton Foundation Gala Dinner @ Viaduct Events Centre" at bounding box center [914, 406] width 218 height 14
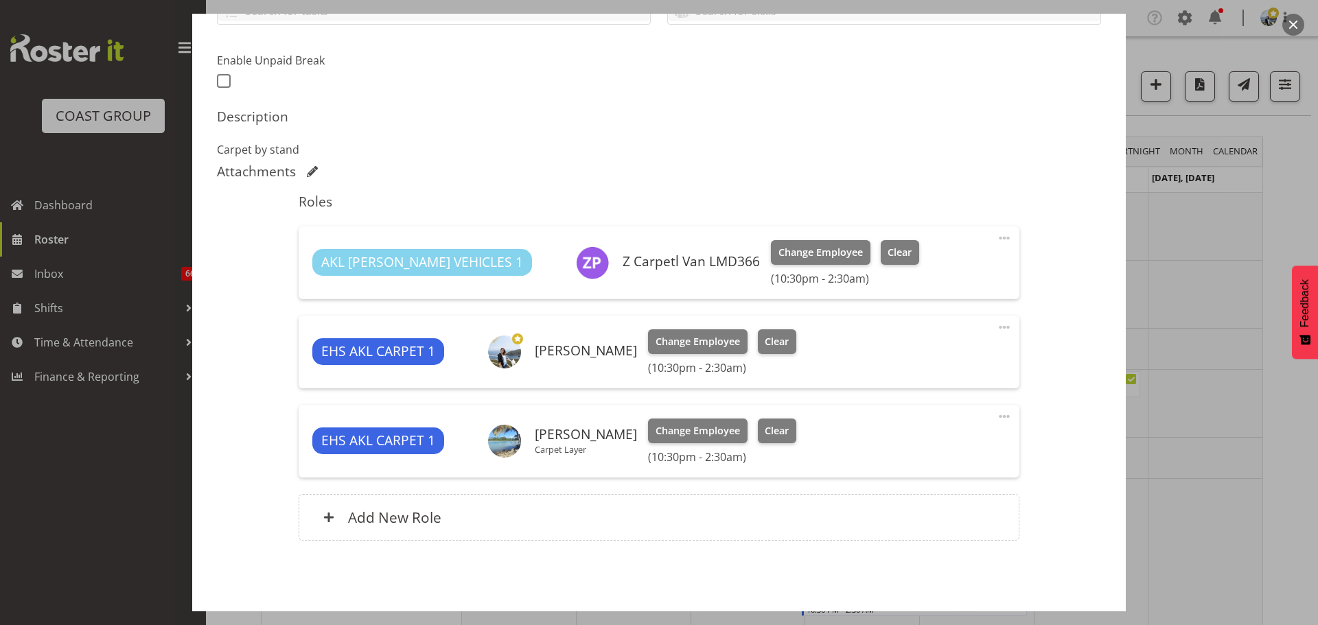
scroll to position [343, 0]
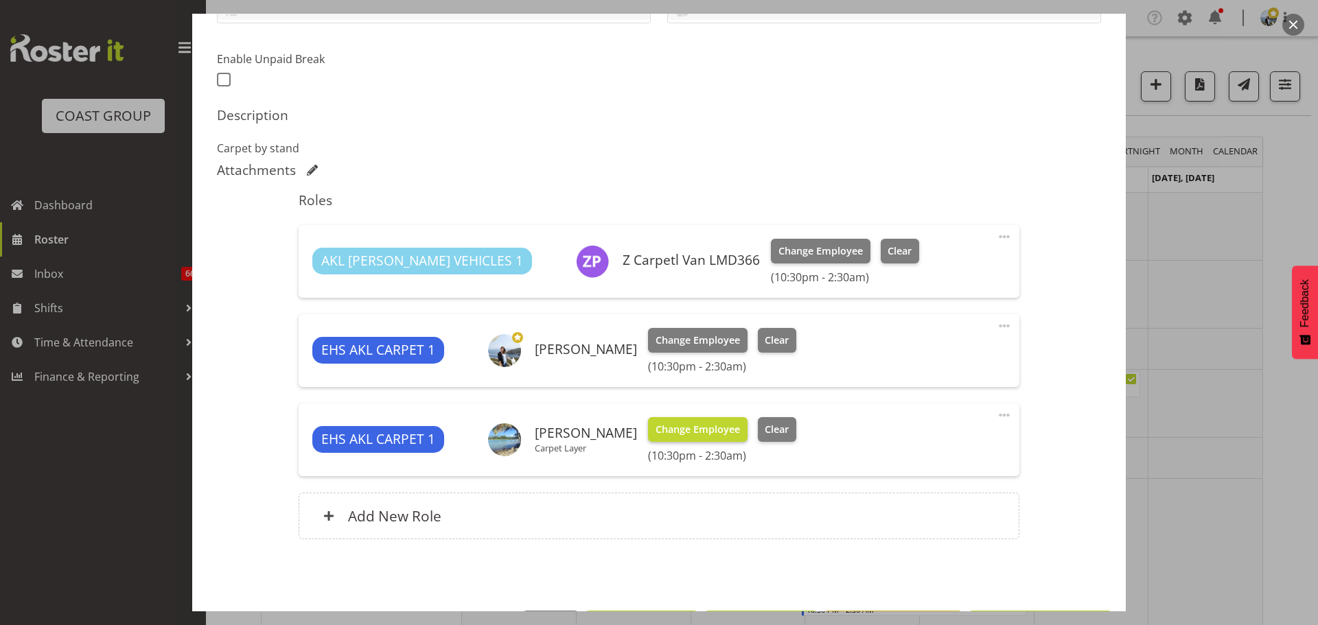
select select "9808"
click at [682, 341] on span "Change Employee" at bounding box center [698, 340] width 84 height 15
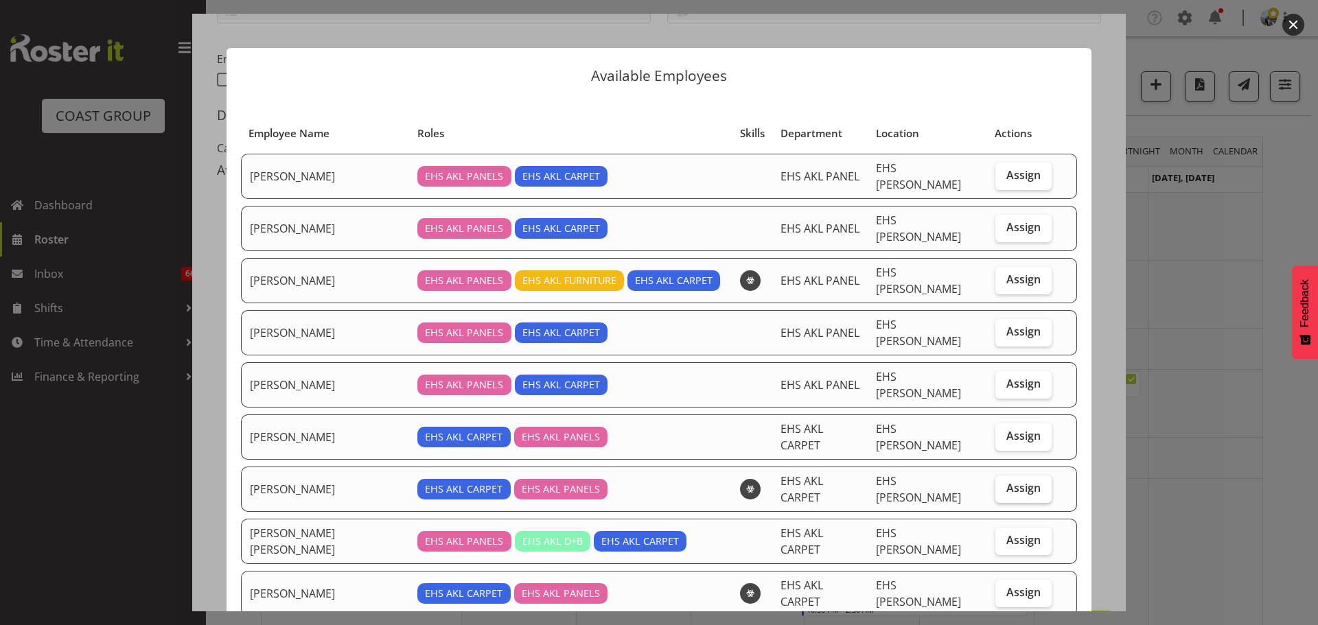
click at [1007, 481] on span "Assign" at bounding box center [1023, 488] width 34 height 14
click at [1004, 484] on input "Assign" at bounding box center [999, 488] width 9 height 9
checkbox input "true"
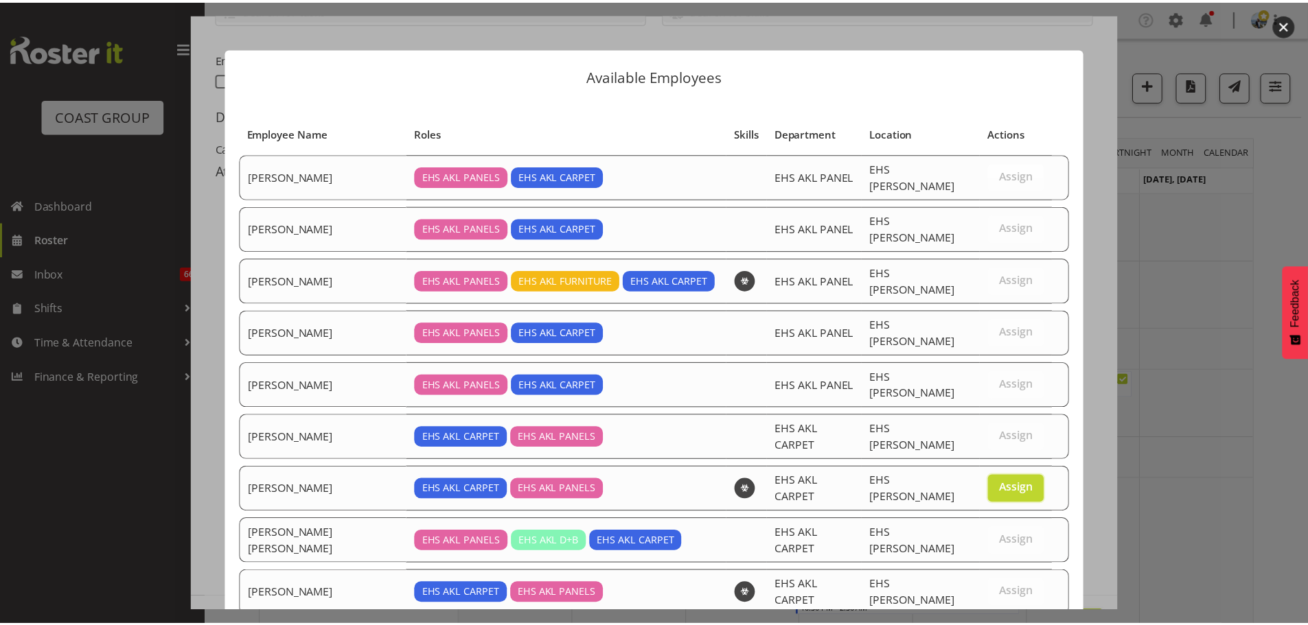
scroll to position [275, 0]
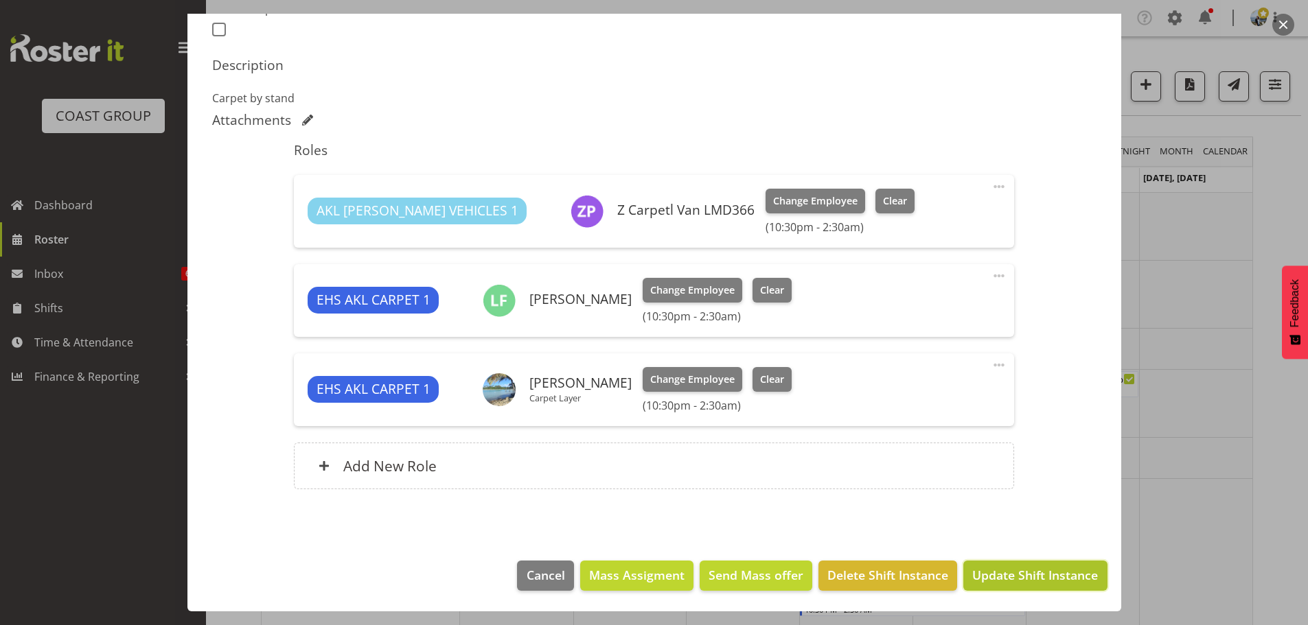
click at [1063, 576] on span "Update Shift Instance" at bounding box center [1035, 575] width 126 height 18
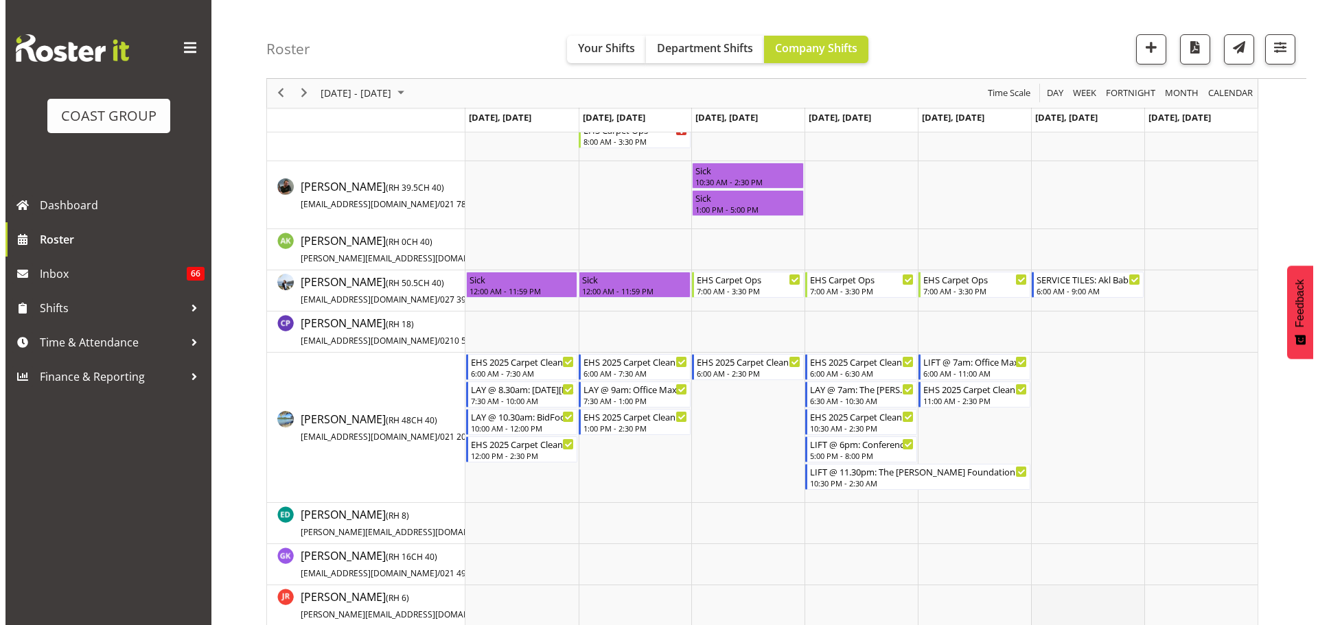
scroll to position [0, 0]
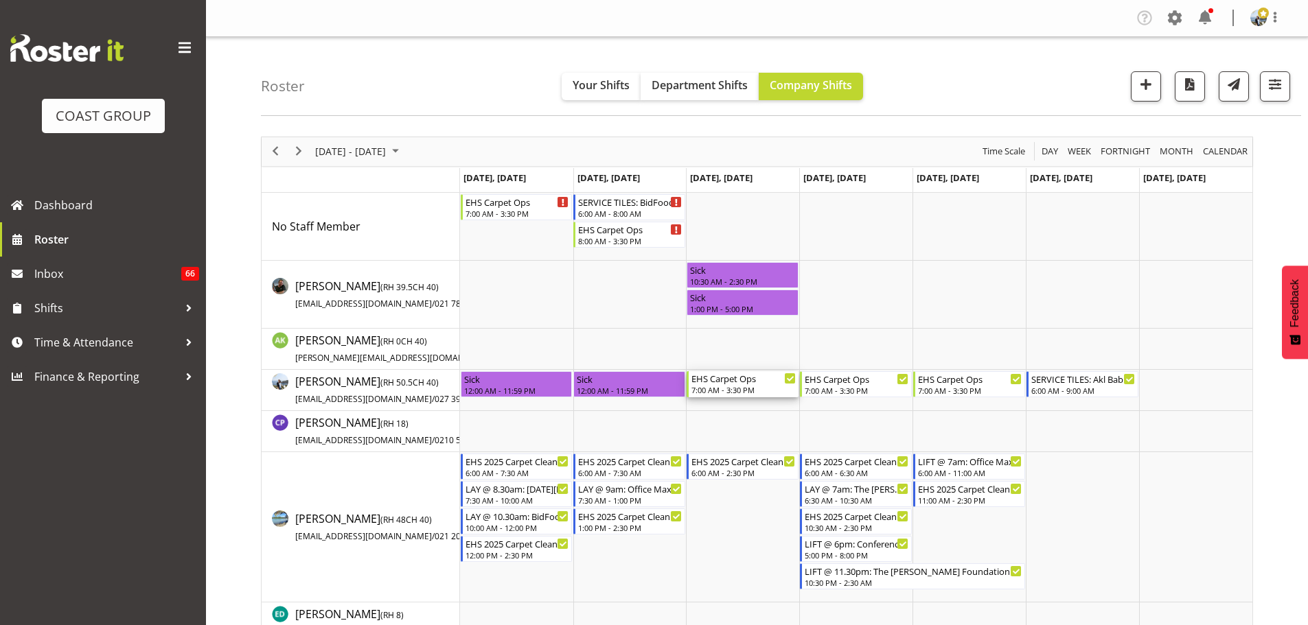
click at [739, 382] on div "EHS Carpet Ops" at bounding box center [743, 378] width 104 height 14
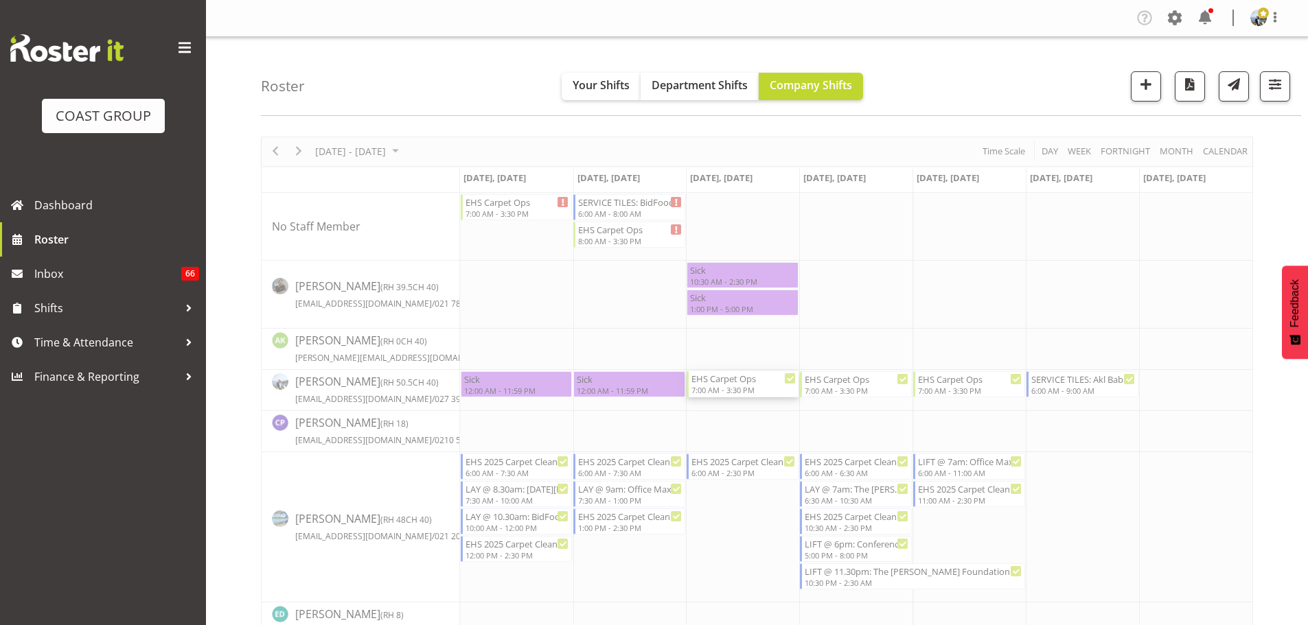
select select
select select "7"
select select "2025"
select select "7"
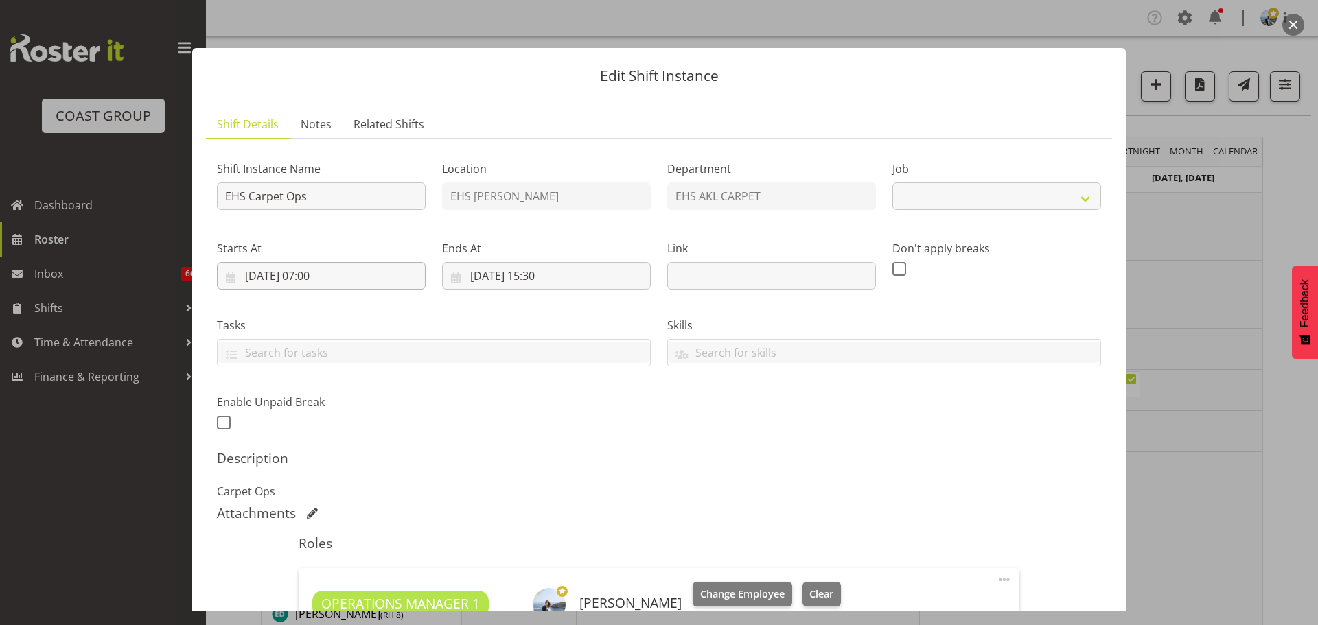
select select "69"
click at [335, 279] on input "13/08/2025, 07:00" at bounding box center [321, 275] width 209 height 27
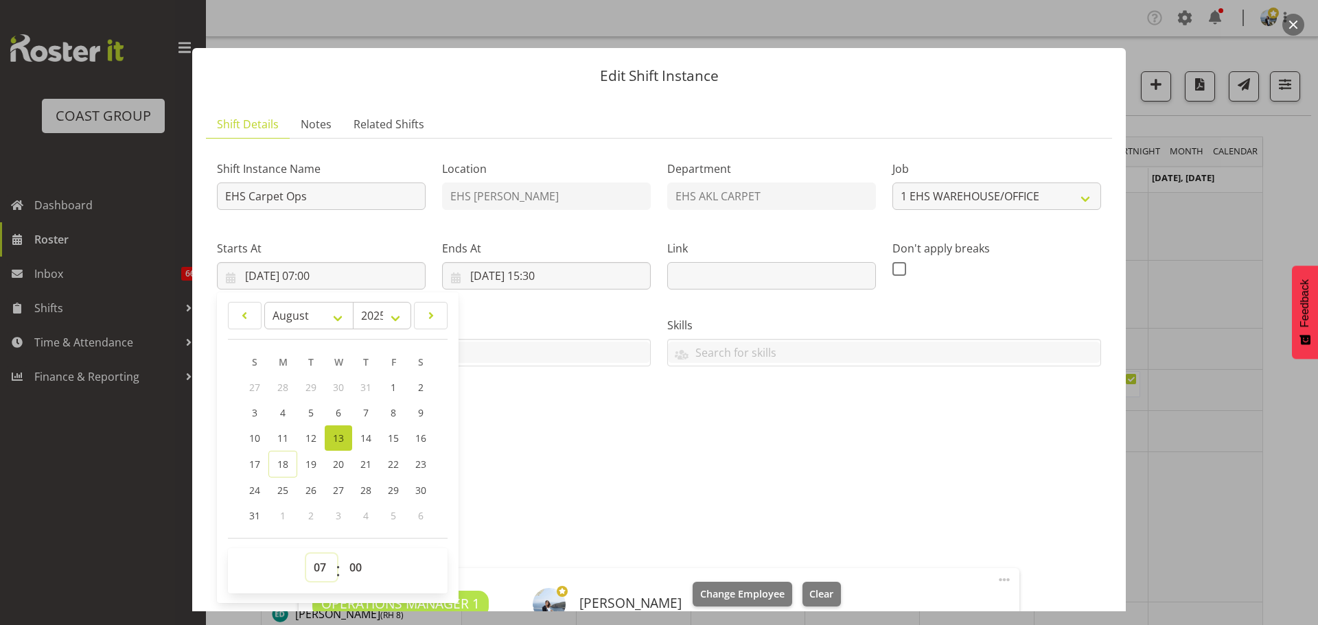
click at [317, 565] on select "00 01 02 03 04 05 06 07 08 09 10 11 12 13 14 15 16 17 18 19 20 21 22 23" at bounding box center [321, 567] width 31 height 27
select select "9"
click at [306, 554] on select "00 01 02 03 04 05 06 07 08 09 10 11 12 13 14 15 16 17 18 19 20 21 22 23" at bounding box center [321, 567] width 31 height 27
click at [283, 283] on input "13/08/2025, 09:00" at bounding box center [321, 275] width 209 height 27
click at [421, 435] on span "16" at bounding box center [420, 438] width 11 height 13
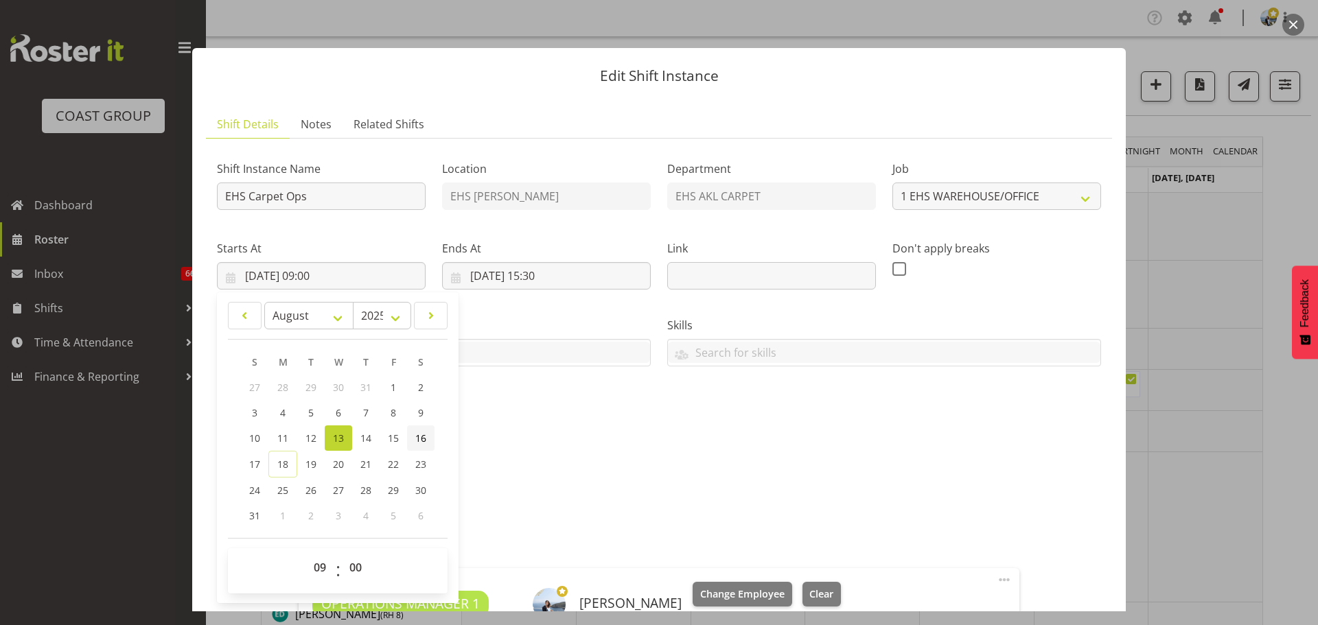
type input "16/08/2025, 09:00"
click at [494, 260] on div "Ends At 13/08/2025, 15:30 January February March April May June July August Sep…" at bounding box center [546, 264] width 209 height 49
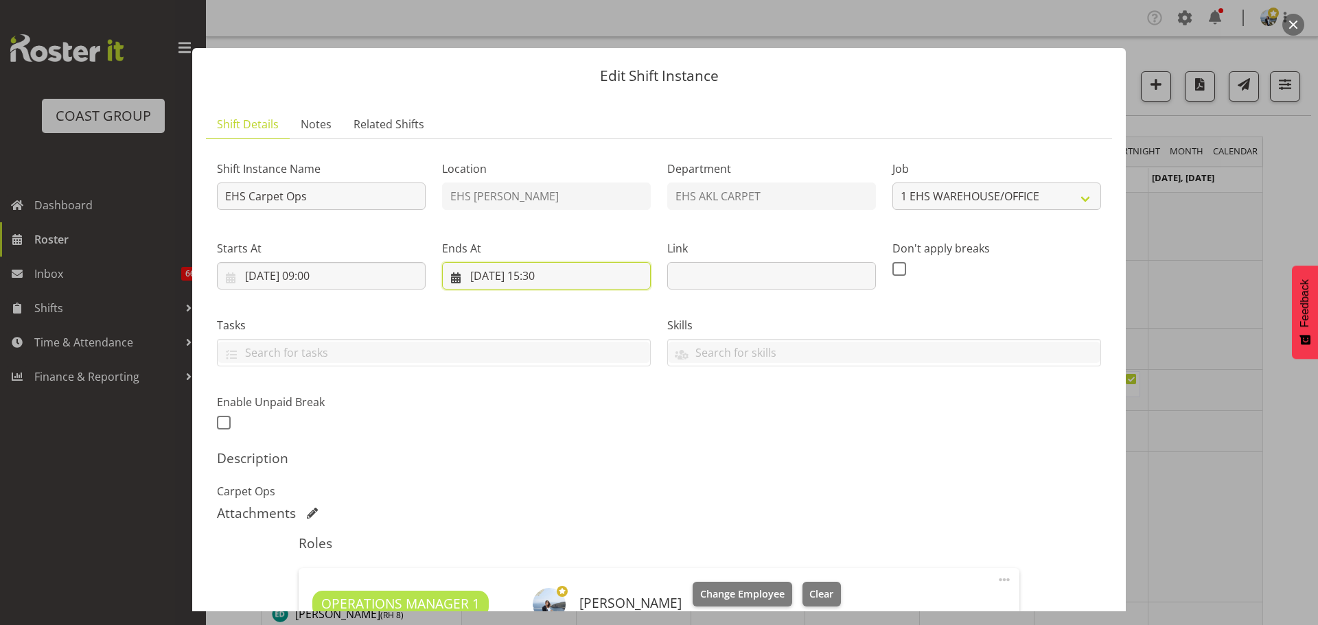
click at [496, 268] on input "13/08/2025, 15:30" at bounding box center [546, 275] width 209 height 27
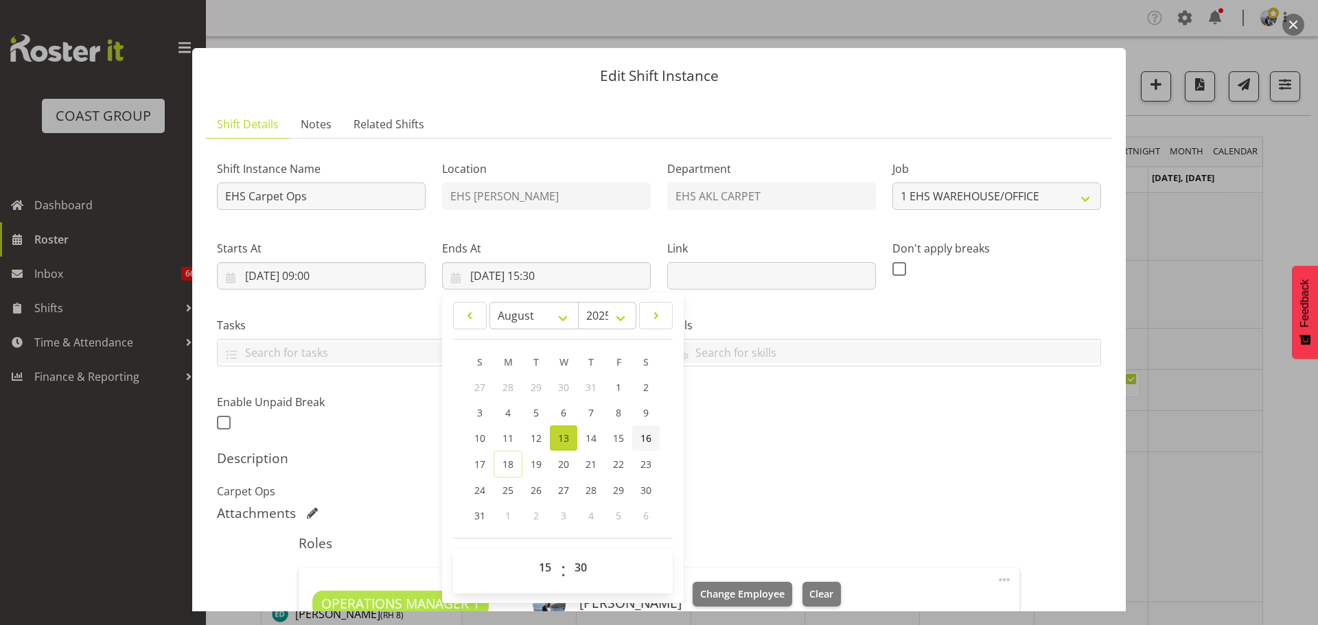
click at [640, 440] on span "16" at bounding box center [645, 438] width 11 height 13
type input "16/08/2025, 15:30"
click at [945, 429] on div "Shift Instance Name EHS Carpet Ops Location EHS RYMER Department EHS AKL CARPET…" at bounding box center [659, 291] width 901 height 301
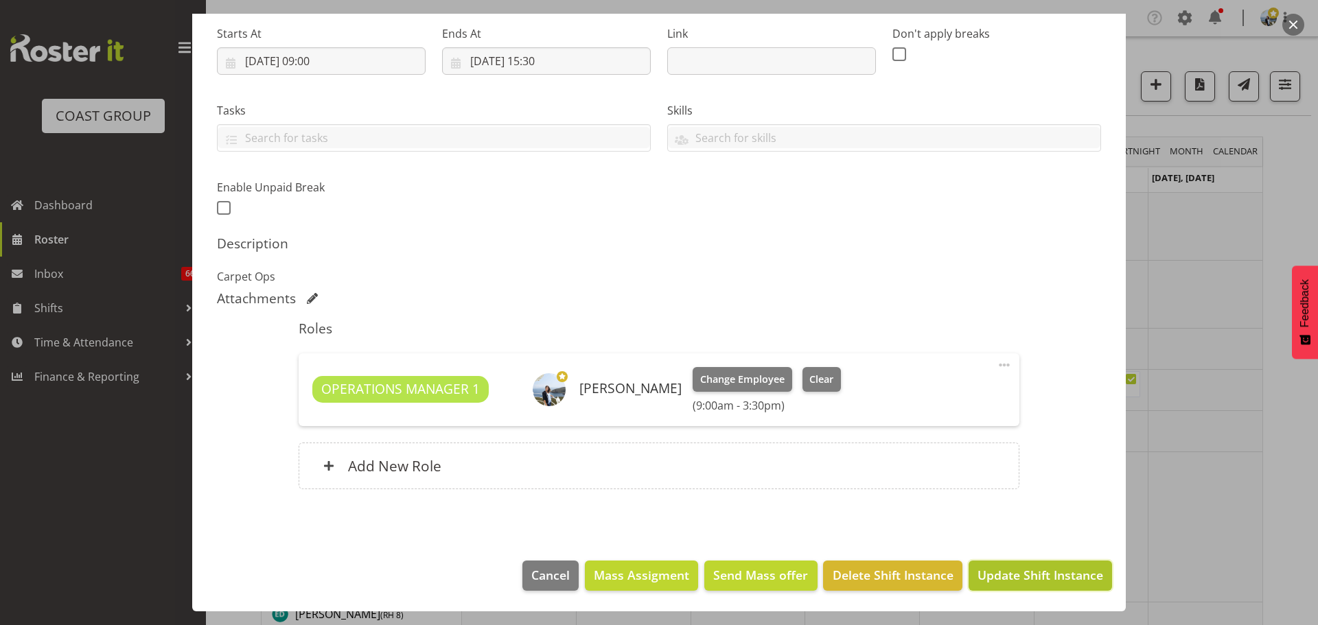
click at [1041, 578] on span "Update Shift Instance" at bounding box center [1041, 575] width 126 height 18
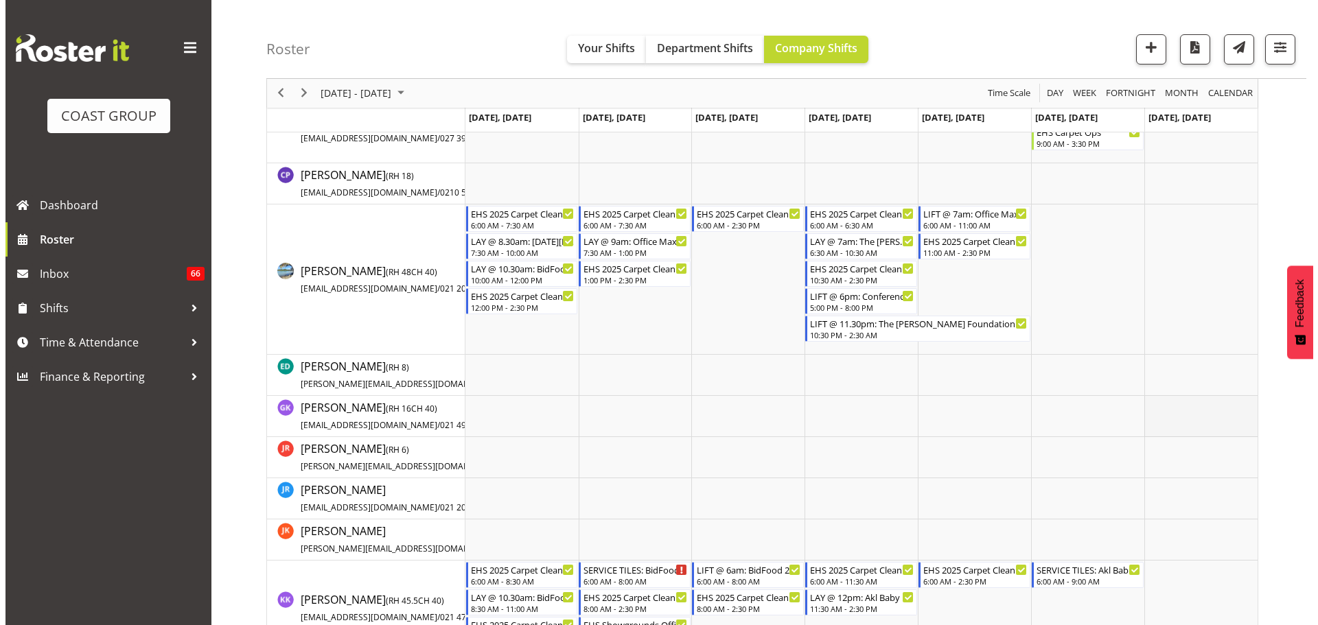
scroll to position [0, 0]
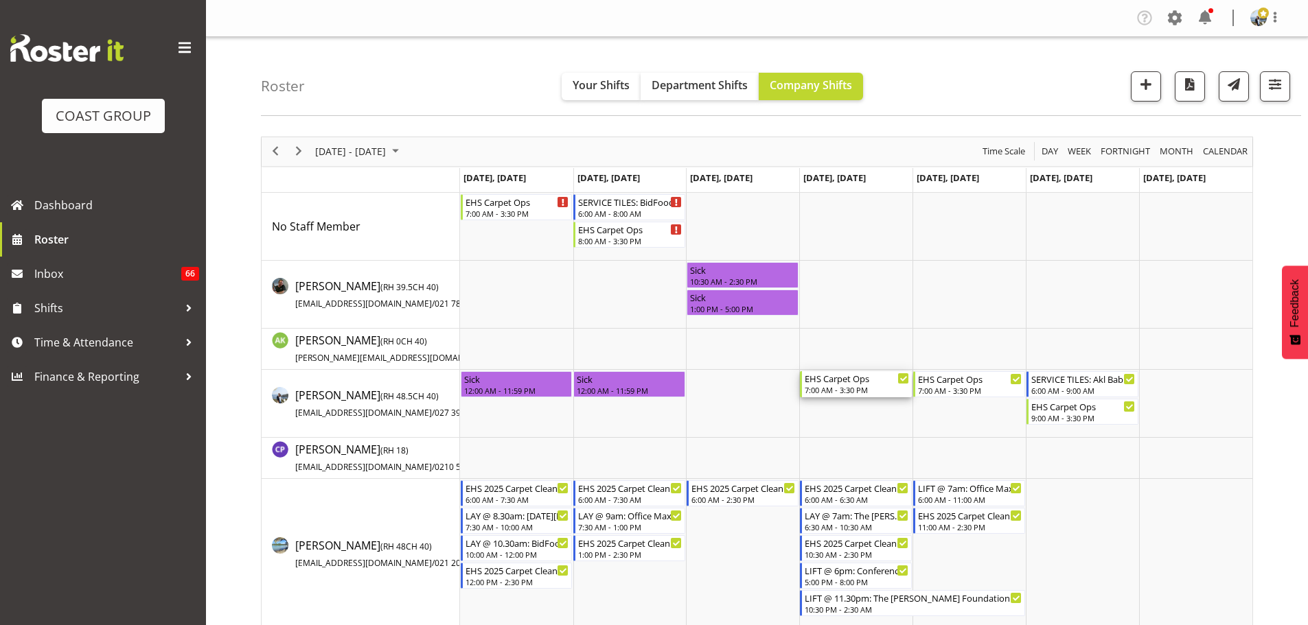
click at [827, 384] on div "EHS Carpet Ops" at bounding box center [857, 378] width 104 height 14
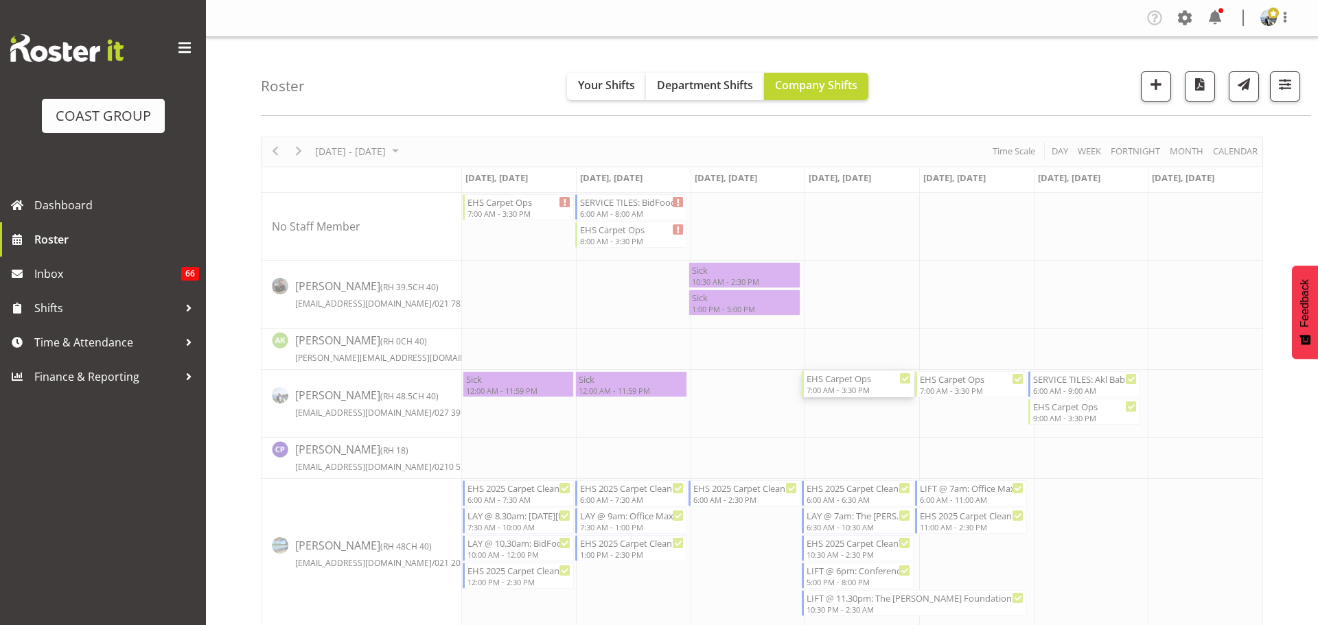
select select
select select "7"
select select "2025"
select select "7"
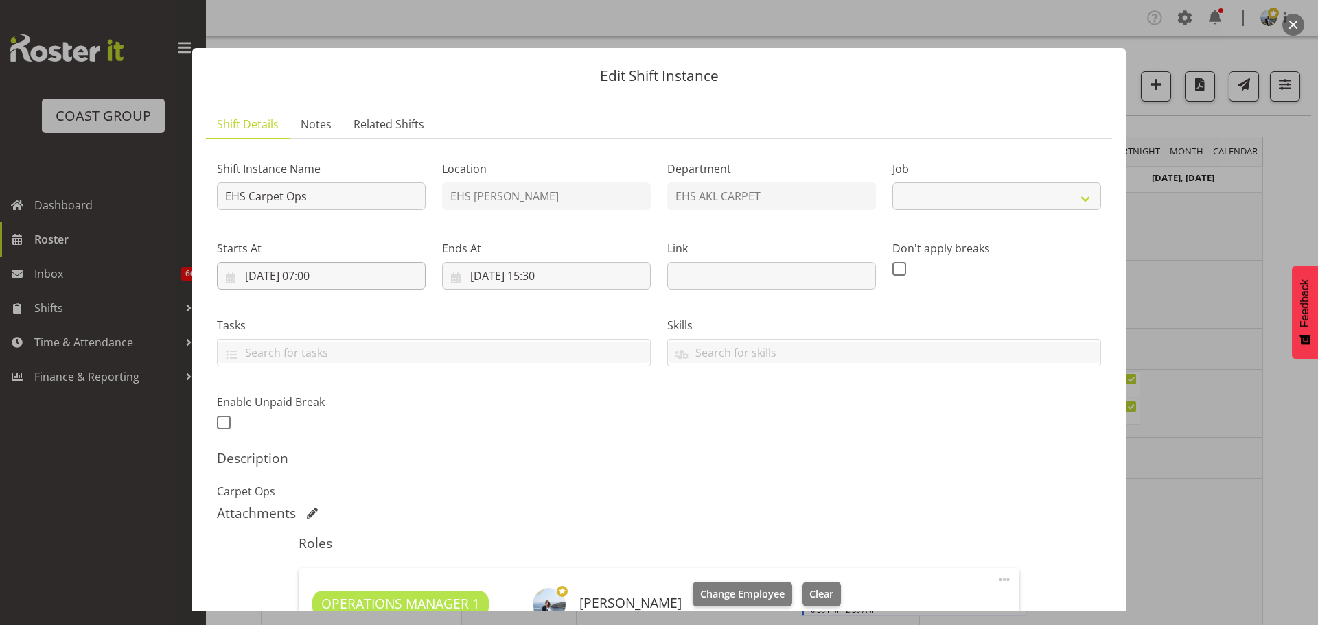
select select "69"
click at [283, 270] on input "14/08/2025, 07:00" at bounding box center [321, 275] width 209 height 27
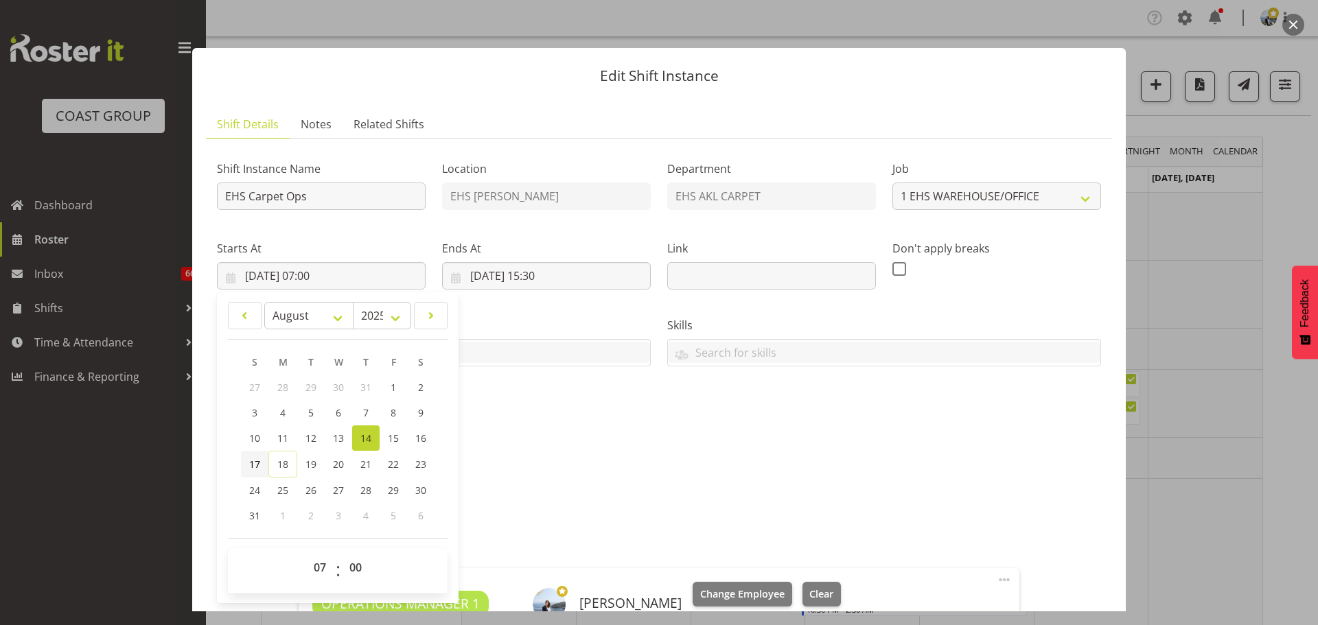
click at [259, 459] on span "17" at bounding box center [254, 464] width 11 height 13
type input "17/08/2025, 07:00"
click at [485, 279] on input "14/08/2025, 15:30" at bounding box center [546, 275] width 209 height 27
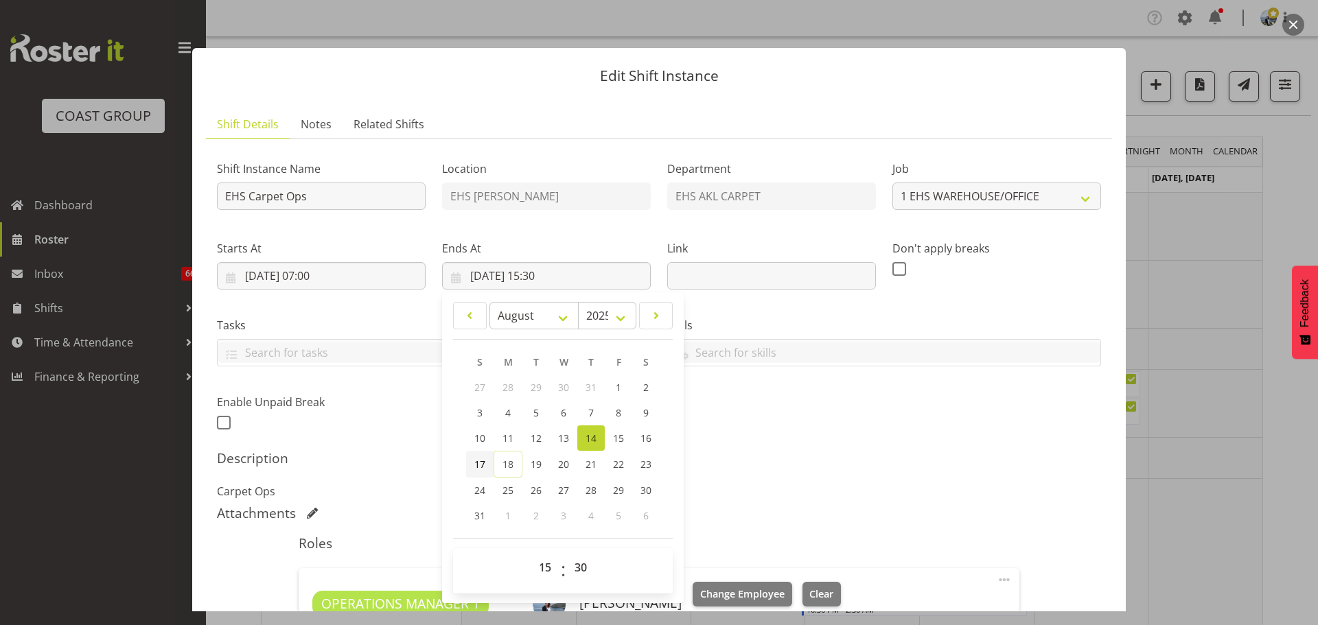
click at [477, 466] on span "17" at bounding box center [479, 464] width 11 height 13
type input "17/08/2025, 15:30"
click at [321, 278] on input "17/08/2025, 07:00" at bounding box center [321, 275] width 209 height 27
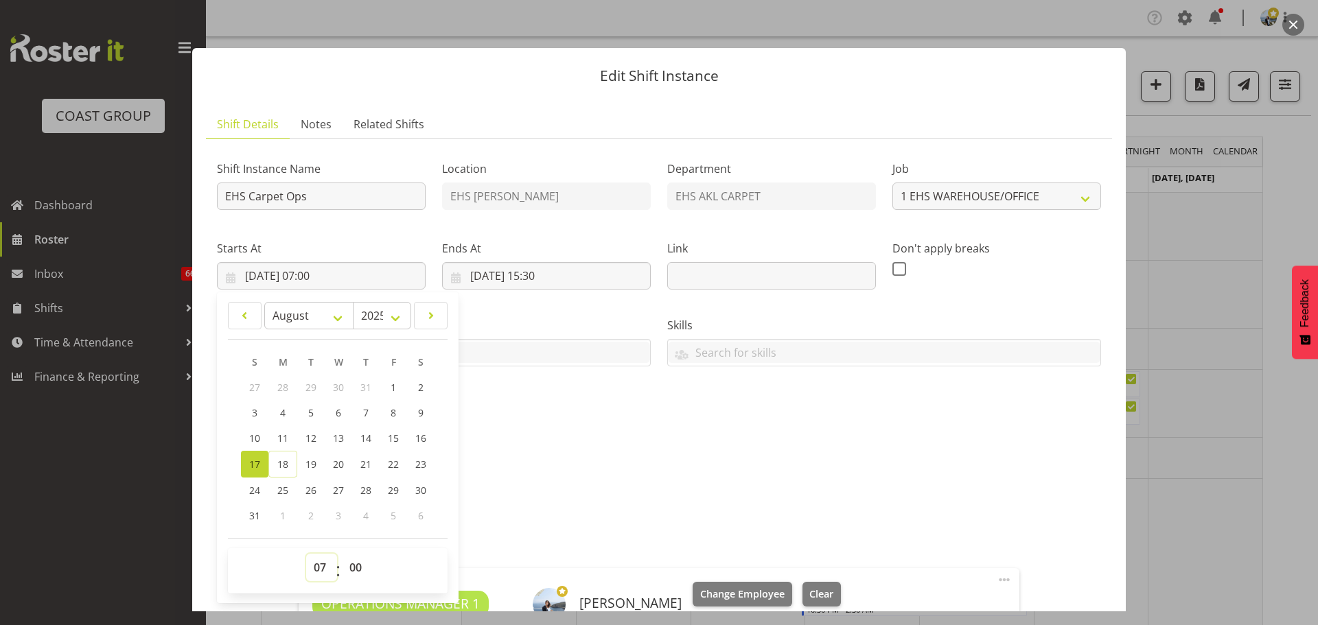
click at [318, 572] on select "00 01 02 03 04 05 06 07 08 09 10 11 12 13 14 15 16 17 18 19 20 21 22 23" at bounding box center [321, 567] width 31 height 27
select select "13"
click at [306, 554] on select "00 01 02 03 04 05 06 07 08 09 10 11 12 13 14 15 16 17 18 19 20 21 22 23" at bounding box center [321, 567] width 31 height 27
type input "17/08/2025, 13:00"
click at [535, 281] on input "17/08/2025, 15:30" at bounding box center [546, 275] width 209 height 27
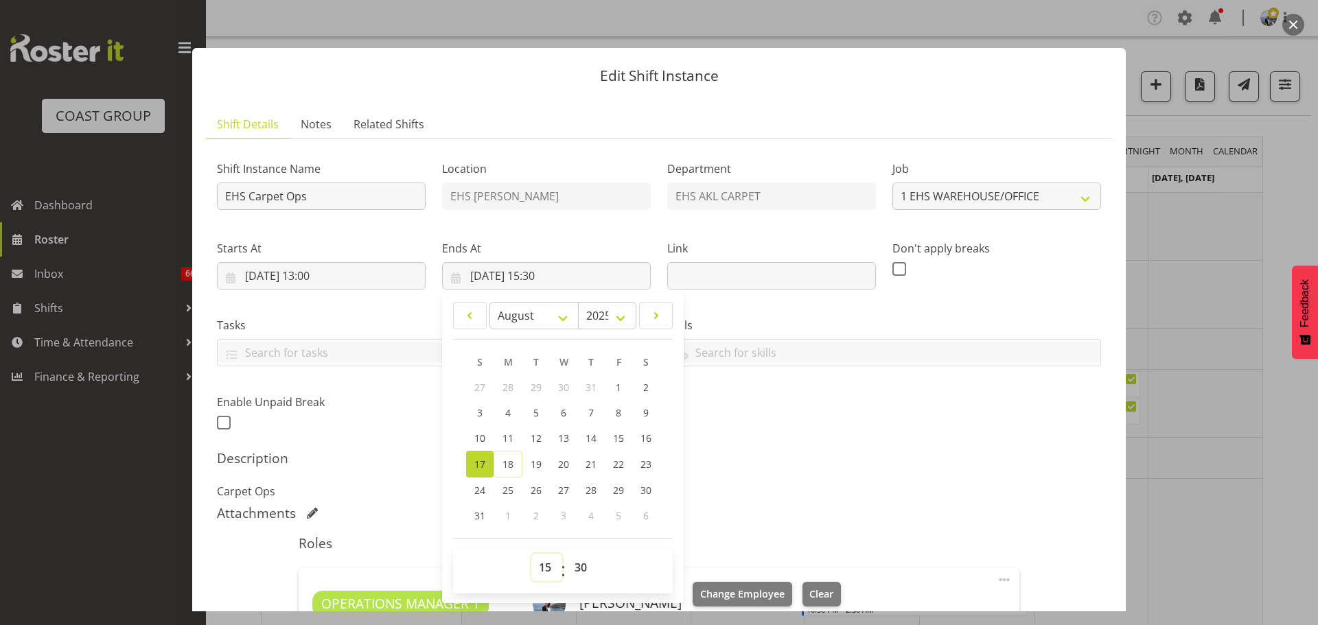
click at [540, 568] on select "00 01 02 03 04 05 06 07 08 09 10 11 12 13 14 15 16 17 18 19 20 21 22 23" at bounding box center [546, 567] width 31 height 27
select select "16"
click at [531, 554] on select "00 01 02 03 04 05 06 07 08 09 10 11 12 13 14 15 16 17 18 19 20 21 22 23" at bounding box center [546, 567] width 31 height 27
type input "17/08/2025, 16:30"
click at [576, 564] on select "00 01 02 03 04 05 06 07 08 09 10 11 12 13 14 15 16 17 18 19 20 21 22 23 24 25 2…" at bounding box center [582, 567] width 31 height 27
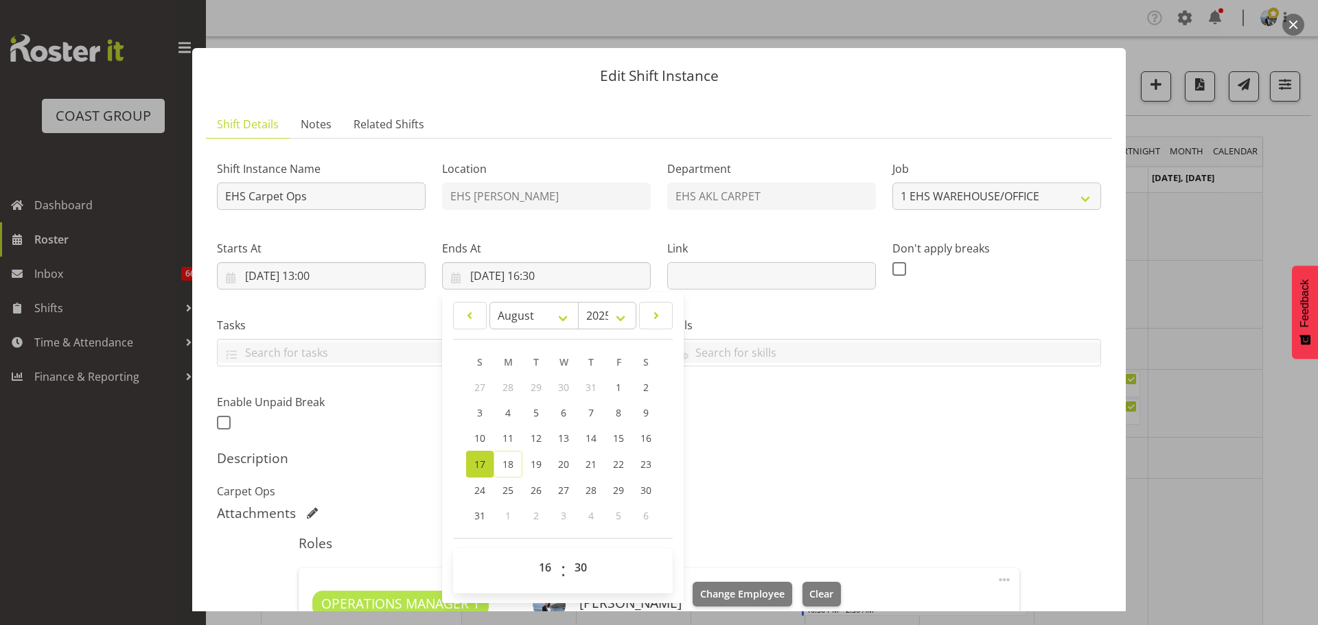
click at [827, 431] on div "Shift Instance Name EHS Carpet Ops Location EHS RYMER Department EHS AKL CARPET…" at bounding box center [659, 291] width 901 height 301
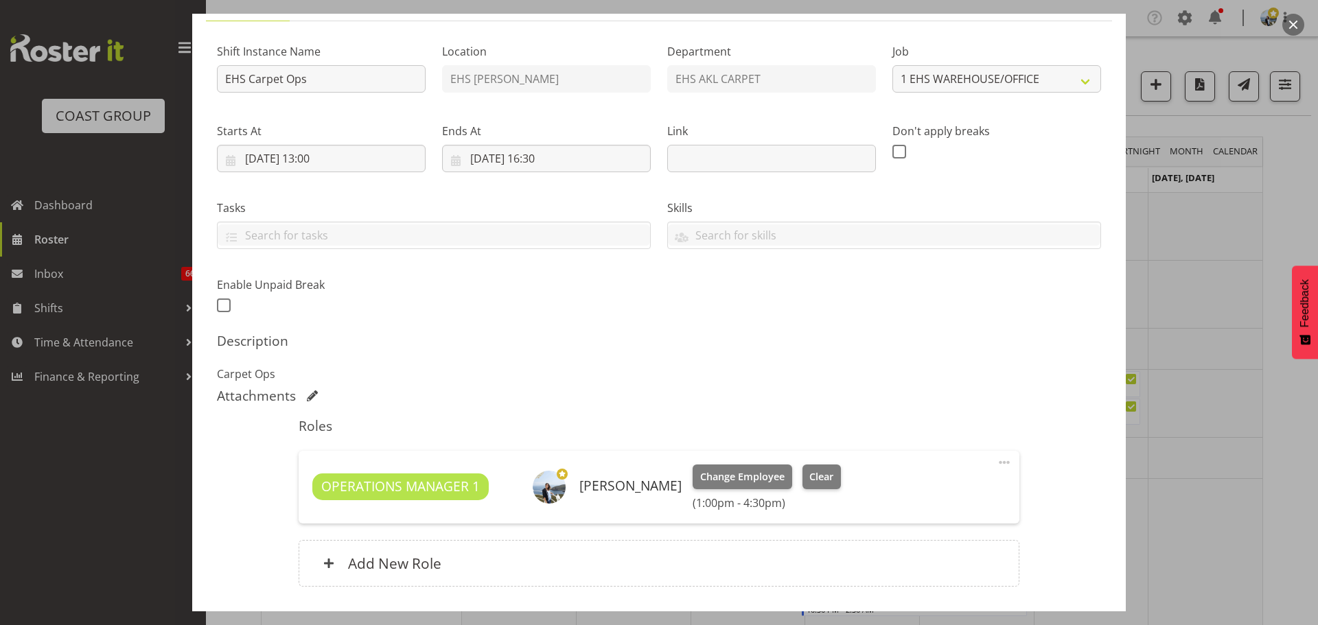
scroll to position [137, 0]
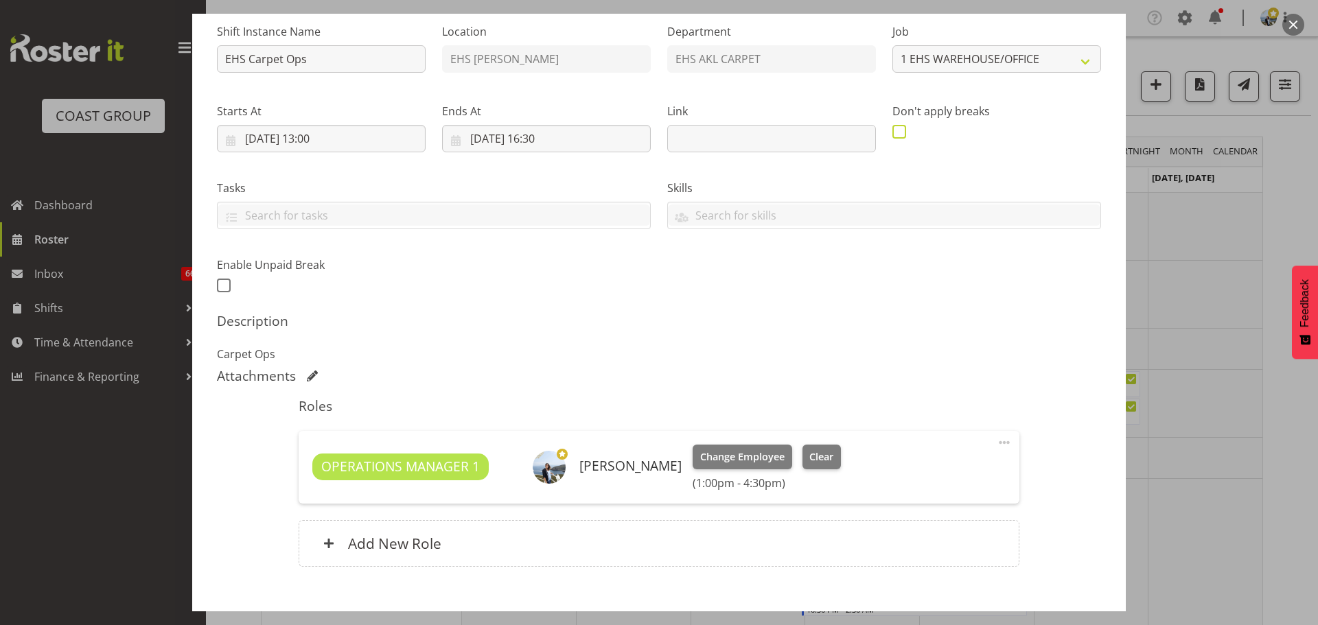
click at [894, 132] on span at bounding box center [899, 132] width 14 height 14
click at [894, 132] on input "checkbox" at bounding box center [896, 131] width 9 height 9
checkbox input "true"
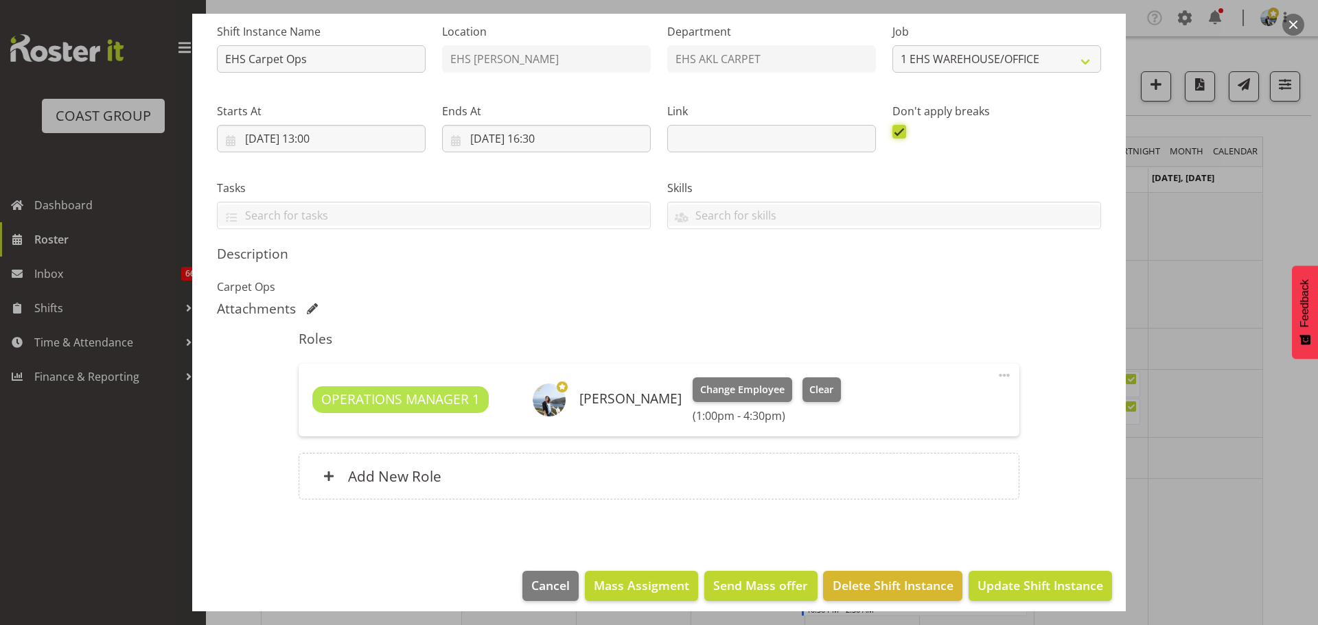
scroll to position [148, 0]
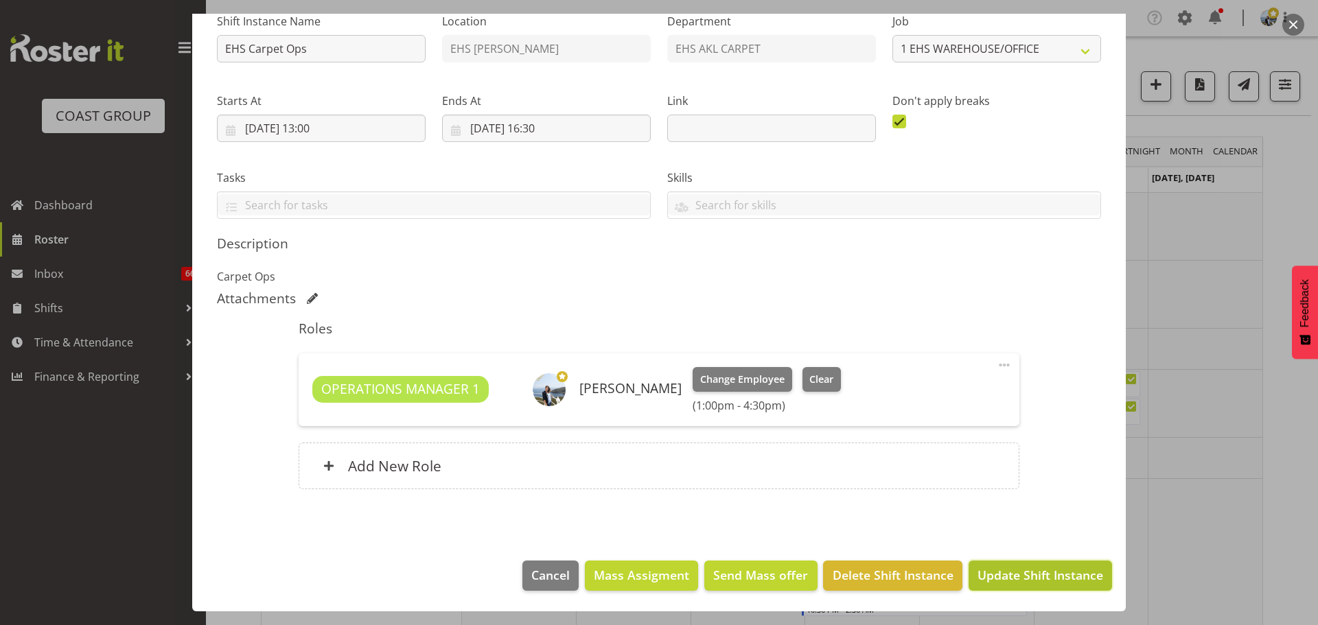
click at [1034, 577] on span "Update Shift Instance" at bounding box center [1041, 575] width 126 height 18
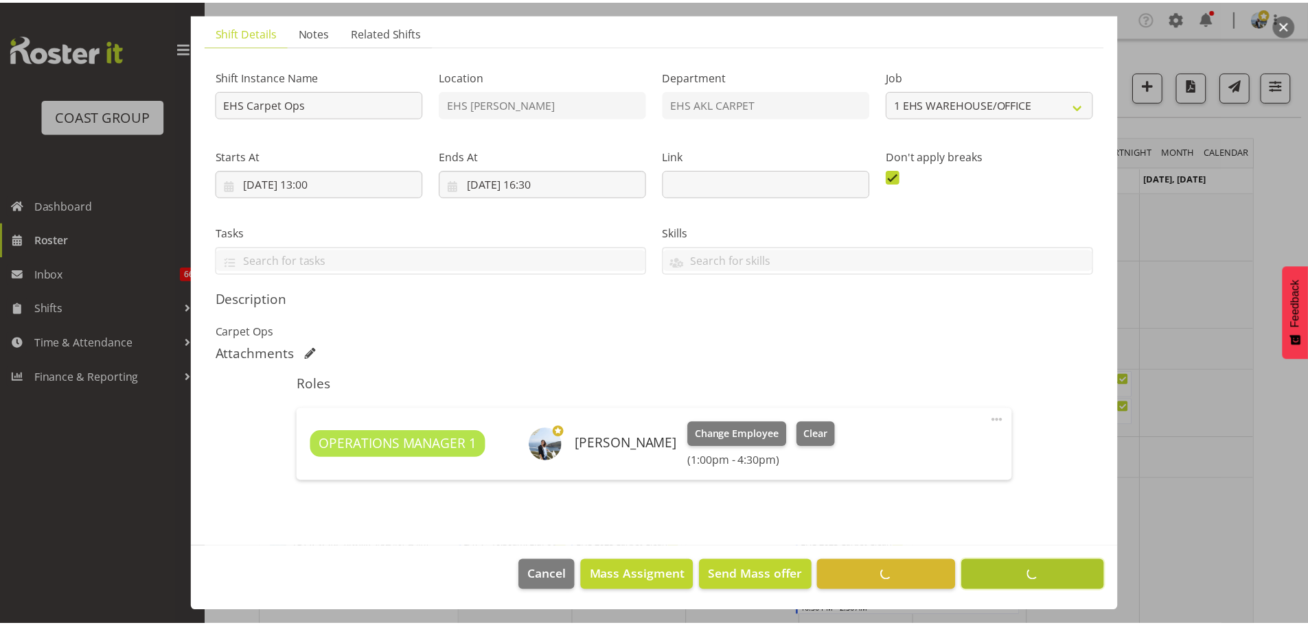
scroll to position [93, 0]
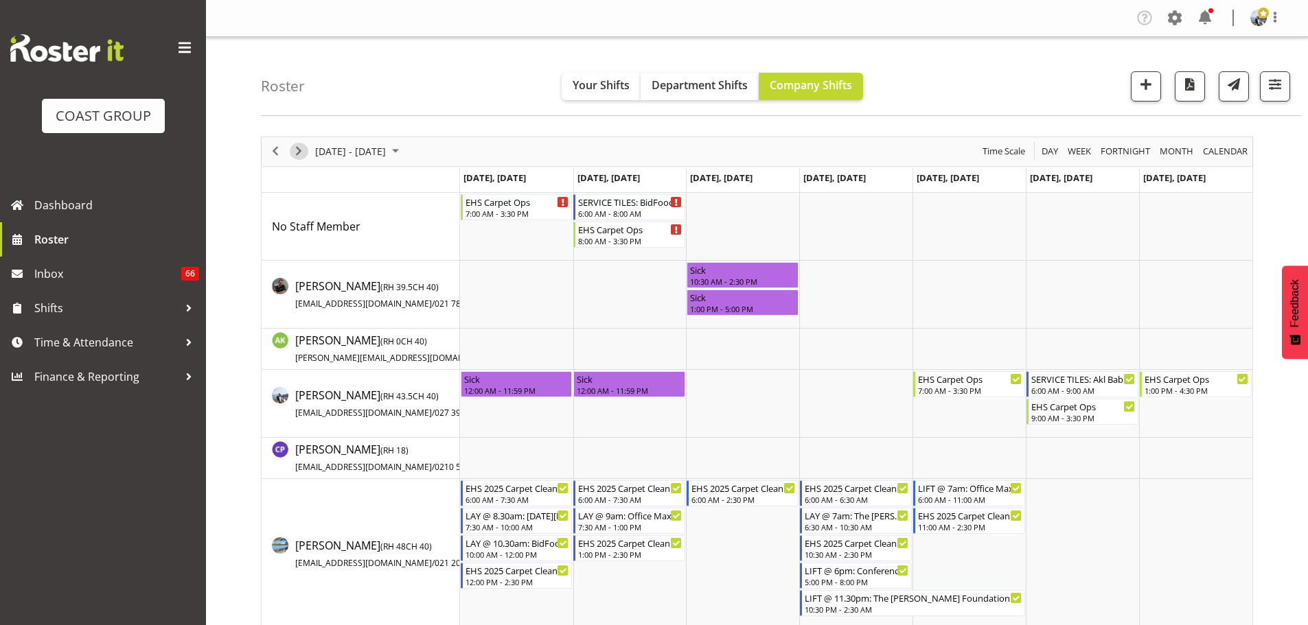
click at [303, 153] on span "Next" at bounding box center [298, 151] width 16 height 17
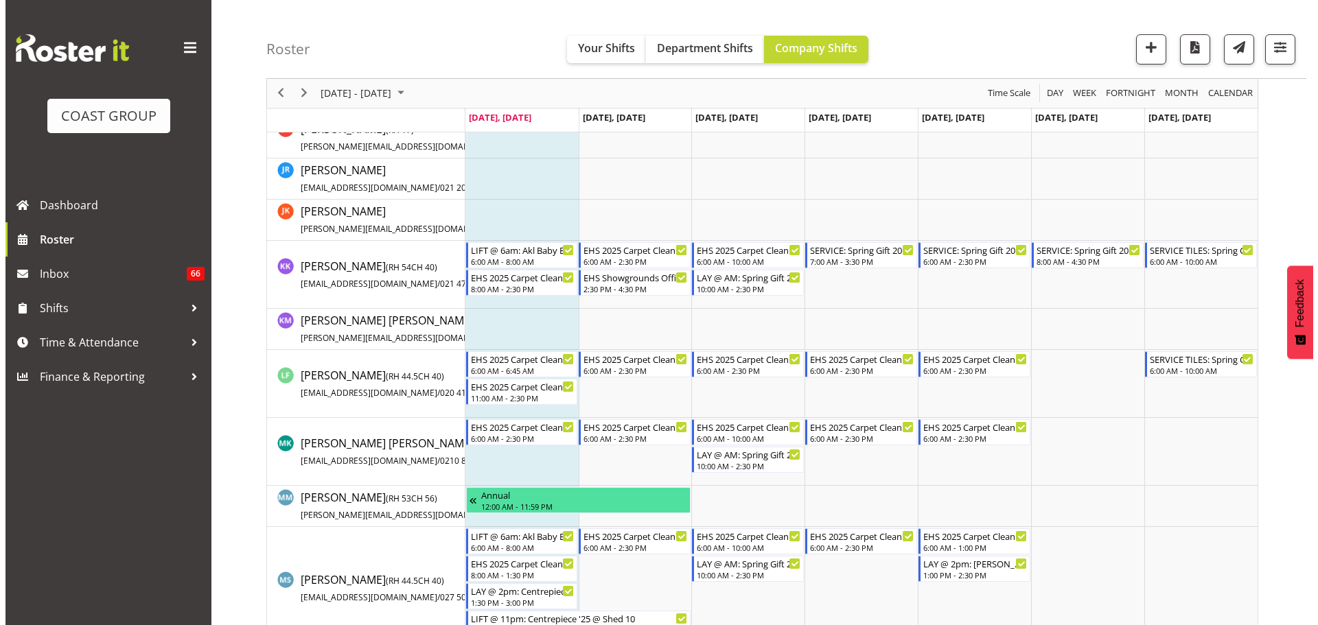
scroll to position [686, 0]
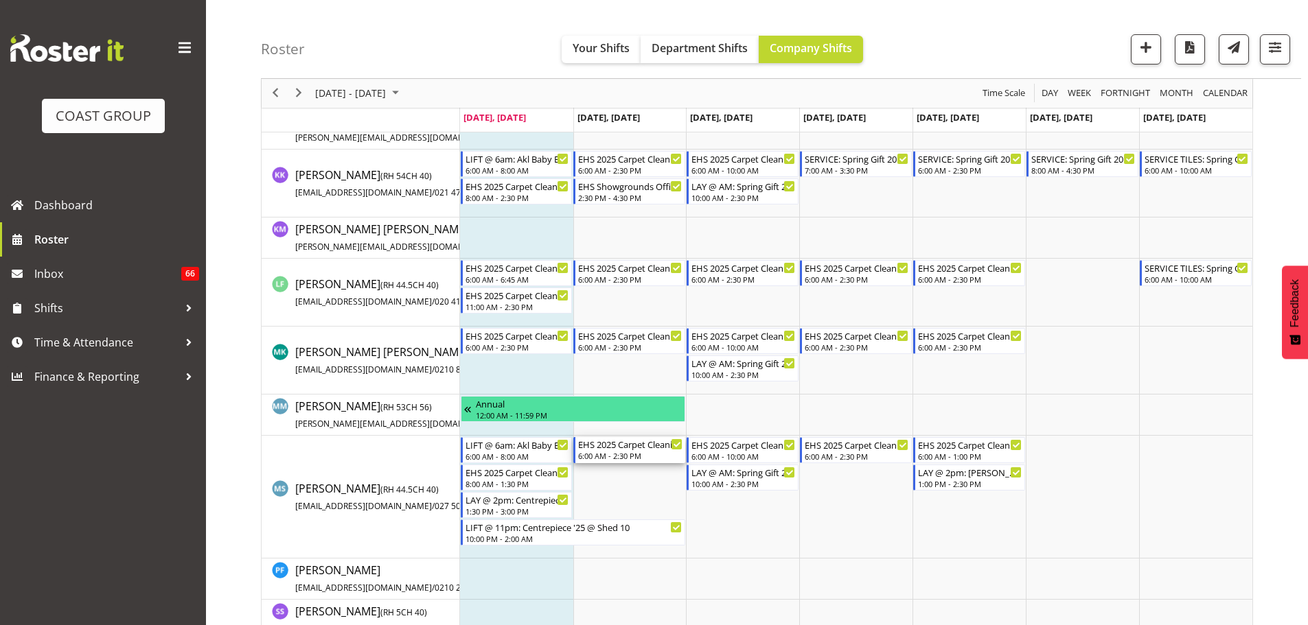
click at [627, 459] on div "6:00 AM - 2:30 PM" at bounding box center [630, 455] width 104 height 11
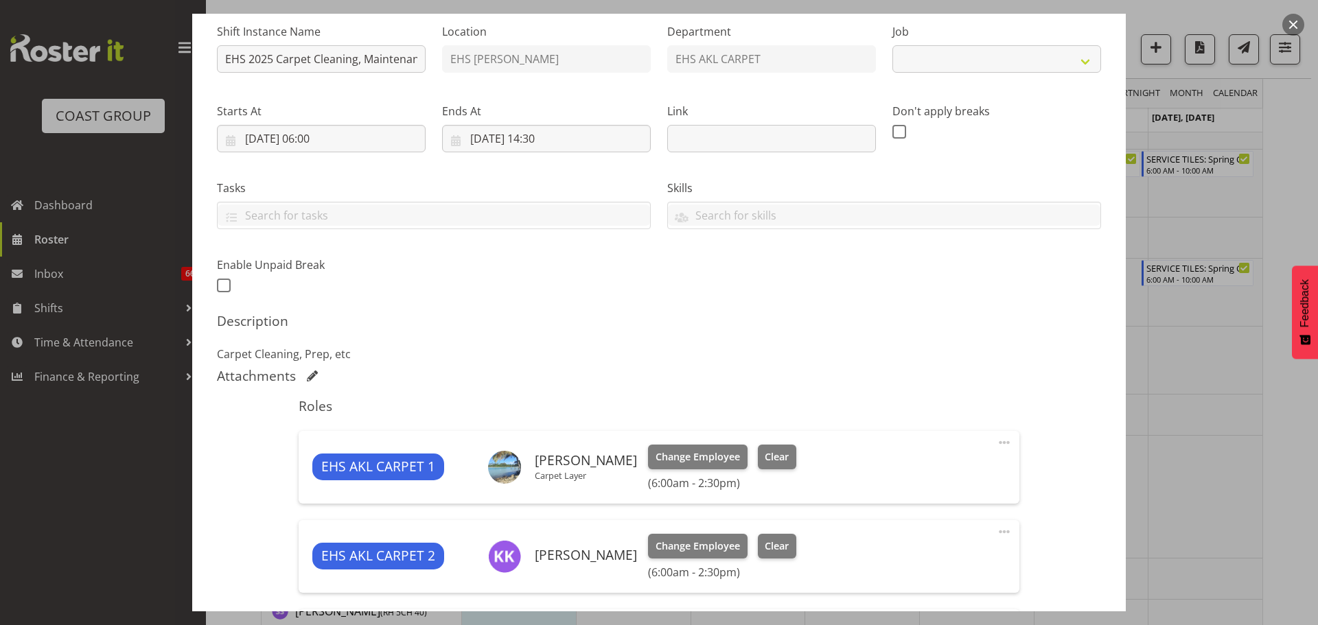
select select "69"
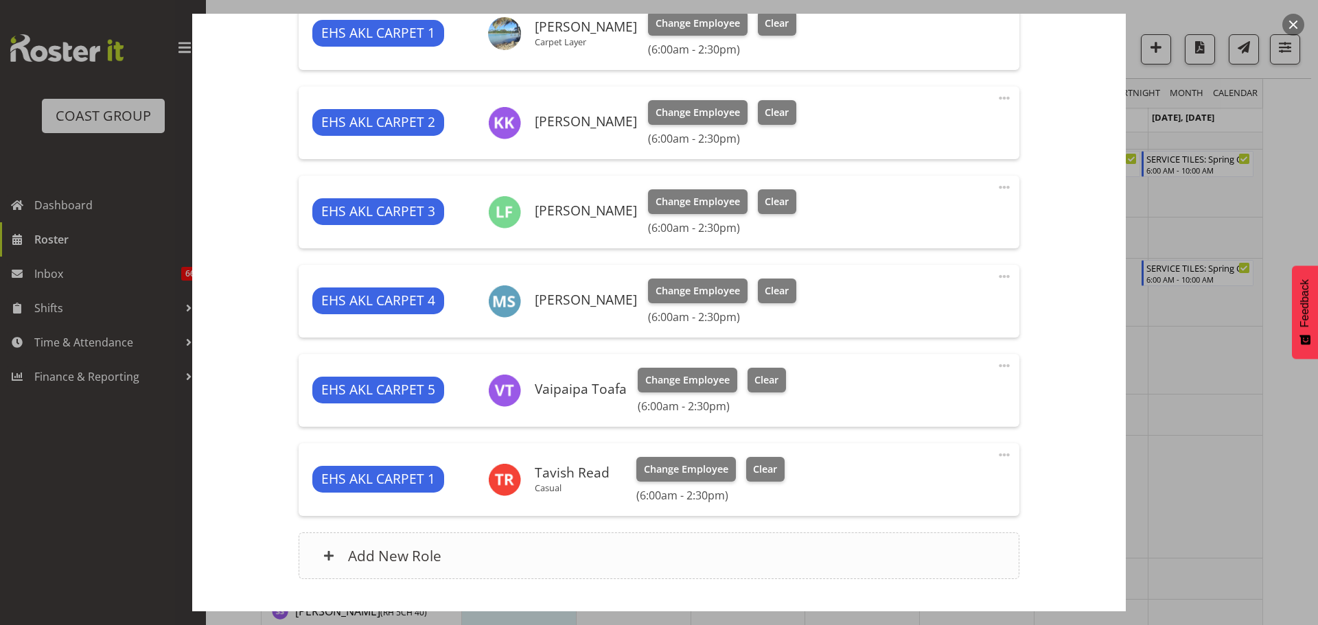
scroll to position [661, 0]
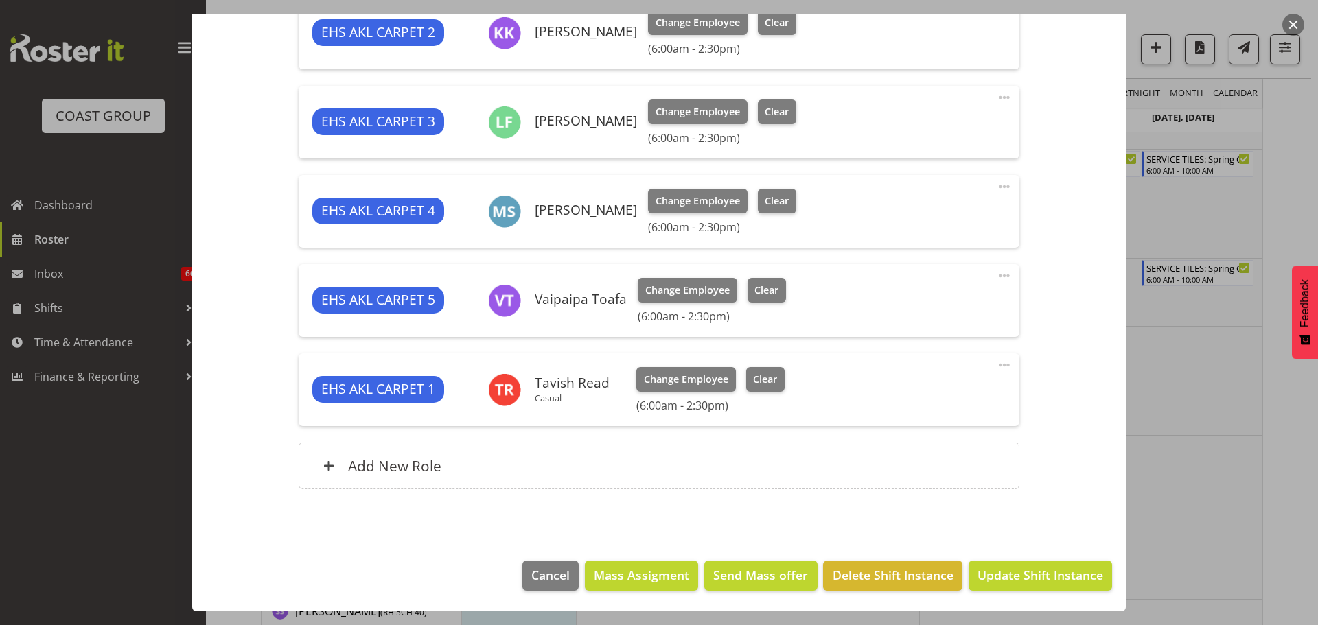
click at [996, 188] on span at bounding box center [1004, 186] width 16 height 16
click at [939, 210] on link "Edit" at bounding box center [947, 217] width 132 height 25
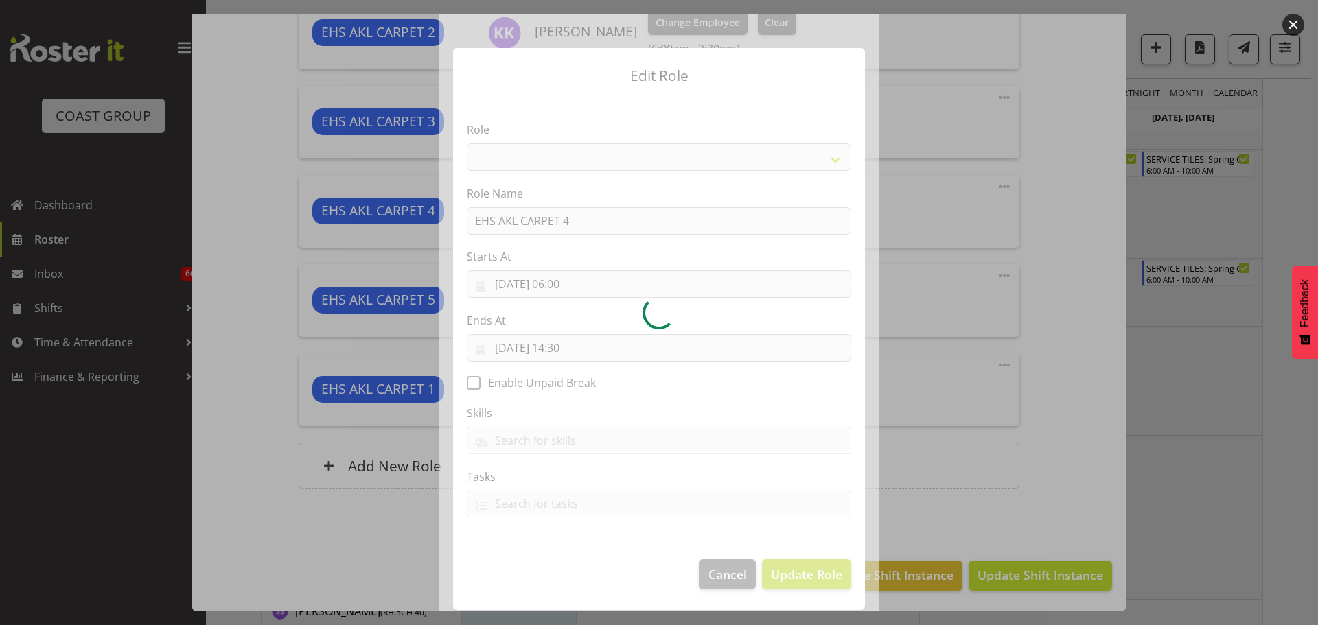
select select "190"
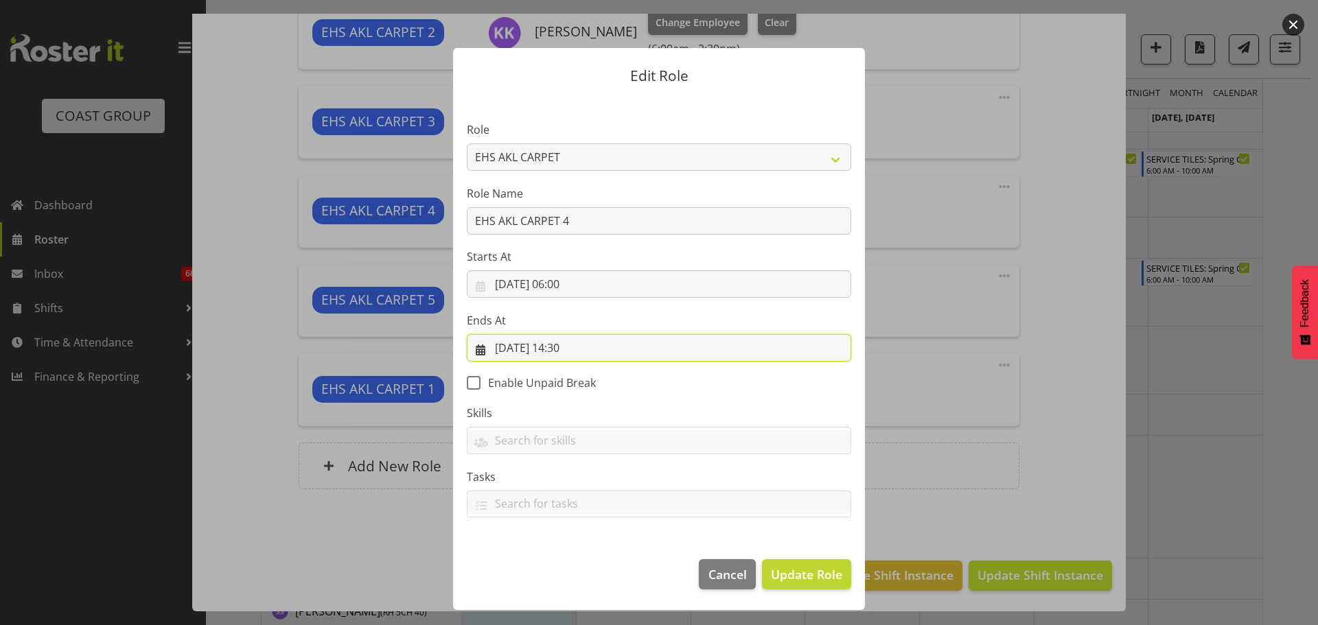
click at [580, 343] on input "19/08/2025, 14:30" at bounding box center [659, 347] width 384 height 27
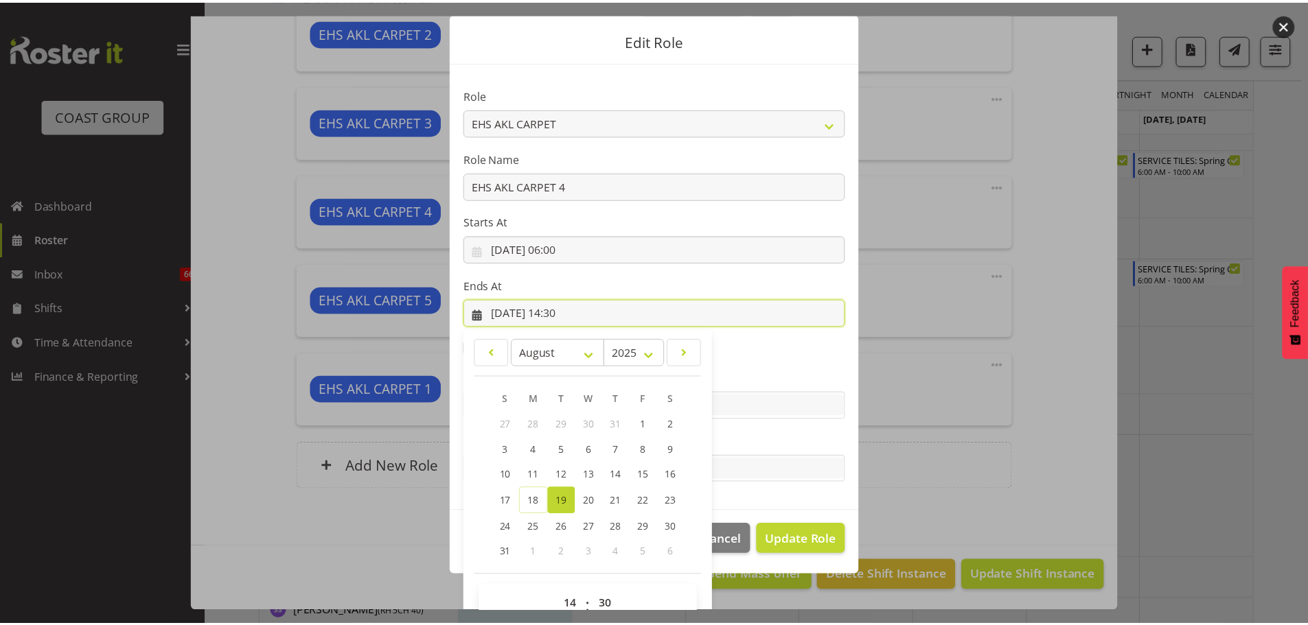
scroll to position [64, 0]
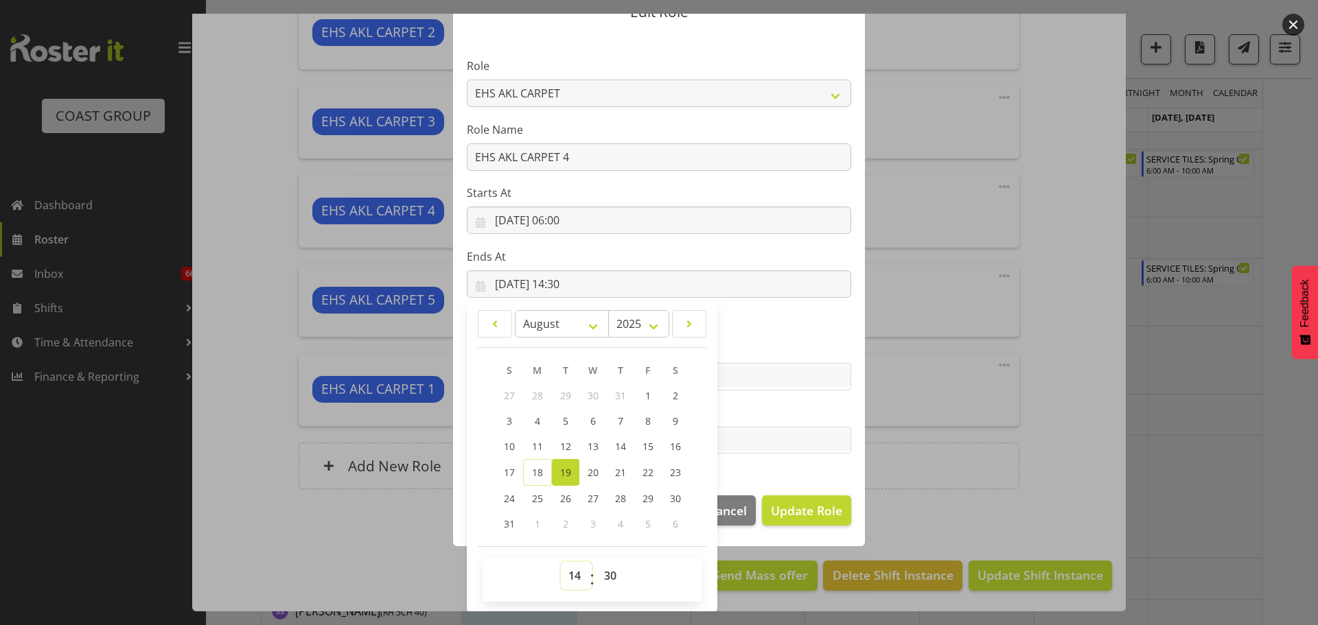
click at [568, 572] on select "00 01 02 03 04 05 06 07 08 09 10 11 12 13 14 15 16 17 18 19 20 21 22 23" at bounding box center [576, 575] width 31 height 27
select select "13"
click at [561, 562] on select "00 01 02 03 04 05 06 07 08 09 10 11 12 13 14 15 16 17 18 19 20 21 22 23" at bounding box center [576, 575] width 31 height 27
type input "19/08/2025, 13:30"
click at [812, 511] on span "Update Role" at bounding box center [806, 511] width 71 height 18
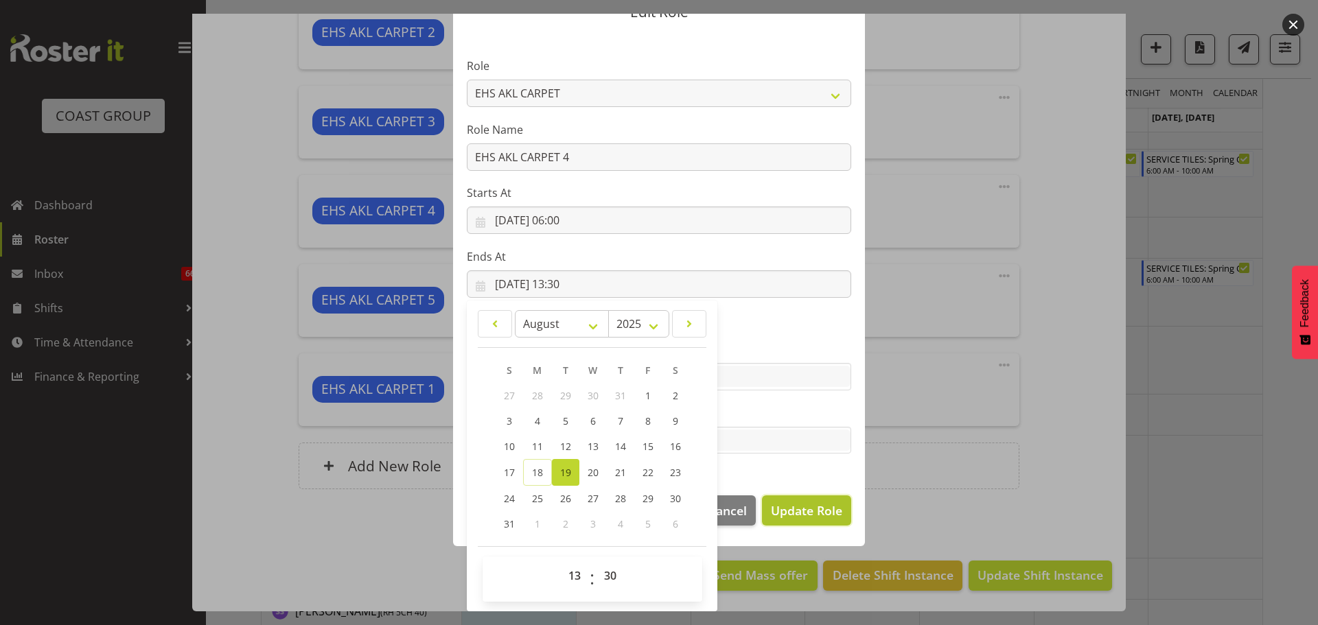
select select
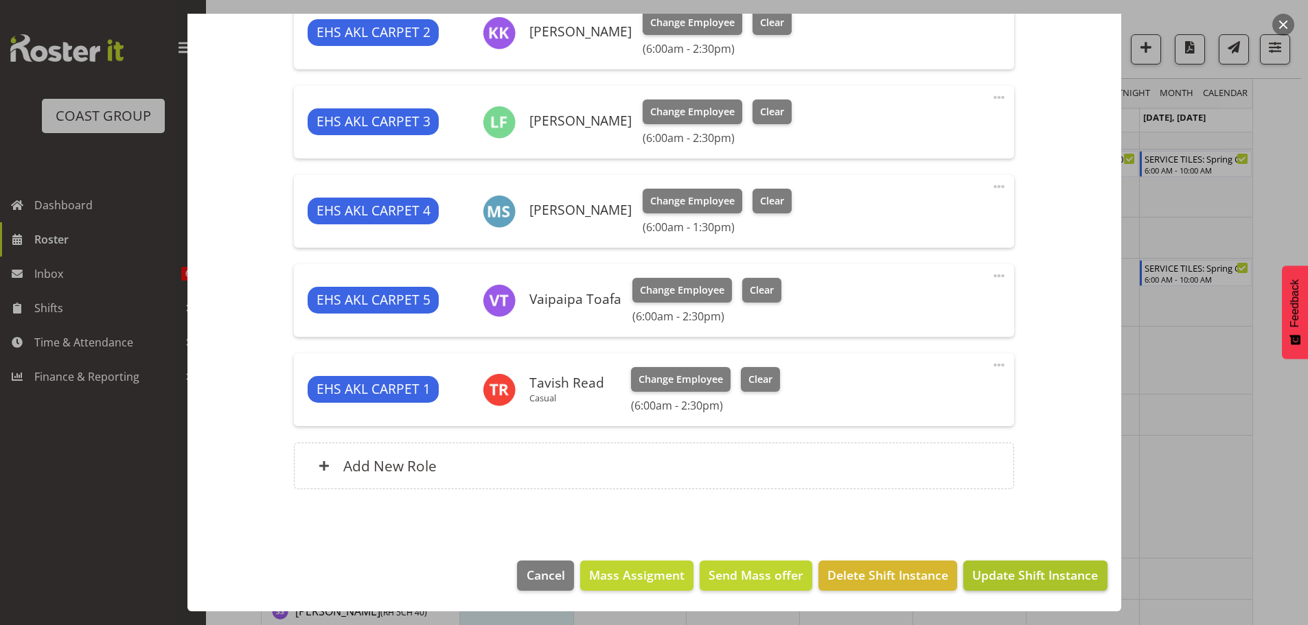
scroll to position [62, 0]
click at [1018, 579] on span "Update Shift Instance" at bounding box center [1035, 575] width 126 height 18
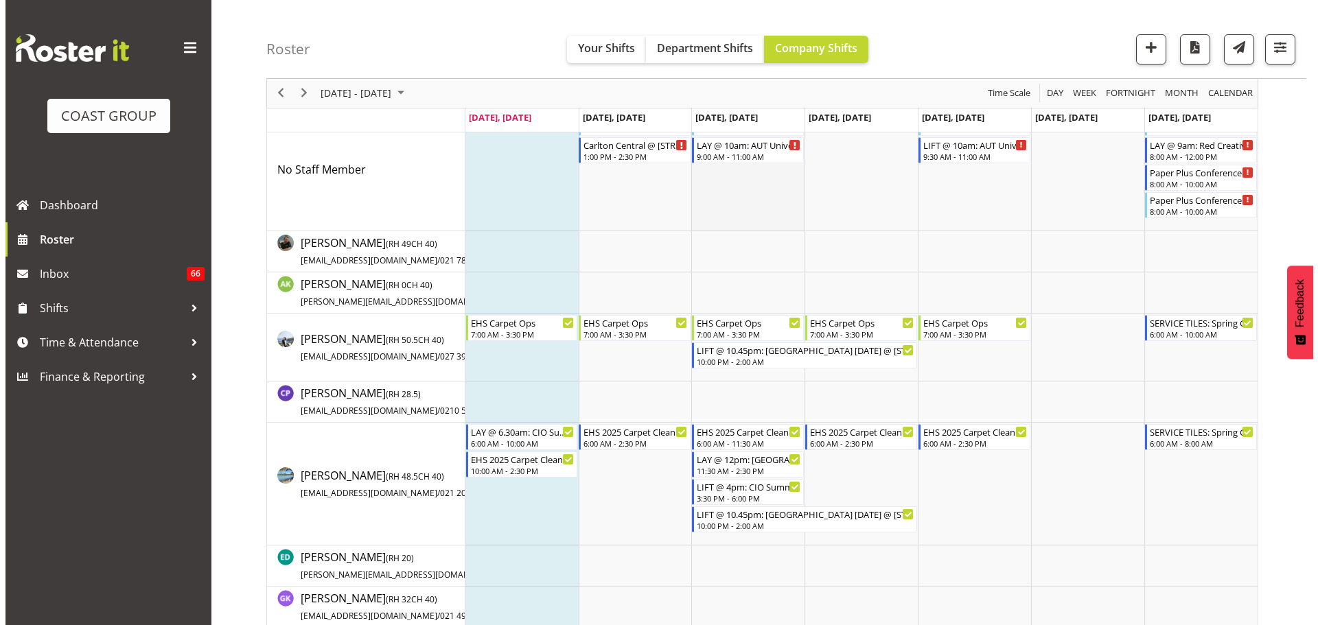
scroll to position [0, 0]
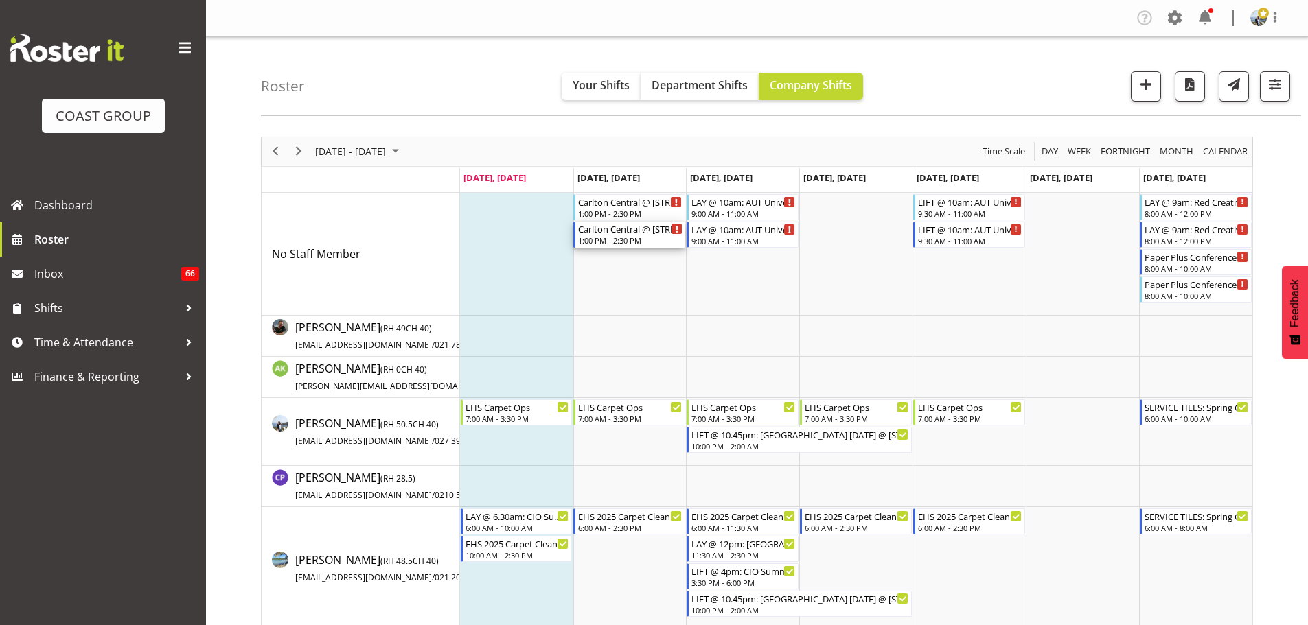
click at [624, 241] on div "1:00 PM - 2:30 PM" at bounding box center [630, 240] width 104 height 11
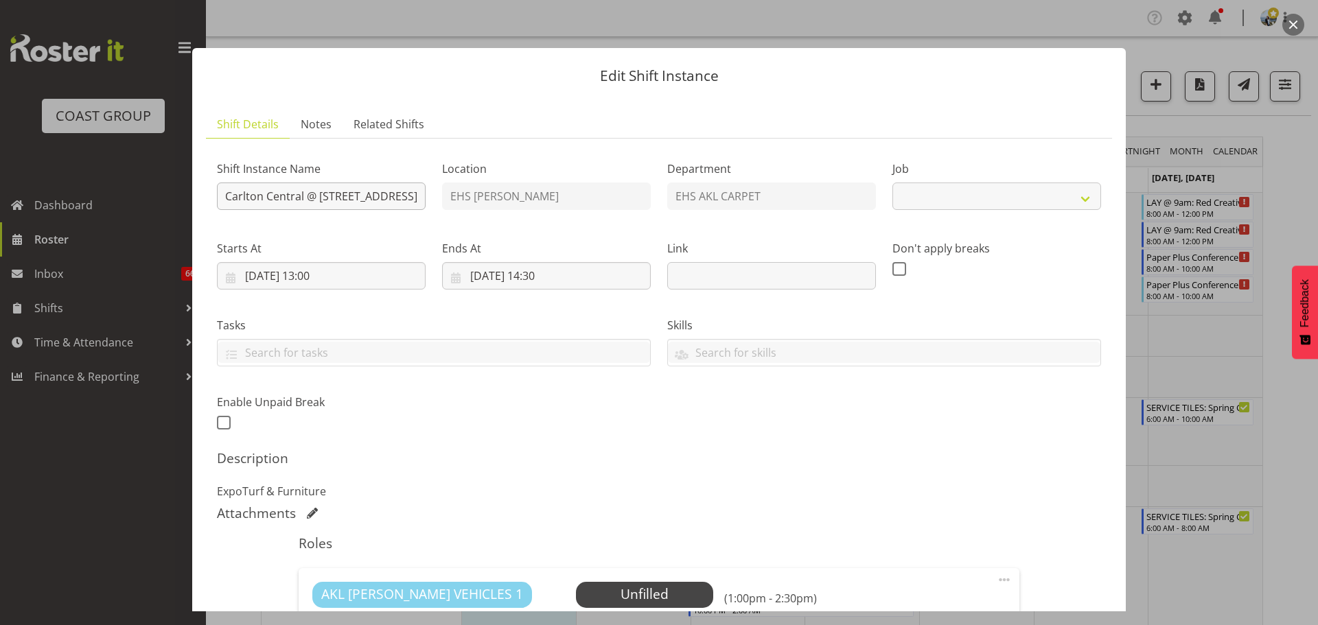
select select "8652"
click at [227, 194] on input "Carlton Central @ [STREET_ADDRESS]" at bounding box center [321, 196] width 209 height 27
type input "COLLECT: Carlton Central @ 12 Morningside Drive"
click at [325, 286] on input "19/08/2025, 13:00" at bounding box center [321, 275] width 209 height 27
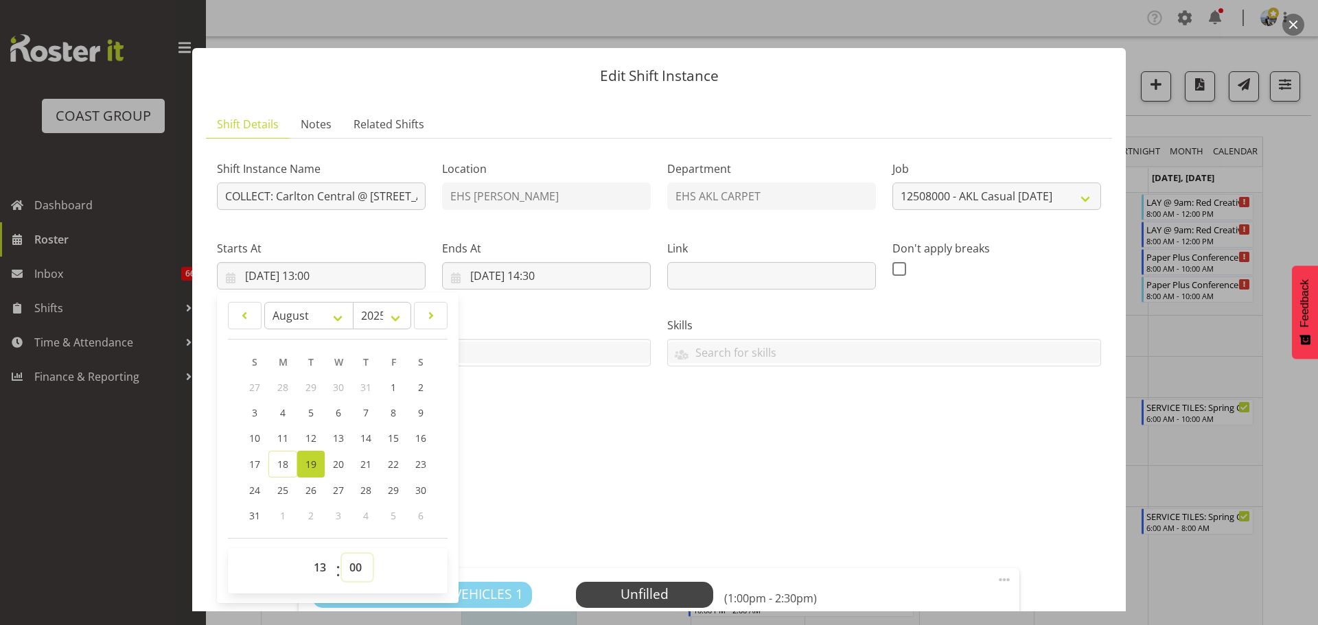
click at [356, 565] on select "00 01 02 03 04 05 06 07 08 09 10 11 12 13 14 15 16 17 18 19 20 21 22 23 24 25 2…" at bounding box center [357, 567] width 31 height 27
select select "30"
type input "19/08/2025, 13:30"
click at [733, 455] on h5 "Description" at bounding box center [659, 458] width 884 height 16
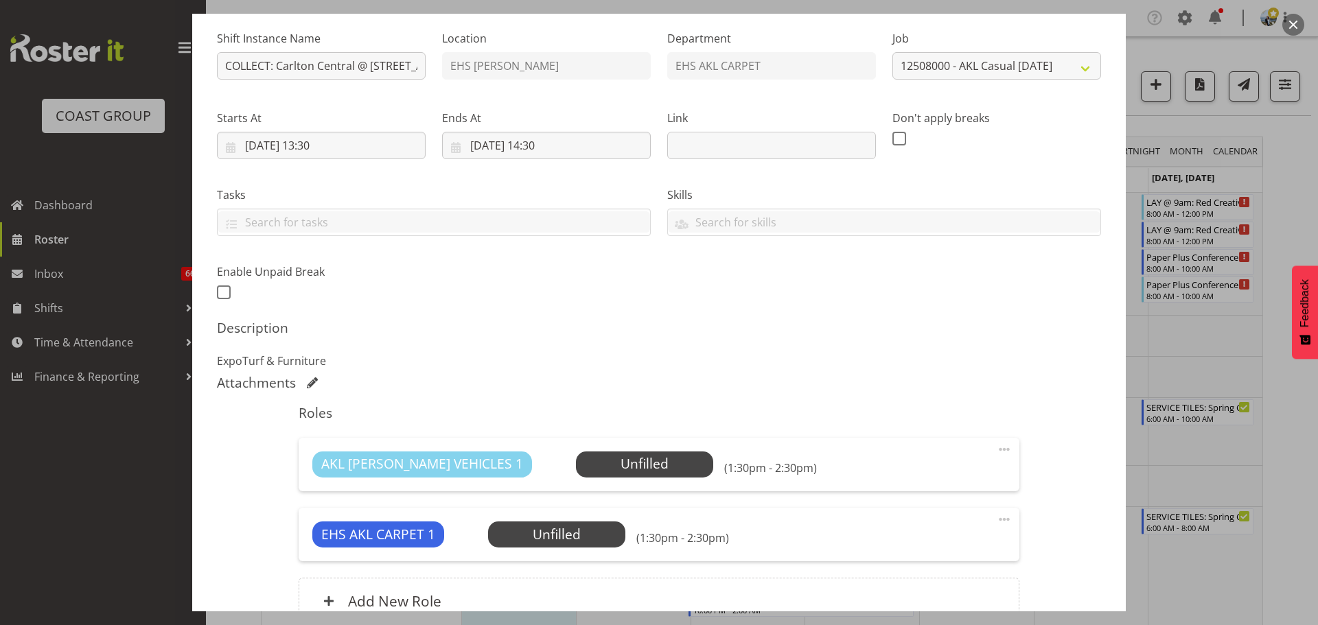
scroll to position [266, 0]
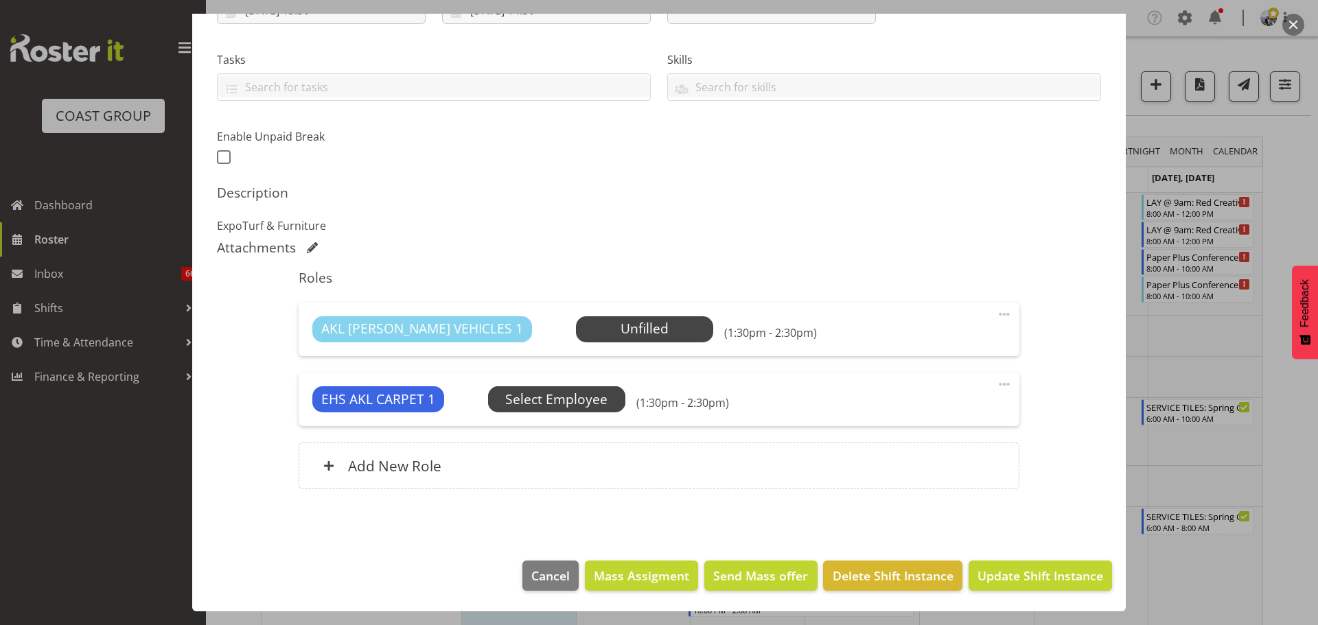
click at [0, 0] on span "Select Employee" at bounding box center [0, 0] width 0 height 0
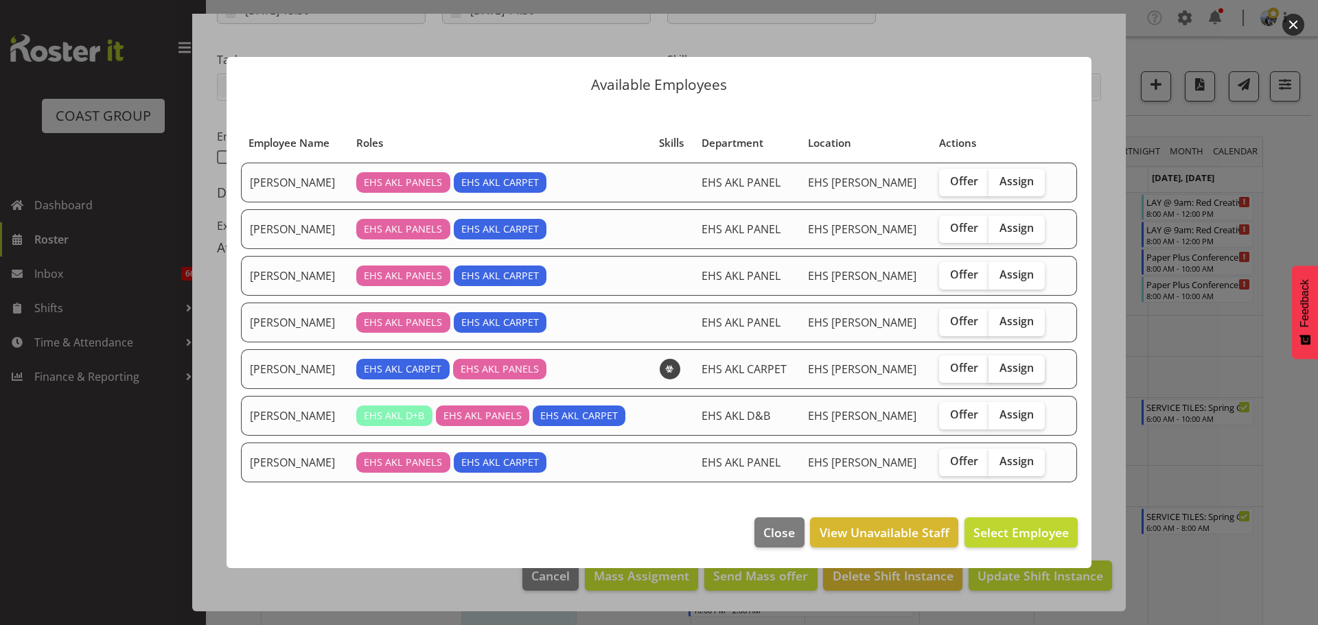
click at [1009, 365] on span "Assign" at bounding box center [1016, 368] width 34 height 14
click at [997, 365] on input "Assign" at bounding box center [992, 368] width 9 height 9
checkbox input "true"
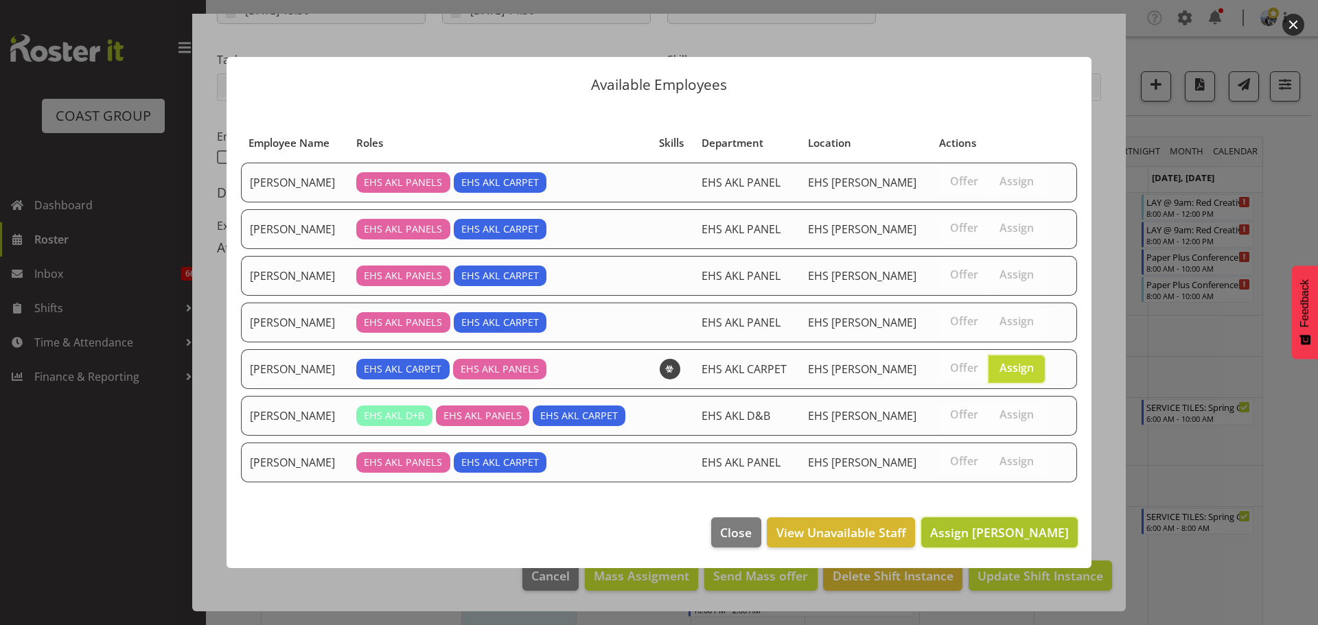
click at [1024, 538] on span "Assign Mike Schaumkell" at bounding box center [999, 532] width 139 height 16
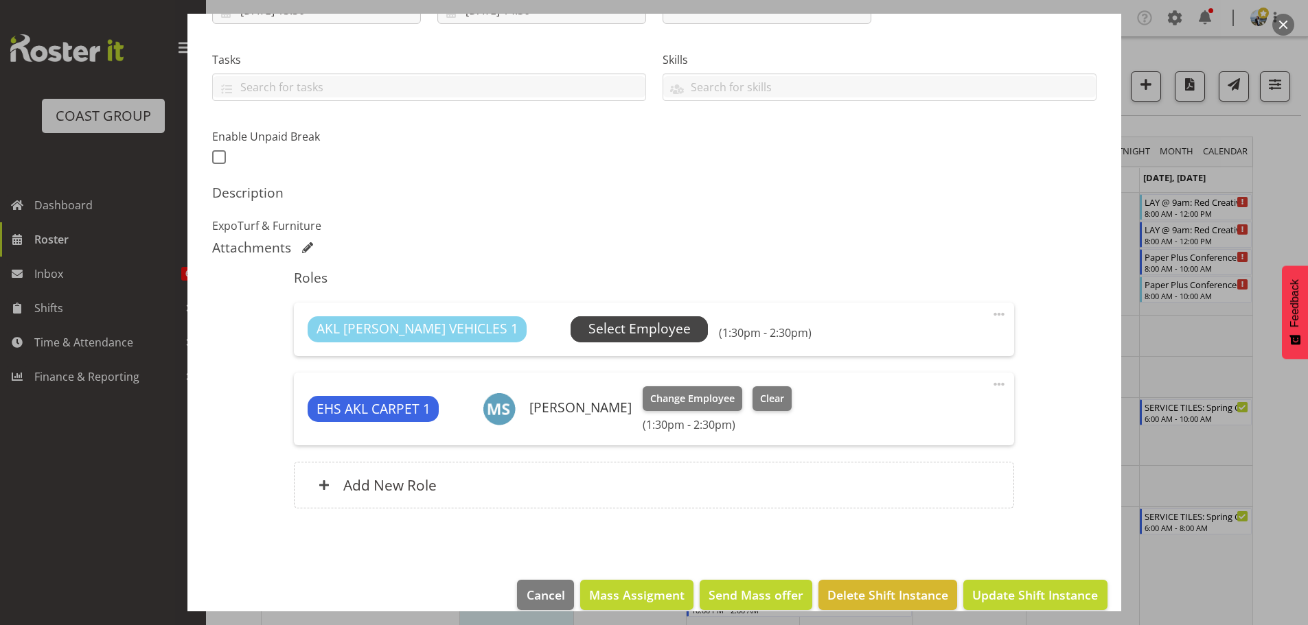
click at [617, 327] on span "Select Employee" at bounding box center [639, 329] width 102 height 20
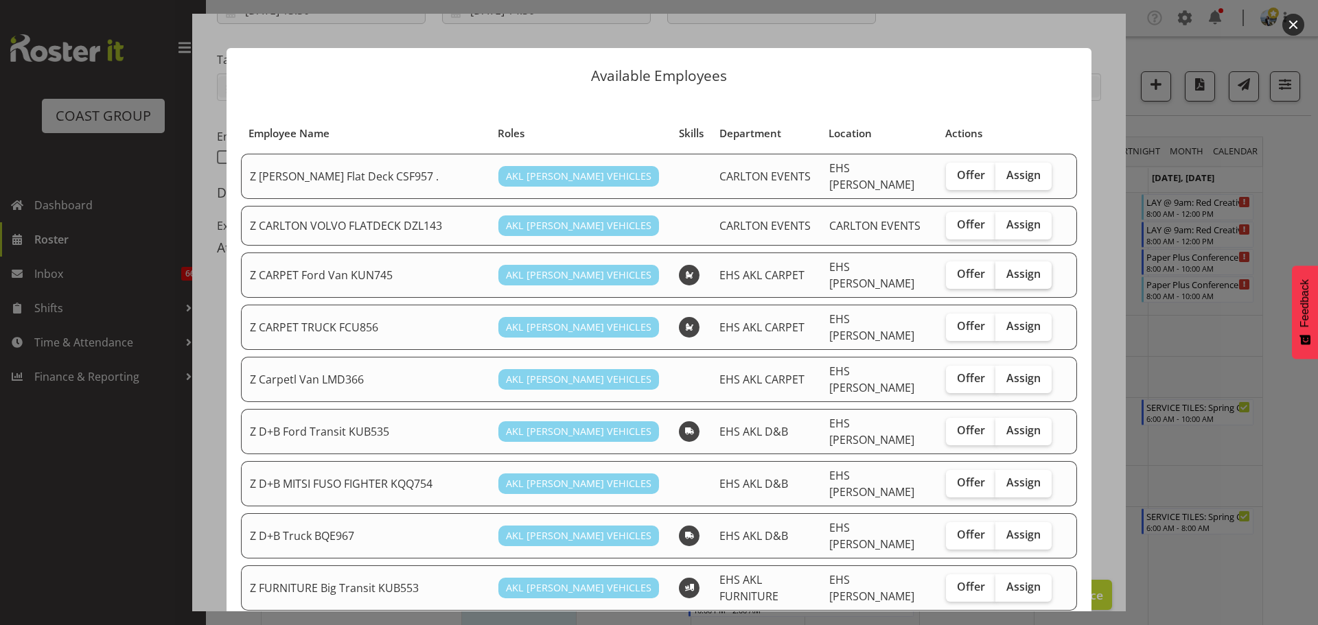
click at [1012, 267] on span "Assign" at bounding box center [1023, 274] width 34 height 14
click at [1004, 270] on input "Assign" at bounding box center [999, 274] width 9 height 9
checkbox input "true"
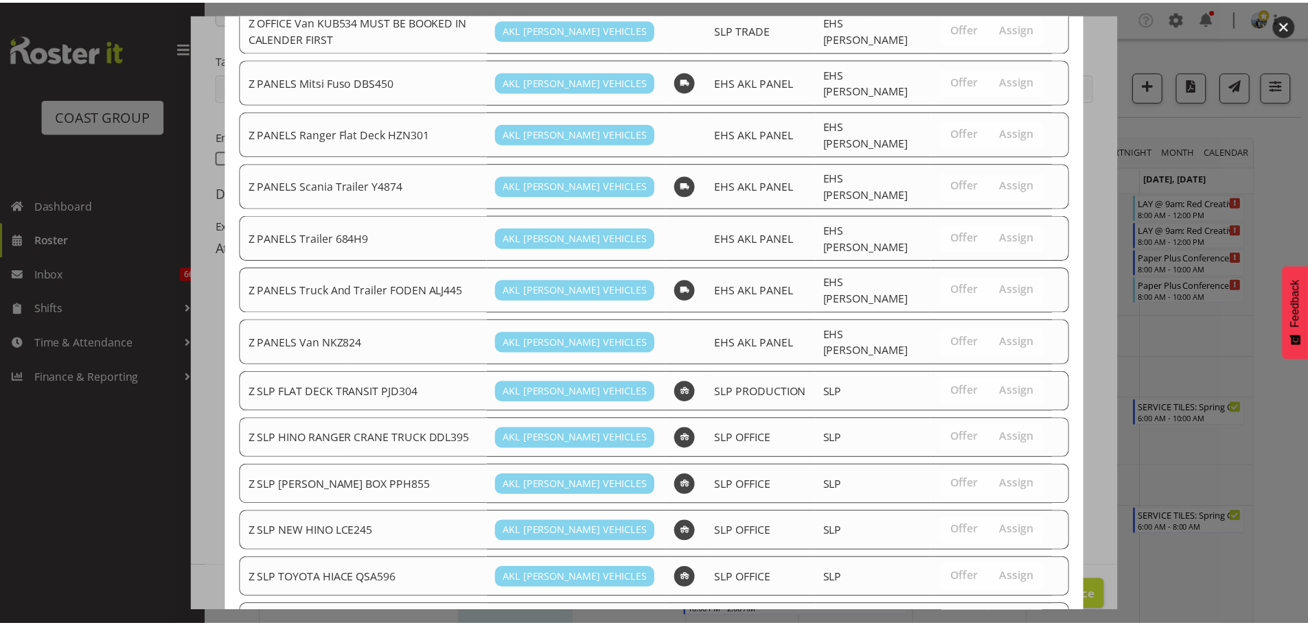
scroll to position [909, 0]
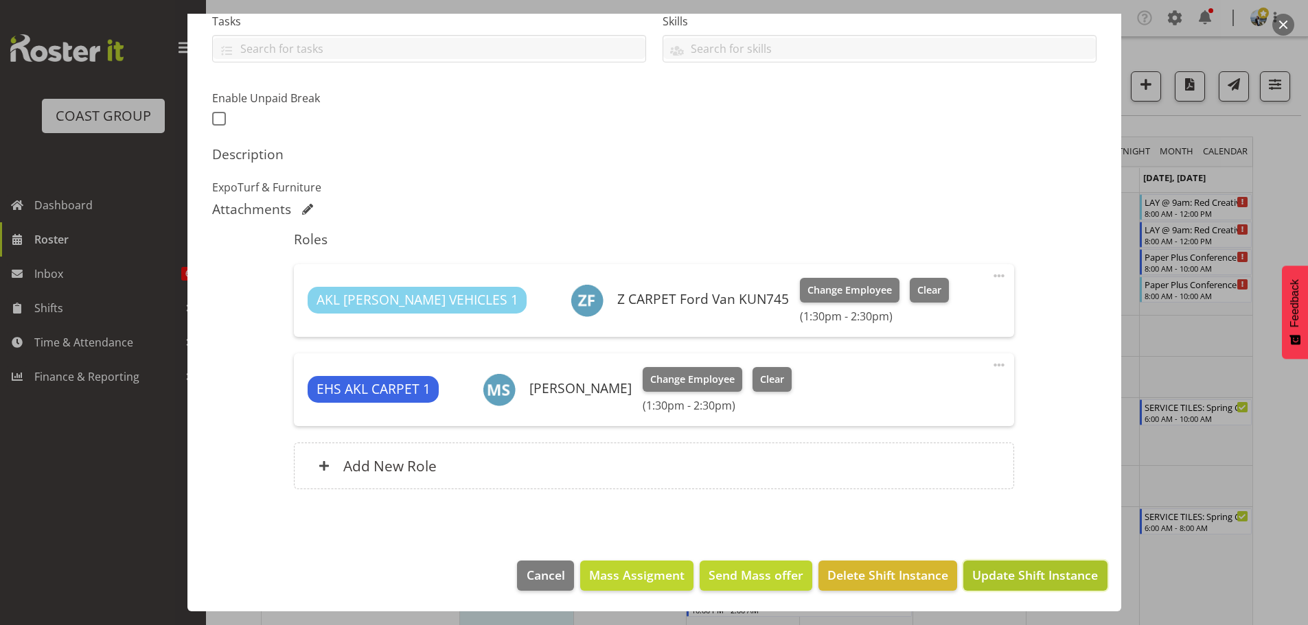
click at [1013, 586] on button "Update Shift Instance" at bounding box center [1034, 576] width 143 height 30
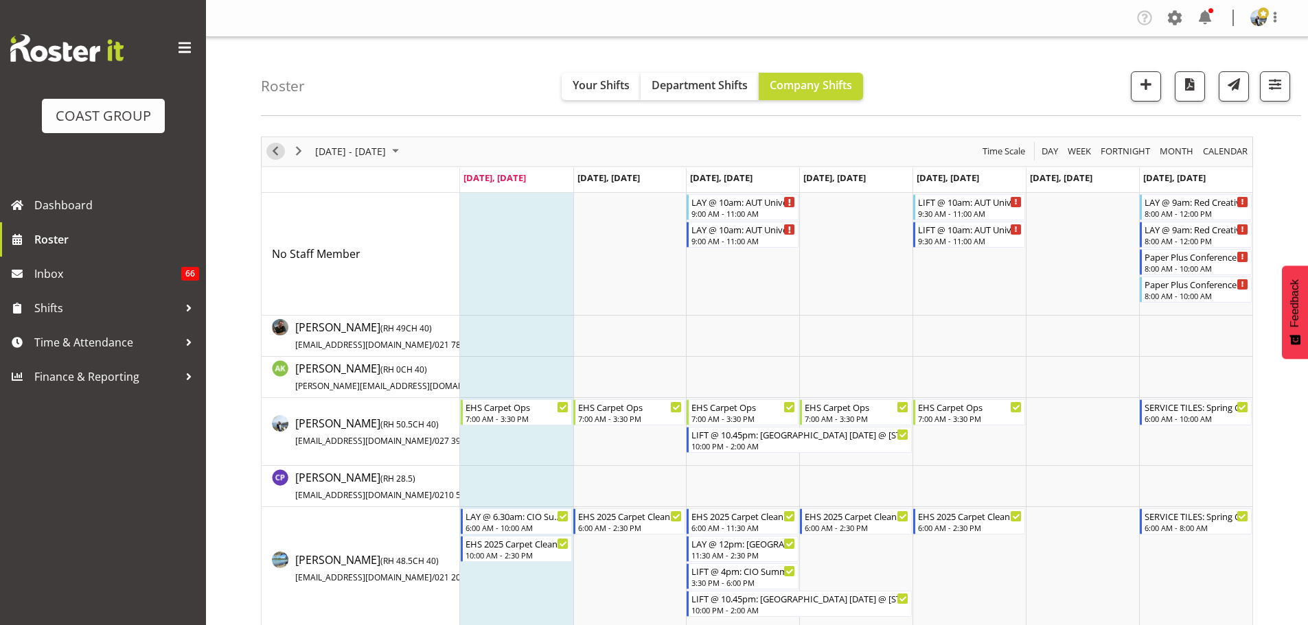
click at [272, 153] on span "Previous" at bounding box center [275, 151] width 16 height 17
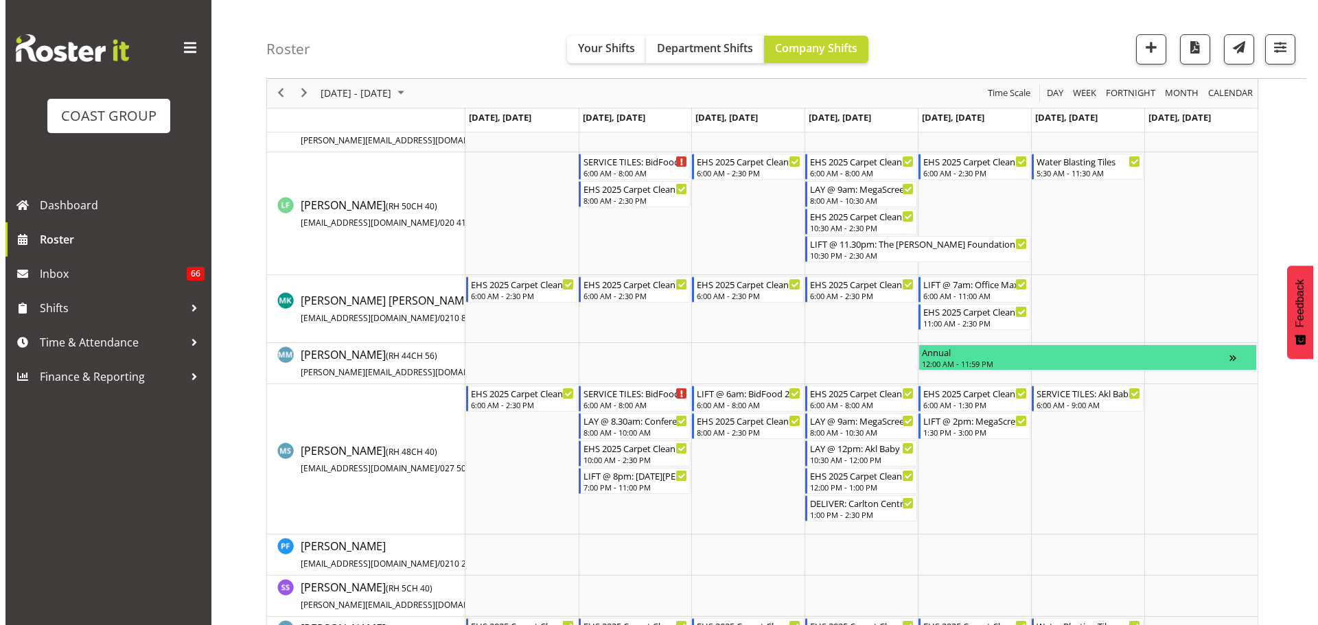
scroll to position [824, 0]
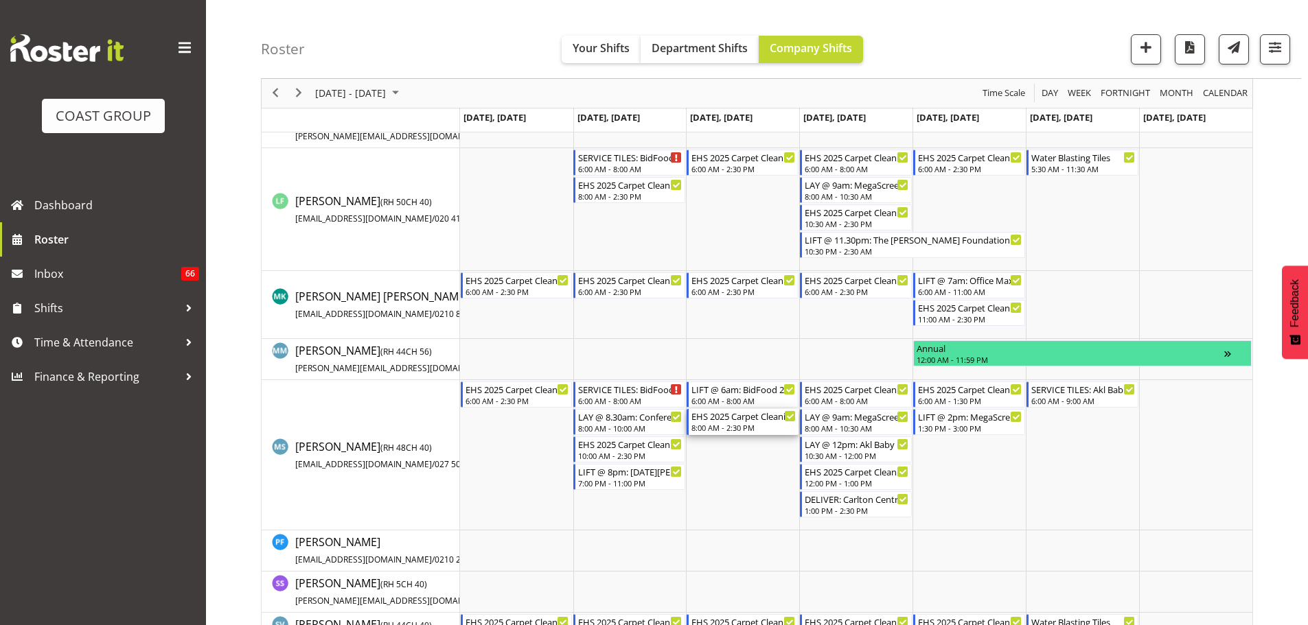
click at [756, 429] on div "8:00 AM - 2:30 PM" at bounding box center [743, 427] width 104 height 11
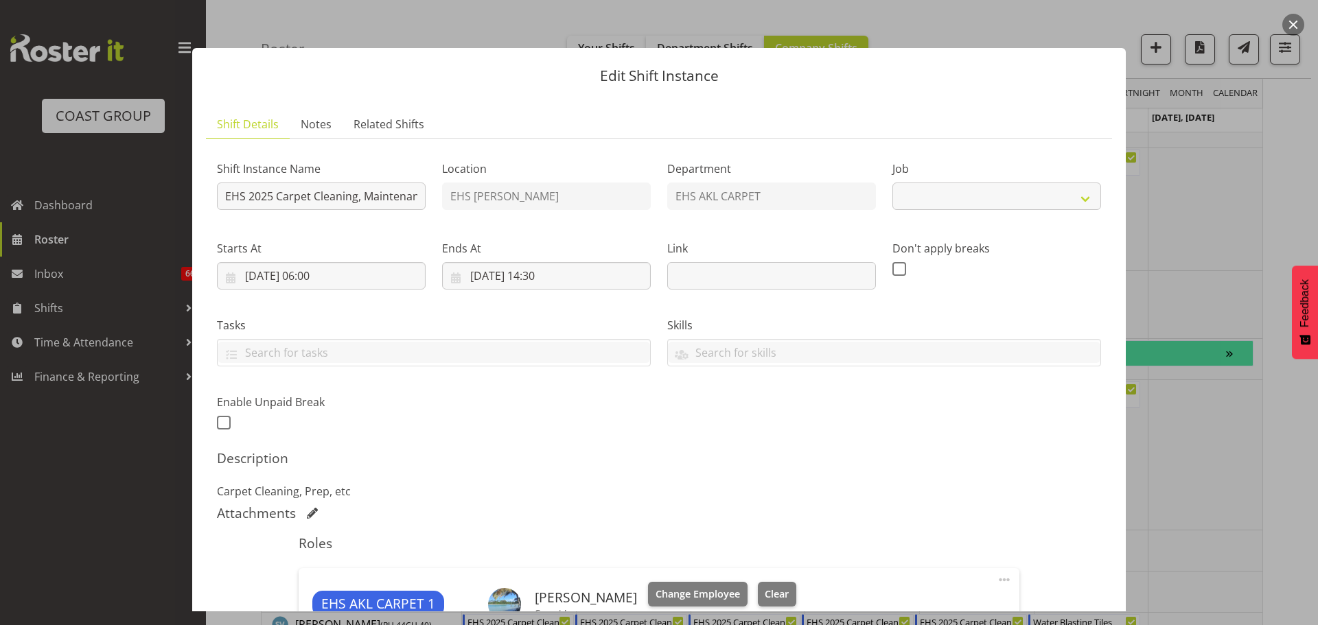
select select "69"
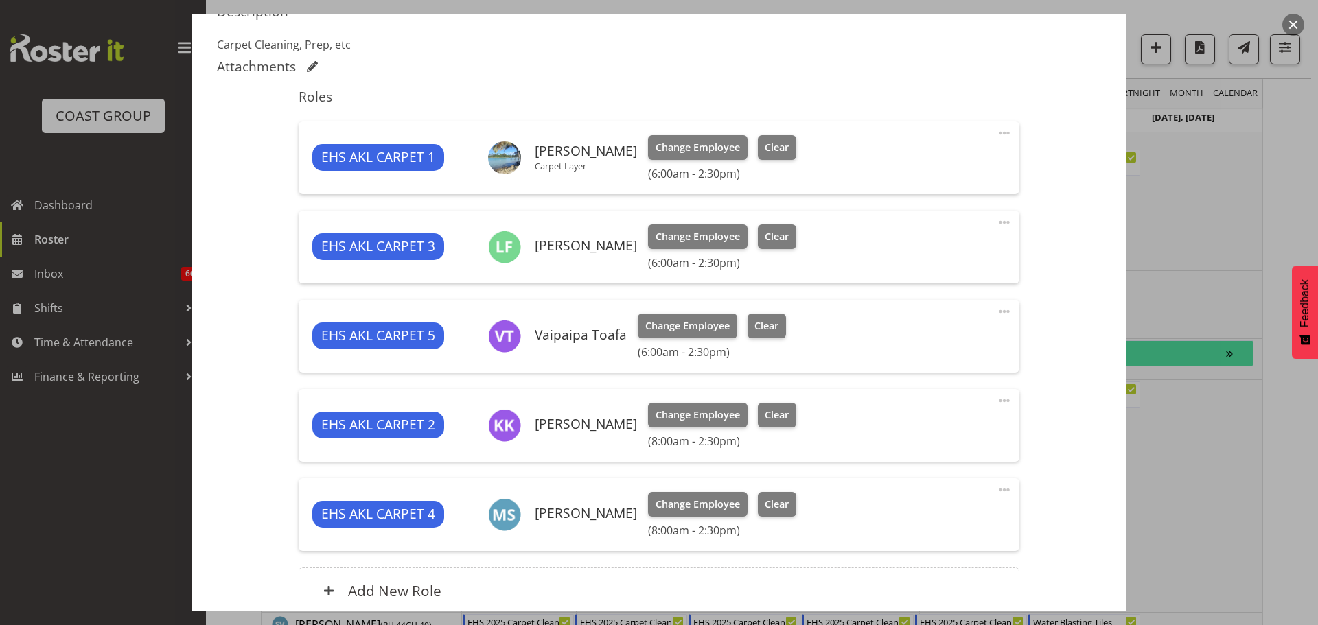
scroll to position [572, 0]
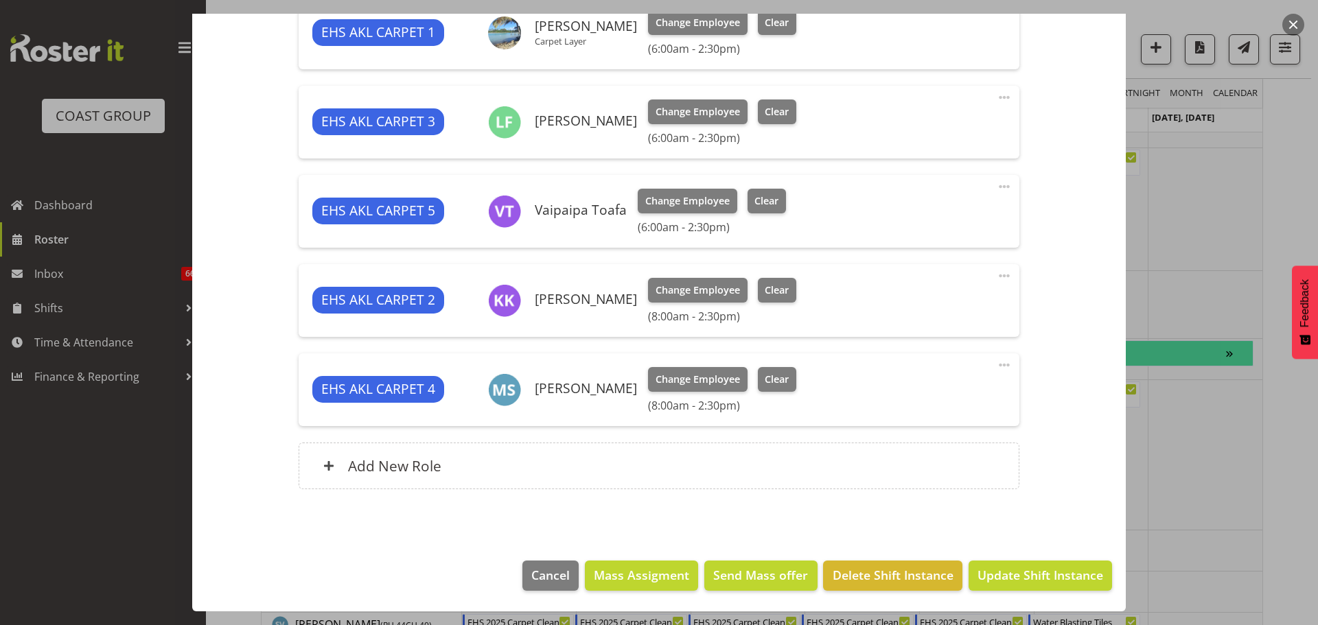
click at [996, 365] on span at bounding box center [1004, 365] width 16 height 16
click at [936, 389] on link "Edit" at bounding box center [947, 395] width 132 height 25
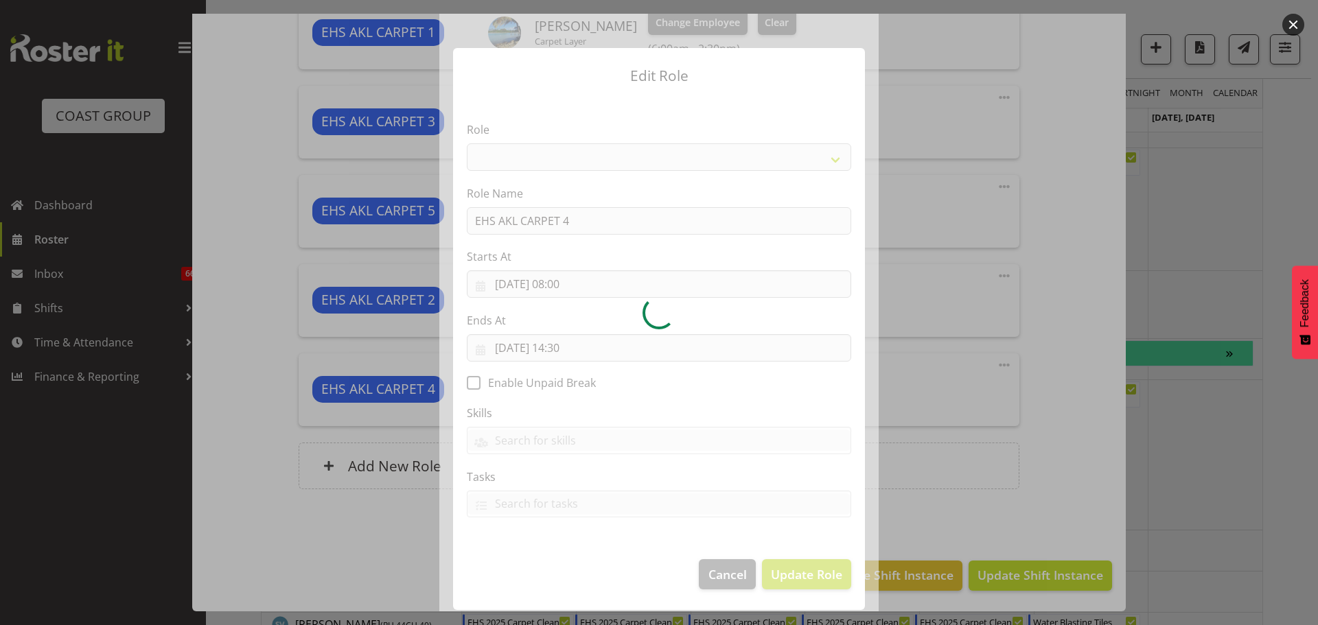
select select "190"
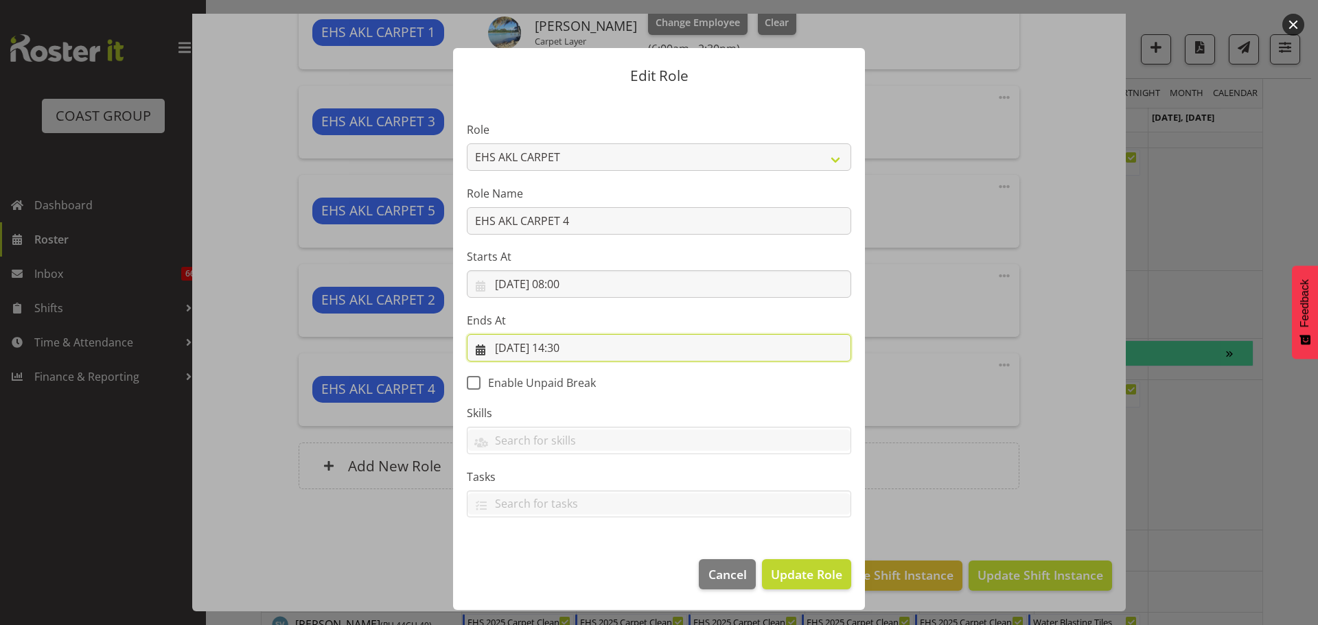
click at [584, 349] on input "13/08/2025, 14:30" at bounding box center [659, 347] width 384 height 27
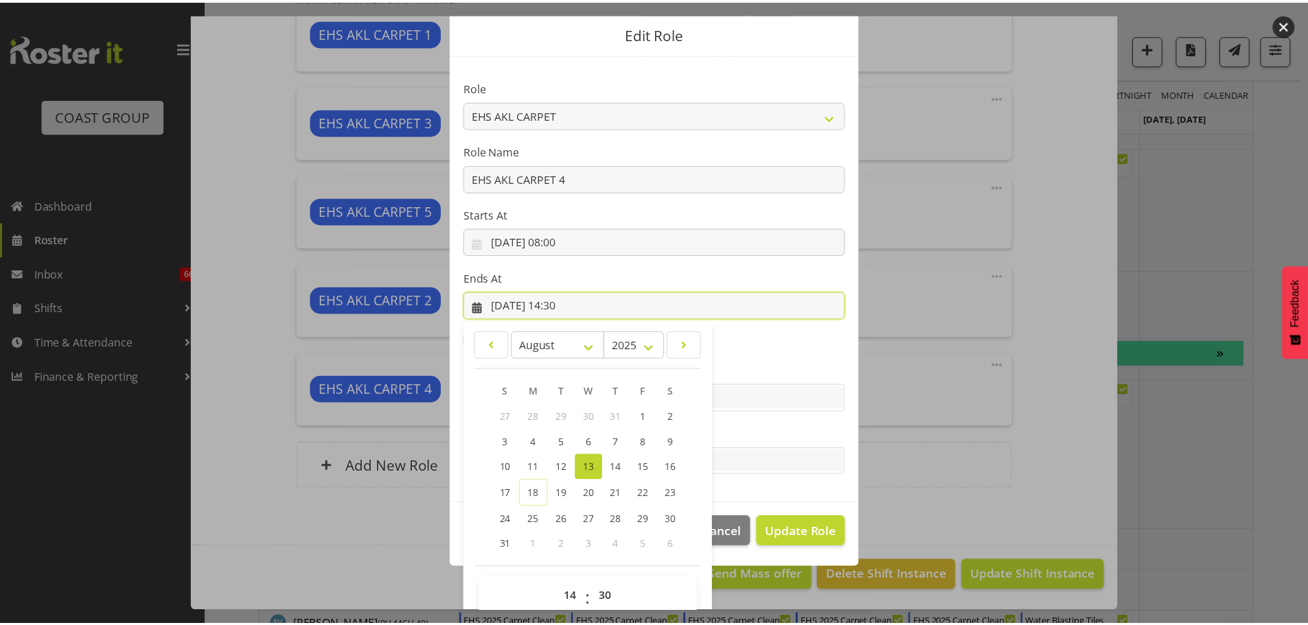
scroll to position [64, 0]
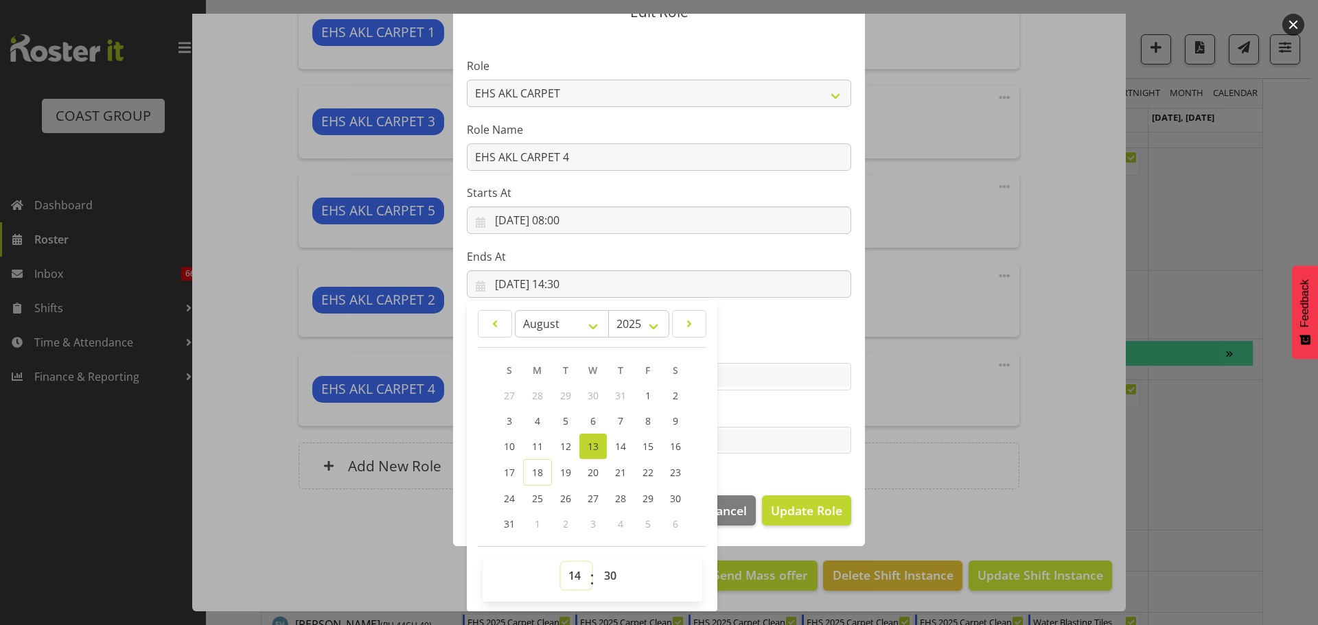
click at [577, 585] on select "00 01 02 03 04 05 06 07 08 09 10 11 12 13 14 15 16 17 18 19 20 21 22 23" at bounding box center [576, 575] width 31 height 27
select select "13"
click at [561, 562] on select "00 01 02 03 04 05 06 07 08 09 10 11 12 13 14 15 16 17 18 19 20 21 22 23" at bounding box center [576, 575] width 31 height 27
type input "13/08/2025, 13:30"
click at [610, 575] on select "00 01 02 03 04 05 06 07 08 09 10 11 12 13 14 15 16 17 18 19 20 21 22 23 24 25 2…" at bounding box center [612, 575] width 31 height 27
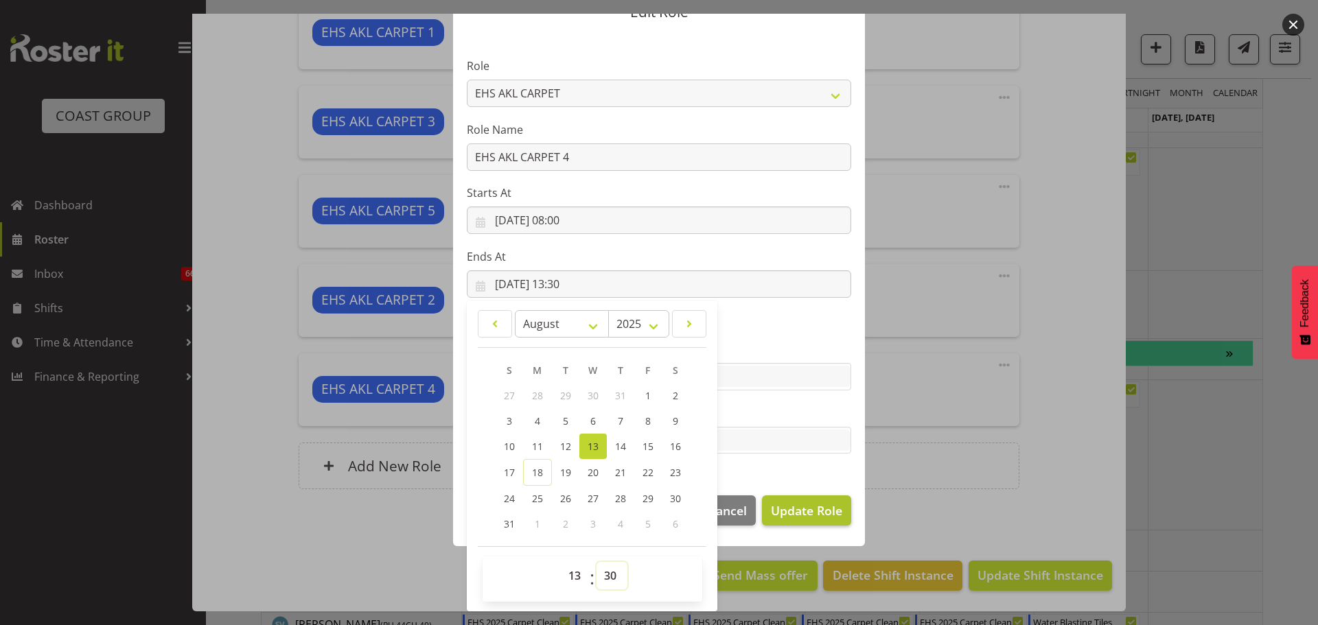
select select "0"
type input "13/08/2025, 13:00"
click at [811, 499] on button "Update Role" at bounding box center [806, 511] width 89 height 30
select select
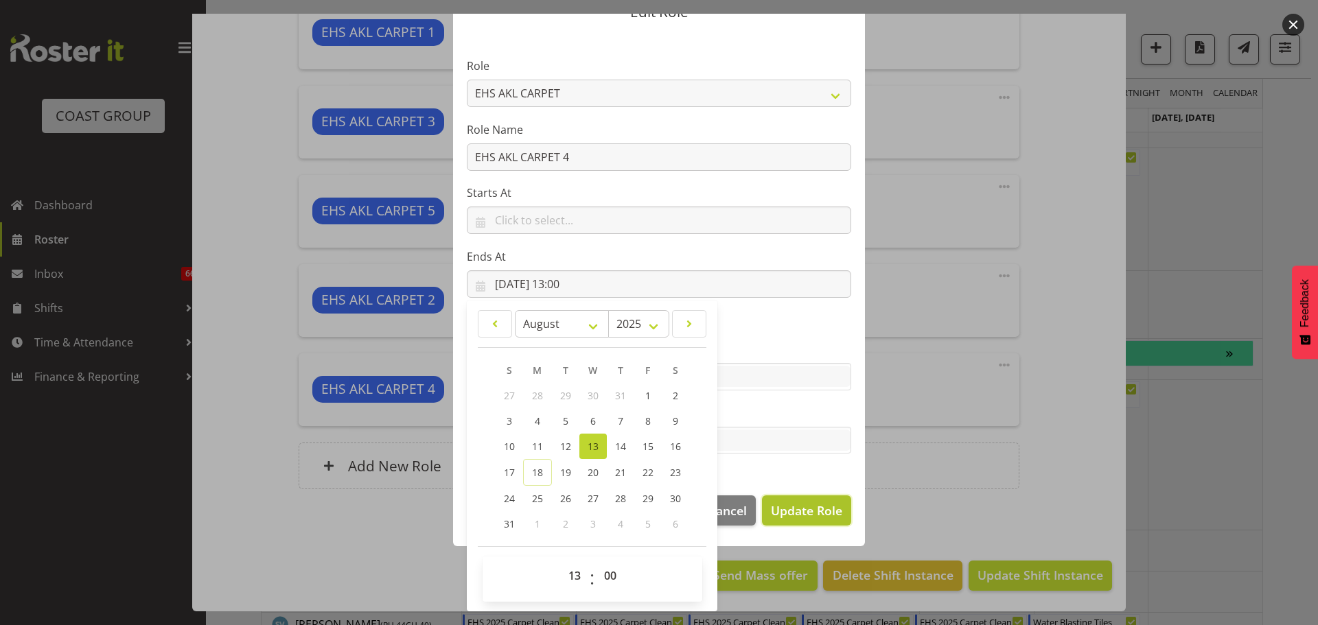
select select
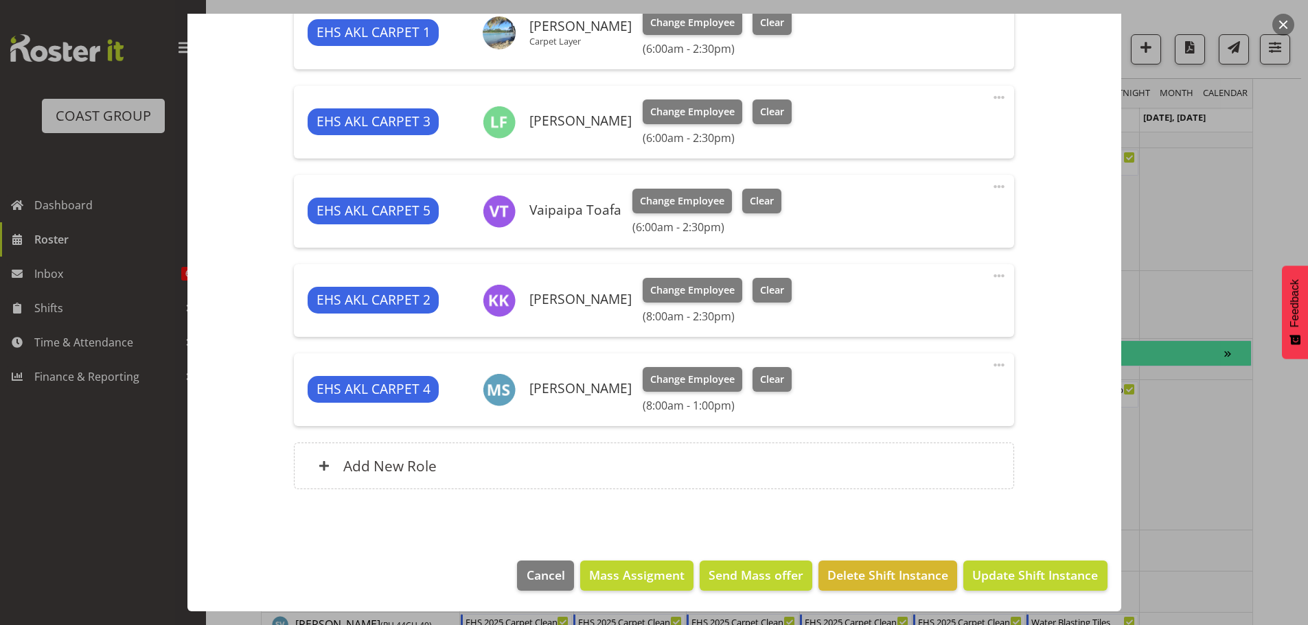
scroll to position [62, 0]
click at [1052, 569] on span "Update Shift Instance" at bounding box center [1035, 575] width 126 height 18
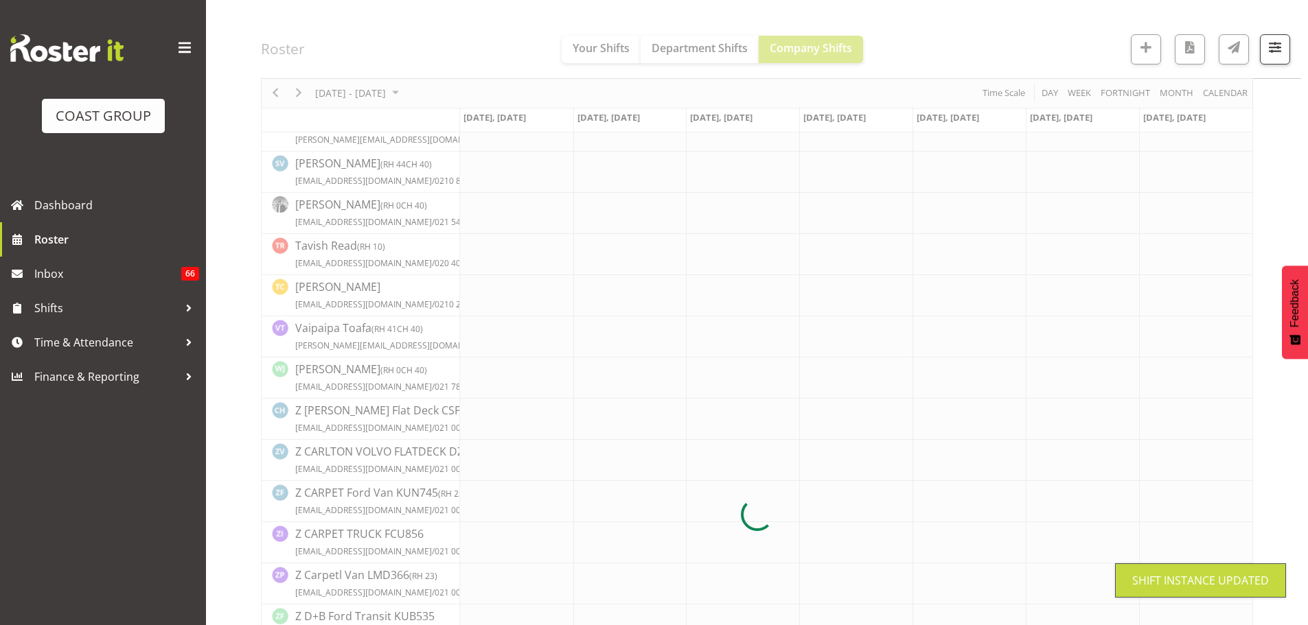
scroll to position [634, 0]
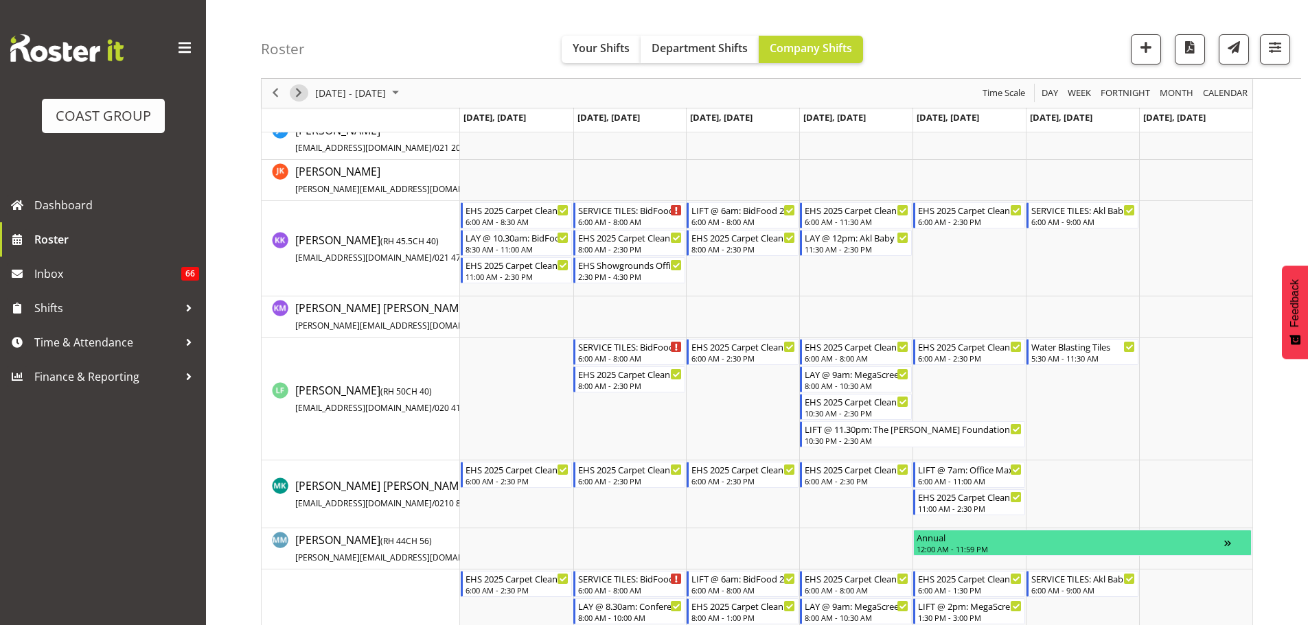
click at [303, 86] on span "Next" at bounding box center [298, 93] width 16 height 17
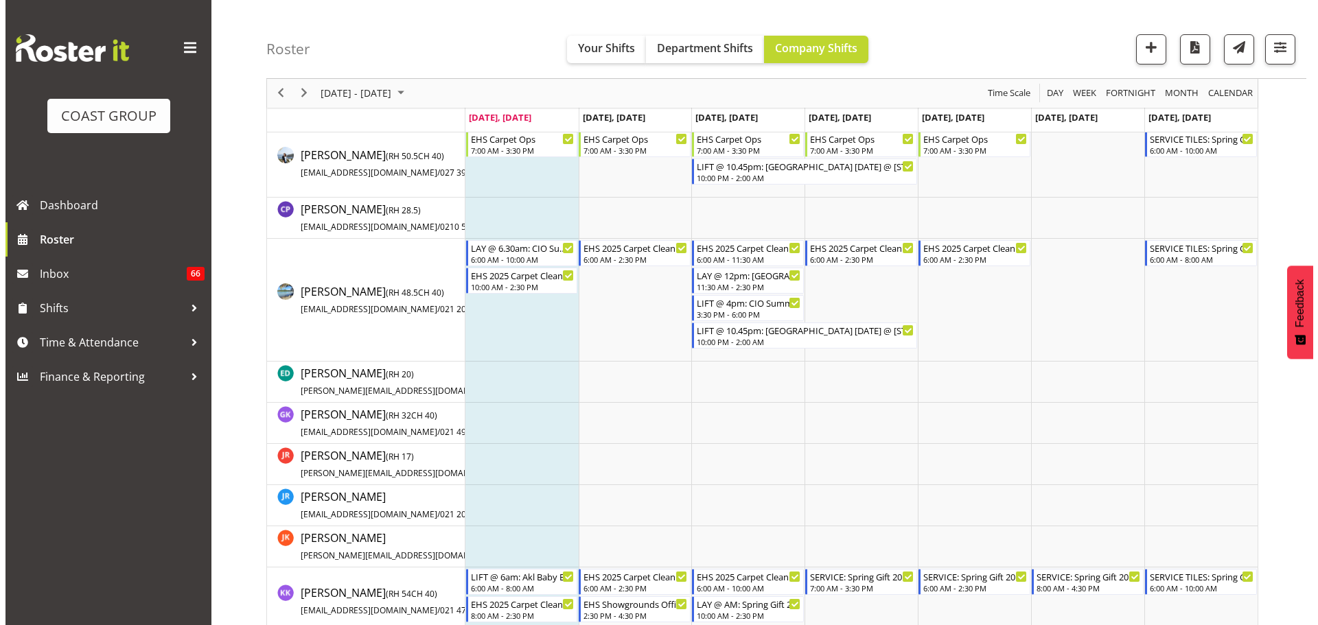
scroll to position [1, 0]
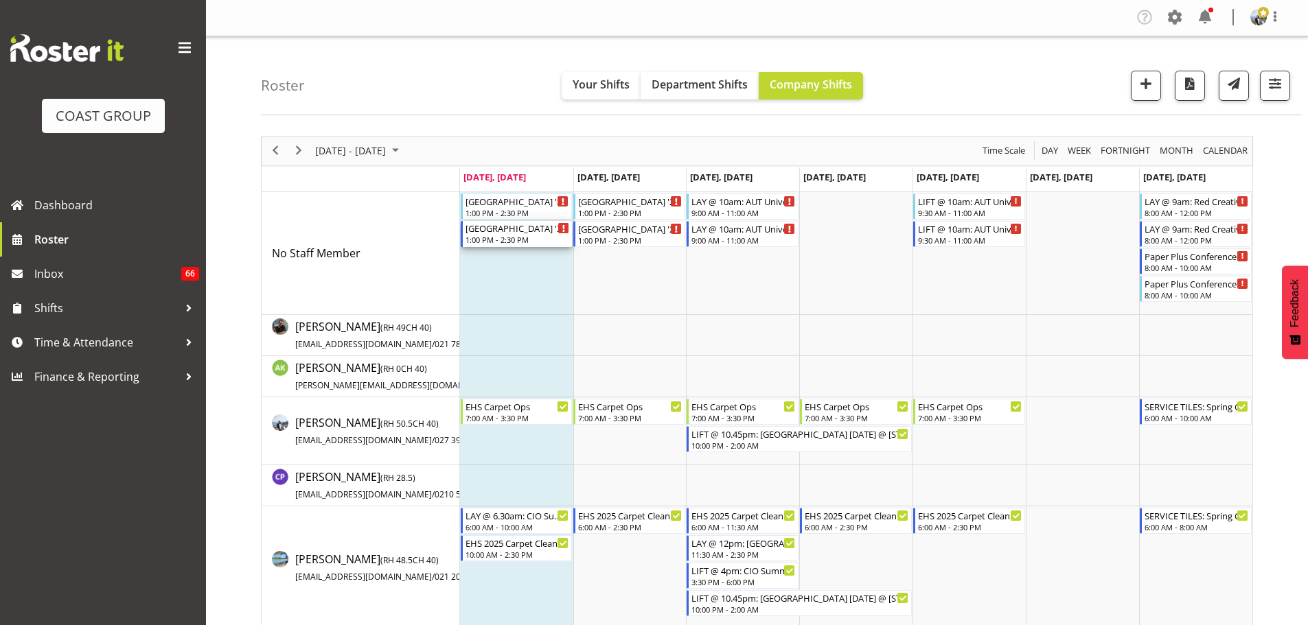
click at [508, 235] on div "Eventfinda Stadium '25 @ Wairau Valley 1:00 PM - 2:30 PM" at bounding box center [517, 234] width 104 height 26
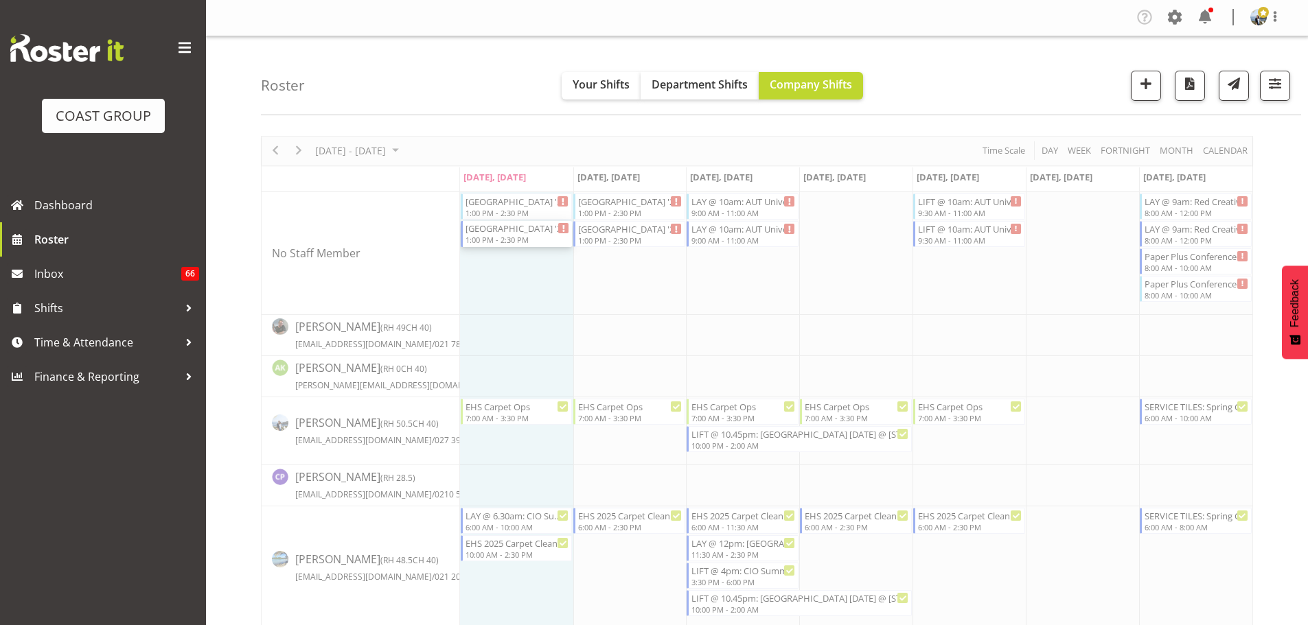
select select
select select "7"
select select "2025"
select select "13"
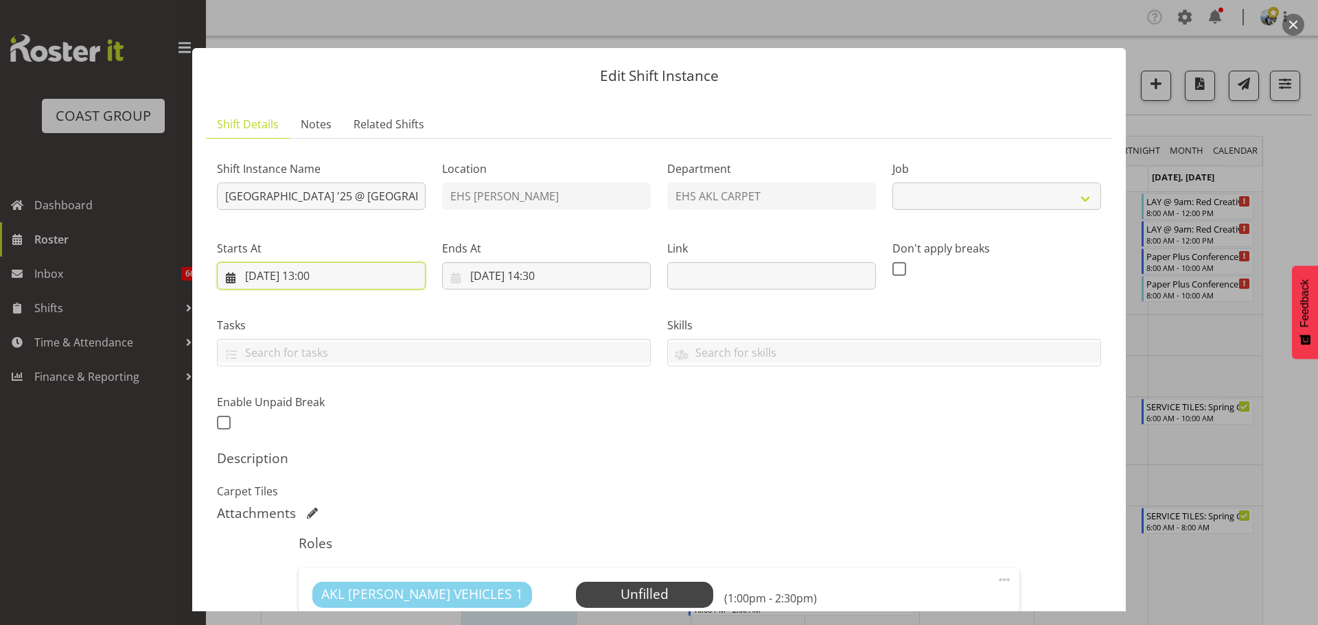
click at [281, 277] on input "18/08/2025, 13:00" at bounding box center [321, 275] width 209 height 27
select select "8574"
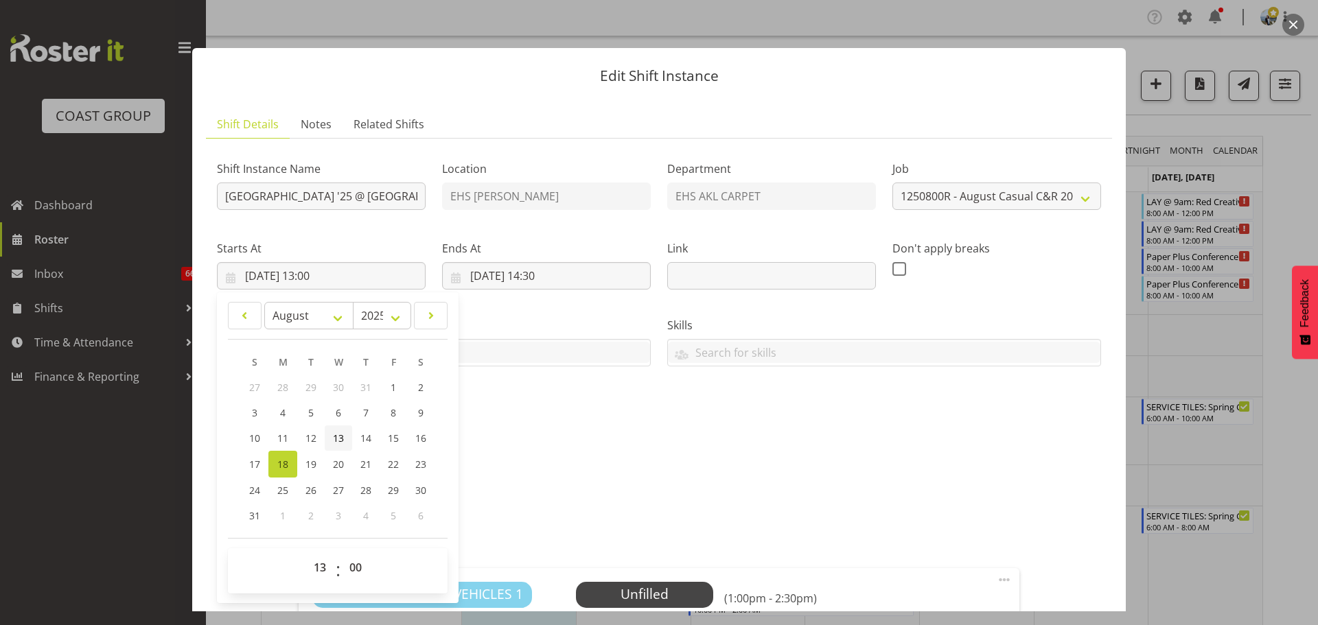
click at [336, 437] on span "13" at bounding box center [338, 438] width 11 height 13
type input "13/08/2025, 13:00"
click at [487, 264] on input "18/08/2025, 14:30" at bounding box center [546, 275] width 209 height 27
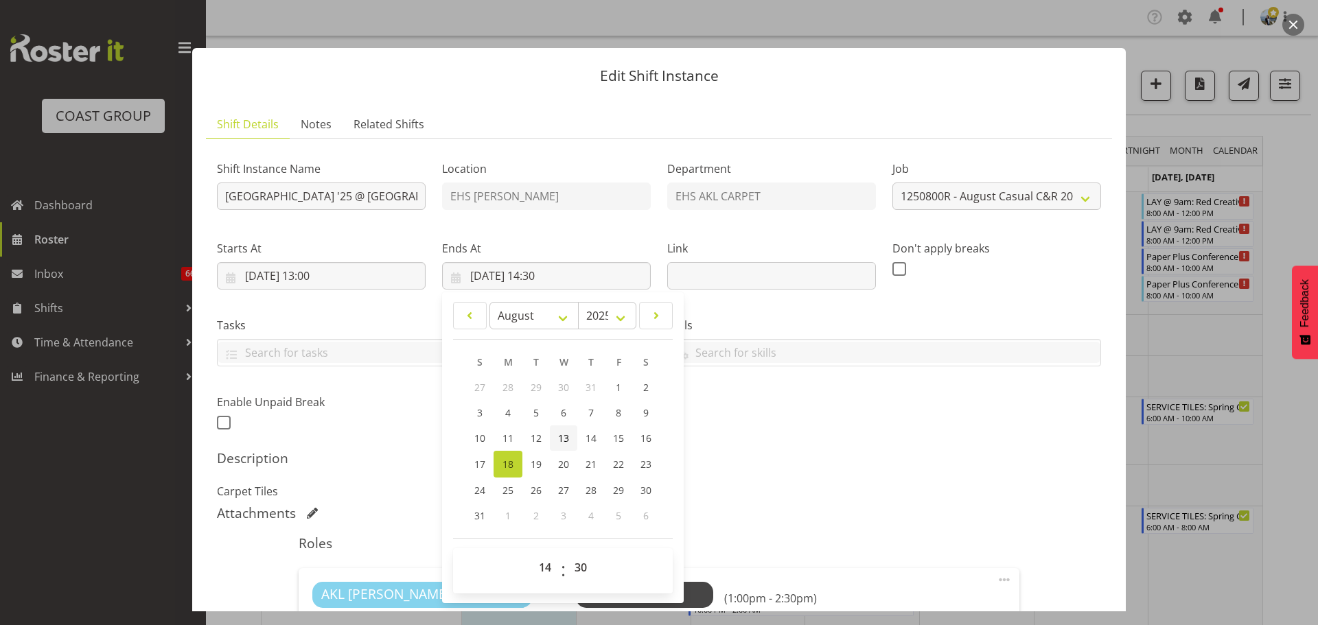
click at [559, 445] on link "13" at bounding box center [563, 438] width 27 height 25
type input "13/08/2025, 14:30"
click at [231, 198] on input "Eventfinda Stadium '25 @ Wairau Valley" at bounding box center [321, 196] width 209 height 27
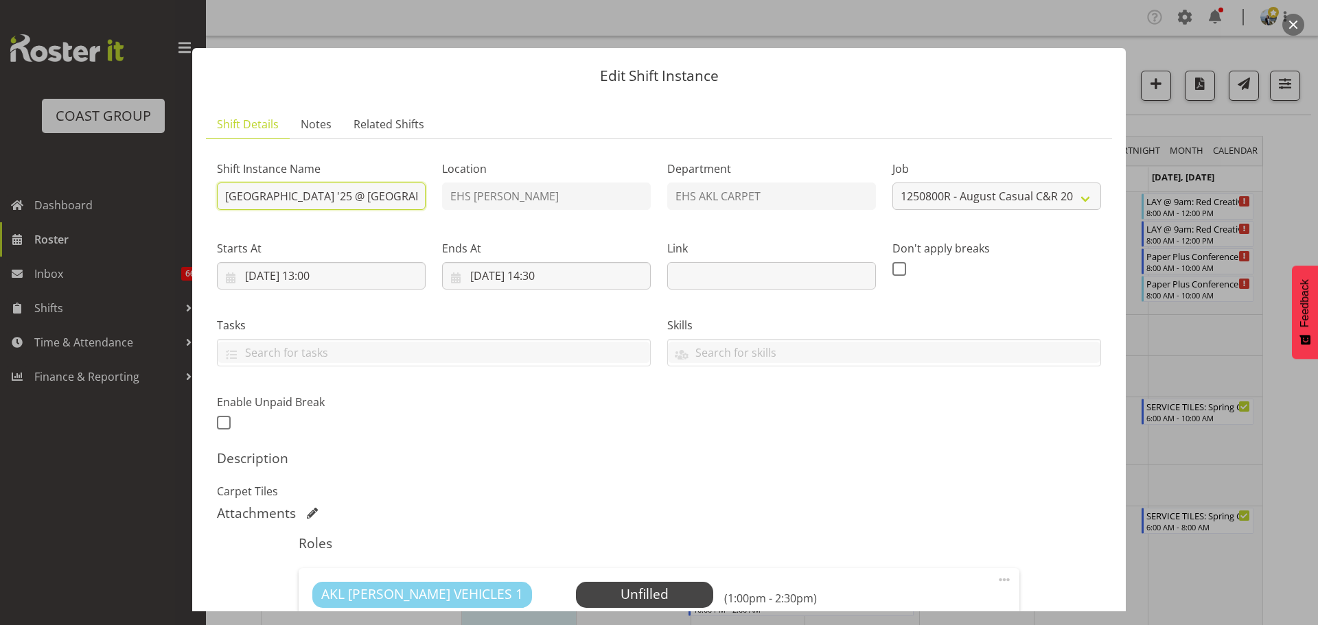
click at [229, 198] on input "Eventfinda Stadium '25 @ Wairau Valley" at bounding box center [321, 196] width 209 height 27
click at [222, 200] on input "Eventfinda Stadium '25 @ Wairau Valley" at bounding box center [321, 196] width 209 height 27
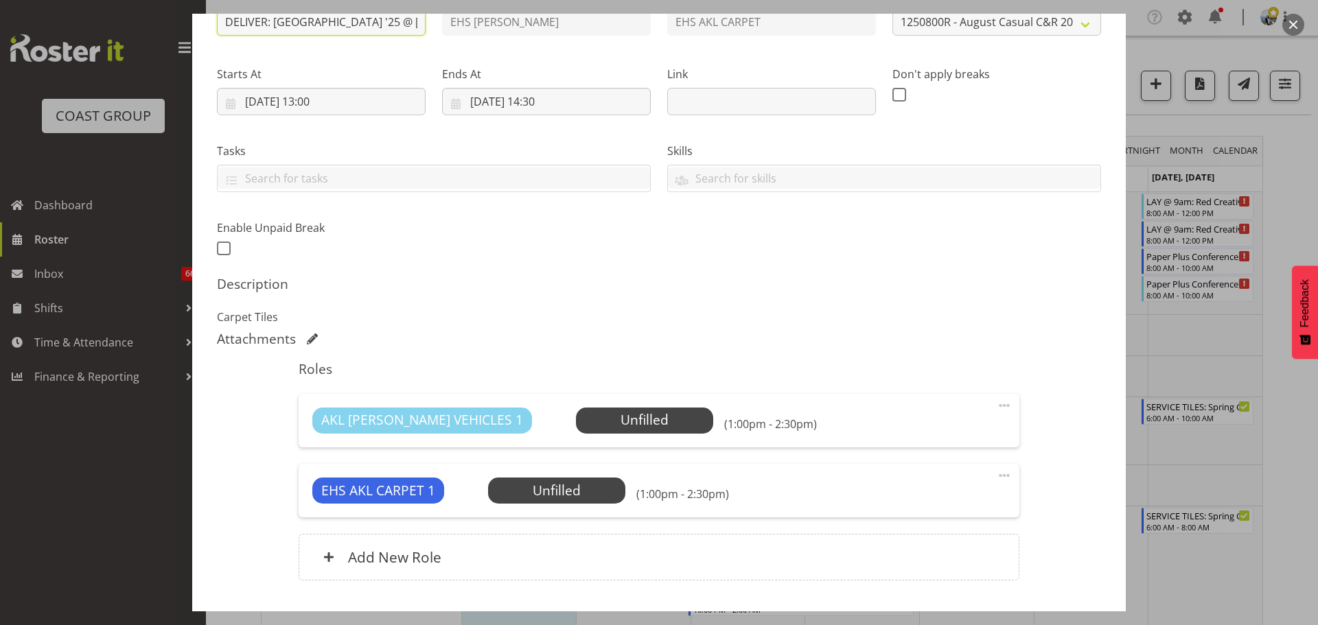
scroll to position [266, 0]
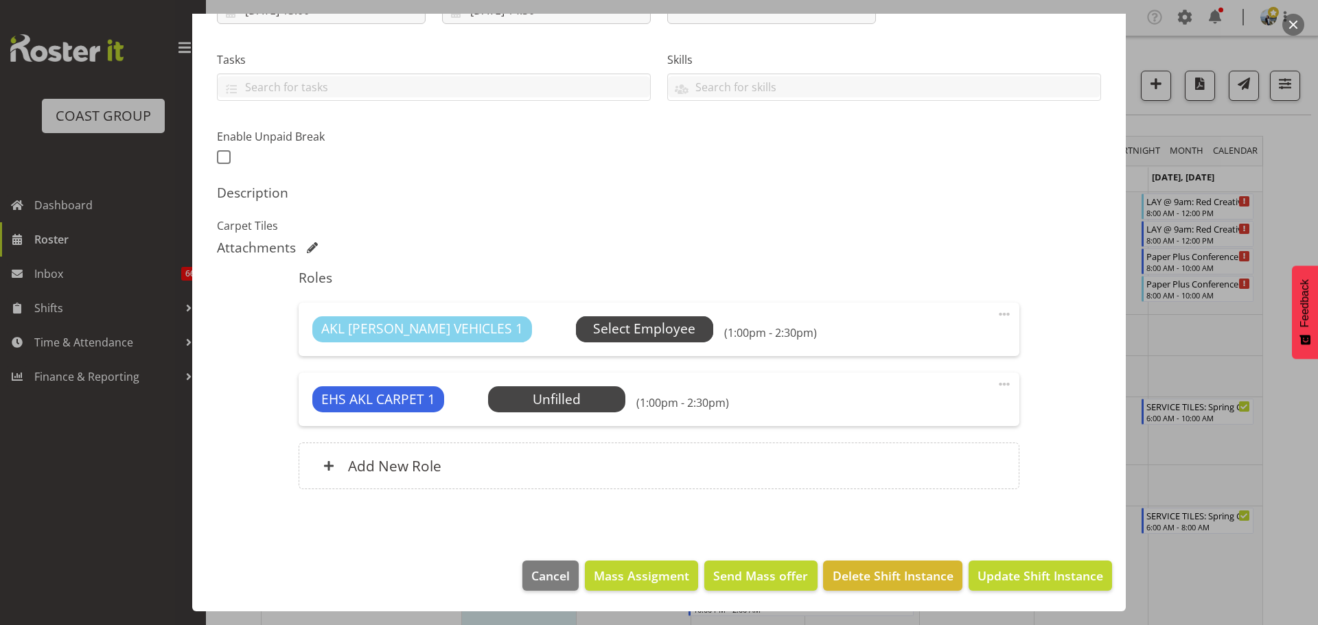
type input "DELIVER: Eventfinda Stadium '25 @ Wairau Valley"
click at [593, 325] on span "Select Employee" at bounding box center [644, 329] width 102 height 20
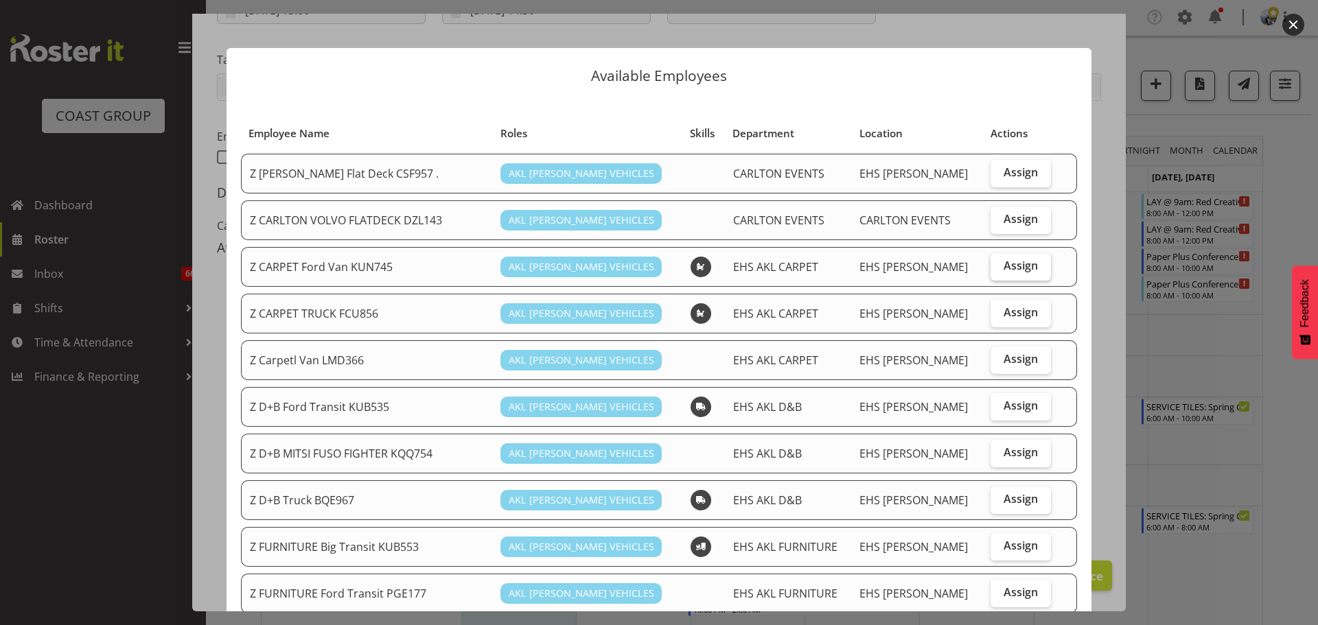
click at [1004, 270] on span "Assign" at bounding box center [1021, 266] width 34 height 14
click at [995, 270] on input "Assign" at bounding box center [995, 266] width 9 height 9
checkbox input "true"
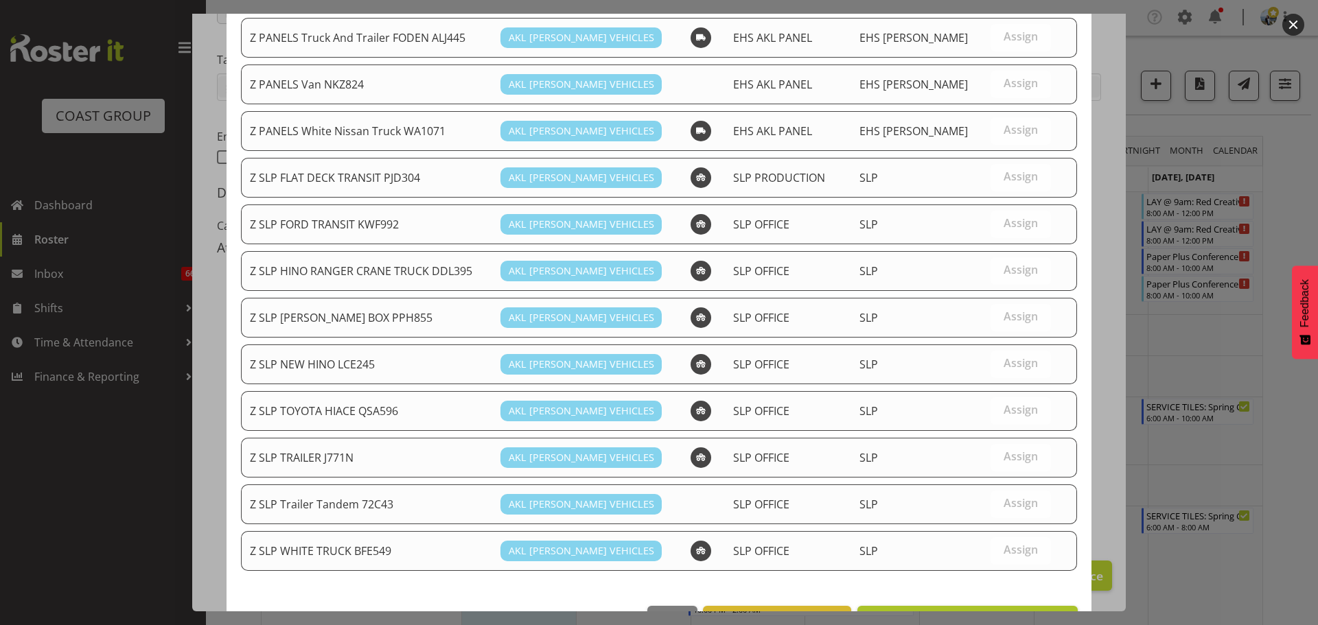
scroll to position [1068, 0]
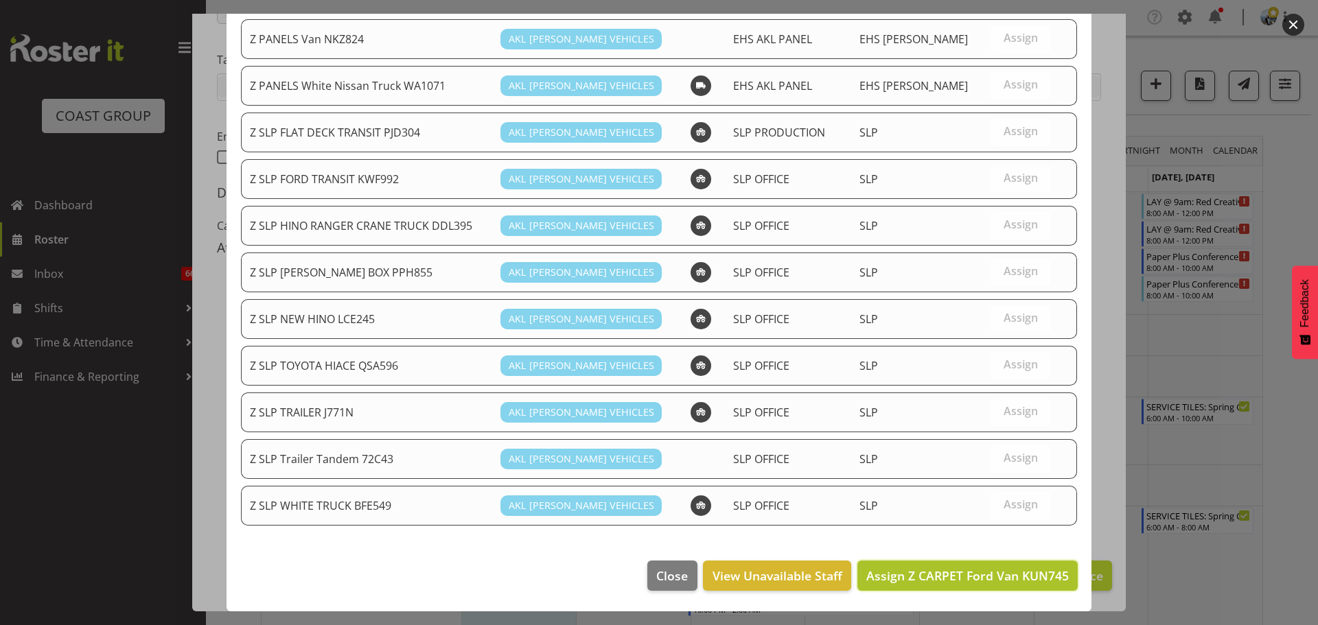
click at [951, 578] on span "Assign Z CARPET Ford Van KUN745" at bounding box center [967, 576] width 203 height 16
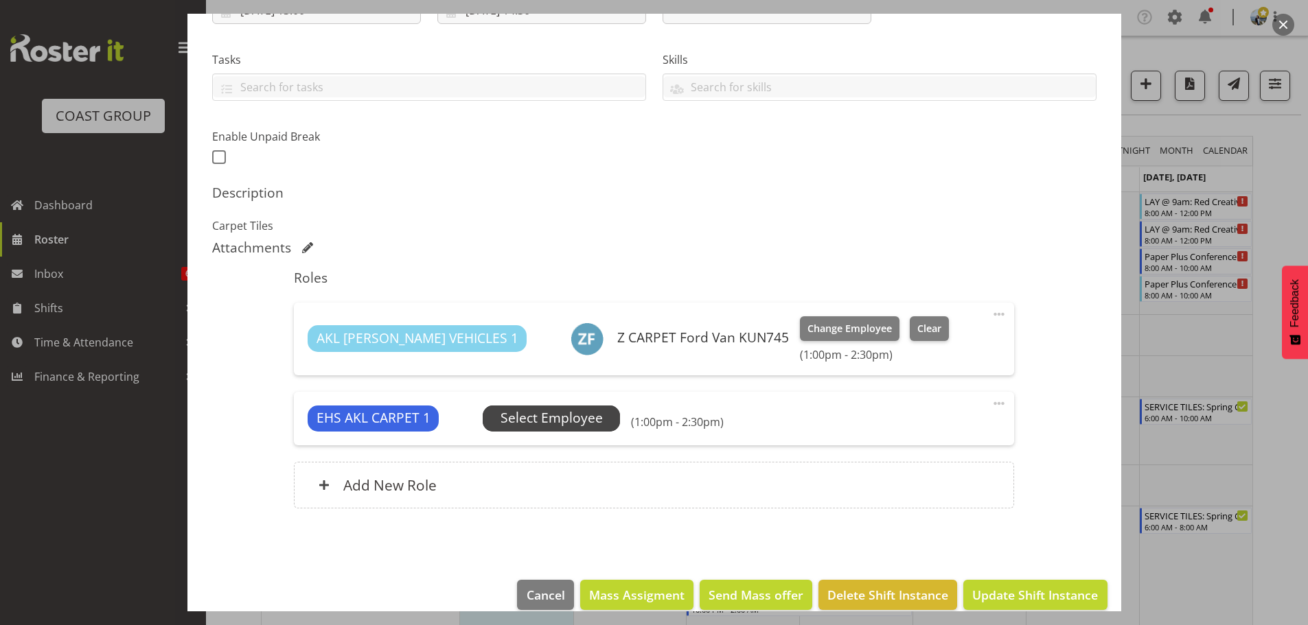
click at [541, 421] on span "Select Employee" at bounding box center [551, 418] width 102 height 20
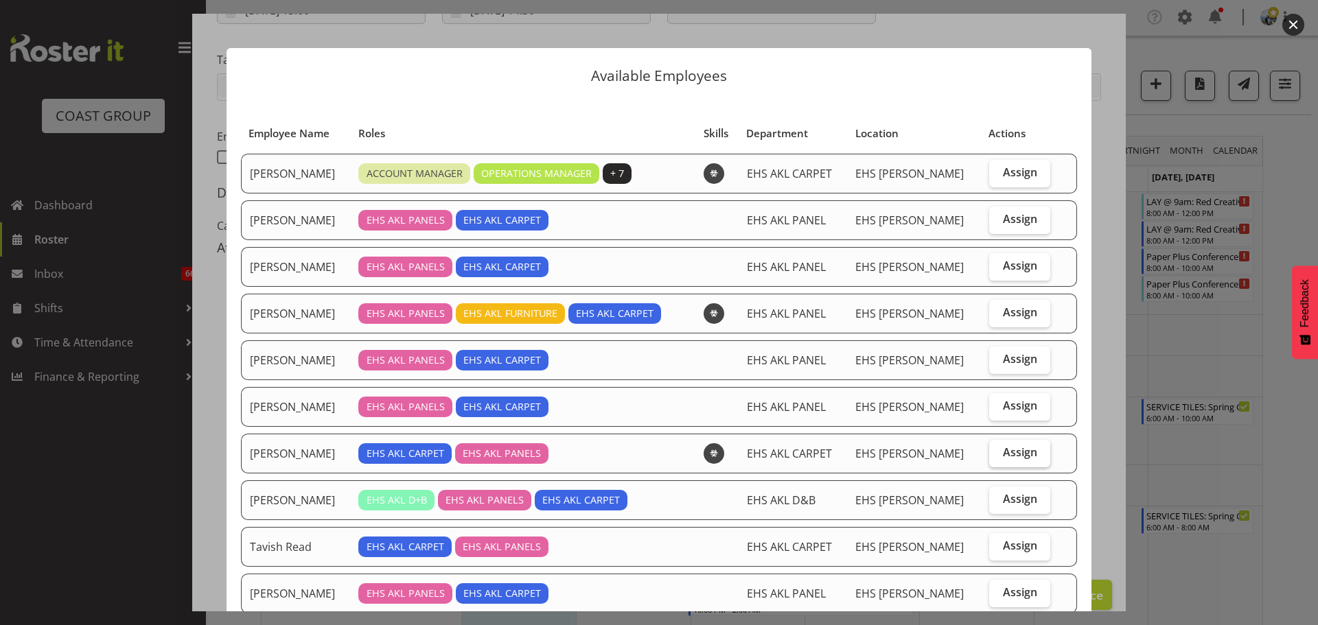
click at [1012, 461] on label "Assign" at bounding box center [1019, 453] width 61 height 27
click at [998, 457] on input "Assign" at bounding box center [993, 452] width 9 height 9
checkbox input "true"
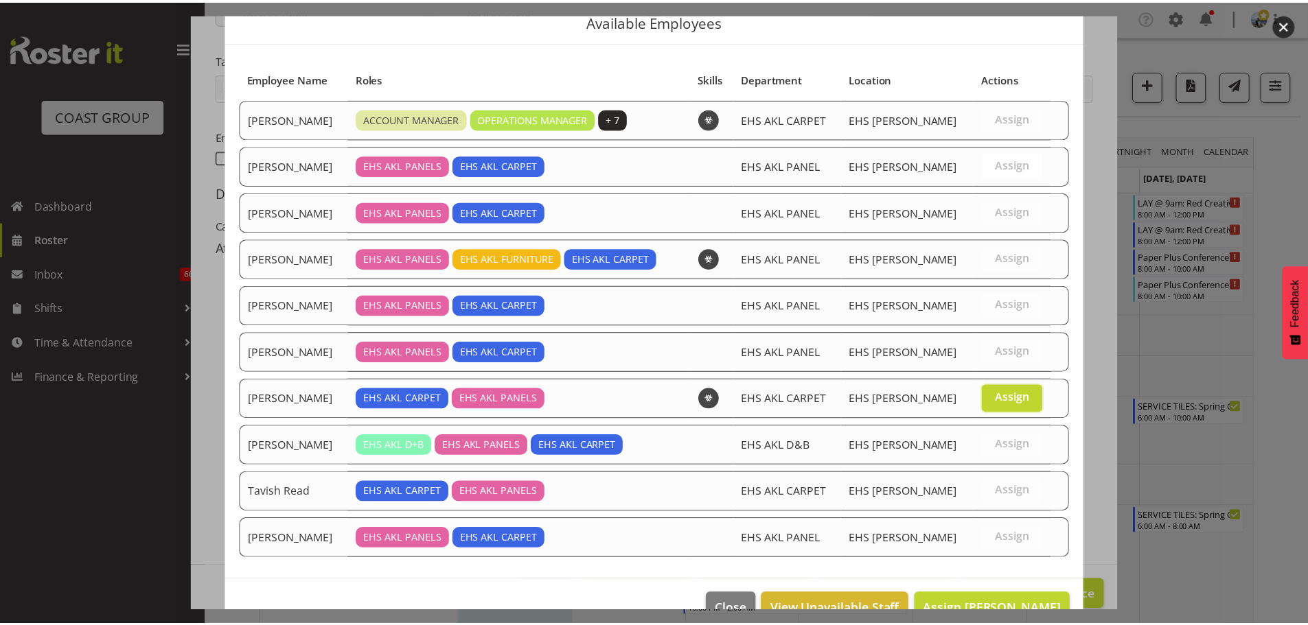
scroll to position [88, 0]
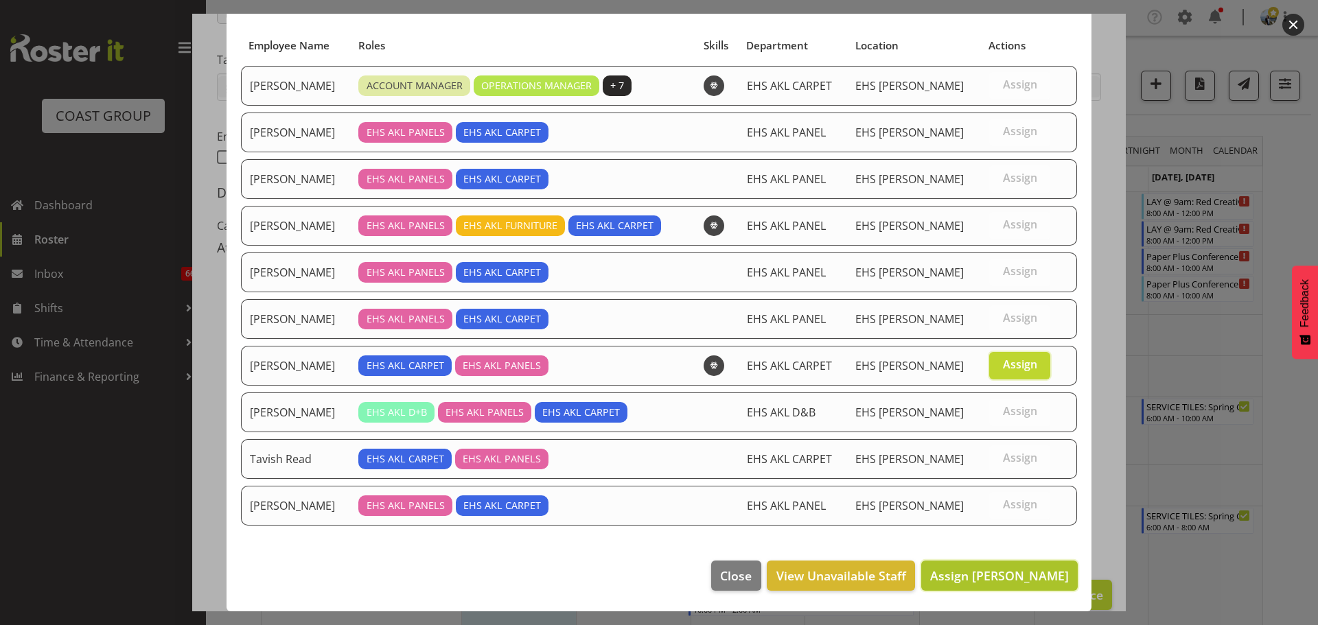
click at [1013, 568] on span "Assign Mike Schaumkell" at bounding box center [999, 576] width 139 height 16
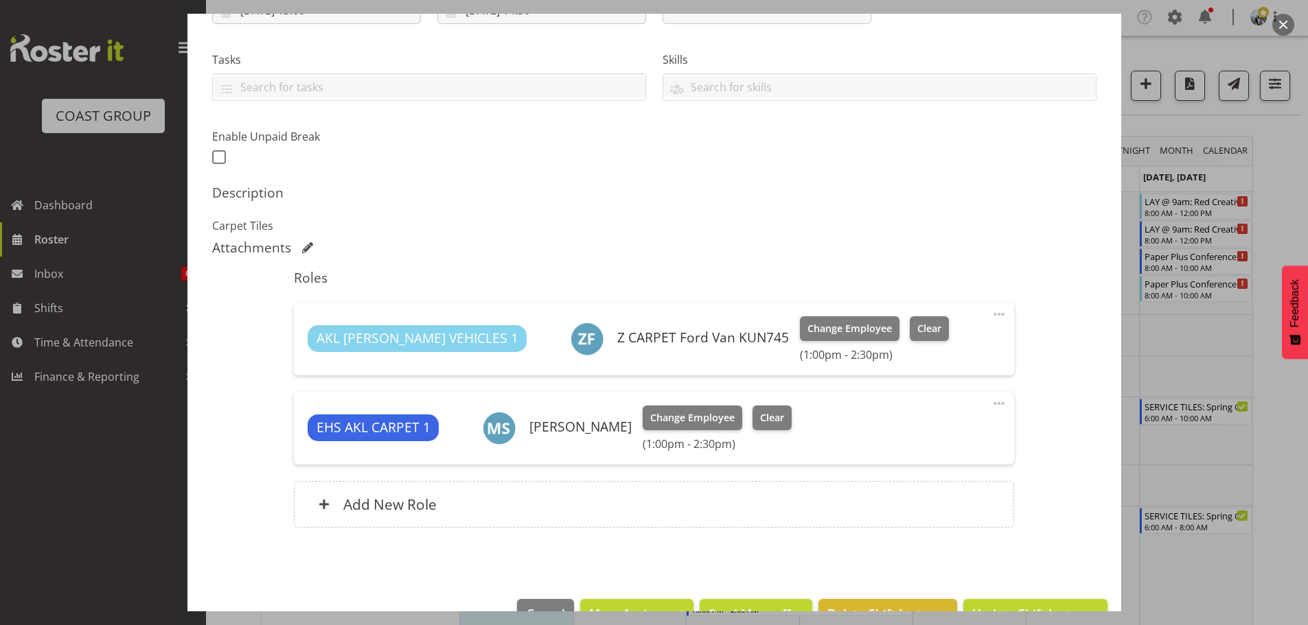
click at [1032, 597] on footer "Cancel Mass Assigment Send Mass offer Delete Shift Instance Update Shift Instan…" at bounding box center [654, 618] width 934 height 65
click at [1033, 600] on button "Update Shift Instance" at bounding box center [1034, 614] width 143 height 30
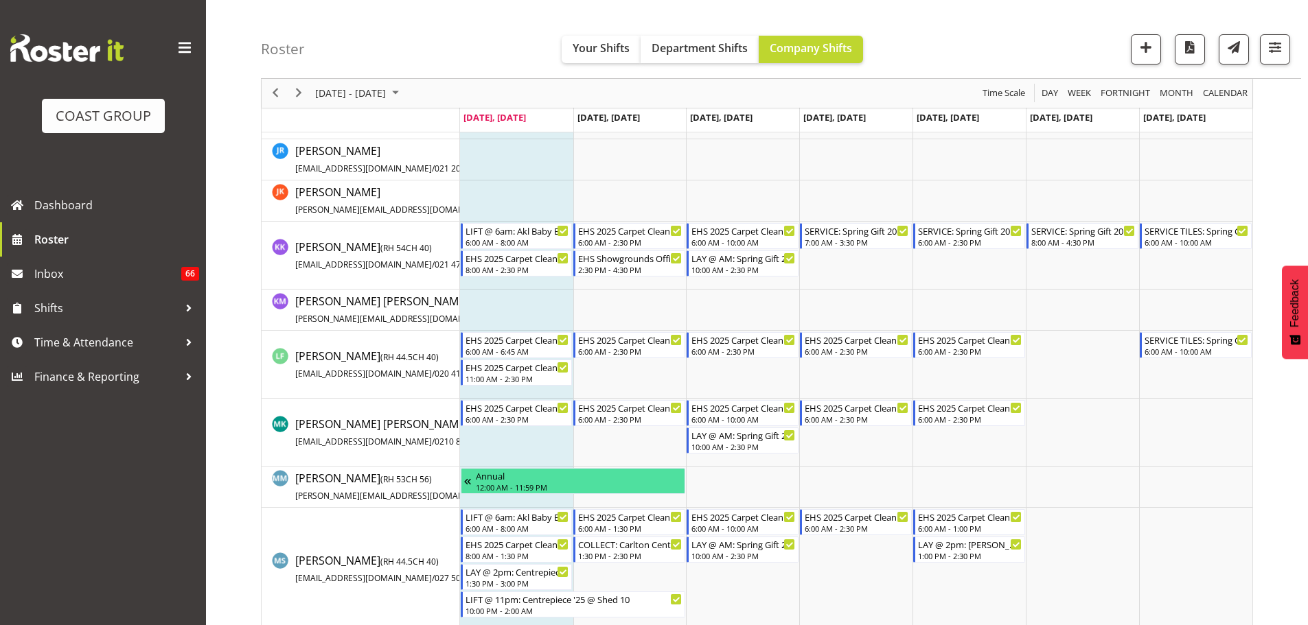
scroll to position [756, 0]
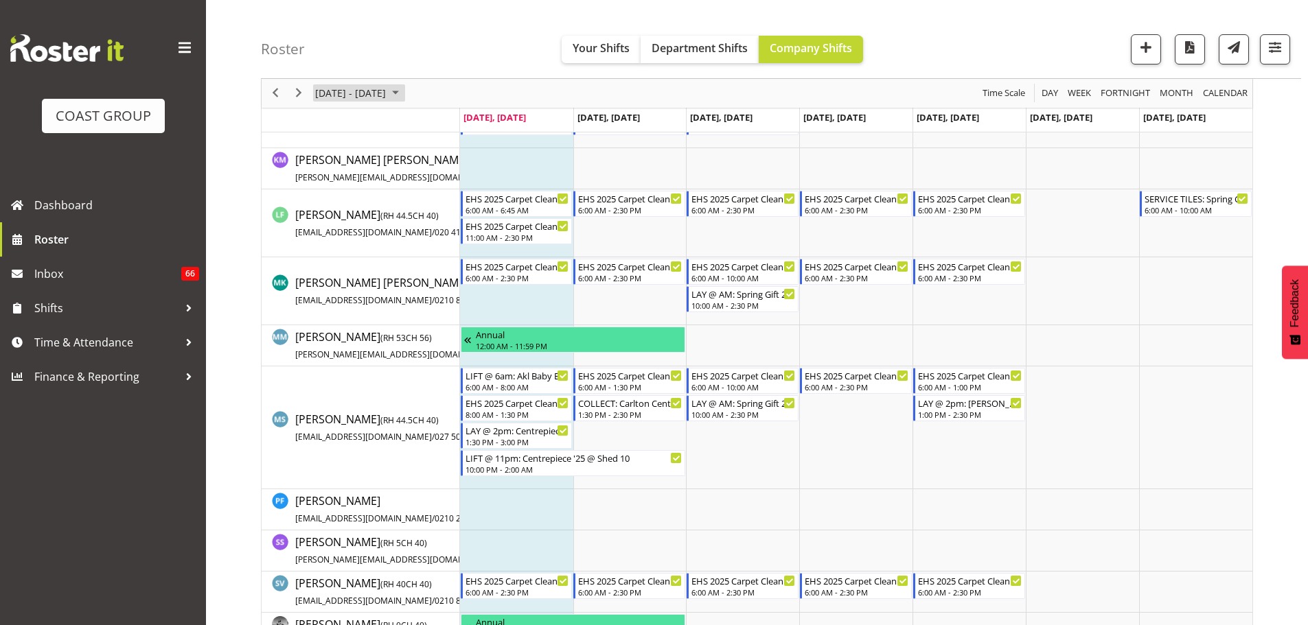
click at [351, 85] on span "August 18 - 24, 2025" at bounding box center [350, 93] width 73 height 17
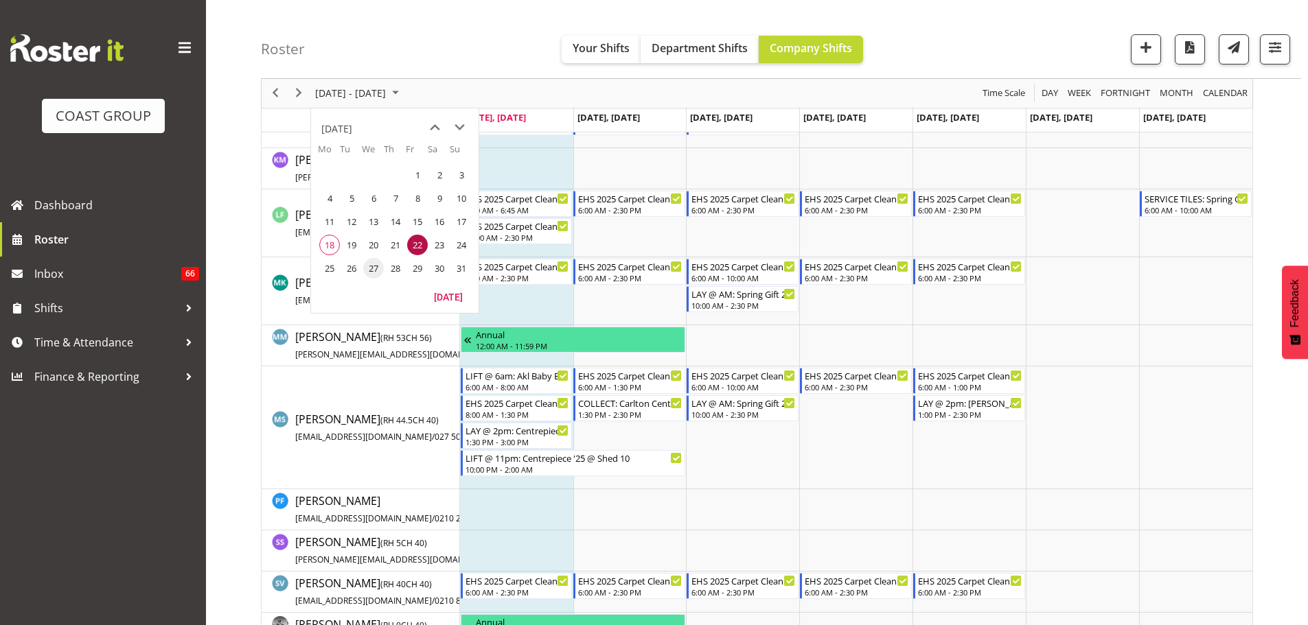
click at [369, 270] on span "27" at bounding box center [373, 268] width 21 height 21
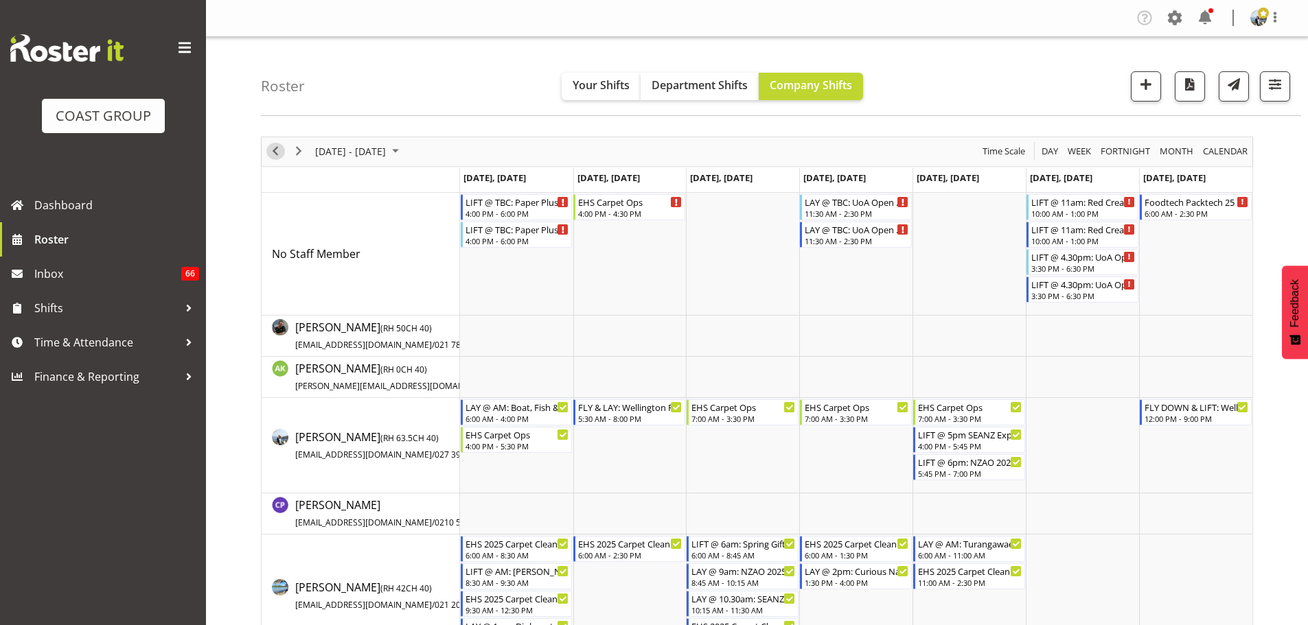
click at [281, 150] on span "Previous" at bounding box center [275, 151] width 16 height 17
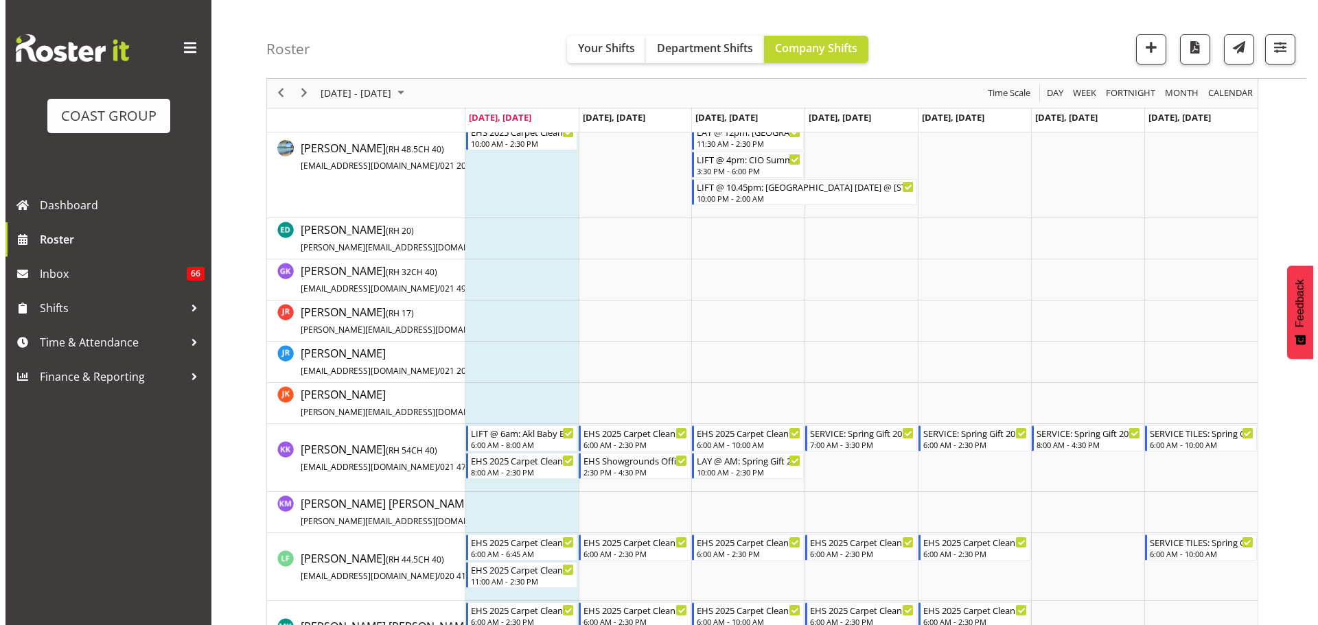
scroll to position [69, 0]
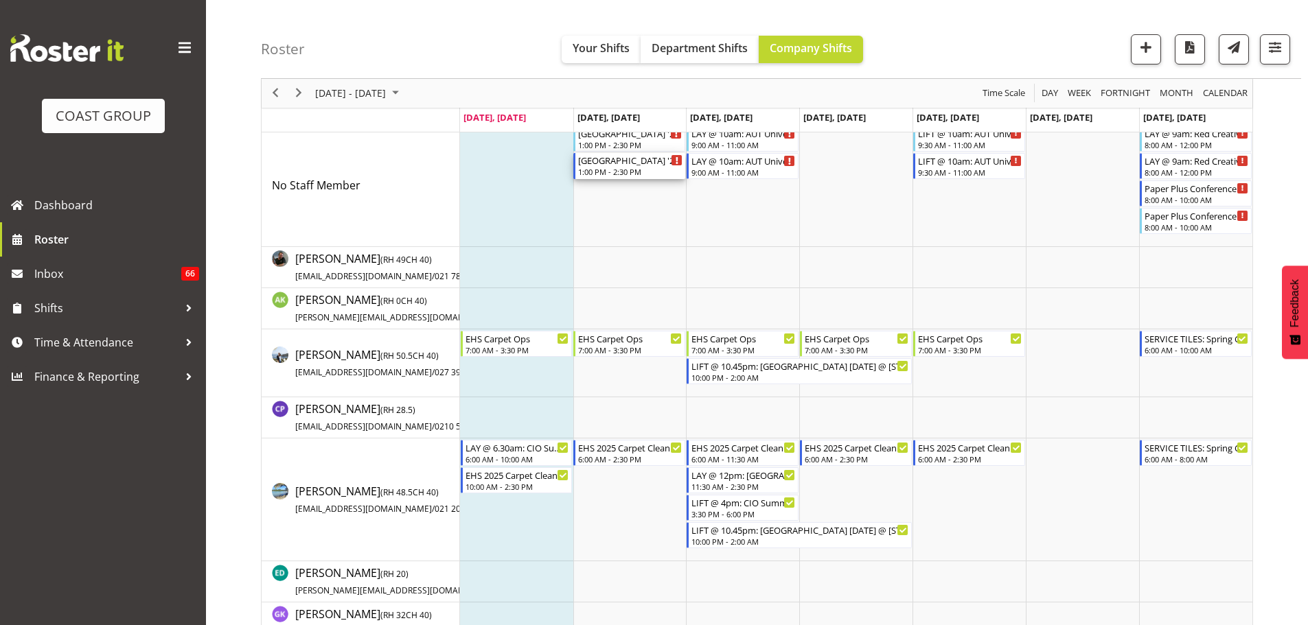
click at [625, 165] on div "Eventfinda Stadium '25 @ Wairau Valley" at bounding box center [630, 160] width 104 height 14
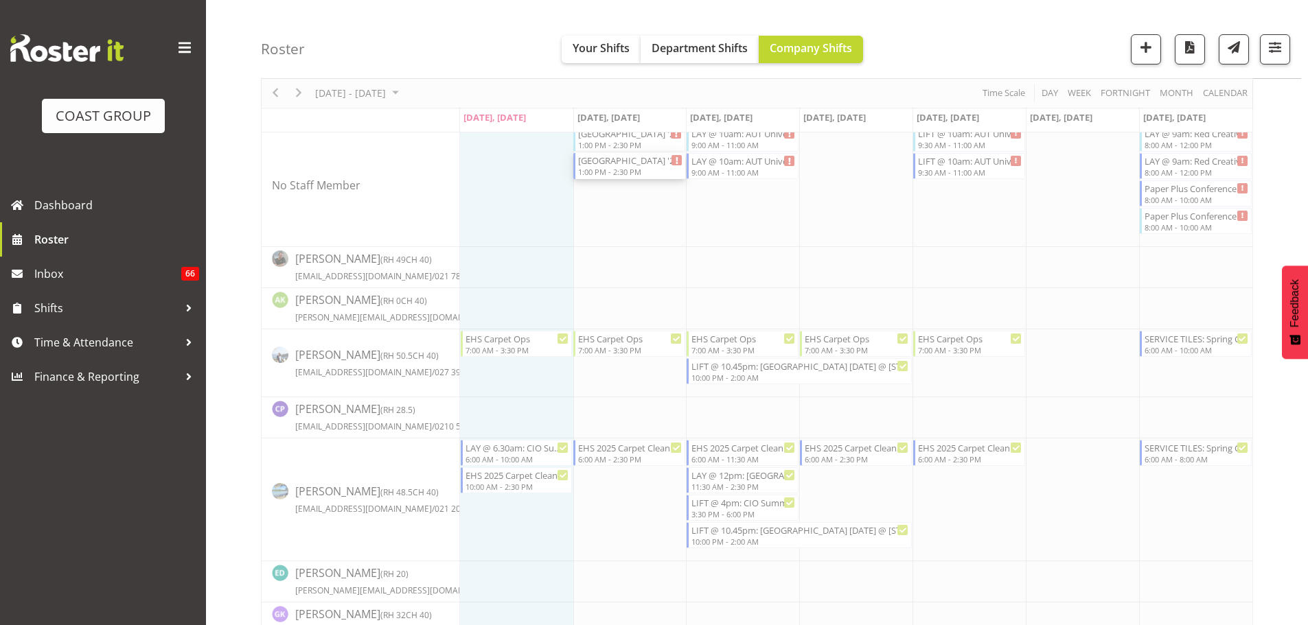
select select
select select "7"
select select "2025"
select select "13"
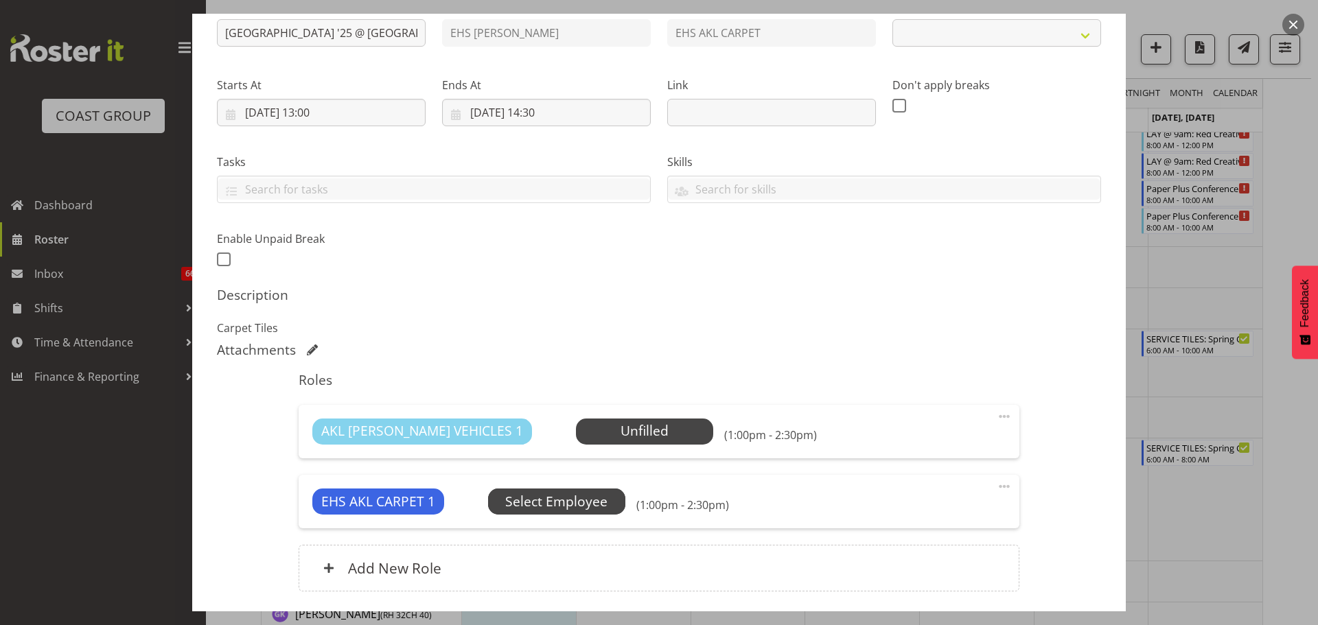
select select "8574"
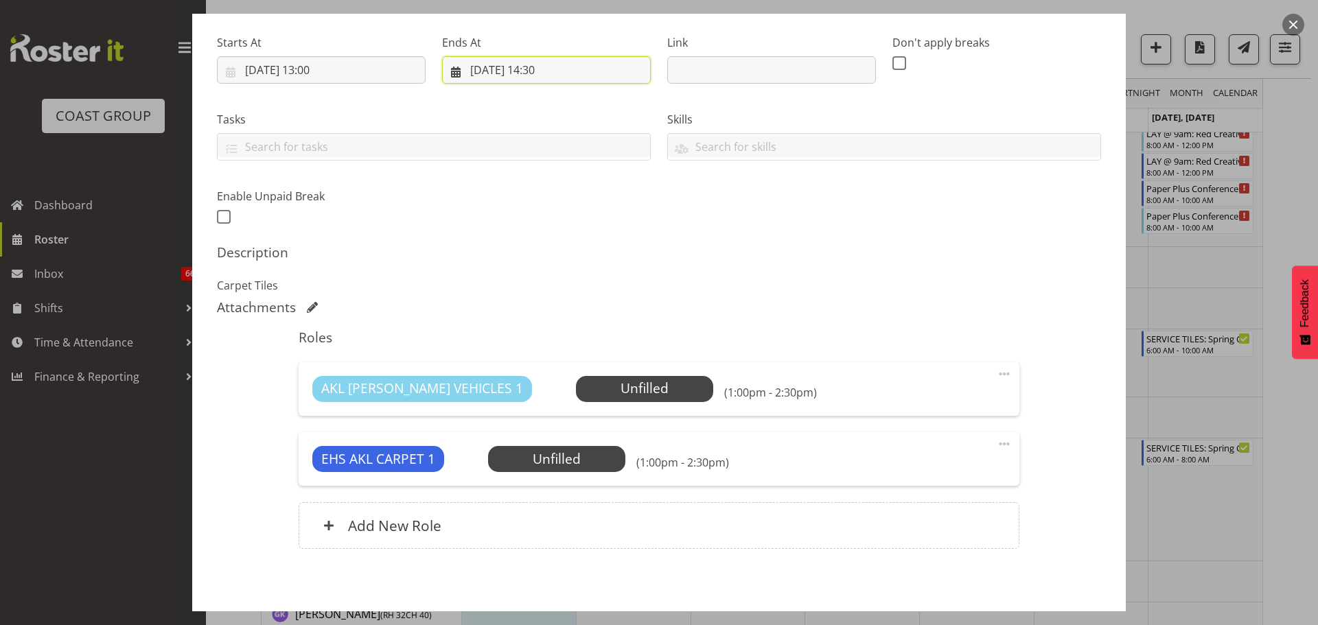
click at [539, 71] on input "19/08/2025, 14:30" at bounding box center [546, 69] width 209 height 27
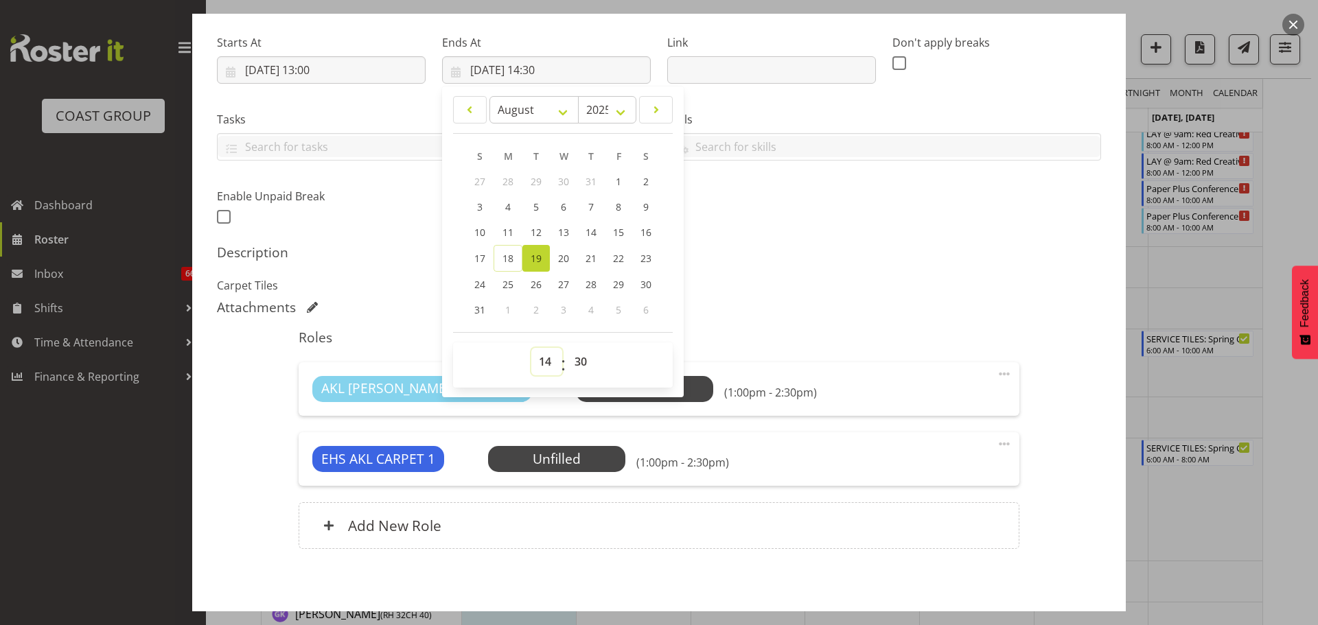
click at [537, 348] on select "00 01 02 03 04 05 06 07 08 09 10 11 12 13 14 15 16 17 18 19 20 21 22 23" at bounding box center [546, 361] width 31 height 27
select select "13"
click at [531, 348] on select "00 01 02 03 04 05 06 07 08 09 10 11 12 13 14 15 16 17 18 19 20 21 22 23" at bounding box center [546, 361] width 31 height 27
type input "19/08/2025, 13:30"
click at [314, 77] on input "19/08/2025, 13:00" at bounding box center [321, 69] width 209 height 27
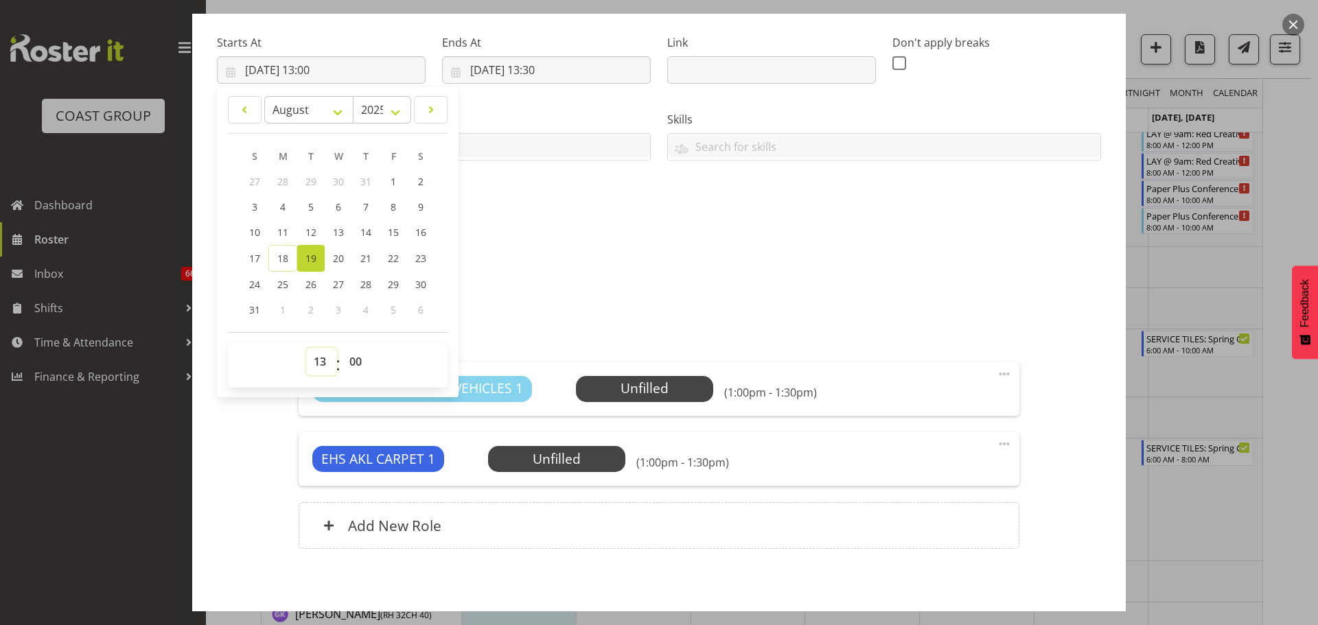
click at [317, 360] on select "00 01 02 03 04 05 06 07 08 09 10 11 12 13 14 15 16 17 18 19 20 21 22 23" at bounding box center [321, 361] width 31 height 27
select select "12"
click at [306, 348] on select "00 01 02 03 04 05 06 07 08 09 10 11 12 13 14 15 16 17 18 19 20 21 22 23" at bounding box center [321, 361] width 31 height 27
type input "19/08/2025, 12:00"
click at [356, 360] on select "00 01 02 03 04 05 06 07 08 09 10 11 12 13 14 15 16 17 18 19 20 21 22 23 24 25 2…" at bounding box center [357, 361] width 31 height 27
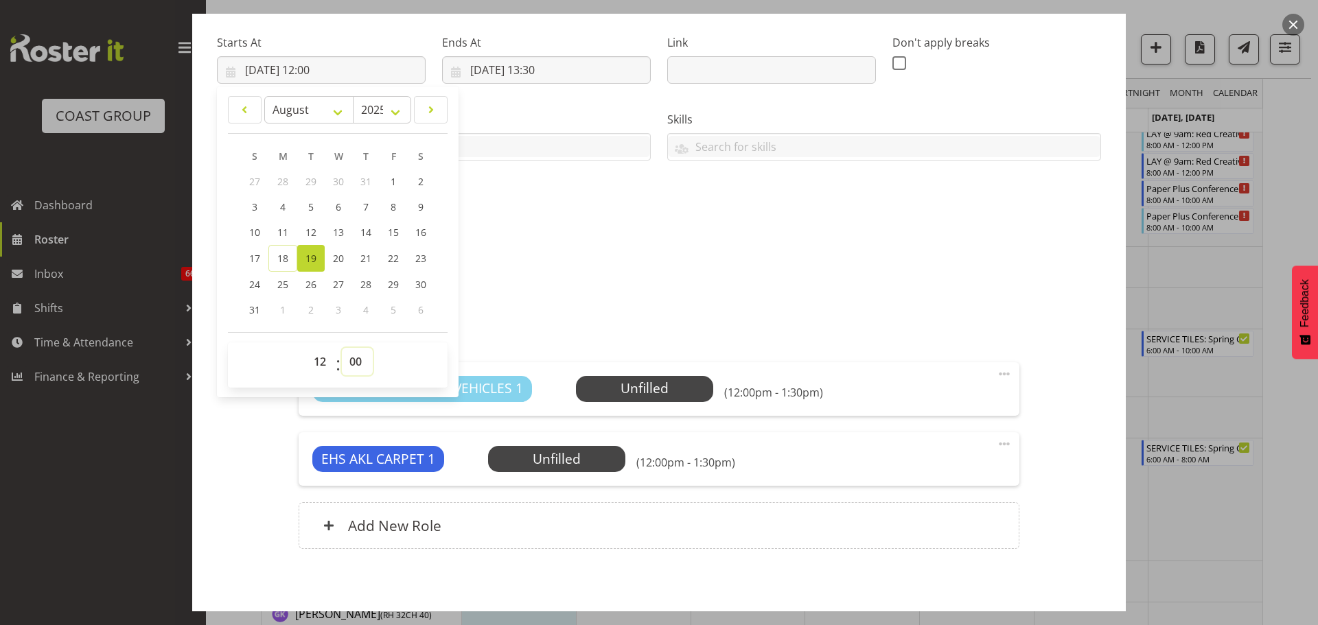
select select "30"
type input "19/08/2025, 12:30"
click at [877, 323] on div "Roles AKL RYMER VEHICLES 1 Unfilled Select Employee (12:30pm - 1:30pm) Edit Cov…" at bounding box center [658, 443] width 737 height 245
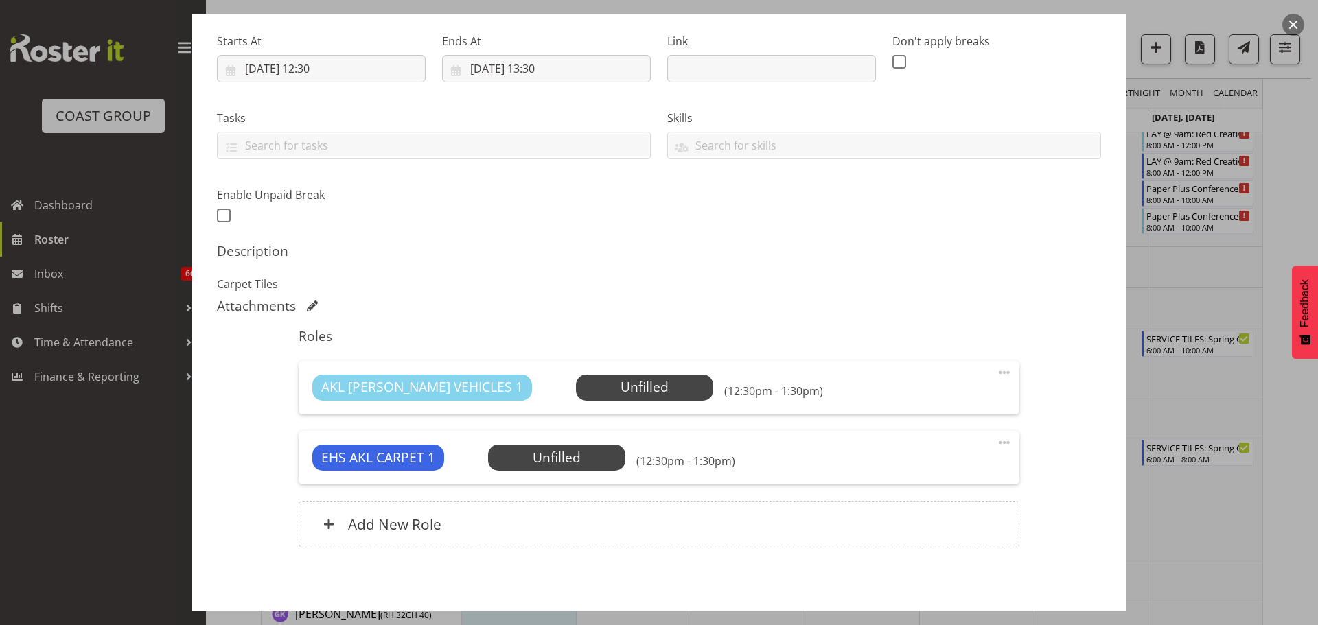
scroll to position [128, 0]
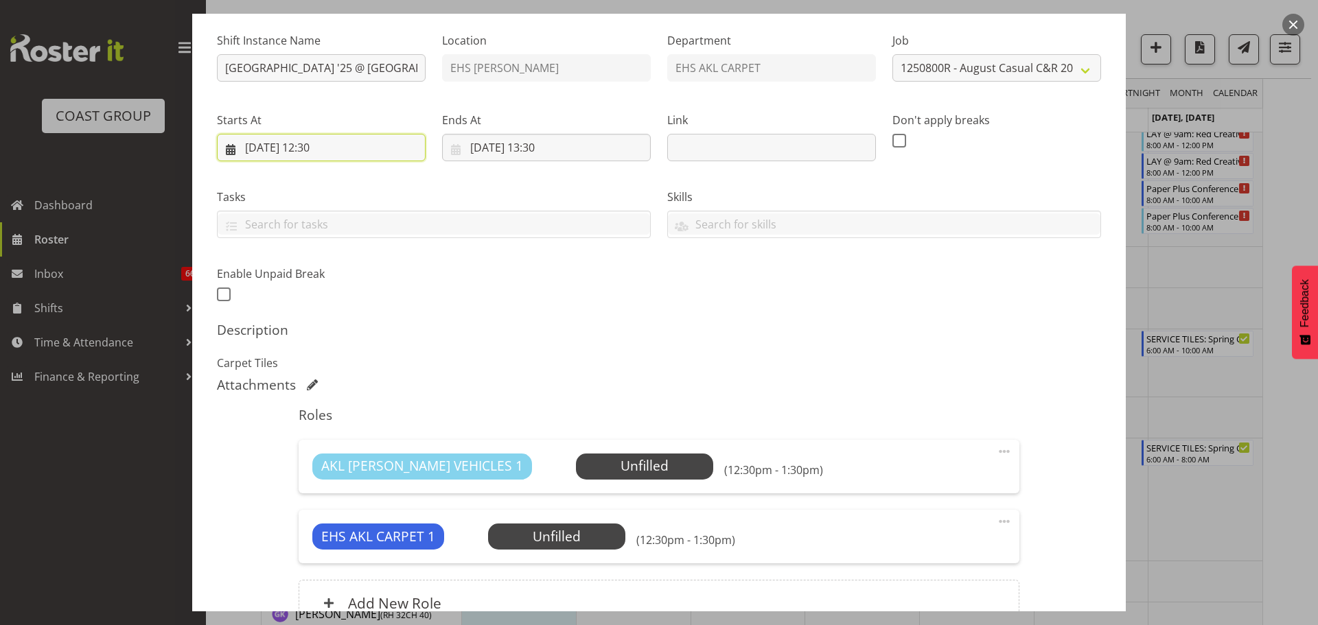
click at [324, 151] on input "19/08/2025, 12:30" at bounding box center [321, 147] width 209 height 27
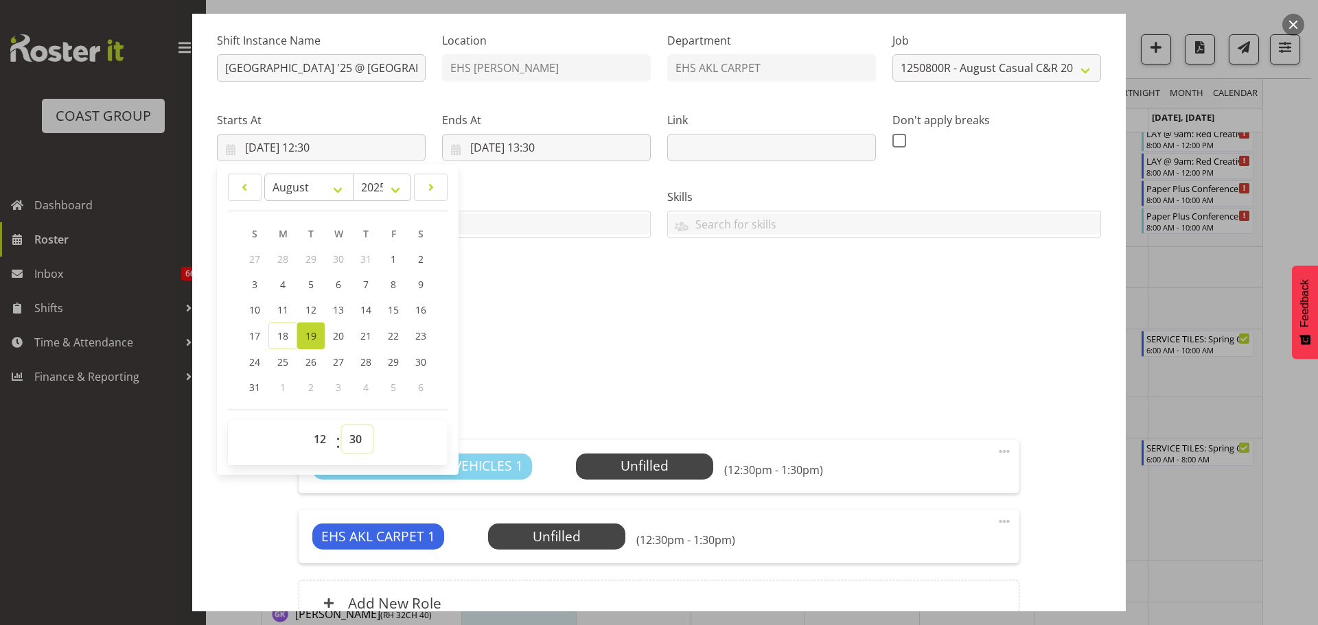
click at [349, 445] on select "00 01 02 03 04 05 06 07 08 09 10 11 12 13 14 15 16 17 18 19 20 21 22 23 24 25 2…" at bounding box center [357, 439] width 31 height 27
select select "0"
type input "19/08/2025, 12:00"
click at [559, 349] on div "Description Carpet Tiles" at bounding box center [659, 346] width 884 height 49
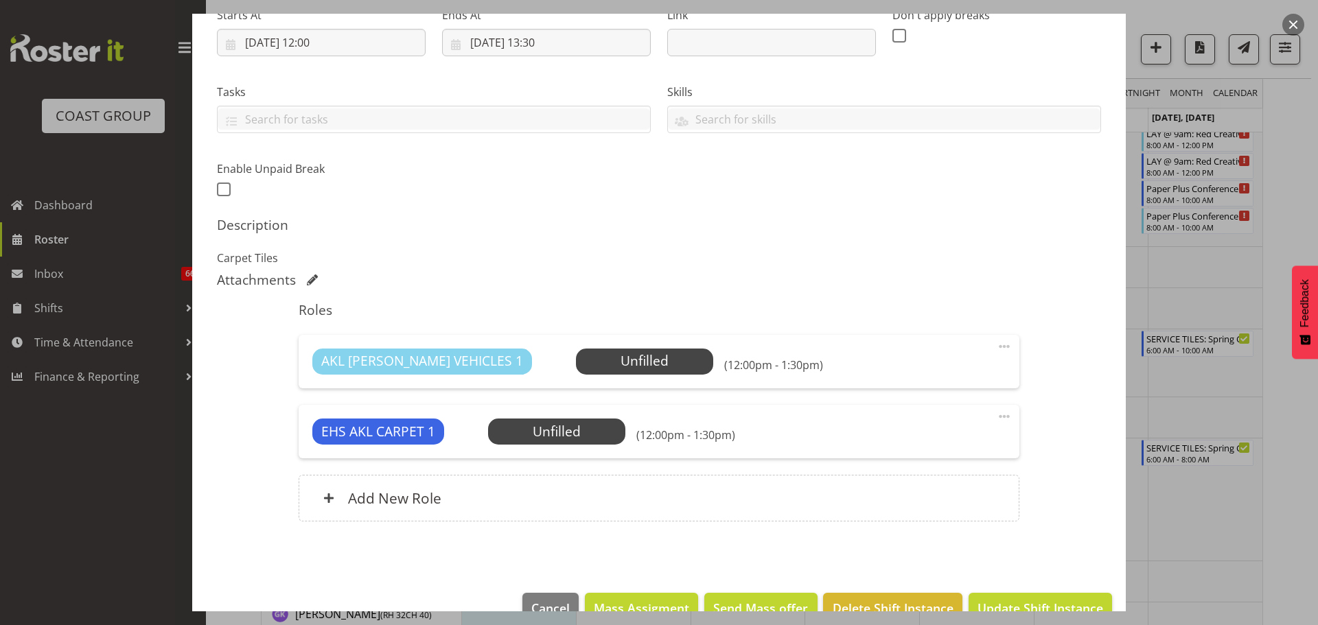
scroll to position [266, 0]
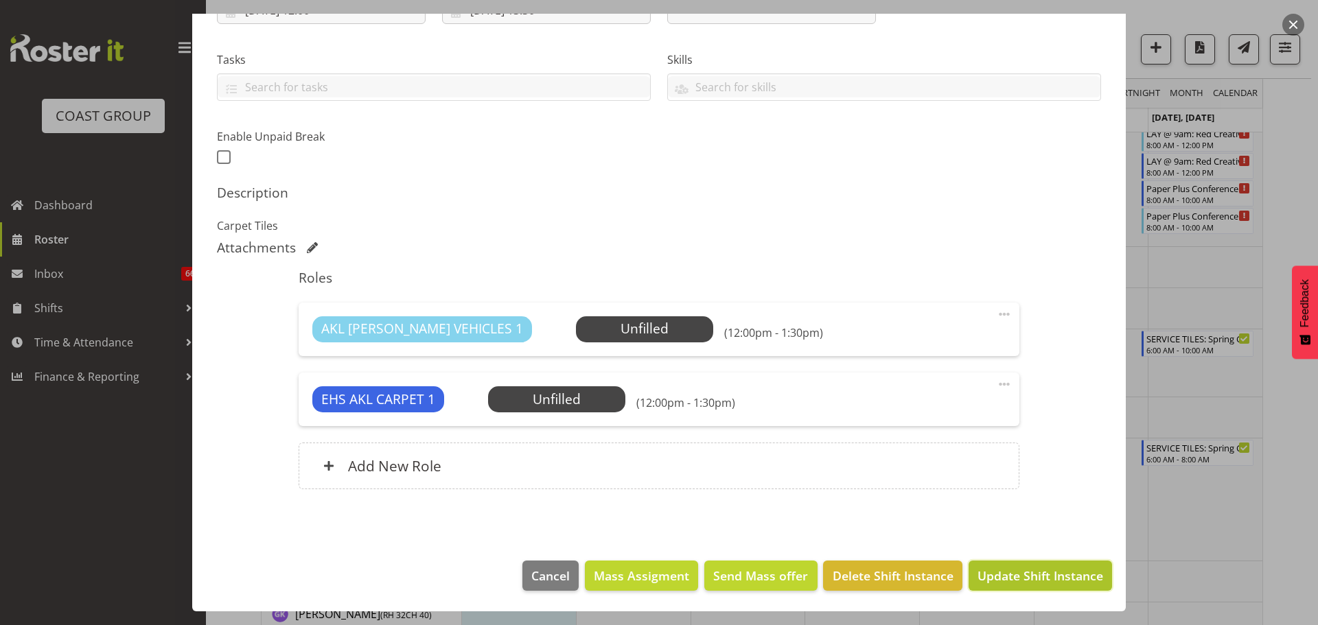
click at [1043, 570] on span "Update Shift Instance" at bounding box center [1041, 576] width 126 height 18
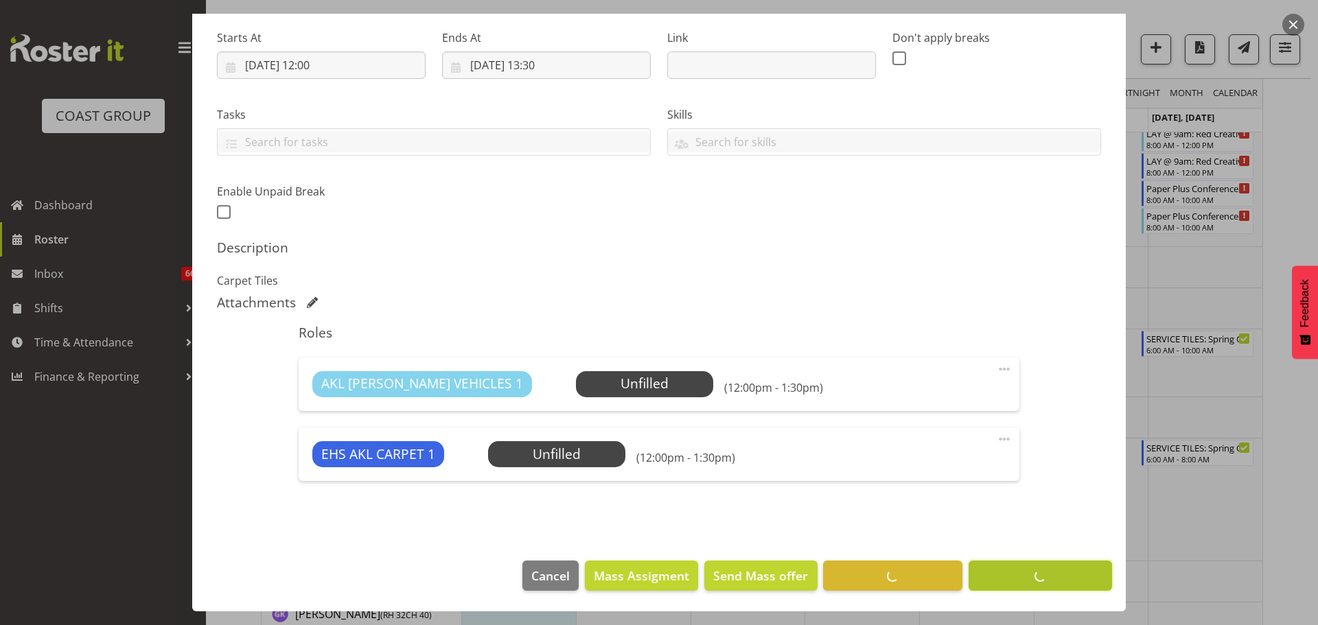
scroll to position [211, 0]
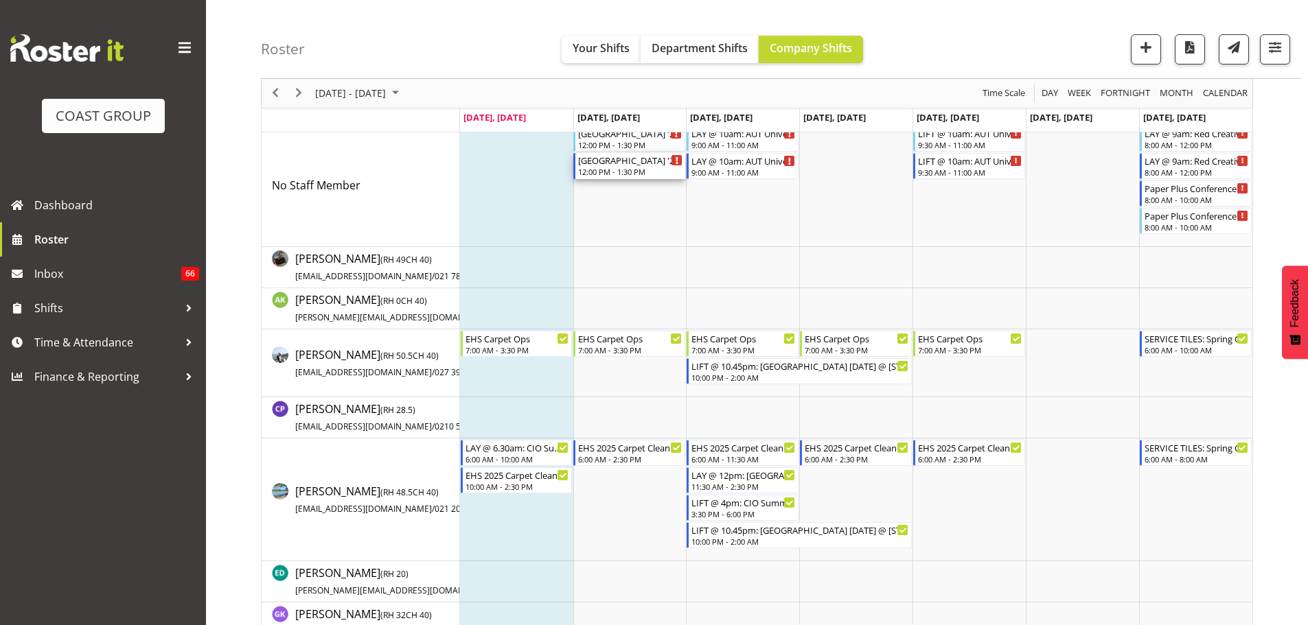
click at [616, 163] on div "Eventfinda Stadium '25 @ Wairau Valley" at bounding box center [630, 160] width 104 height 14
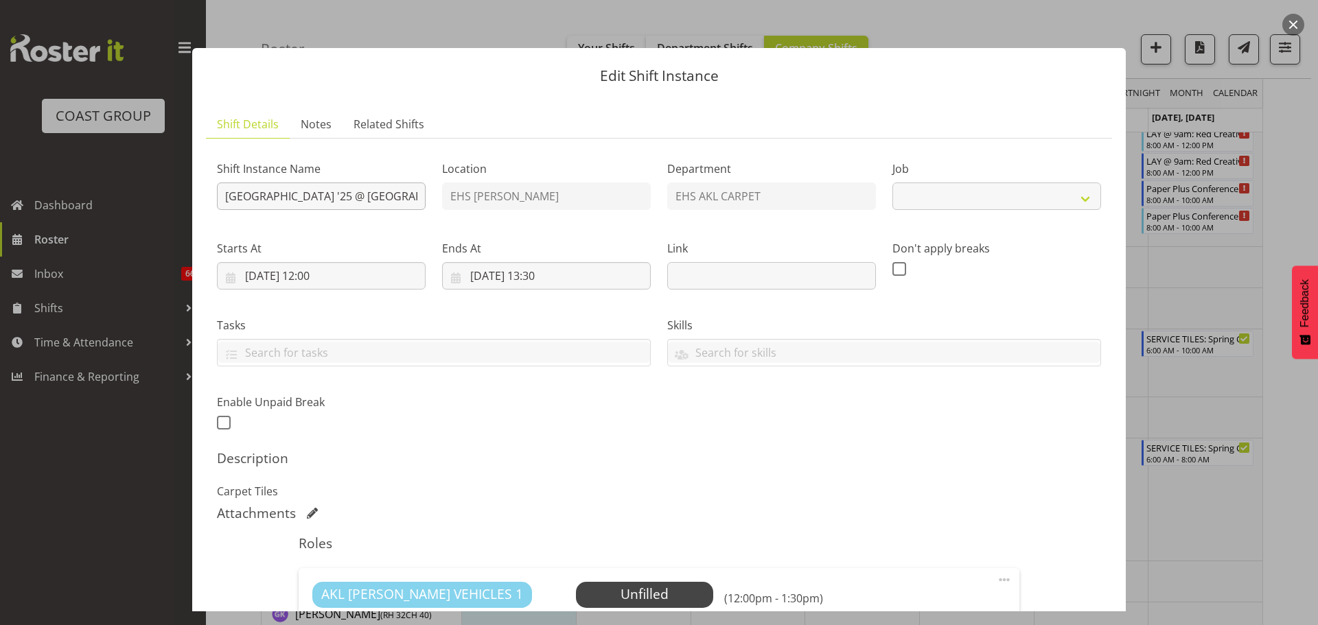
select select "8574"
click at [229, 199] on input "Eventfinda Stadium '25 @ Wairau Valley" at bounding box center [321, 196] width 209 height 27
click at [224, 198] on input "Eventfinda Stadium '25 @ Wairau Valley" at bounding box center [321, 196] width 209 height 27
type input "COLLECT: Eventfinda Stadium '25 @ Wairau Valley"
click at [745, 410] on div "Shift Instance Name COLLECT: Eventfinda Stadium '25 @ Wairau Valley Location EH…" at bounding box center [659, 291] width 901 height 301
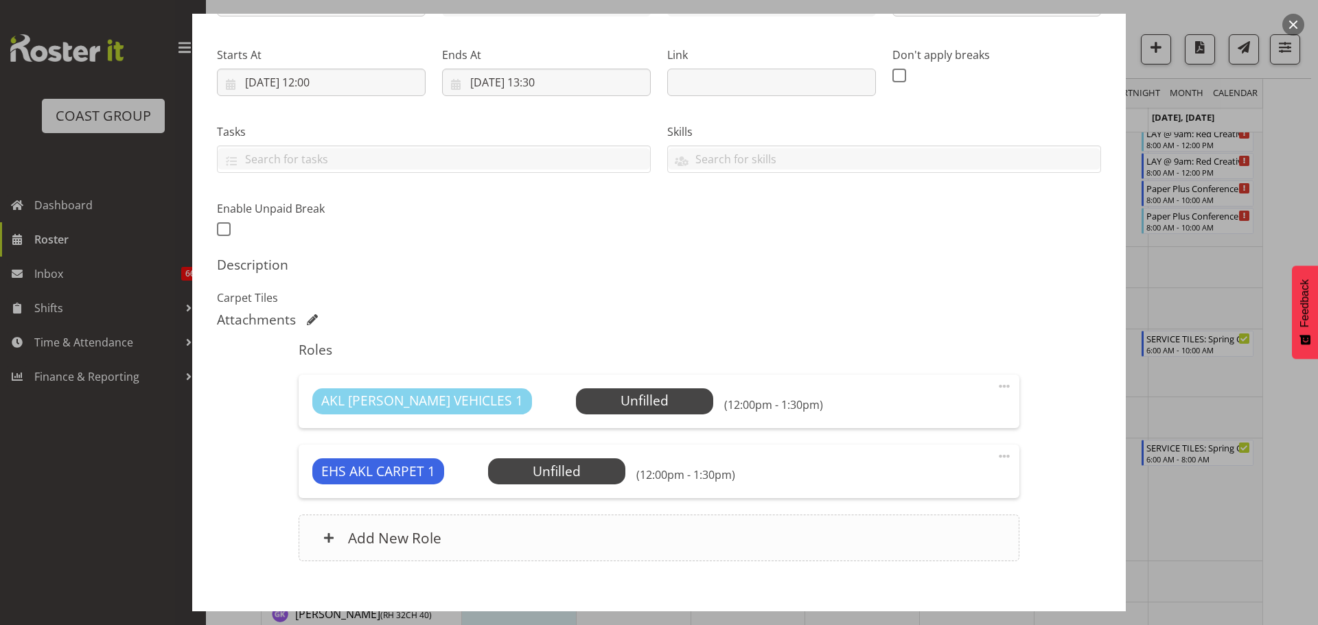
scroll to position [266, 0]
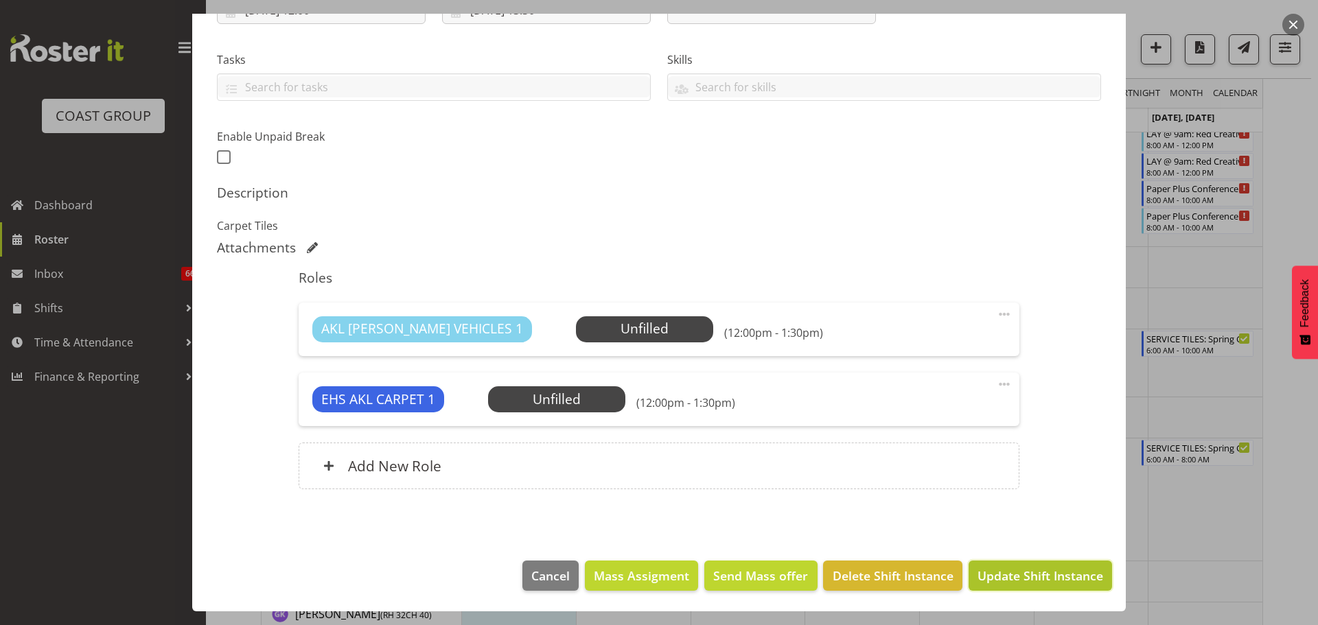
click at [1017, 575] on span "Update Shift Instance" at bounding box center [1041, 576] width 126 height 18
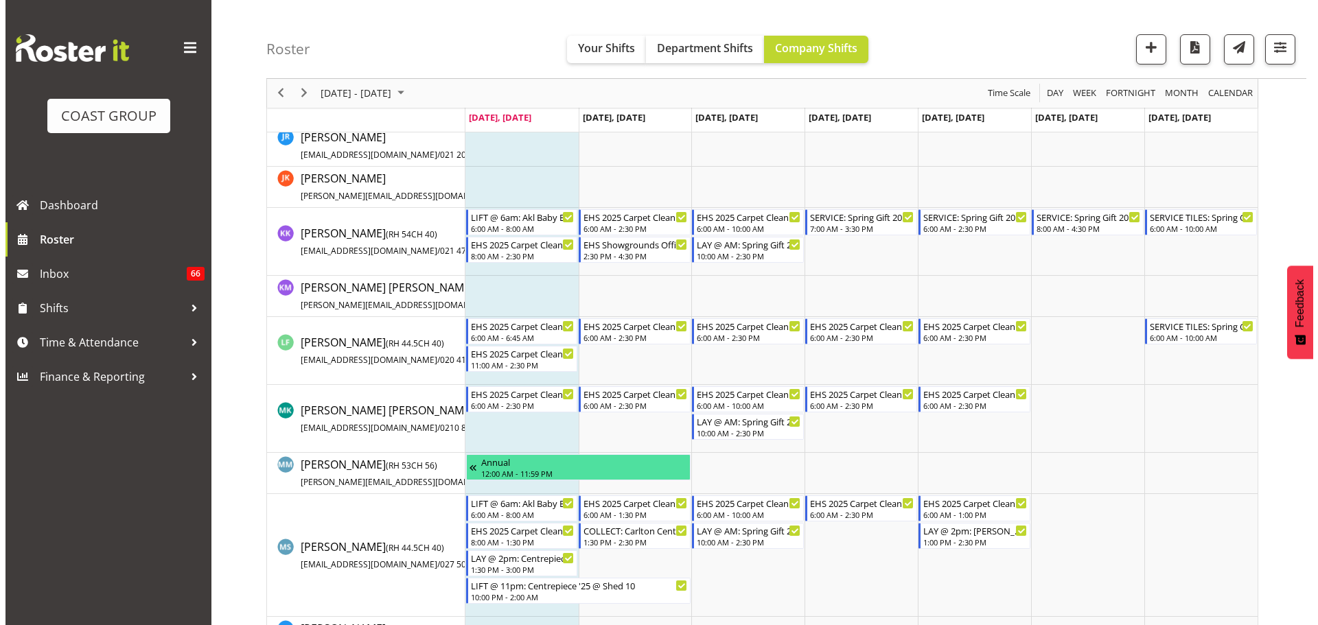
scroll to position [755, 0]
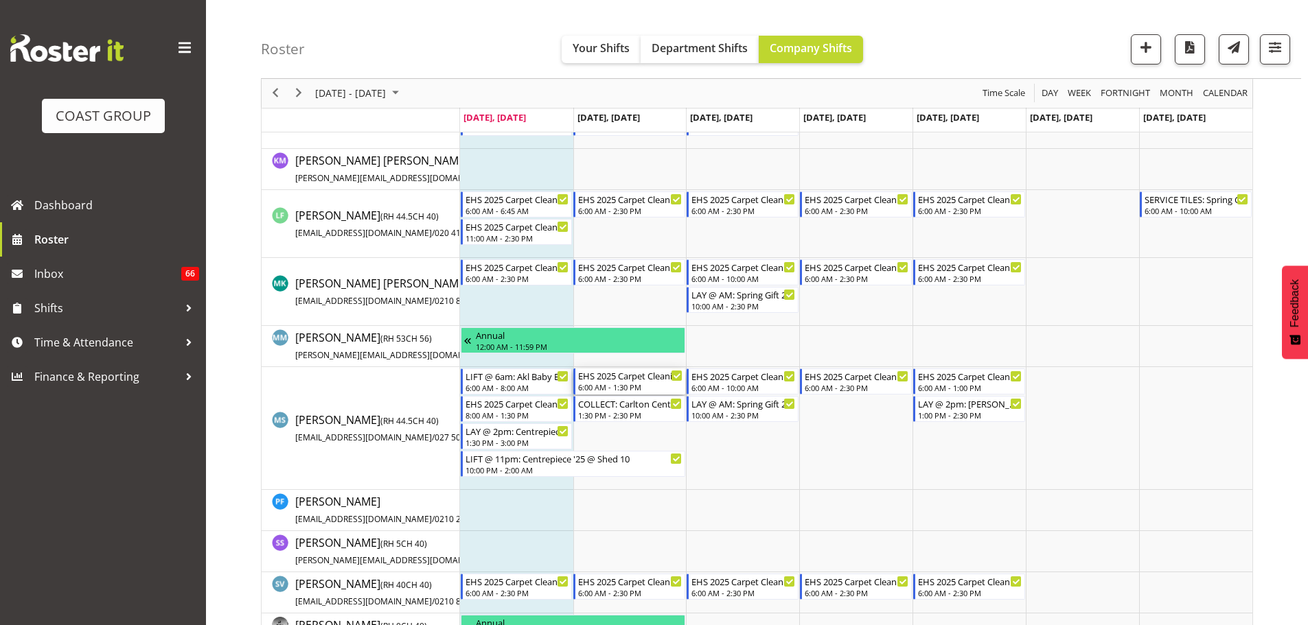
click at [636, 387] on div "6:00 AM - 1:30 PM" at bounding box center [630, 387] width 104 height 11
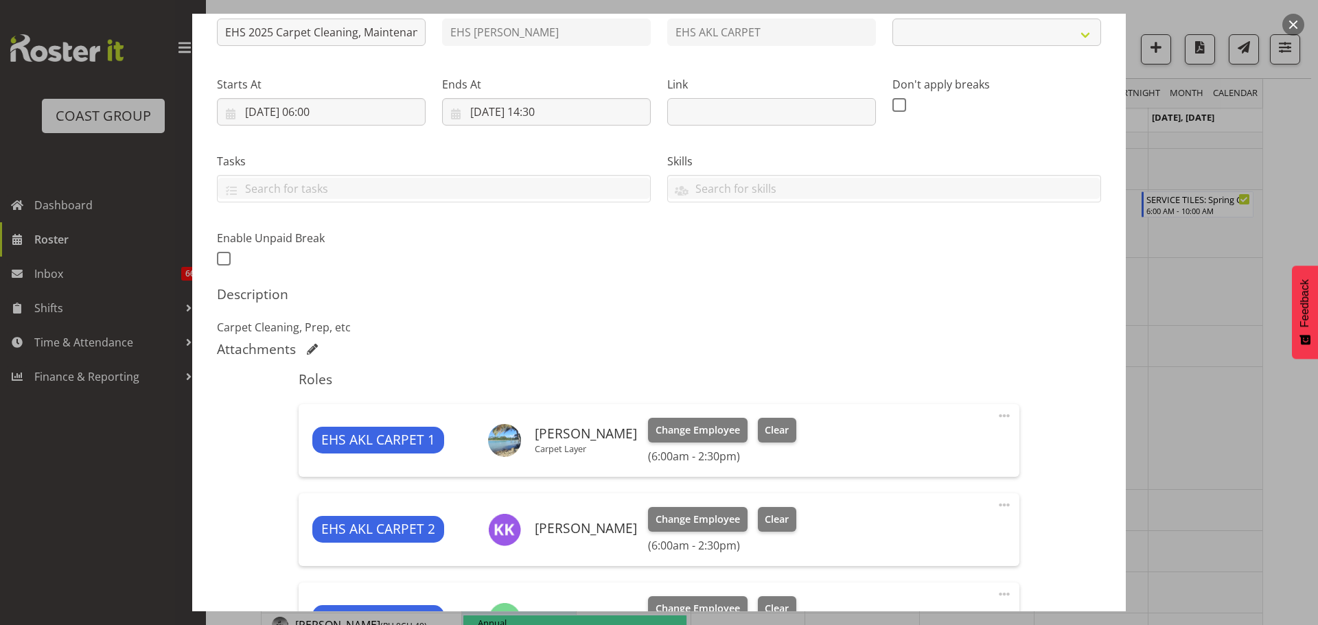
select select "69"
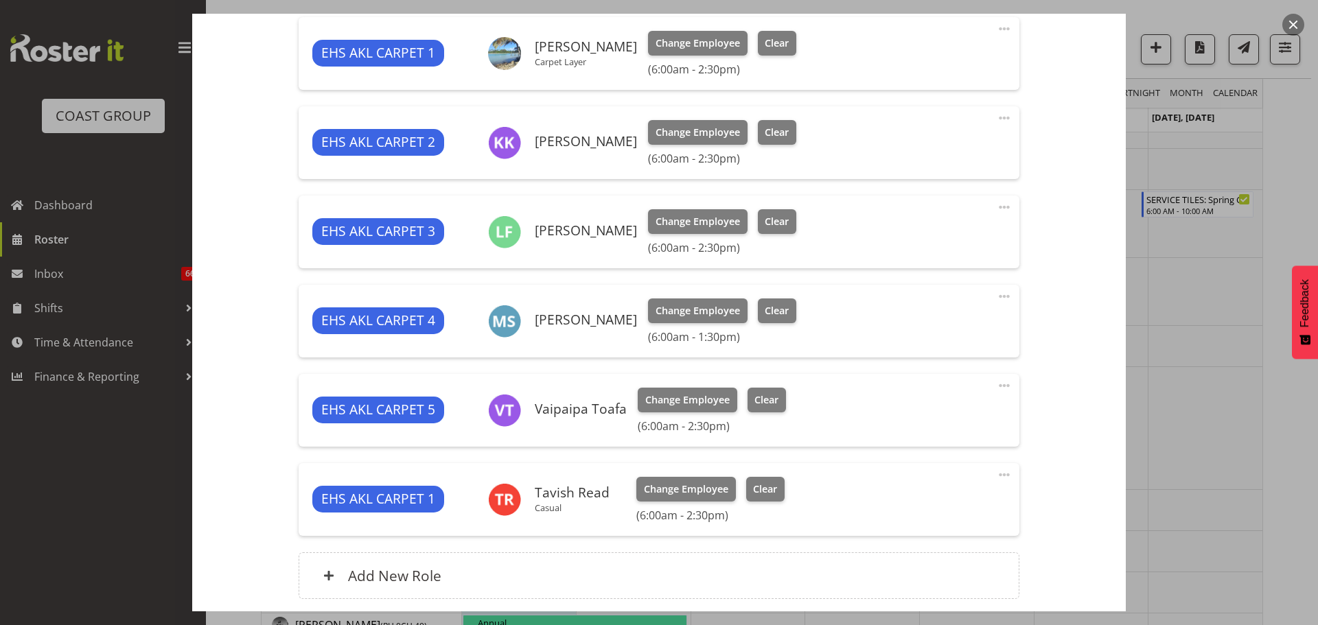
scroll to position [661, 0]
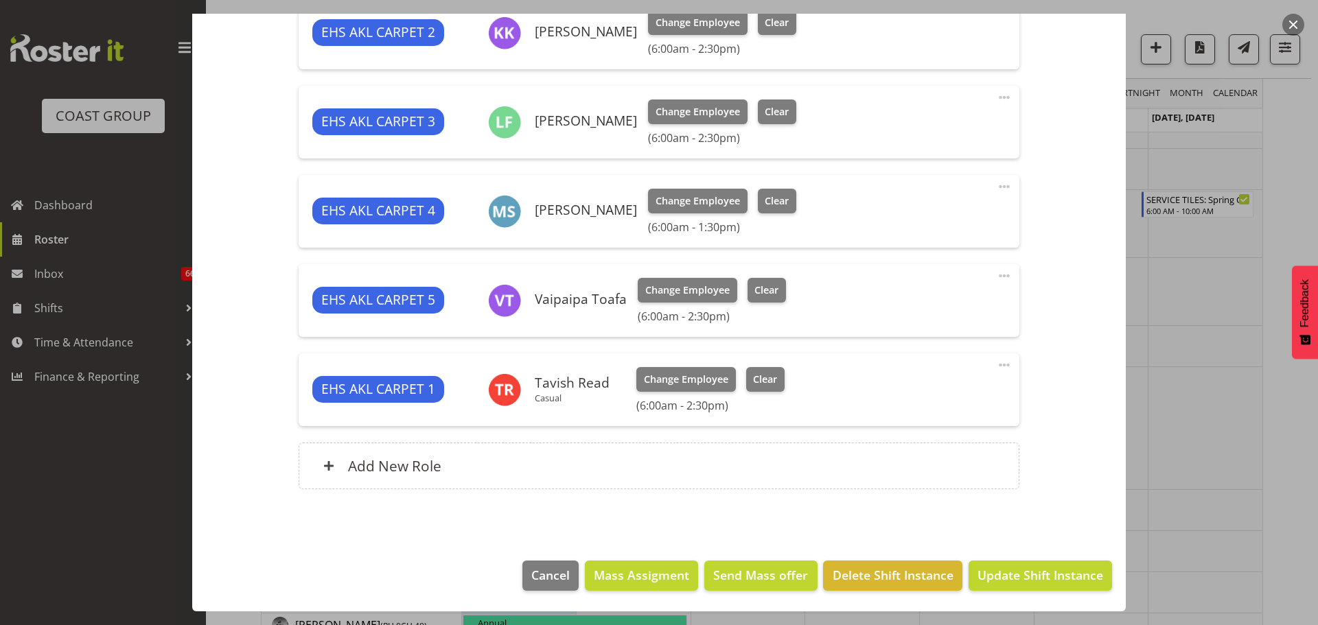
click at [997, 185] on span at bounding box center [1004, 186] width 16 height 16
click at [987, 209] on link "Edit" at bounding box center [947, 217] width 132 height 25
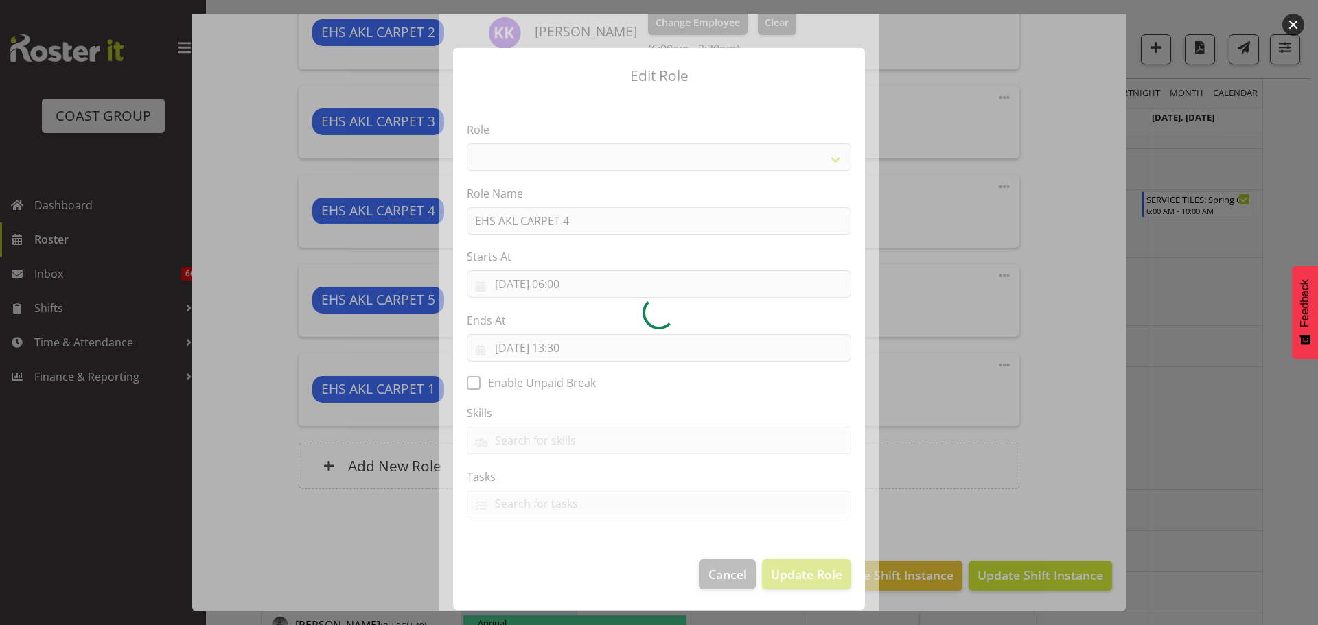
select select "190"
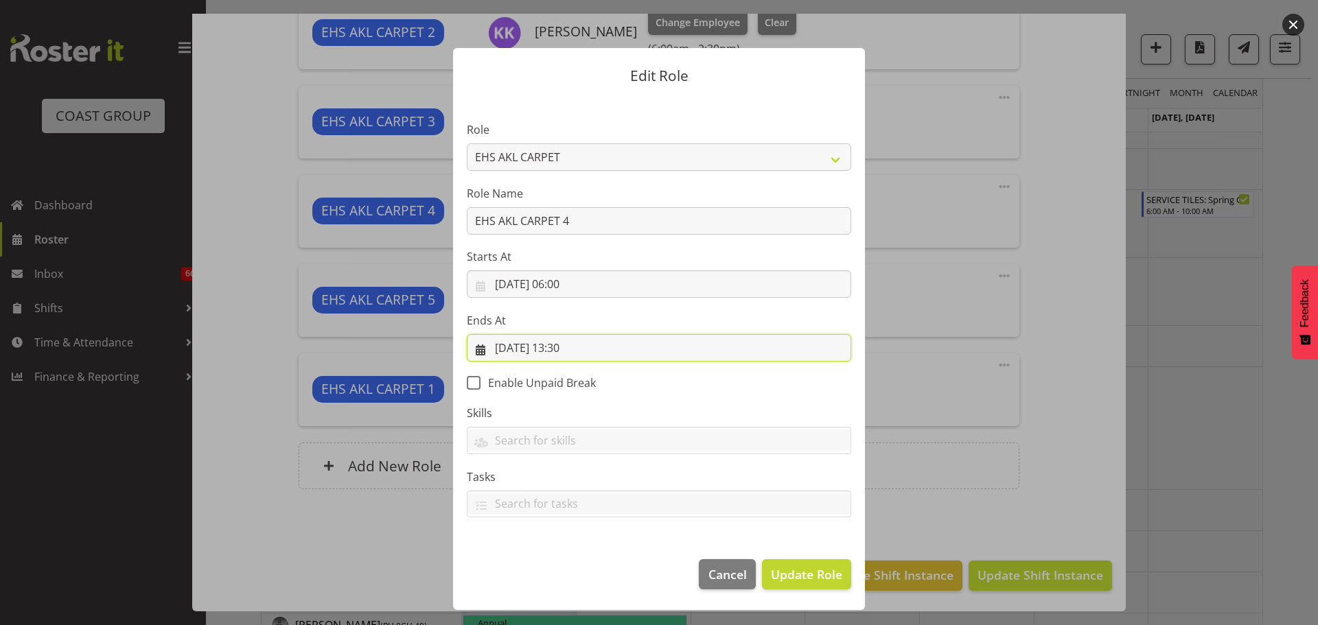
click at [583, 351] on input "19/08/2025, 13:30" at bounding box center [659, 347] width 384 height 27
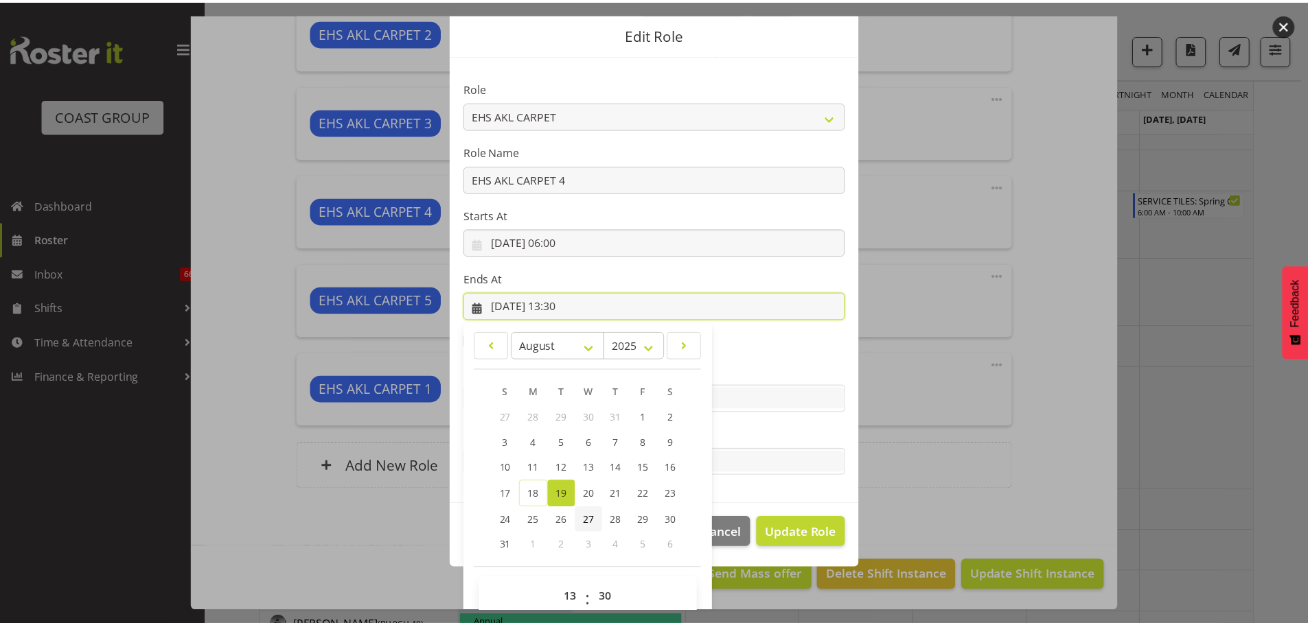
scroll to position [64, 0]
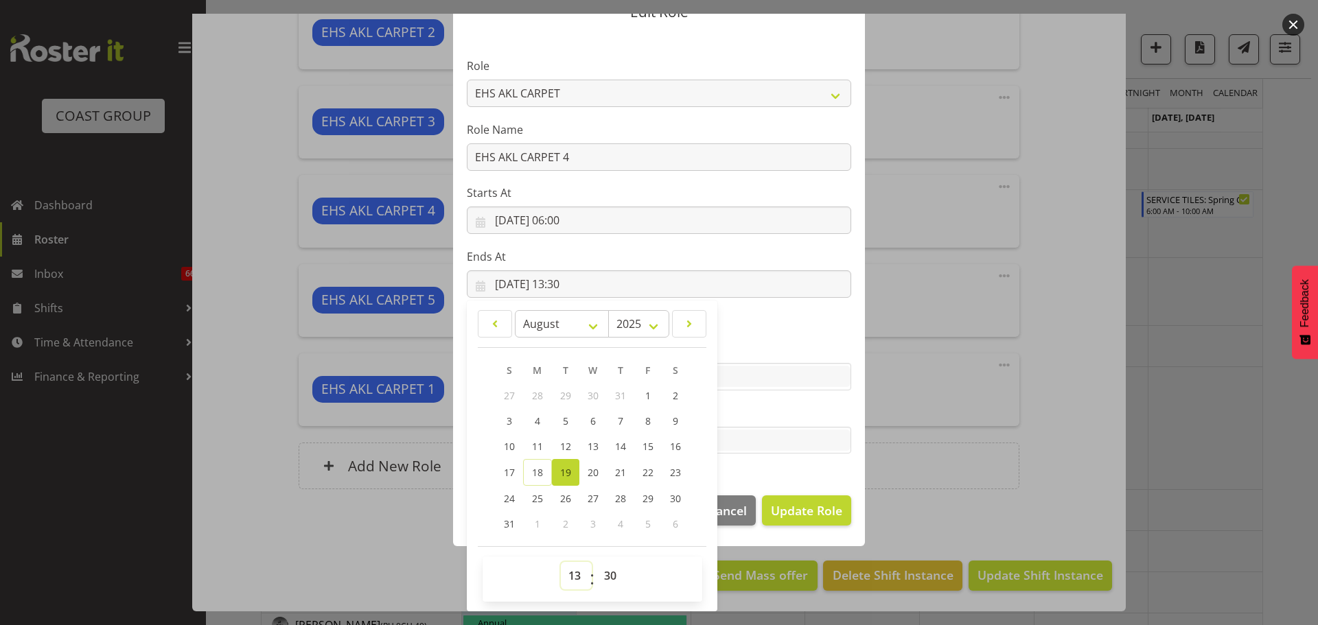
click at [564, 579] on select "00 01 02 03 04 05 06 07 08 09 10 11 12 13 14 15 16 17 18 19 20 21 22 23" at bounding box center [576, 575] width 31 height 27
select select "12"
click at [561, 562] on select "00 01 02 03 04 05 06 07 08 09 10 11 12 13 14 15 16 17 18 19 20 21 22 23" at bounding box center [576, 575] width 31 height 27
type input "19/08/2025, 12:30"
click at [605, 572] on select "00 01 02 03 04 05 06 07 08 09 10 11 12 13 14 15 16 17 18 19 20 21 22 23 24 25 2…" at bounding box center [612, 575] width 31 height 27
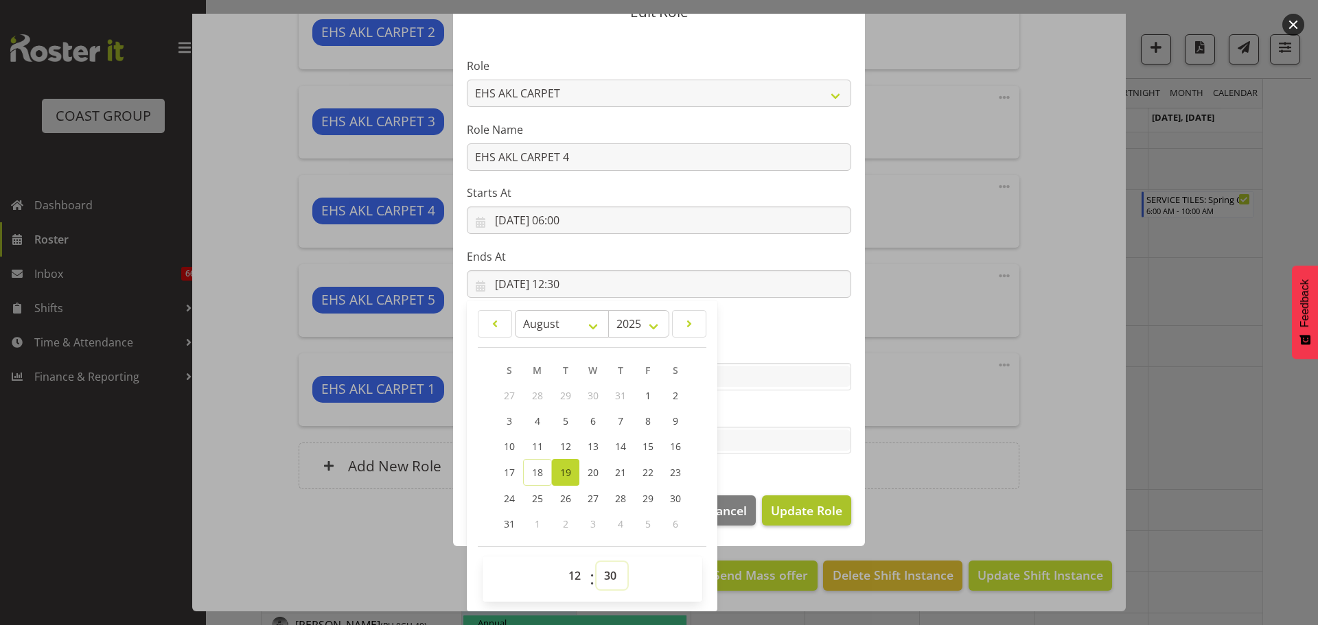
select select "0"
type input "19/08/2025, 12:00"
click at [783, 507] on span "Update Role" at bounding box center [806, 511] width 71 height 18
select select
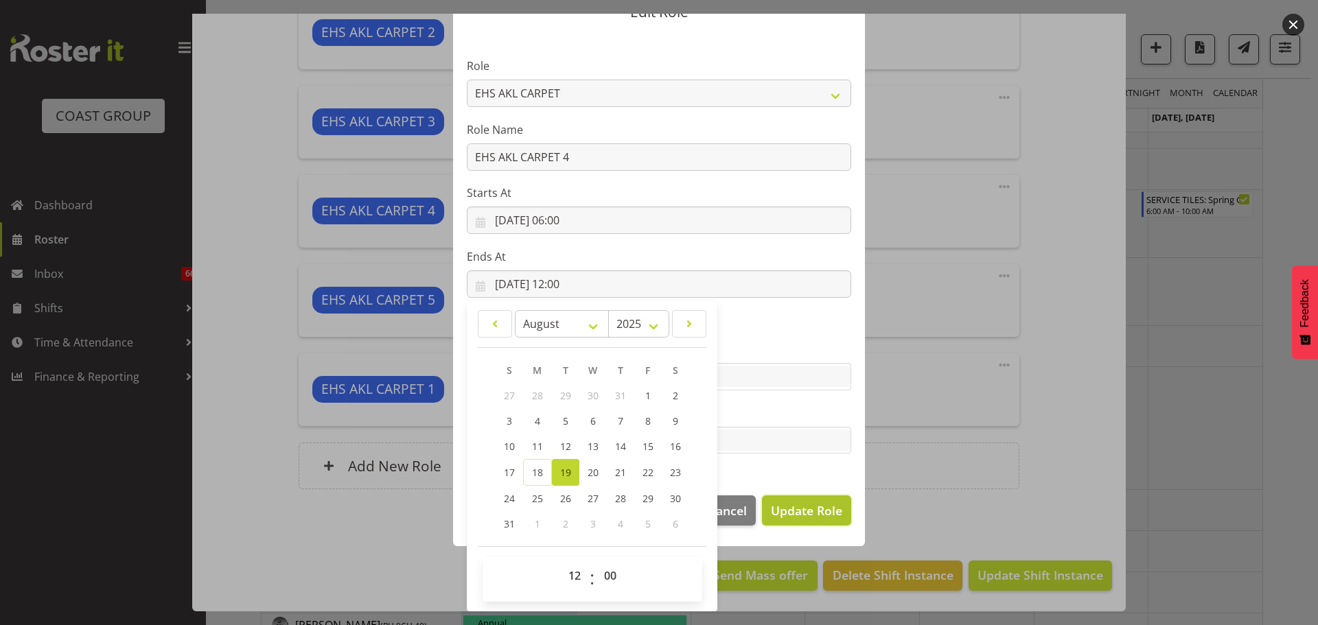
select select
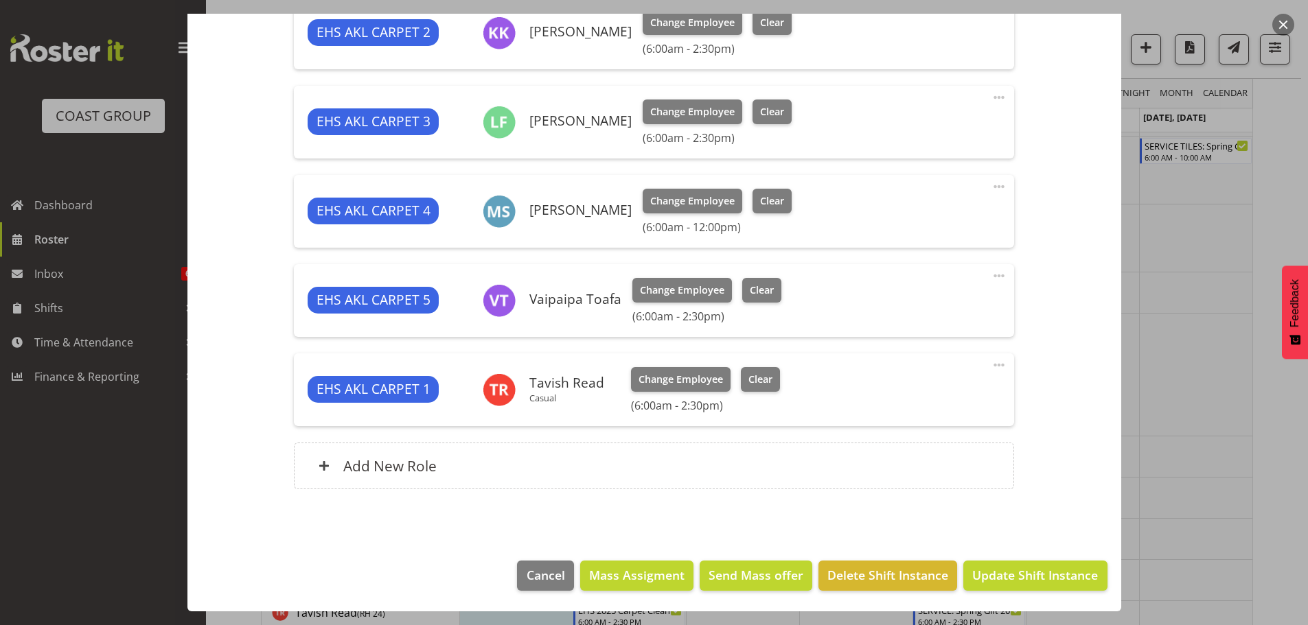
scroll to position [892, 0]
click at [1041, 581] on span "Update Shift Instance" at bounding box center [1035, 575] width 126 height 18
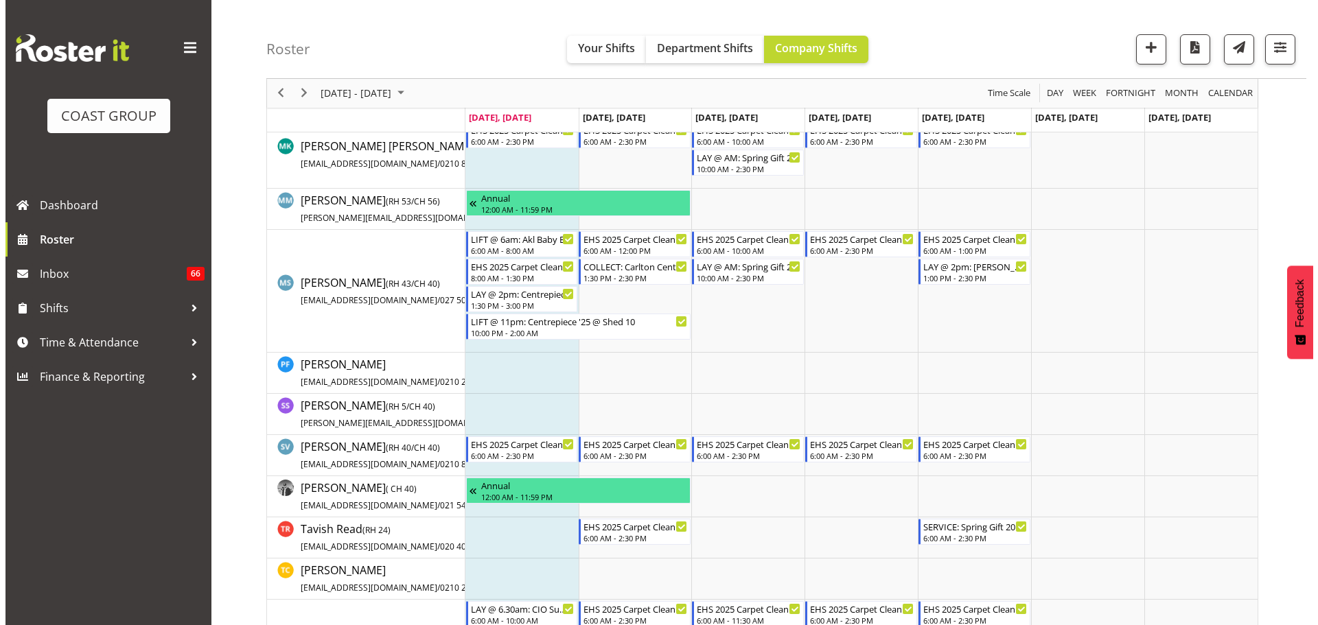
scroll to position [0, 0]
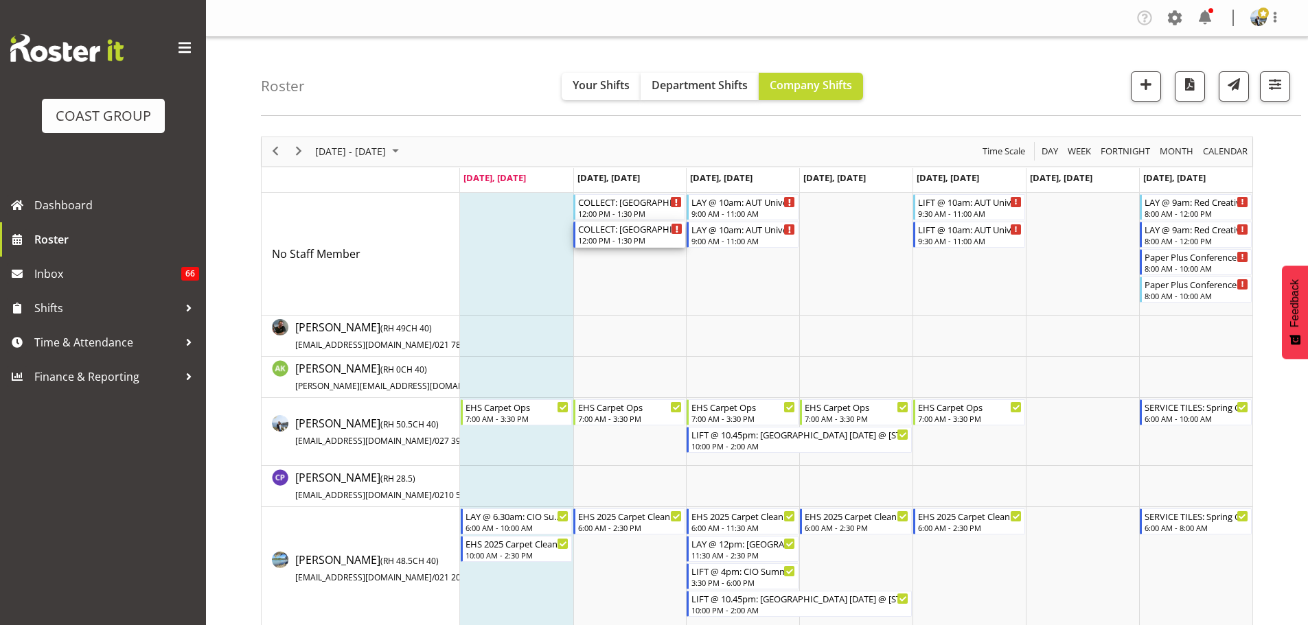
click at [618, 235] on div "COLLECT: Eventfinda Stadium '25 @ Wairau Valley 12:00 PM - 1:30 PM" at bounding box center [630, 235] width 104 height 26
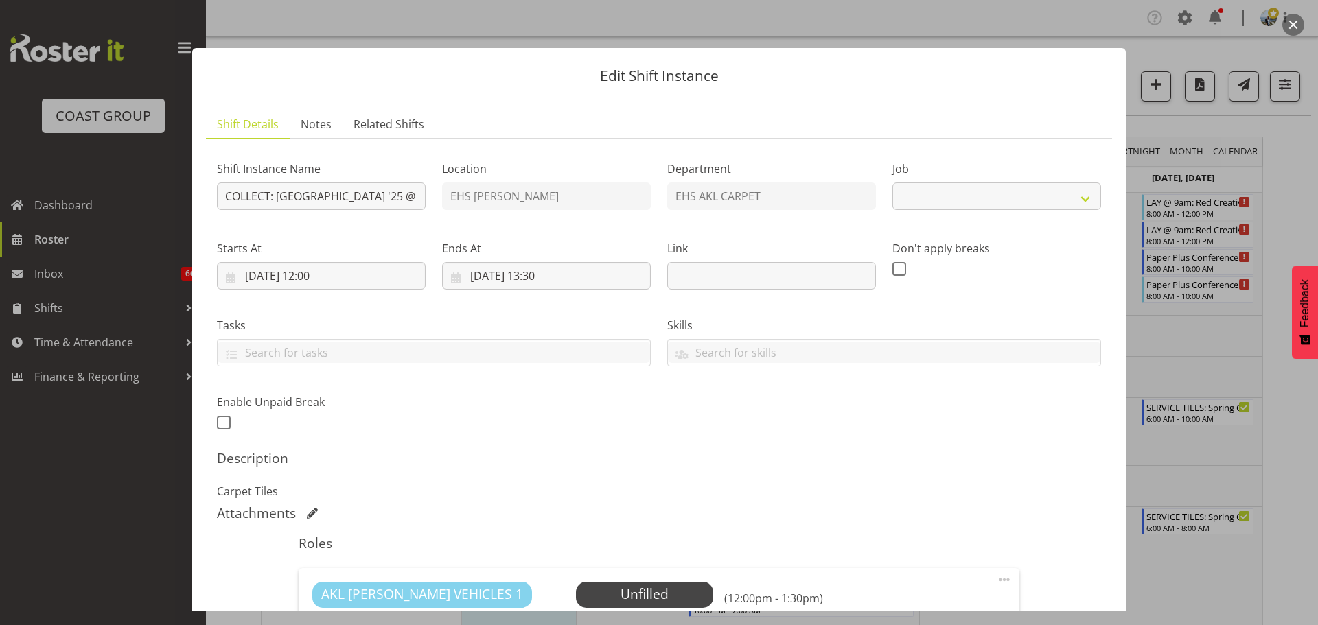
select select "8574"
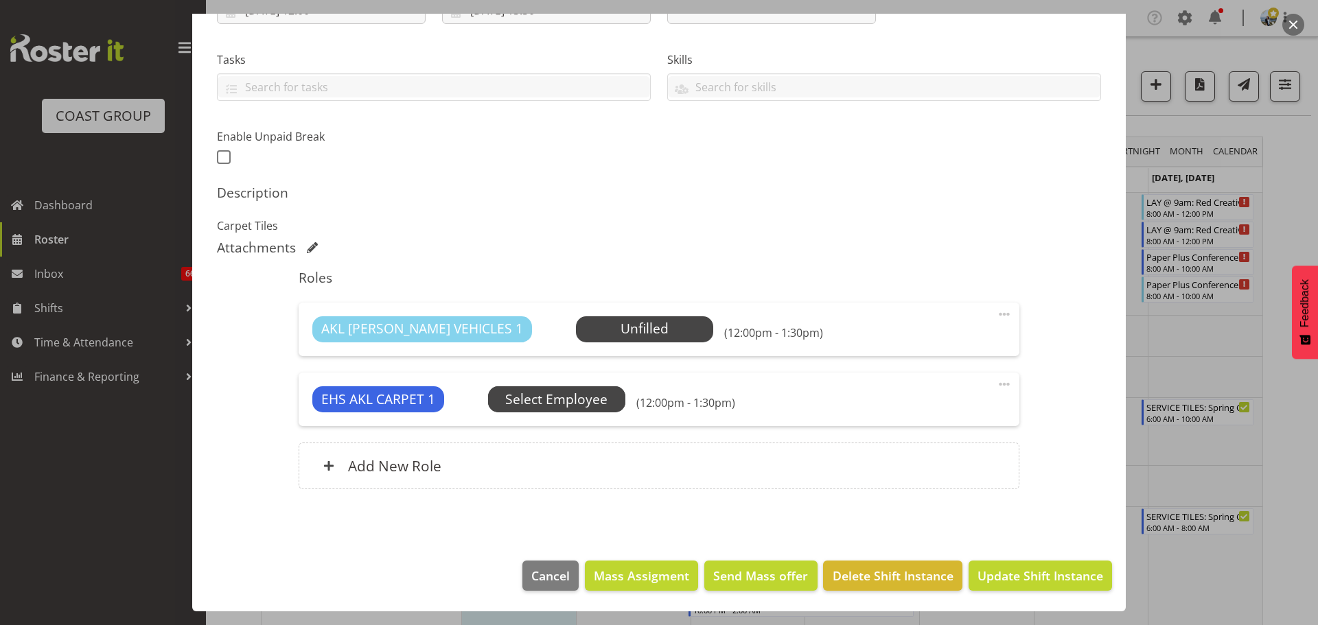
click at [0, 0] on span "Select Employee" at bounding box center [0, 0] width 0 height 0
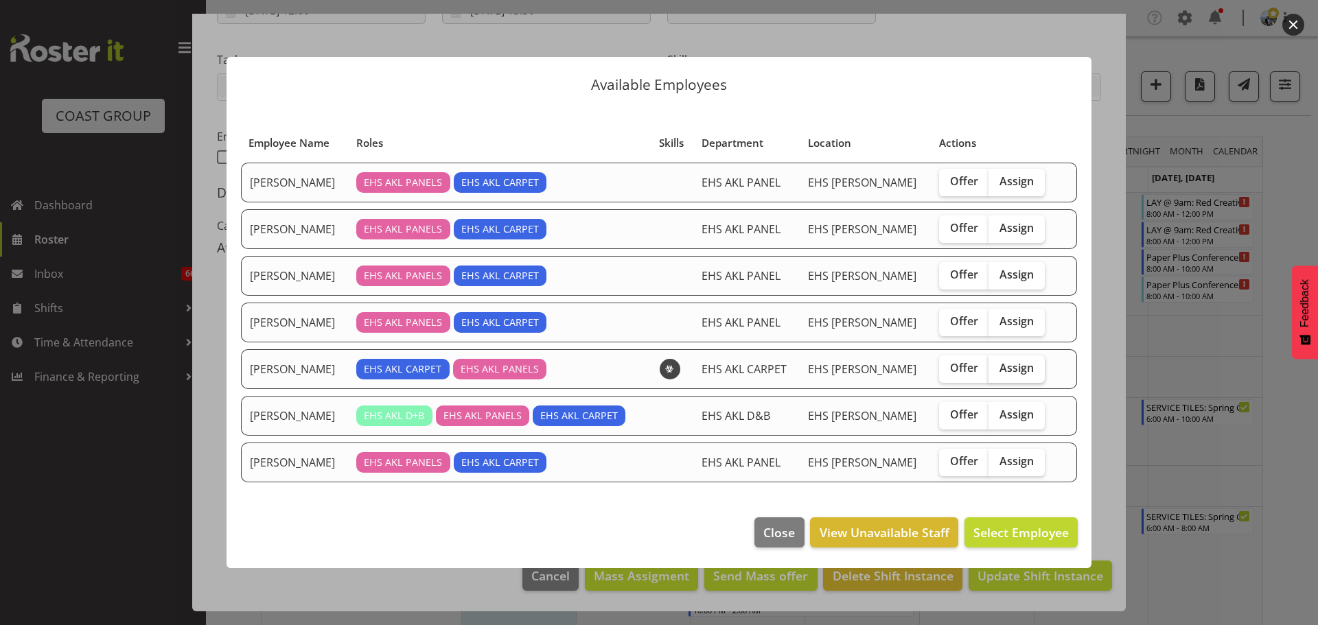
click at [1010, 369] on span "Assign" at bounding box center [1016, 368] width 34 height 14
click at [997, 369] on input "Assign" at bounding box center [992, 368] width 9 height 9
checkbox input "true"
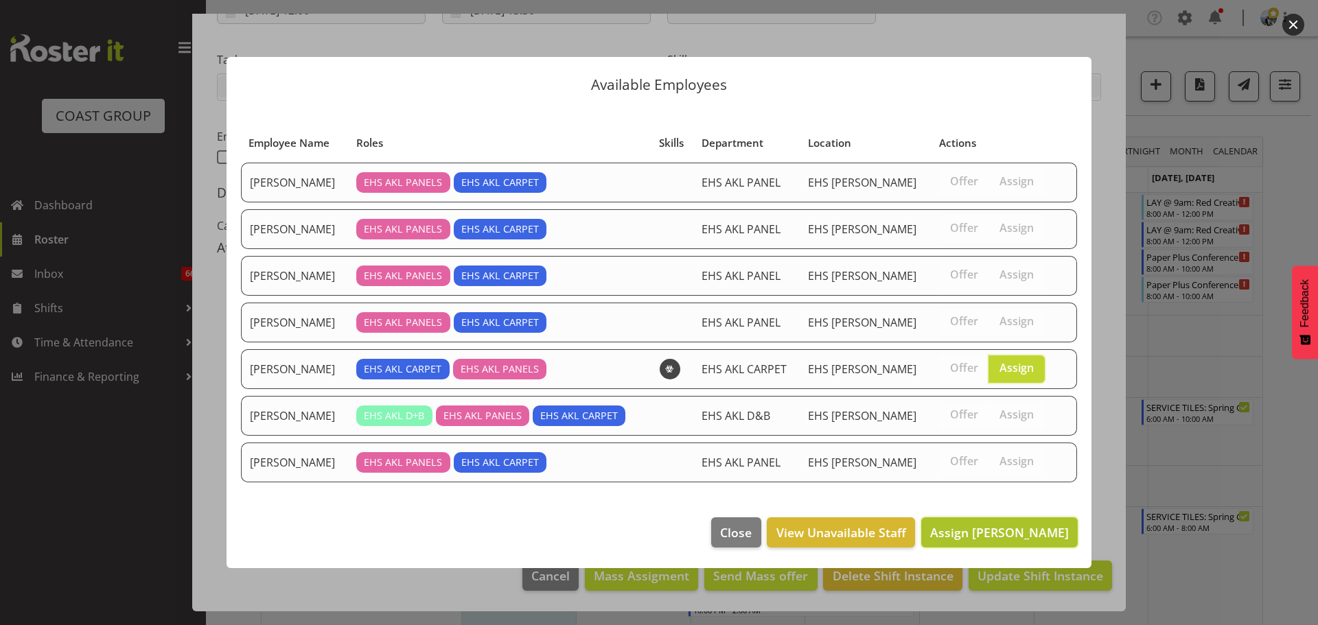
click at [1020, 531] on span "Assign Mike Schaumkell" at bounding box center [999, 532] width 139 height 16
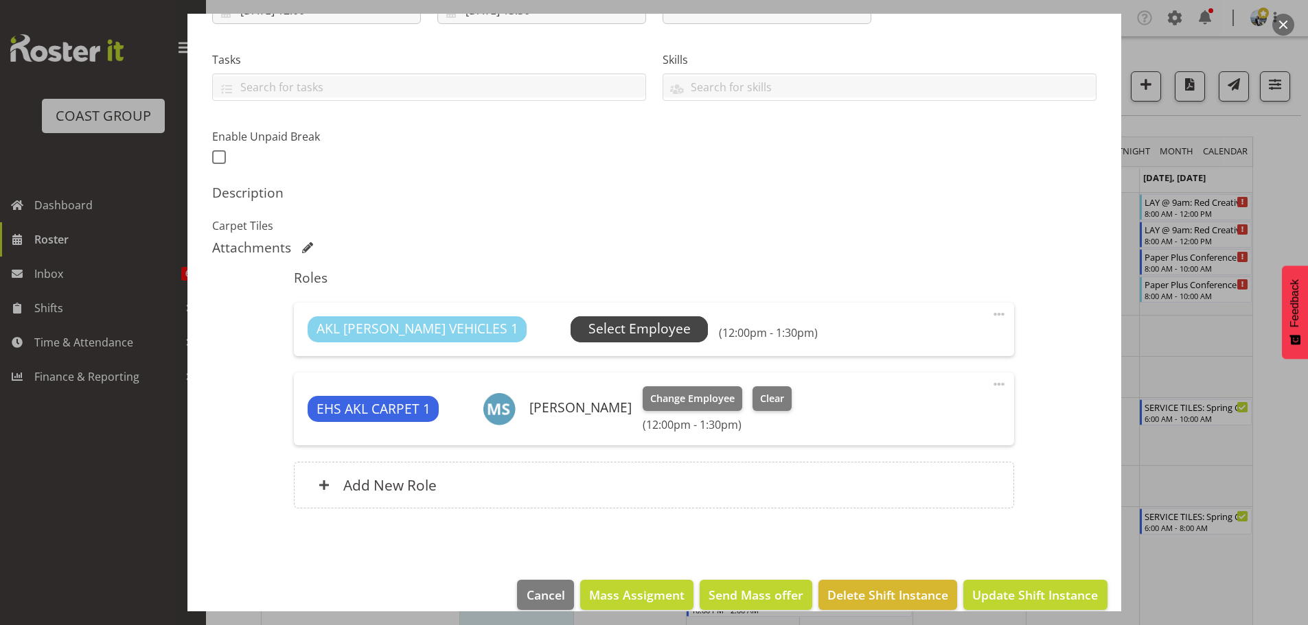
click at [588, 338] on span "Select Employee" at bounding box center [639, 329] width 102 height 20
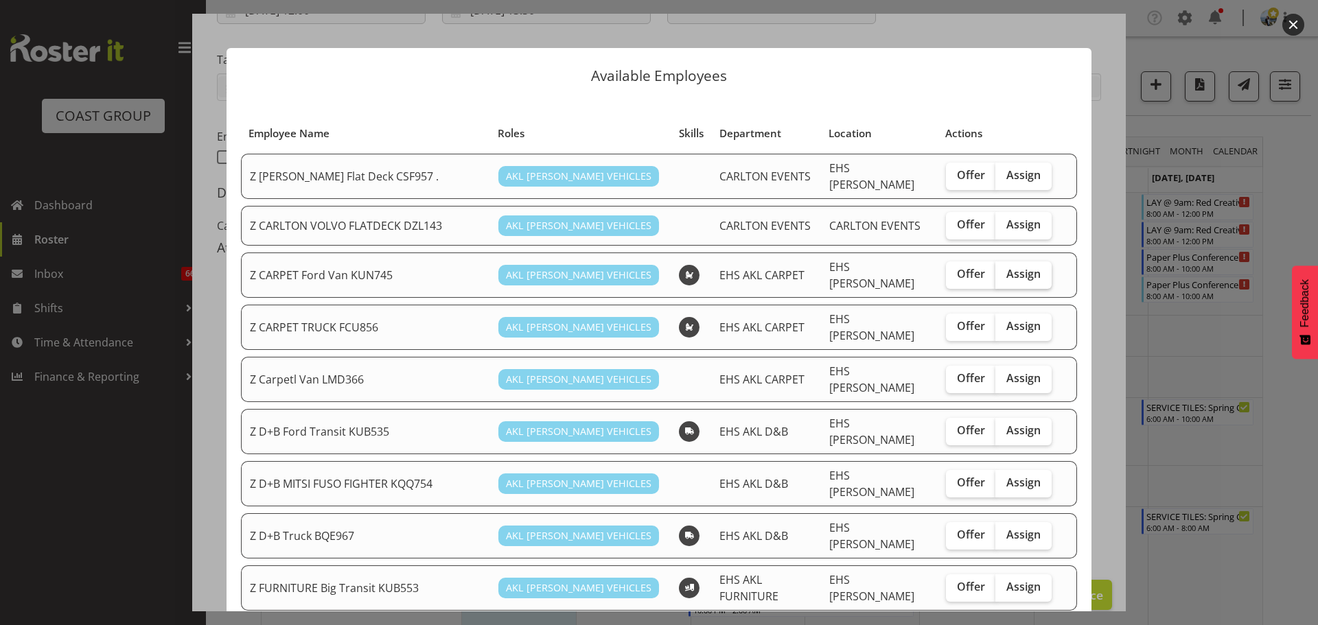
click at [1025, 267] on span "Assign" at bounding box center [1023, 274] width 34 height 14
click at [1004, 270] on input "Assign" at bounding box center [999, 274] width 9 height 9
checkbox input "true"
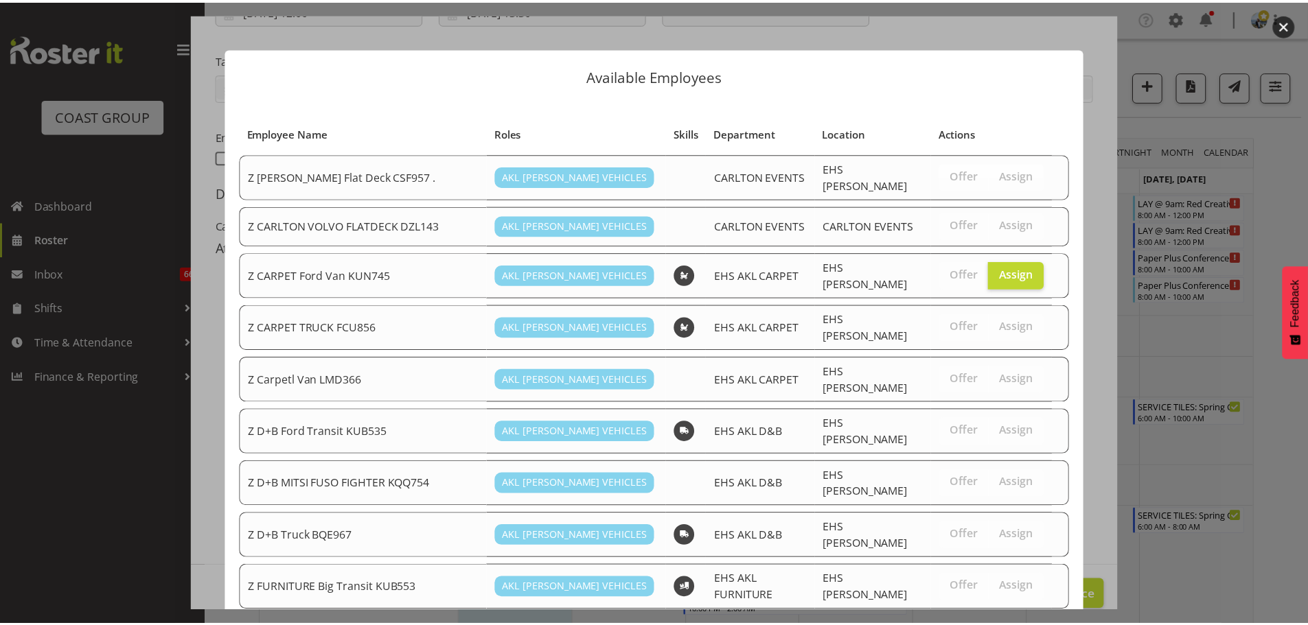
scroll to position [909, 0]
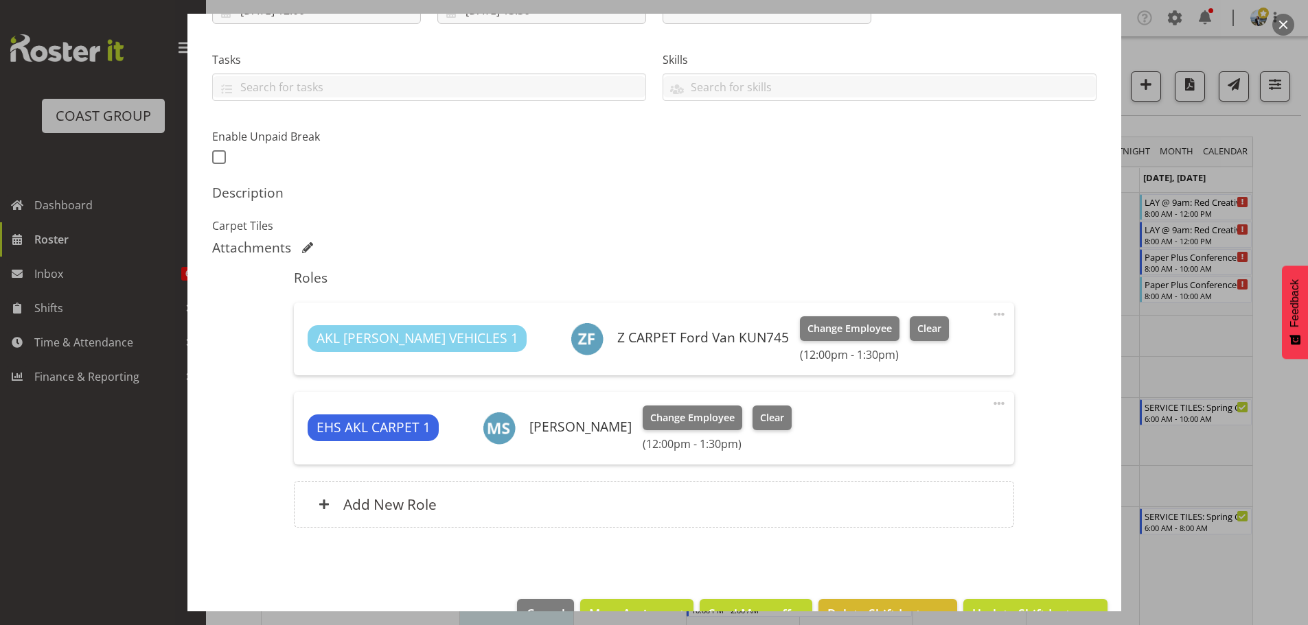
scroll to position [304, 0]
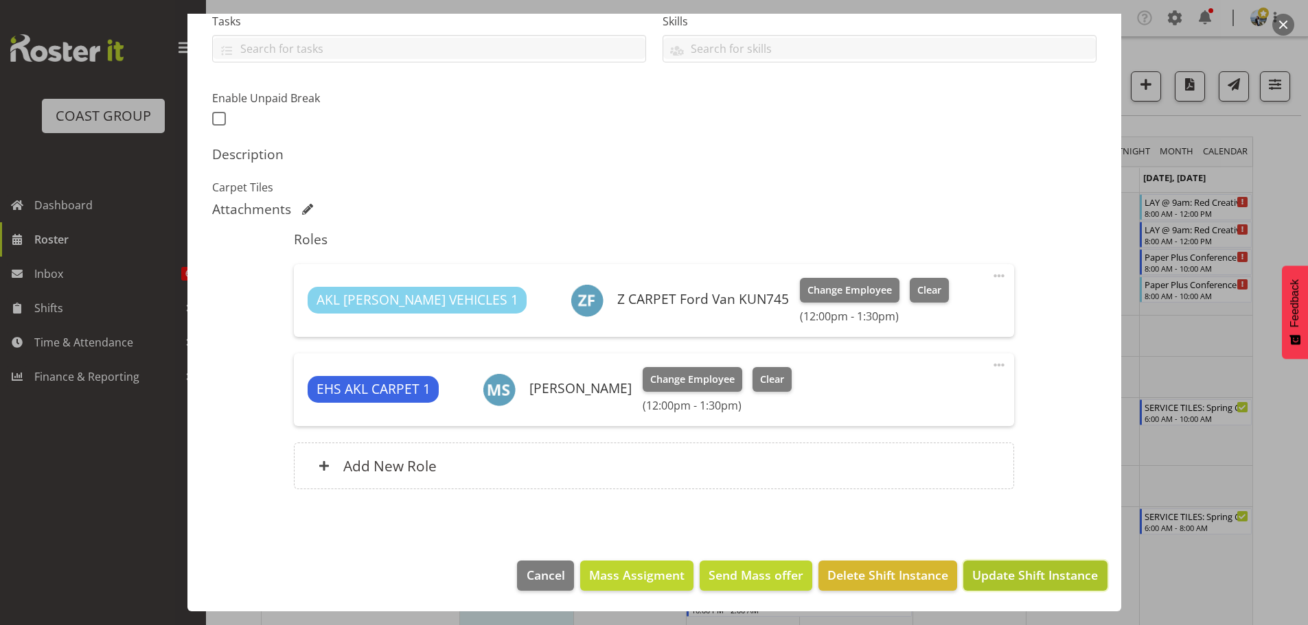
click at [1033, 577] on span "Update Shift Instance" at bounding box center [1035, 575] width 126 height 18
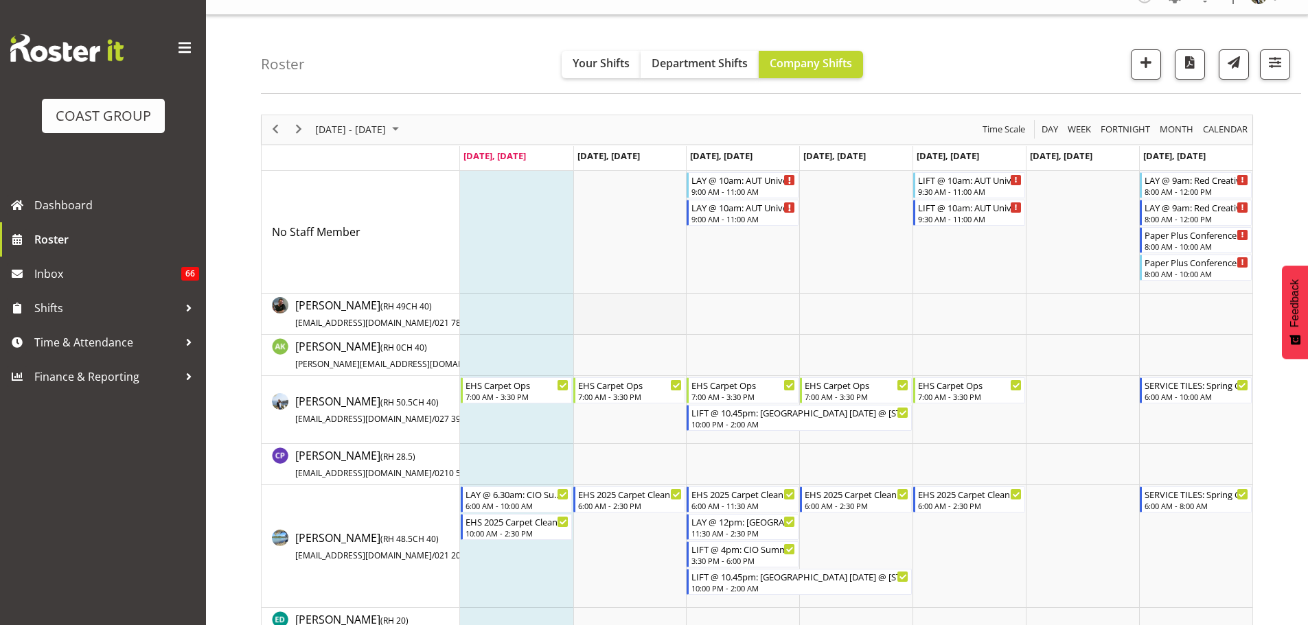
scroll to position [0, 0]
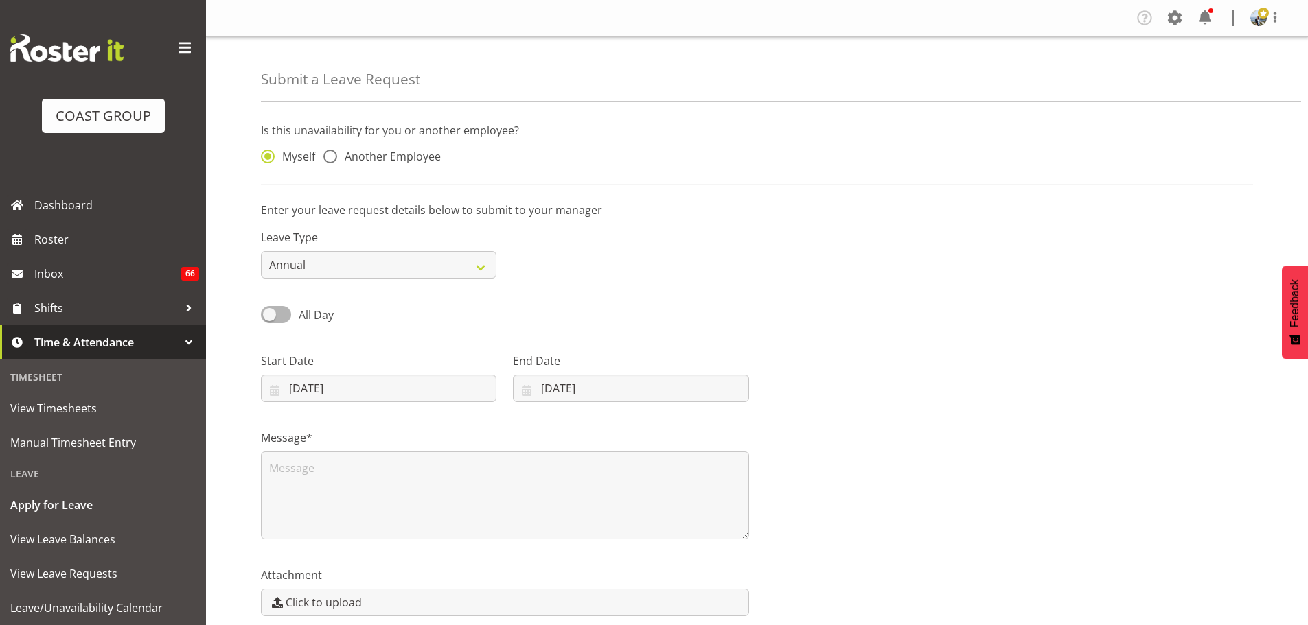
select select "7"
select select "2025"
click at [317, 267] on select "Annual Sick Leave Without Pay Bereavement Domestic Violence Parental Jury Servi…" at bounding box center [378, 264] width 235 height 27
select select "Sick"
click at [261, 251] on select "Annual Sick Leave Without Pay Bereavement Domestic Violence Parental Jury Servi…" at bounding box center [378, 264] width 235 height 27
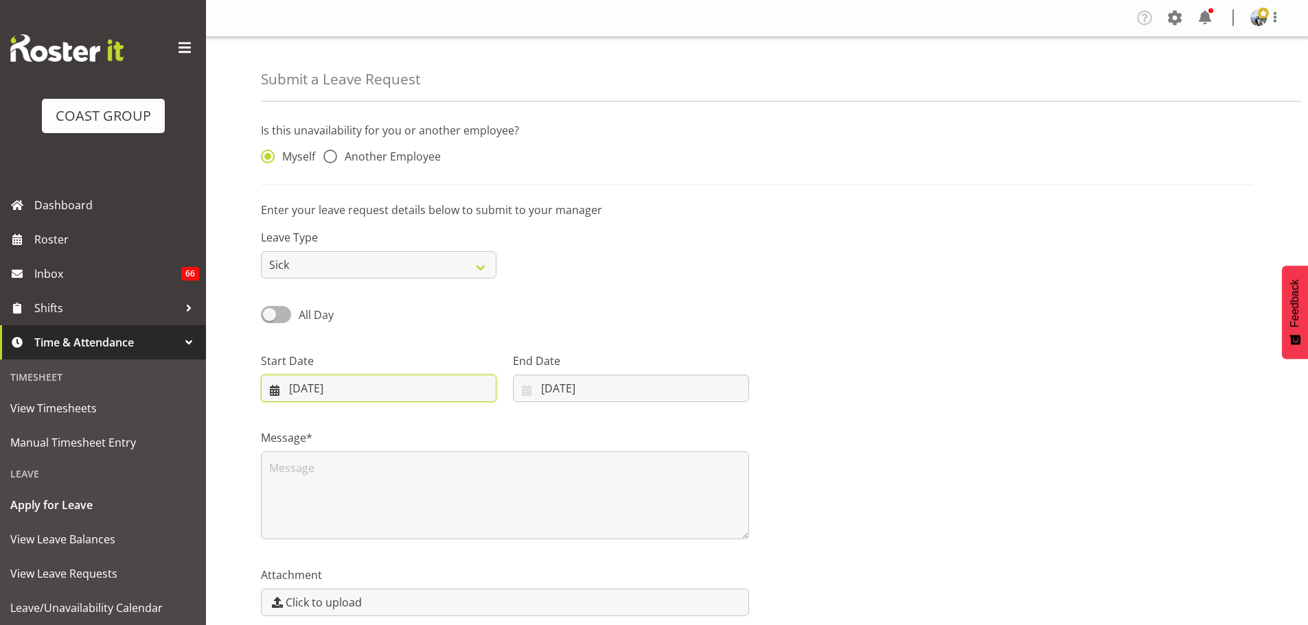
click at [305, 389] on input "[DATE]" at bounding box center [378, 388] width 235 height 27
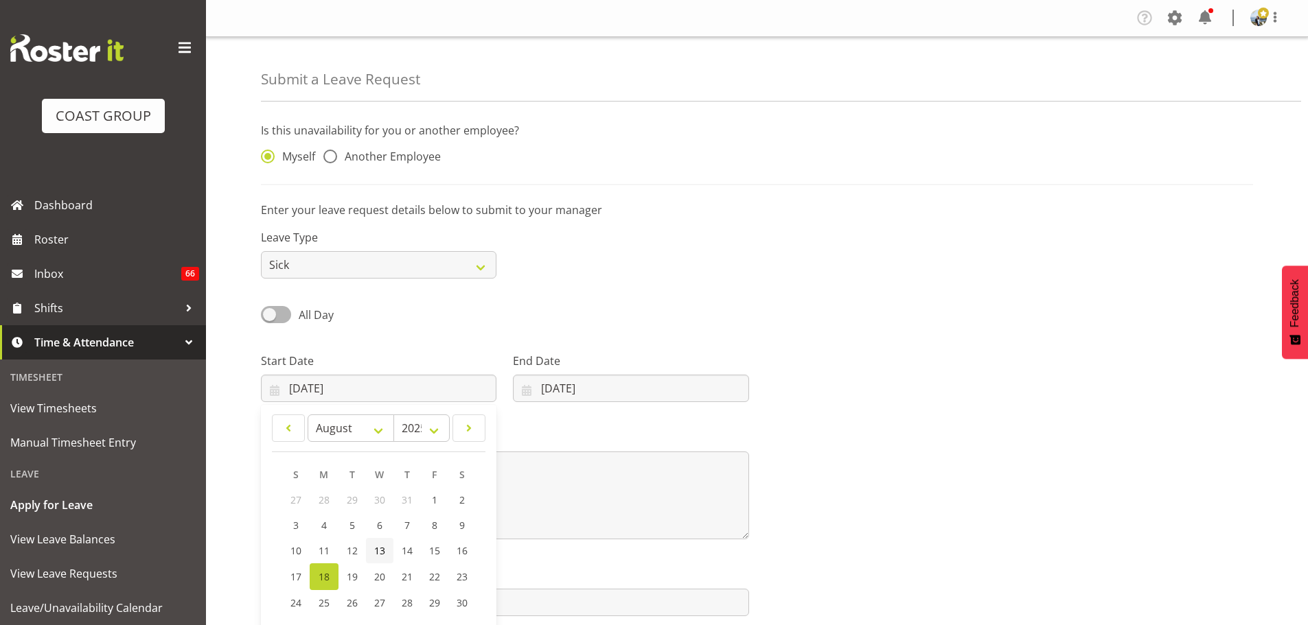
click at [386, 548] on link "13" at bounding box center [379, 550] width 27 height 25
type input "[DATE]"
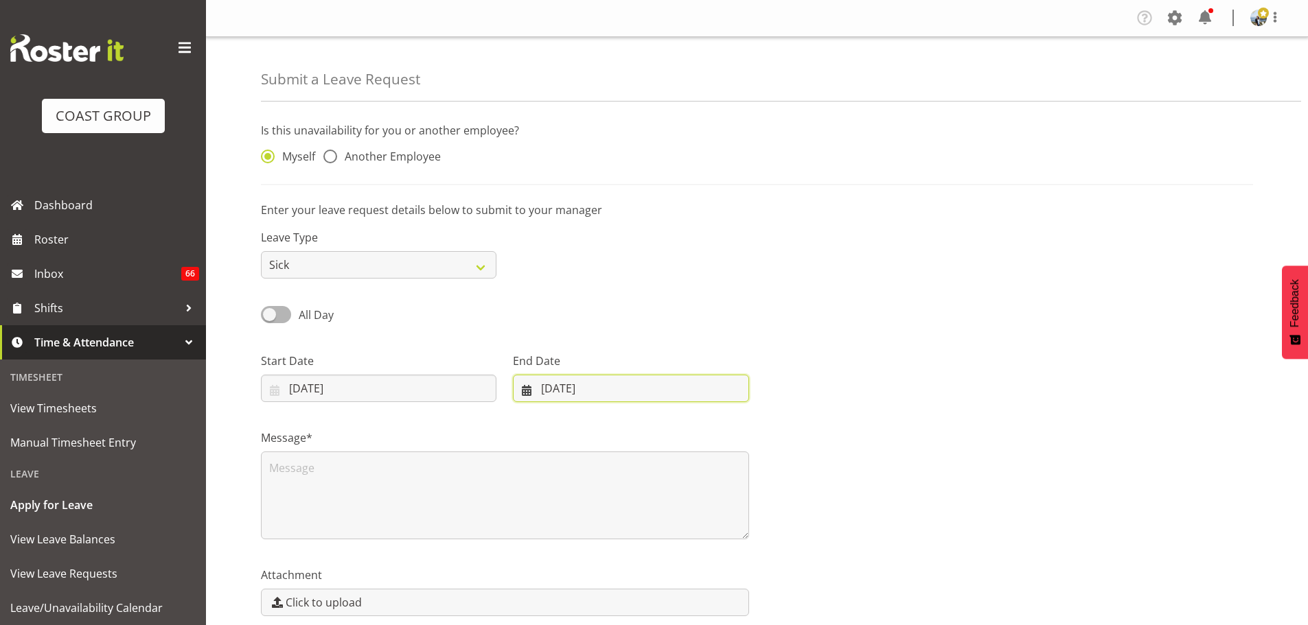
click at [559, 383] on input "[DATE]" at bounding box center [630, 388] width 235 height 27
click at [652, 552] on span "14" at bounding box center [650, 550] width 11 height 13
type input "14/08/2025"
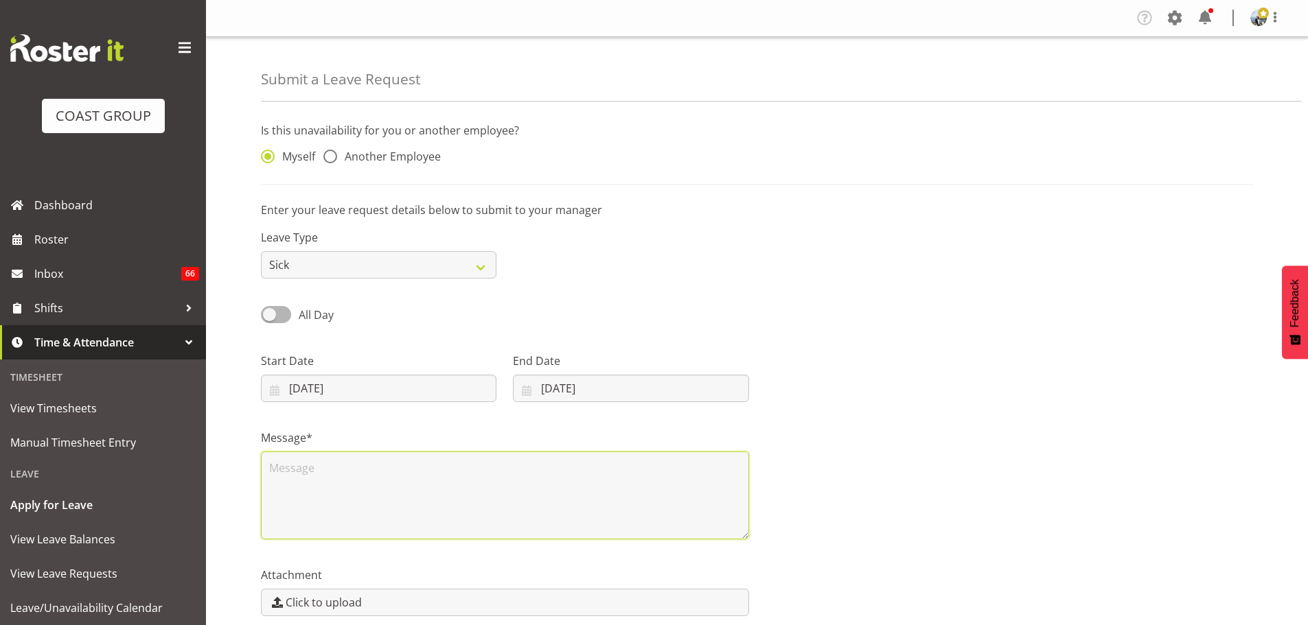
click at [572, 508] on textarea at bounding box center [505, 496] width 488 height 88
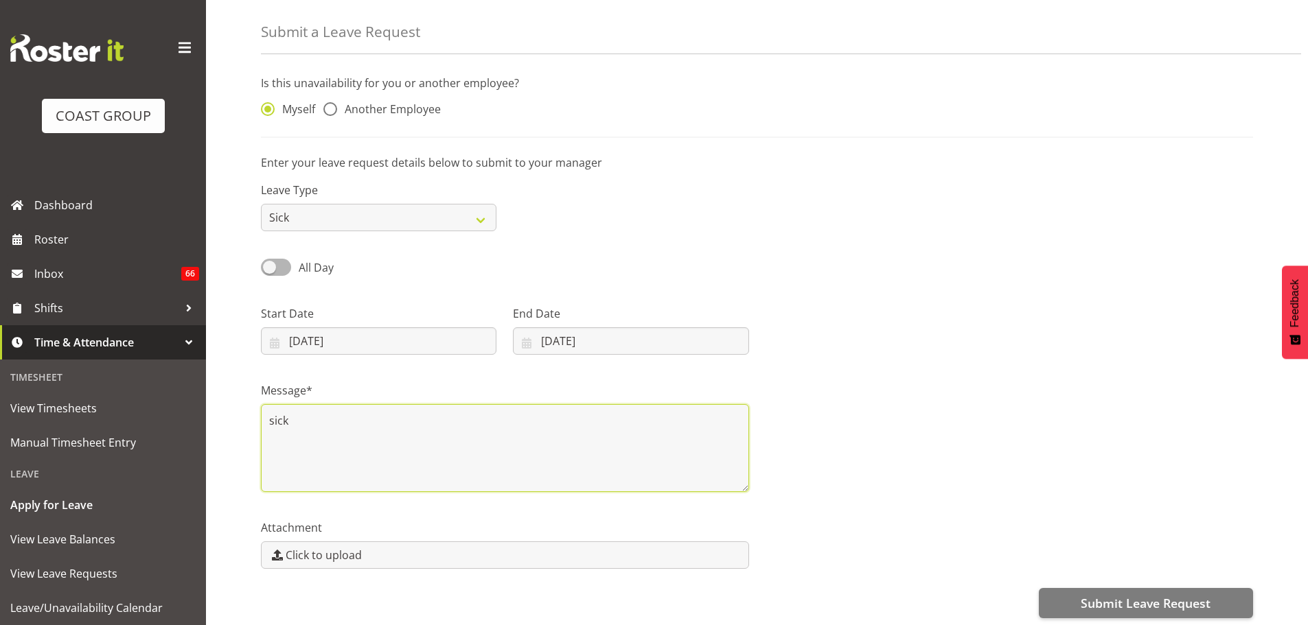
scroll to position [61, 0]
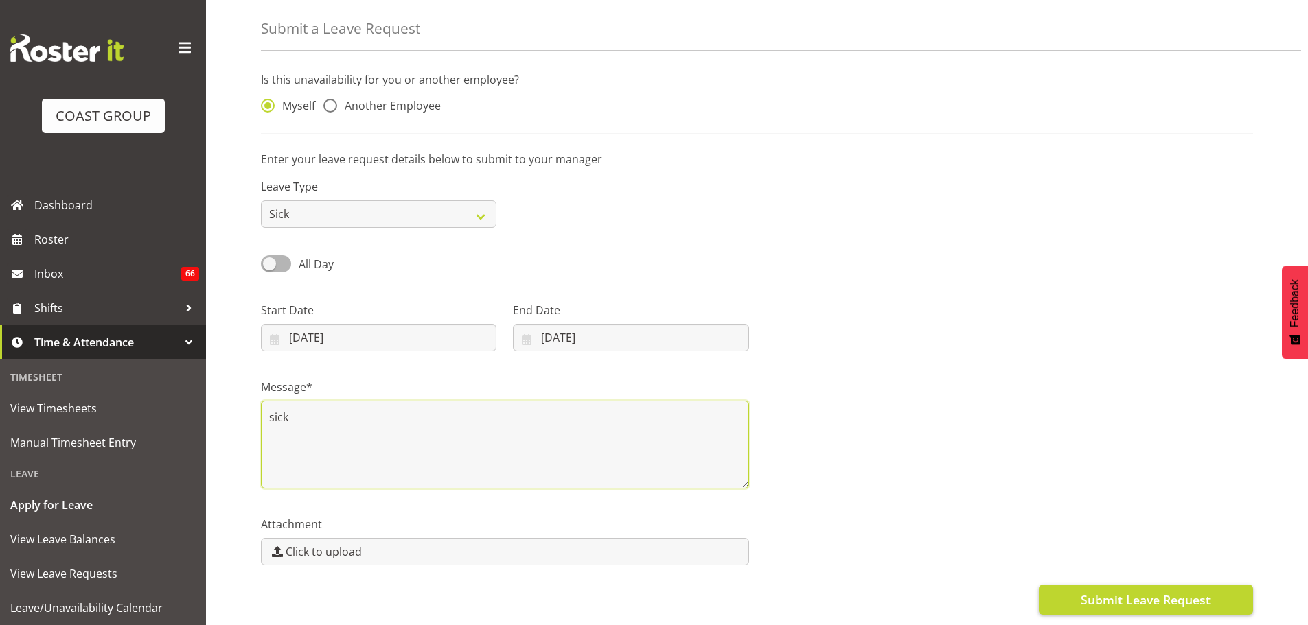
type textarea "sick"
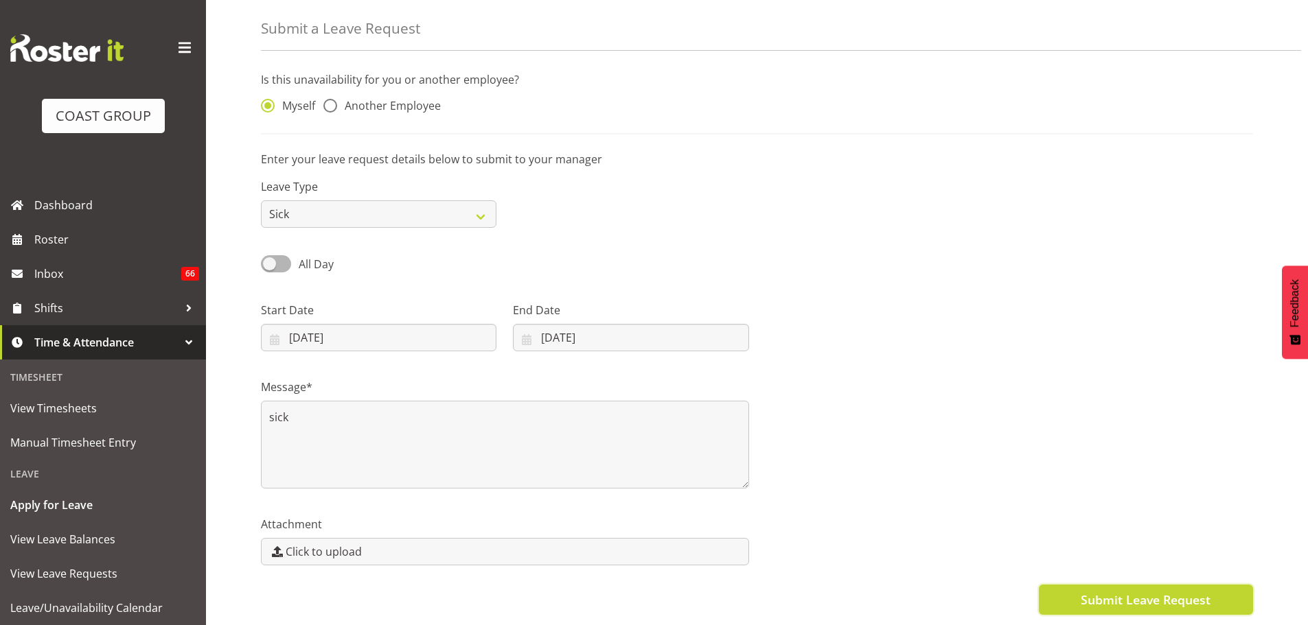
click at [1159, 591] on span "Submit Leave Request" at bounding box center [1145, 600] width 130 height 18
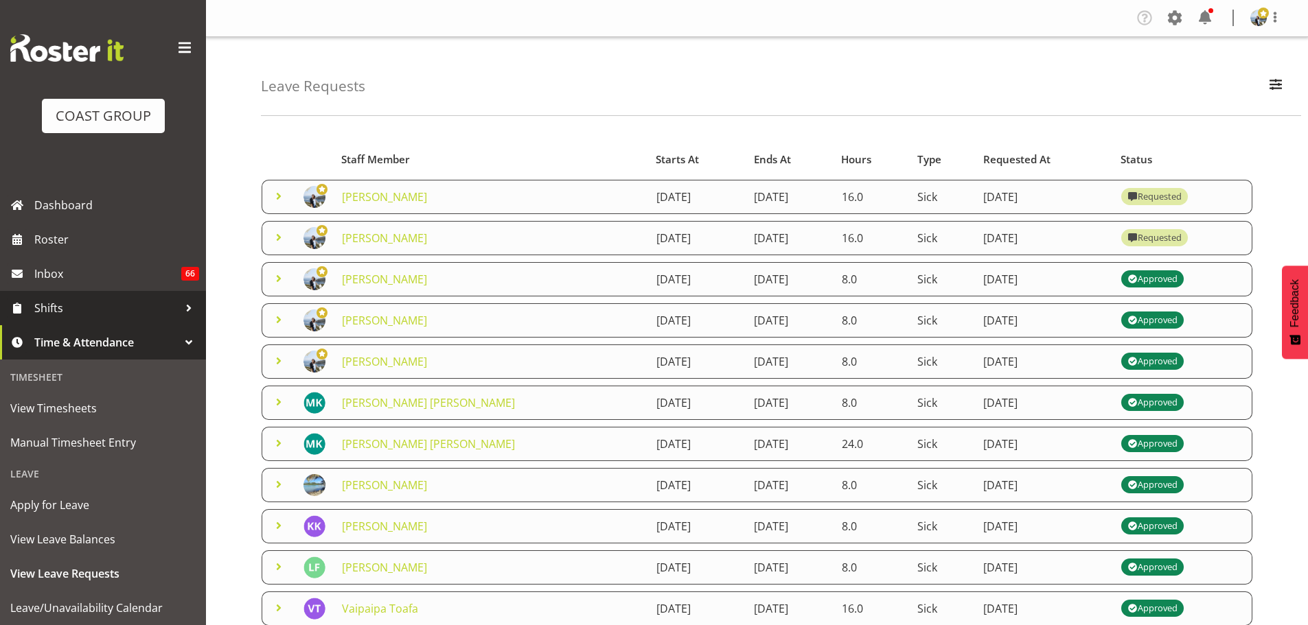
click at [65, 305] on span "Shifts" at bounding box center [106, 308] width 144 height 21
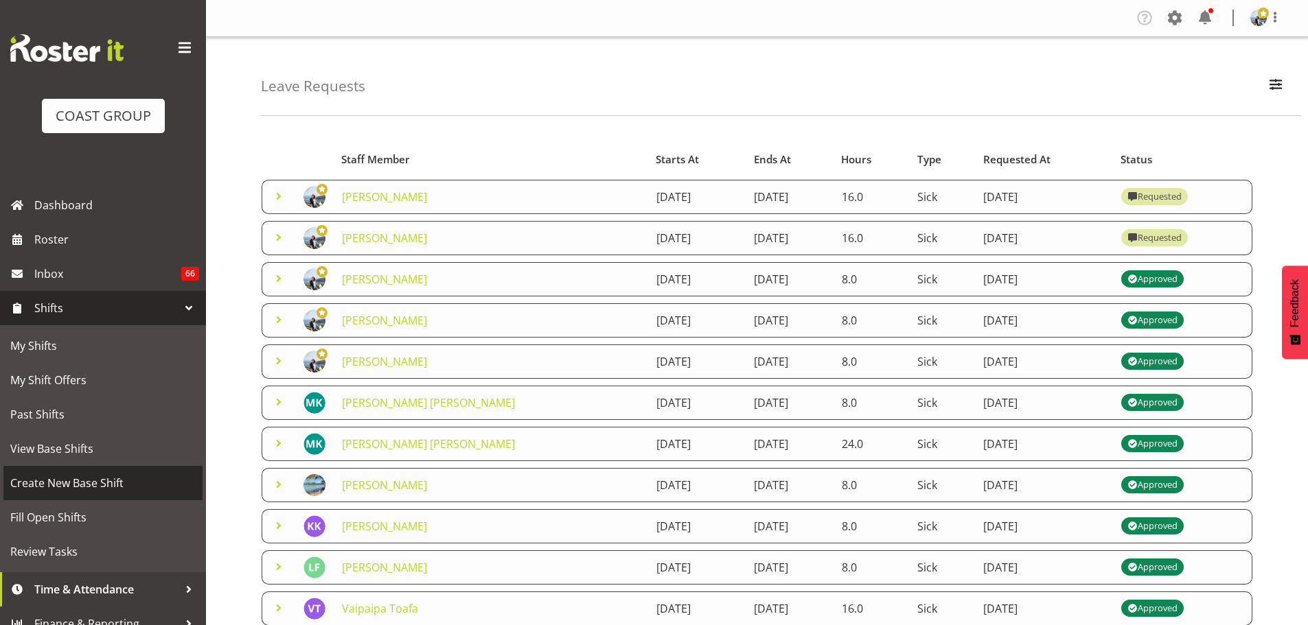
click at [56, 477] on span "Create New Base Shift" at bounding box center [102, 483] width 185 height 21
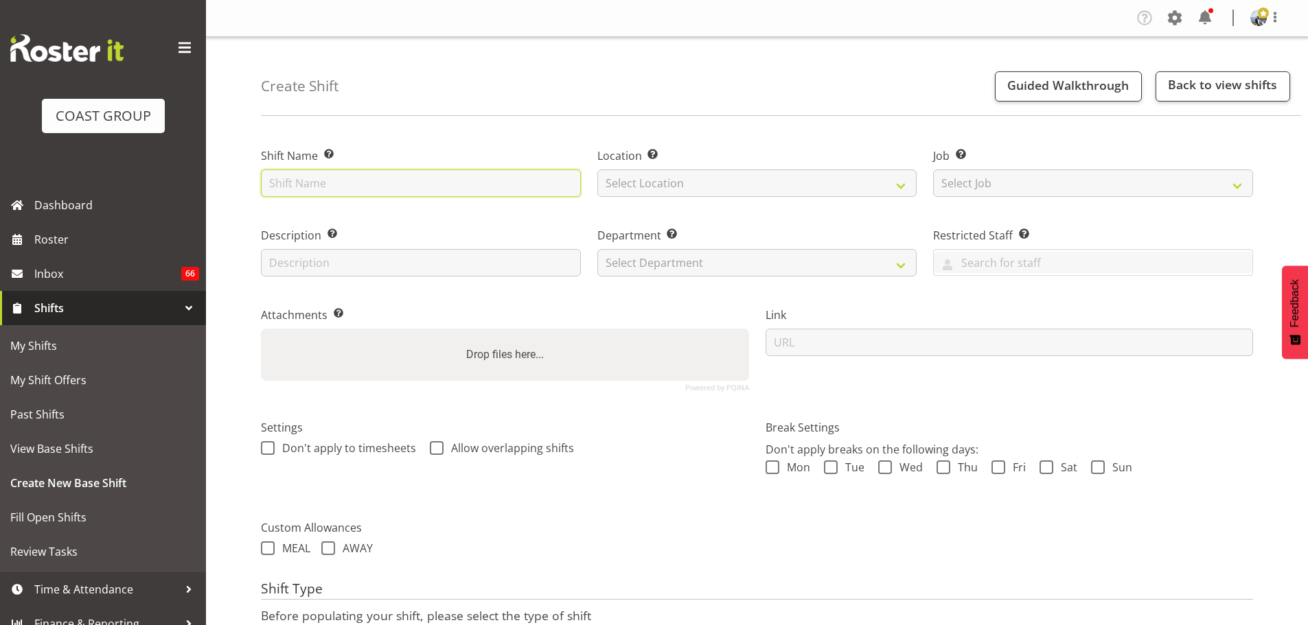
click at [289, 188] on input "text" at bounding box center [421, 183] width 320 height 27
click at [423, 188] on input "[GEOGRAPHIC_DATA] '25 @" at bounding box center [421, 183] width 320 height 27
type input "[GEOGRAPHIC_DATA] '25 @ [GEOGRAPHIC_DATA]"
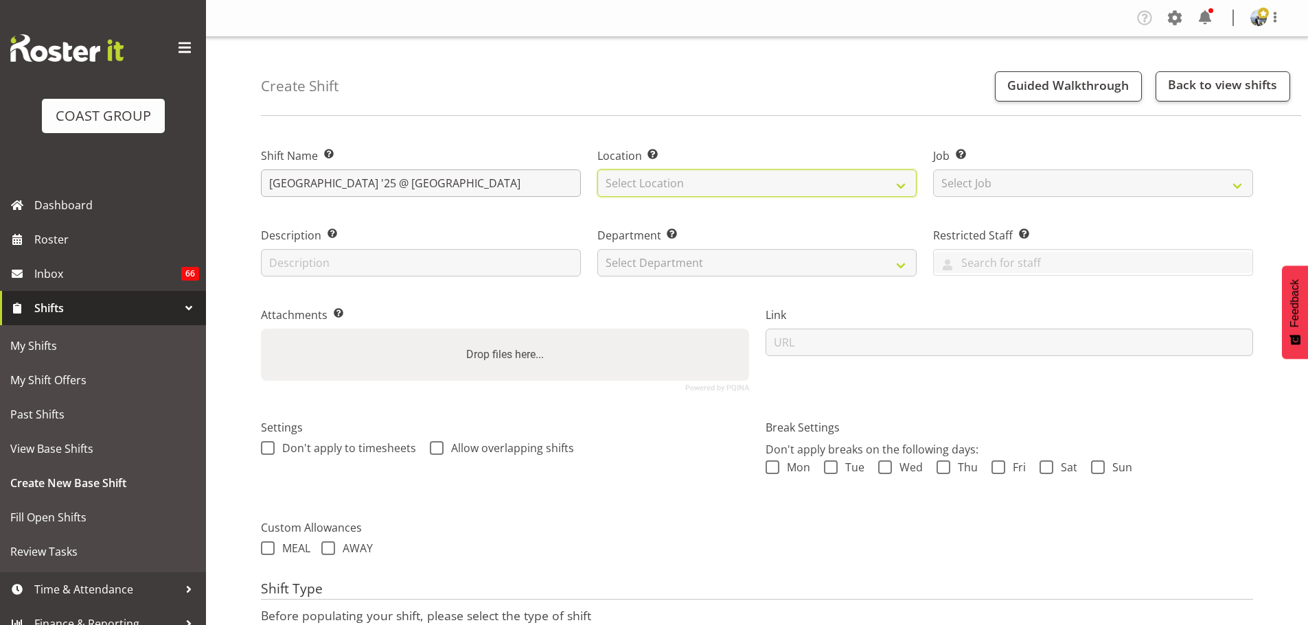
select select "35"
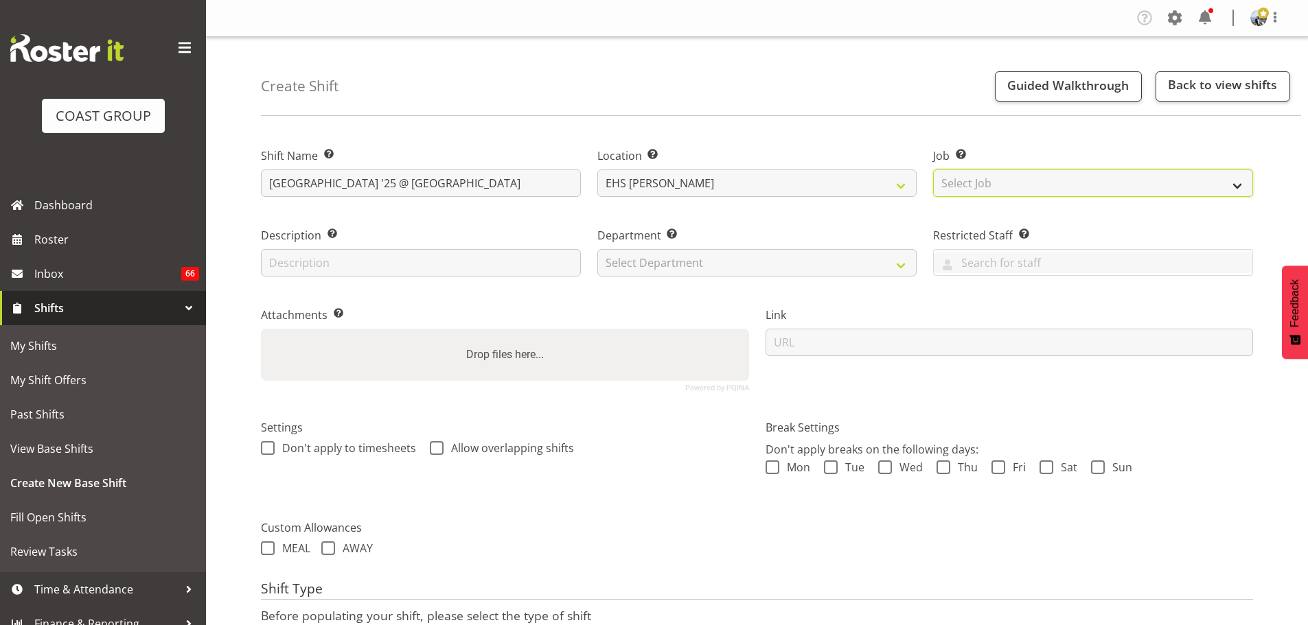
click at [959, 183] on select "Select Job Create new job 1 Carlton Events 1 [PERSON_NAME][GEOGRAPHIC_DATA] 1 […" at bounding box center [1093, 183] width 320 height 27
select select "8574"
click at [933, 170] on select "Select Job Create new job 1 Carlton Events 1 [PERSON_NAME][GEOGRAPHIC_DATA] 1 […" at bounding box center [1093, 183] width 320 height 27
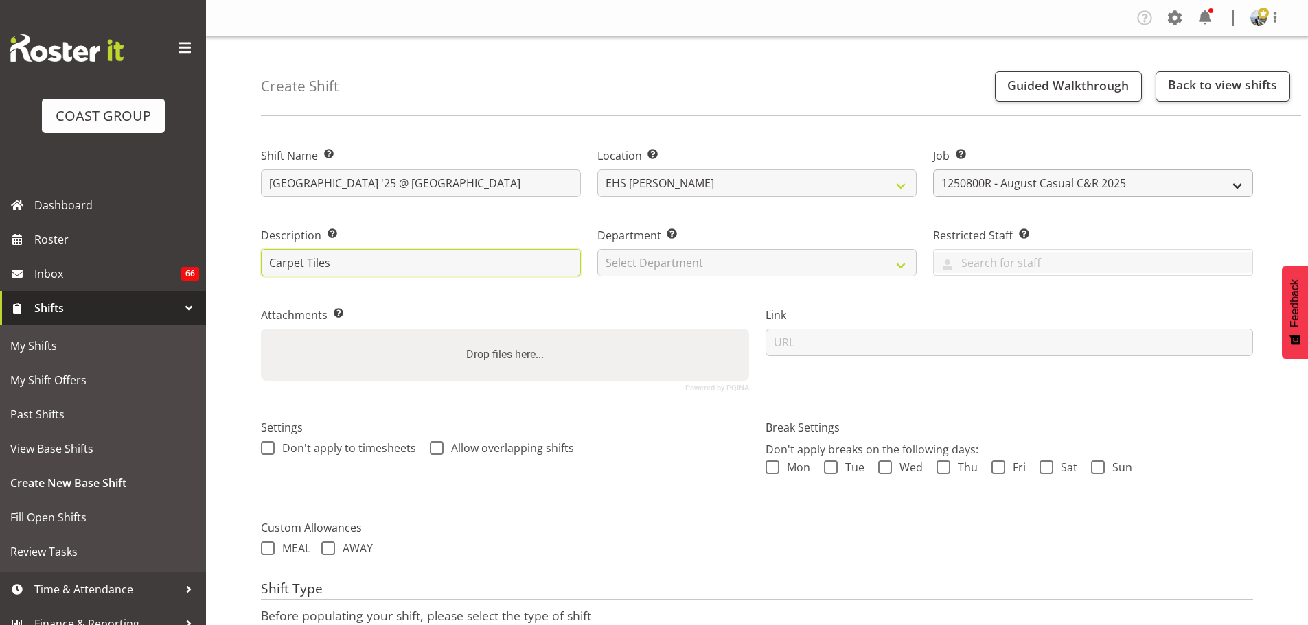
type input "Carpet Tiles"
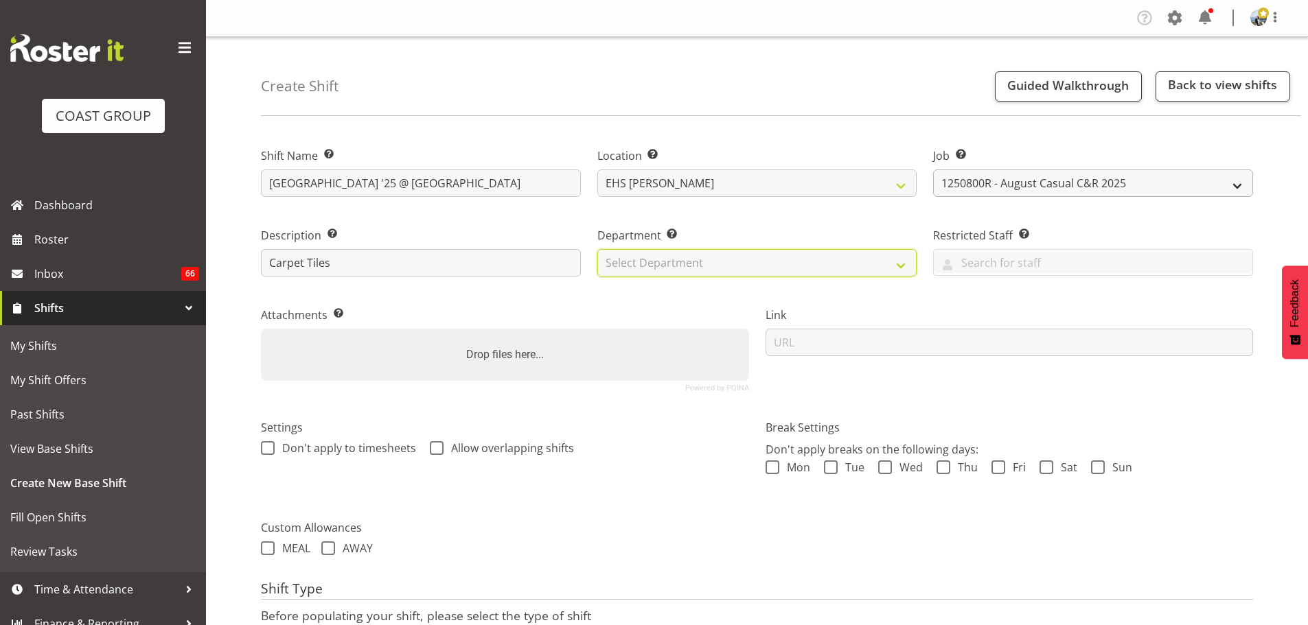
select select "35"
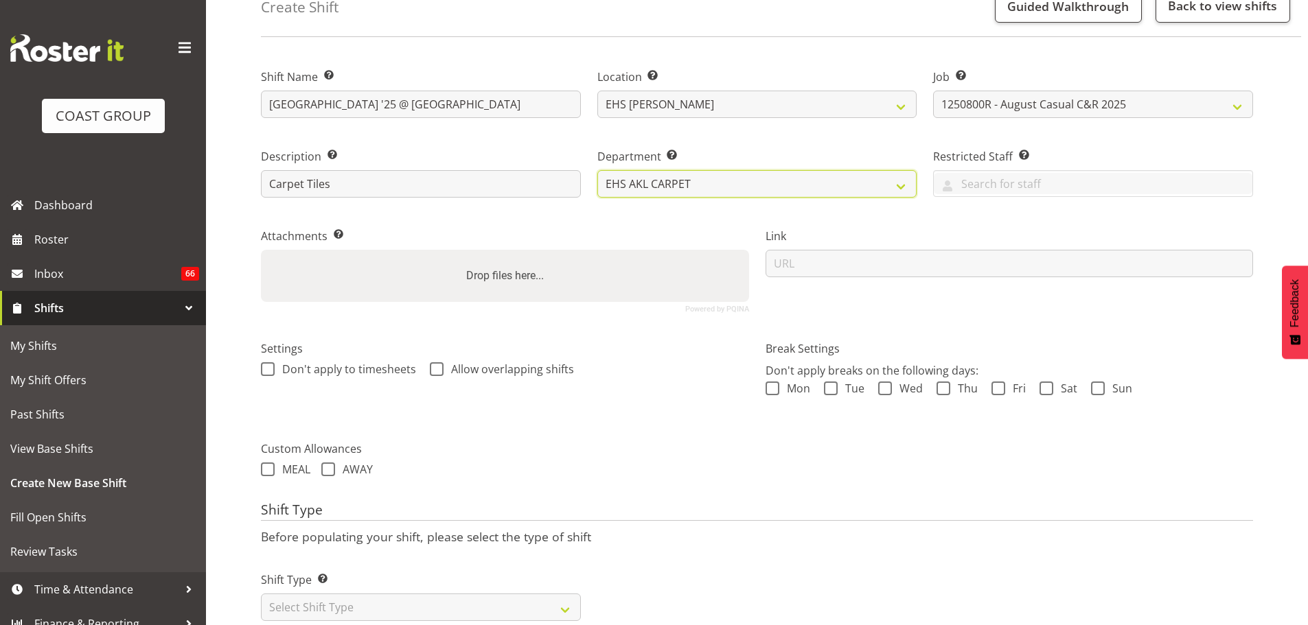
scroll to position [117, 0]
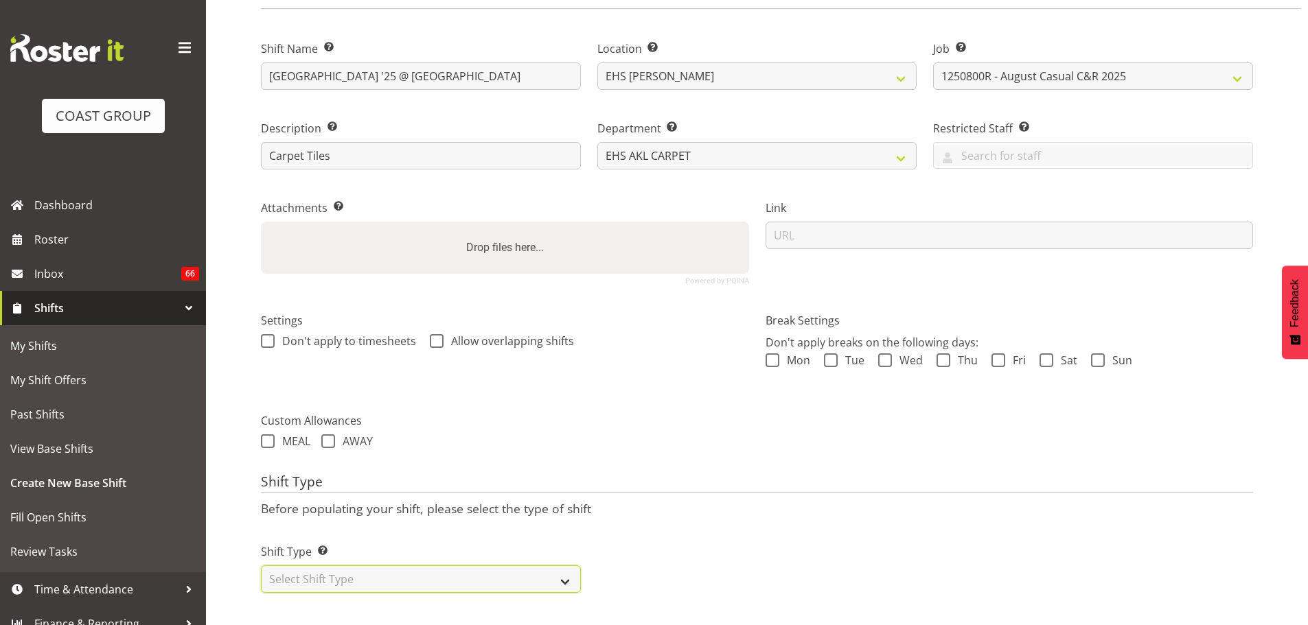
click at [420, 572] on select "Select Shift Type One Off Shift Recurring Shift Rotating Shift" at bounding box center [421, 579] width 320 height 27
select select "recurring"
click at [261, 566] on select "Select Shift Type One Off Shift Recurring Shift Rotating Shift" at bounding box center [421, 579] width 320 height 27
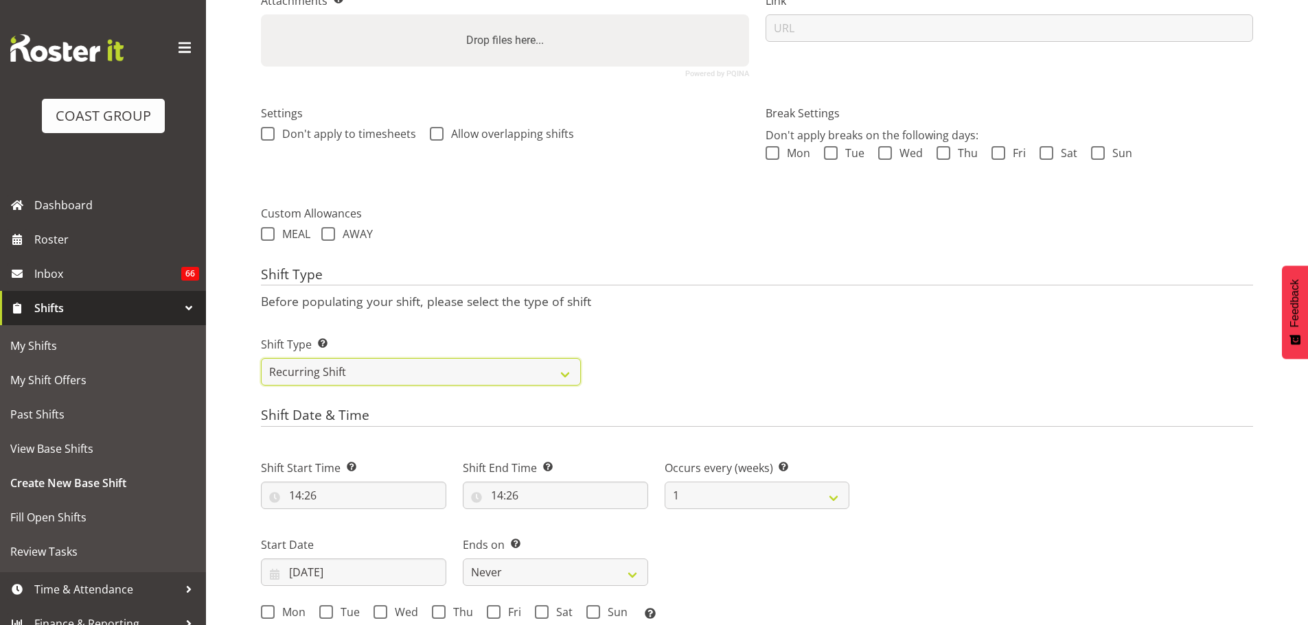
scroll to position [392, 0]
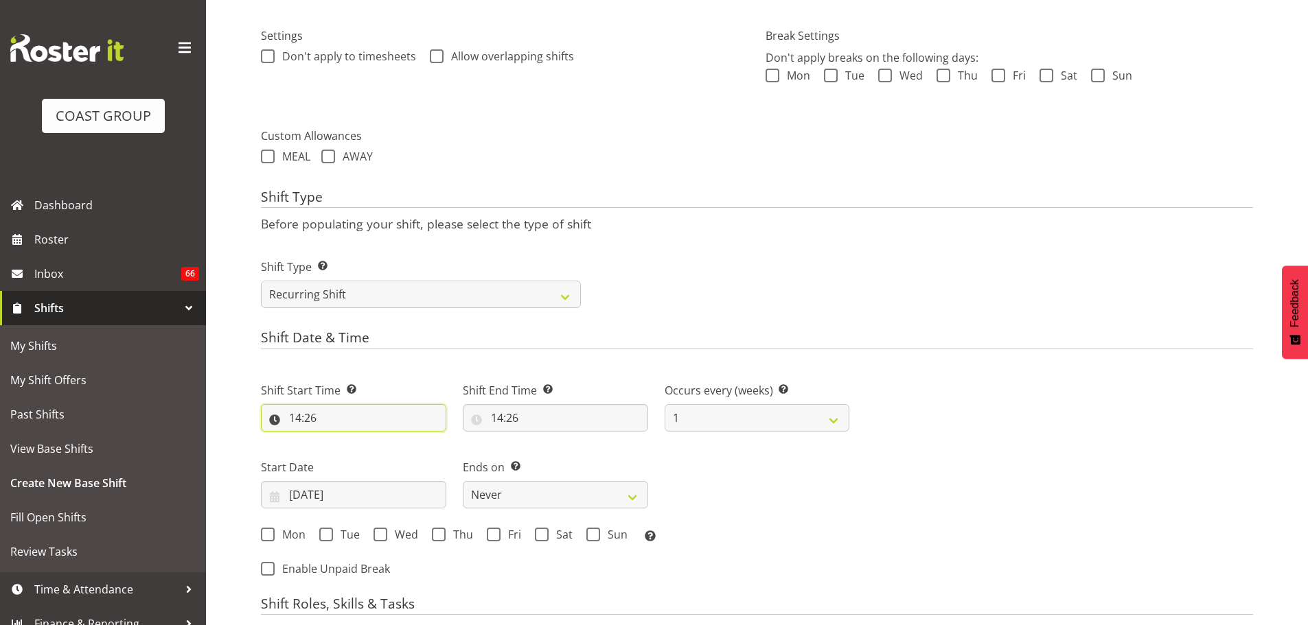
click at [314, 414] on input "14:26" at bounding box center [353, 417] width 185 height 27
click at [350, 454] on select "00 01 02 03 04 05 06 07 08 09 10 11 12 13 14 15 16 17 18 19 20 21 22 23" at bounding box center [354, 453] width 31 height 27
select select "13"
click at [339, 440] on select "00 01 02 03 04 05 06 07 08 09 10 11 12 13 14 15 16 17 18 19 20 21 22 23" at bounding box center [354, 453] width 31 height 27
type input "13:26"
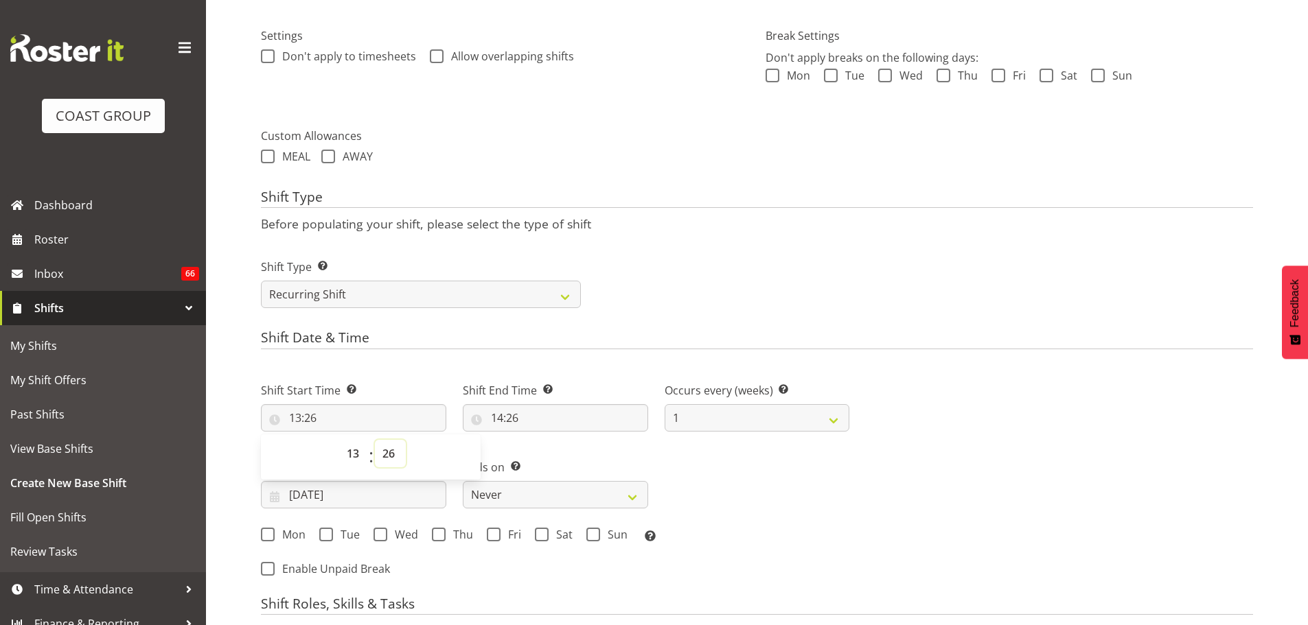
click at [386, 450] on select "00 01 02 03 04 05 06 07 08 09 10 11 12 13 14 15 16 17 18 19 20 21 22 23 24 25 2…" at bounding box center [390, 453] width 31 height 27
select select "0"
type input "13:00"
click at [520, 417] on input "14:26" at bounding box center [555, 417] width 185 height 27
click at [589, 457] on select "00 01 02 03 04 05 06 07 08 09 10 11 12 13 14 15 16 17 18 19 20 21 22 23 24 25 2…" at bounding box center [592, 453] width 31 height 27
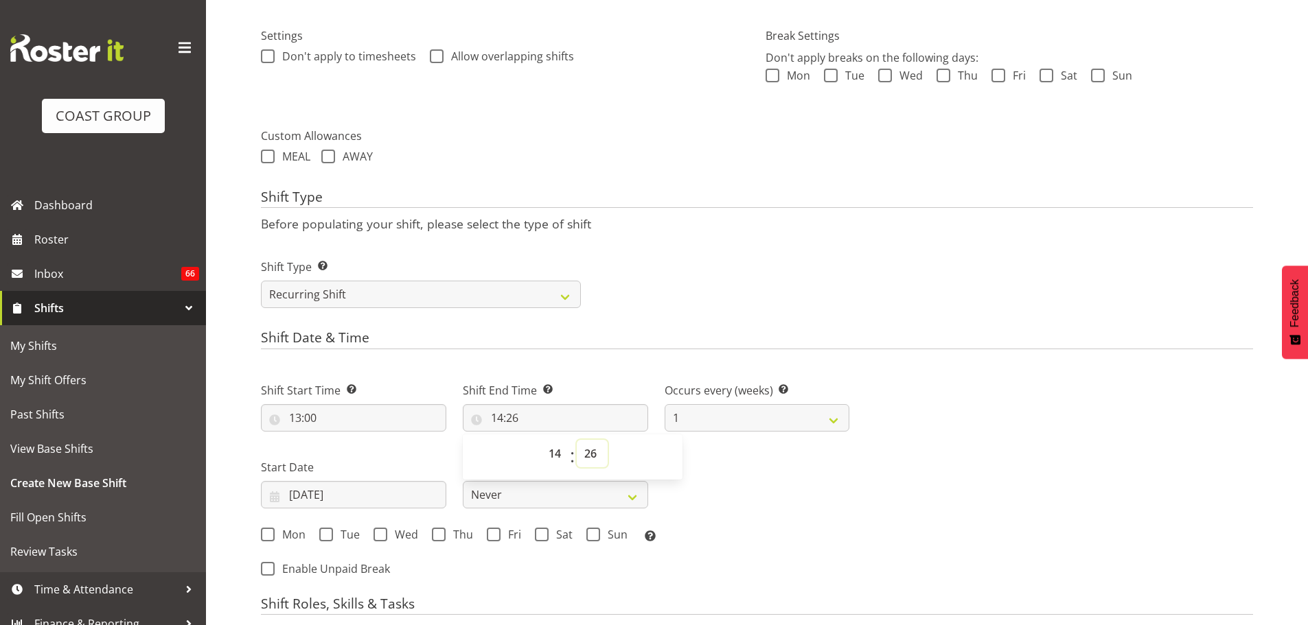
select select "30"
type input "14:30"
click at [949, 615] on h4 "Shift Roles, Skills & Tasks" at bounding box center [757, 606] width 992 height 19
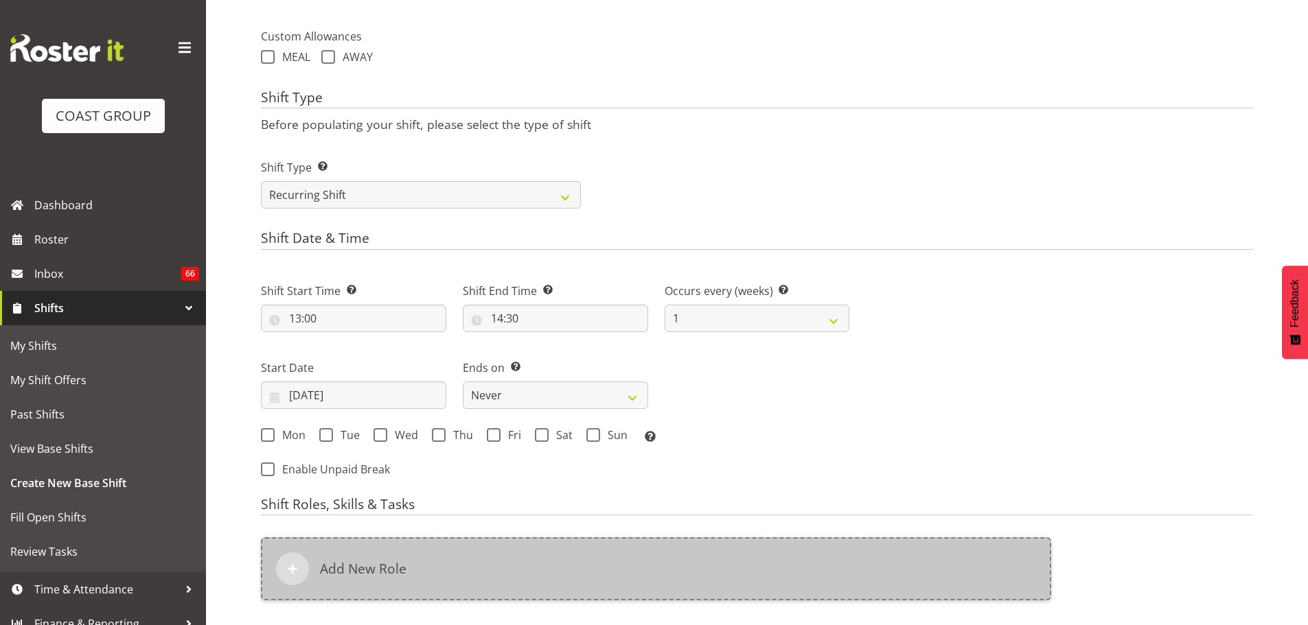
scroll to position [598, 0]
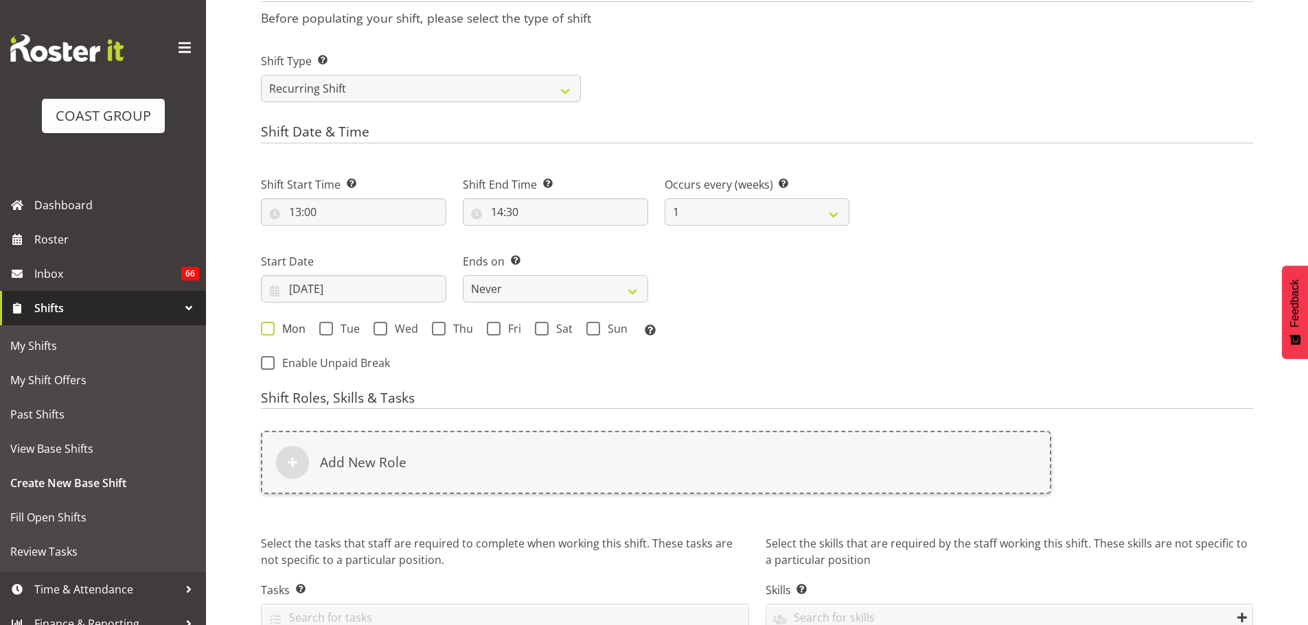
click at [282, 333] on span "Mon" at bounding box center [290, 329] width 31 height 14
click at [270, 333] on input "Mon" at bounding box center [265, 328] width 9 height 9
checkbox input "true"
click at [329, 329] on span at bounding box center [326, 329] width 14 height 14
click at [328, 329] on input "Tue" at bounding box center [323, 328] width 9 height 9
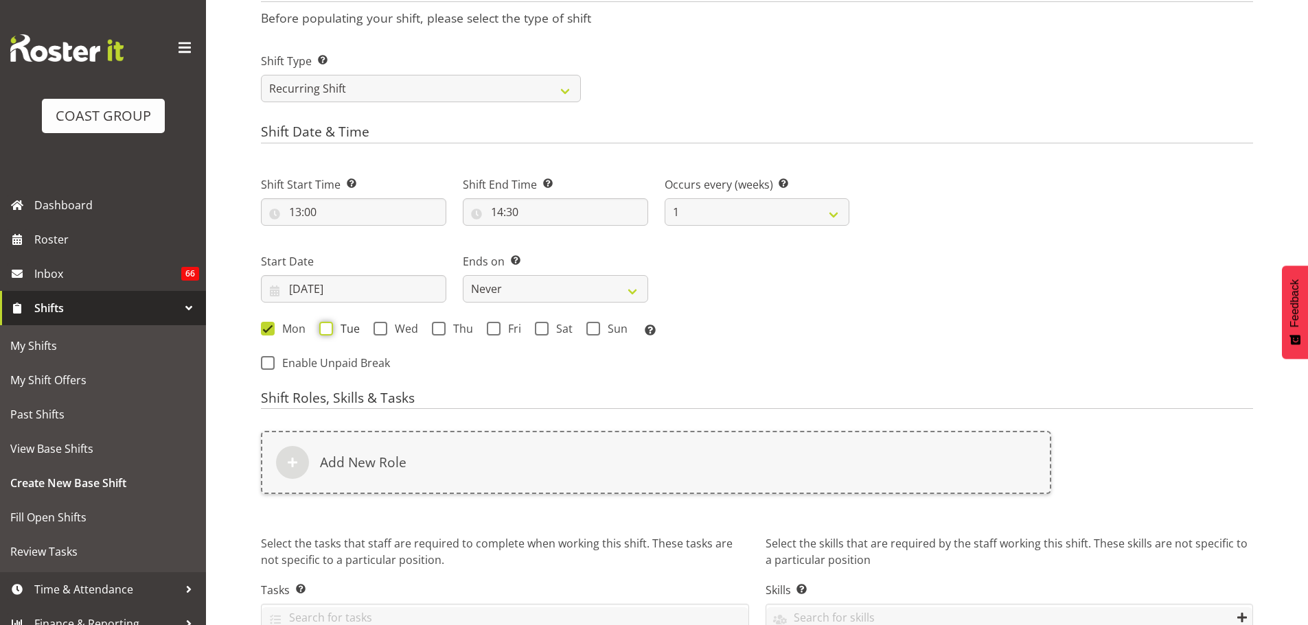
checkbox input "true"
click at [590, 292] on select "Never On Date" at bounding box center [555, 288] width 185 height 27
select select "date"
click at [463, 275] on select "Never On Date" at bounding box center [555, 288] width 185 height 27
click at [758, 287] on input "[DATE]" at bounding box center [756, 288] width 185 height 27
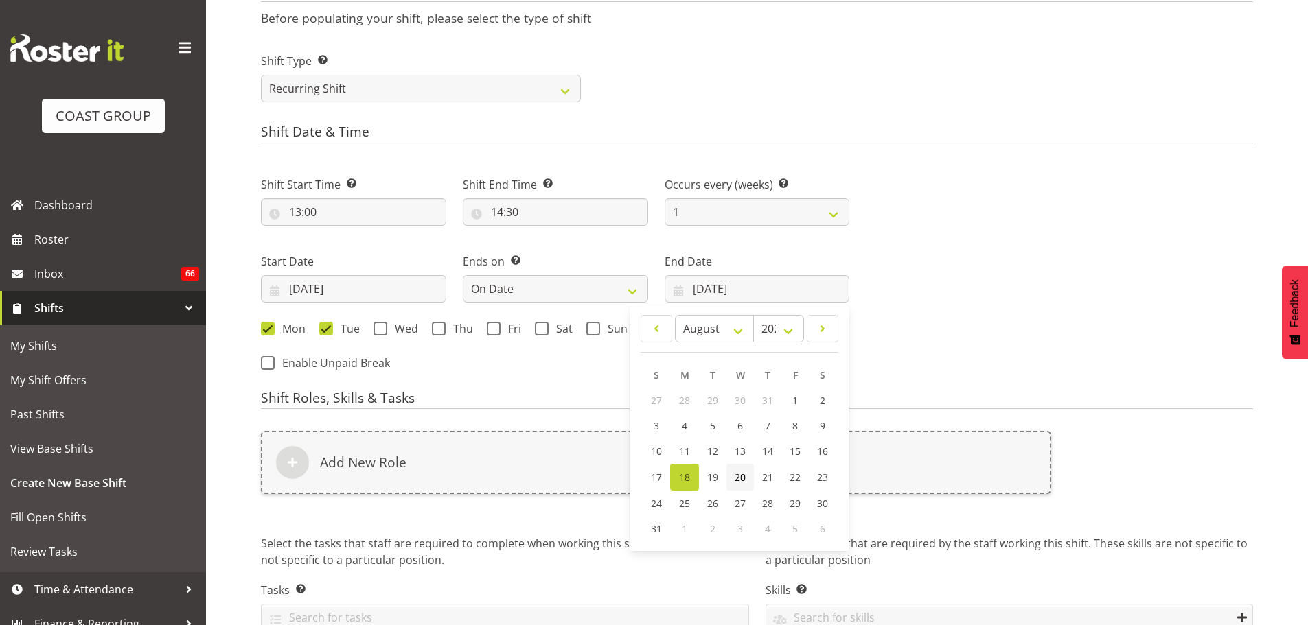
click at [743, 474] on span "20" at bounding box center [740, 477] width 11 height 13
type input "[DATE]"
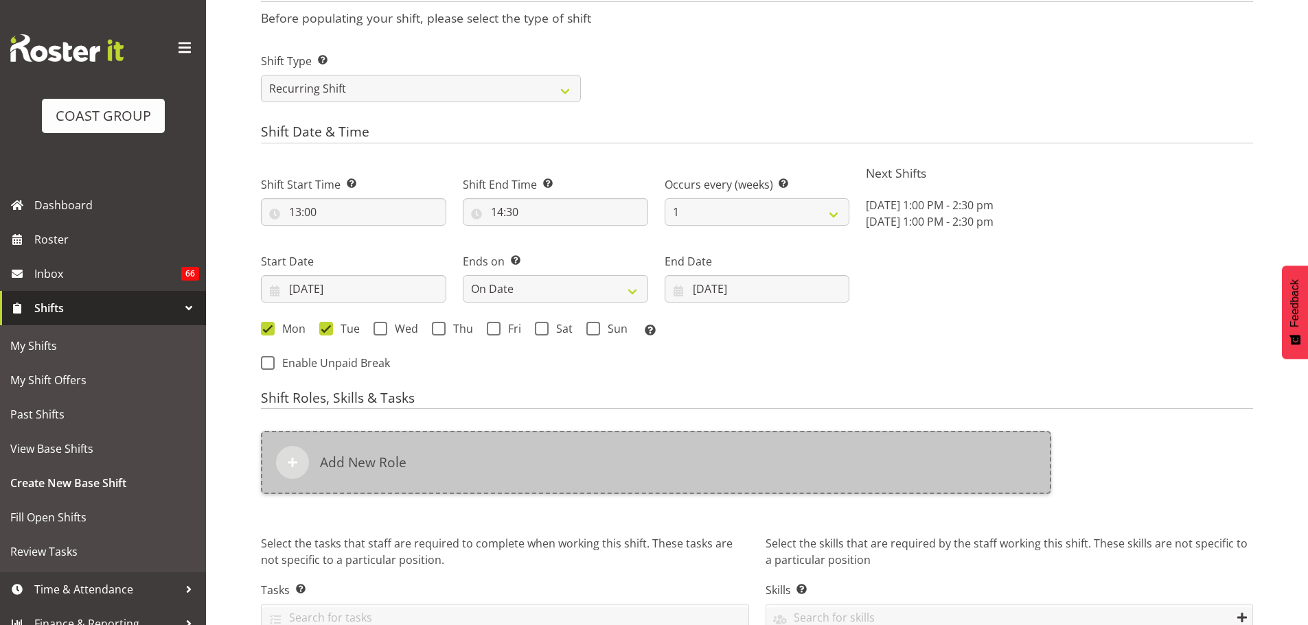
click at [716, 474] on div "Add New Role" at bounding box center [656, 462] width 790 height 63
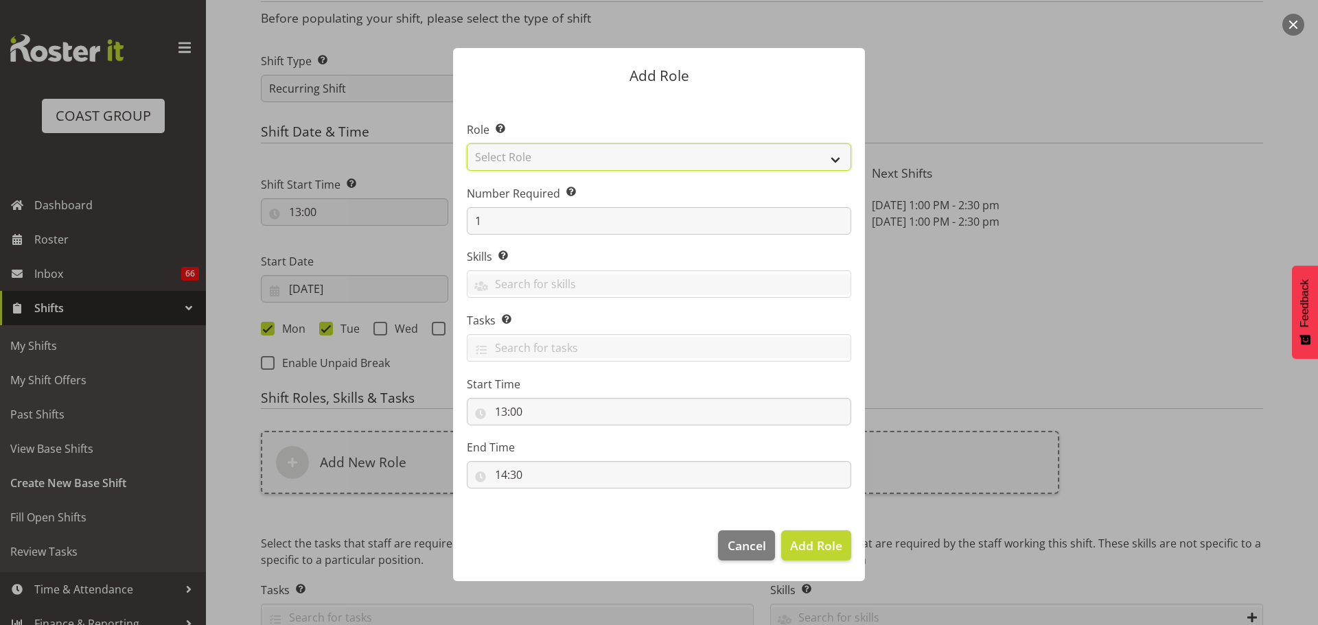
click at [669, 170] on select "Select Role ACCOUNT MANAGER ACCOUNT MANAGER DW ACCOUNTS [PERSON_NAME] VEHICLES …" at bounding box center [659, 156] width 384 height 27
select select "81"
click at [467, 143] on select "Select Role ACCOUNT MANAGER ACCOUNT MANAGER DW ACCOUNTS [PERSON_NAME] VEHICLES …" at bounding box center [659, 156] width 384 height 27
drag, startPoint x: 813, startPoint y: 543, endPoint x: 612, endPoint y: 512, distance: 203.5
click at [813, 543] on span "Add Role" at bounding box center [816, 545] width 52 height 16
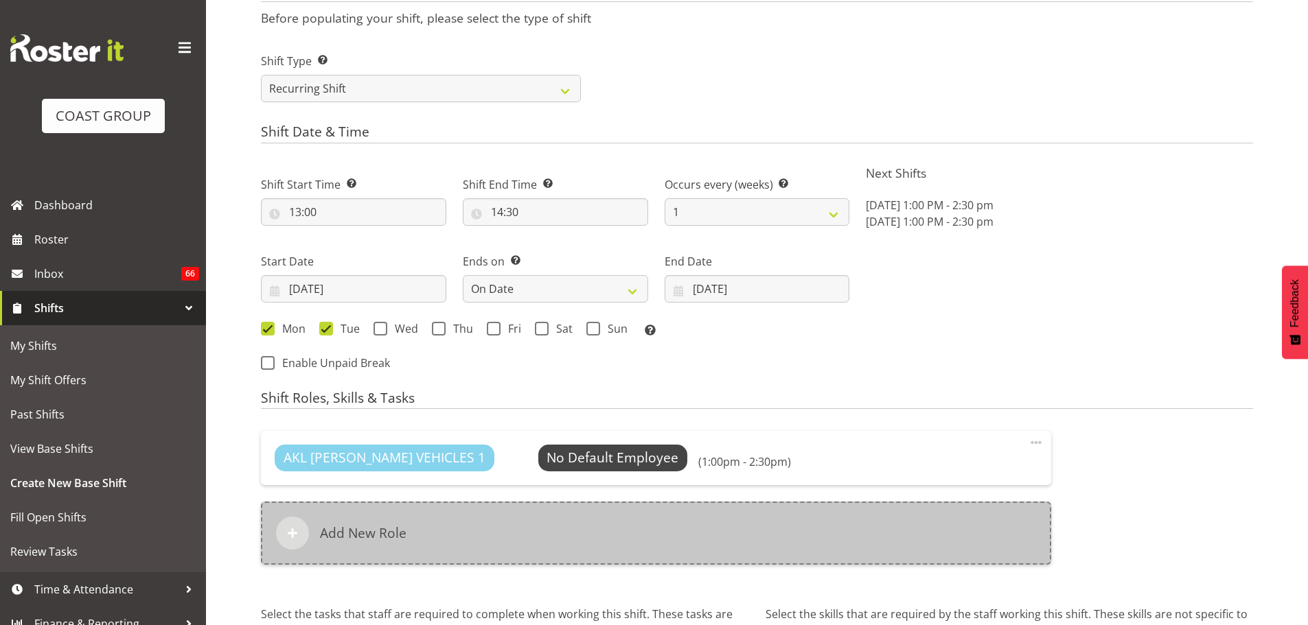
click at [462, 525] on div "Add New Role" at bounding box center [656, 533] width 790 height 63
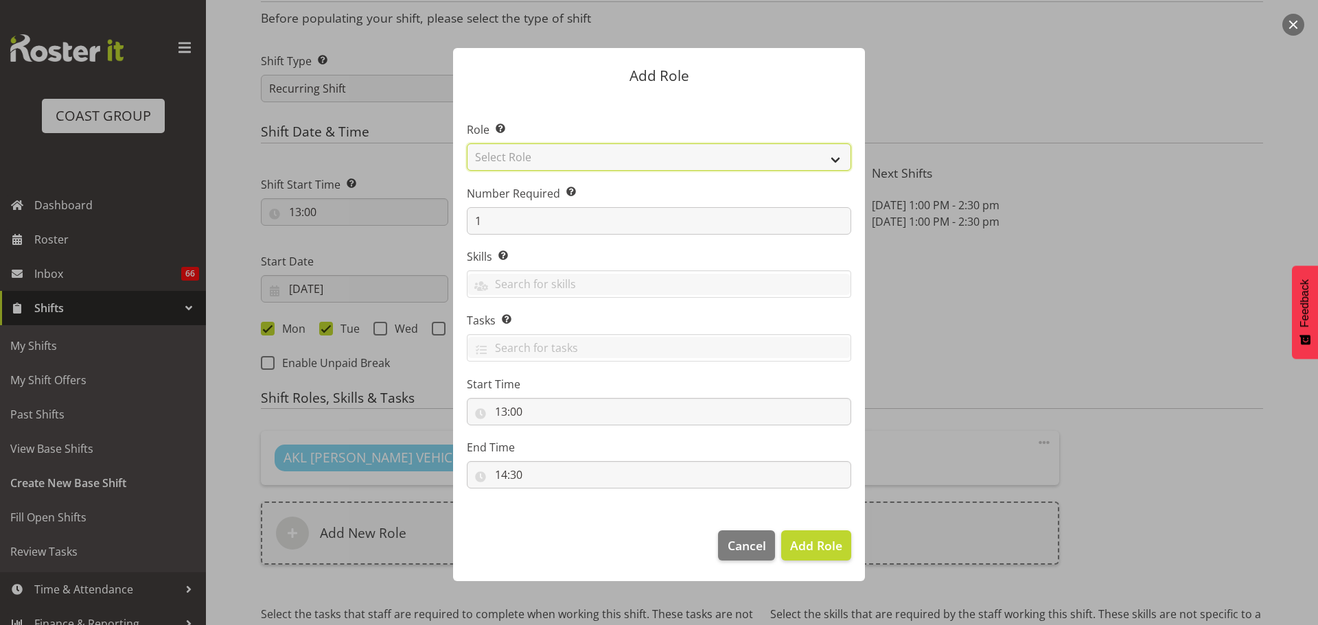
click at [597, 158] on select "Select Role ACCOUNT MANAGER ACCOUNT MANAGER DW ACCOUNTS [PERSON_NAME] VEHICLES …" at bounding box center [659, 156] width 384 height 27
select select "190"
click at [467, 143] on select "Select Role ACCOUNT MANAGER ACCOUNT MANAGER DW ACCOUNTS [PERSON_NAME] VEHICLES …" at bounding box center [659, 156] width 384 height 27
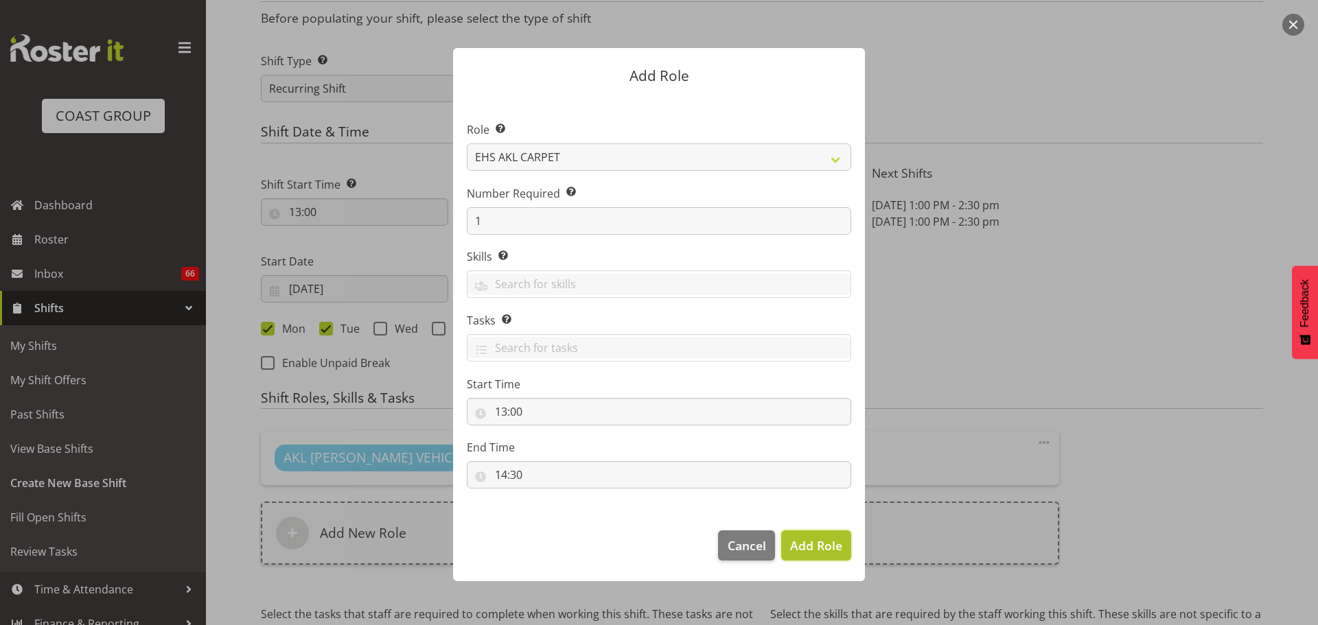
click at [829, 542] on span "Add Role" at bounding box center [816, 545] width 52 height 16
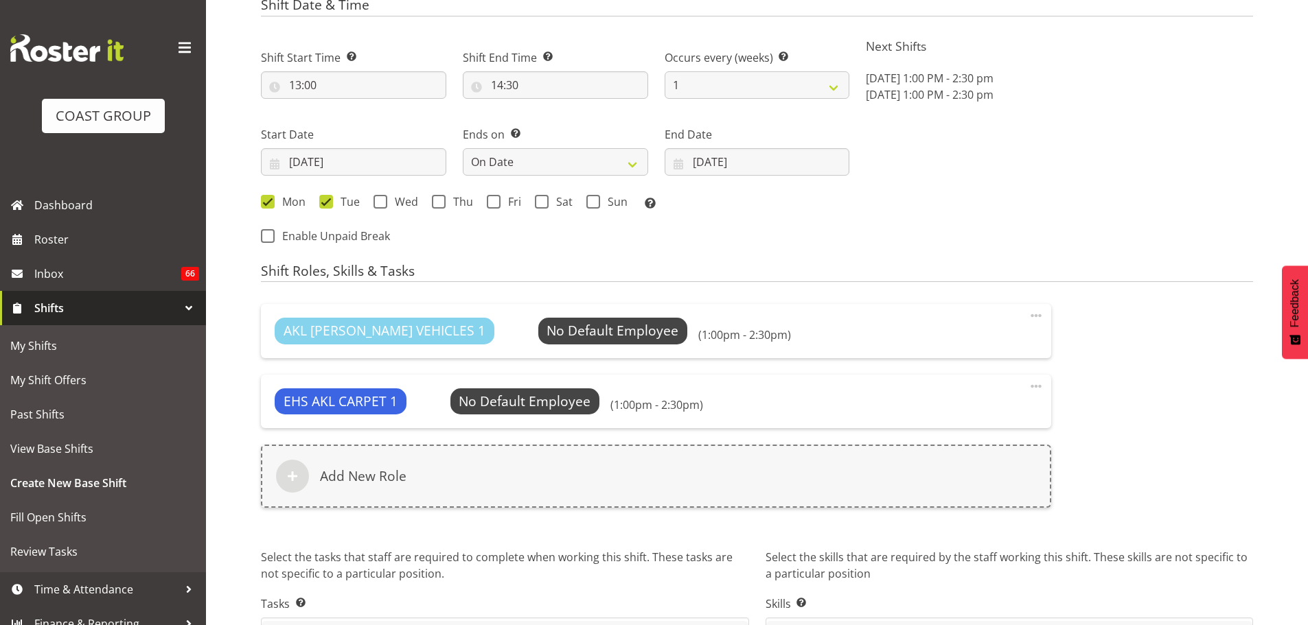
scroll to position [813, 0]
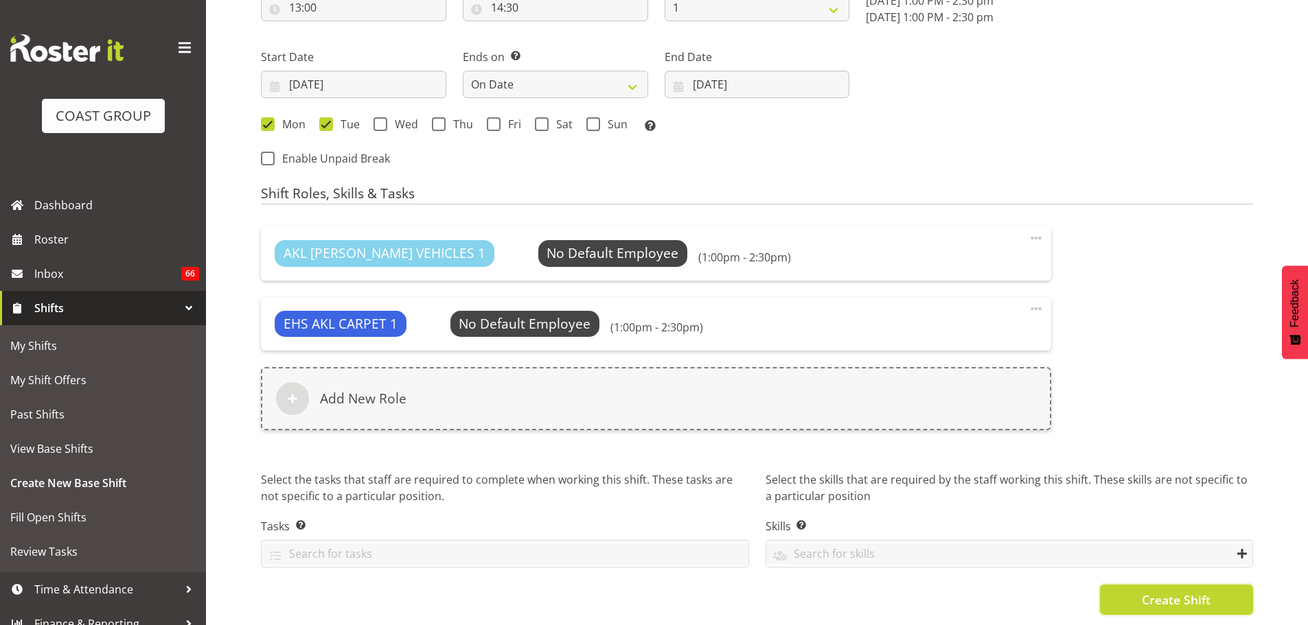
click at [1201, 600] on button "Create Shift" at bounding box center [1176, 600] width 153 height 30
